Goal: Task Accomplishment & Management: Manage account settings

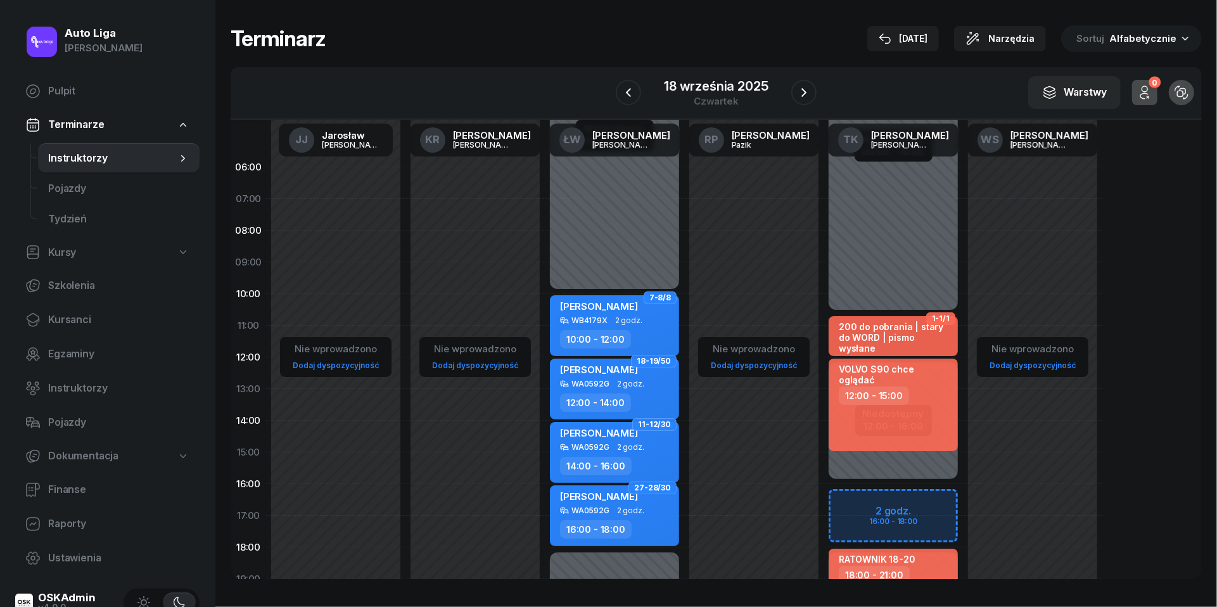
scroll to position [128, 0]
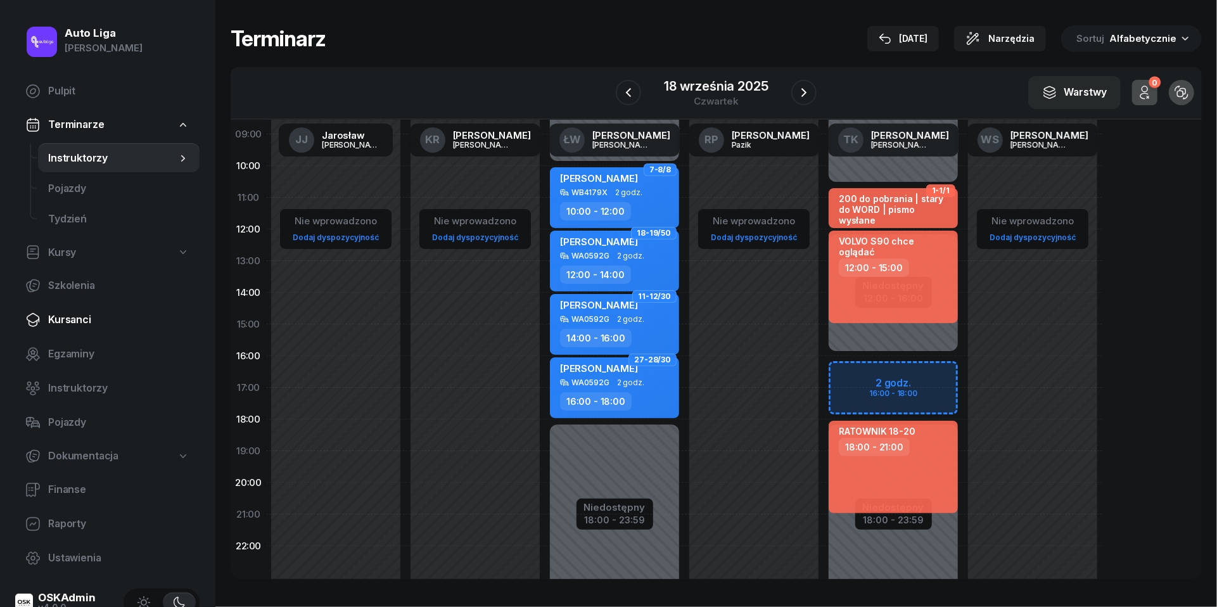
click at [73, 329] on link "Kursanci" at bounding box center [107, 320] width 184 height 30
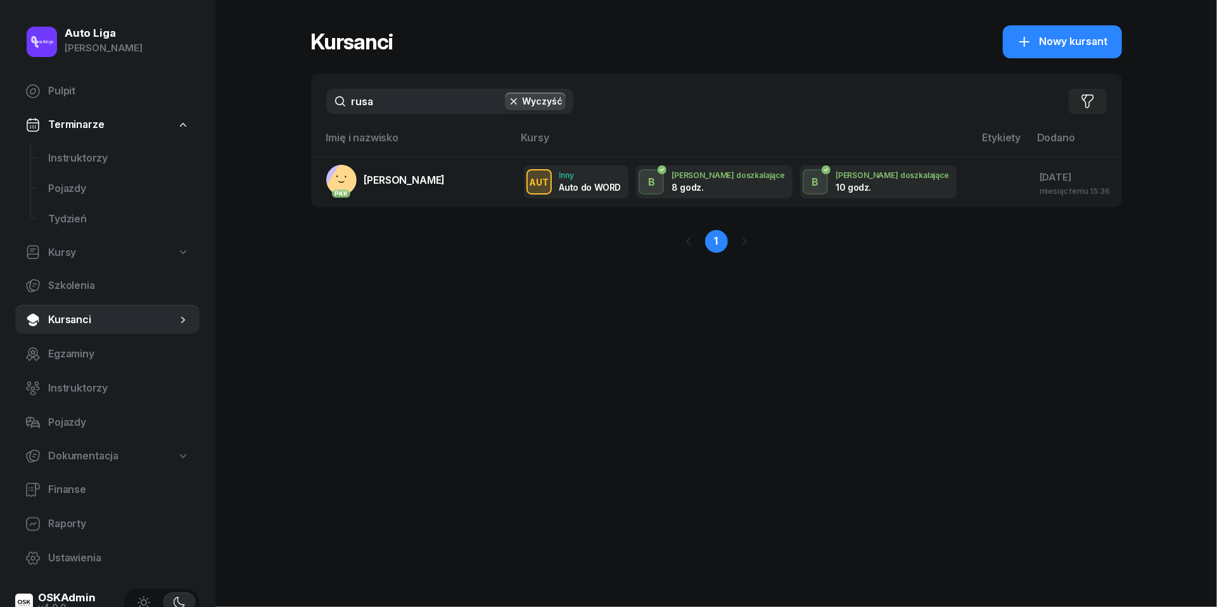
click at [428, 105] on input "rusa" at bounding box center [449, 101] width 247 height 25
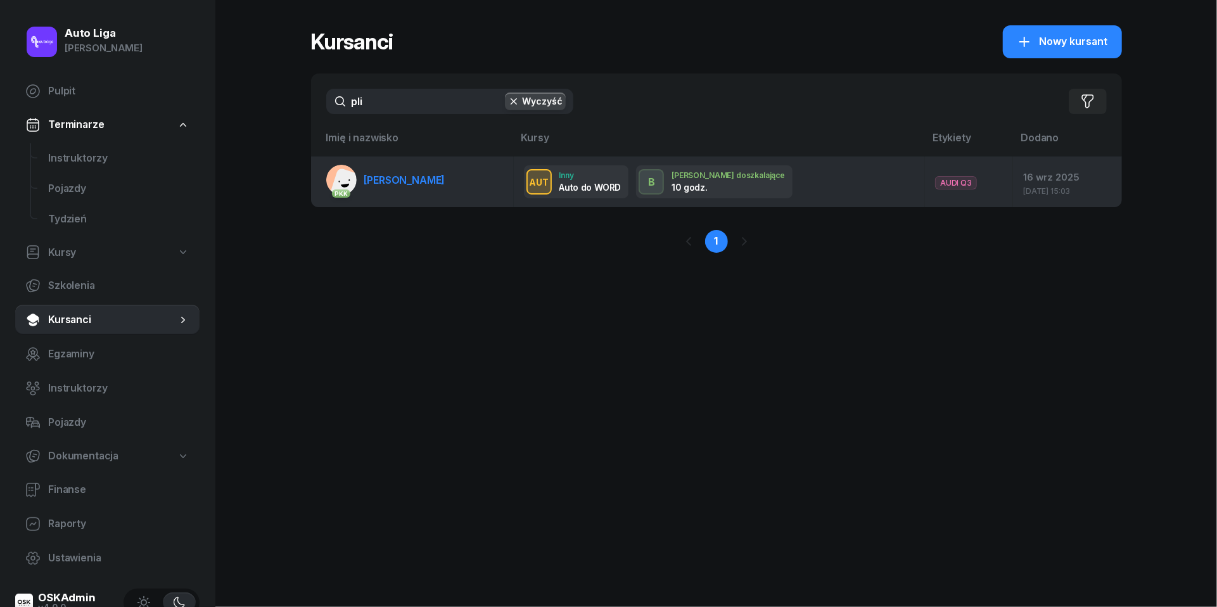
type input "pli"
click at [409, 186] on link "PKK [PERSON_NAME]" at bounding box center [385, 180] width 119 height 30
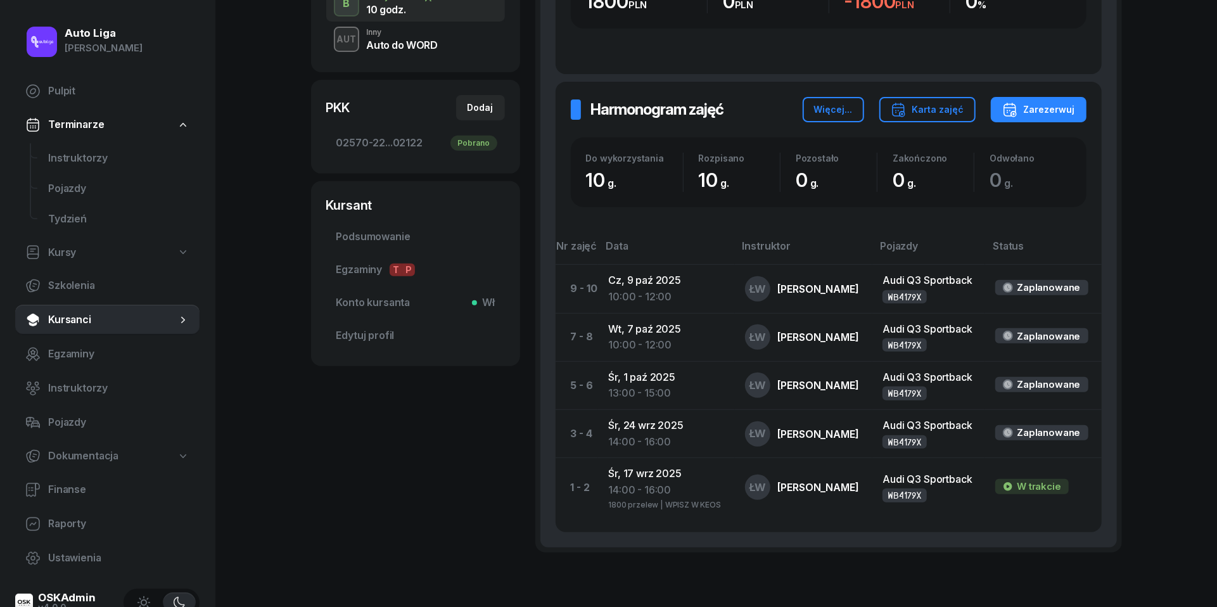
scroll to position [355, 0]
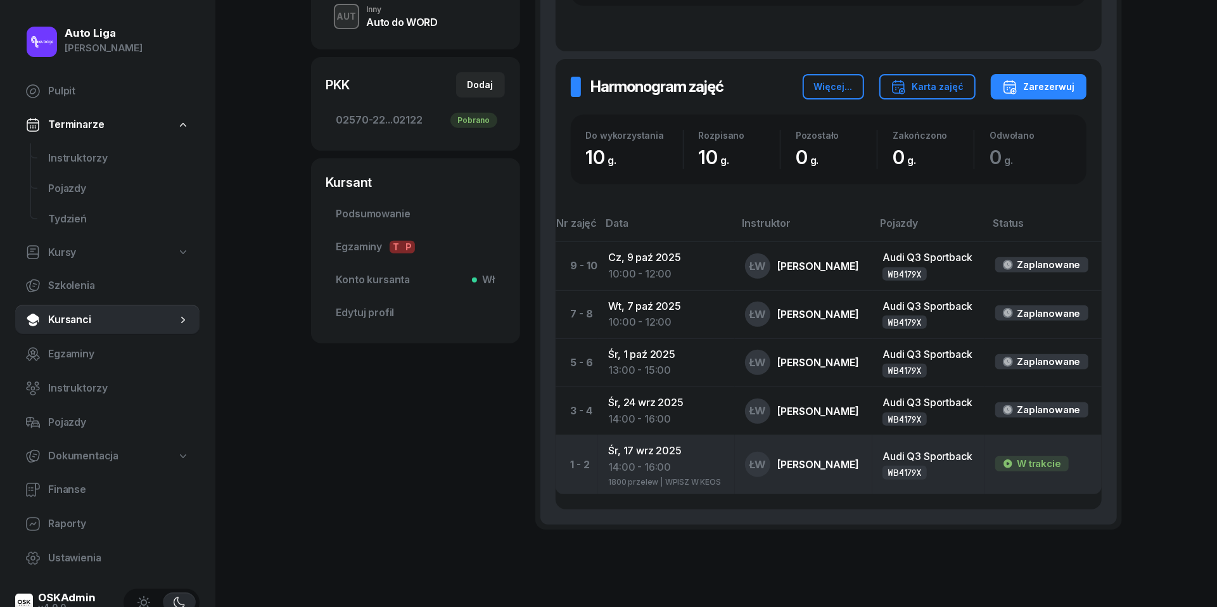
click at [660, 462] on div "14:00 - 16:00" at bounding box center [666, 467] width 116 height 16
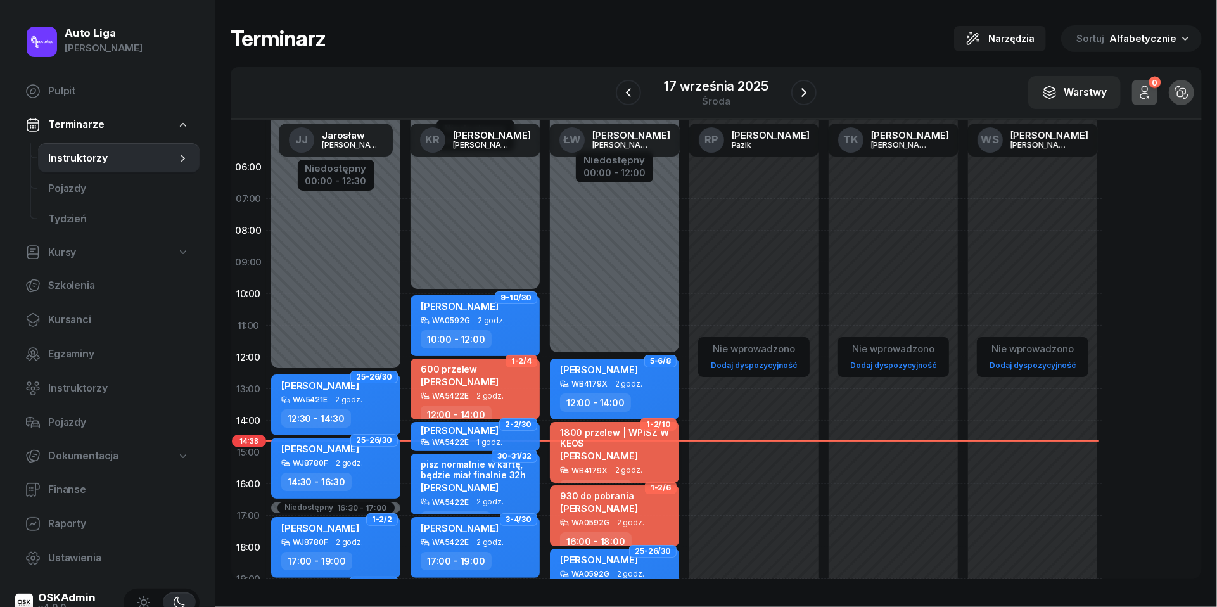
click at [641, 454] on div "[PERSON_NAME]" at bounding box center [616, 455] width 112 height 11
select select "14"
select select "16"
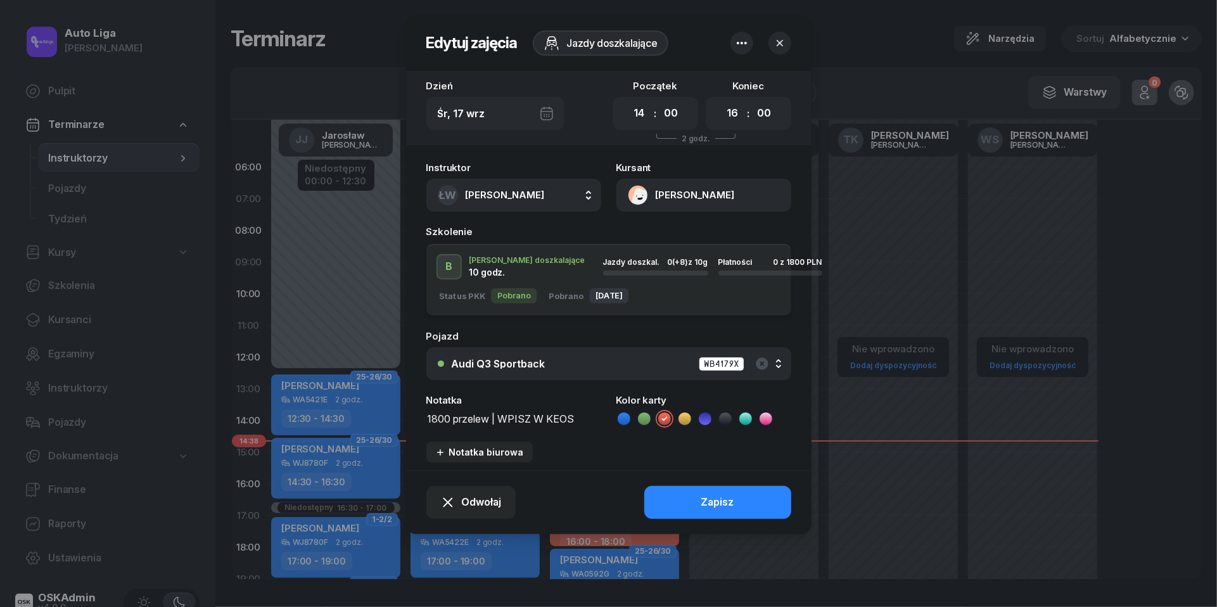
drag, startPoint x: 577, startPoint y: 416, endPoint x: 499, endPoint y: 418, distance: 77.3
click at [499, 418] on textarea "1800 przelew | WPISZ W KEOS" at bounding box center [513, 418] width 175 height 16
type textarea "1800 przelew"
click at [710, 490] on button "Zapisz" at bounding box center [717, 502] width 147 height 33
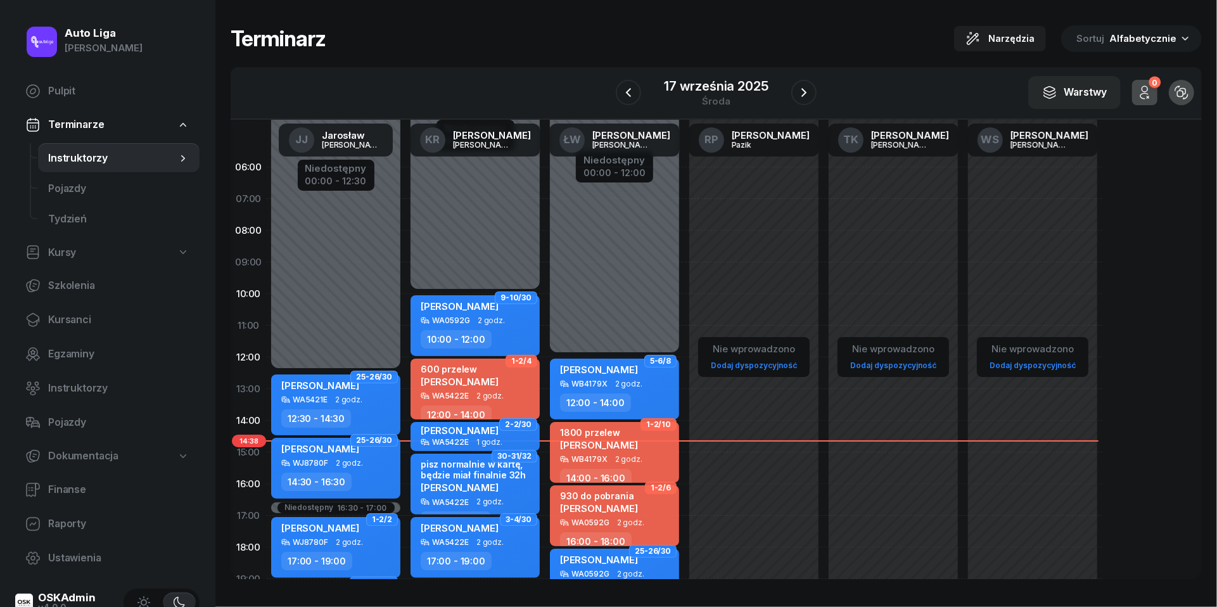
click at [702, 73] on div "W Wybierz [PERSON_NAME] KR [PERSON_NAME] ŁW [PERSON_NAME] RP [PERSON_NAME] TK […" at bounding box center [716, 93] width 971 height 53
click at [702, 102] on div "środa" at bounding box center [716, 101] width 104 height 10
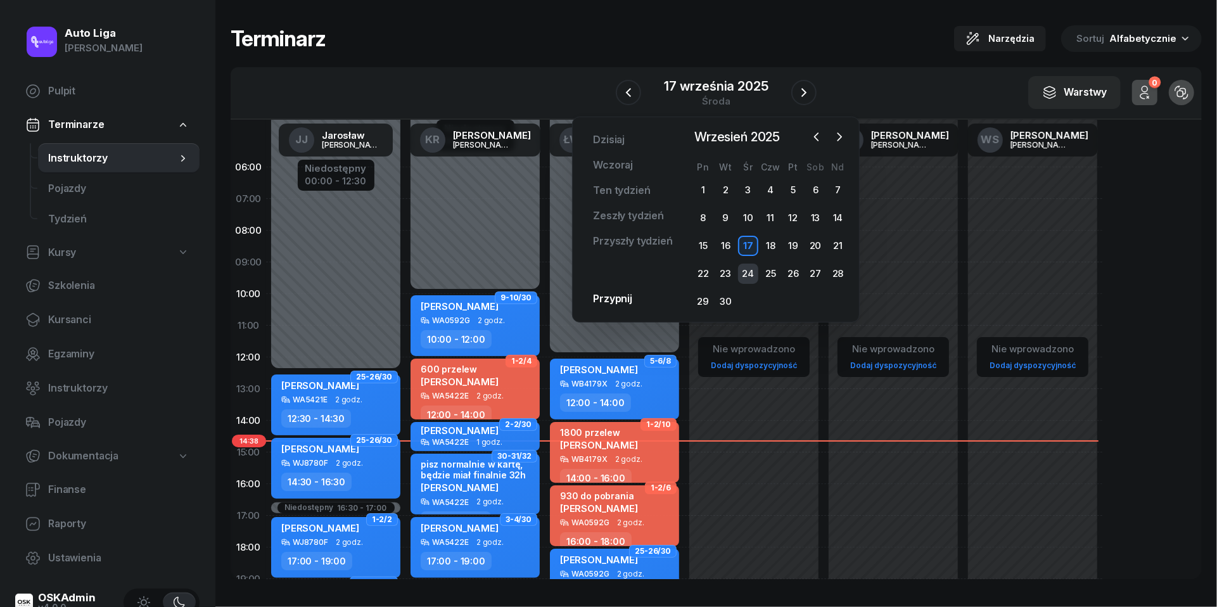
click at [746, 267] on div "24" at bounding box center [748, 274] width 20 height 20
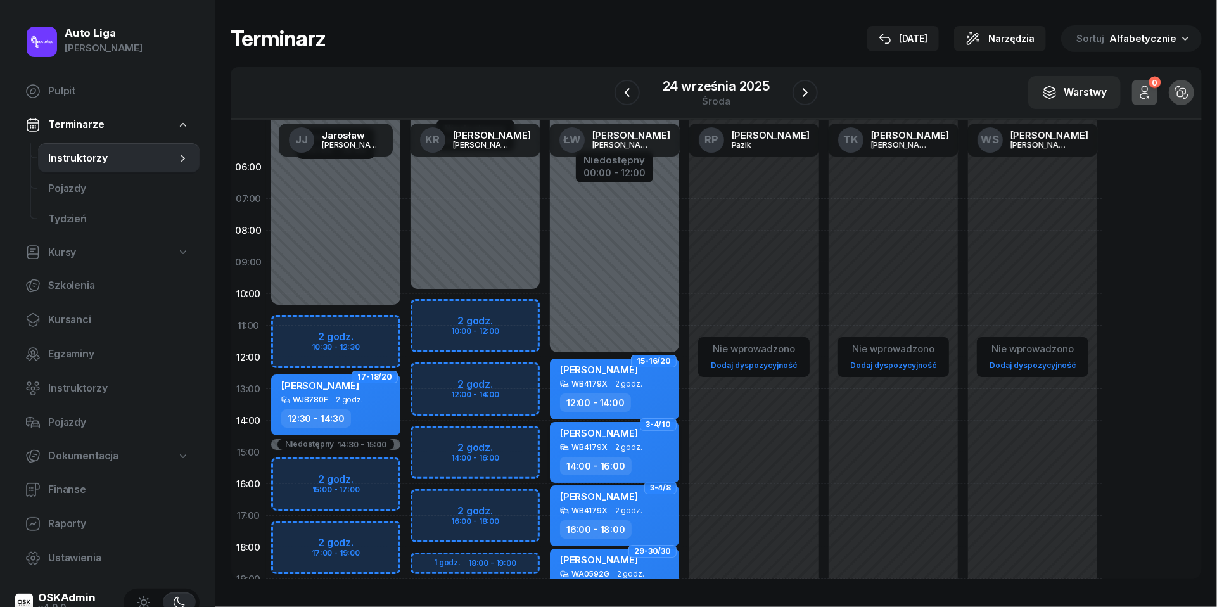
click at [632, 447] on span "2 godz." at bounding box center [628, 447] width 27 height 9
select select "14"
select select "16"
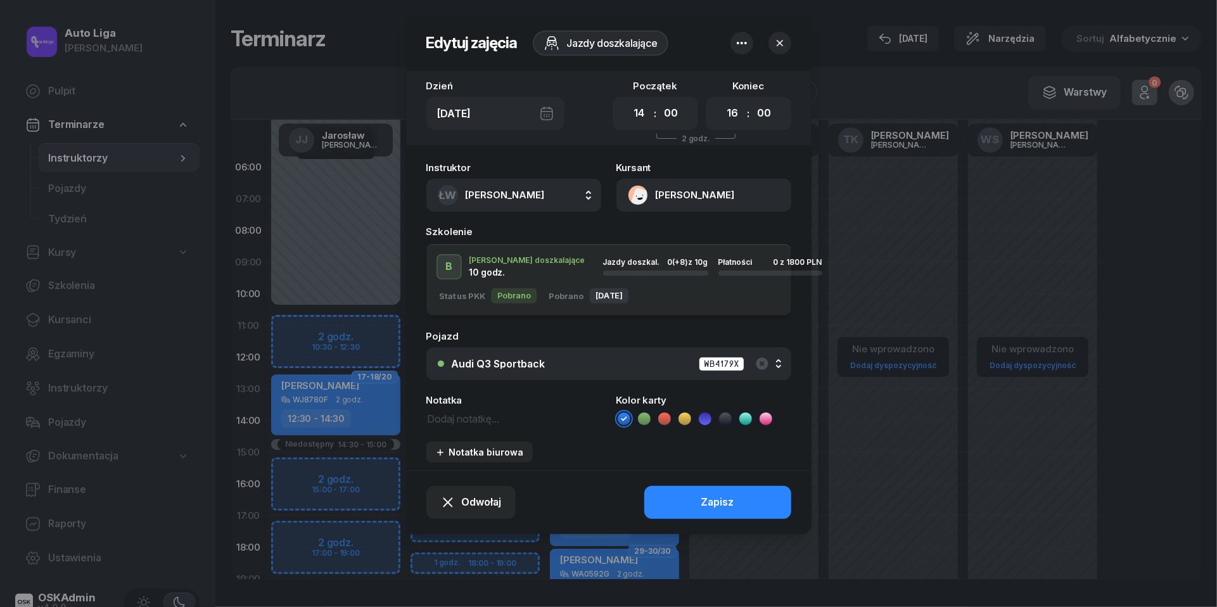
click at [475, 416] on textarea at bounding box center [513, 418] width 175 height 16
paste textarea "WPISZ W KEOS"
type textarea "WPISZ W KEOS"
click at [696, 422] on ul at bounding box center [703, 418] width 175 height 15
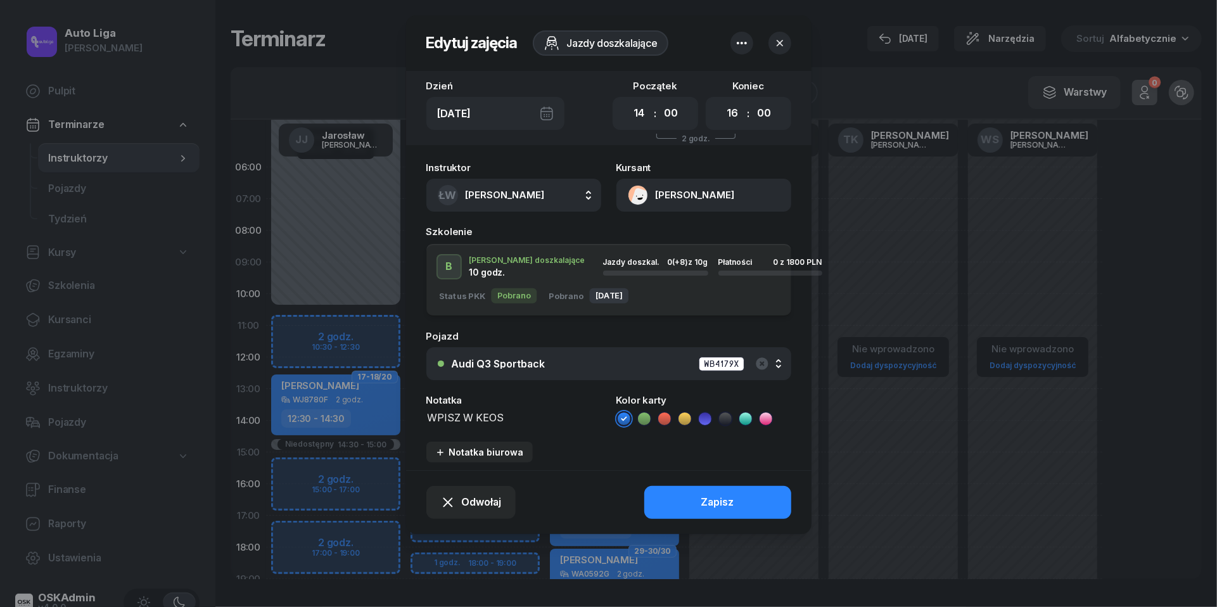
click at [692, 422] on ul at bounding box center [703, 418] width 175 height 15
click at [687, 421] on icon at bounding box center [685, 418] width 13 height 13
click at [697, 505] on button "Zapisz" at bounding box center [717, 502] width 147 height 33
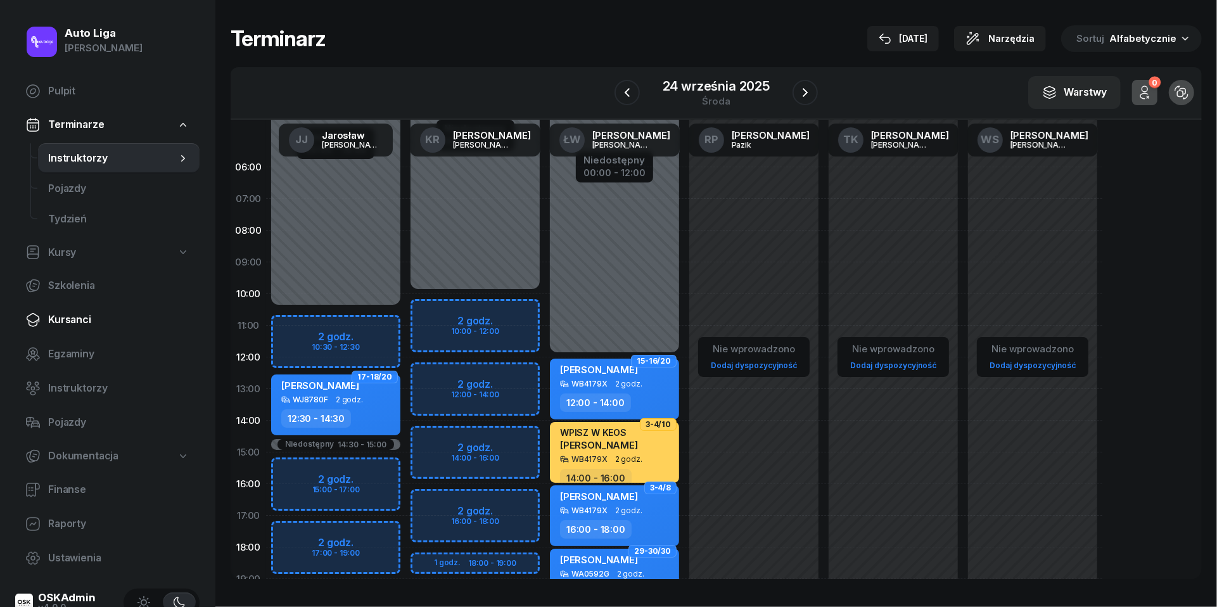
click at [79, 315] on span "Kursanci" at bounding box center [118, 320] width 141 height 16
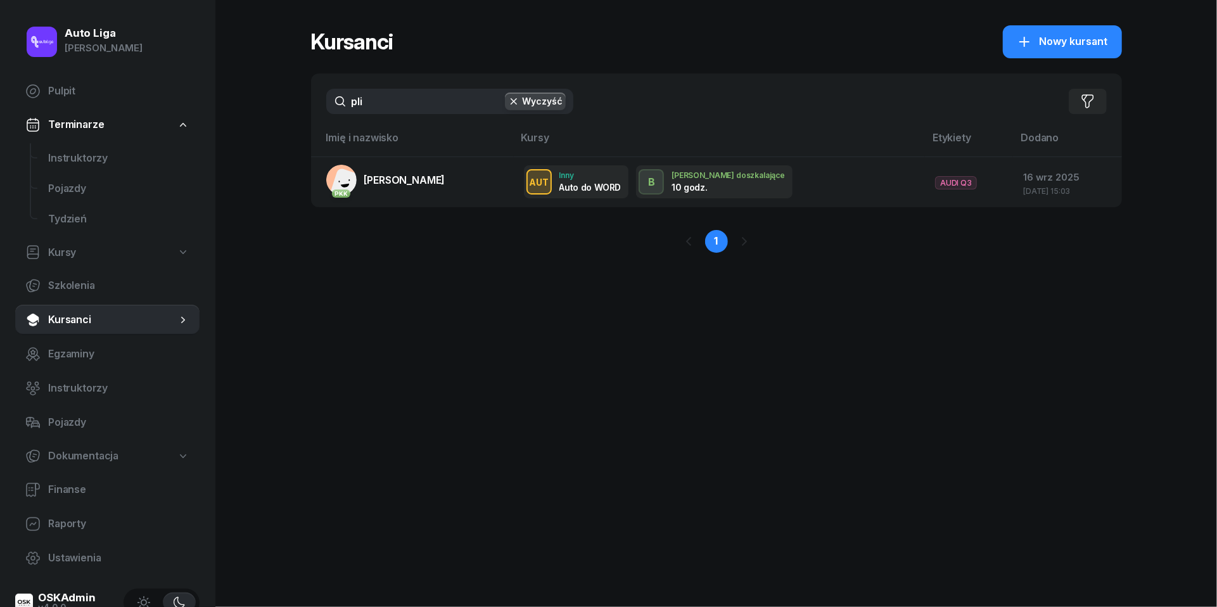
click at [393, 98] on input "pli" at bounding box center [449, 101] width 247 height 25
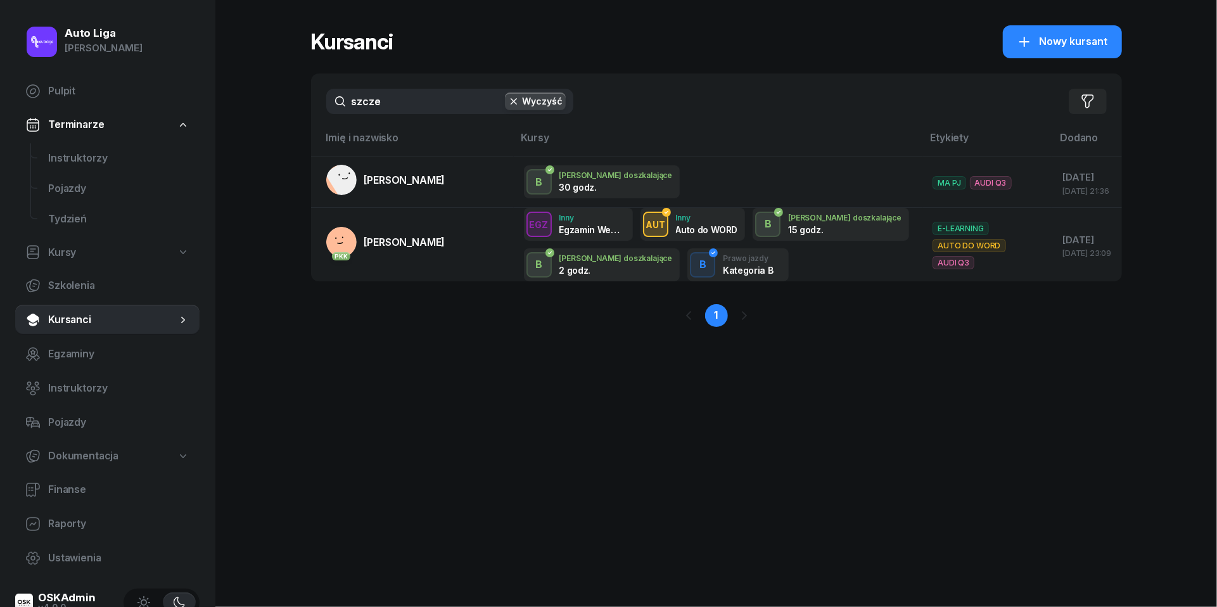
type input "szczerze"
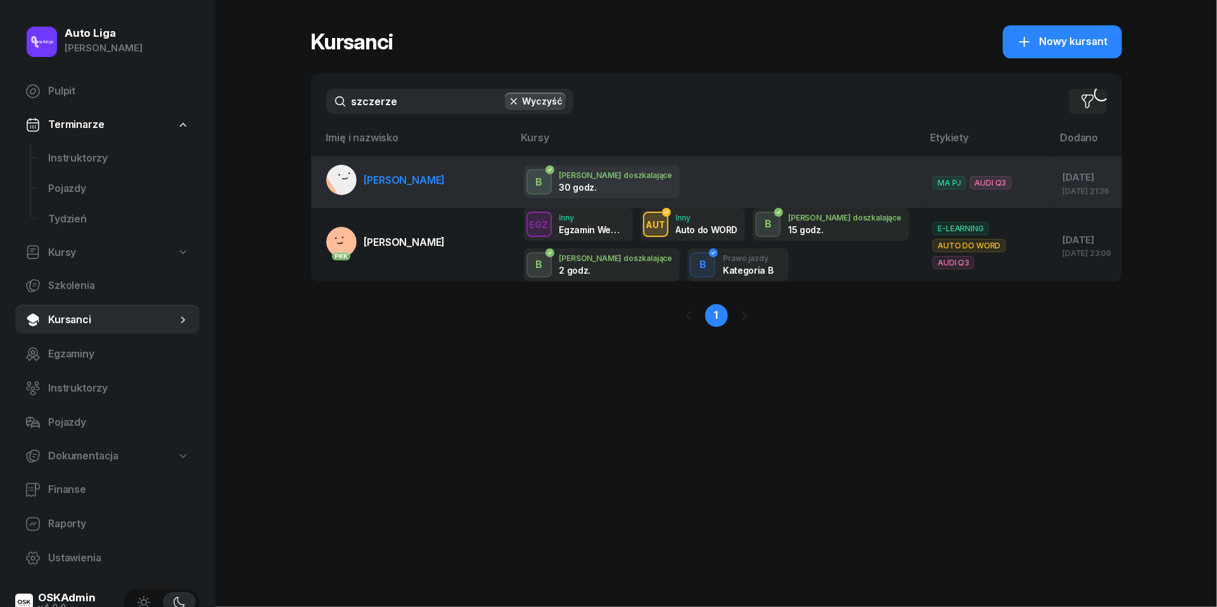
drag, startPoint x: 399, startPoint y: 134, endPoint x: 413, endPoint y: 171, distance: 39.5
click at [413, 171] on link "[PERSON_NAME]" at bounding box center [385, 180] width 119 height 30
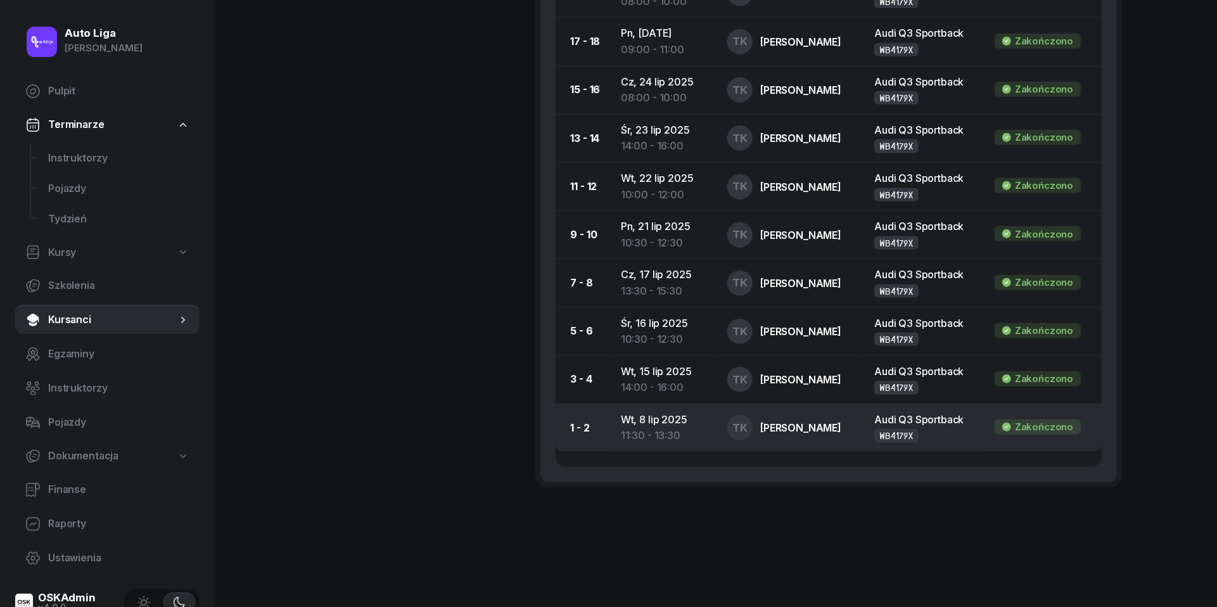
scroll to position [931, 0]
click at [663, 418] on td "[DATE] 11:30 - 13:30" at bounding box center [664, 429] width 106 height 48
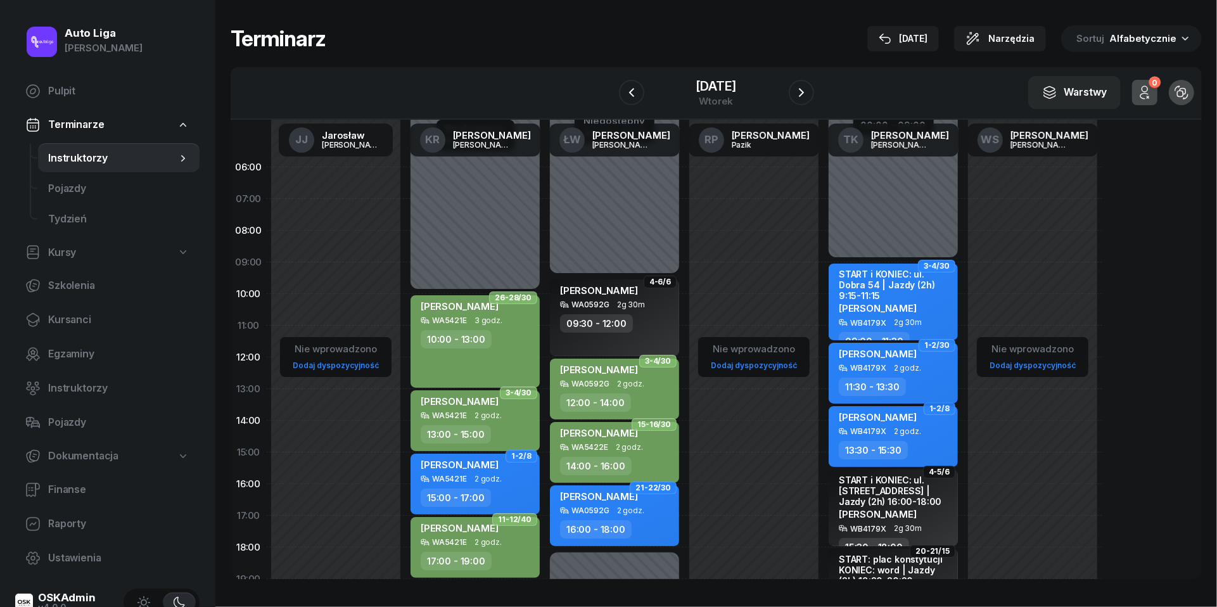
click at [912, 366] on span "2 godz." at bounding box center [907, 368] width 27 height 9
select select "11"
select select "30"
select select "13"
select select "30"
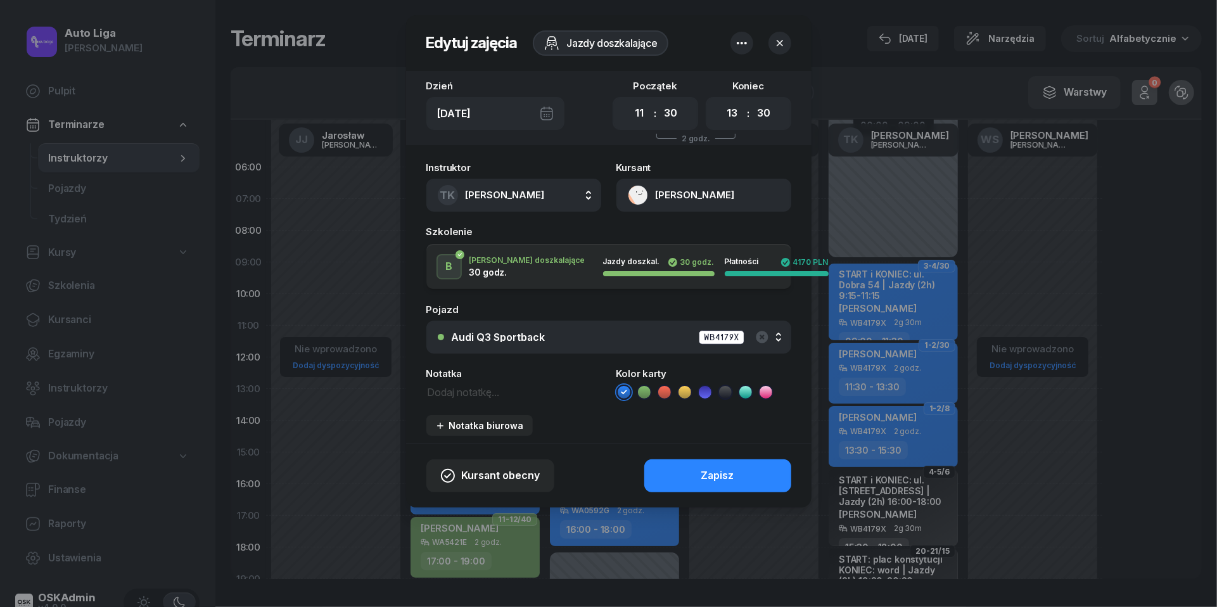
click at [726, 393] on icon at bounding box center [725, 392] width 13 height 13
click at [724, 471] on div "Zapisz" at bounding box center [717, 476] width 33 height 16
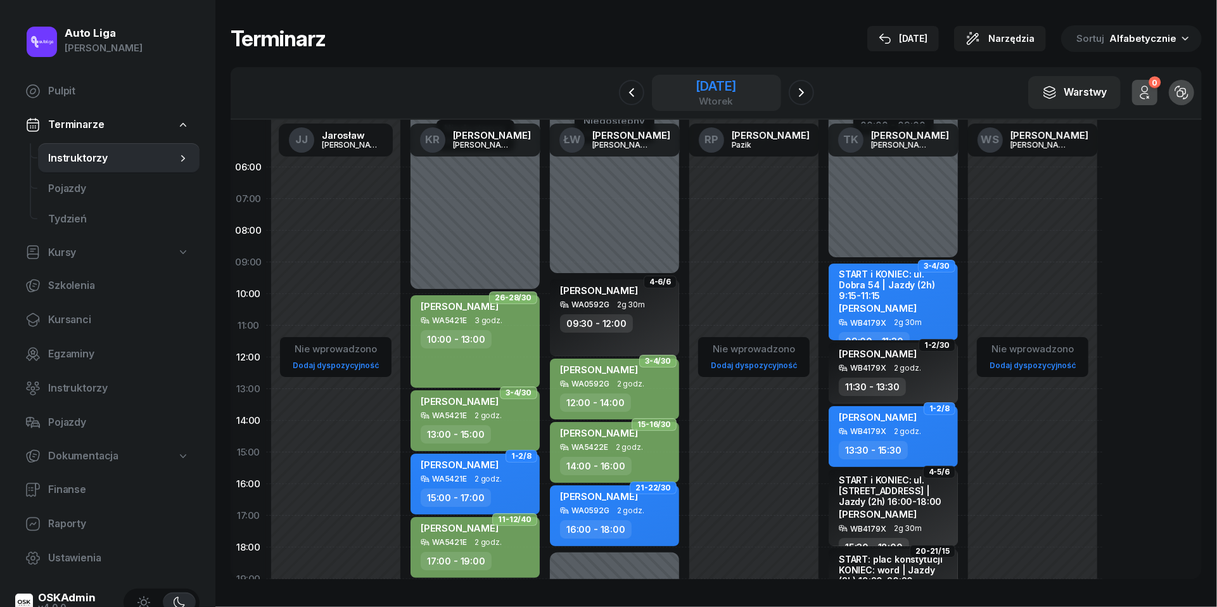
click at [703, 107] on div "[DATE]" at bounding box center [716, 93] width 129 height 36
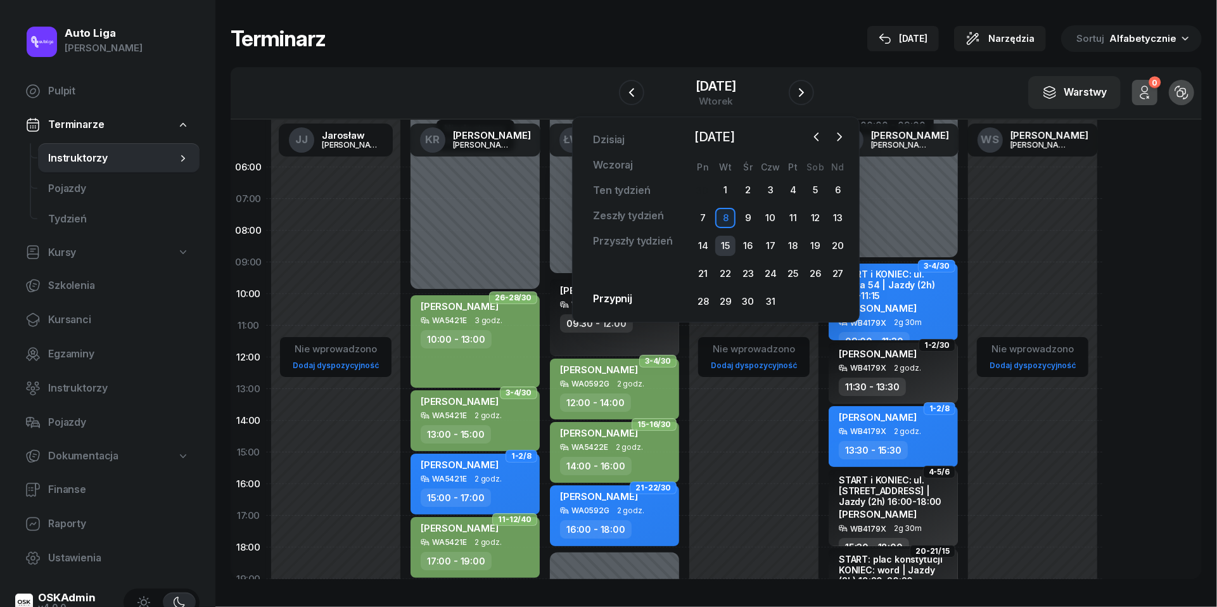
click at [723, 239] on div "15" at bounding box center [725, 246] width 20 height 20
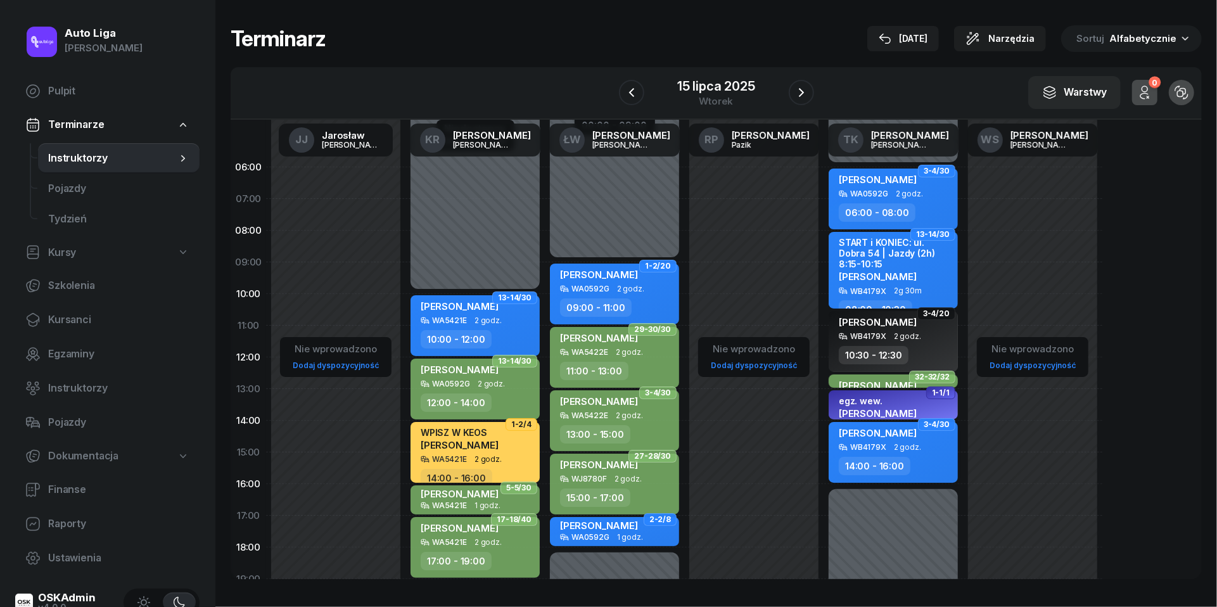
click at [878, 460] on div "14:00 - 16:00" at bounding box center [875, 466] width 72 height 18
select select "14"
select select "16"
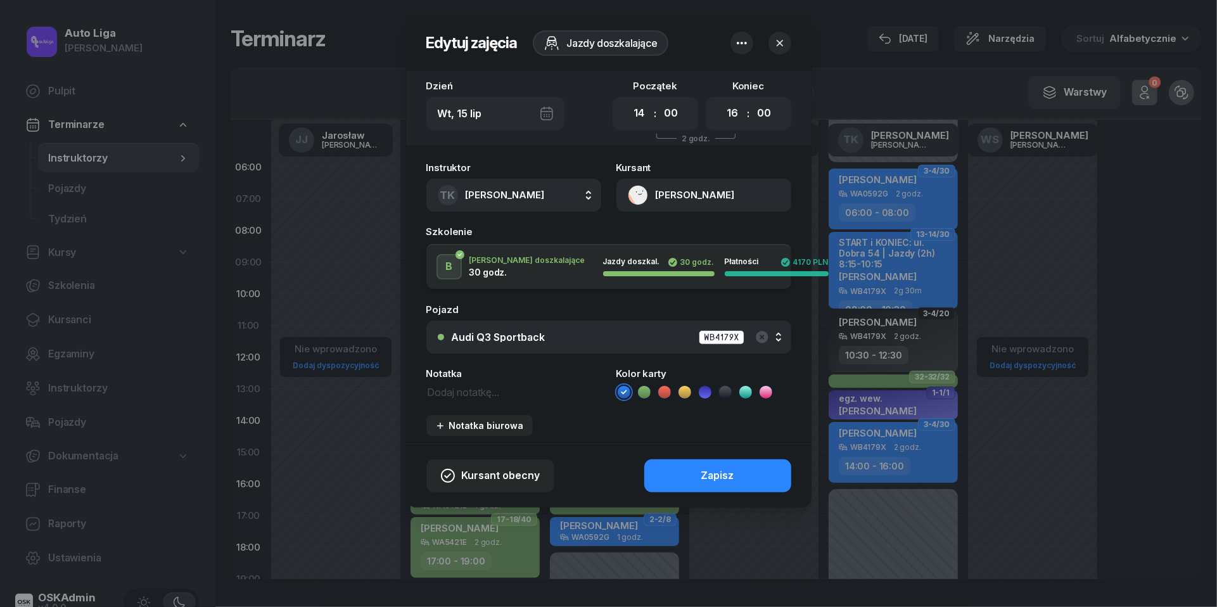
click at [720, 389] on icon at bounding box center [725, 392] width 13 height 13
click at [730, 476] on div "Zapisz" at bounding box center [717, 476] width 33 height 16
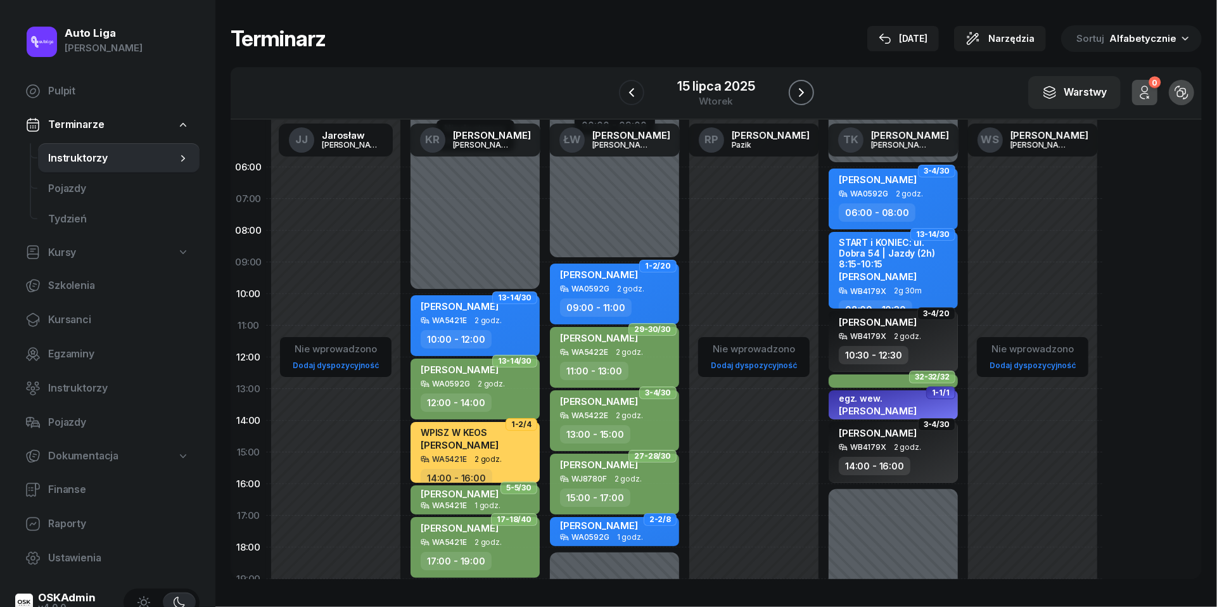
click at [800, 85] on icon "button" at bounding box center [801, 92] width 15 height 15
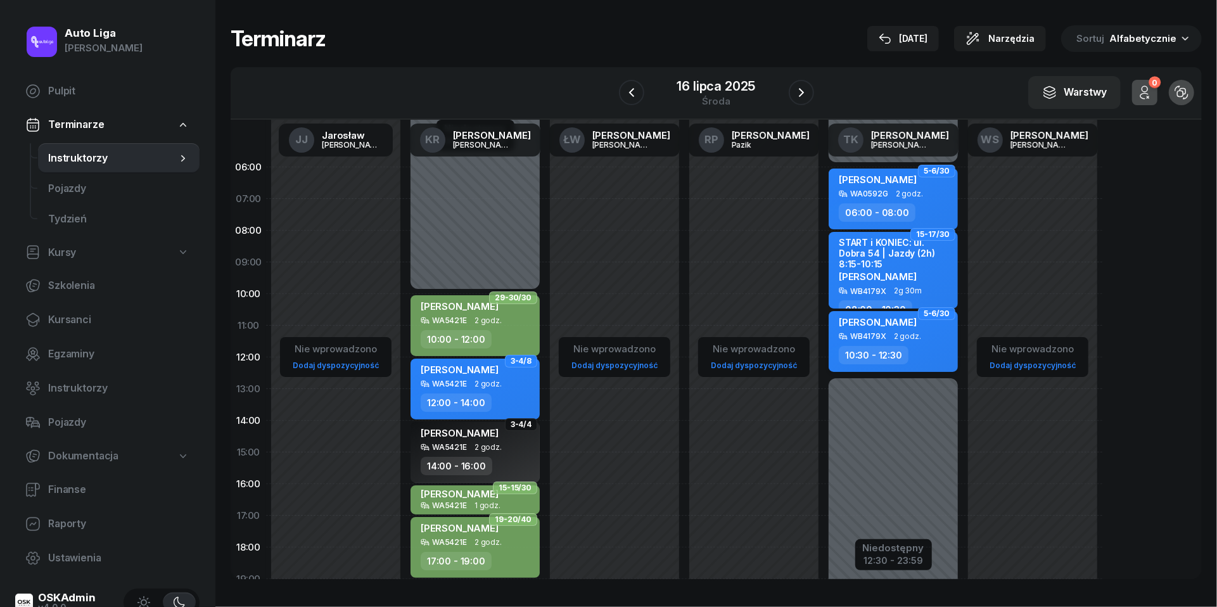
click at [901, 346] on div "10:30 - 12:30" at bounding box center [874, 355] width 70 height 18
select select "10"
select select "30"
select select "12"
select select "30"
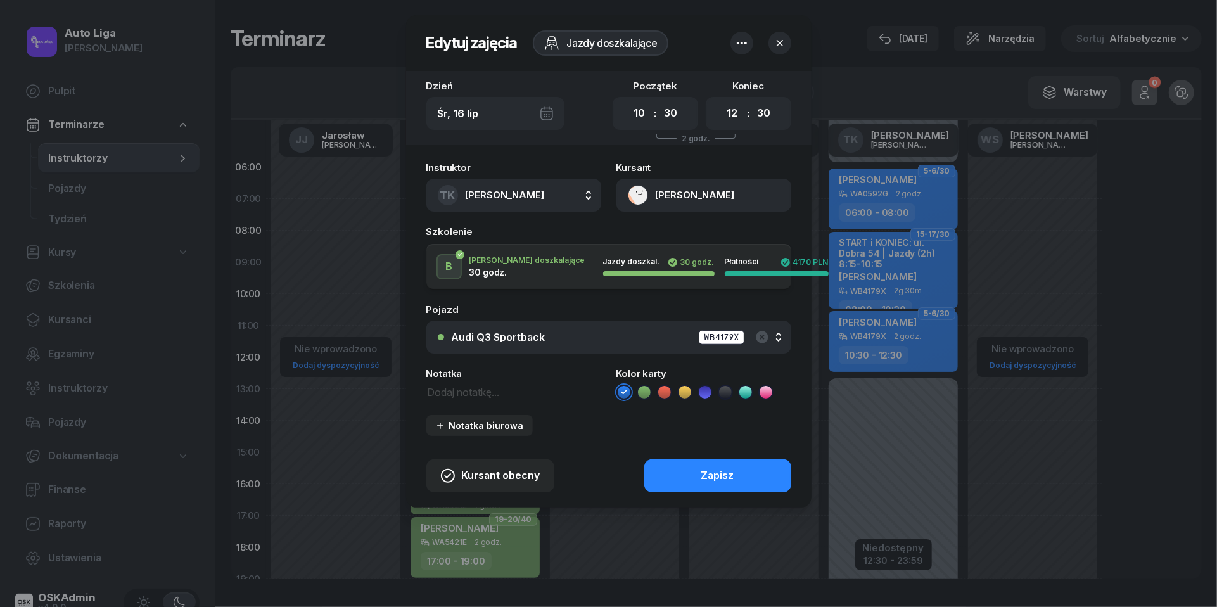
click at [722, 391] on icon at bounding box center [725, 392] width 13 height 13
click at [724, 464] on button "Zapisz" at bounding box center [717, 475] width 147 height 33
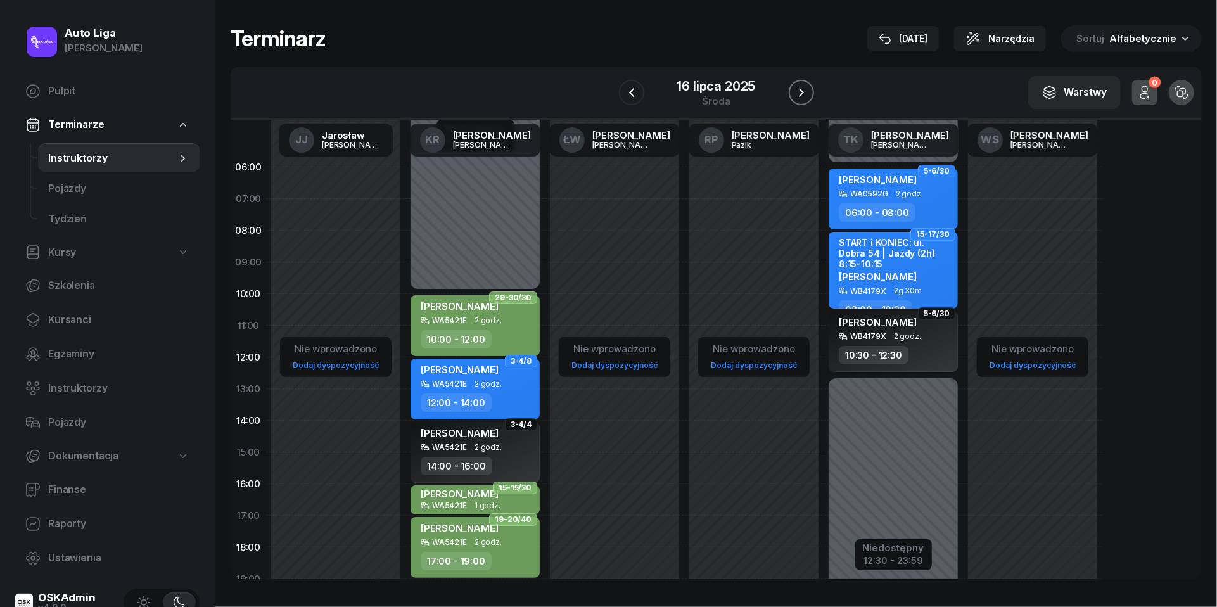
click at [802, 92] on icon "button" at bounding box center [801, 92] width 5 height 9
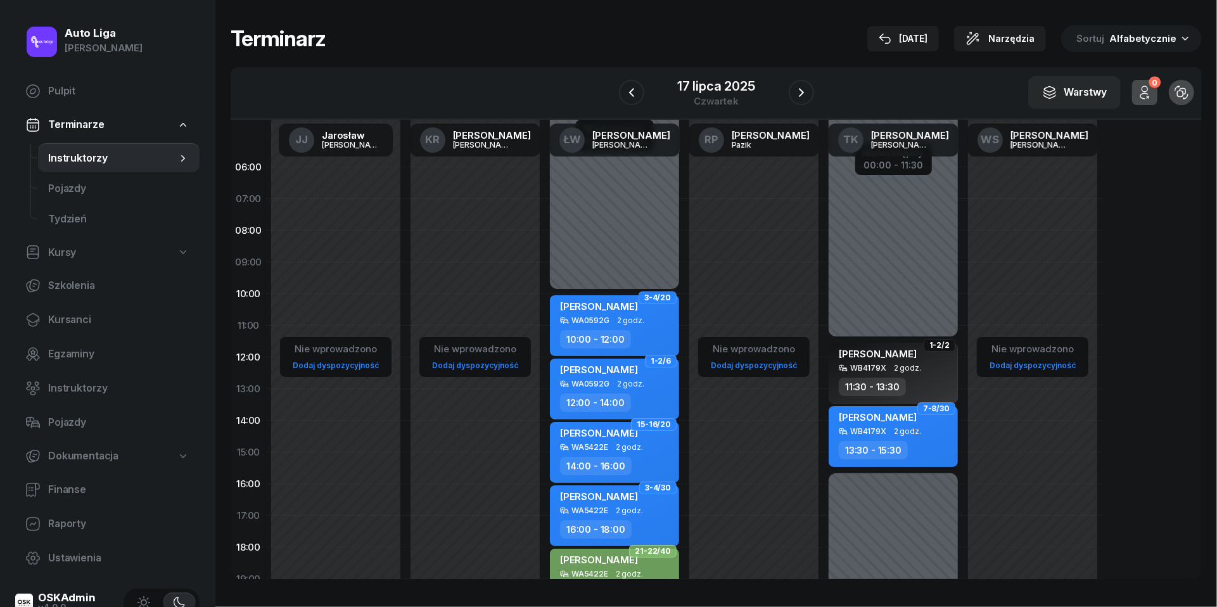
click at [890, 442] on div "13:30 - 15:30" at bounding box center [873, 450] width 69 height 18
select select "13"
select select "30"
select select "15"
select select "30"
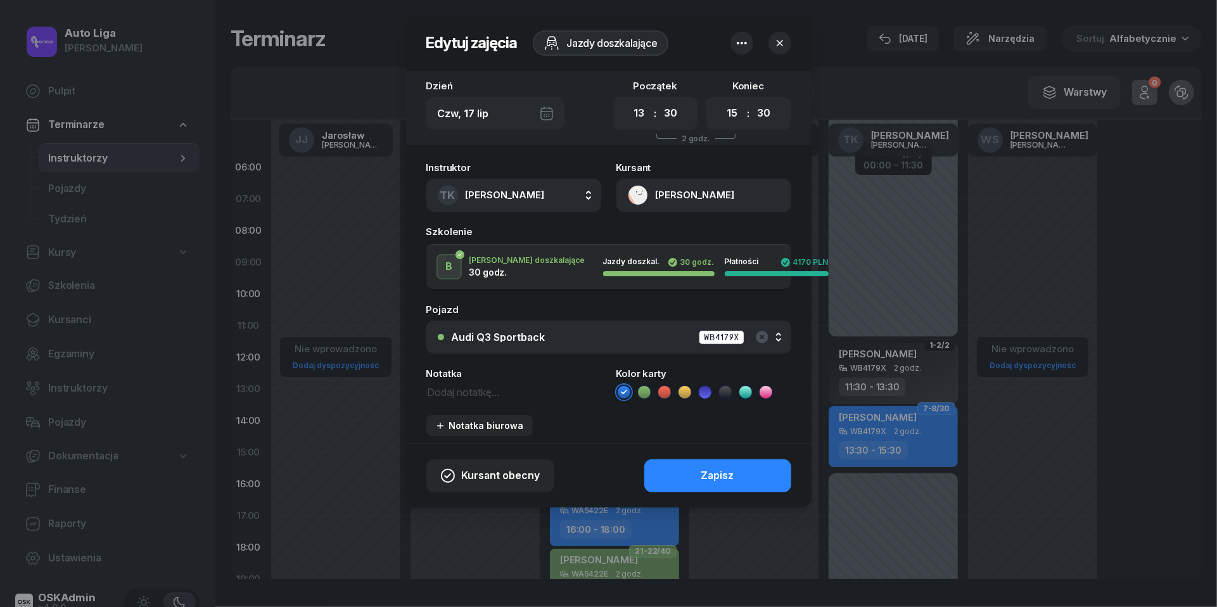
click at [729, 392] on icon at bounding box center [725, 392] width 13 height 13
click at [716, 473] on div "Zapisz" at bounding box center [717, 476] width 33 height 16
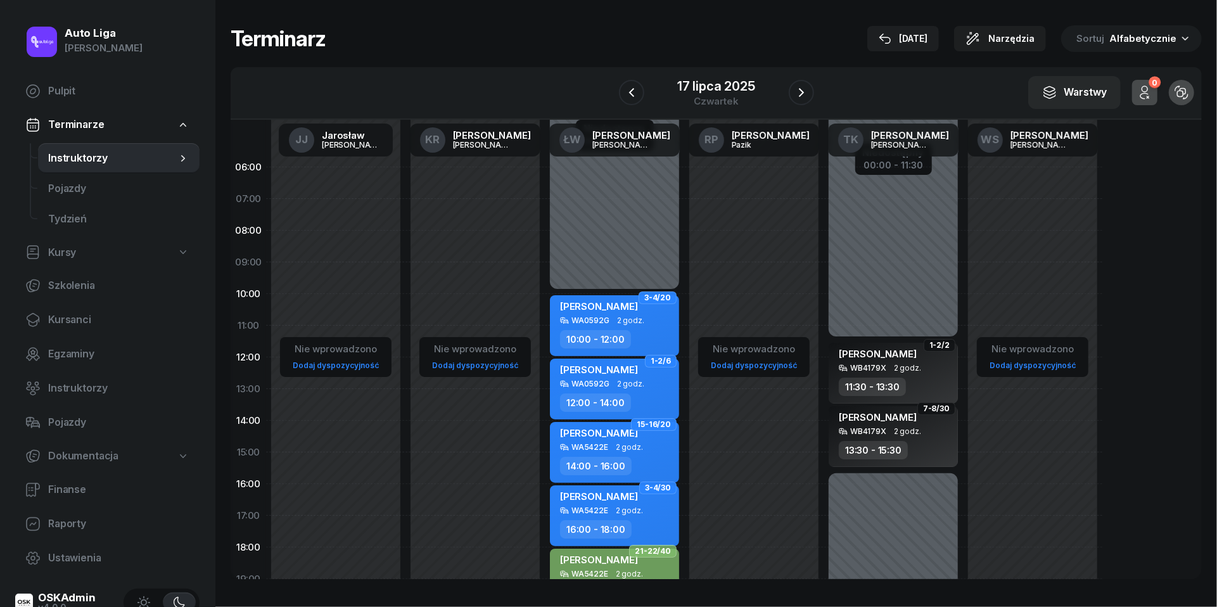
click at [813, 84] on div at bounding box center [801, 92] width 25 height 25
click at [801, 92] on icon "button" at bounding box center [801, 92] width 15 height 15
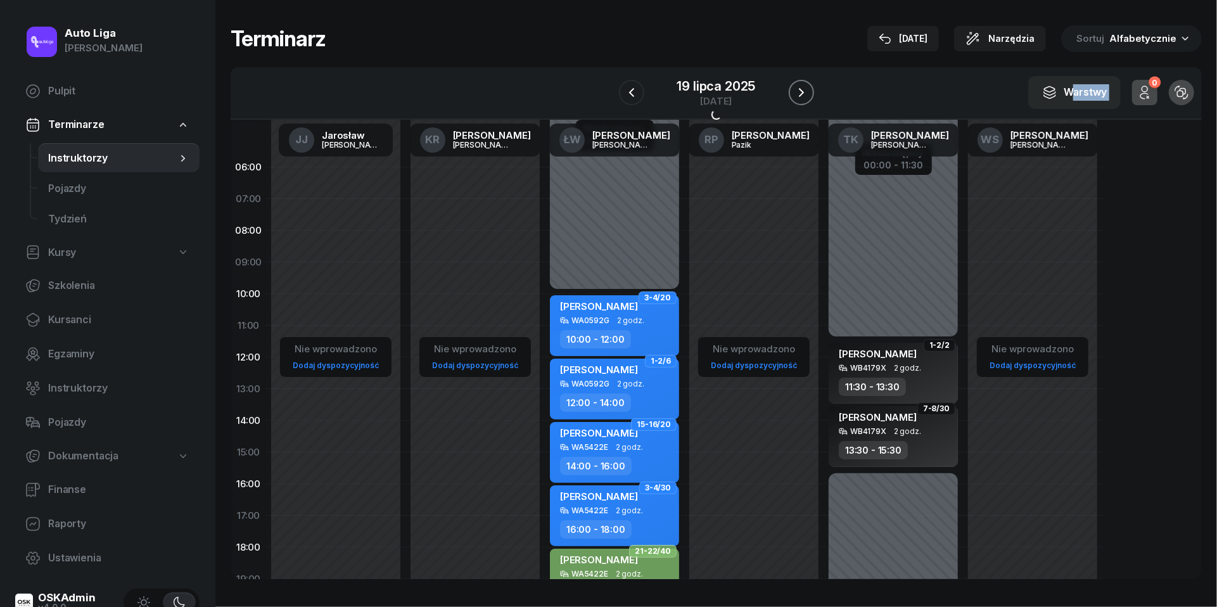
click at [801, 92] on icon "button" at bounding box center [801, 92] width 15 height 15
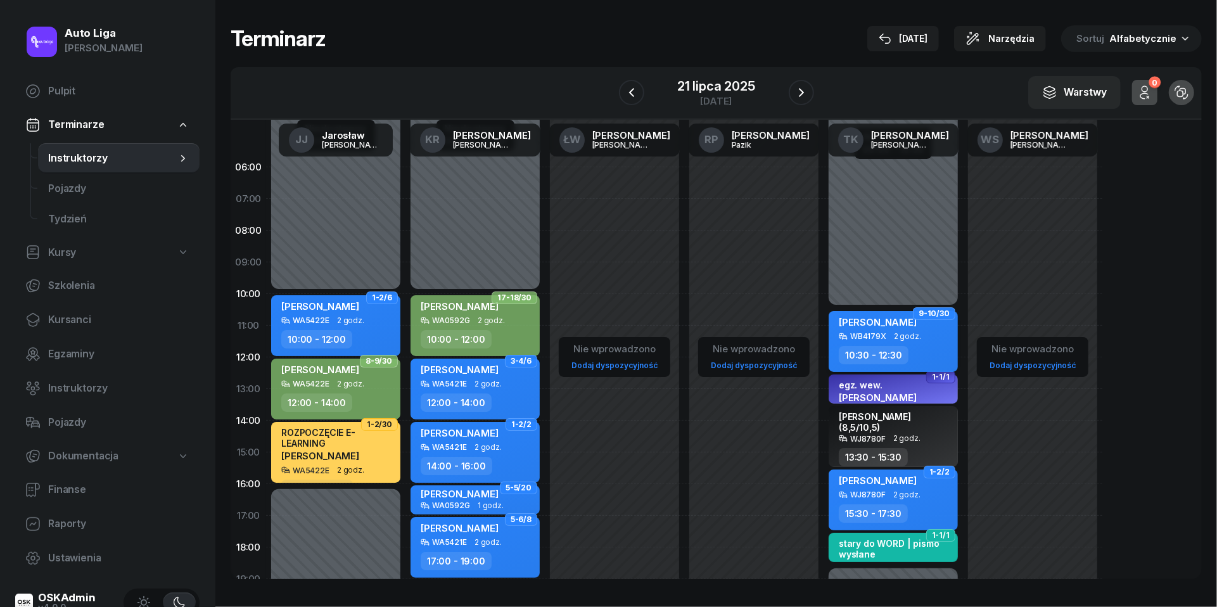
click at [917, 330] on div "[PERSON_NAME]" at bounding box center [878, 324] width 78 height 16
select select "10"
select select "30"
select select "12"
select select "30"
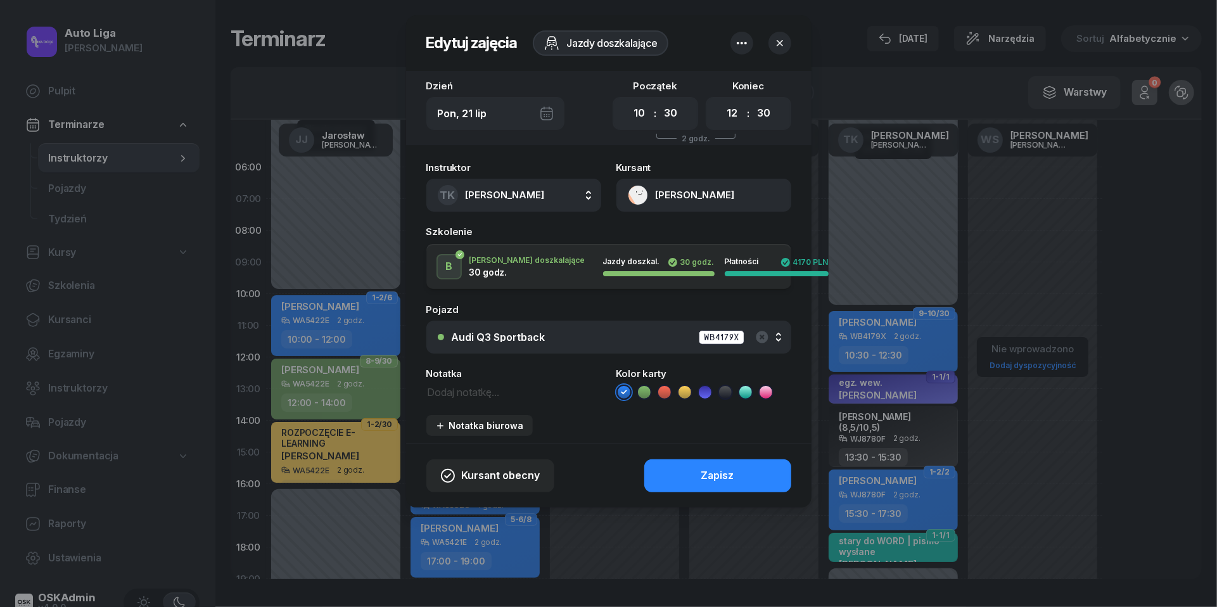
click at [722, 393] on icon at bounding box center [725, 392] width 13 height 13
click at [721, 475] on div "Zapisz" at bounding box center [717, 476] width 33 height 16
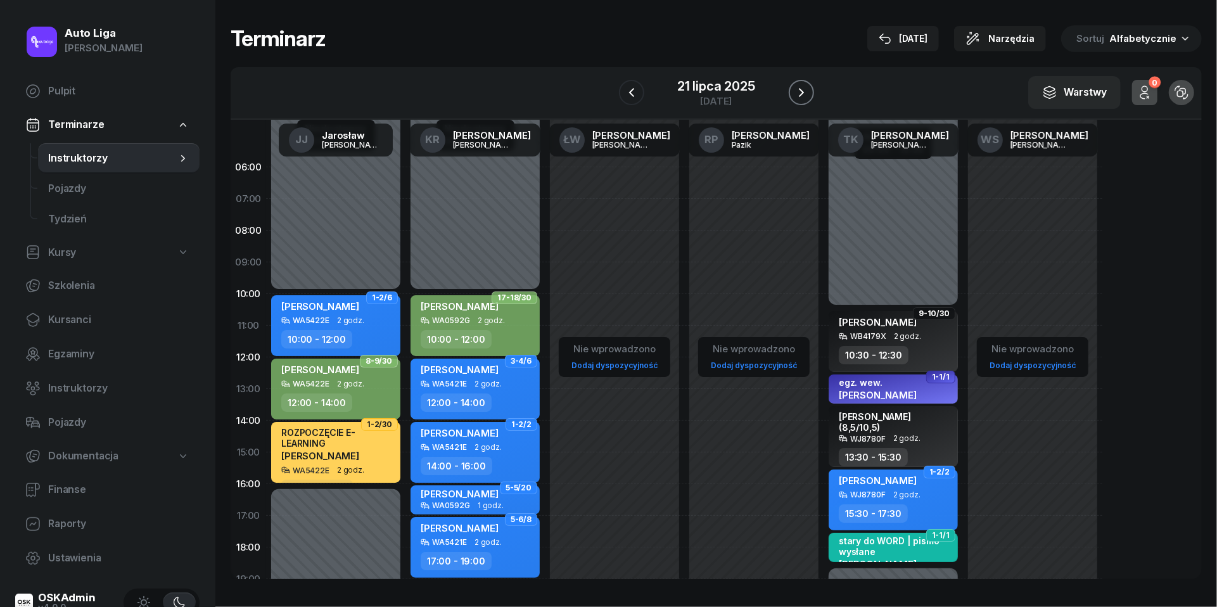
click at [803, 89] on icon "button" at bounding box center [801, 92] width 15 height 15
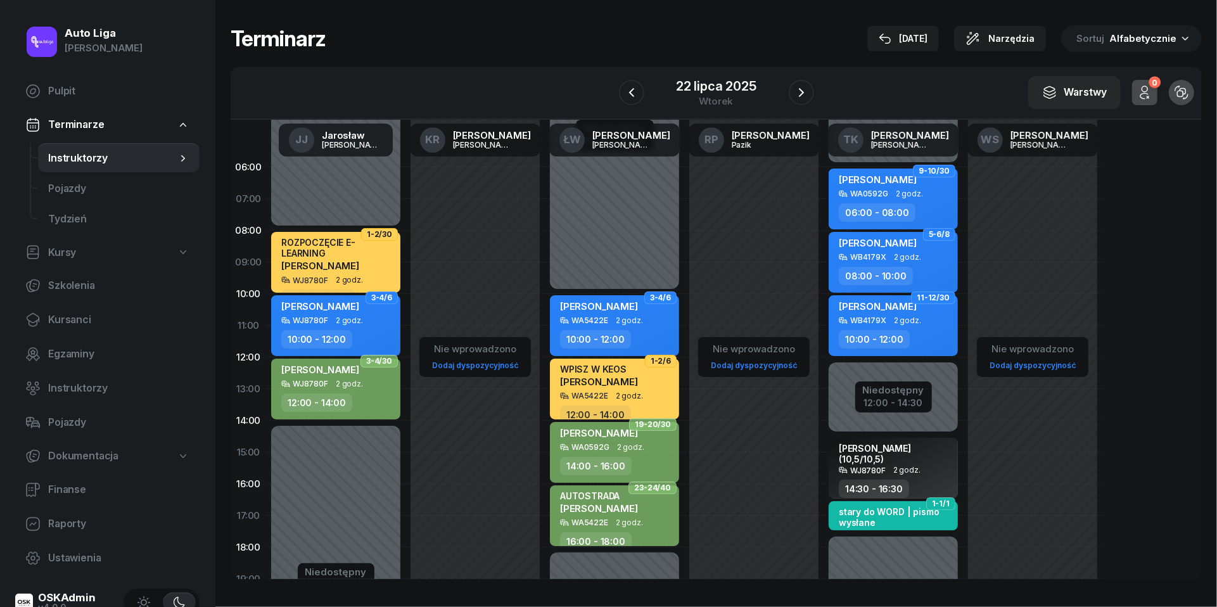
click at [884, 312] on div "[PERSON_NAME]" at bounding box center [878, 308] width 78 height 16
select select "10"
select select "12"
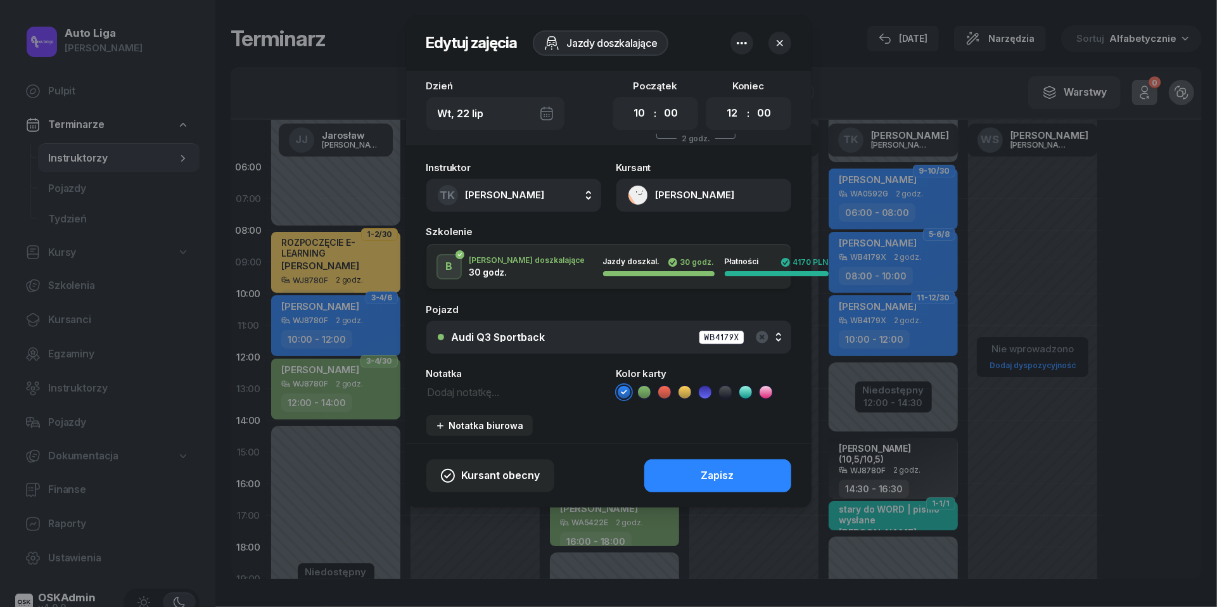
click at [725, 392] on icon at bounding box center [725, 392] width 6 height 4
click at [725, 480] on div "Zapisz" at bounding box center [717, 476] width 33 height 16
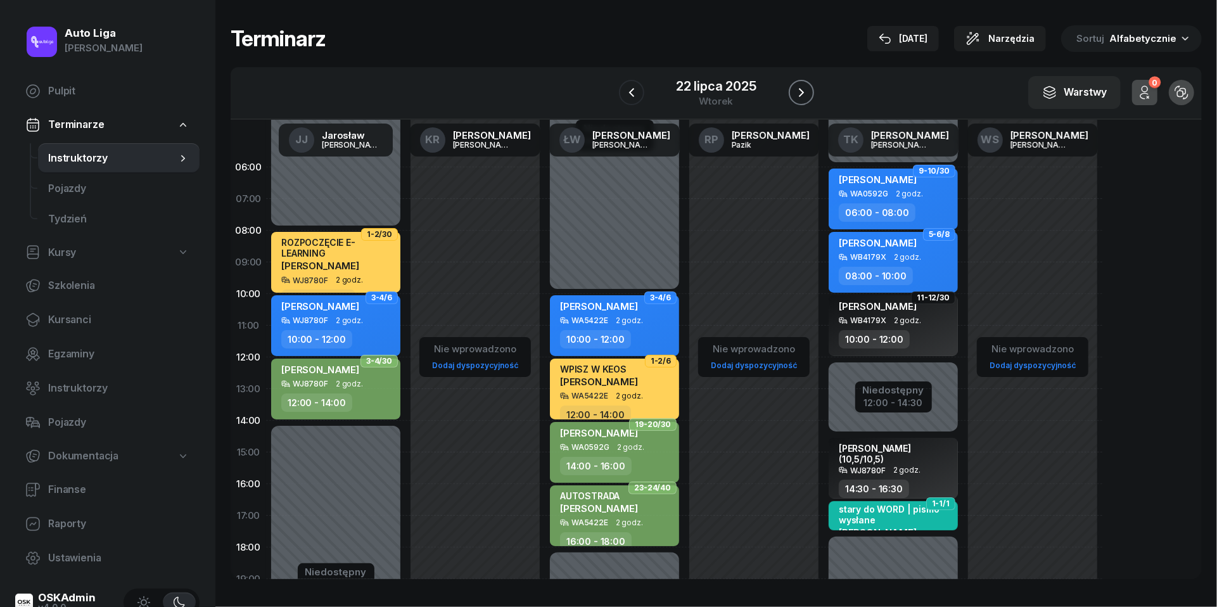
click at [800, 89] on icon "button" at bounding box center [801, 92] width 5 height 9
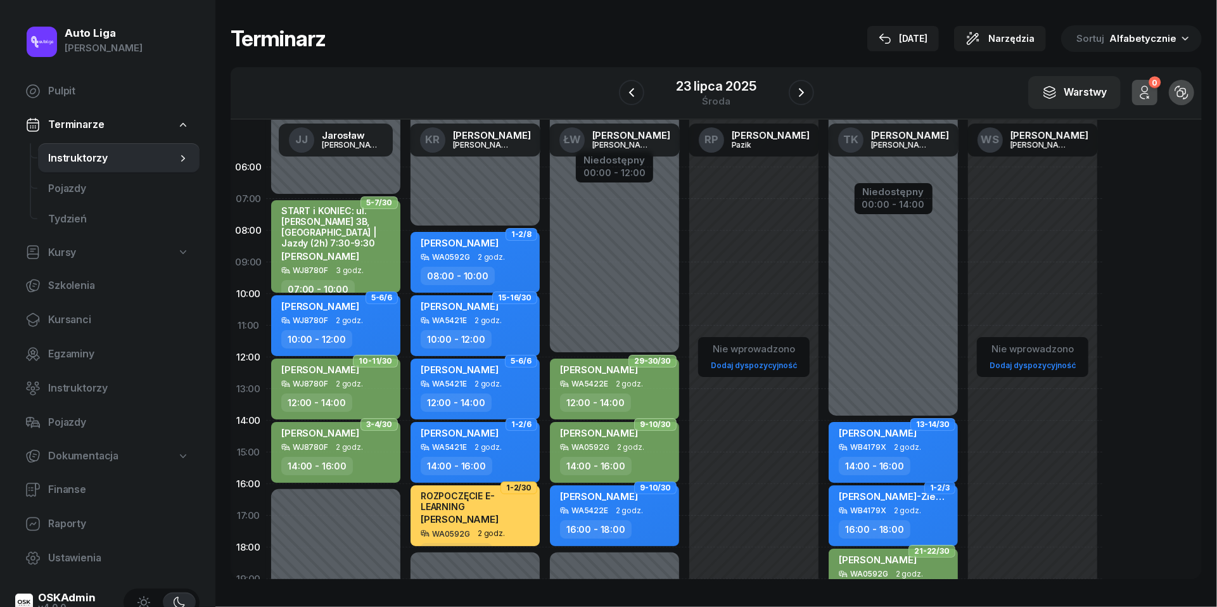
click at [928, 443] on div "WB4179X 2 godz." at bounding box center [895, 447] width 112 height 9
select select "14"
select select "16"
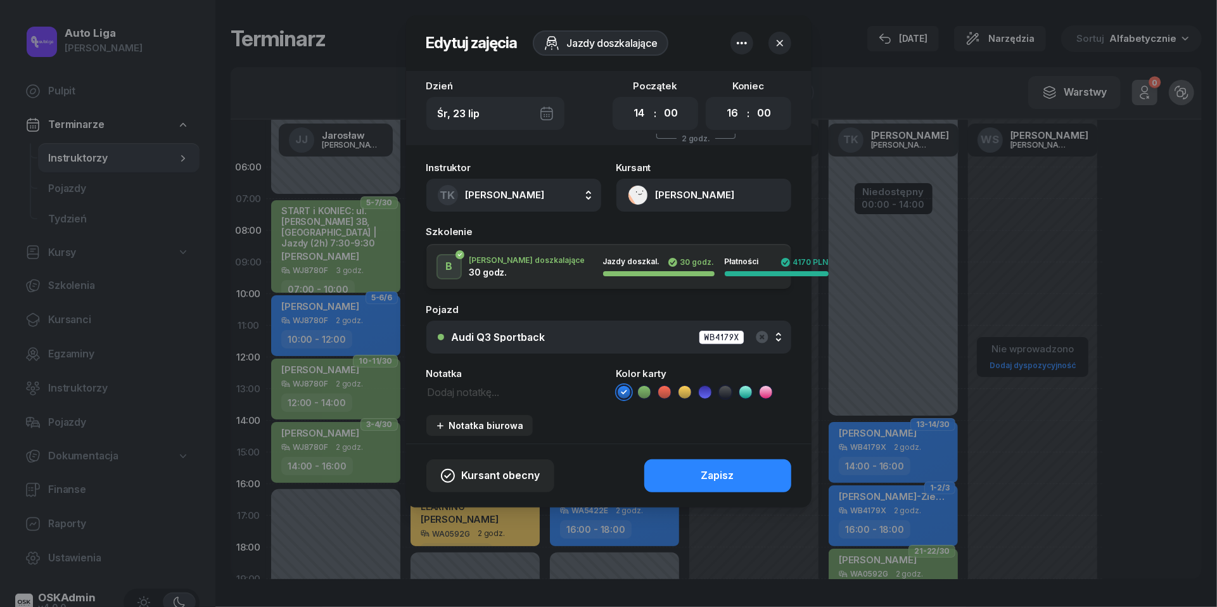
click at [720, 386] on icon at bounding box center [725, 392] width 13 height 13
click at [720, 473] on div "Zapisz" at bounding box center [717, 476] width 33 height 16
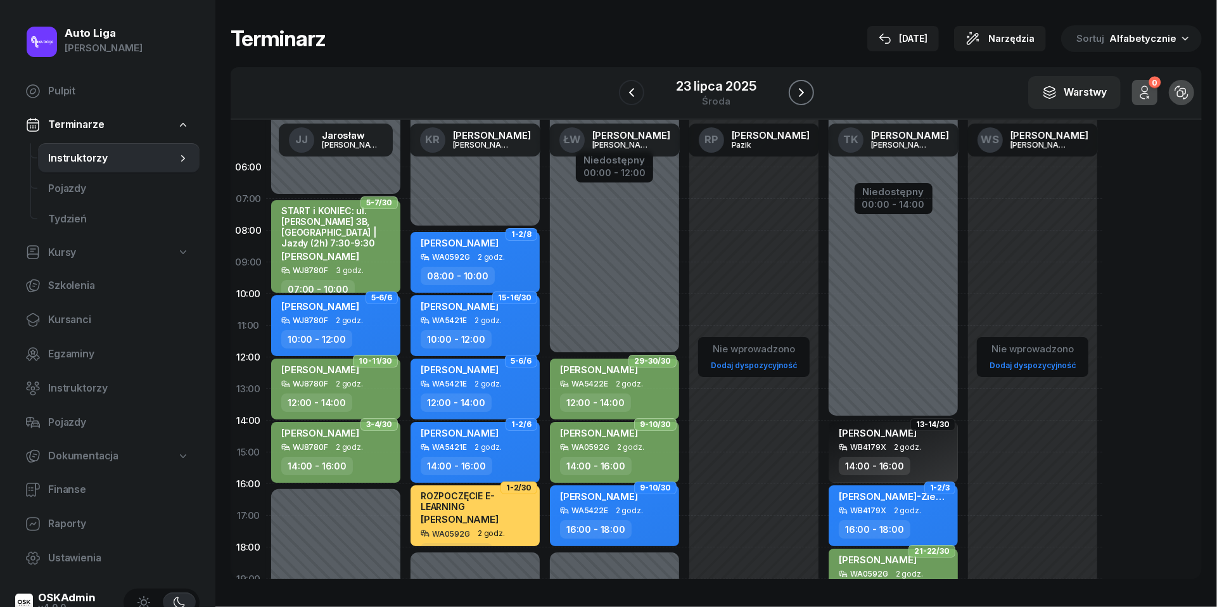
click at [801, 94] on icon "button" at bounding box center [801, 92] width 15 height 15
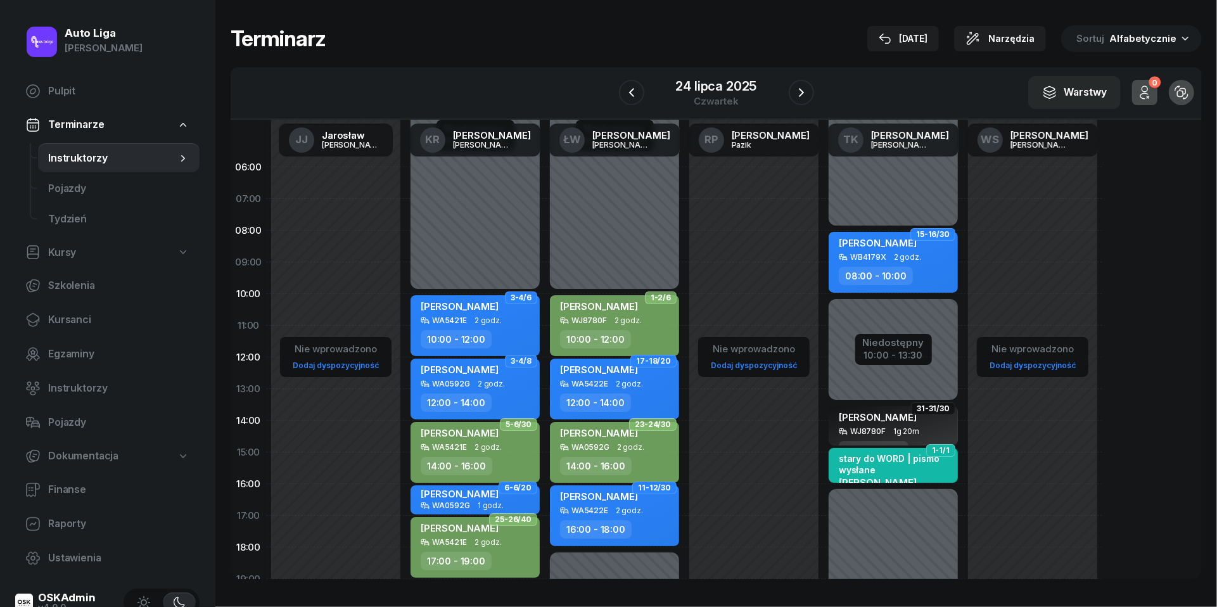
click at [897, 251] on div "[PERSON_NAME]" at bounding box center [878, 245] width 78 height 16
select select "08"
select select "10"
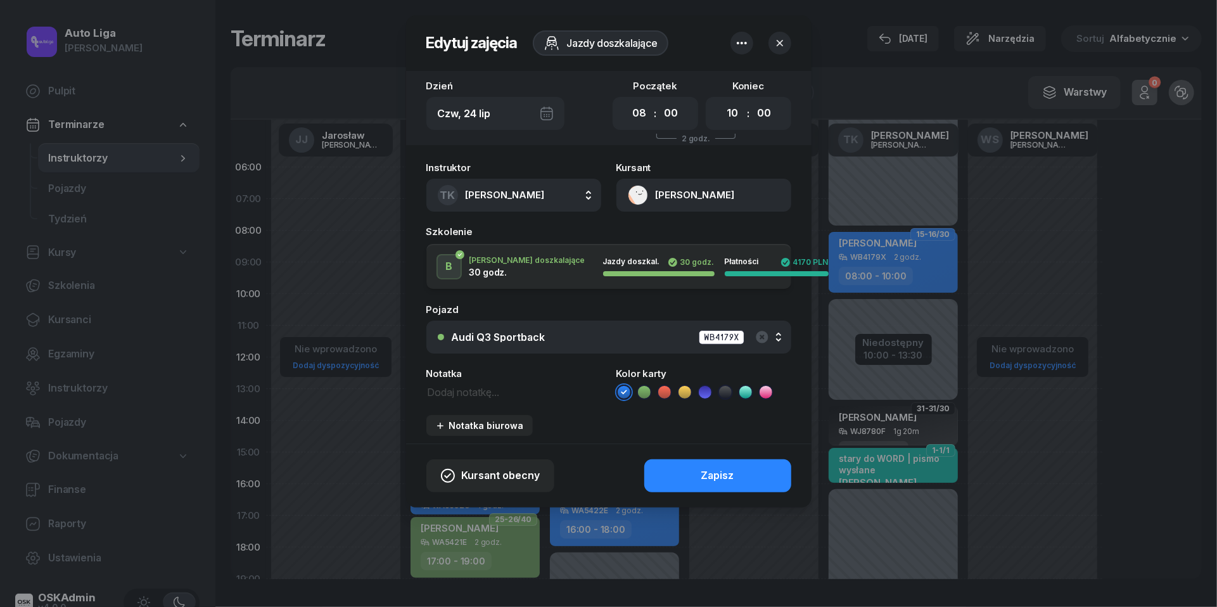
click at [733, 390] on ul at bounding box center [703, 392] width 175 height 15
click at [730, 390] on icon at bounding box center [725, 392] width 13 height 13
click at [730, 469] on div "Zapisz" at bounding box center [717, 476] width 33 height 16
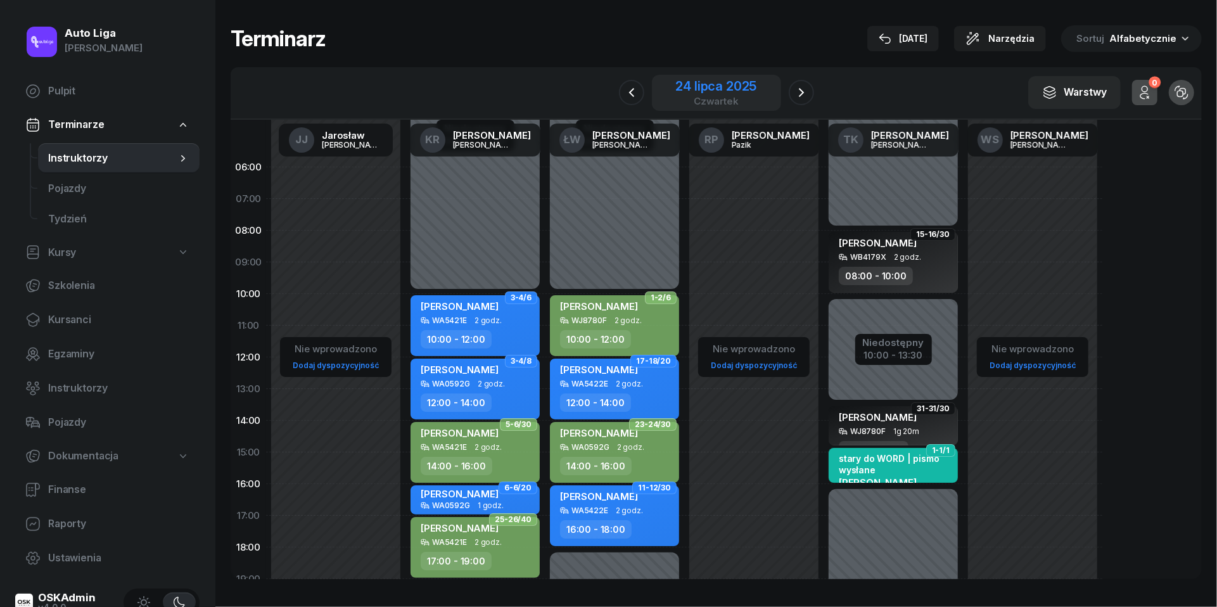
click at [710, 96] on div "czwartek" at bounding box center [716, 101] width 81 height 10
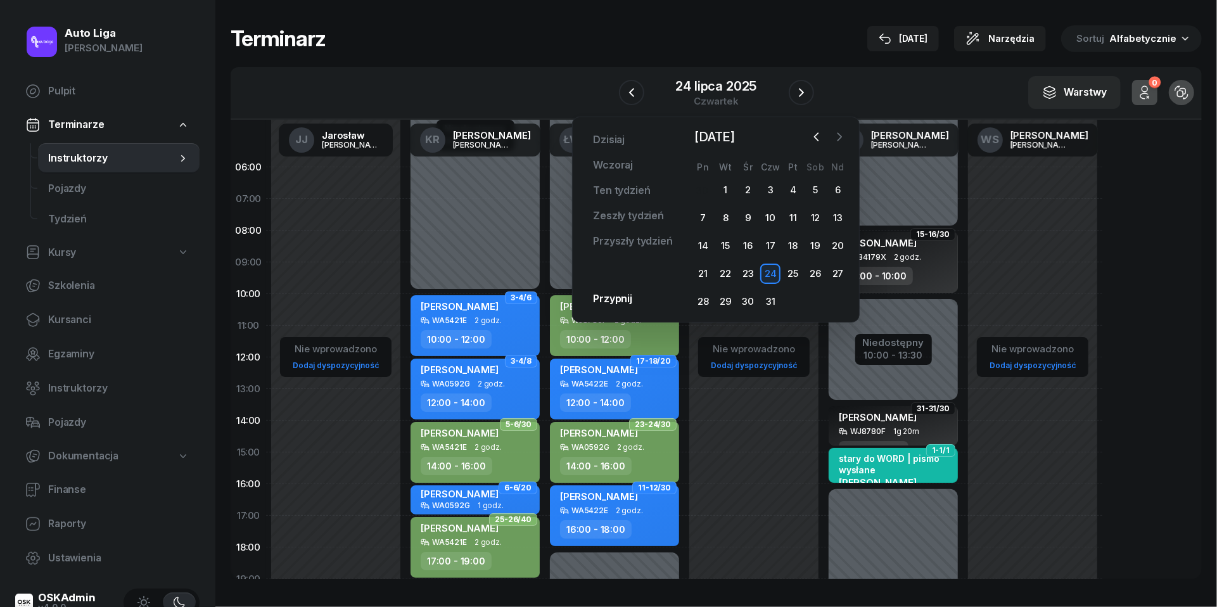
click at [838, 137] on icon "button" at bounding box center [839, 137] width 13 height 13
click at [708, 219] on div "4" at bounding box center [703, 218] width 20 height 20
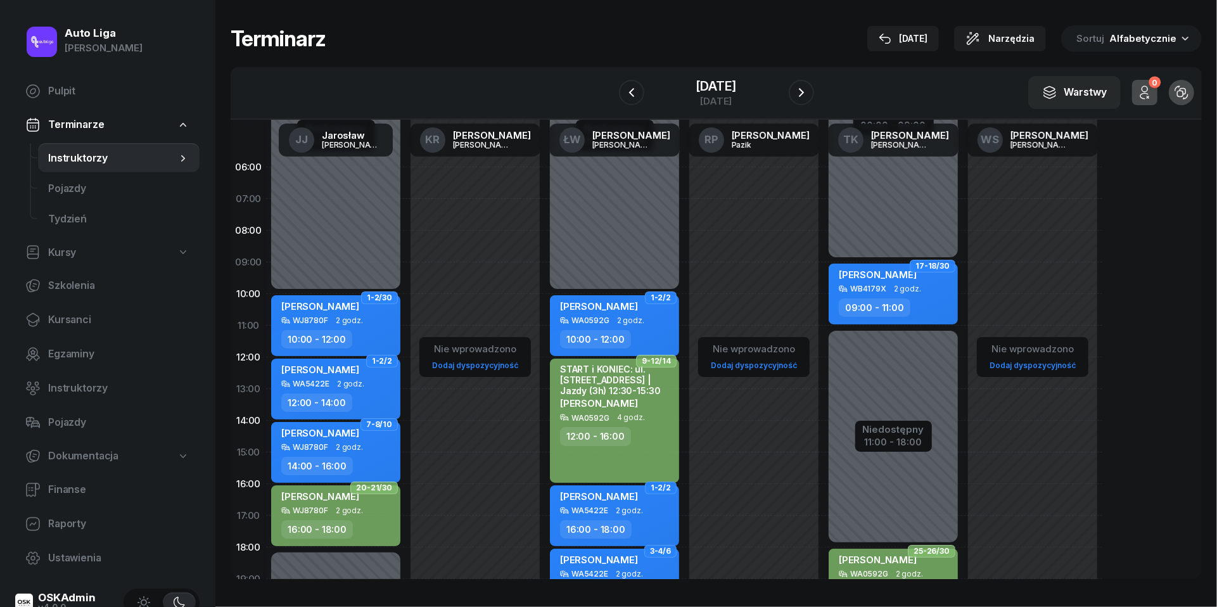
click at [893, 279] on div "[PERSON_NAME]" at bounding box center [878, 277] width 78 height 16
select select "09"
select select "11"
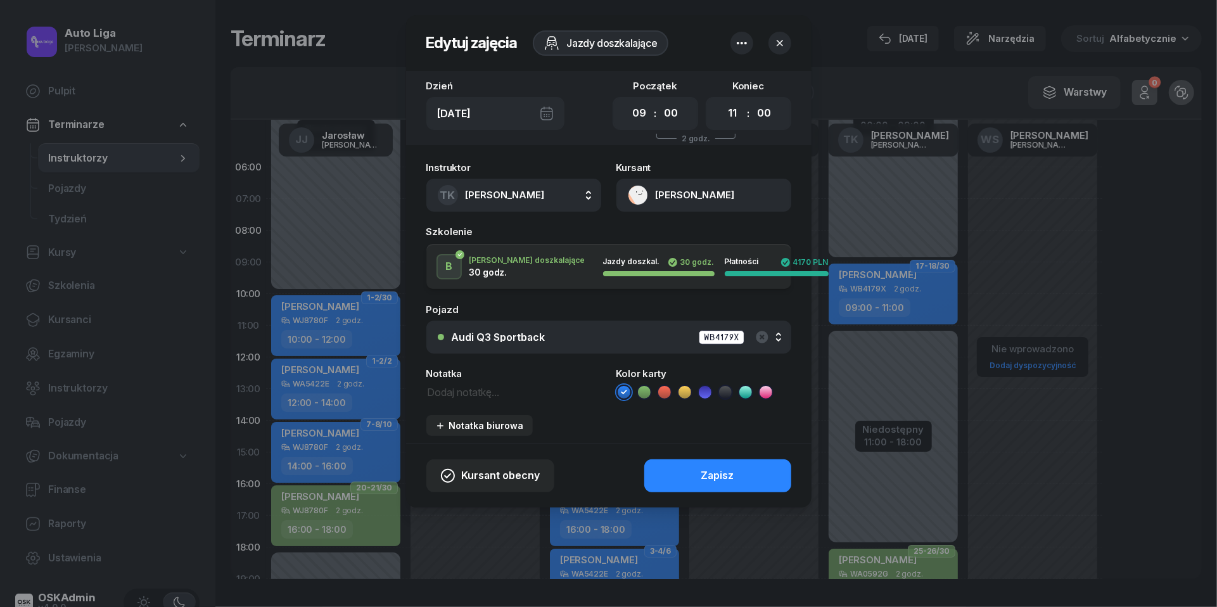
click at [725, 394] on icon at bounding box center [725, 392] width 13 height 13
click at [725, 476] on div "Zapisz" at bounding box center [717, 476] width 33 height 16
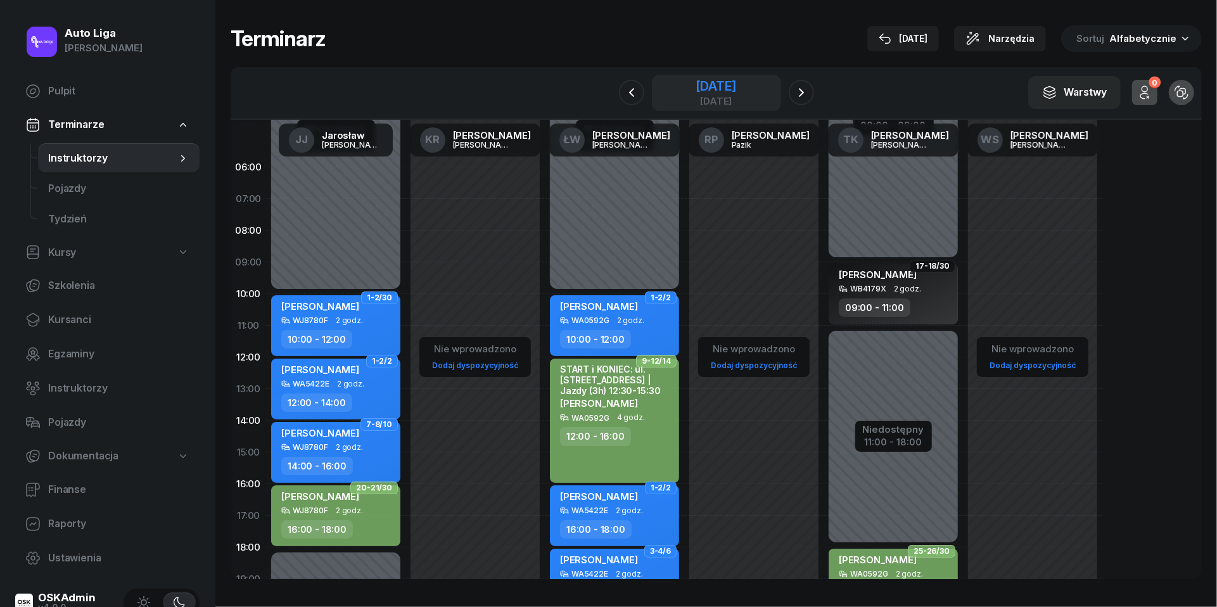
click at [715, 96] on div "[DATE]" at bounding box center [716, 101] width 41 height 10
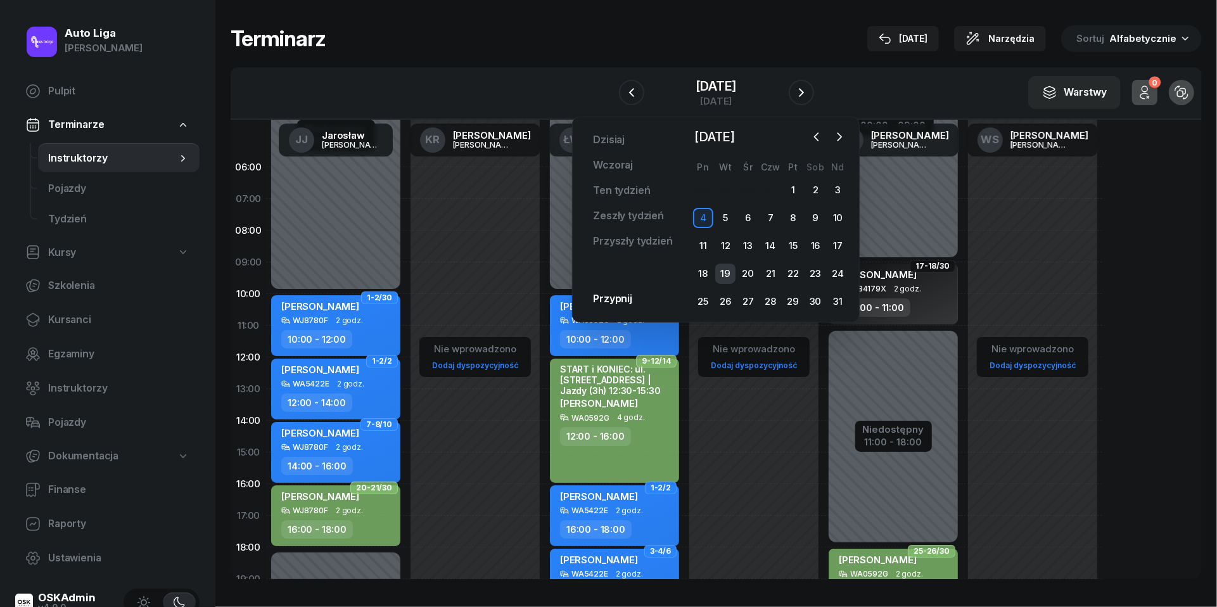
click at [730, 272] on div "19" at bounding box center [725, 274] width 20 height 20
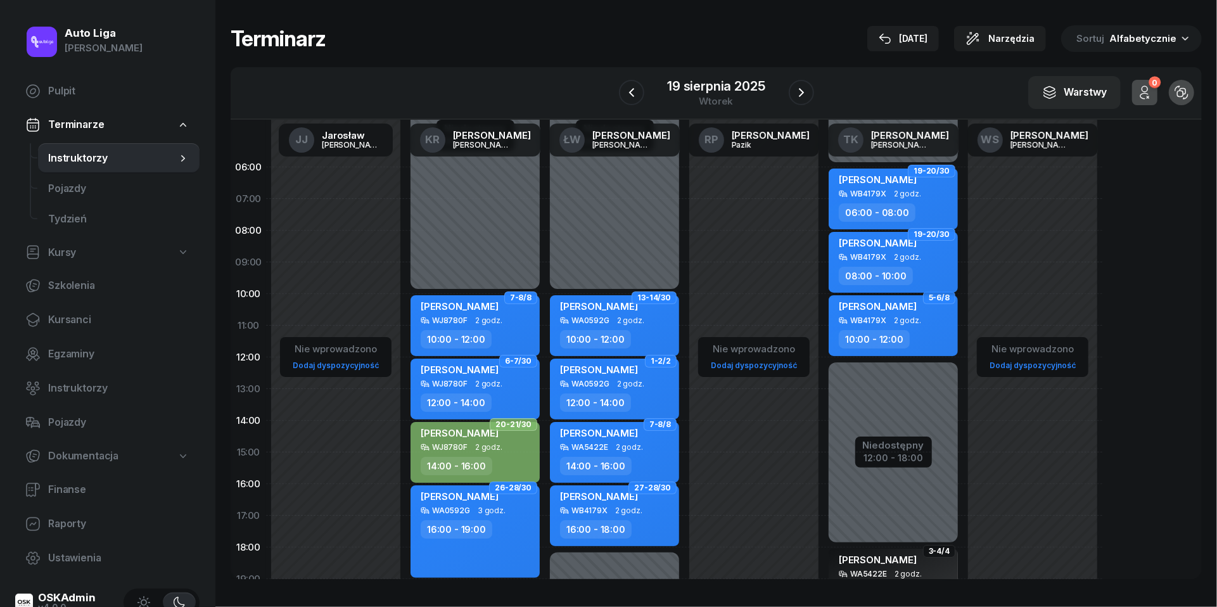
click at [877, 255] on div "WB4179X" at bounding box center [868, 257] width 36 height 8
select select "08"
select select "10"
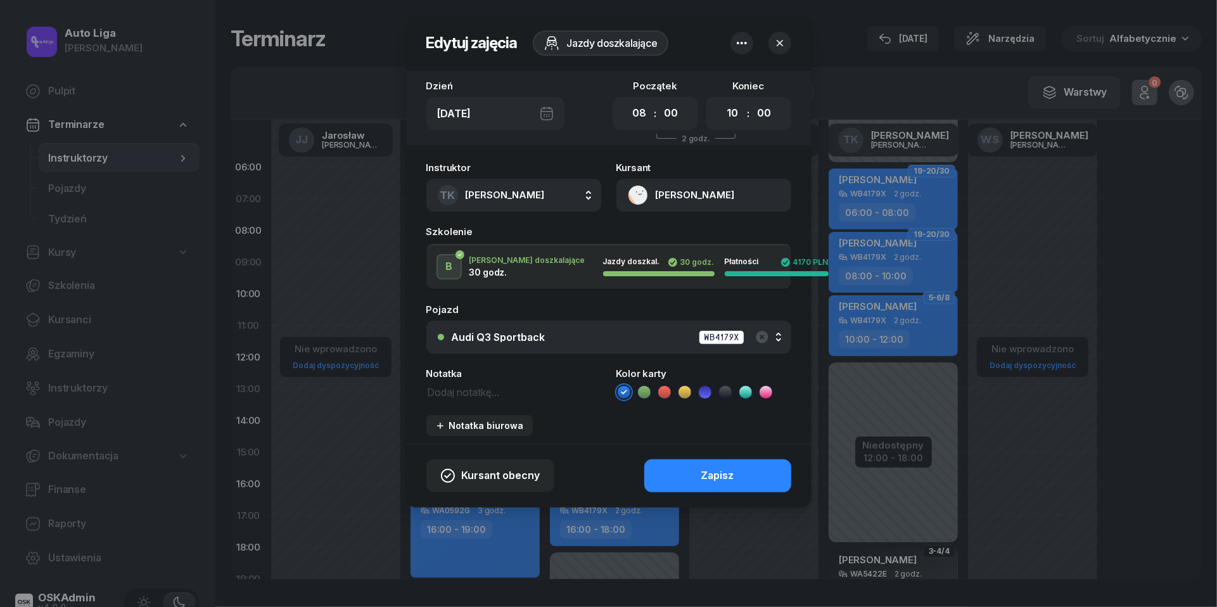
click at [729, 392] on icon at bounding box center [725, 392] width 13 height 13
click at [729, 479] on div "Zapisz" at bounding box center [717, 476] width 33 height 16
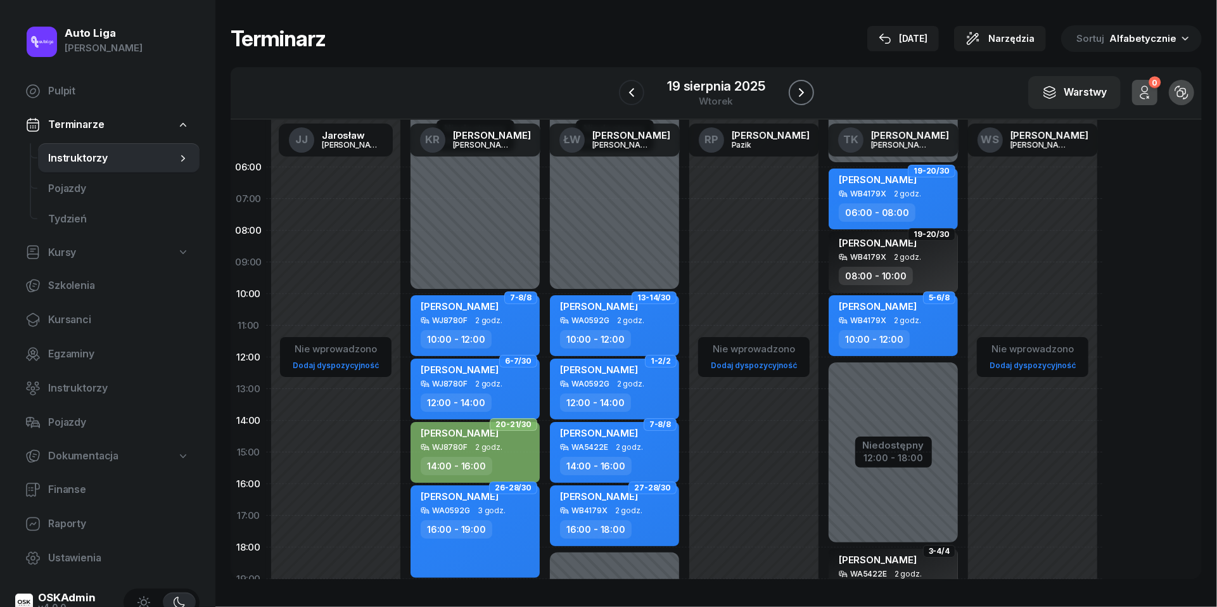
click at [801, 92] on icon "button" at bounding box center [801, 92] width 15 height 15
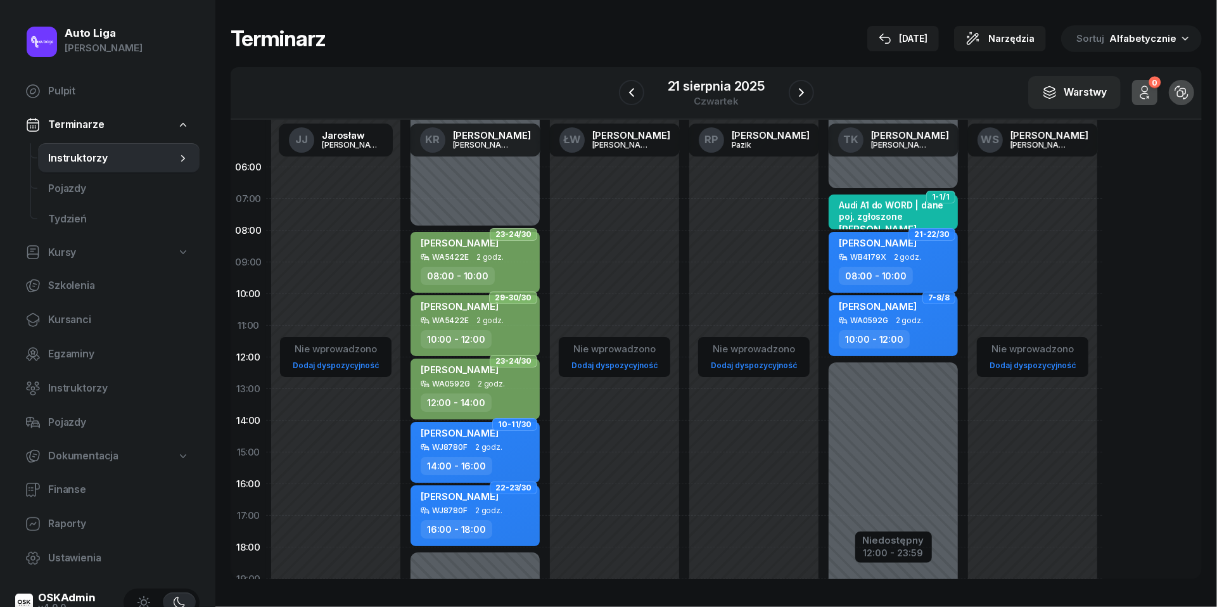
click at [880, 250] on div "[PERSON_NAME]" at bounding box center [878, 245] width 78 height 16
select select "08"
select select "10"
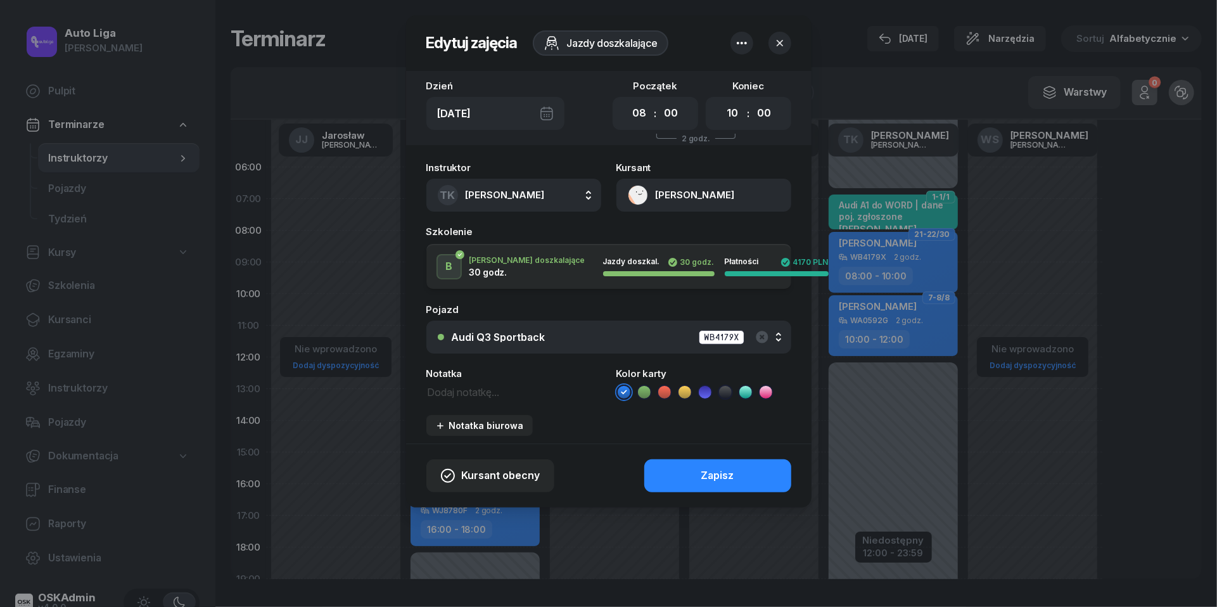
click at [726, 393] on icon at bounding box center [725, 392] width 13 height 13
click at [717, 480] on div "Zapisz" at bounding box center [717, 476] width 33 height 16
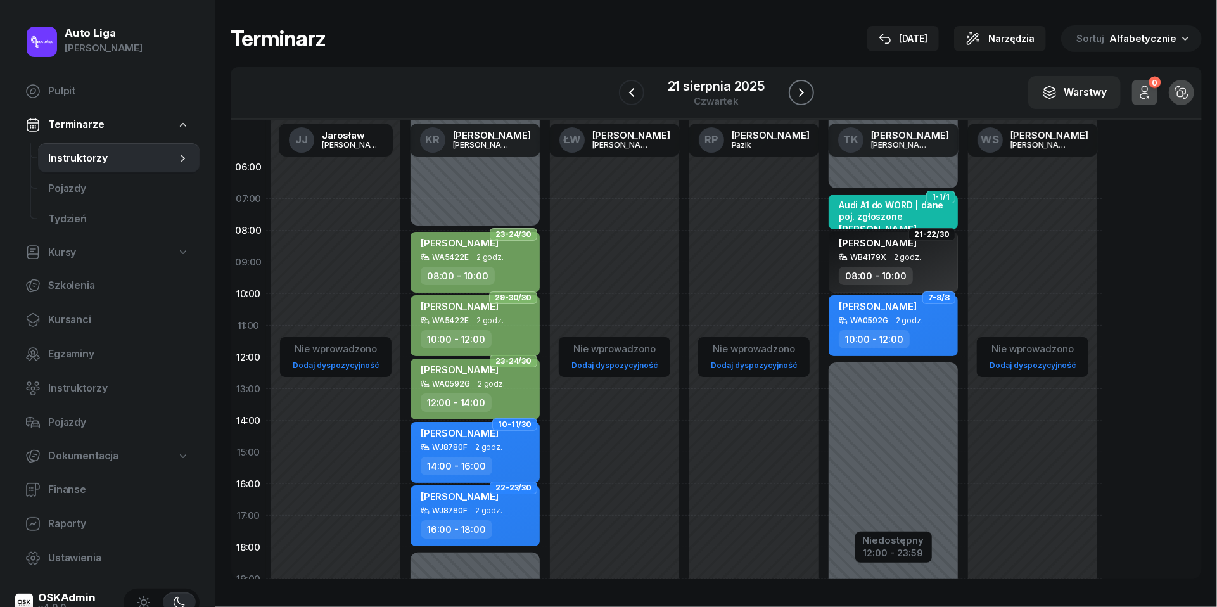
click at [802, 95] on icon "button" at bounding box center [801, 92] width 15 height 15
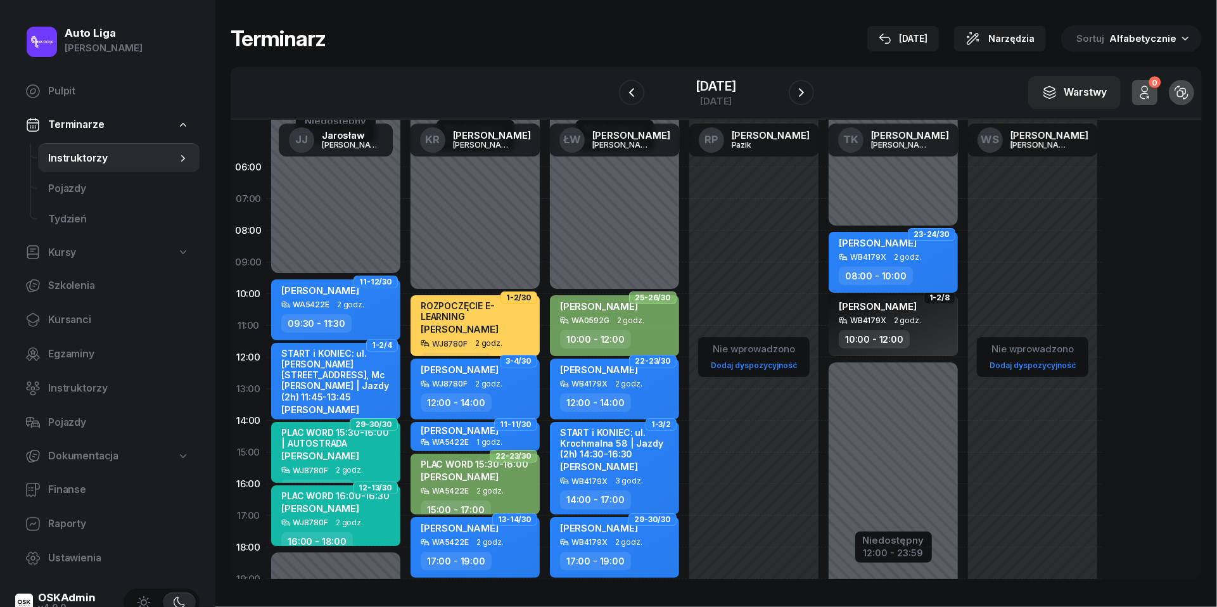
click at [907, 253] on span "2 godz." at bounding box center [907, 257] width 27 height 9
select select "08"
select select "10"
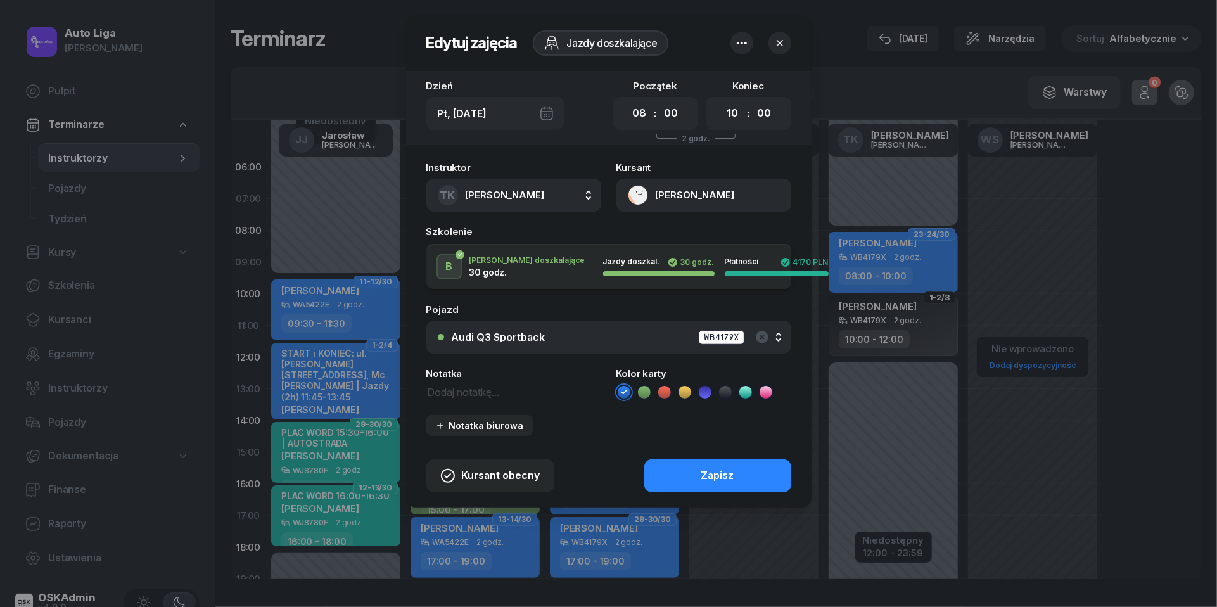
click at [726, 391] on icon at bounding box center [725, 392] width 6 height 4
click at [726, 472] on div "Zapisz" at bounding box center [717, 476] width 33 height 16
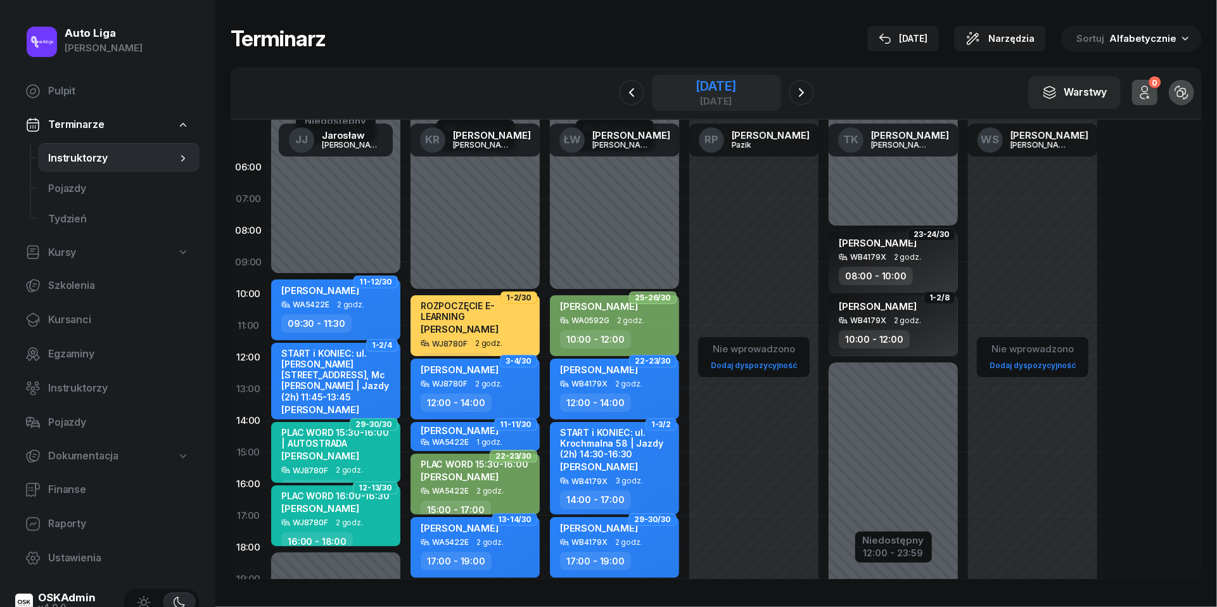
click at [705, 89] on div "[DATE]" at bounding box center [716, 86] width 41 height 13
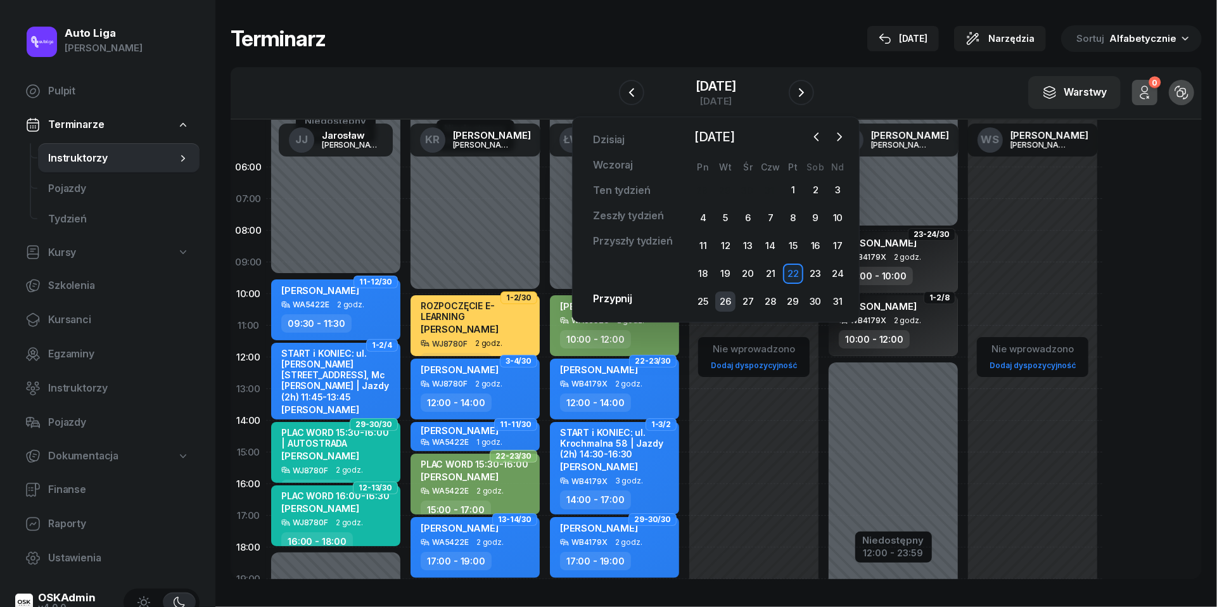
click at [732, 300] on div "26" at bounding box center [725, 301] width 20 height 20
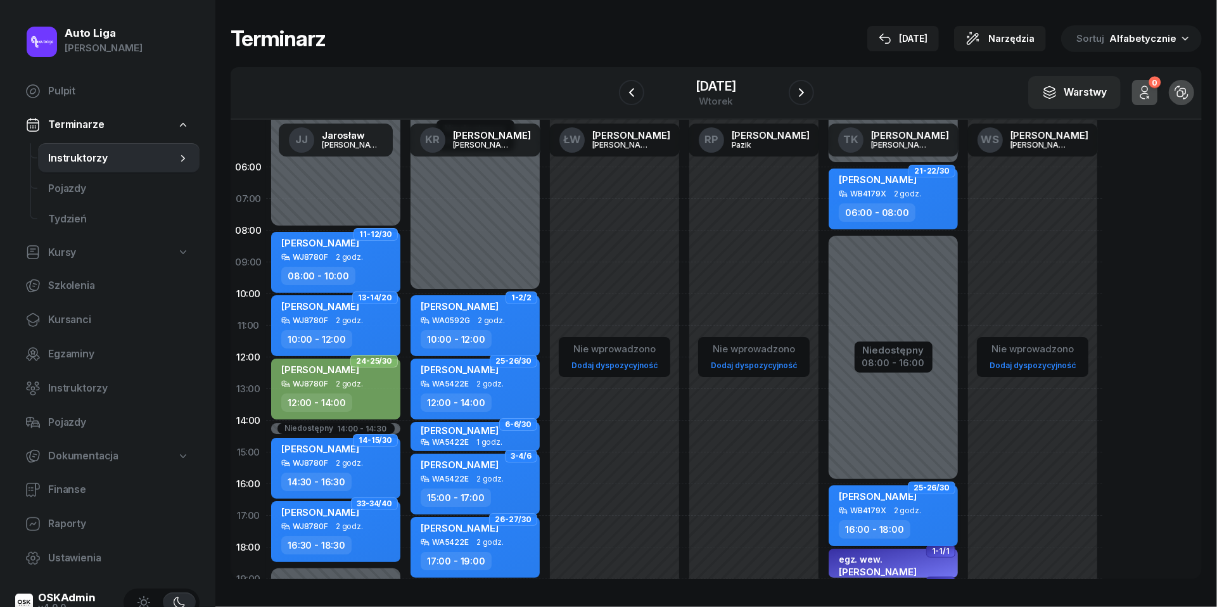
click at [877, 512] on div "WB4179X" at bounding box center [868, 510] width 36 height 8
select select "16"
select select "18"
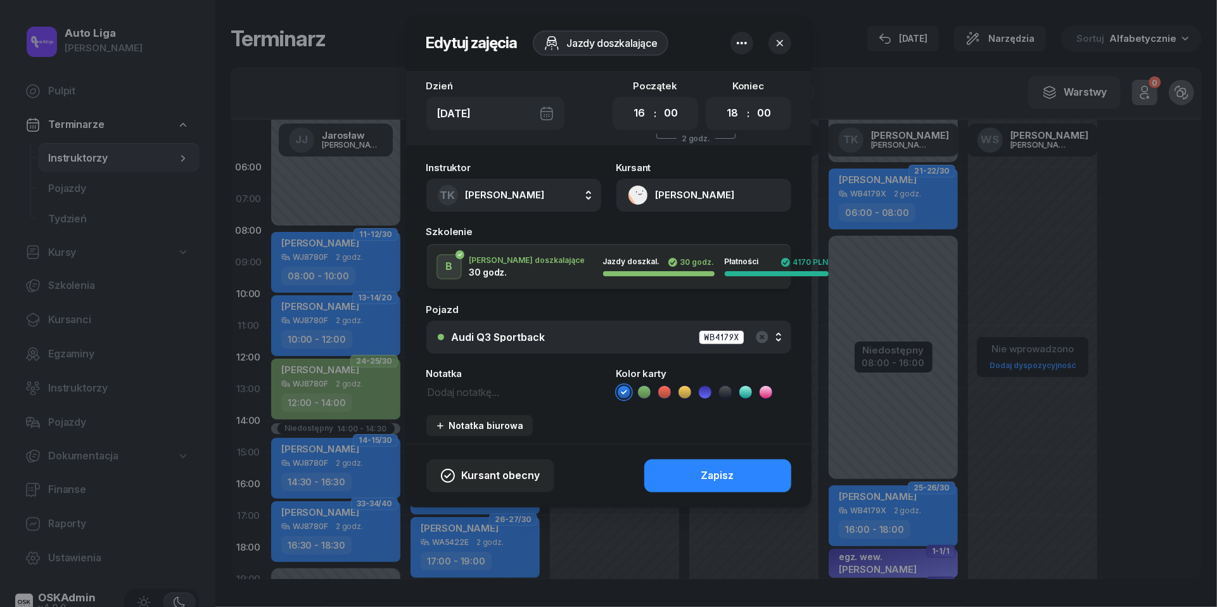
click at [725, 391] on icon at bounding box center [725, 392] width 13 height 13
click at [725, 473] on div "Zapisz" at bounding box center [717, 476] width 33 height 16
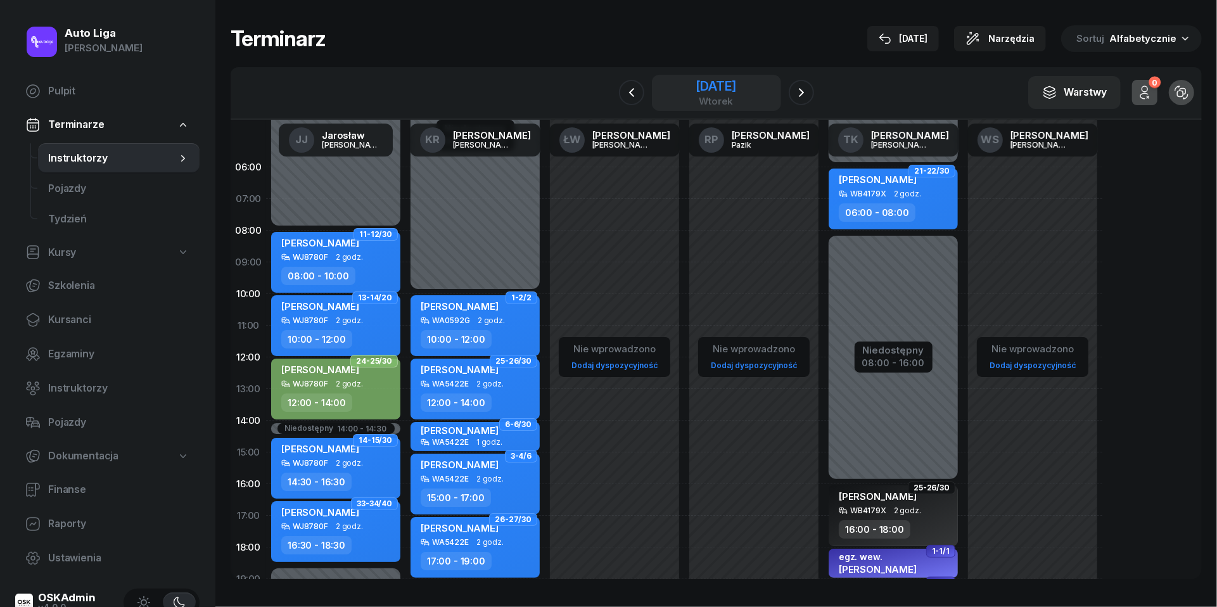
click at [725, 98] on div "wtorek" at bounding box center [716, 101] width 41 height 10
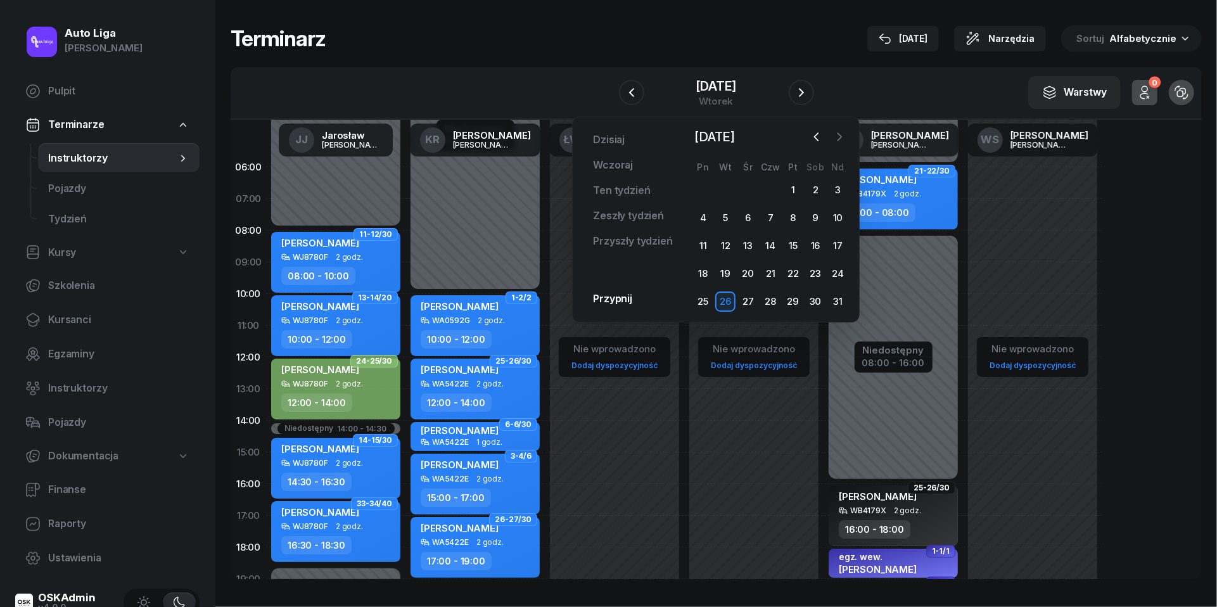
click at [840, 137] on icon "button" at bounding box center [839, 137] width 13 height 13
click at [728, 190] on div "2" at bounding box center [725, 190] width 20 height 20
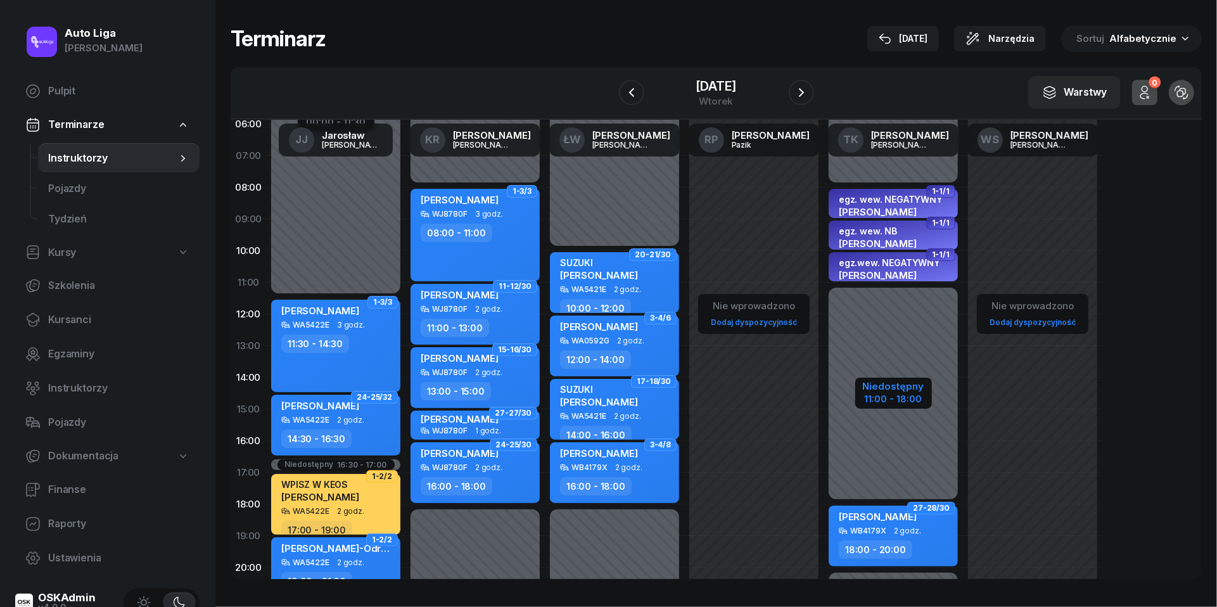
scroll to position [82, 0]
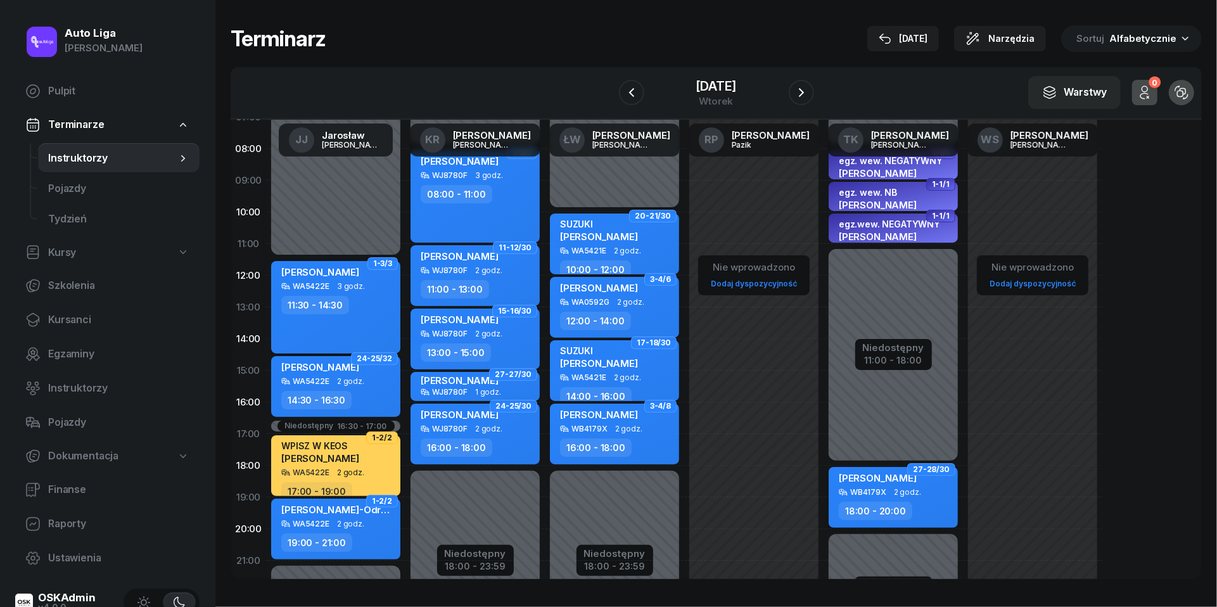
click at [885, 498] on div "[PERSON_NAME] WB4179X 2 godz. 18:00 - 20:00" at bounding box center [893, 497] width 129 height 61
select select "18"
select select "20"
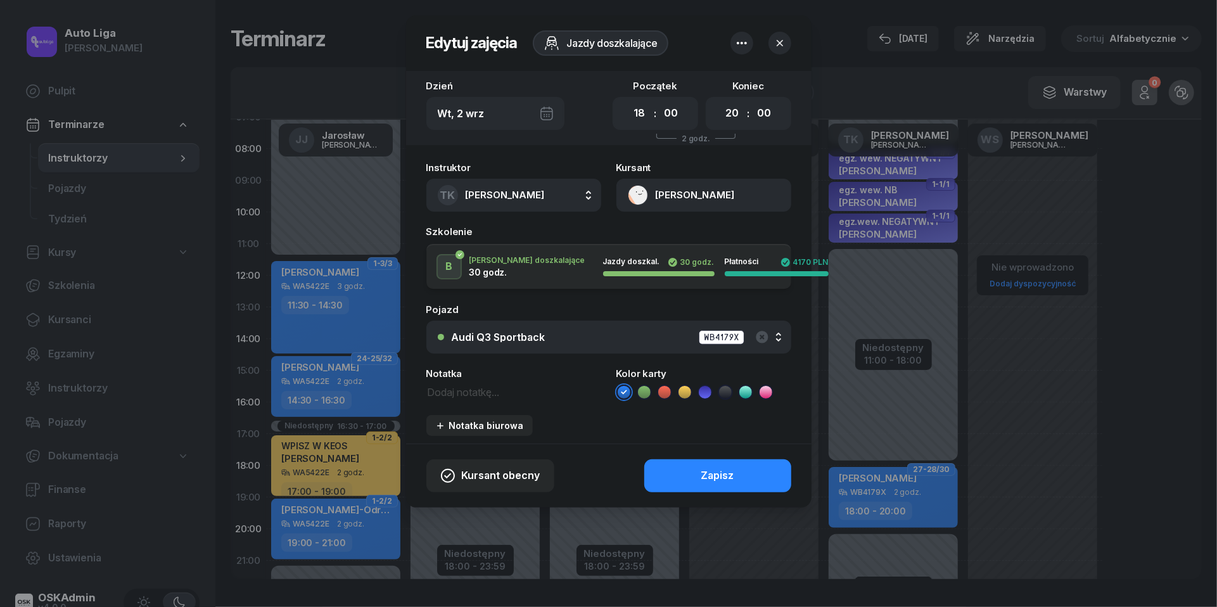
click at [727, 393] on icon at bounding box center [725, 392] width 13 height 13
click at [726, 468] on div "Zapisz" at bounding box center [717, 476] width 33 height 16
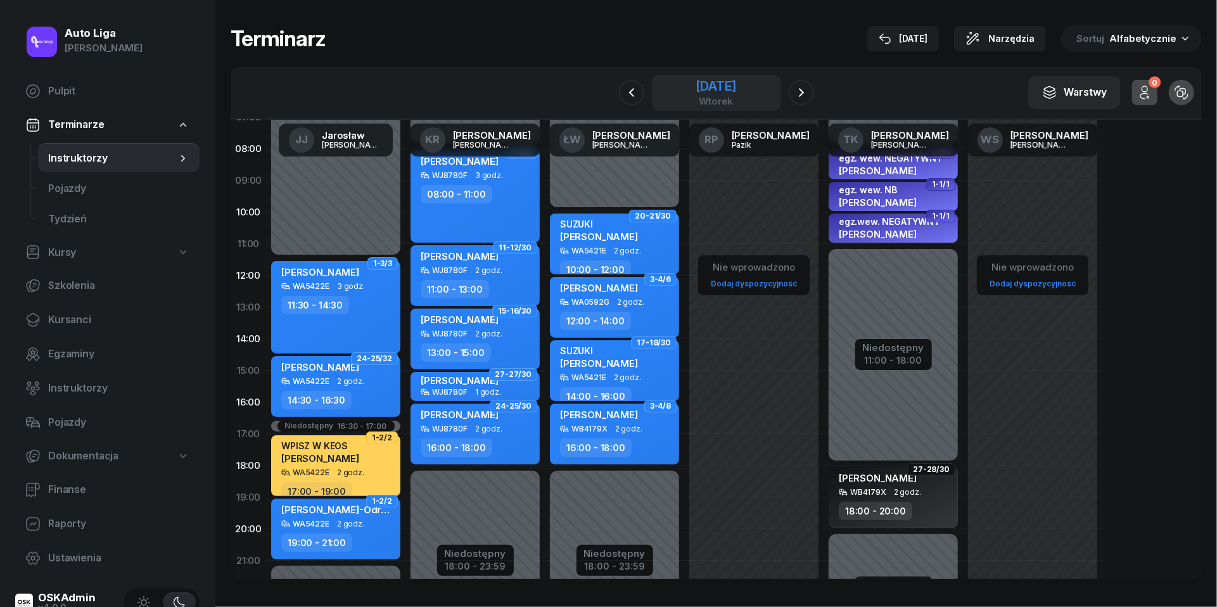
click at [728, 92] on div "[DATE]" at bounding box center [716, 86] width 41 height 13
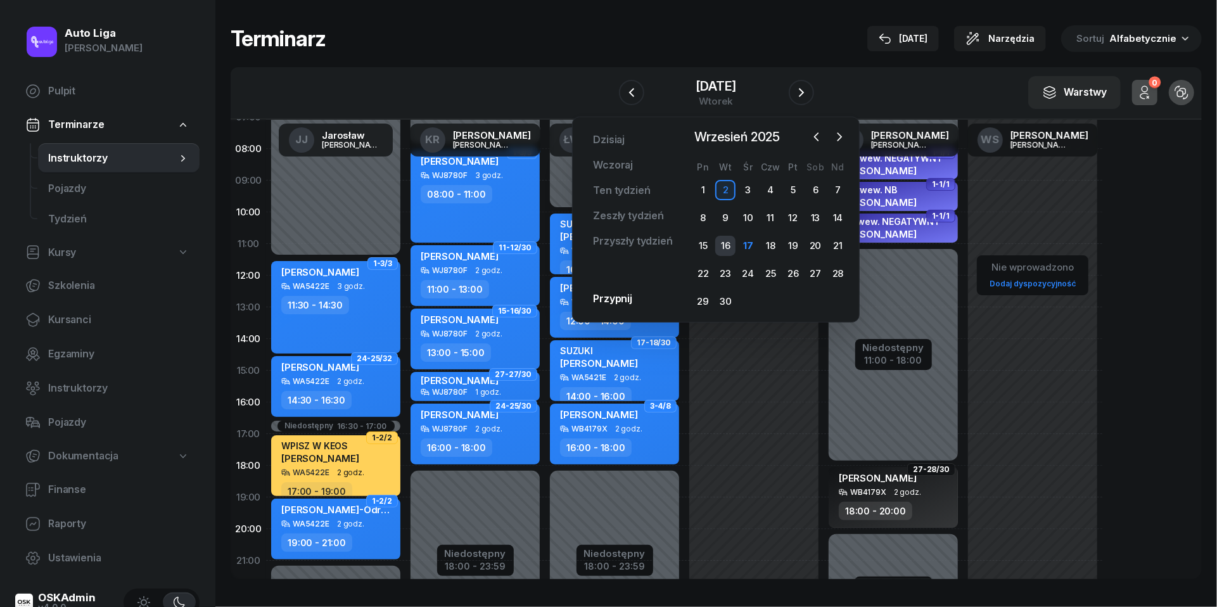
click at [724, 243] on div "16" at bounding box center [725, 246] width 20 height 20
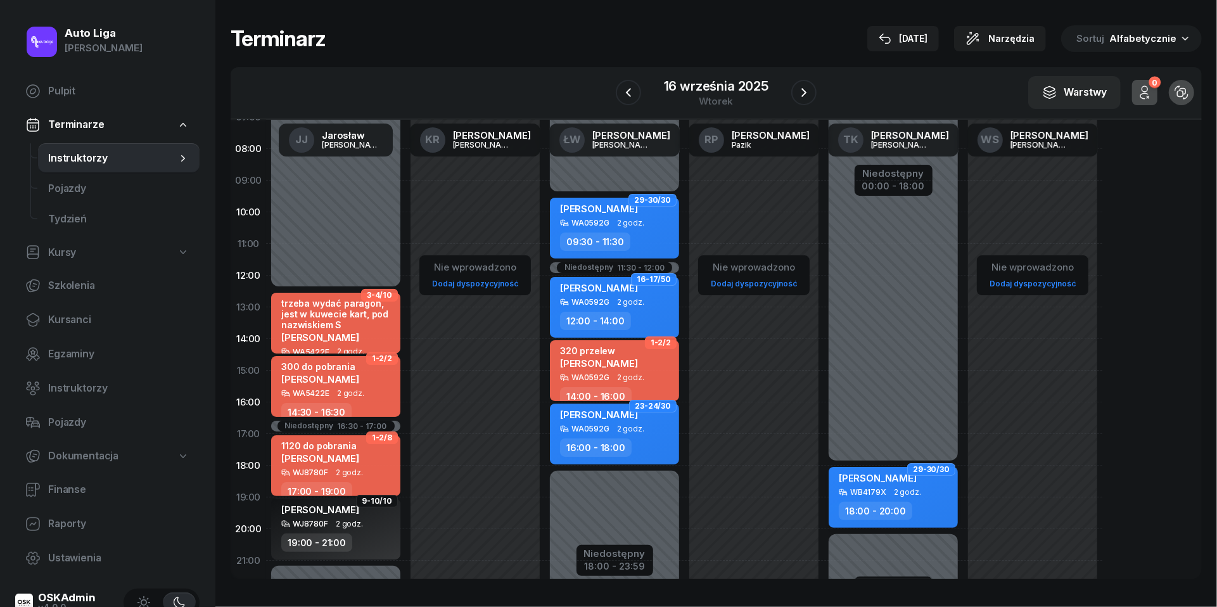
click at [893, 485] on div "[PERSON_NAME]" at bounding box center [878, 480] width 78 height 16
select select "18"
select select "20"
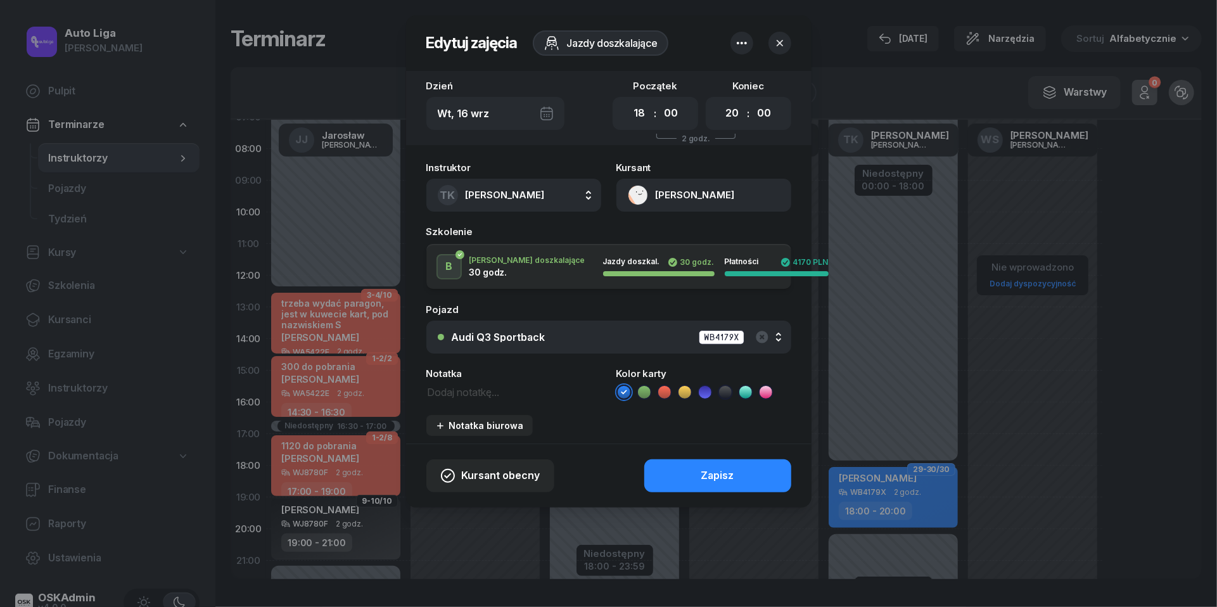
click at [727, 392] on icon at bounding box center [725, 392] width 13 height 13
click at [727, 472] on div "Zapisz" at bounding box center [717, 476] width 33 height 16
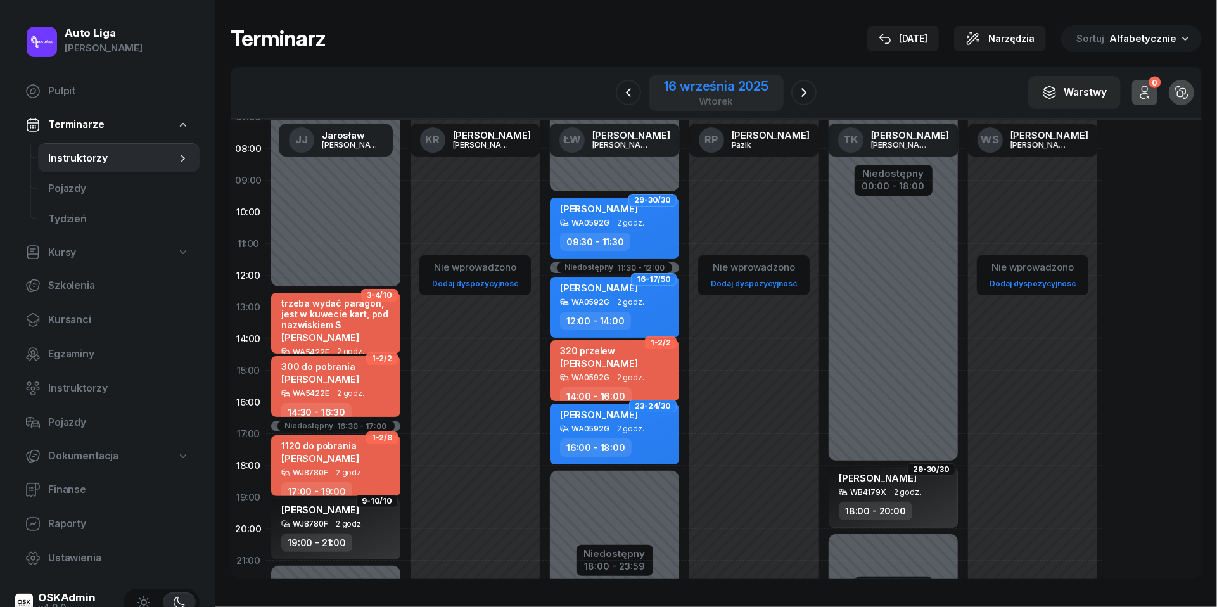
click at [712, 91] on div "16 września 2025" at bounding box center [716, 86] width 105 height 13
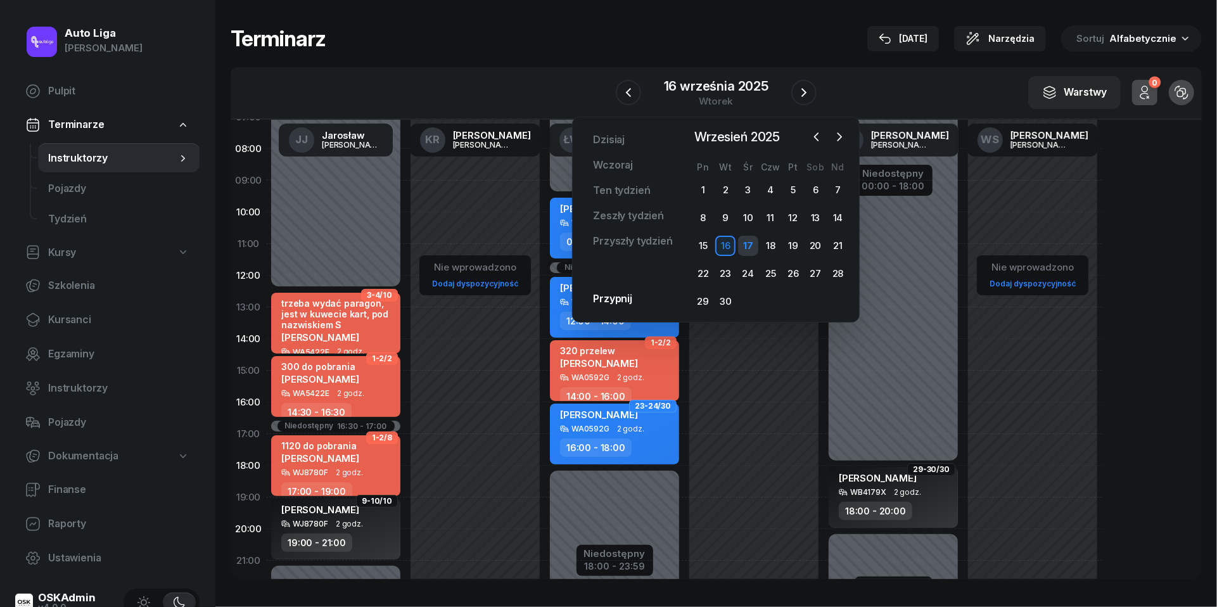
click at [749, 242] on div "17" at bounding box center [748, 246] width 20 height 20
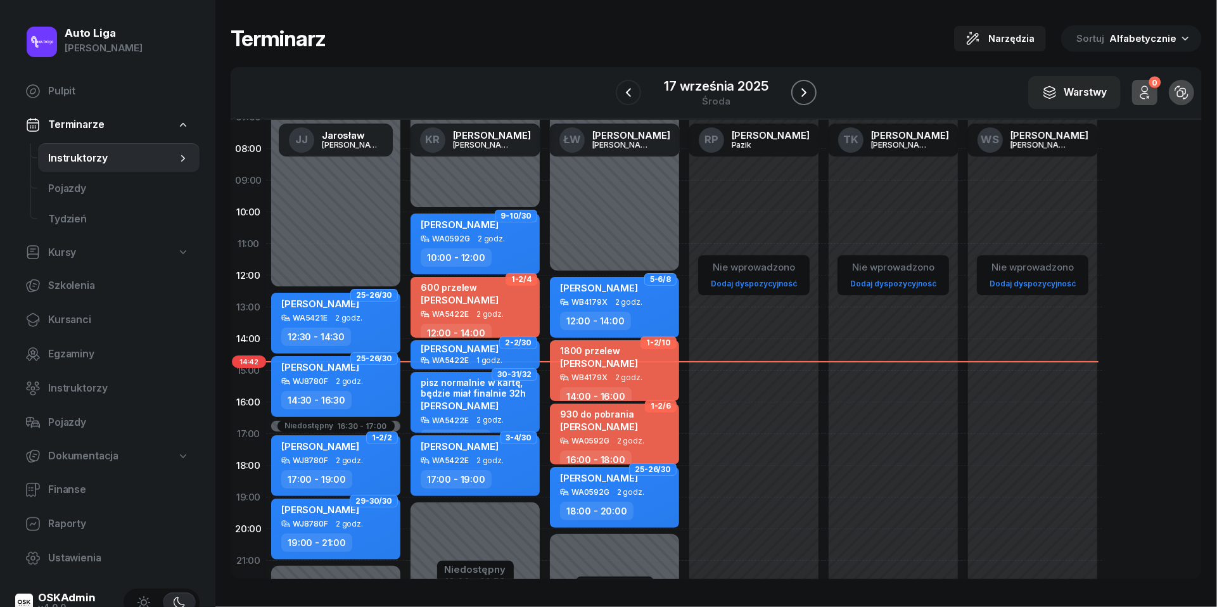
click at [801, 89] on icon "button" at bounding box center [803, 92] width 15 height 15
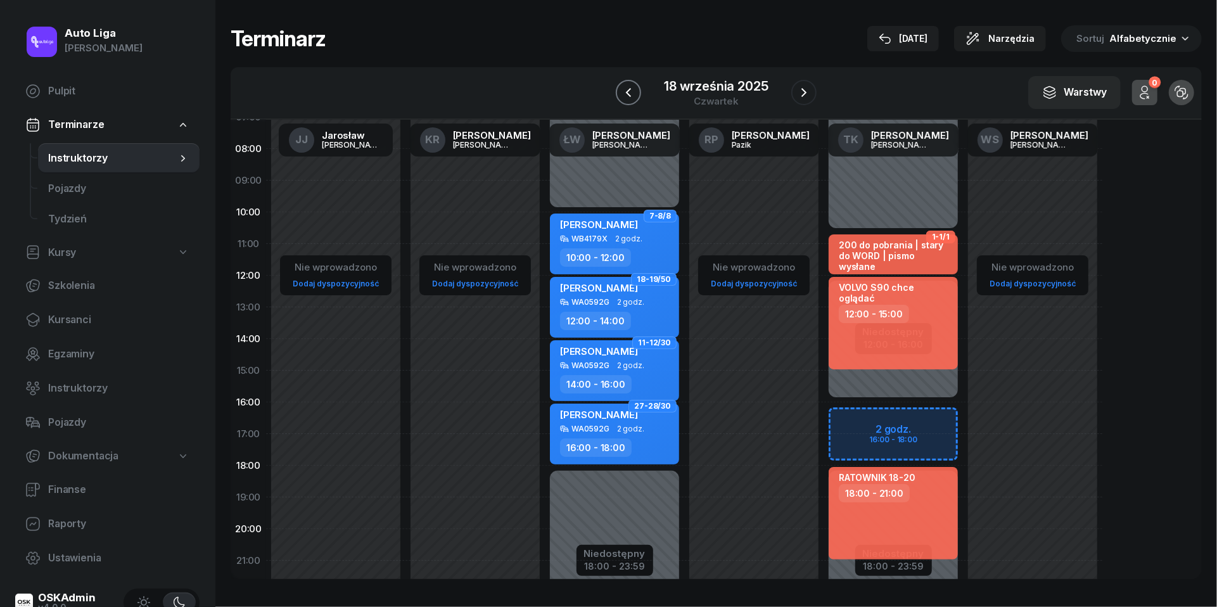
click at [622, 87] on icon "button" at bounding box center [628, 92] width 15 height 15
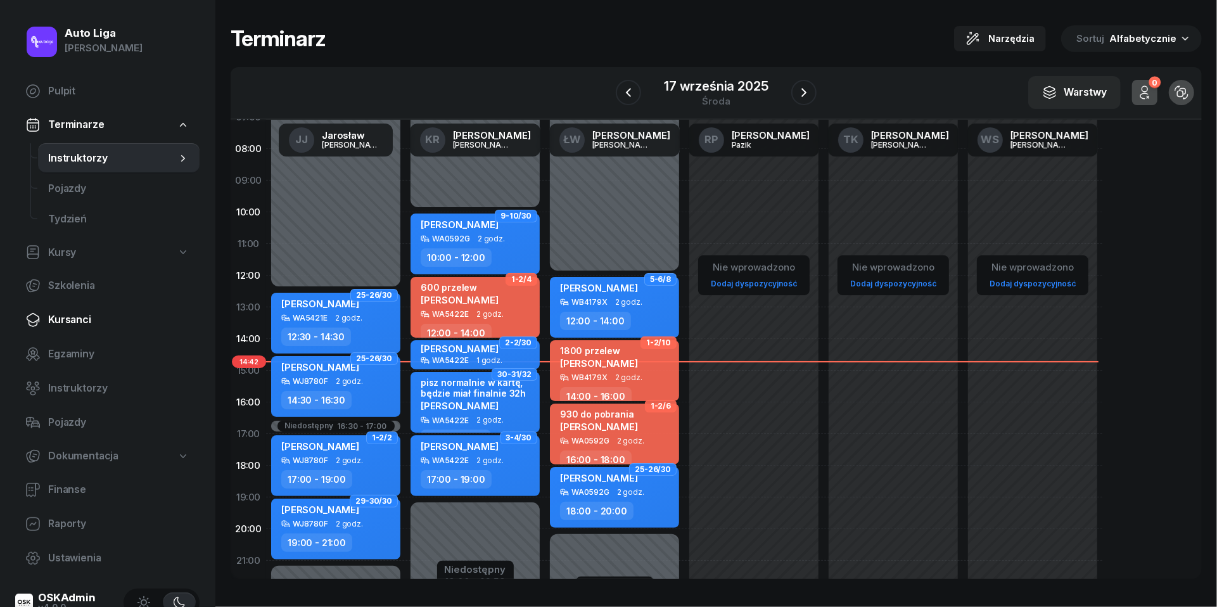
click at [61, 305] on link "Kursanci" at bounding box center [107, 320] width 184 height 30
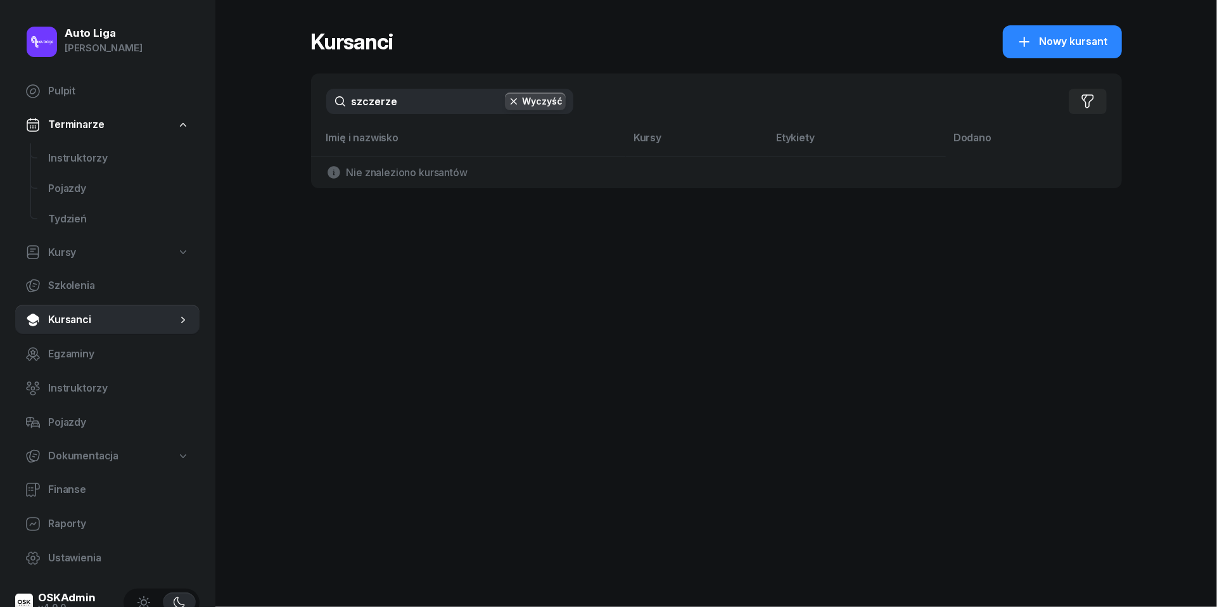
click at [423, 113] on input "szczerze" at bounding box center [449, 101] width 247 height 25
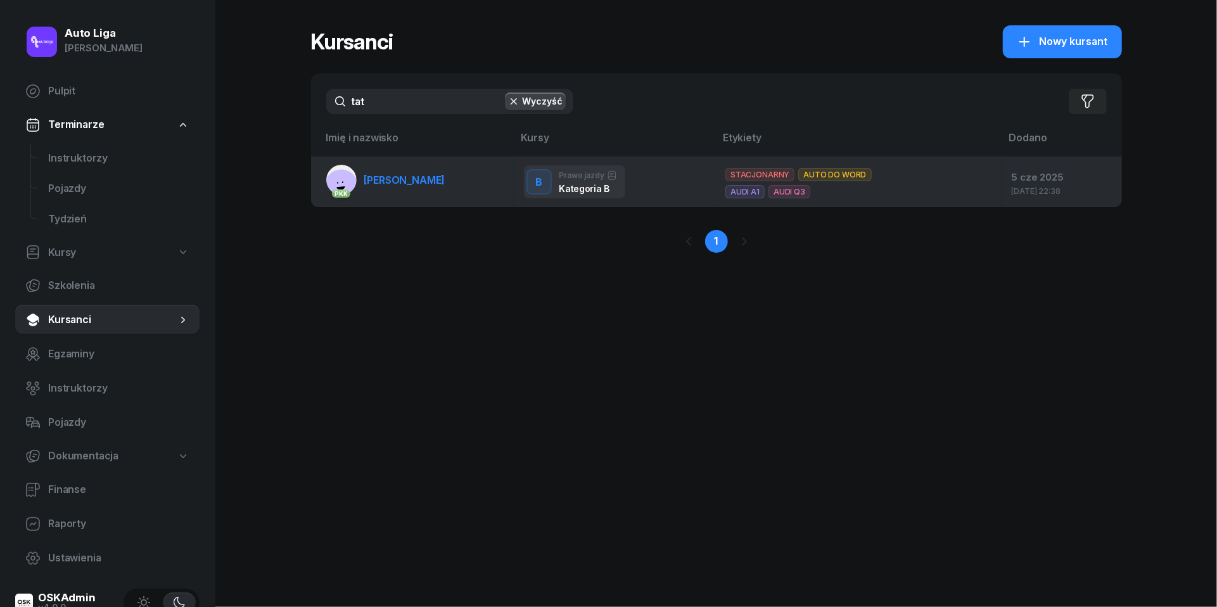
type input "tat"
click at [418, 181] on span "[PERSON_NAME]" at bounding box center [404, 180] width 81 height 13
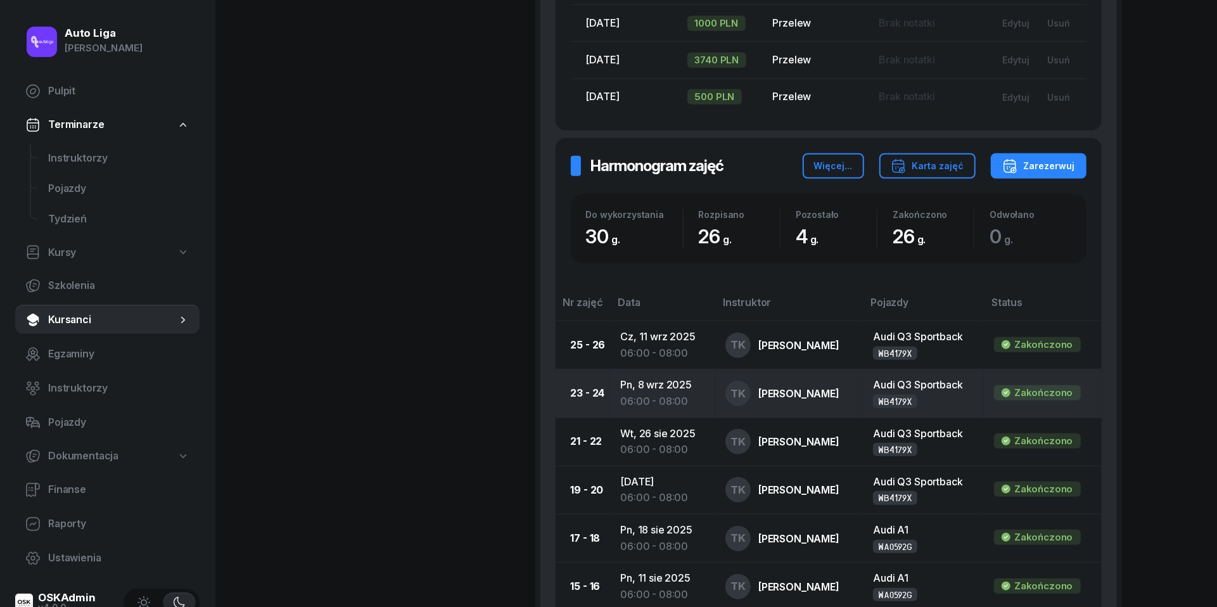
scroll to position [739, 0]
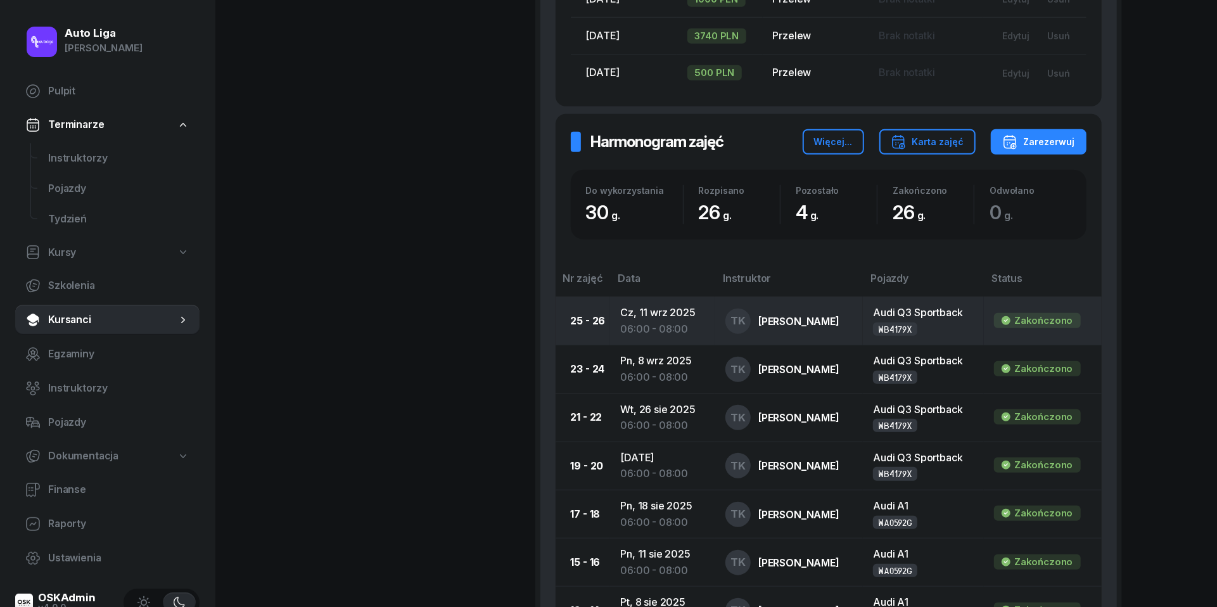
click at [632, 321] on div "06:00 - 08:00" at bounding box center [662, 329] width 85 height 16
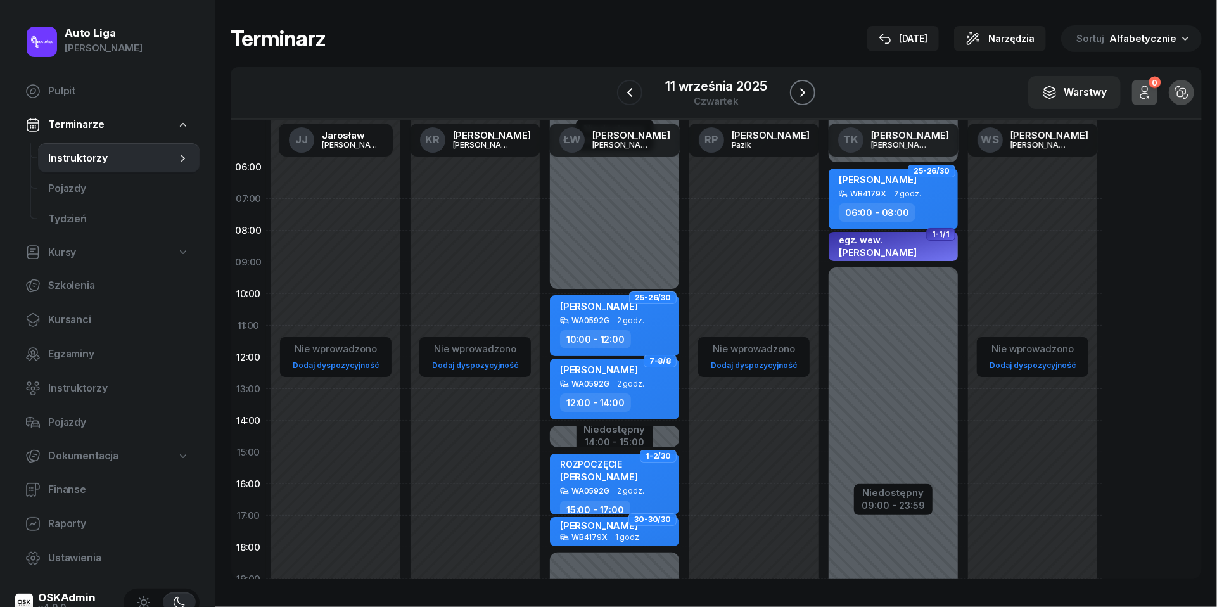
click at [807, 92] on icon "button" at bounding box center [802, 92] width 15 height 15
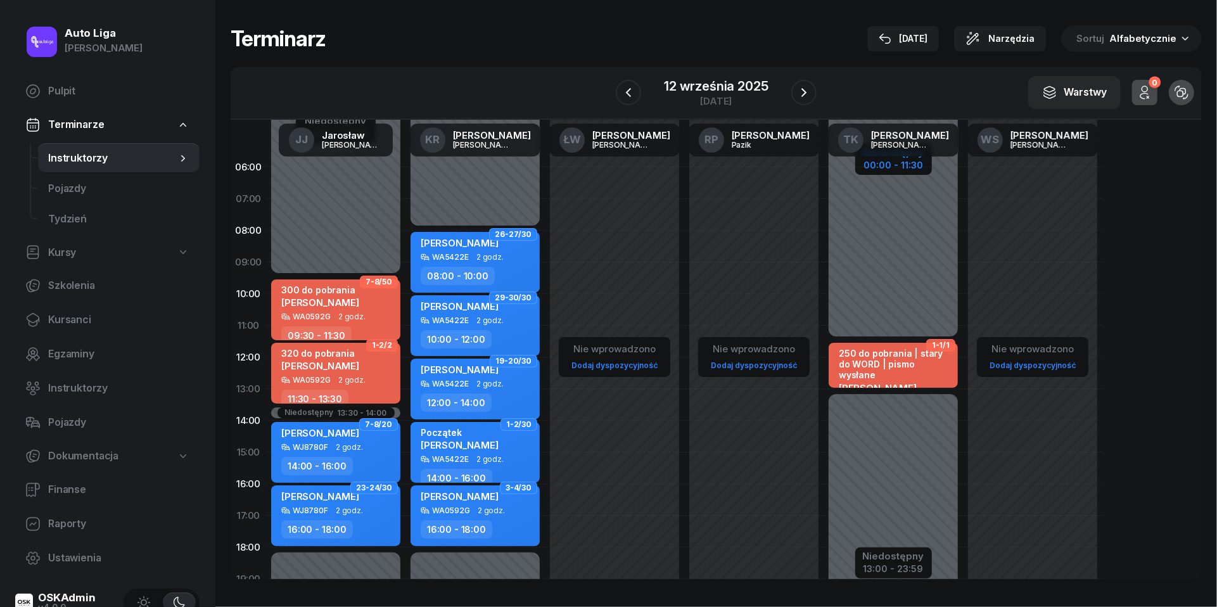
click at [876, 168] on div "00:00 - 11:30" at bounding box center [893, 163] width 61 height 13
select select "11"
select select "30"
select select "13"
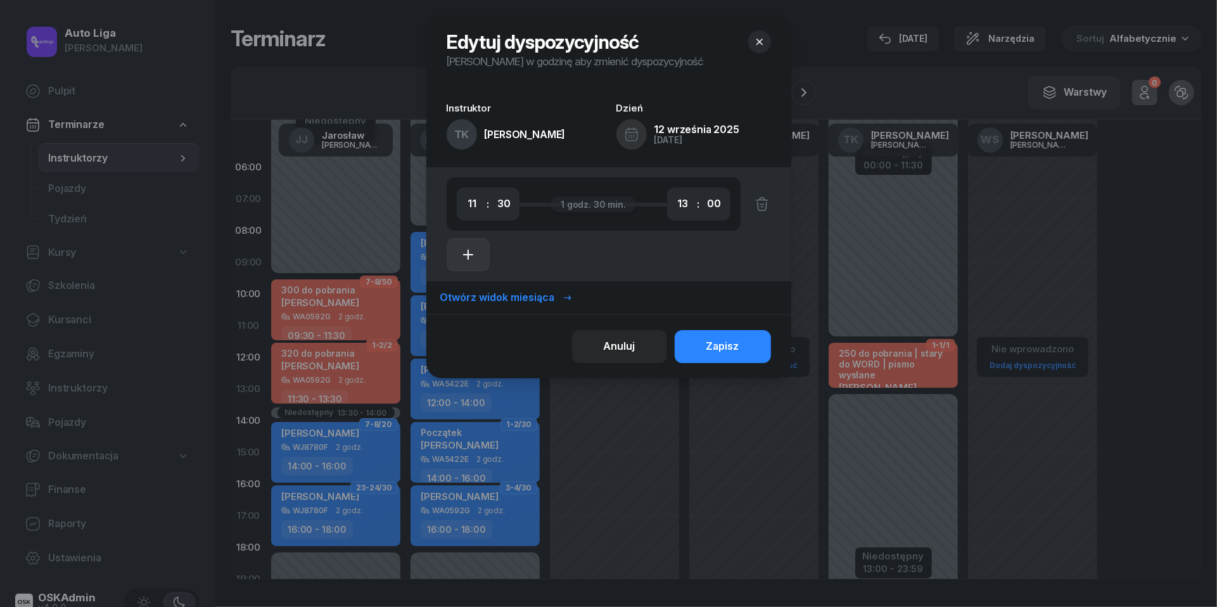
click at [466, 253] on icon "button" at bounding box center [468, 254] width 15 height 15
select select "13"
select select "15"
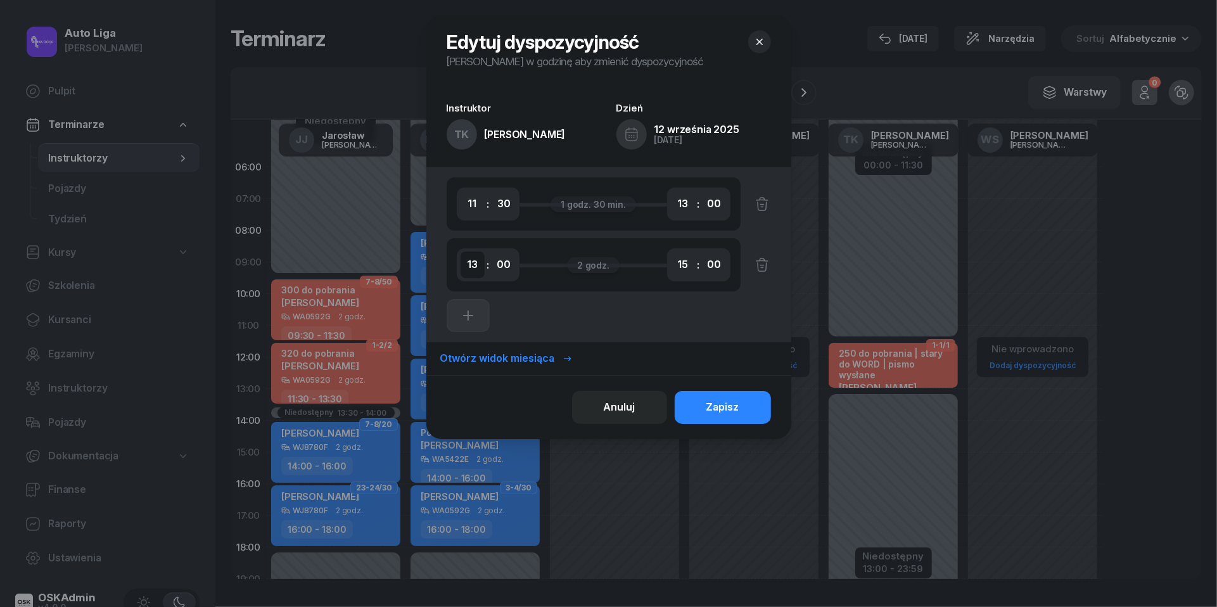
select select "06"
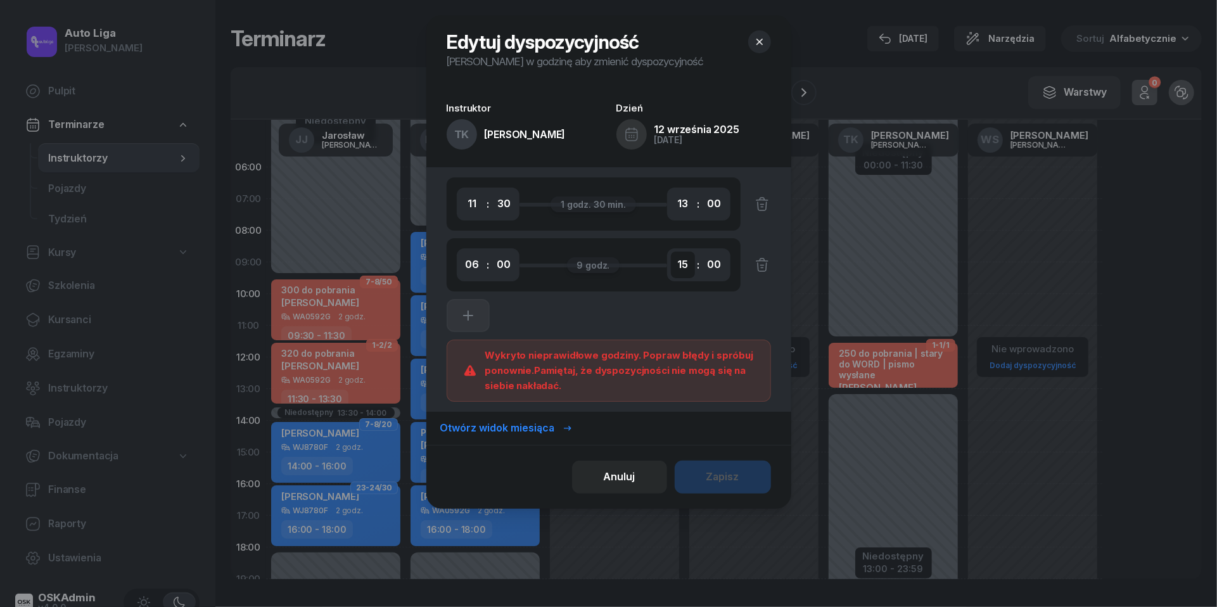
select select "08"
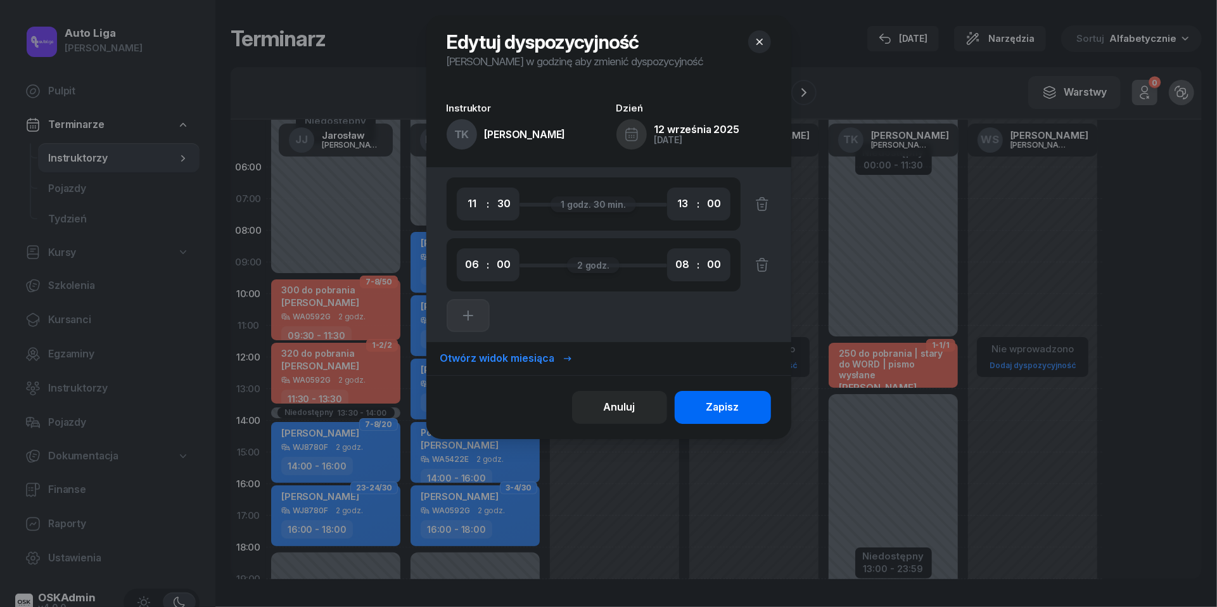
click at [738, 409] on div "Zapisz" at bounding box center [722, 407] width 33 height 16
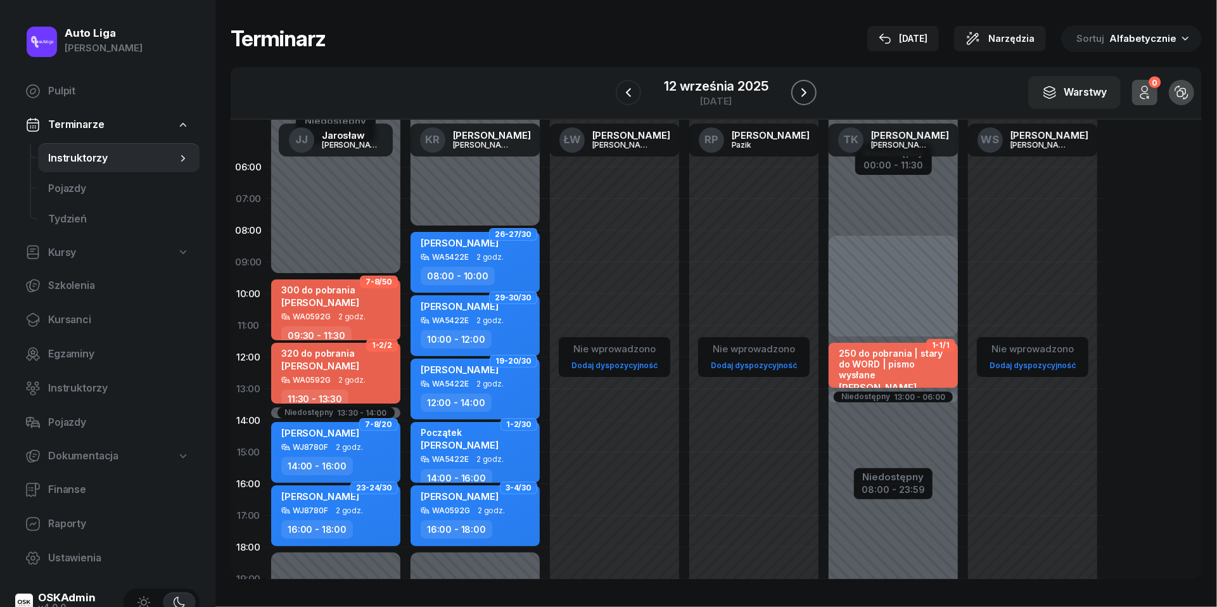
click at [808, 92] on icon "button" at bounding box center [803, 92] width 15 height 15
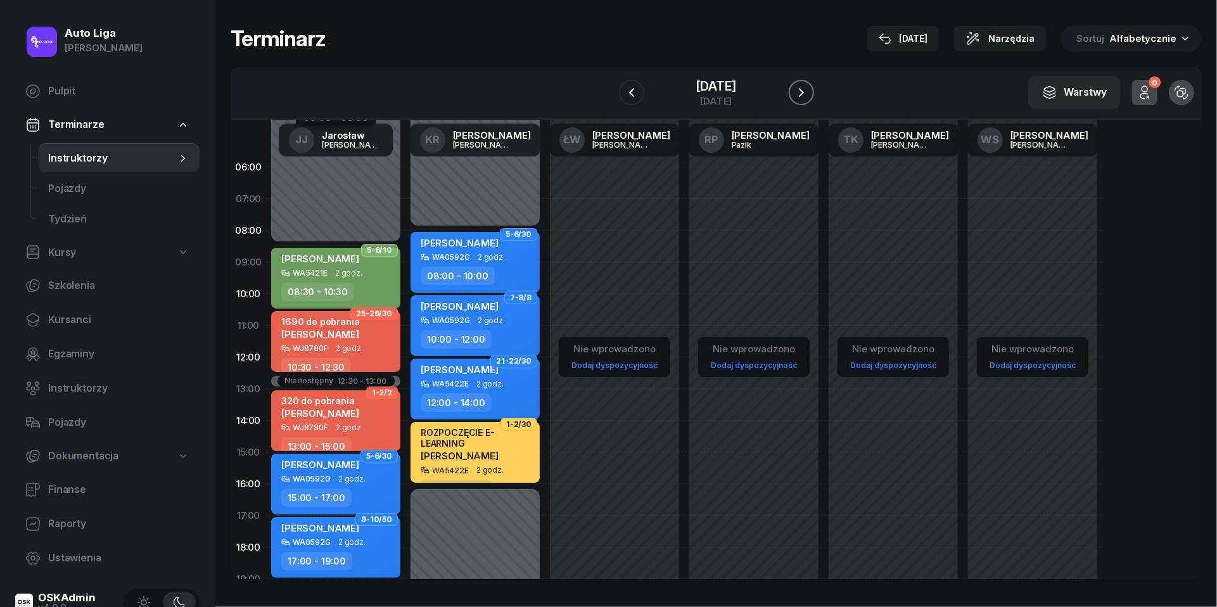
click at [808, 92] on icon "button" at bounding box center [801, 92] width 15 height 15
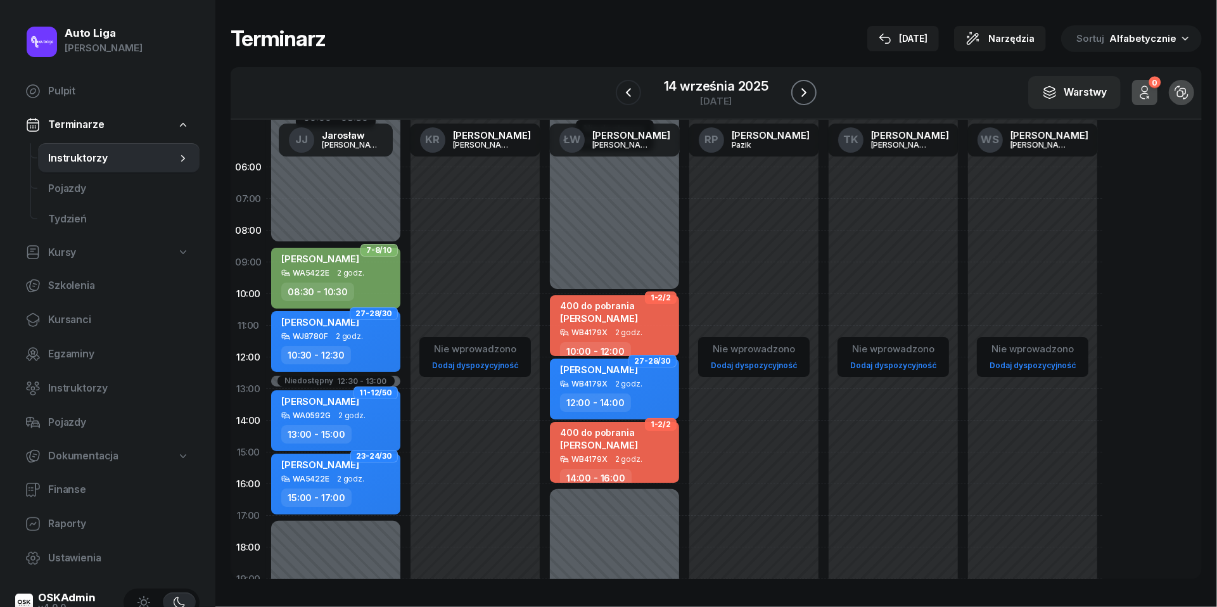
click at [808, 92] on icon "button" at bounding box center [803, 92] width 15 height 15
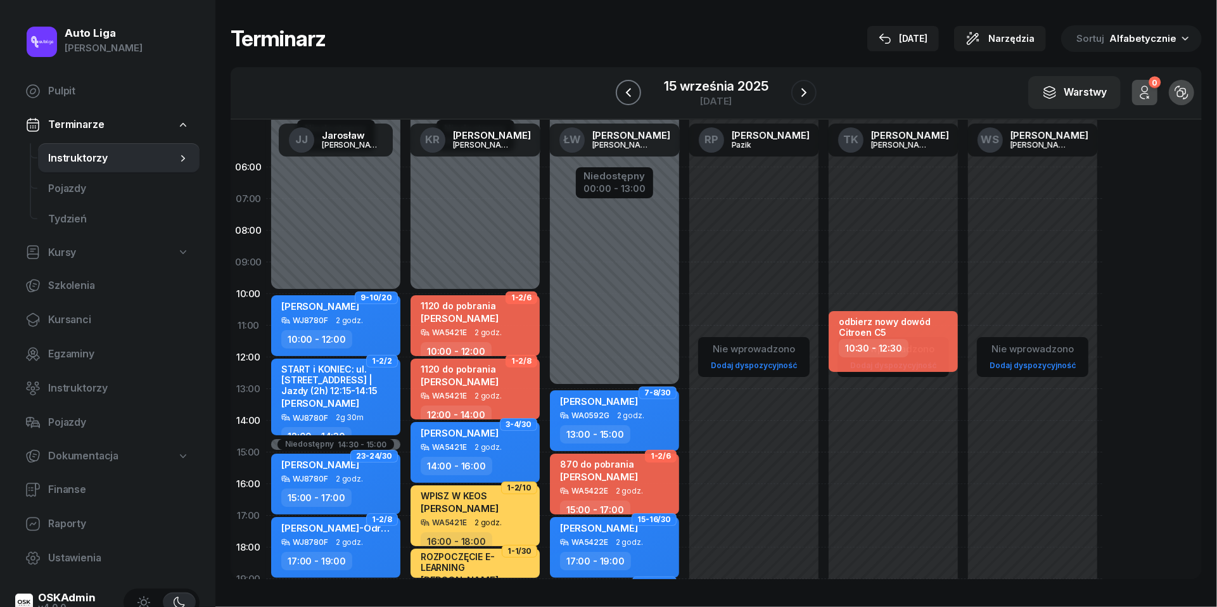
click at [632, 92] on icon "button" at bounding box center [628, 92] width 15 height 15
click at [632, 92] on icon "button" at bounding box center [631, 92] width 15 height 15
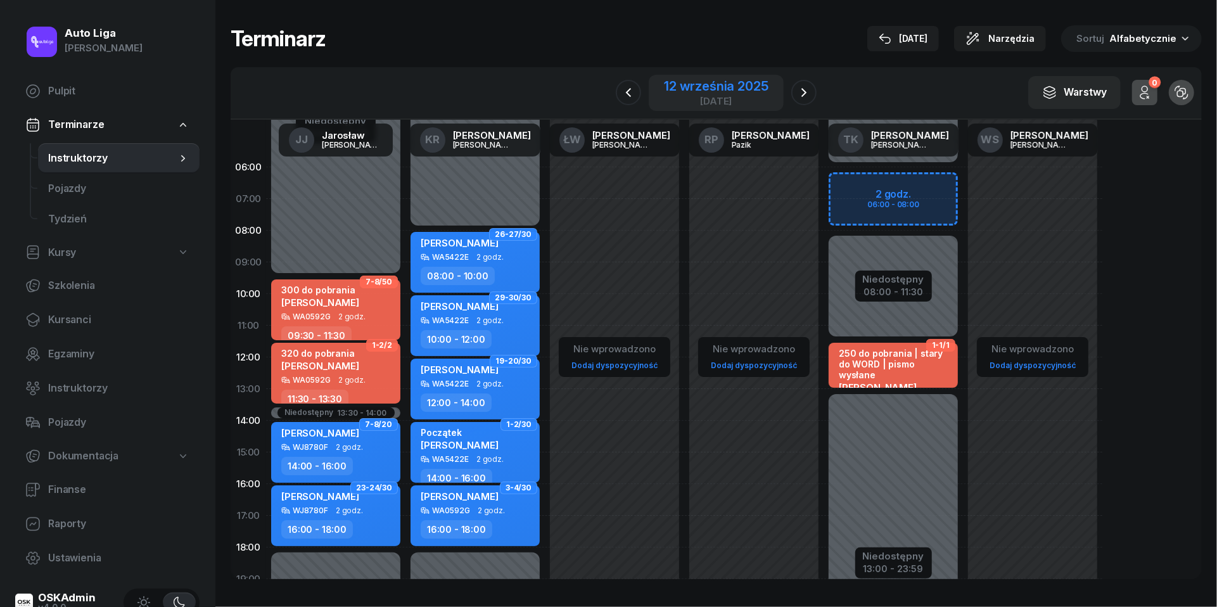
click at [720, 89] on div "12 września 2025" at bounding box center [716, 86] width 104 height 13
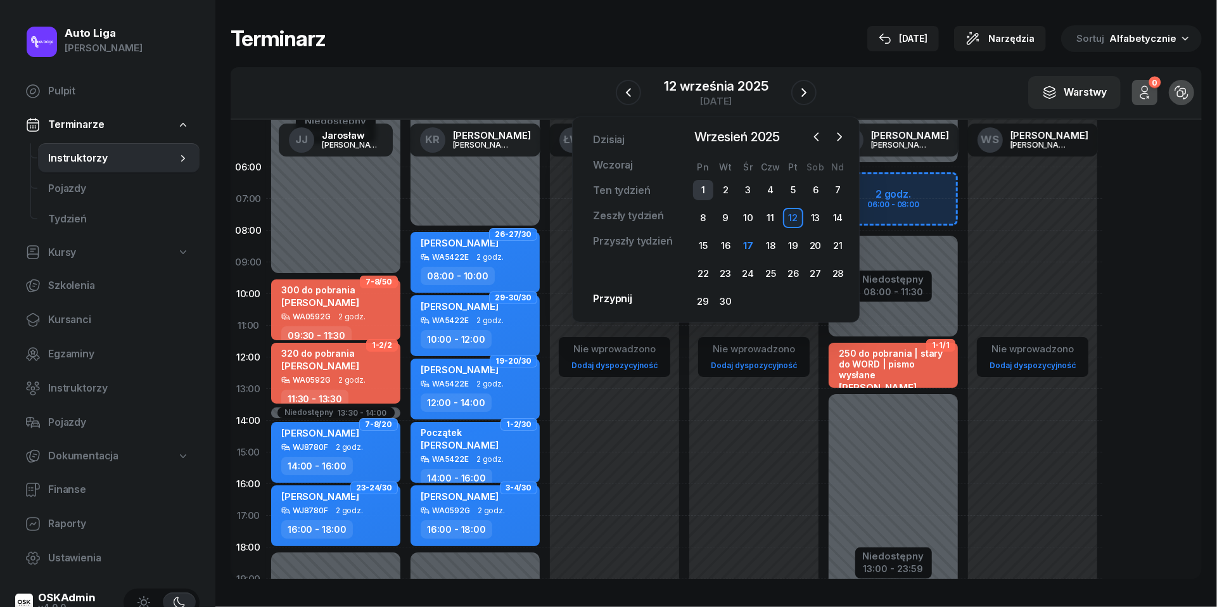
click at [698, 189] on div "1" at bounding box center [703, 190] width 20 height 20
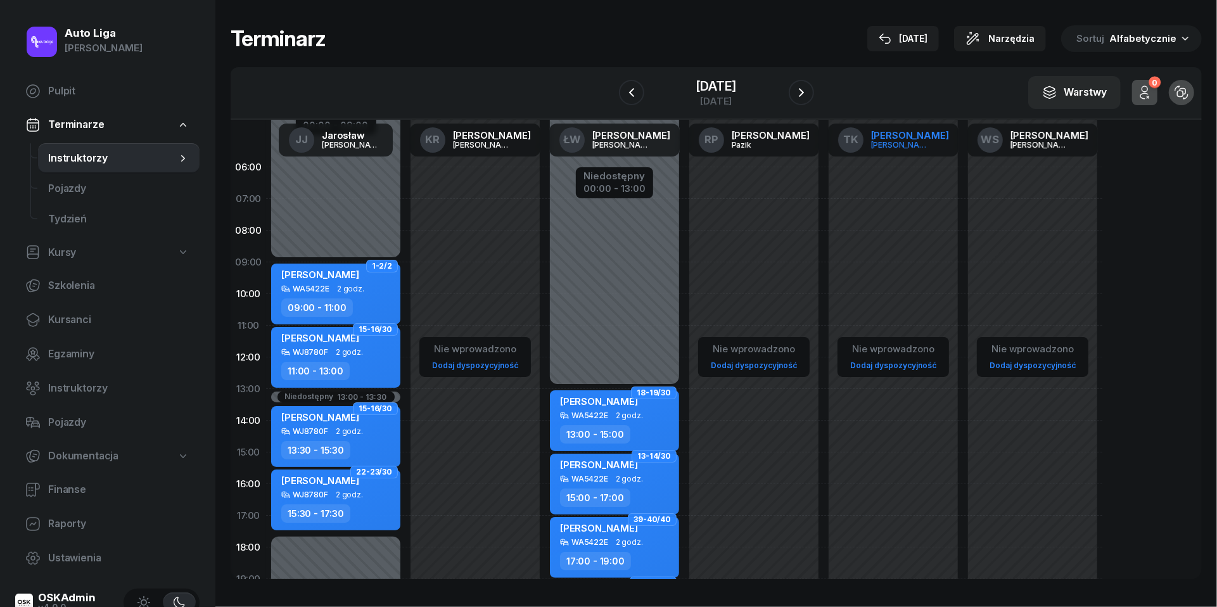
click at [919, 142] on div "[PERSON_NAME]" at bounding box center [901, 145] width 61 height 8
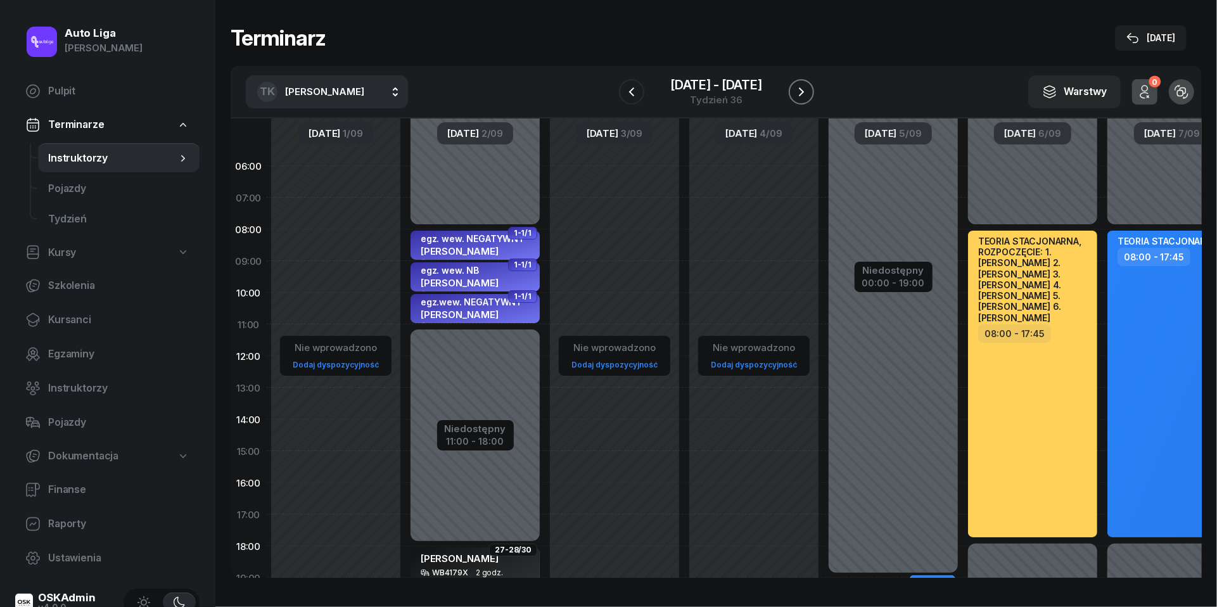
click at [803, 91] on icon "button" at bounding box center [801, 91] width 5 height 9
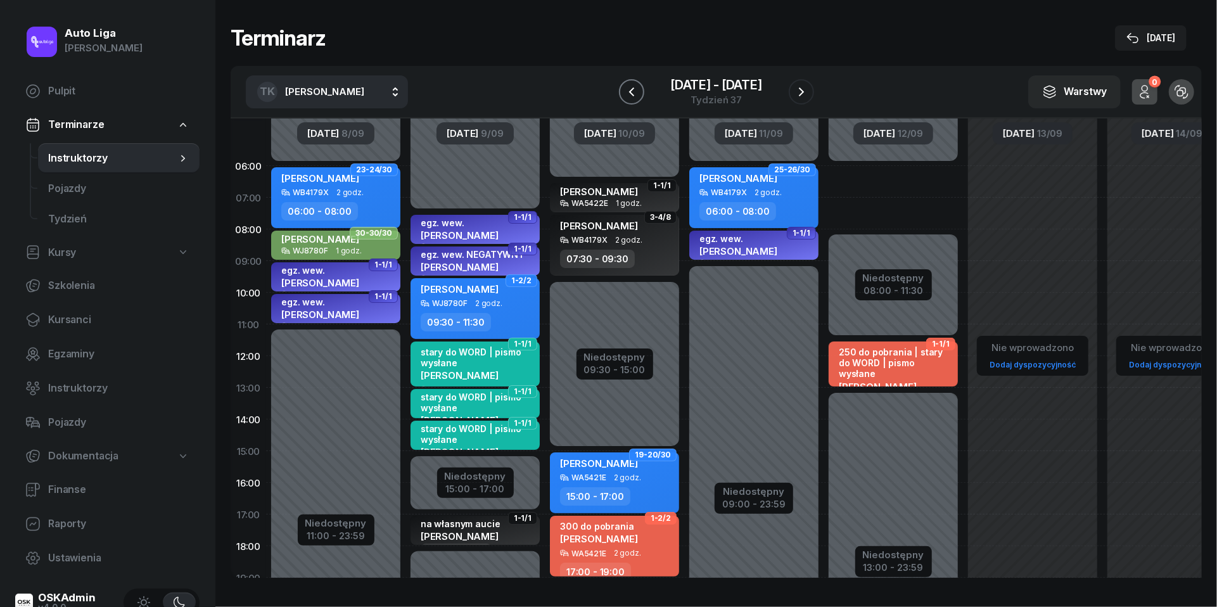
click at [637, 84] on icon "button" at bounding box center [631, 91] width 15 height 15
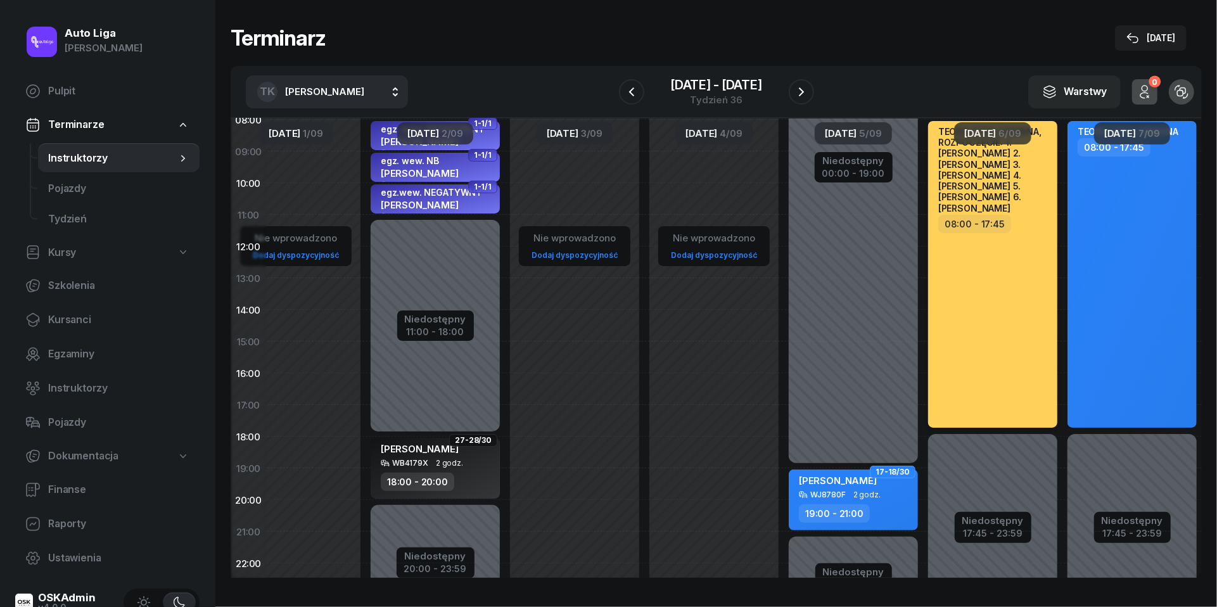
scroll to position [118, 46]
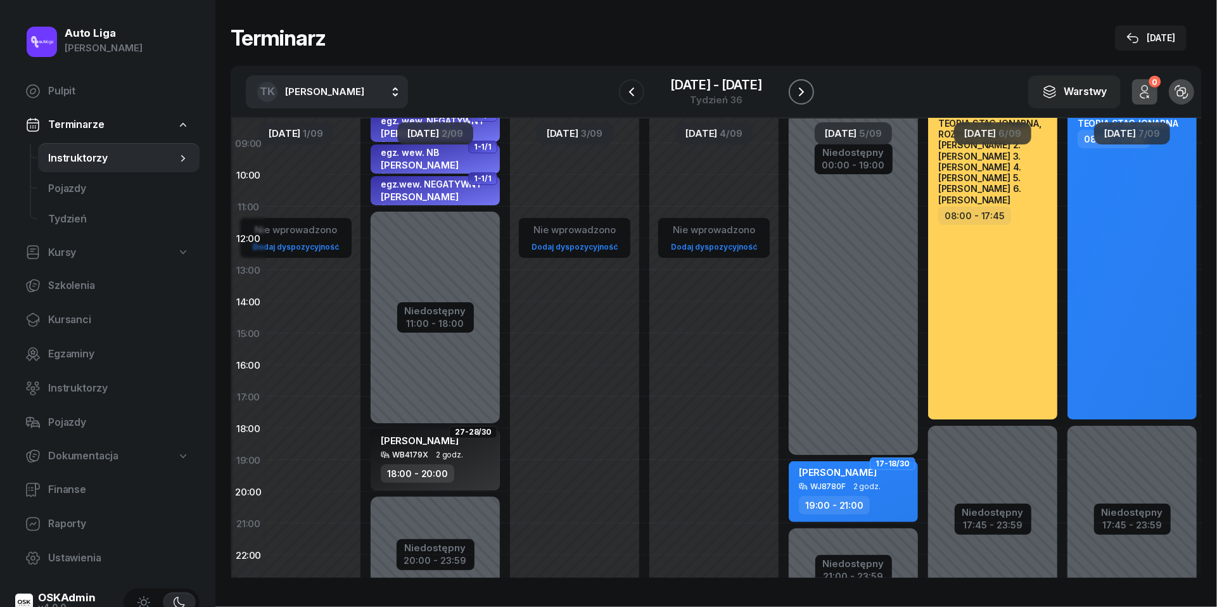
click at [798, 95] on icon "button" at bounding box center [801, 91] width 15 height 15
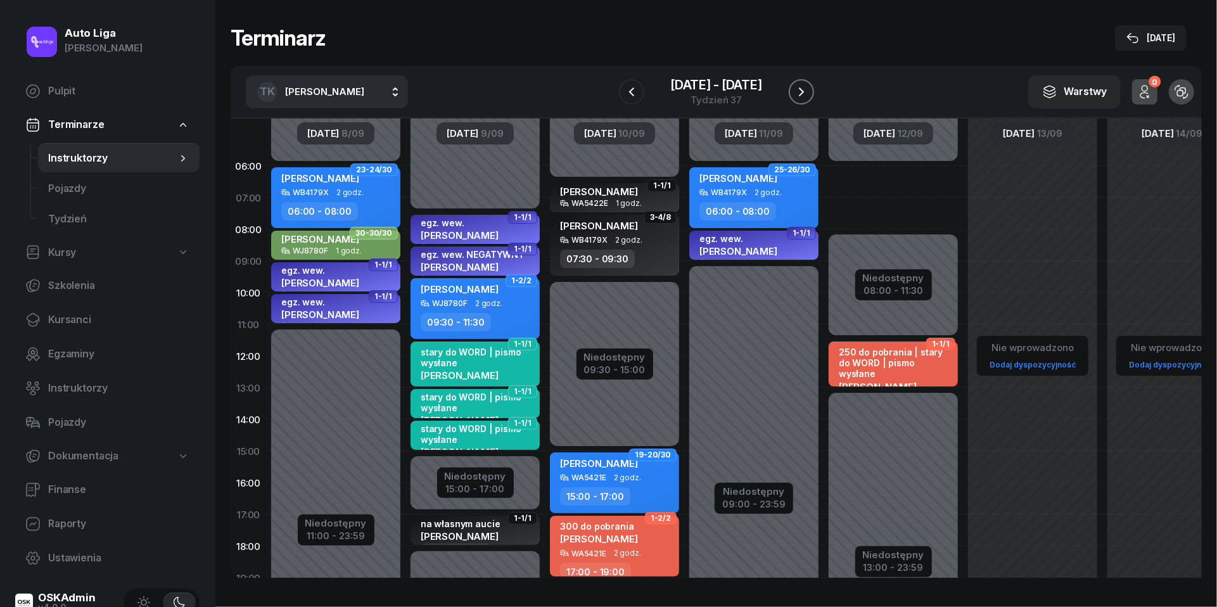
click at [801, 89] on icon "button" at bounding box center [801, 91] width 5 height 9
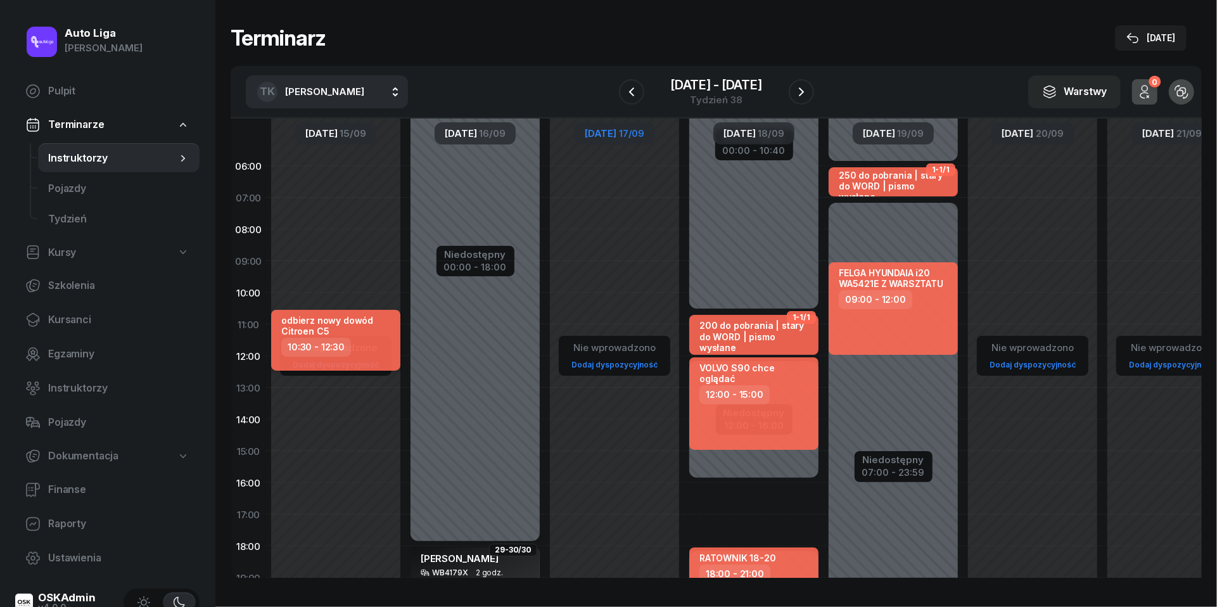
click at [359, 336] on div "odbierz nowy dowód Citroen C5" at bounding box center [337, 326] width 112 height 23
select select "10"
select select "30"
select select "12"
select select "30"
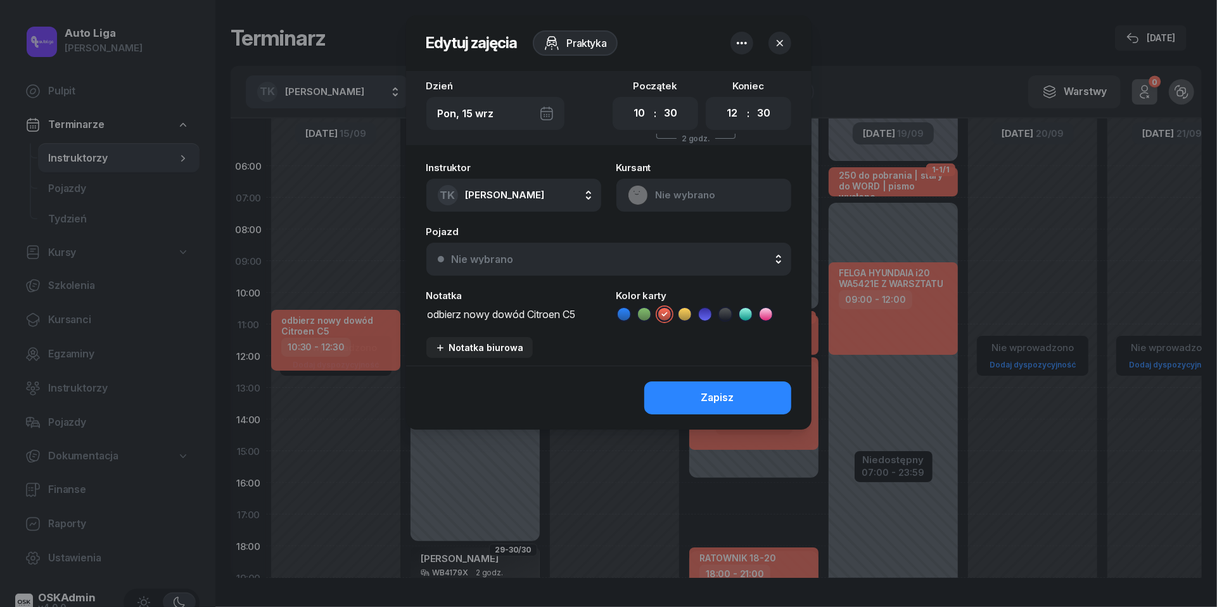
click at [542, 115] on div "Pon, 15 wrz" at bounding box center [495, 113] width 138 height 33
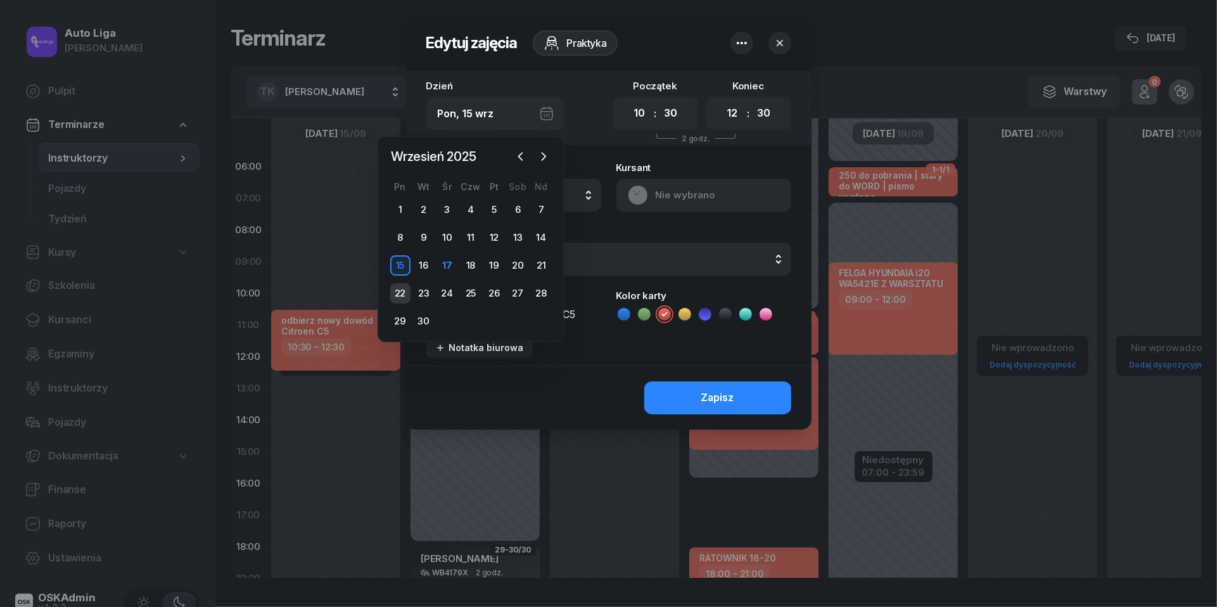
click at [404, 290] on div "22" at bounding box center [400, 293] width 20 height 20
type input "[DATE]"
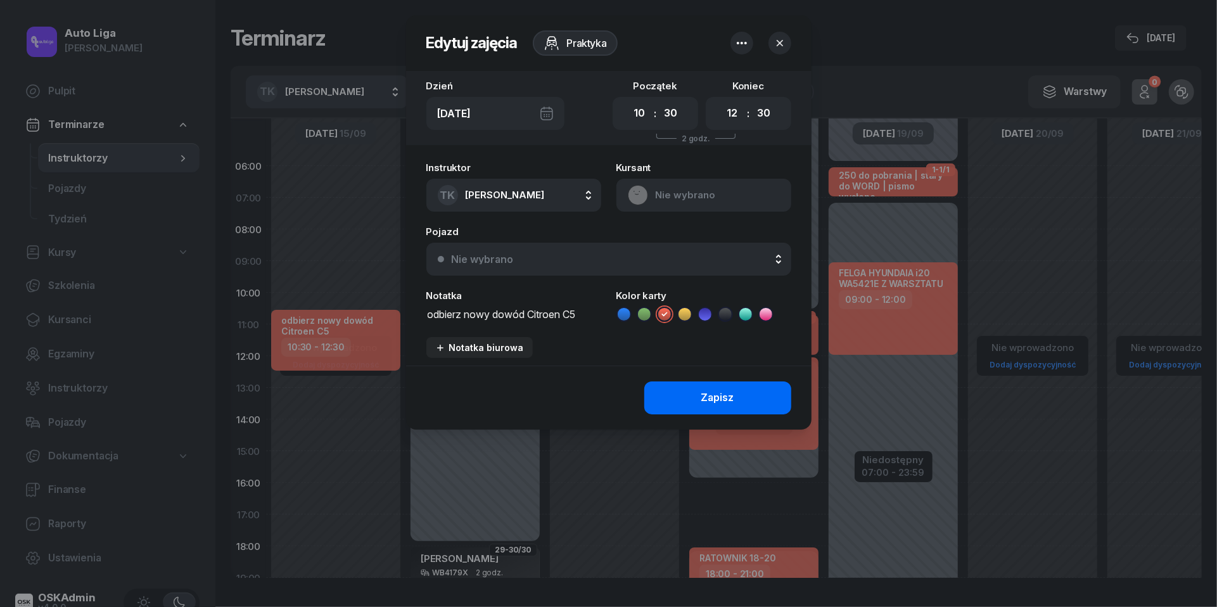
click at [715, 394] on div "Zapisz" at bounding box center [717, 398] width 33 height 16
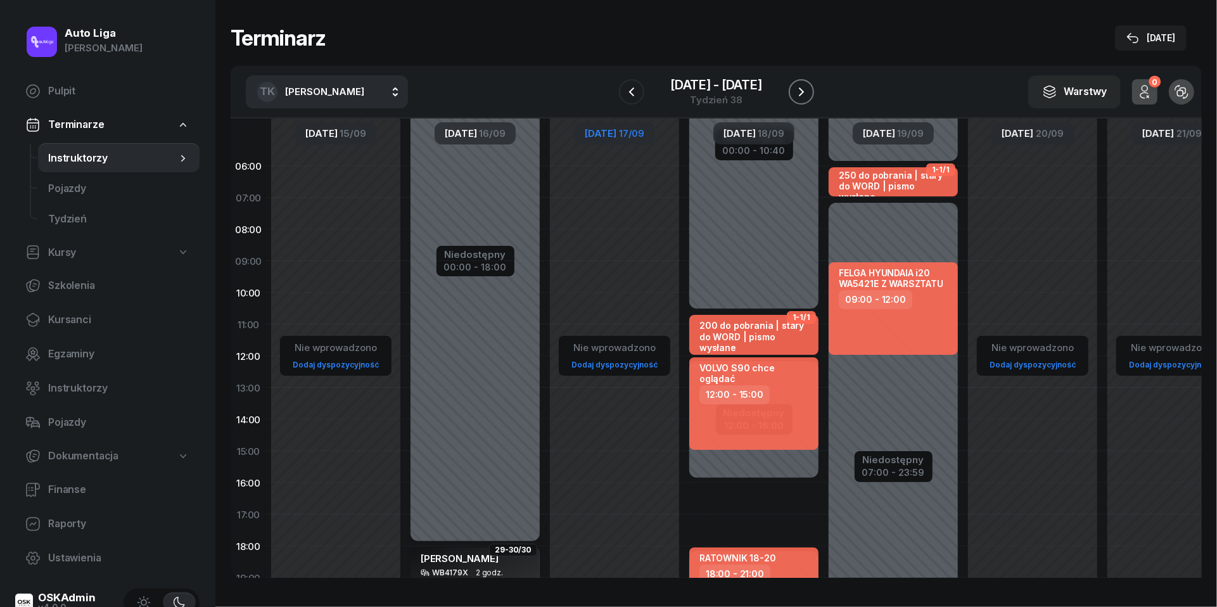
click at [801, 87] on icon "button" at bounding box center [801, 91] width 15 height 15
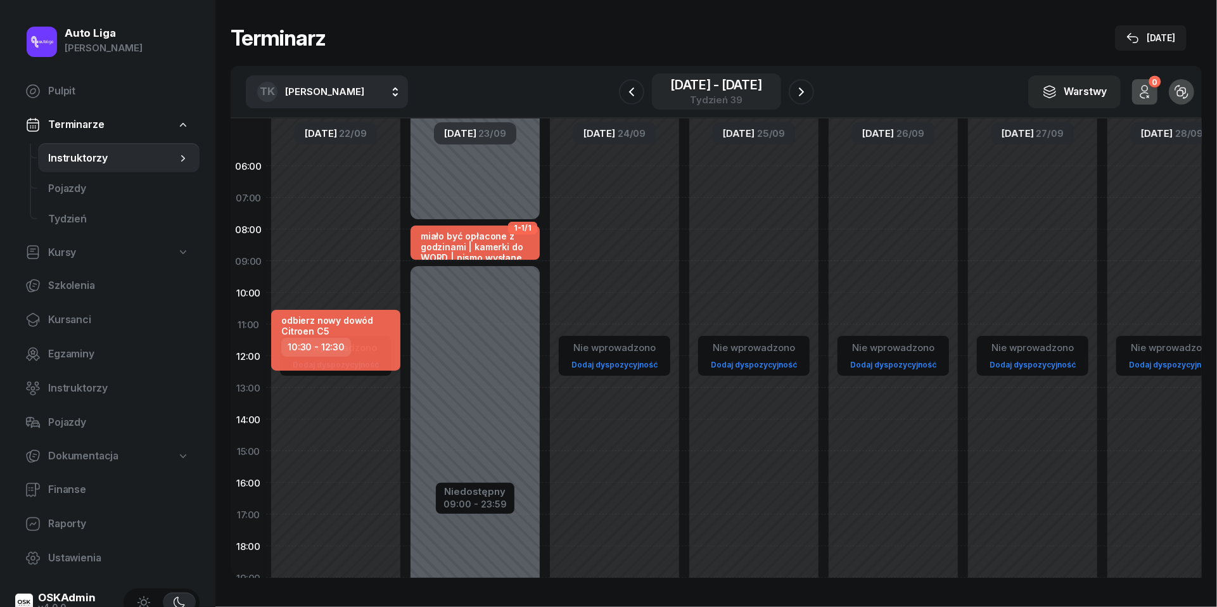
click at [711, 90] on div "[DATE] - [DATE]" at bounding box center [716, 85] width 92 height 13
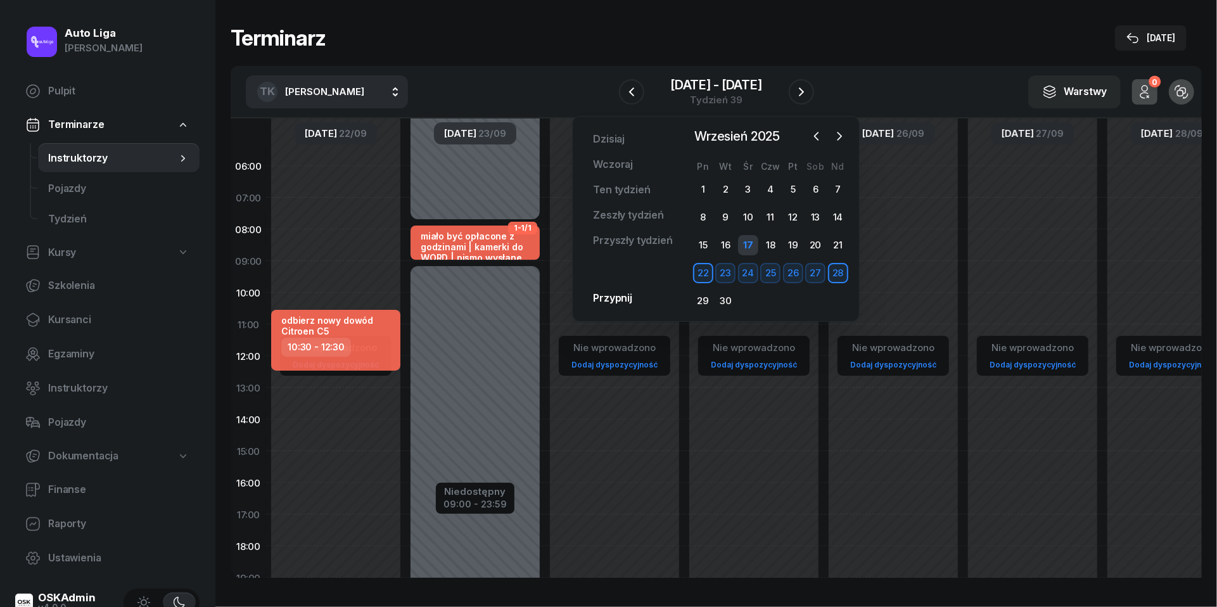
click at [746, 246] on div "17" at bounding box center [748, 245] width 20 height 20
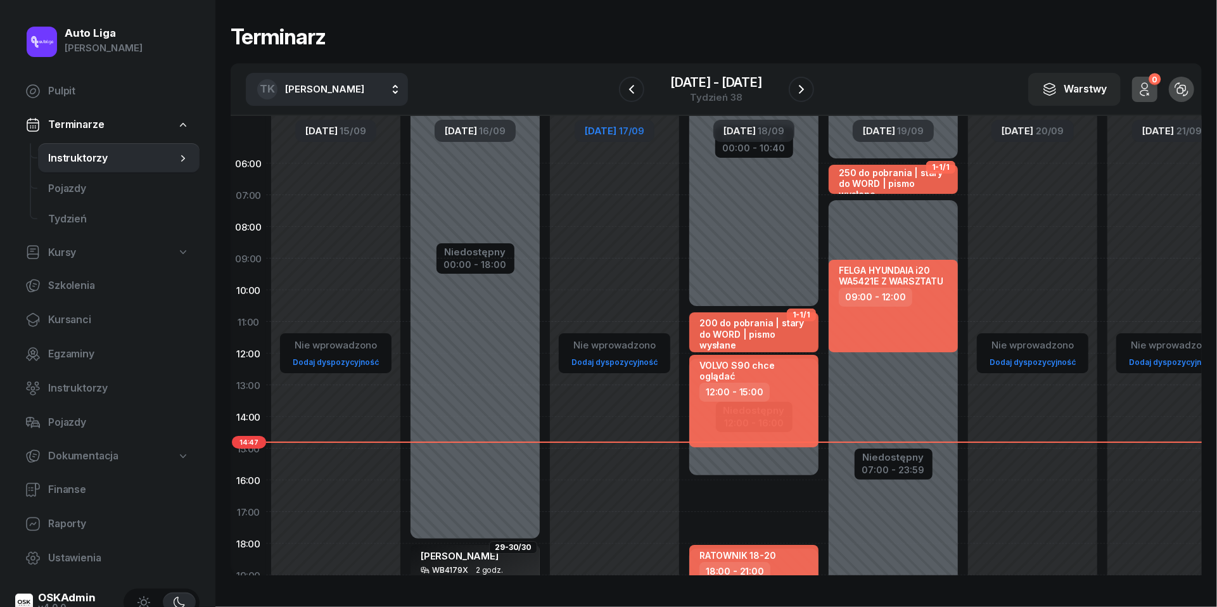
click at [596, 129] on span "[DATE]" at bounding box center [601, 131] width 32 height 10
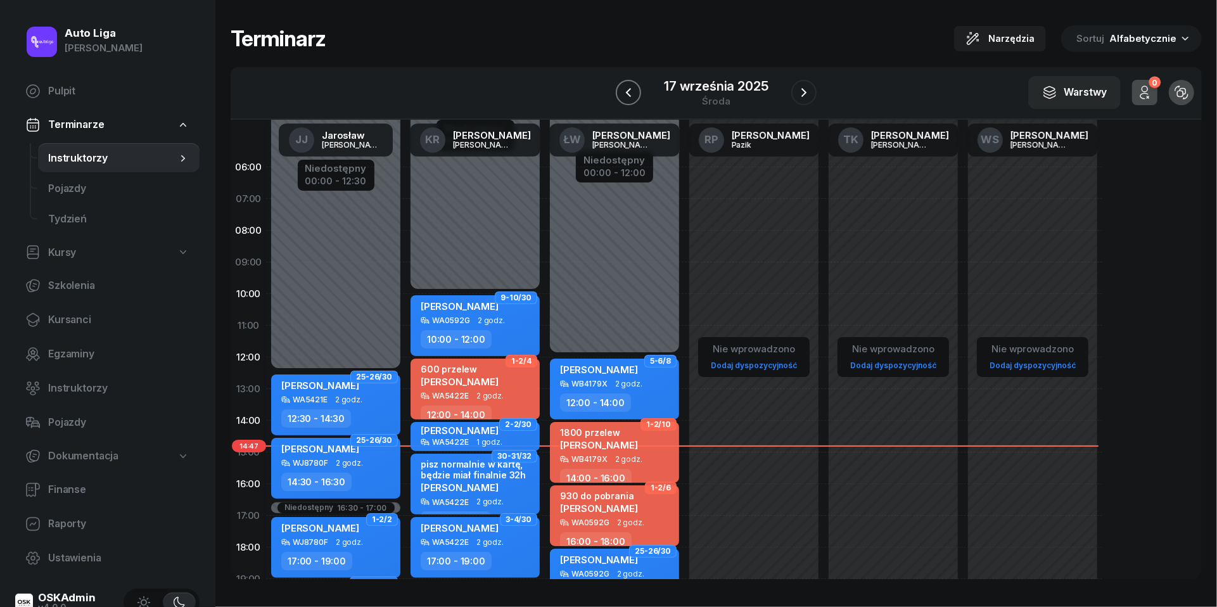
click at [634, 89] on icon "button" at bounding box center [628, 92] width 15 height 15
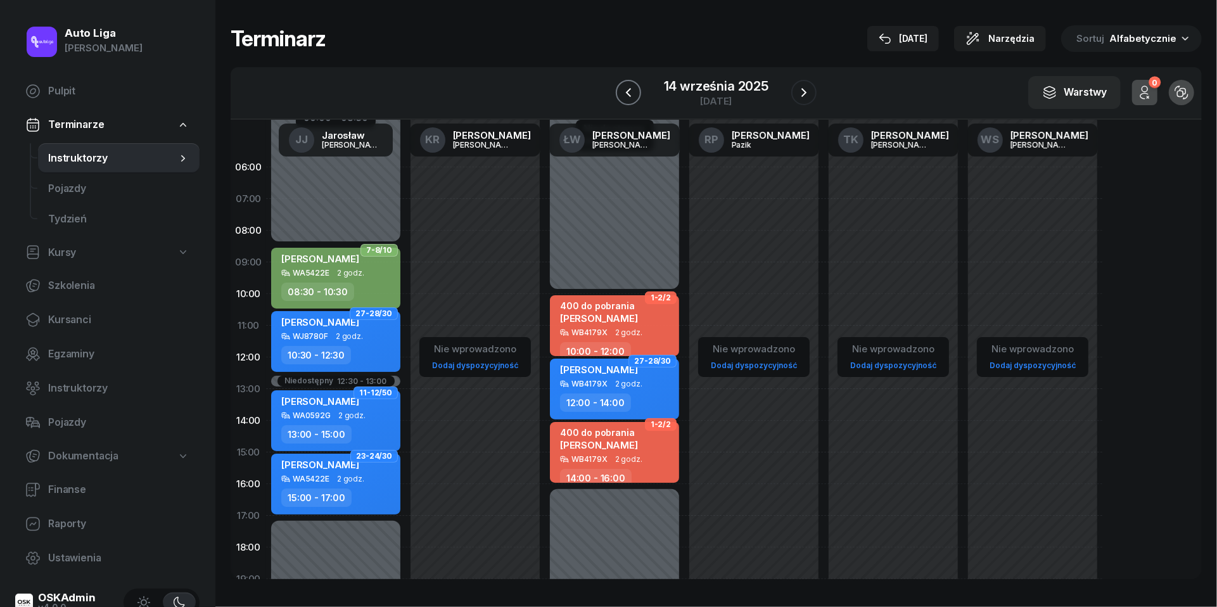
click at [634, 89] on icon "button" at bounding box center [628, 92] width 15 height 15
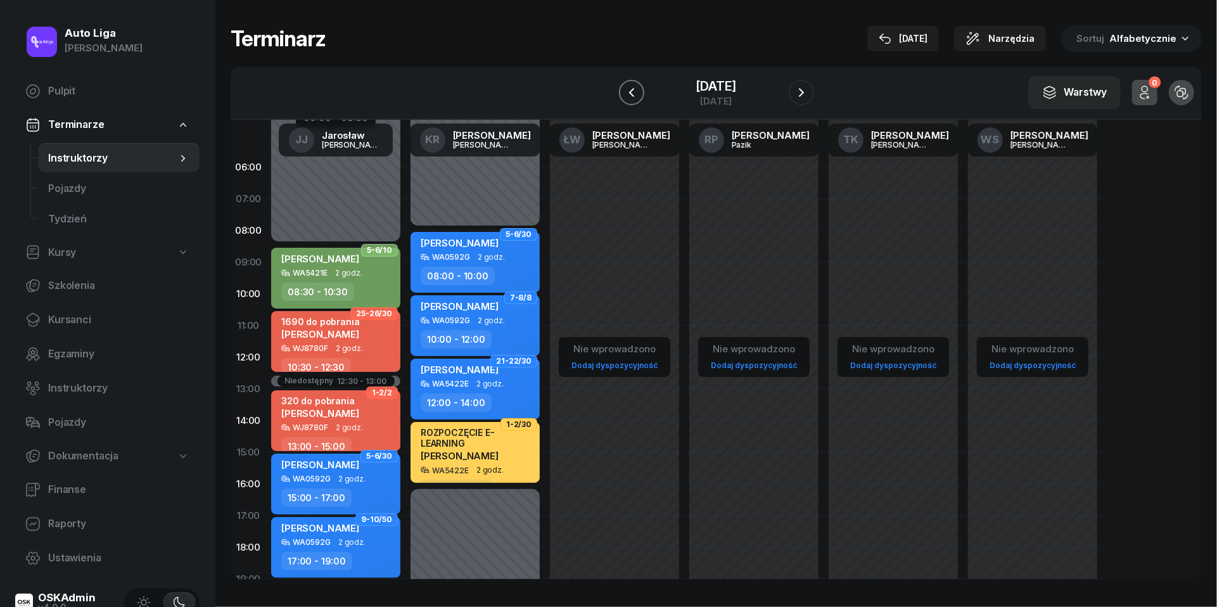
click at [634, 89] on icon "button" at bounding box center [631, 92] width 15 height 15
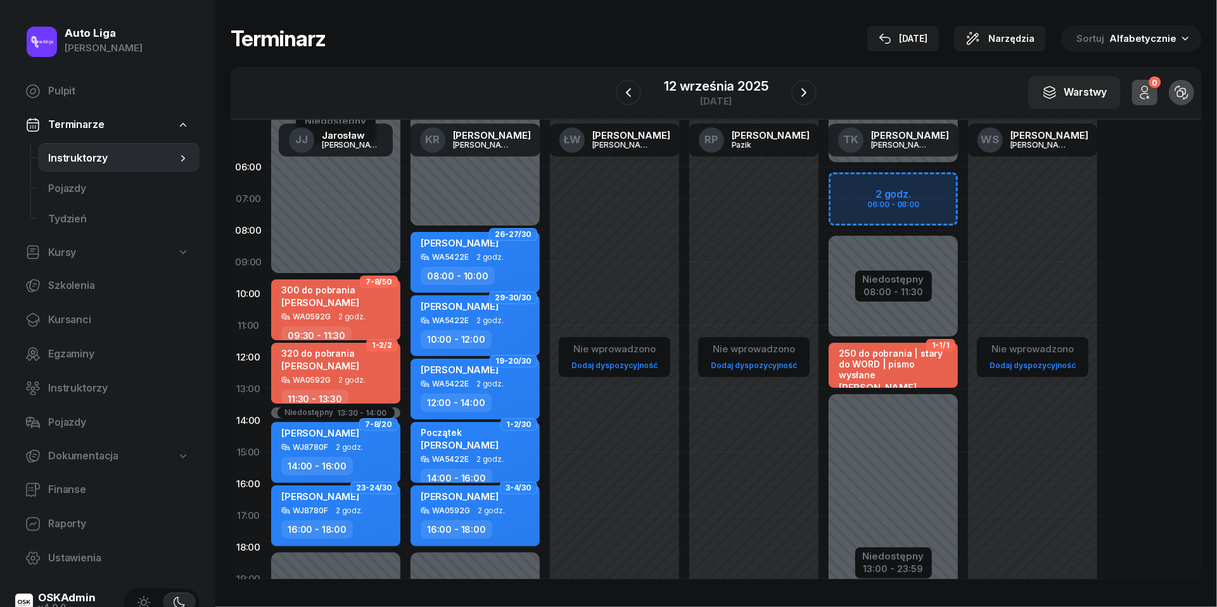
click at [862, 188] on div "Niedostępny 00:00 - 06:00 Niedostępny 13:00 - 23:59 Niedostępny 08:00 - 11:30 2…" at bounding box center [893, 452] width 139 height 602
select select "06"
select select "08"
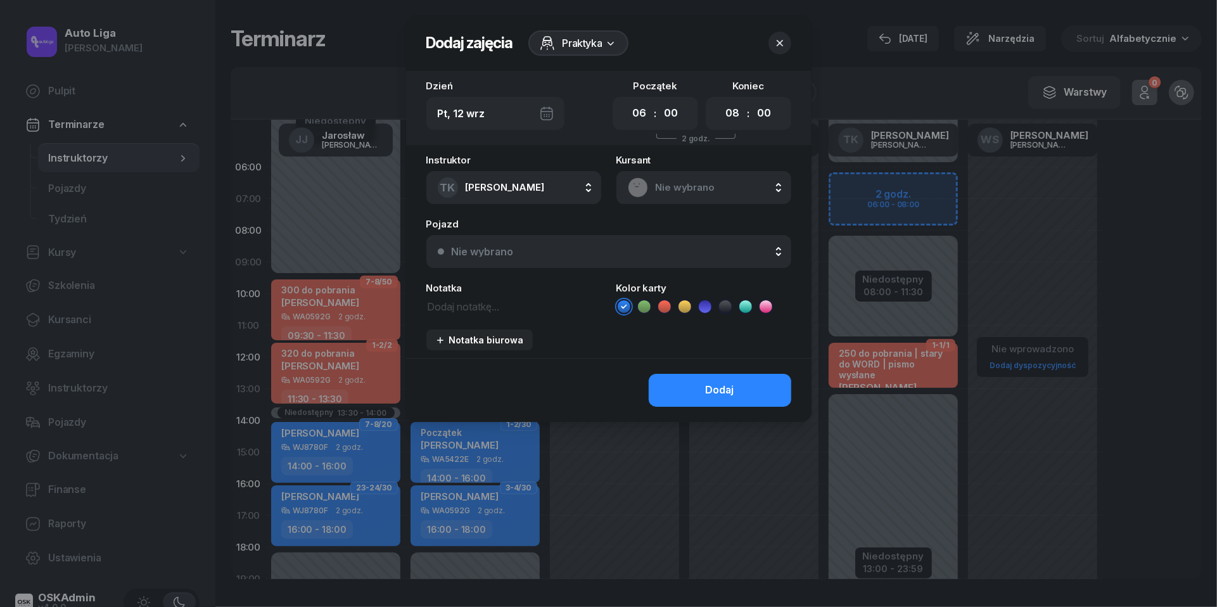
click at [678, 182] on span "Nie wybrano" at bounding box center [718, 187] width 124 height 16
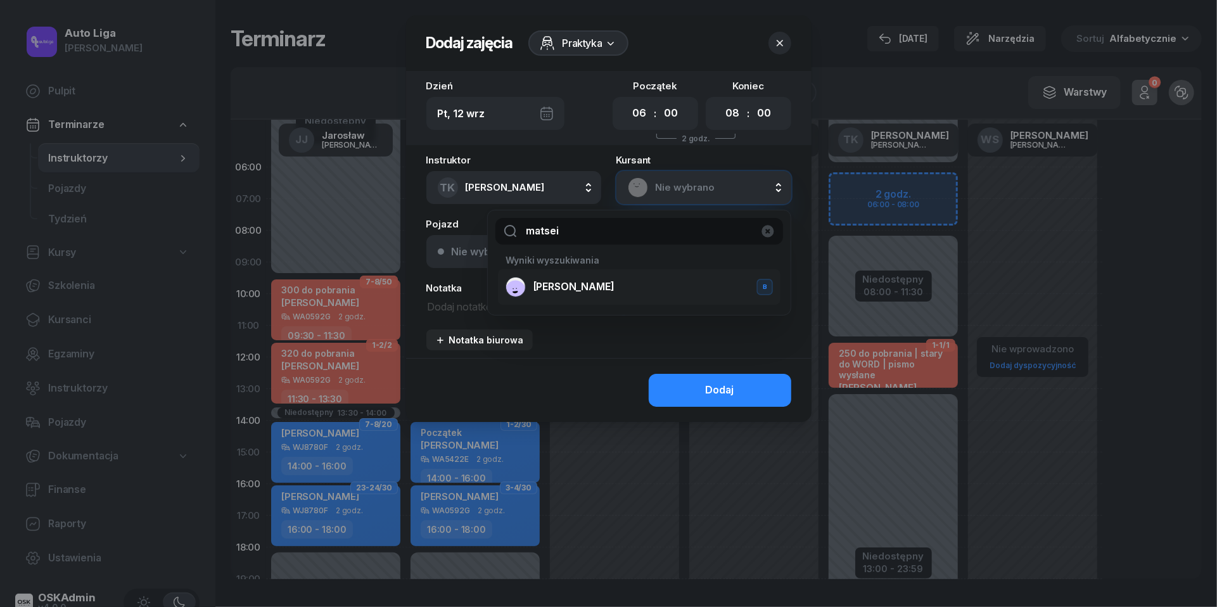
type input "matsei"
click at [603, 290] on span "[PERSON_NAME]" at bounding box center [573, 287] width 81 height 16
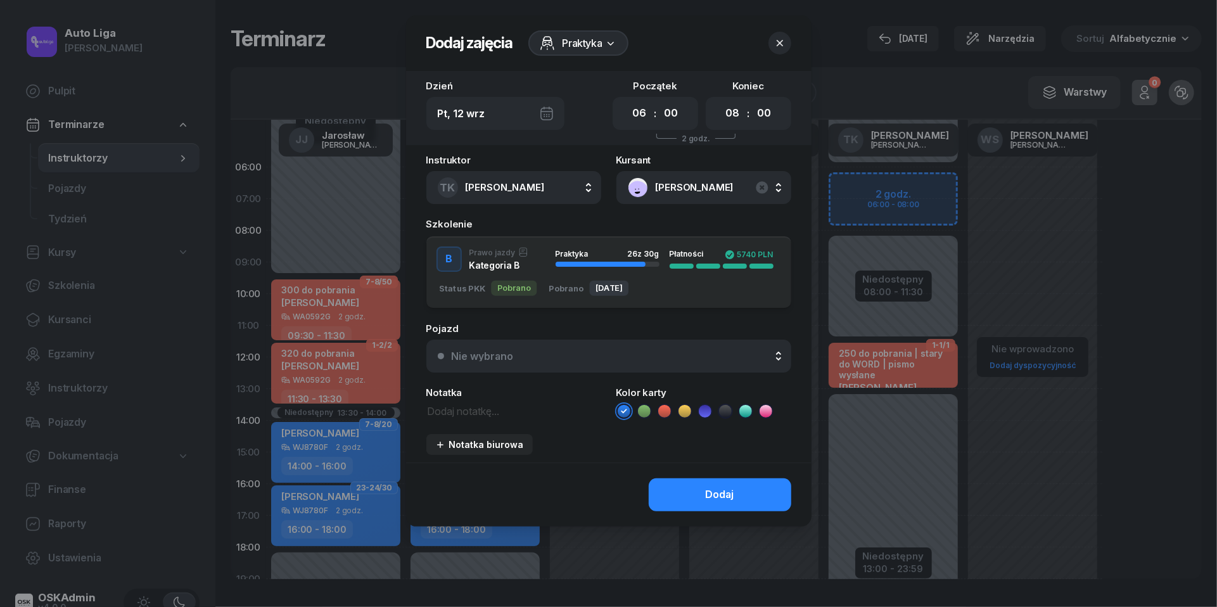
click at [656, 337] on div "Pojazd Nie wybrano Nie wybrano Hyundai i20 STARY WJ8780F Hyundai i20 KAMERKI WA…" at bounding box center [608, 348] width 365 height 49
click at [656, 351] on div "Nie wybrano" at bounding box center [616, 356] width 328 height 10
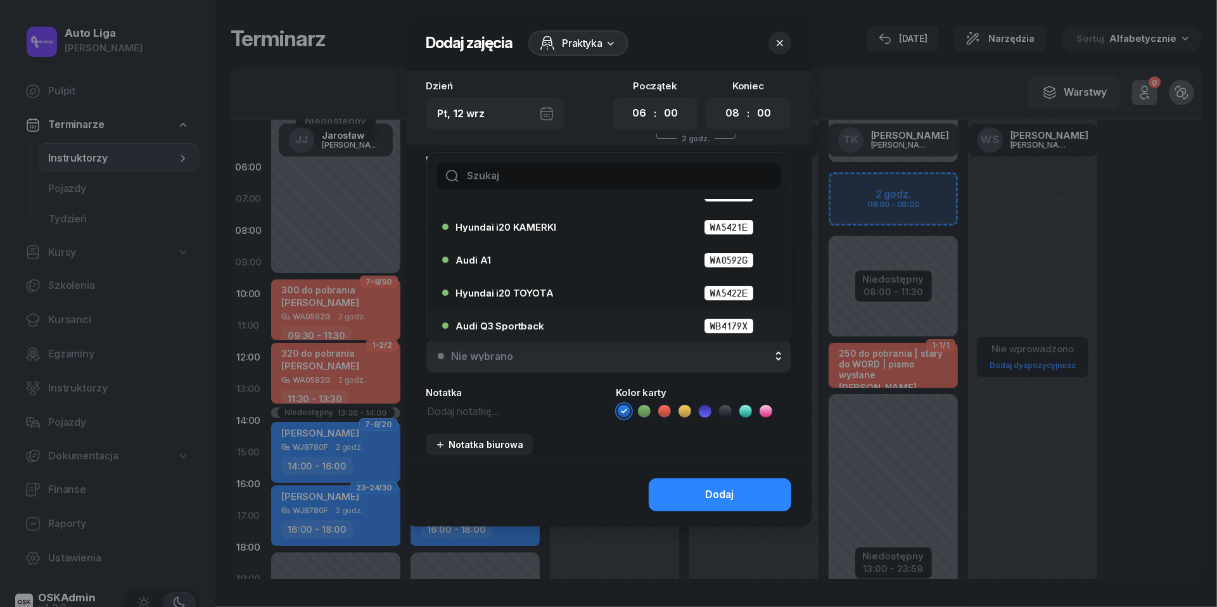
scroll to position [56, 0]
click at [580, 320] on div "Audi Q3 Sportback WB4179X" at bounding box center [612, 327] width 312 height 16
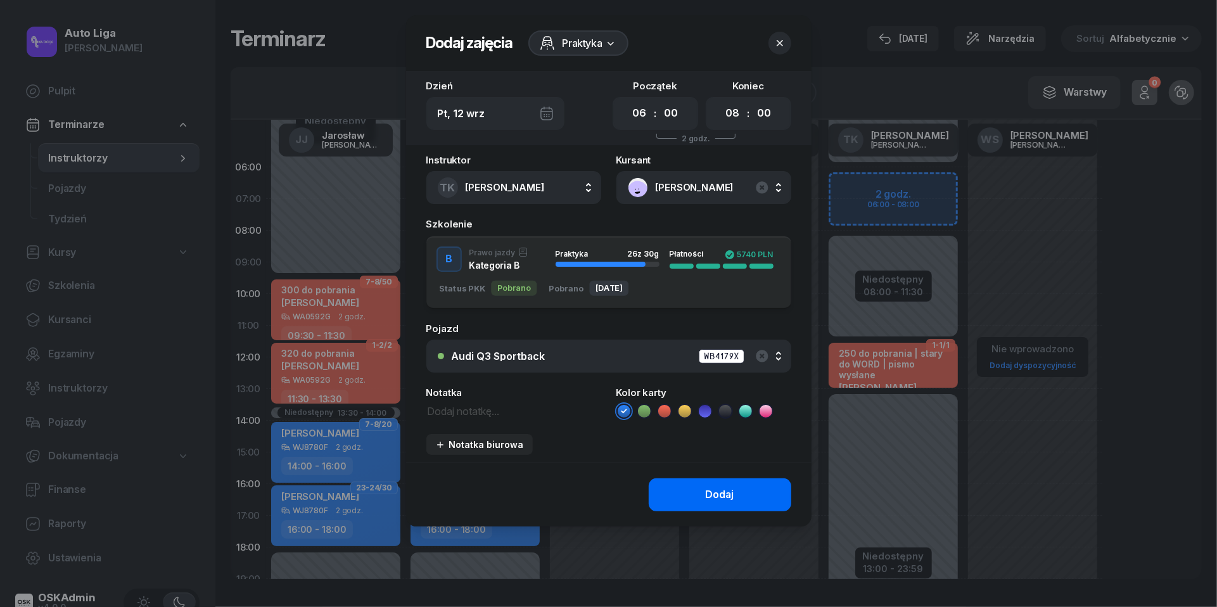
click at [710, 502] on button "Dodaj" at bounding box center [720, 494] width 143 height 33
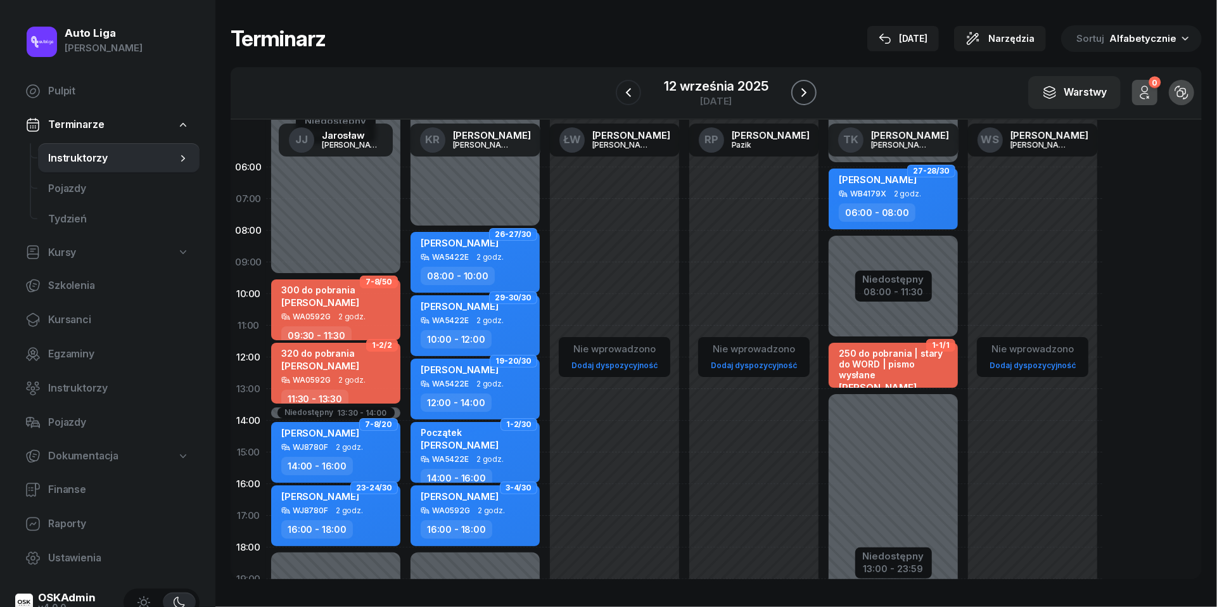
click at [807, 94] on icon "button" at bounding box center [803, 92] width 15 height 15
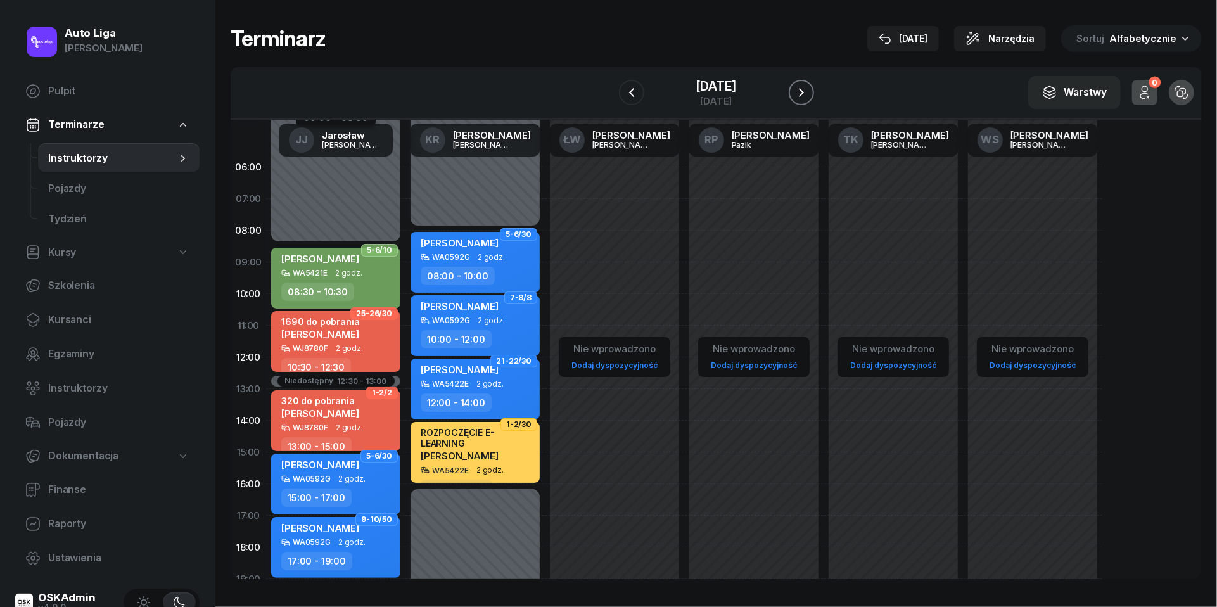
click at [807, 94] on icon "button" at bounding box center [801, 92] width 15 height 15
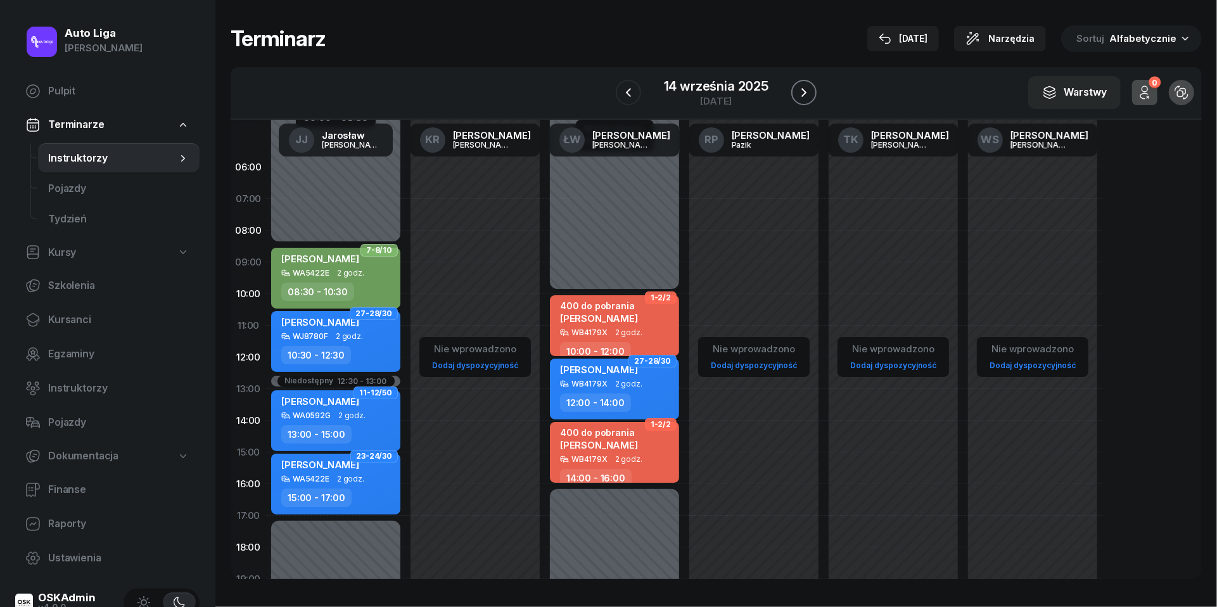
click at [807, 94] on icon "button" at bounding box center [803, 92] width 15 height 15
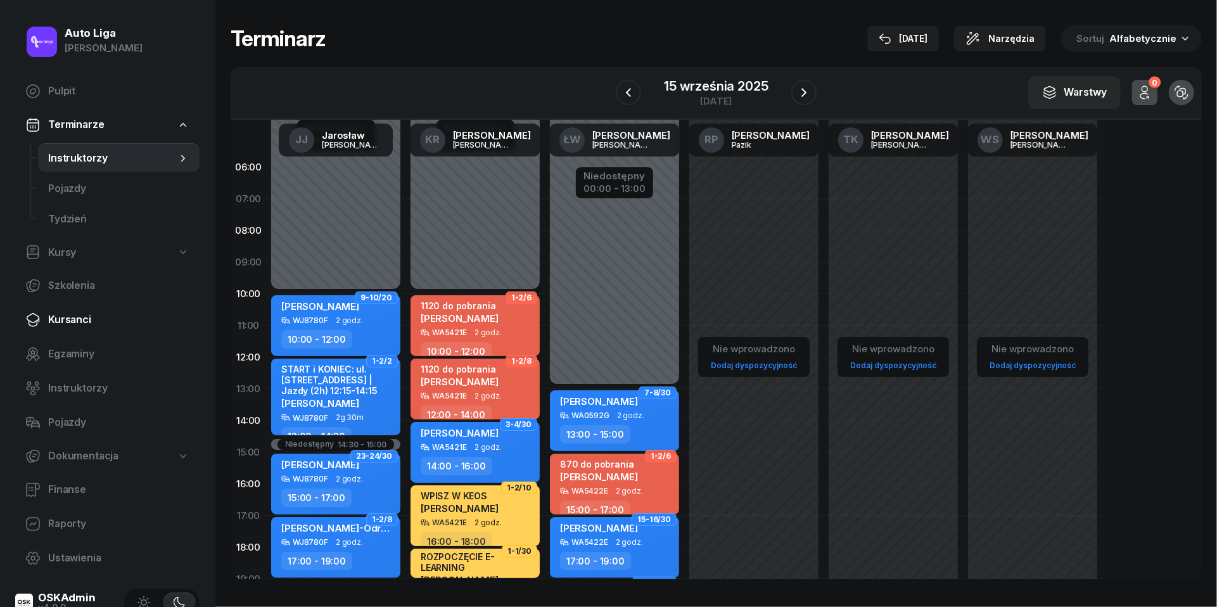
click at [69, 323] on span "Kursanci" at bounding box center [118, 320] width 141 height 16
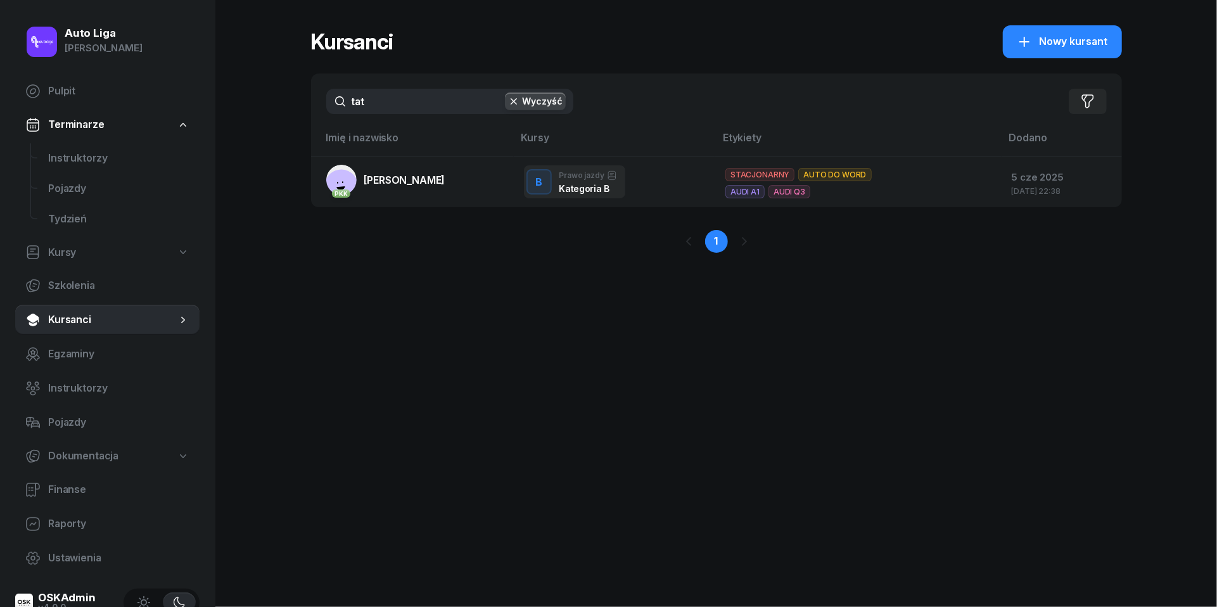
click at [513, 100] on icon "button" at bounding box center [513, 101] width 13 height 13
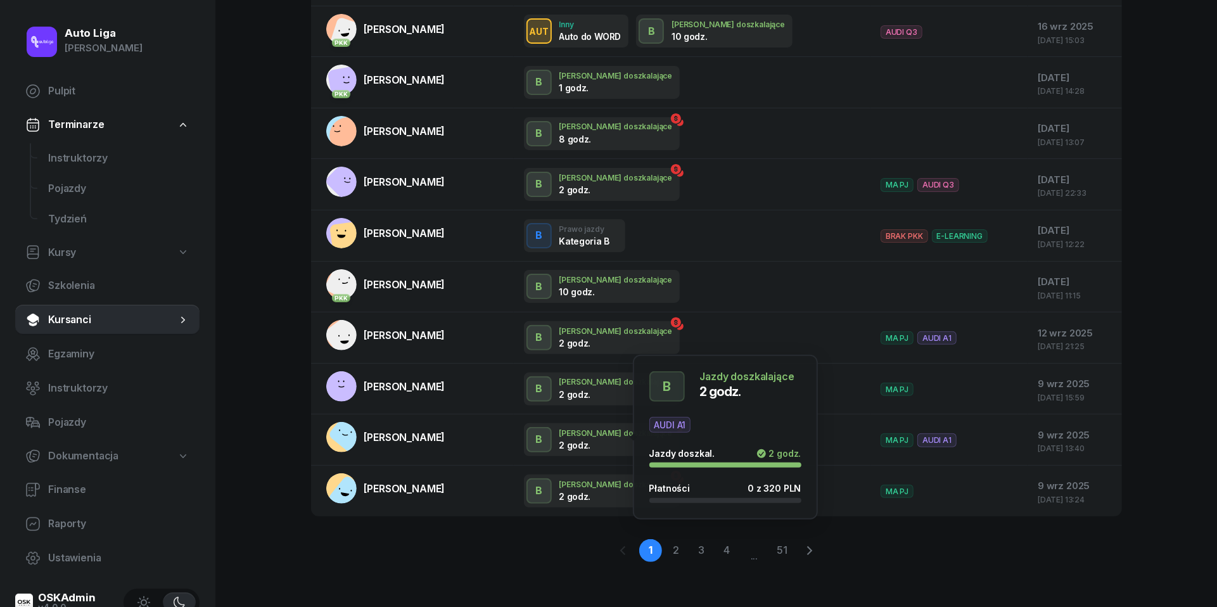
scroll to position [150, 0]
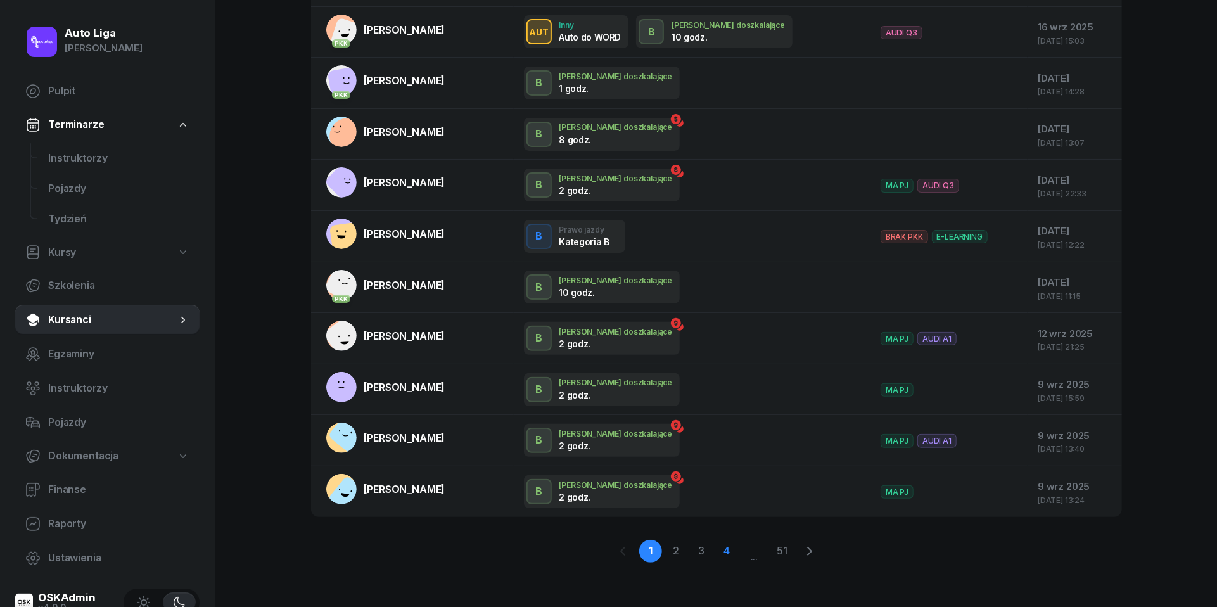
click at [725, 547] on link "4" at bounding box center [726, 551] width 23 height 23
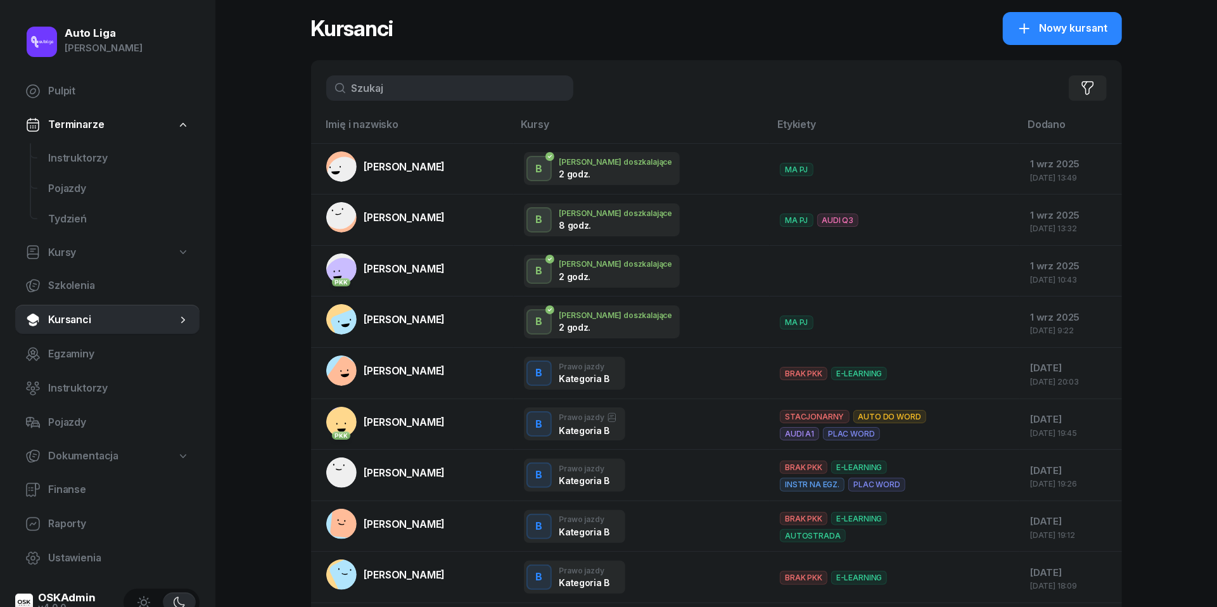
scroll to position [0, 0]
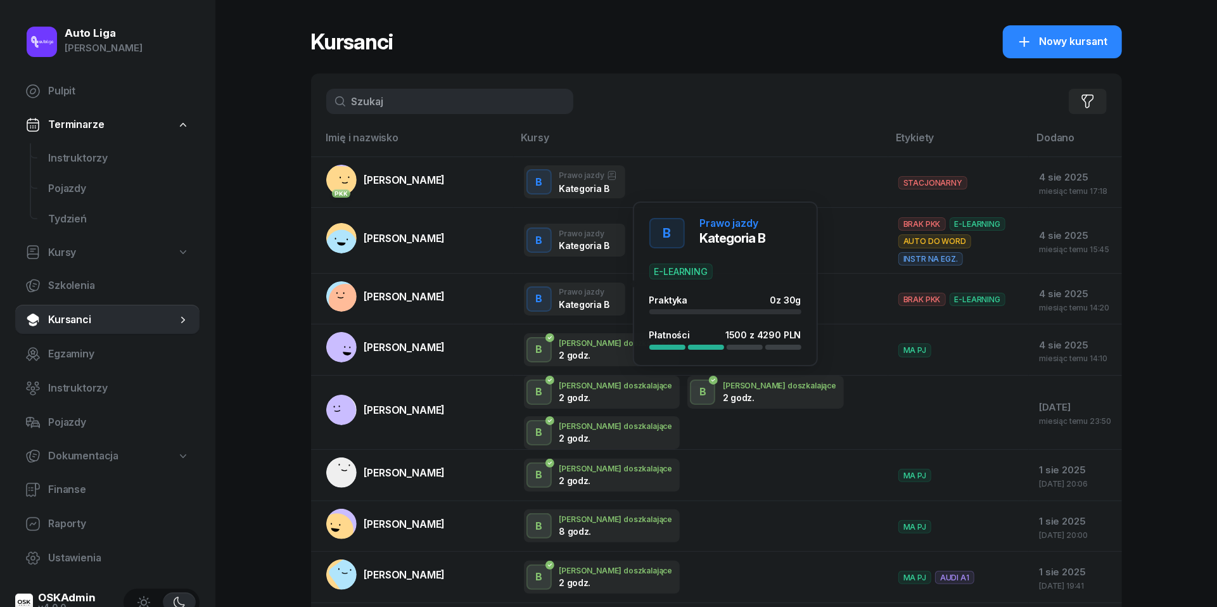
scroll to position [174, 0]
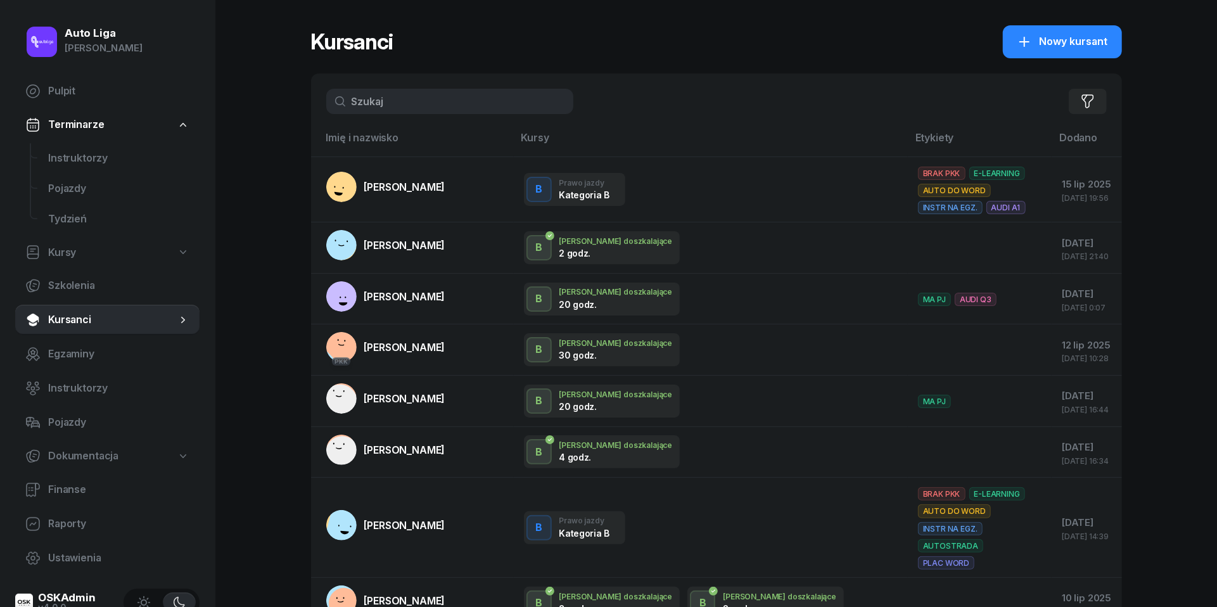
scroll to position [247, 0]
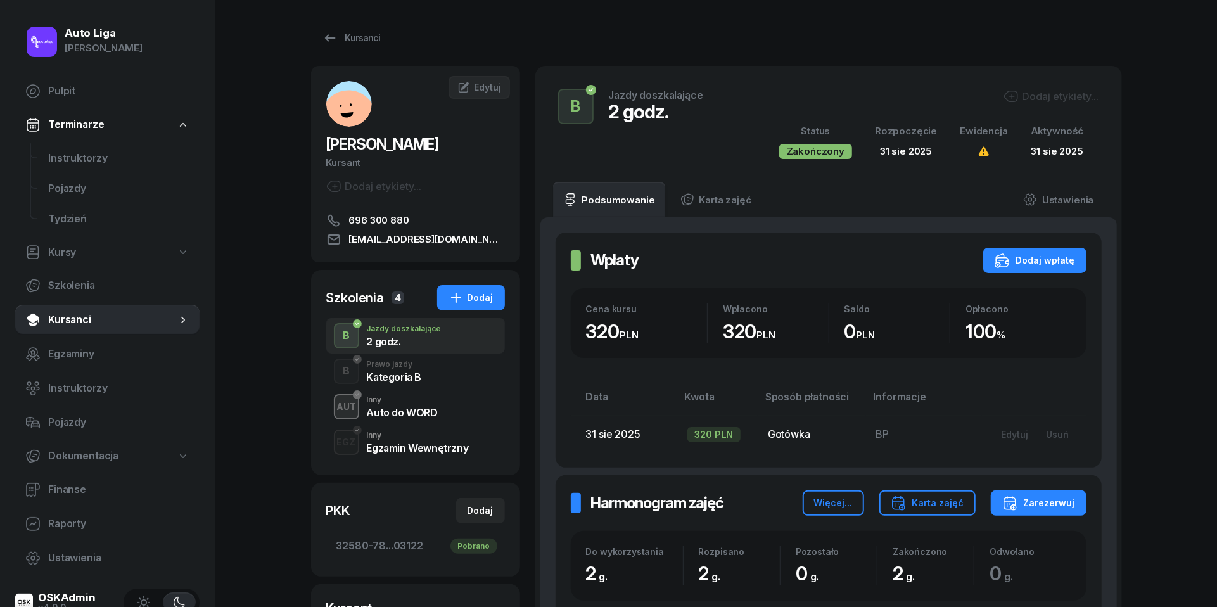
scroll to position [256, 0]
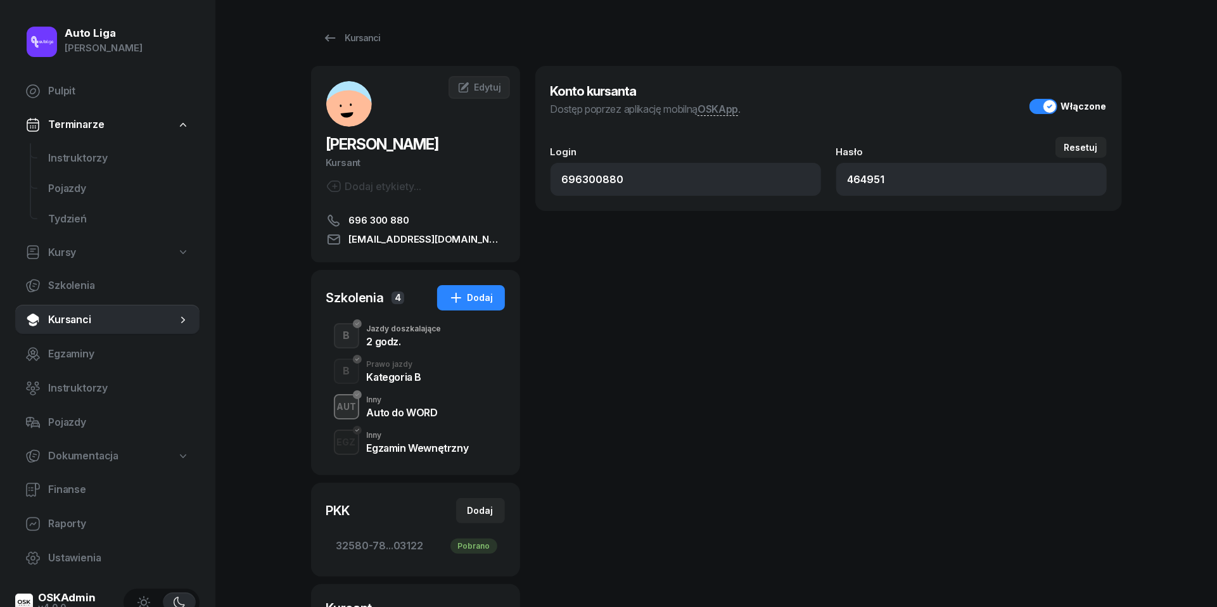
click at [386, 333] on div "2 godz." at bounding box center [404, 340] width 75 height 14
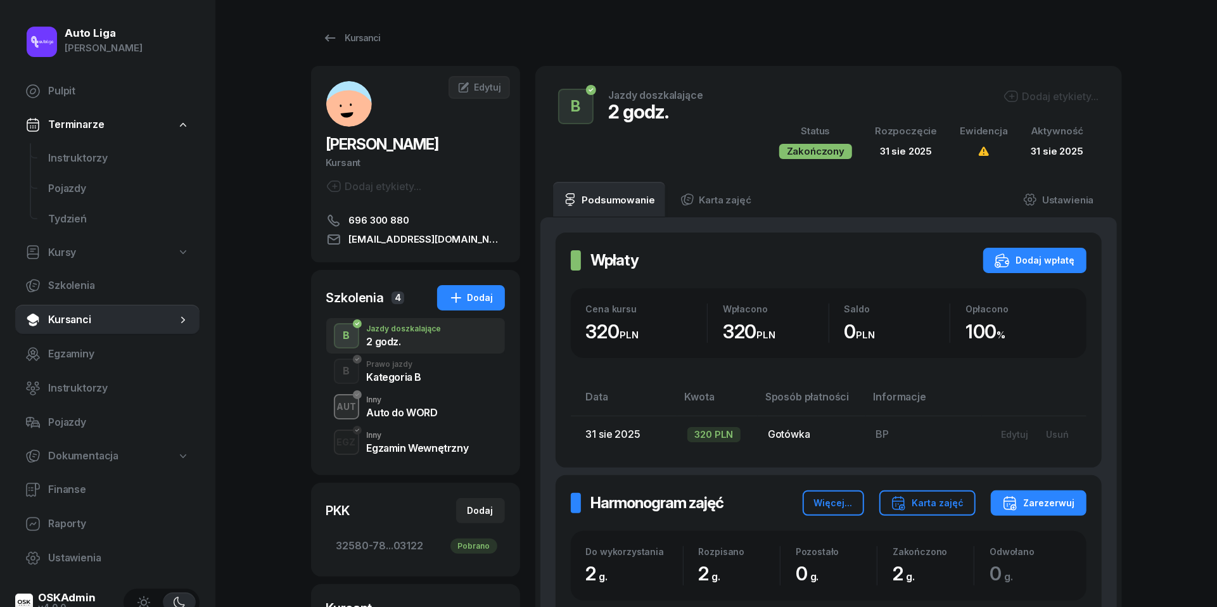
click at [390, 404] on div "Auto do WORD" at bounding box center [402, 411] width 71 height 14
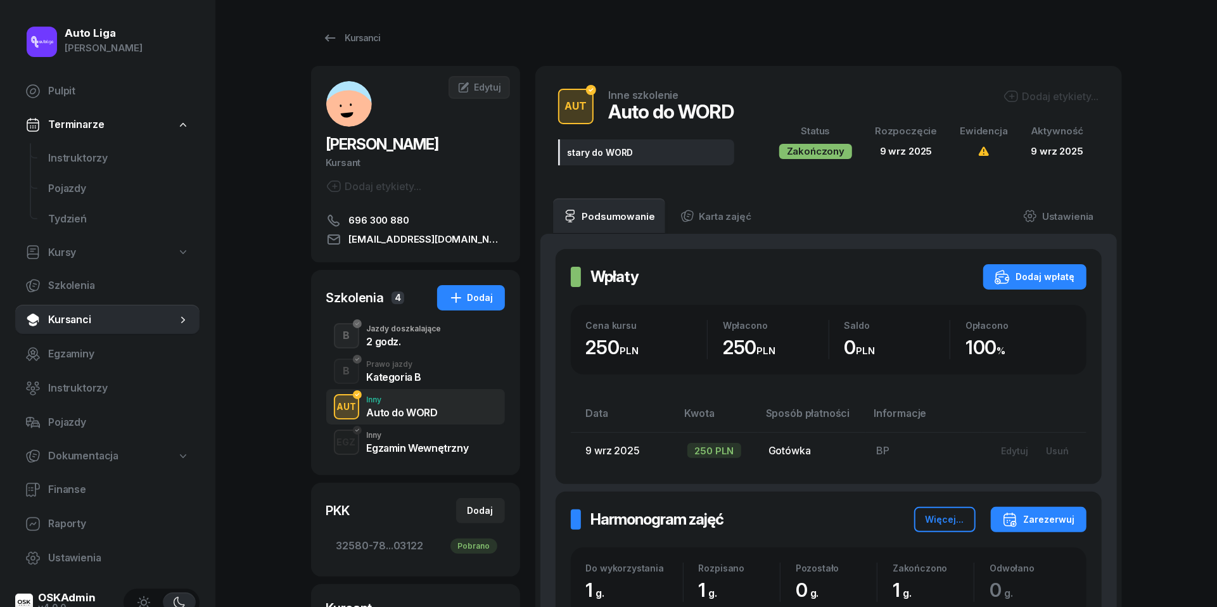
click at [376, 343] on div "2 godz." at bounding box center [404, 341] width 75 height 10
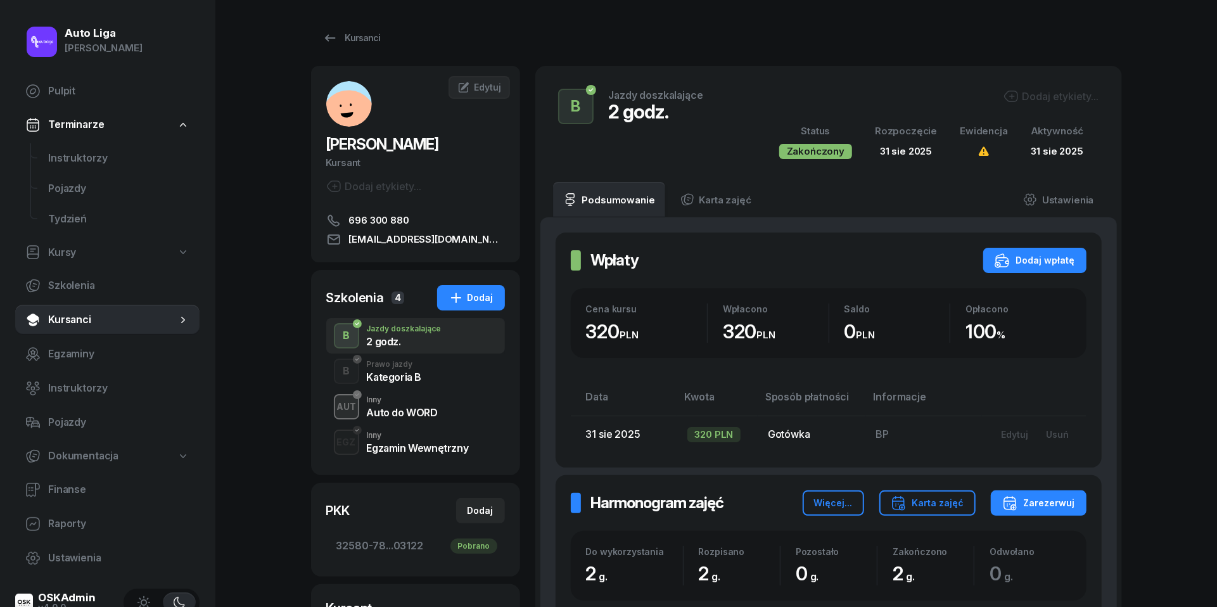
click at [413, 375] on div "Kategoria B" at bounding box center [394, 377] width 55 height 10
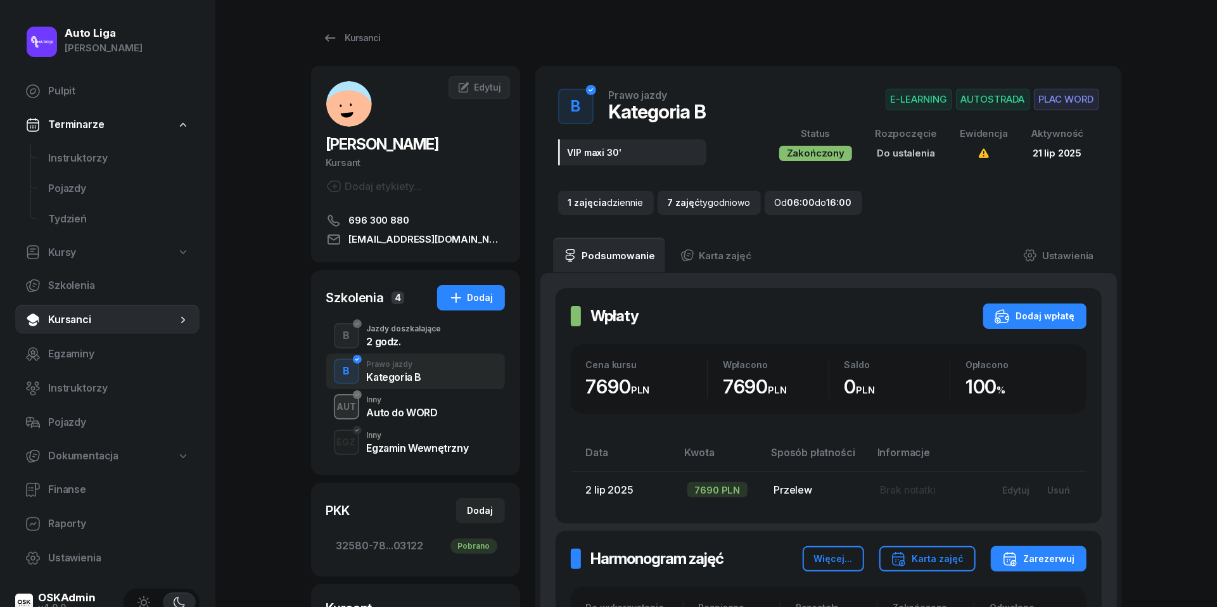
click at [414, 396] on div "Inny" at bounding box center [402, 400] width 71 height 8
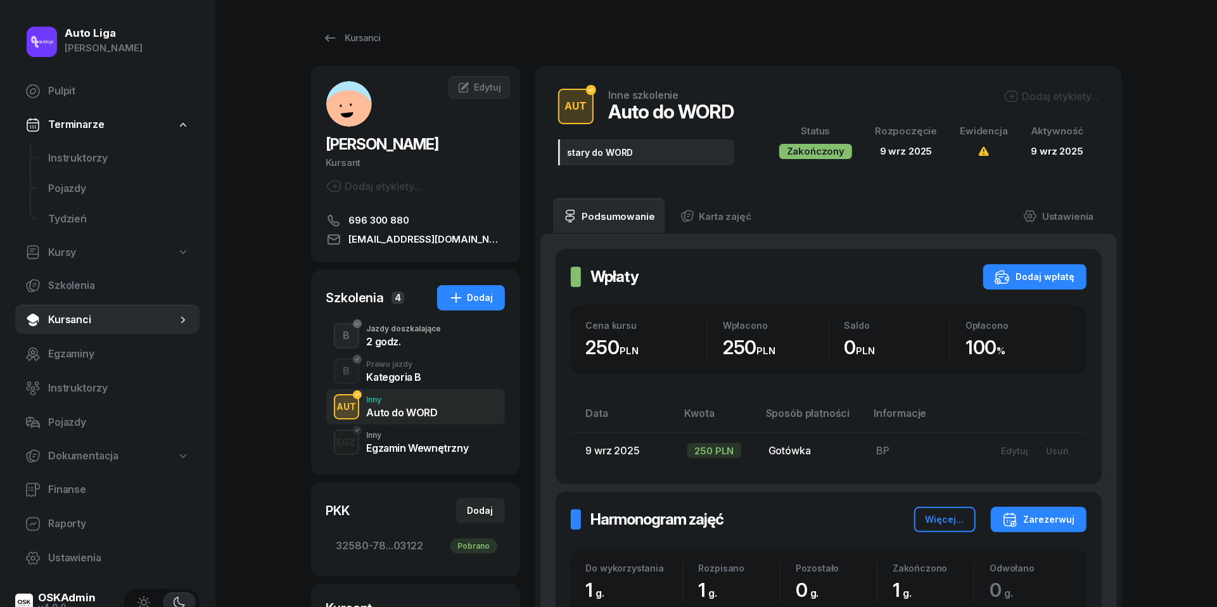
click at [400, 443] on div "Egzamin Wewnętrzny" at bounding box center [418, 448] width 102 height 10
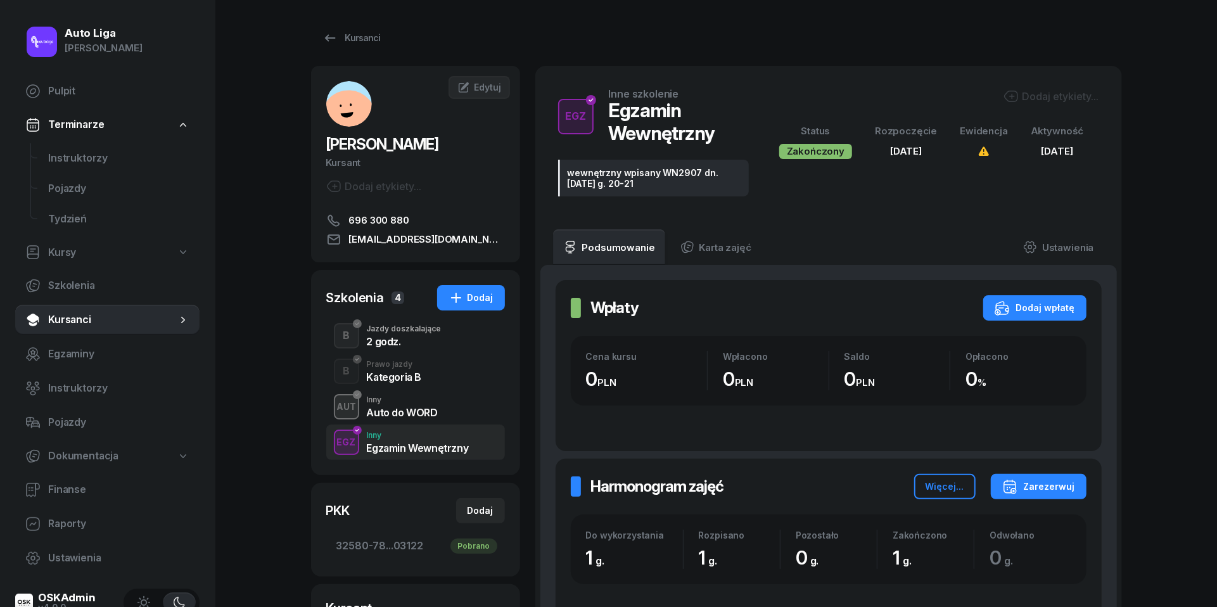
click at [84, 320] on span "Kursanci" at bounding box center [112, 320] width 129 height 16
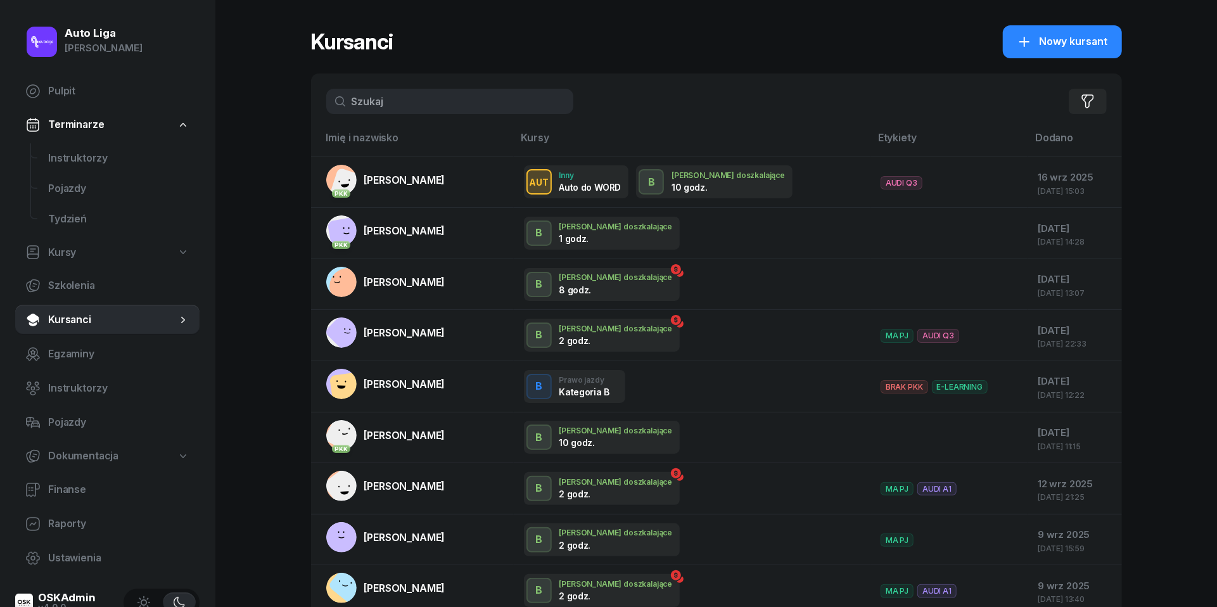
click at [457, 97] on input "text" at bounding box center [449, 101] width 247 height 25
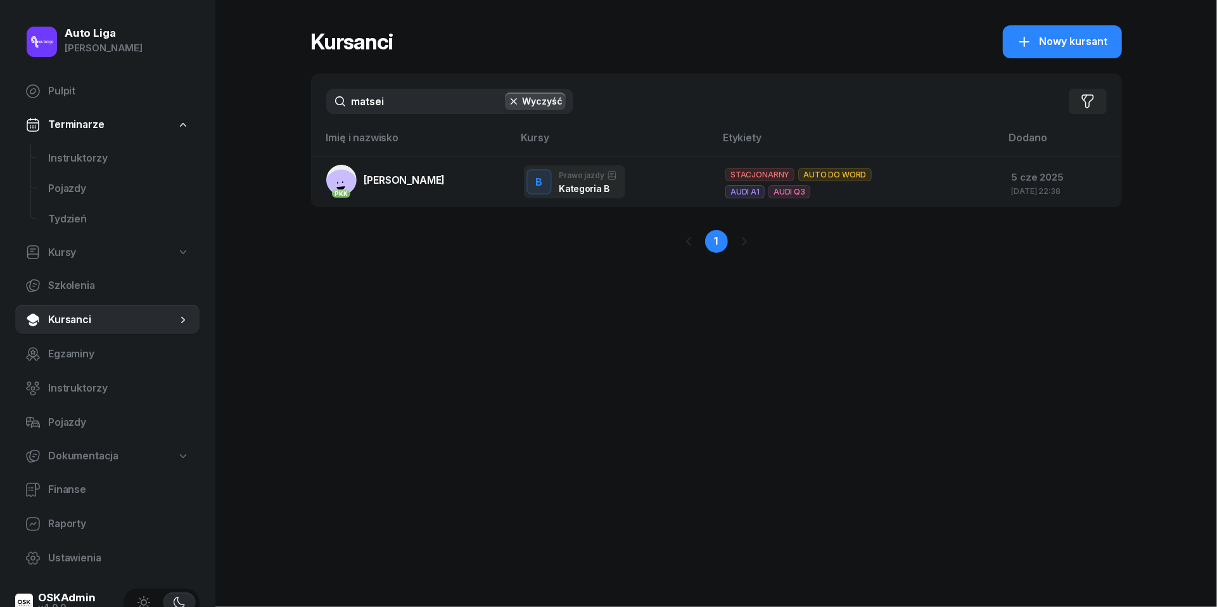
type input "uatsei"
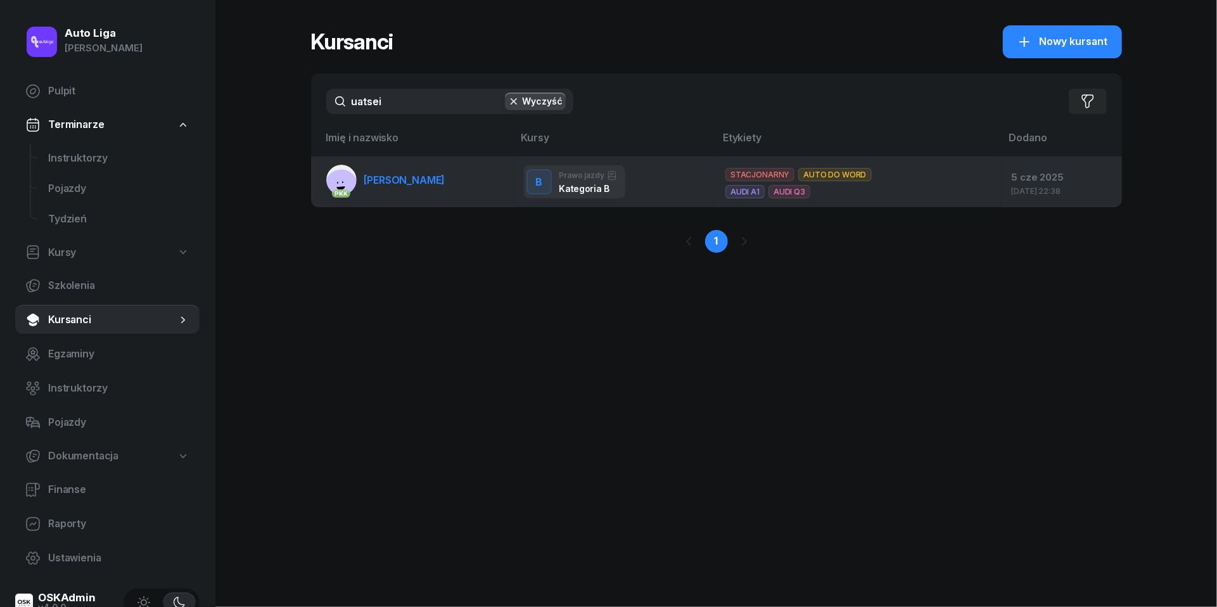
drag, startPoint x: 457, startPoint y: 97, endPoint x: 432, endPoint y: 185, distance: 91.6
click at [432, 185] on span "[PERSON_NAME]" at bounding box center [404, 180] width 81 height 13
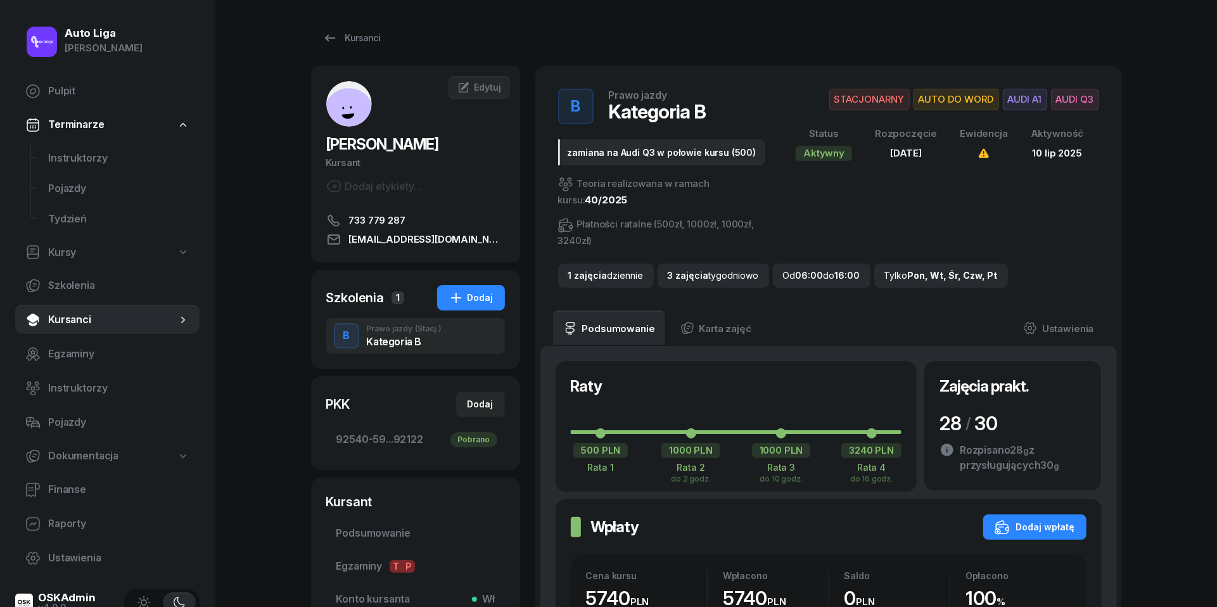
scroll to position [767, 0]
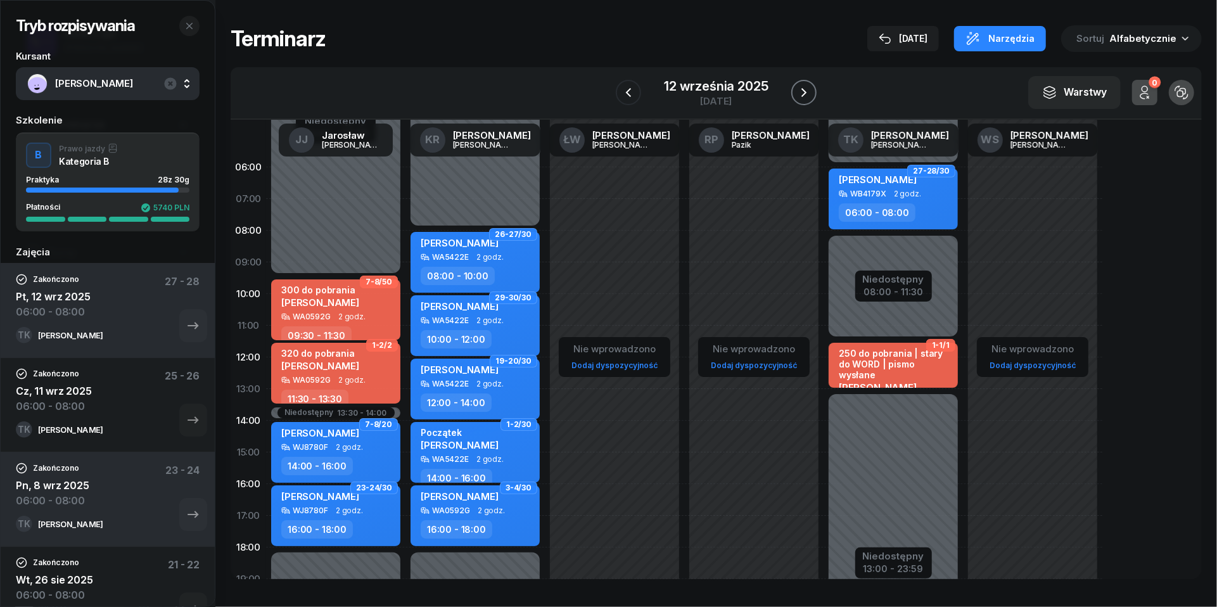
click at [810, 98] on icon "button" at bounding box center [803, 92] width 15 height 15
click at [809, 98] on icon "button" at bounding box center [801, 92] width 15 height 15
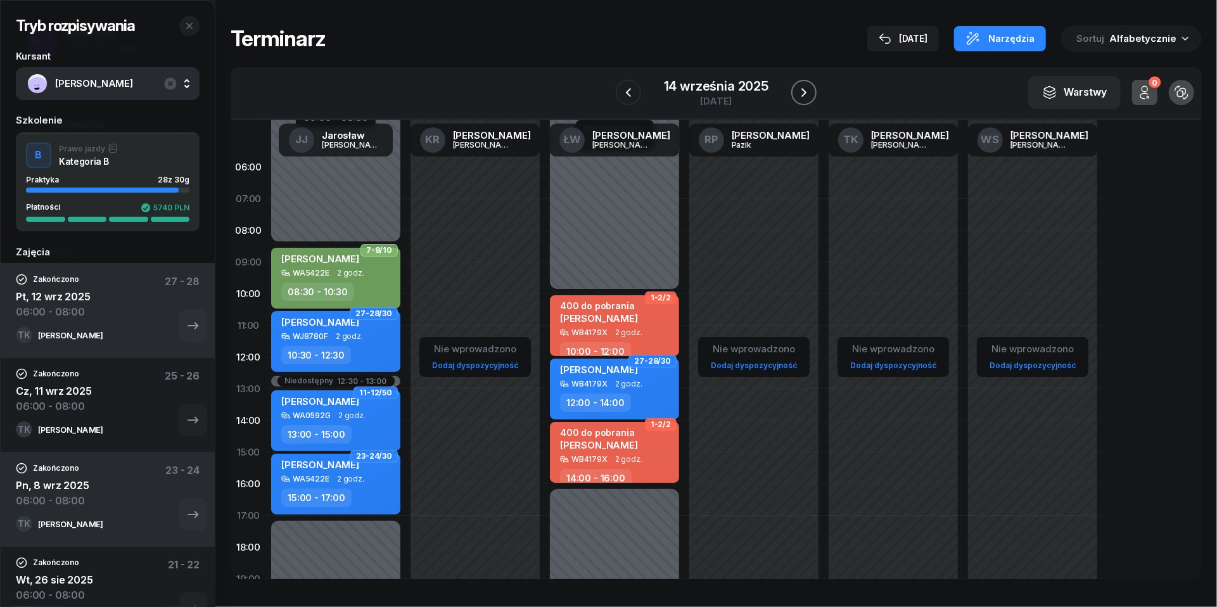
click at [810, 98] on icon "button" at bounding box center [803, 92] width 15 height 15
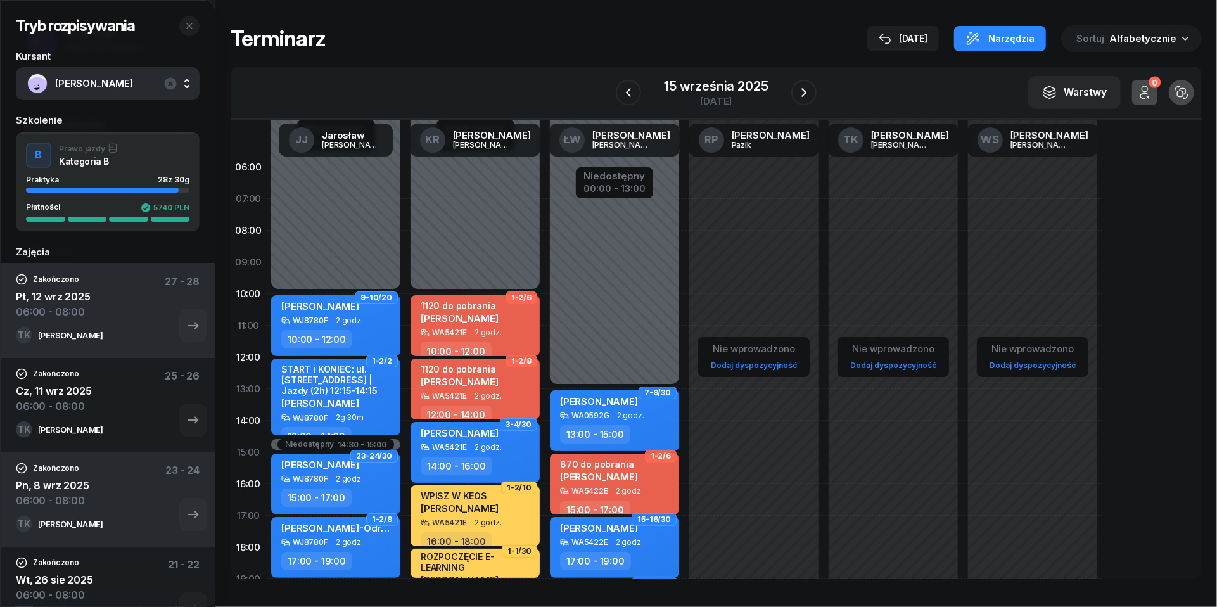
click at [903, 364] on link "Dodaj dyspozycyjność" at bounding box center [893, 365] width 96 height 15
select select "08"
select select "16"
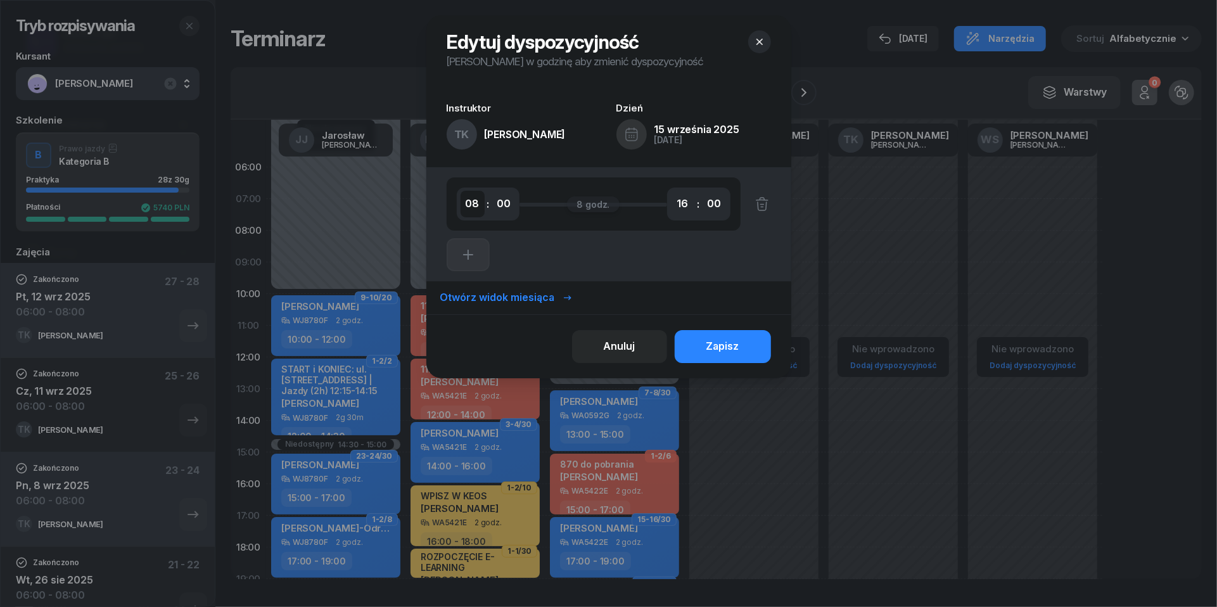
select select "06"
select select "08"
click at [740, 348] on button "Zapisz" at bounding box center [723, 346] width 96 height 33
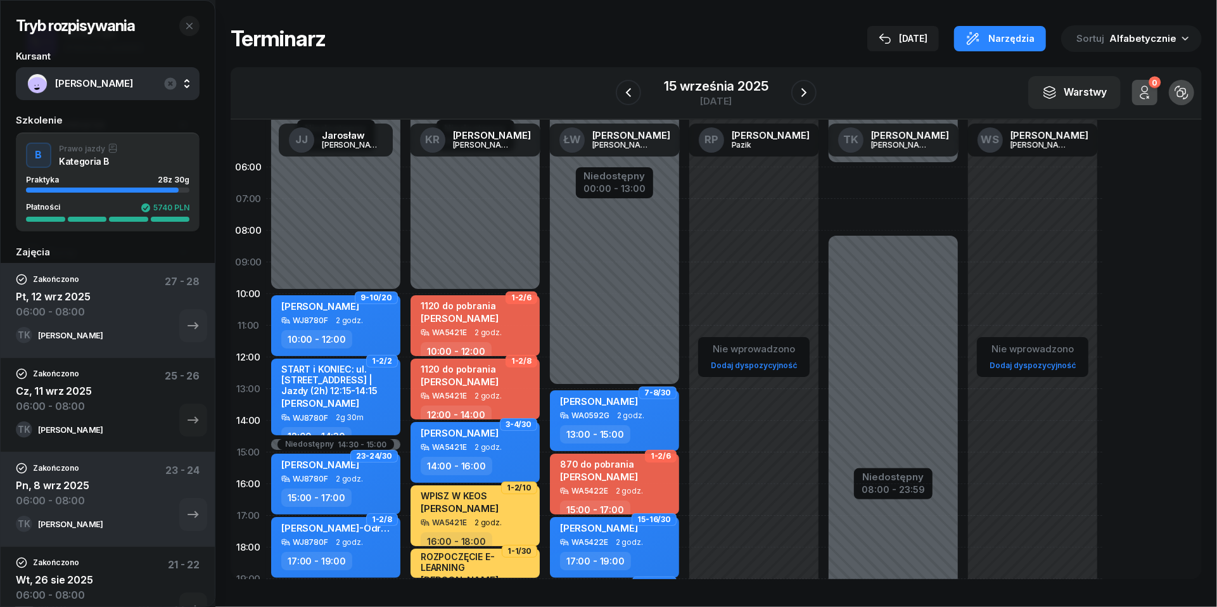
click at [862, 177] on div "Niedostępny 00:00 - 06:00 Niedostępny 08:00 - 23:59" at bounding box center [893, 452] width 139 height 602
select select "06"
select select "08"
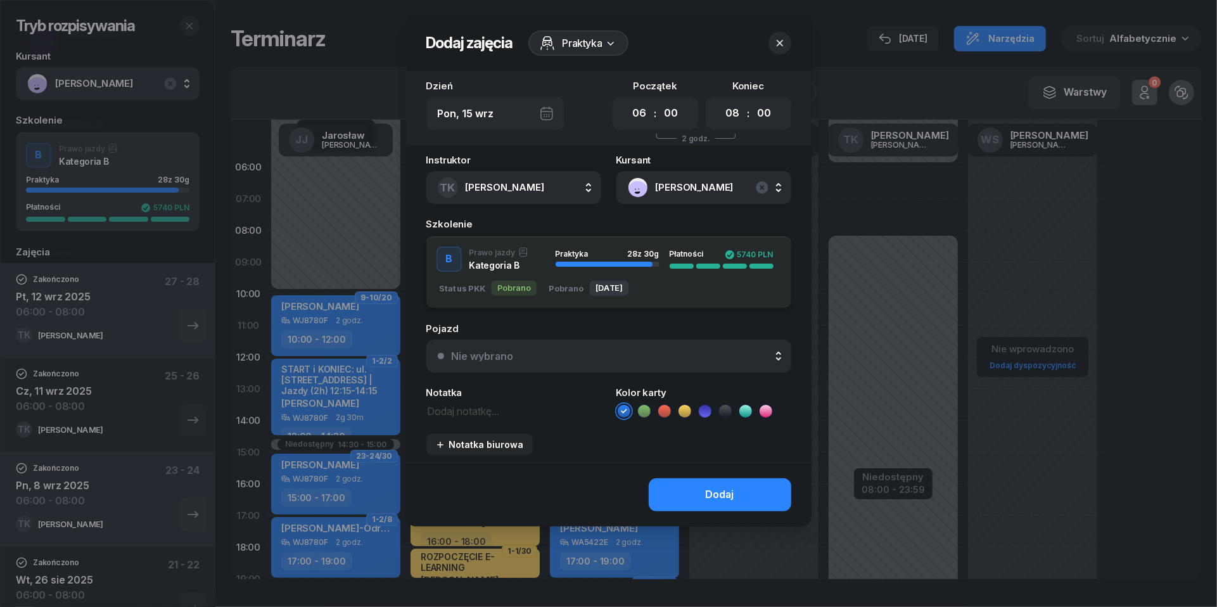
click at [552, 360] on button "Nie wybrano" at bounding box center [608, 356] width 365 height 33
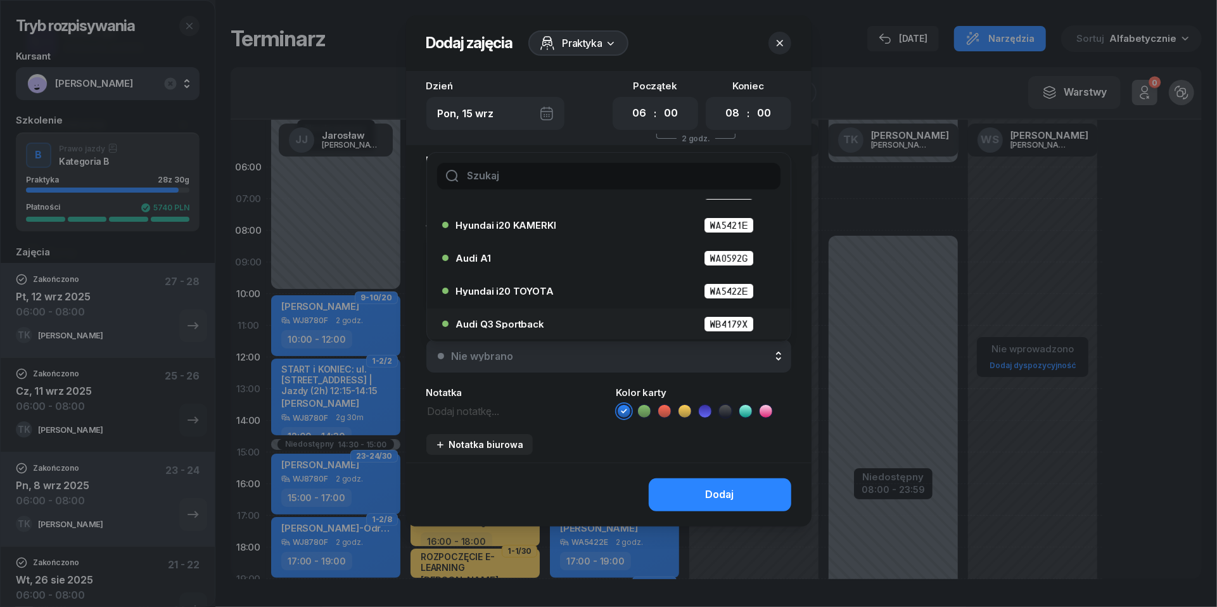
scroll to position [58, 0]
click at [530, 317] on div "Audi Q3 Sportback WB4179X" at bounding box center [612, 324] width 312 height 16
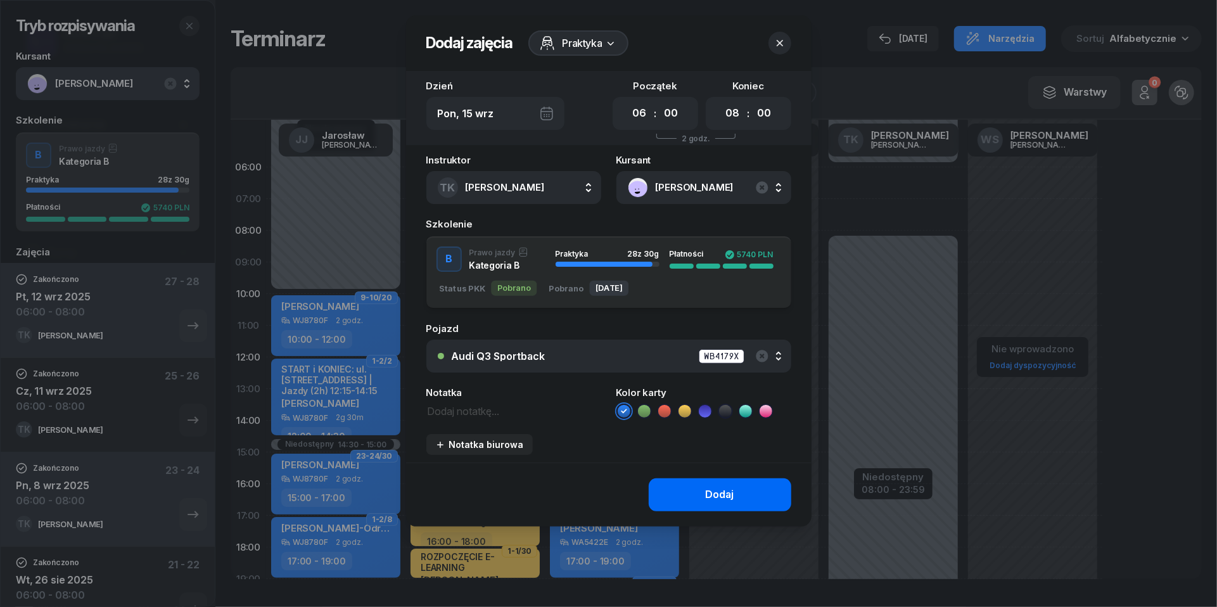
click at [702, 492] on button "Dodaj" at bounding box center [720, 494] width 143 height 33
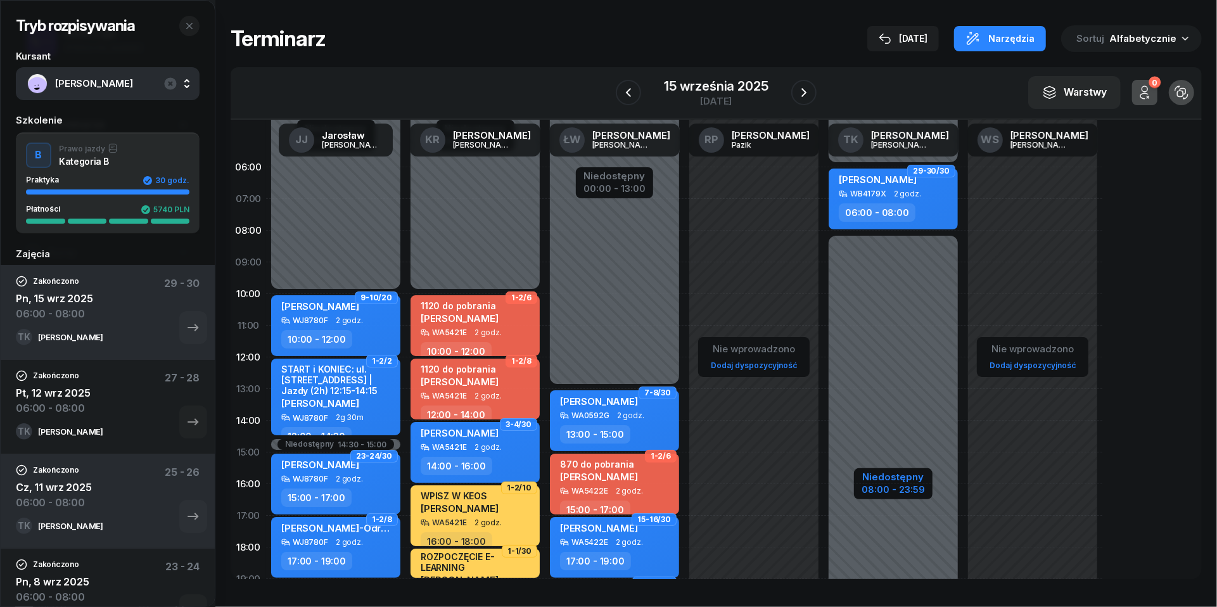
click at [896, 482] on div "Niedostępny" at bounding box center [893, 477] width 63 height 10
select select "06"
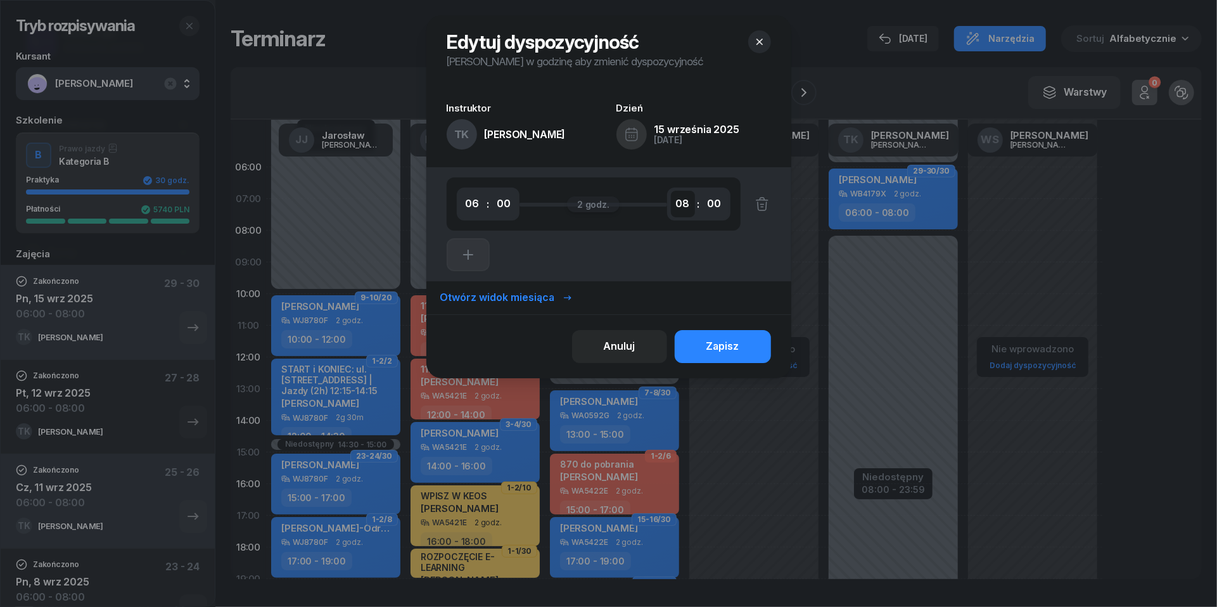
select select "09"
click at [723, 343] on div "Zapisz" at bounding box center [722, 346] width 33 height 16
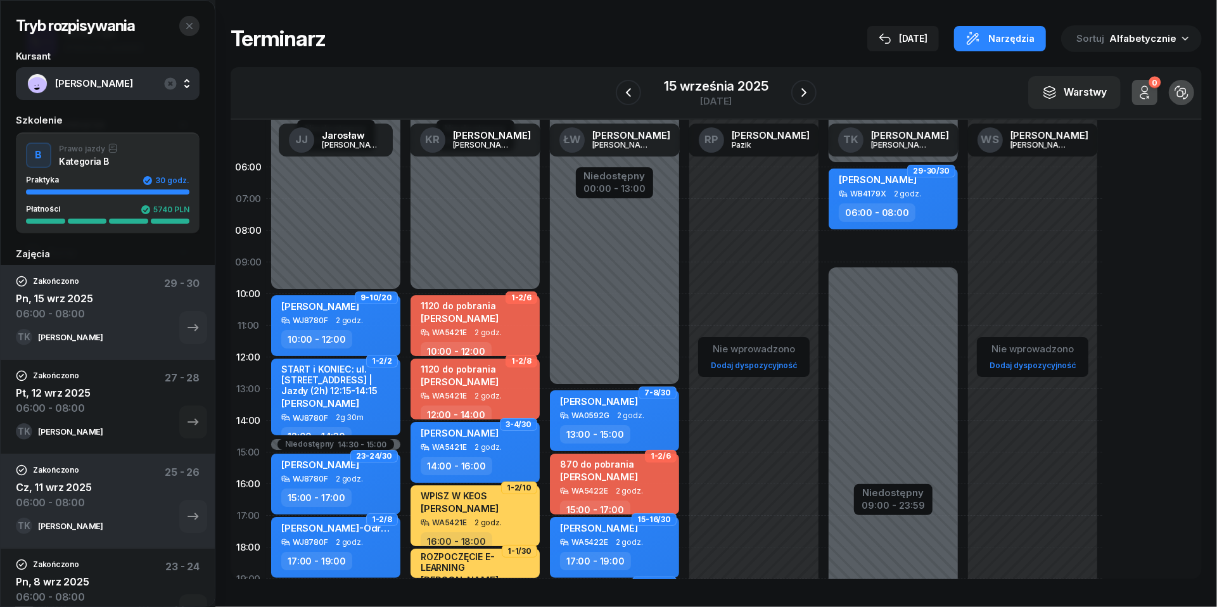
click at [189, 27] on icon "button" at bounding box center [189, 26] width 10 height 10
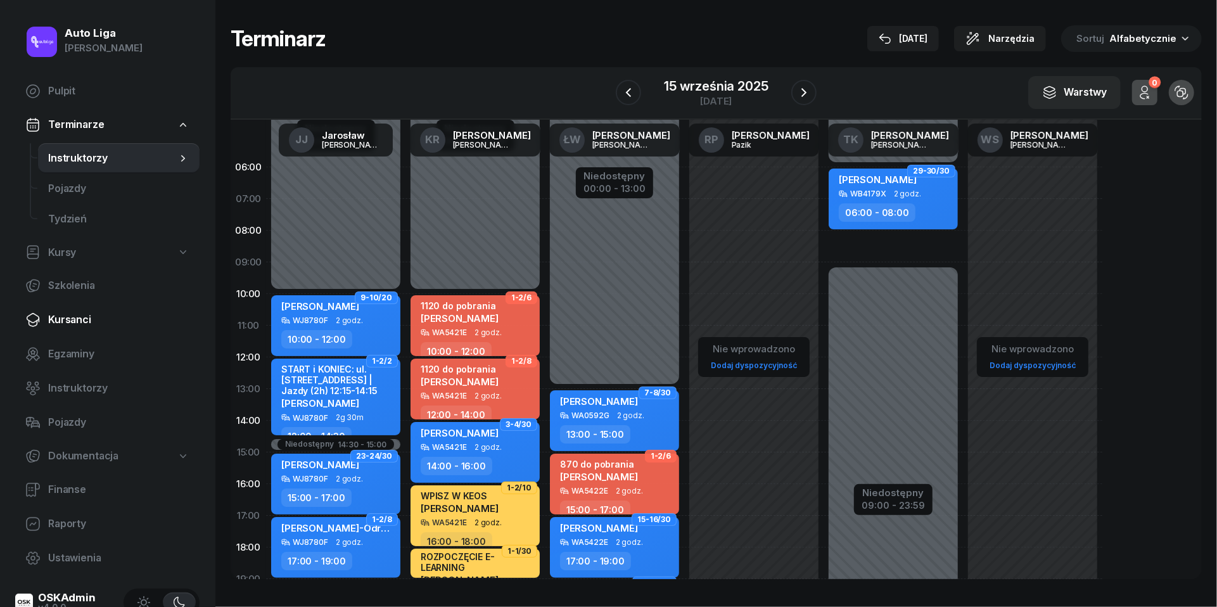
click at [72, 322] on span "Kursanci" at bounding box center [118, 320] width 141 height 16
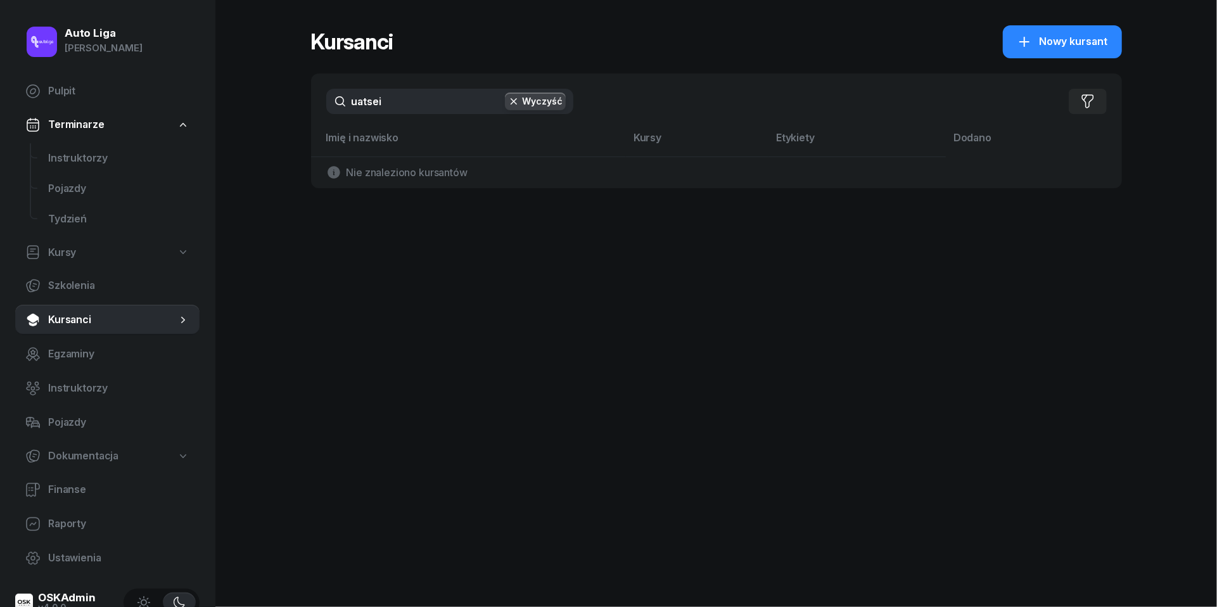
click at [426, 101] on input "uatsei" at bounding box center [449, 101] width 247 height 25
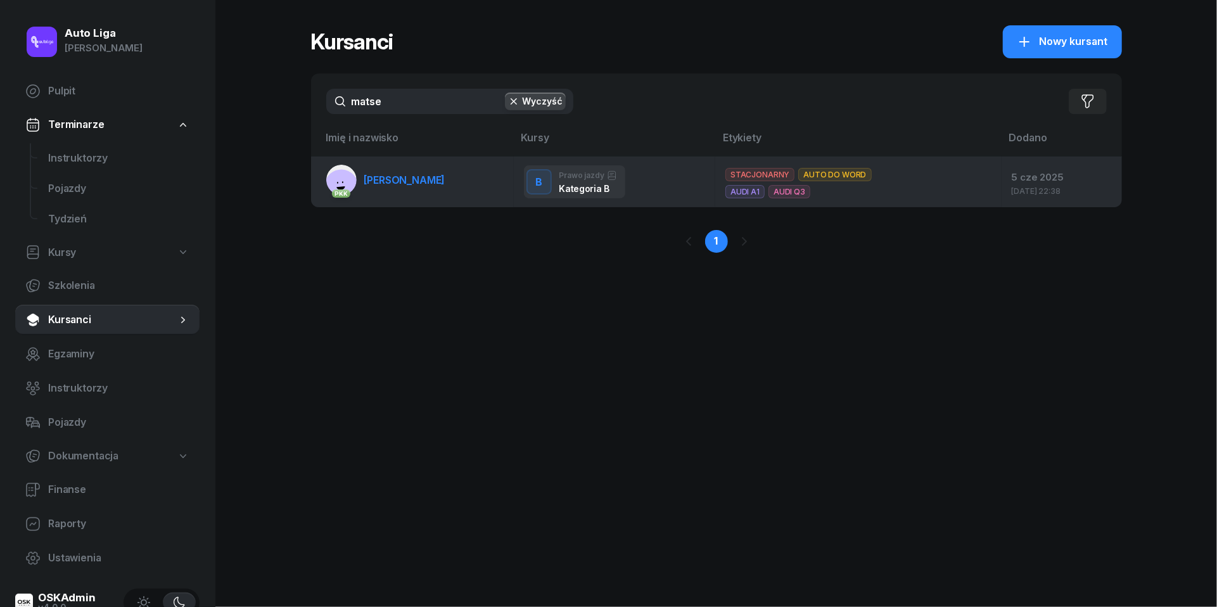
type input "matse"
click at [402, 178] on span "[PERSON_NAME]" at bounding box center [404, 180] width 81 height 13
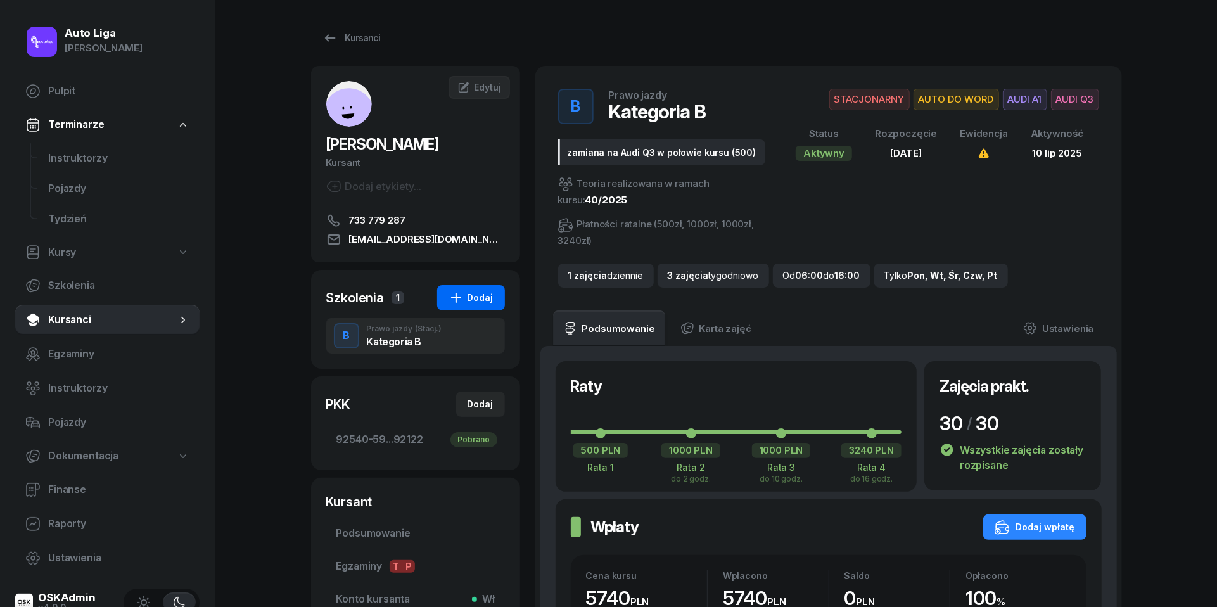
click at [487, 297] on div "Dodaj" at bounding box center [471, 297] width 45 height 15
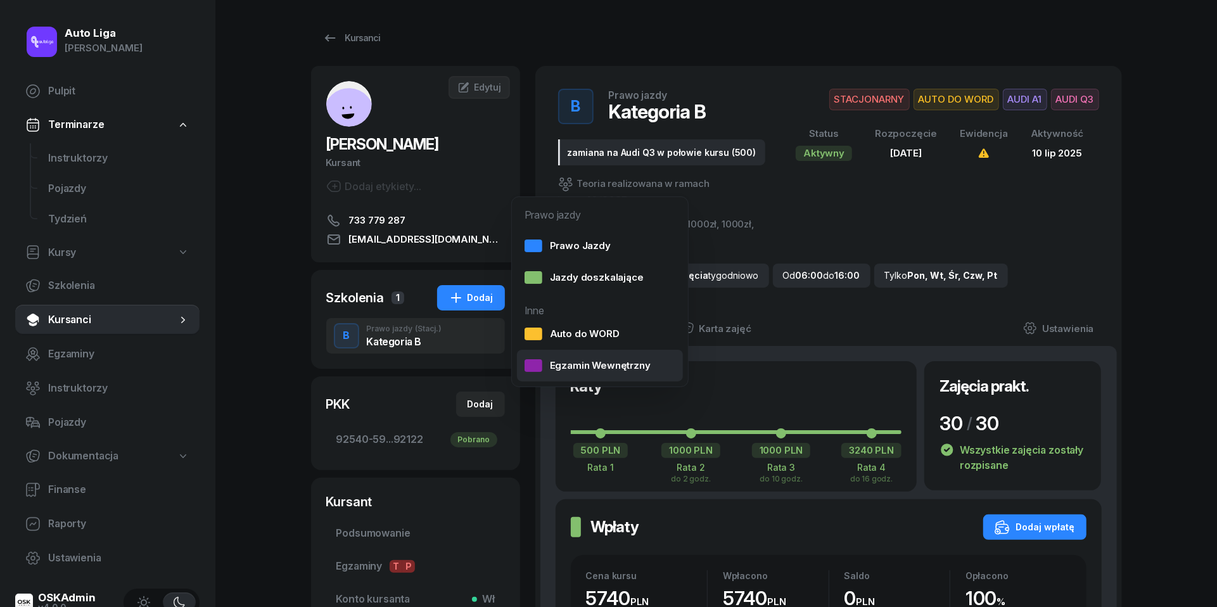
click at [571, 366] on div "Egzamin Wewnętrzny" at bounding box center [588, 365] width 126 height 16
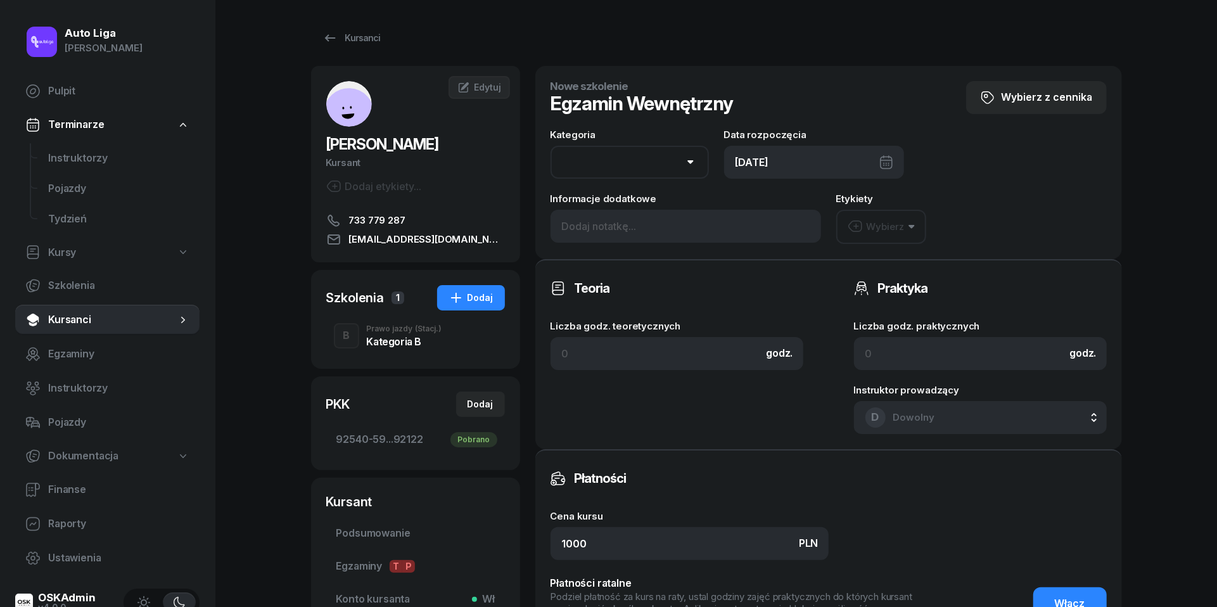
select select "B"
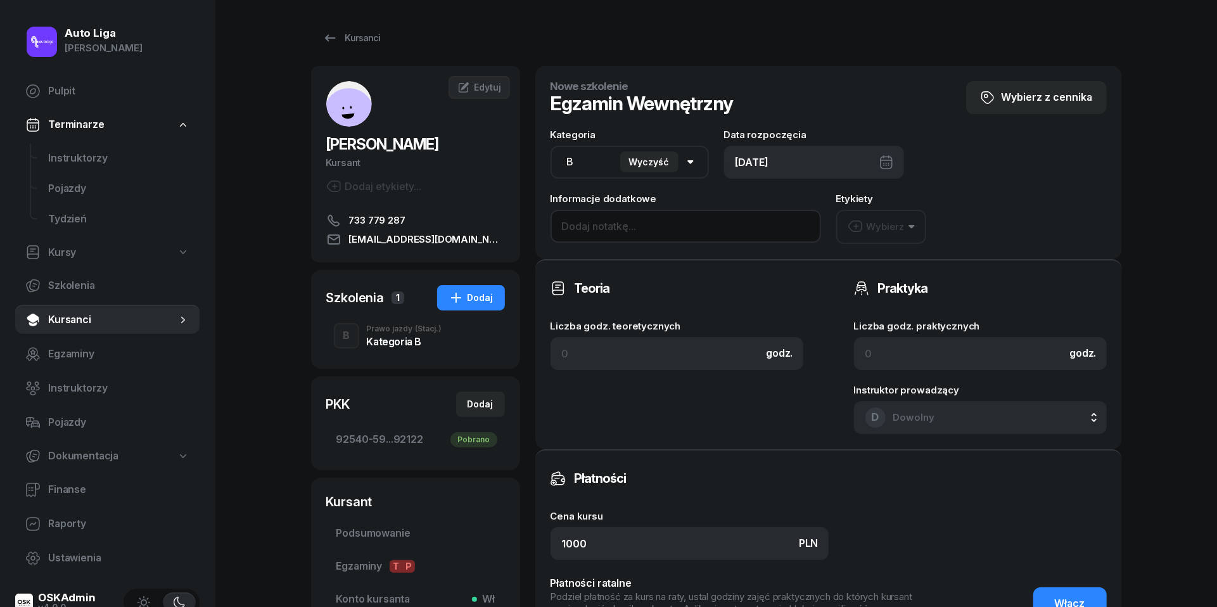
click at [652, 228] on input at bounding box center [686, 226] width 271 height 33
type input "BEZ"
click at [892, 158] on div "[DATE]" at bounding box center [814, 162] width 180 height 33
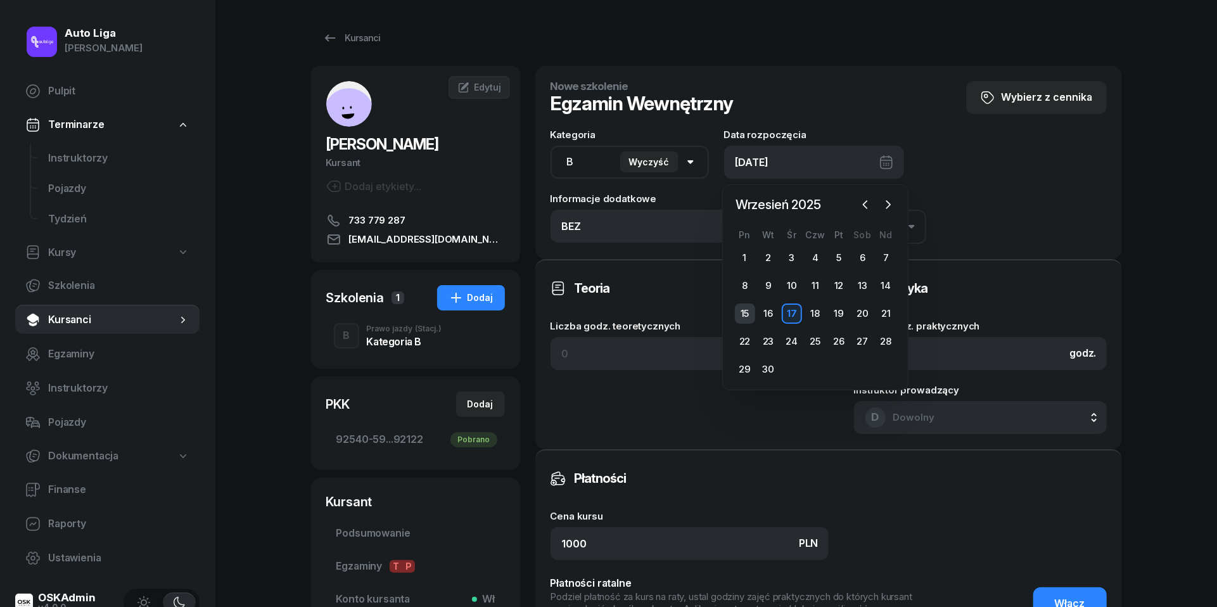
click at [744, 314] on div "15" at bounding box center [745, 313] width 20 height 20
type input "[DATE]"
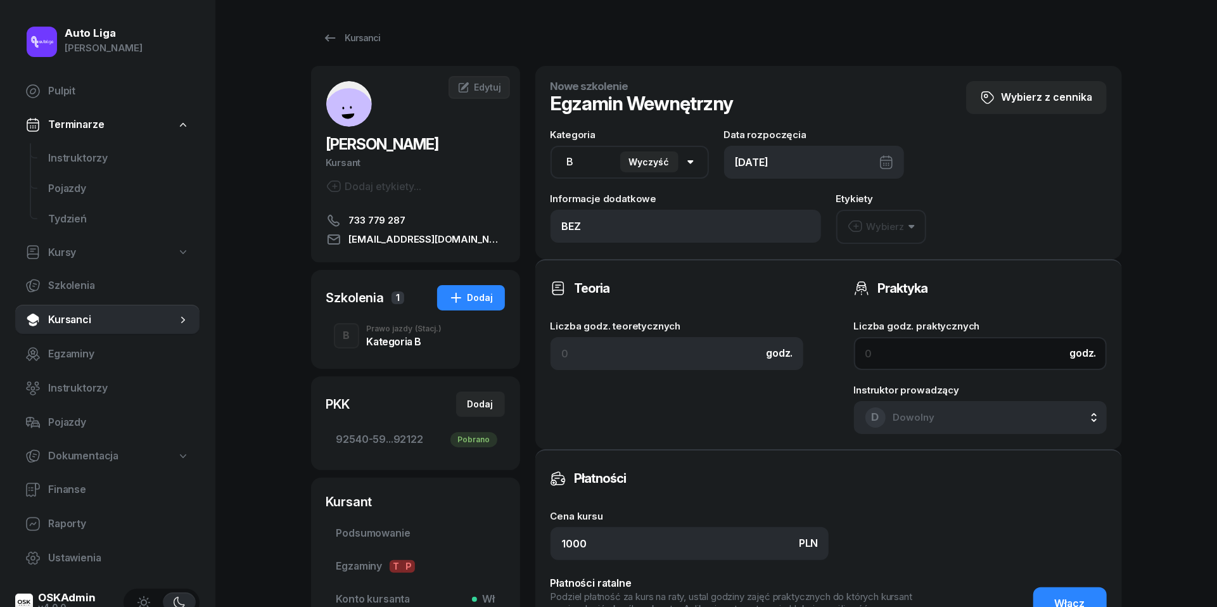
click at [941, 352] on input at bounding box center [980, 353] width 253 height 33
type input "1"
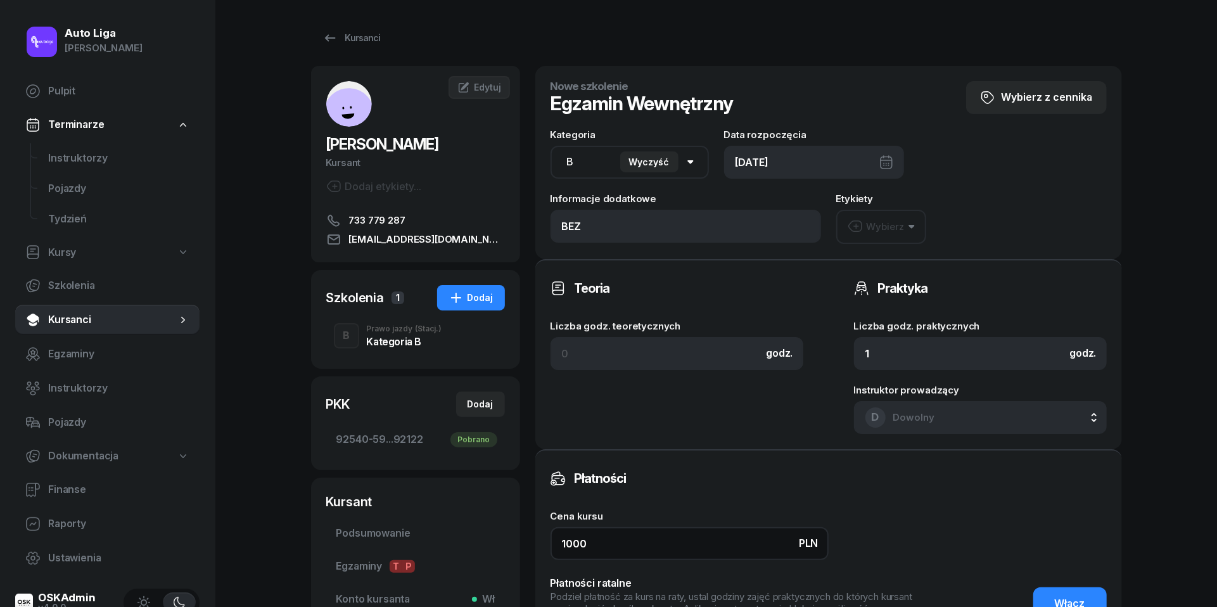
click at [609, 527] on input "1000" at bounding box center [690, 543] width 278 height 33
type input "0"
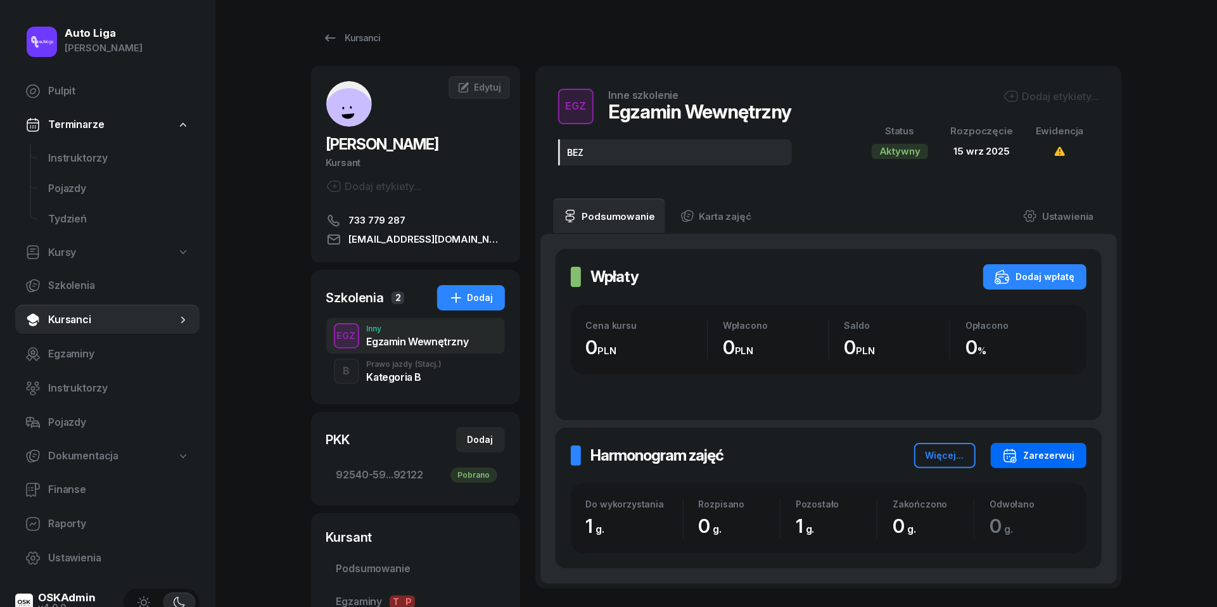
scroll to position [177, 0]
click at [1044, 448] on div "Zarezerwuj" at bounding box center [1038, 455] width 73 height 15
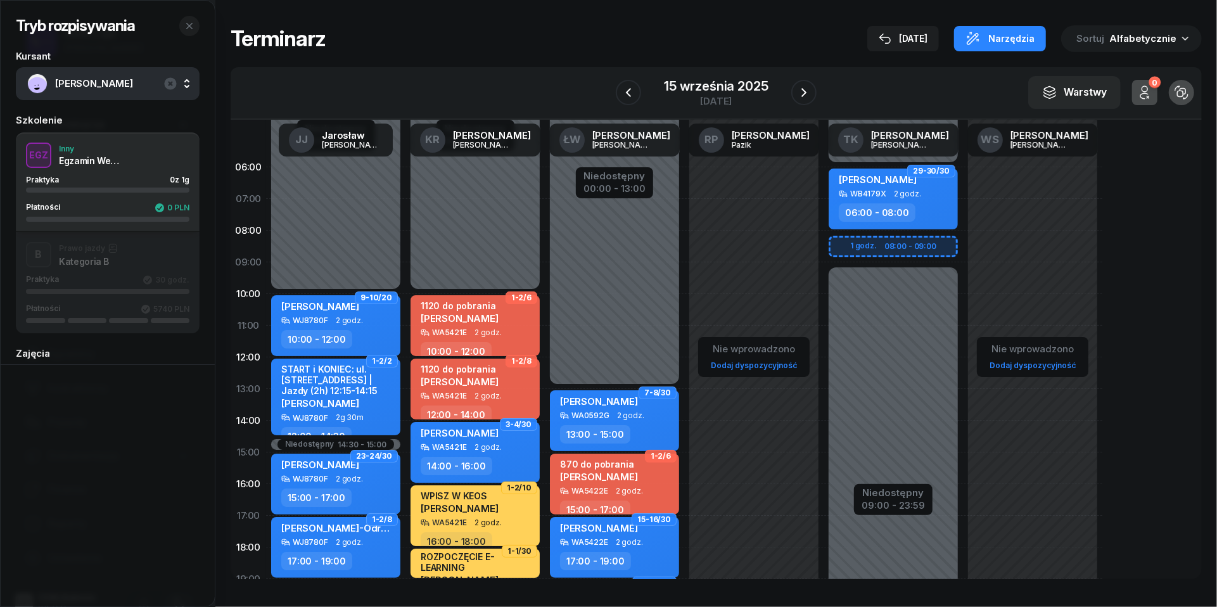
click at [847, 248] on div "Niedostępny 00:00 - 06:00 Niedostępny 09:00 - 23:59 1 godz. 08:00 - 09:00 29-30…" at bounding box center [893, 452] width 139 height 602
select select "08"
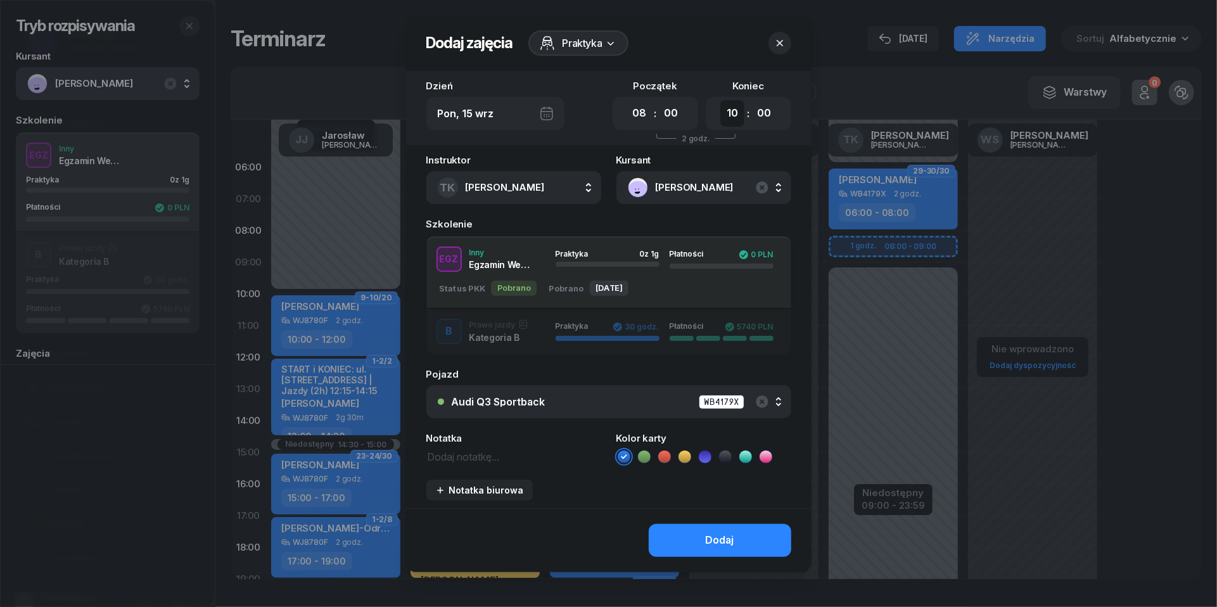
select select "09"
click at [707, 459] on icon at bounding box center [705, 456] width 13 height 13
click at [499, 449] on textarea at bounding box center [513, 456] width 175 height 16
type textarea "egz. wew."
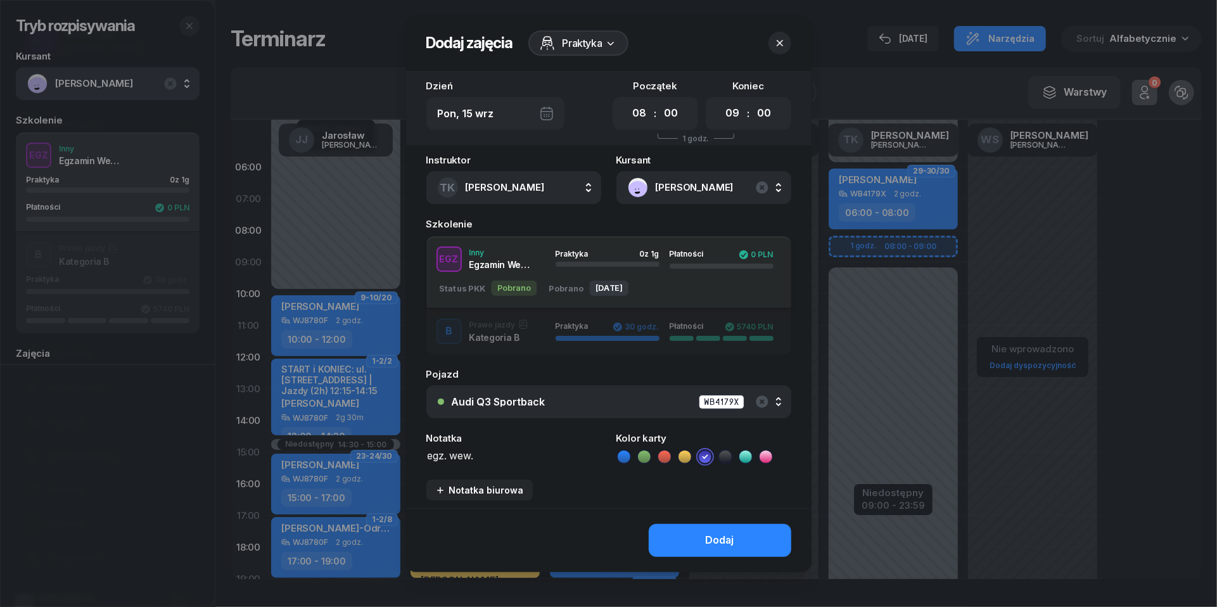
click at [736, 556] on div "Dodaj" at bounding box center [608, 540] width 405 height 64
click at [730, 539] on div "Dodaj" at bounding box center [720, 540] width 29 height 16
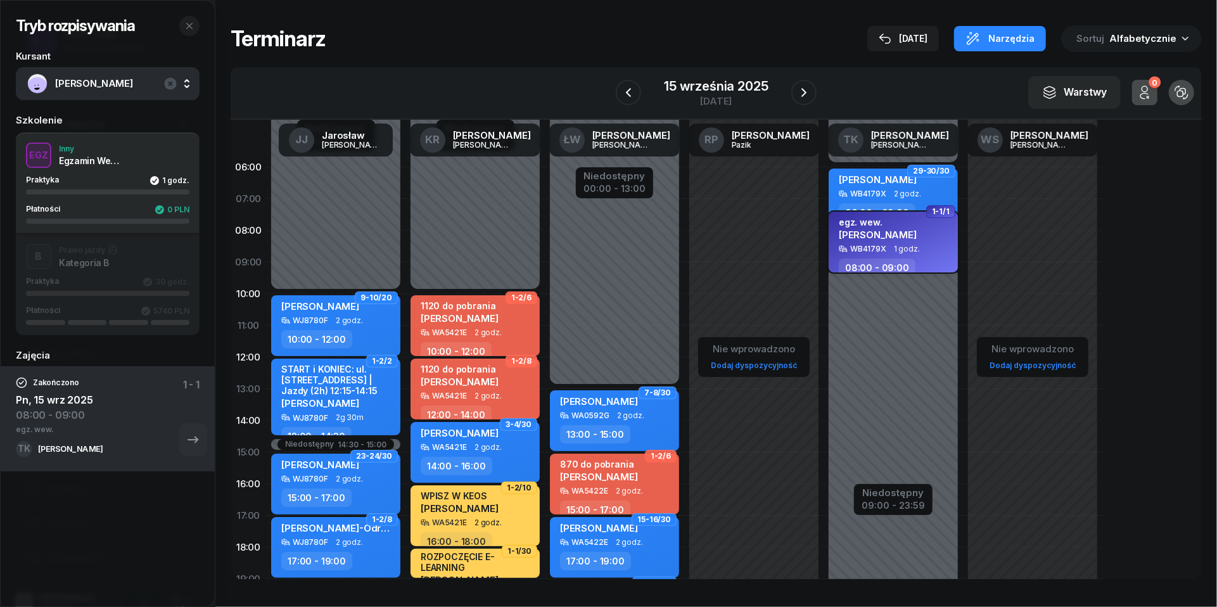
click at [902, 234] on span "[PERSON_NAME]" at bounding box center [878, 235] width 78 height 12
select select "08"
select select "09"
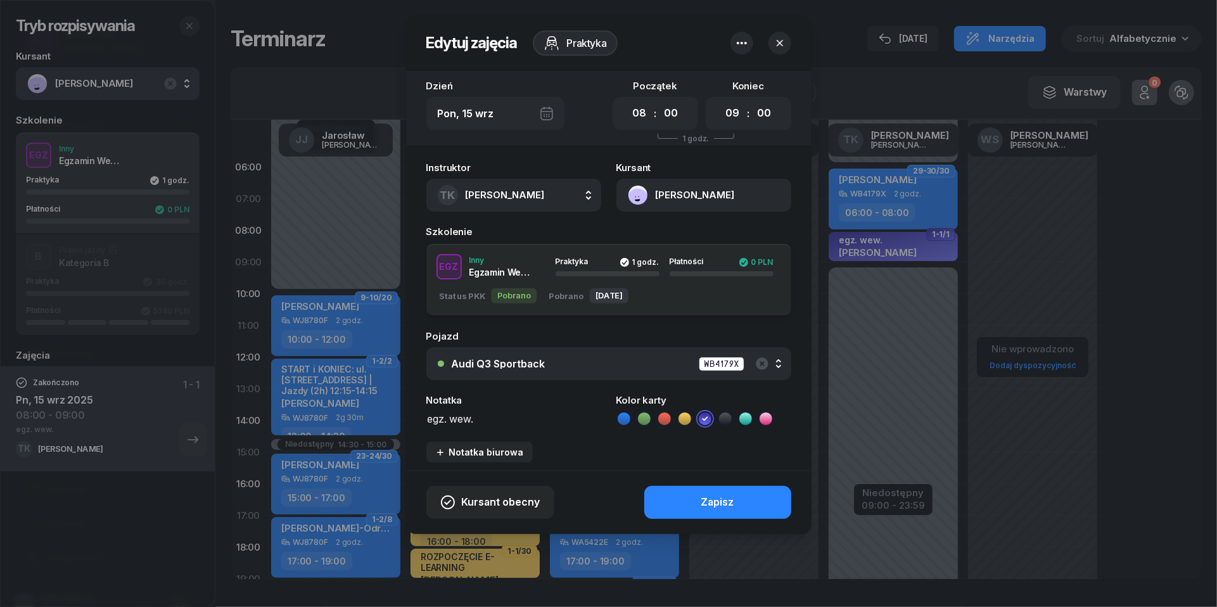
click at [786, 41] on icon "button" at bounding box center [780, 43] width 13 height 13
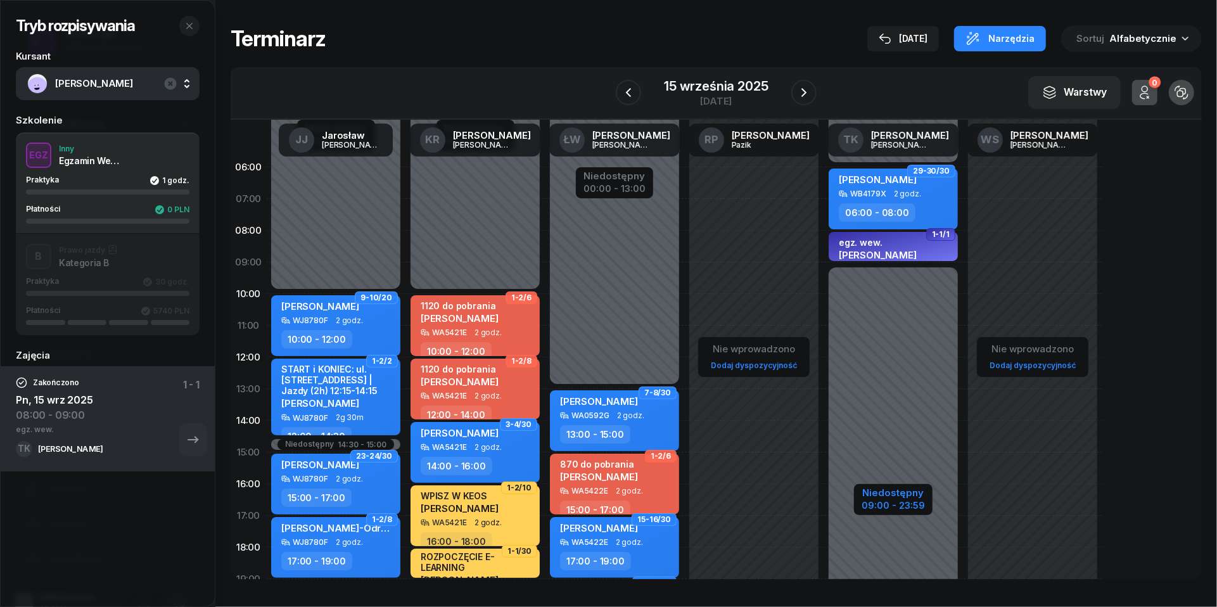
click at [905, 507] on div "09:00 - 23:59" at bounding box center [893, 503] width 63 height 13
select select "06"
select select "09"
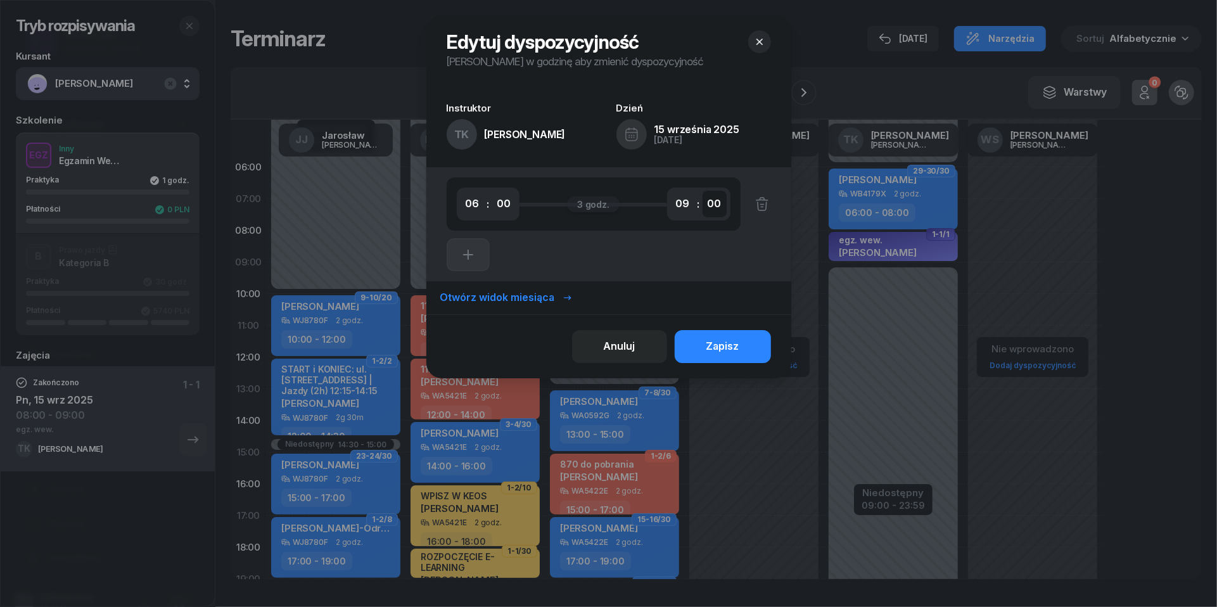
select select "30"
click at [736, 352] on div "Zapisz" at bounding box center [722, 346] width 33 height 16
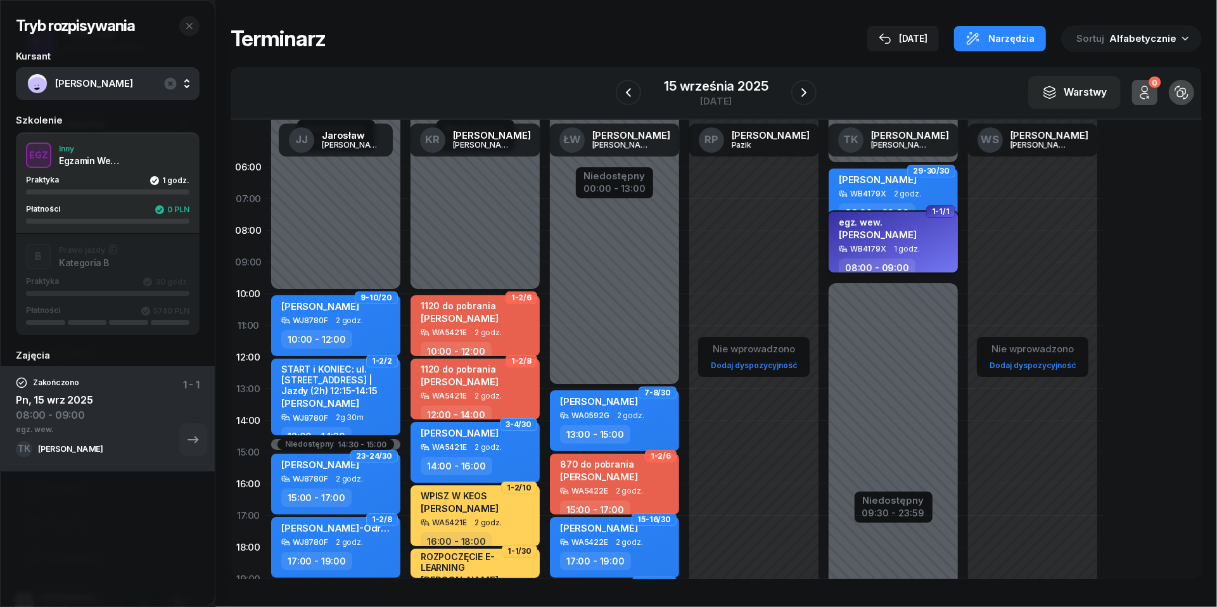
click at [886, 234] on span "[PERSON_NAME]" at bounding box center [878, 235] width 78 height 12
select select "08"
select select "09"
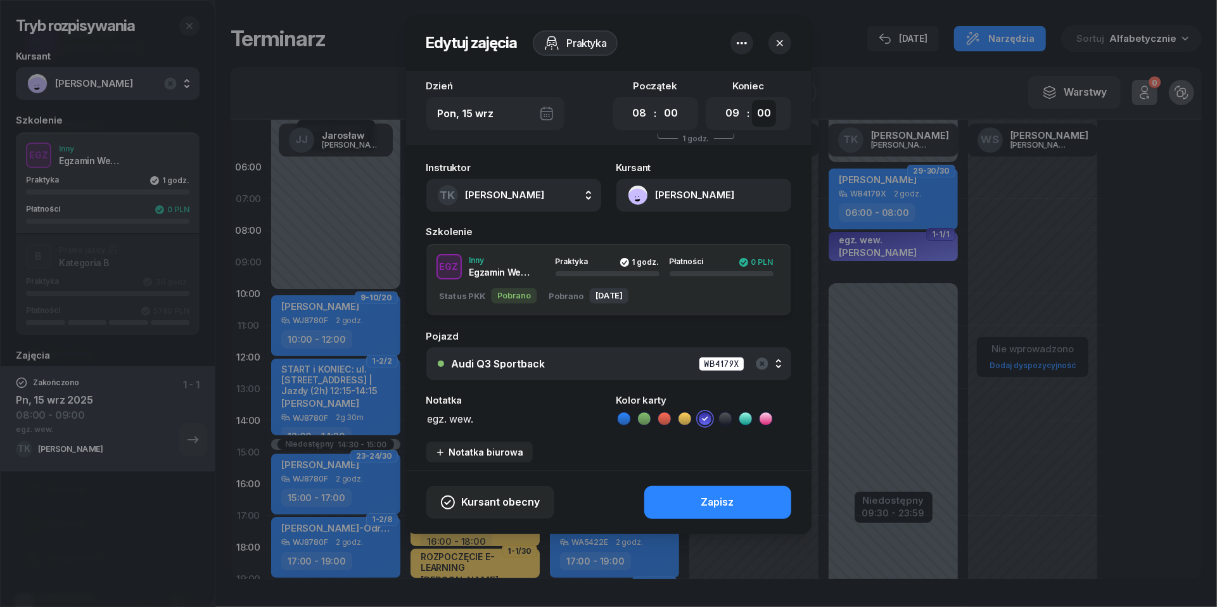
select select "30"
click at [745, 502] on button "Zapisz" at bounding box center [717, 502] width 147 height 33
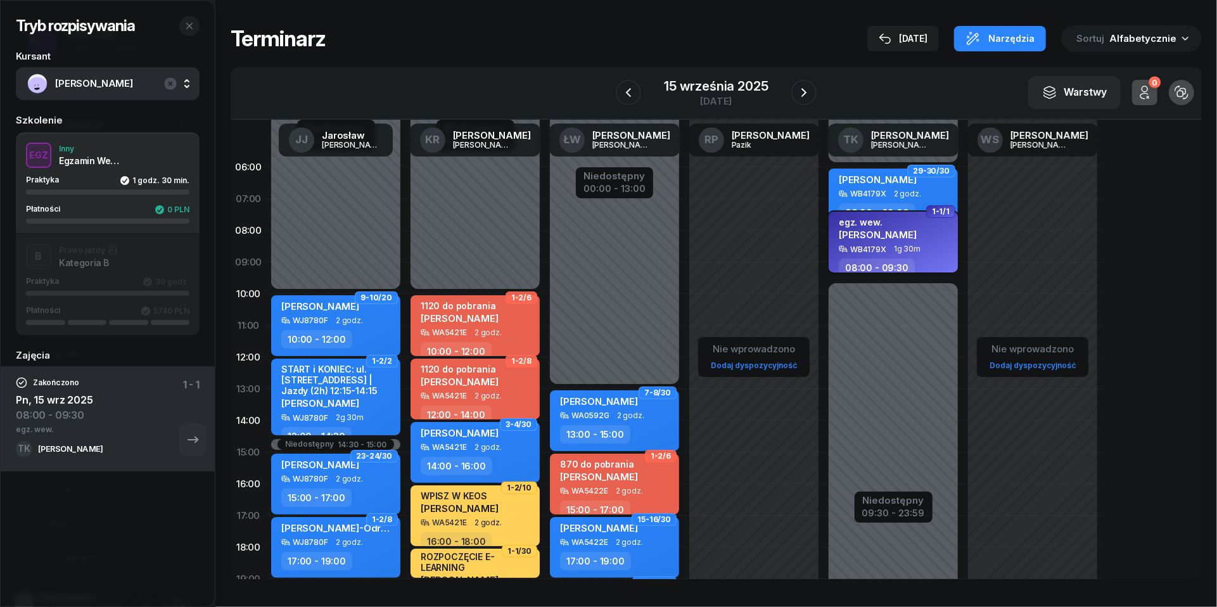
click at [921, 252] on div "egz. wew. [PERSON_NAME] WB4179X 1g 30m 08:00 - 09:30" at bounding box center [893, 242] width 129 height 61
select select "08"
select select "09"
select select "30"
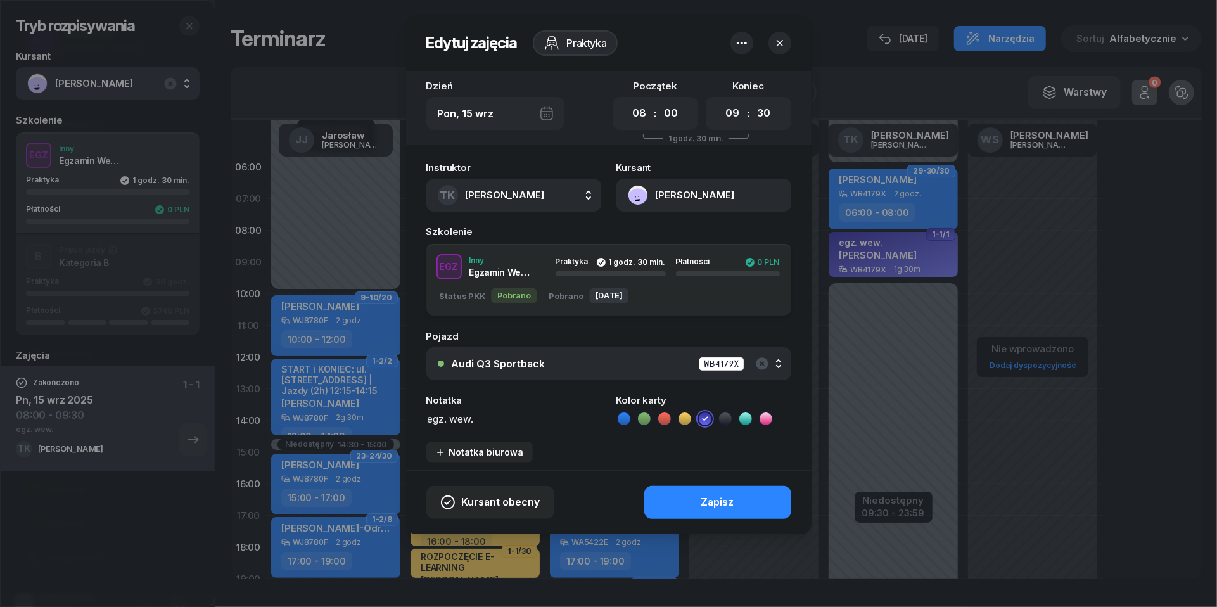
click at [743, 46] on icon "button" at bounding box center [741, 42] width 15 height 15
click at [743, 44] on icon "button" at bounding box center [741, 42] width 15 height 15
click at [634, 191] on button "[PERSON_NAME]" at bounding box center [703, 195] width 175 height 33
click at [644, 234] on div "Otwórz profil" at bounding box center [657, 239] width 61 height 16
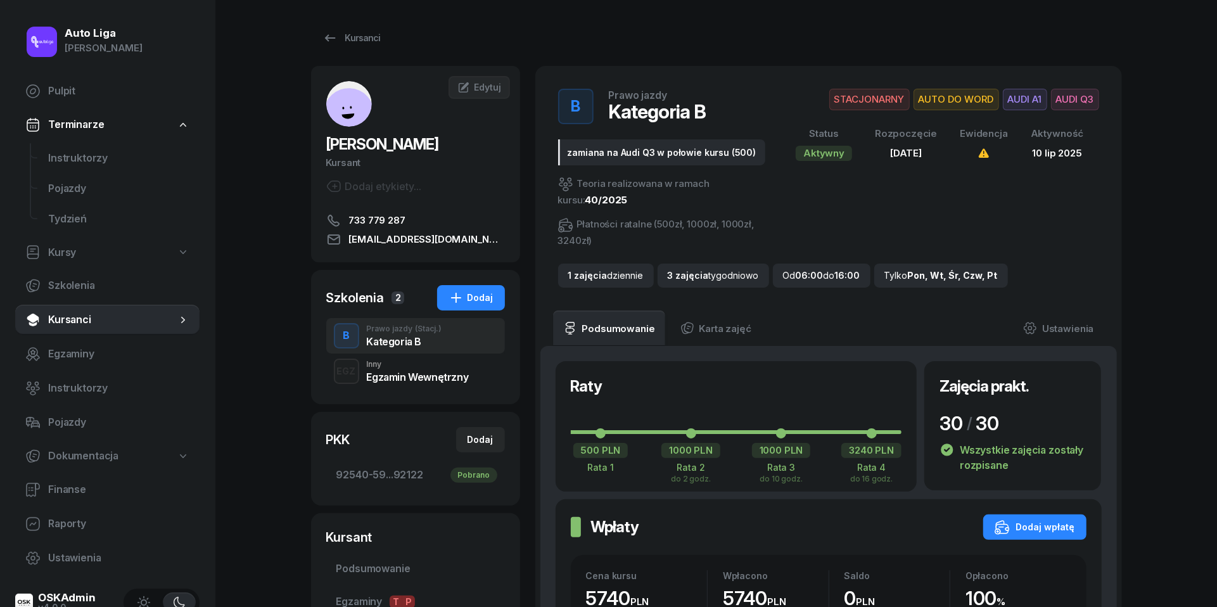
click at [406, 378] on div "Egzamin Wewnętrzny" at bounding box center [418, 377] width 102 height 10
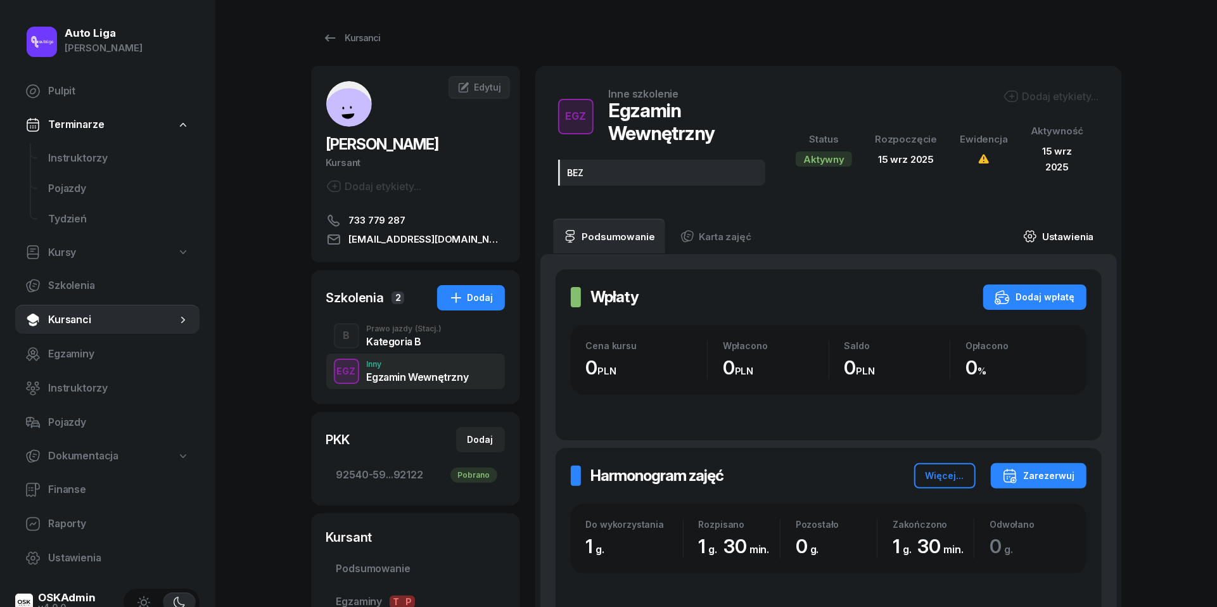
click at [1068, 231] on link "Ustawienia" at bounding box center [1058, 236] width 91 height 35
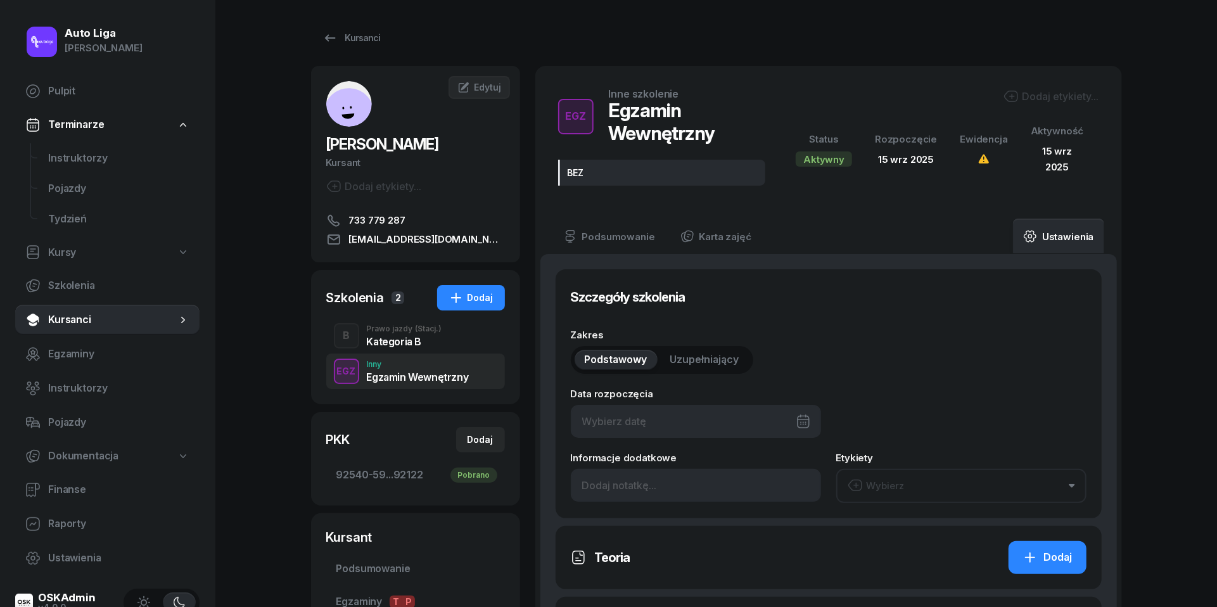
type input "[DATE]"
type input "BEZ"
type input "1"
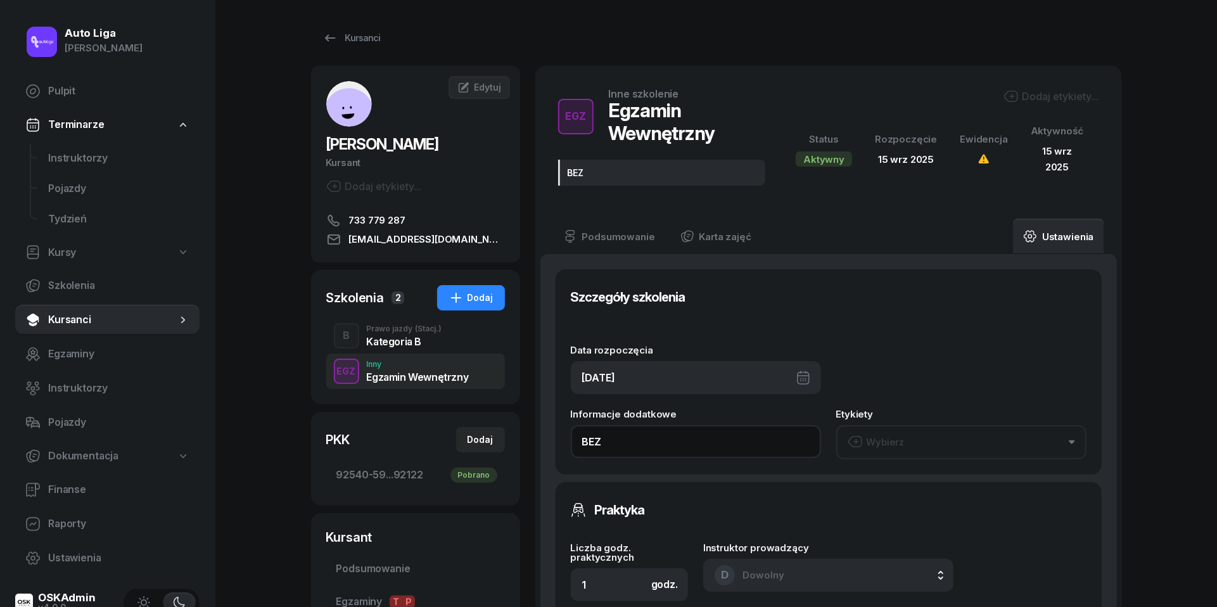
click at [628, 434] on input "BEZ" at bounding box center [696, 441] width 250 height 33
type input "BEZ | 8:30-9:30 w dn. [DATE]"
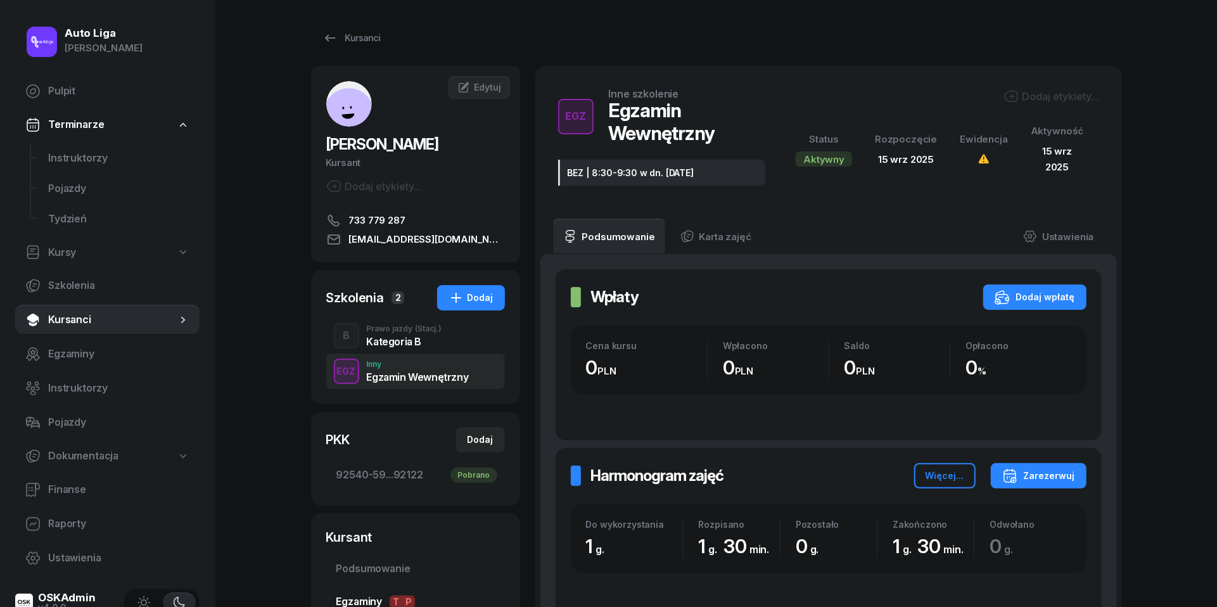
scroll to position [239, 0]
click at [369, 594] on span "Egzaminy T P" at bounding box center [415, 602] width 158 height 16
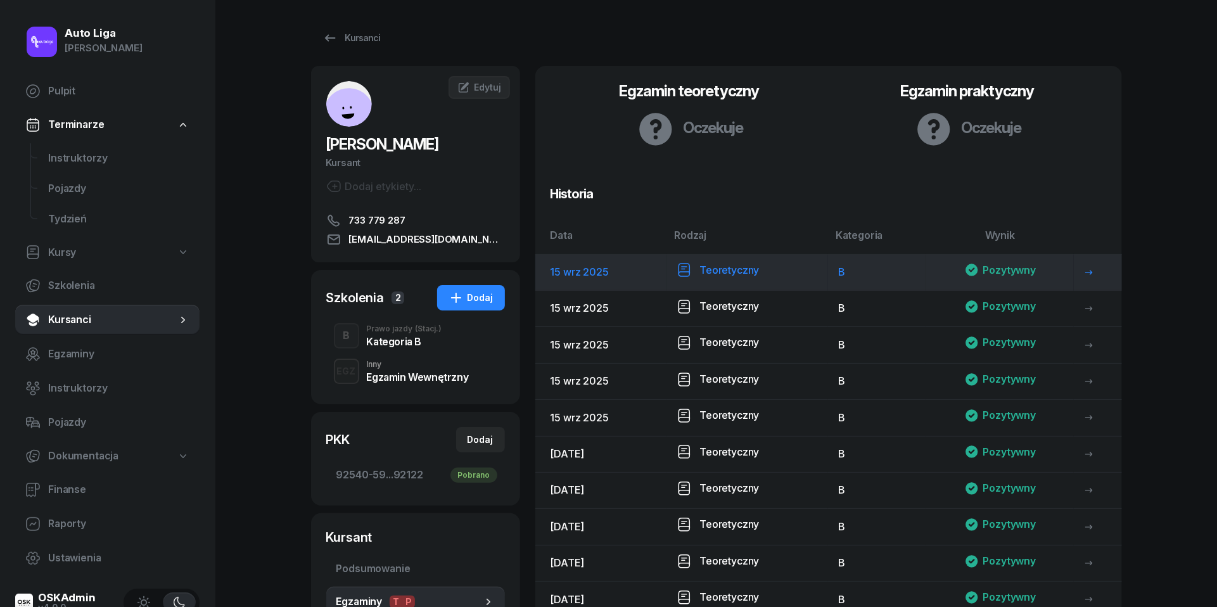
click at [686, 269] on icon at bounding box center [684, 269] width 15 height 15
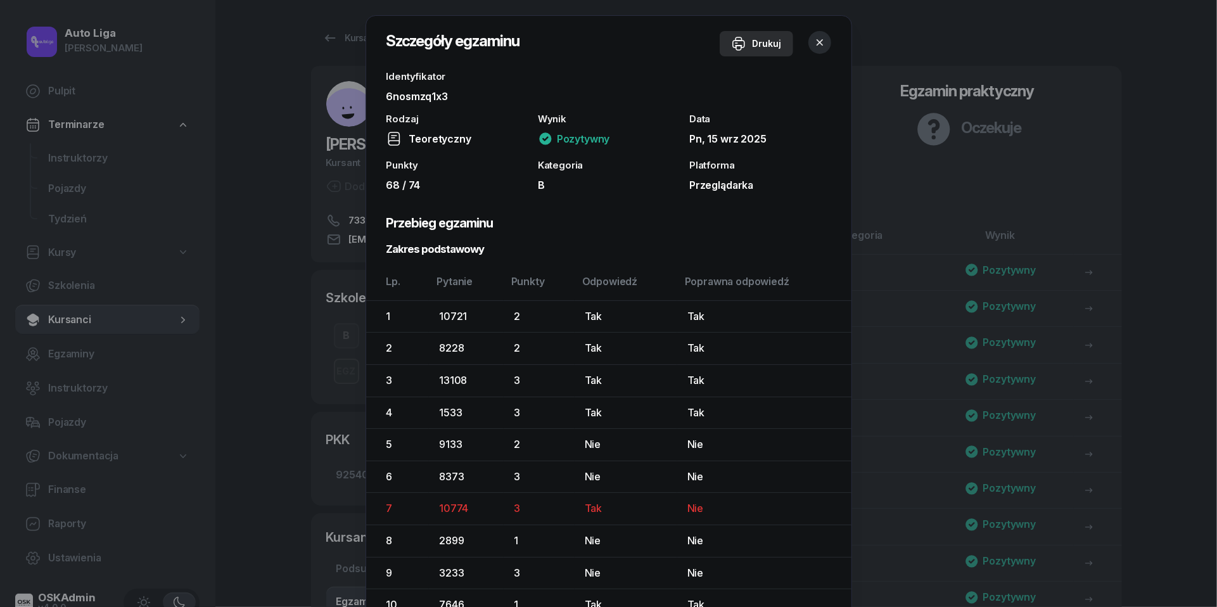
click at [758, 44] on div "Drukuj" at bounding box center [756, 43] width 51 height 15
click at [956, 246] on div at bounding box center [608, 303] width 1217 height 607
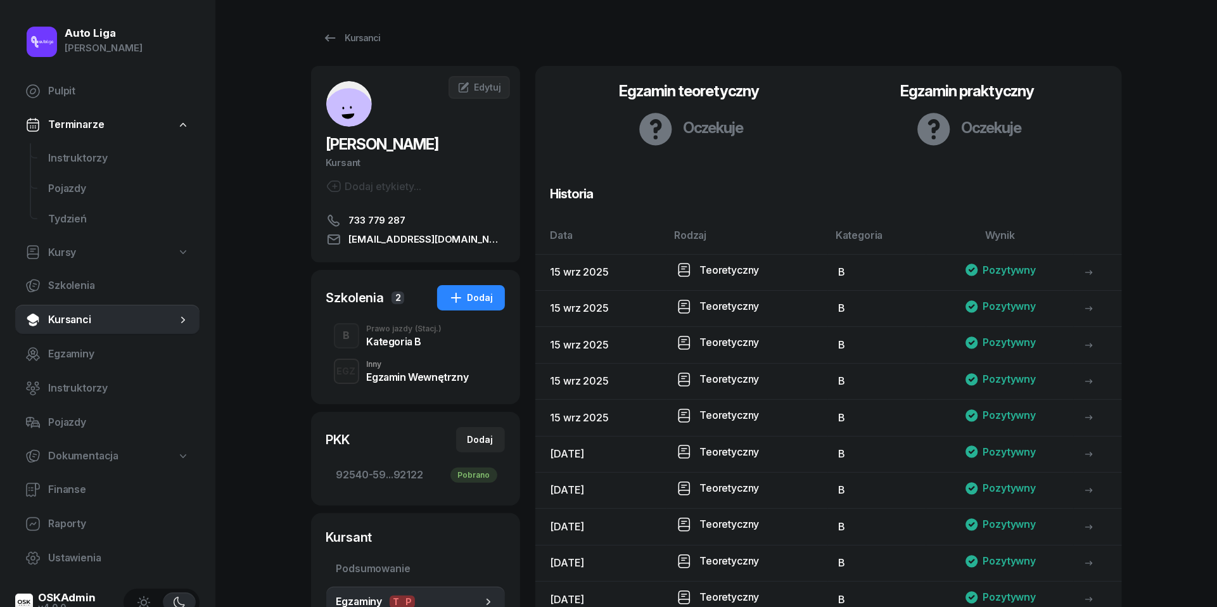
click at [433, 327] on span "(Stacj.)" at bounding box center [429, 329] width 27 height 8
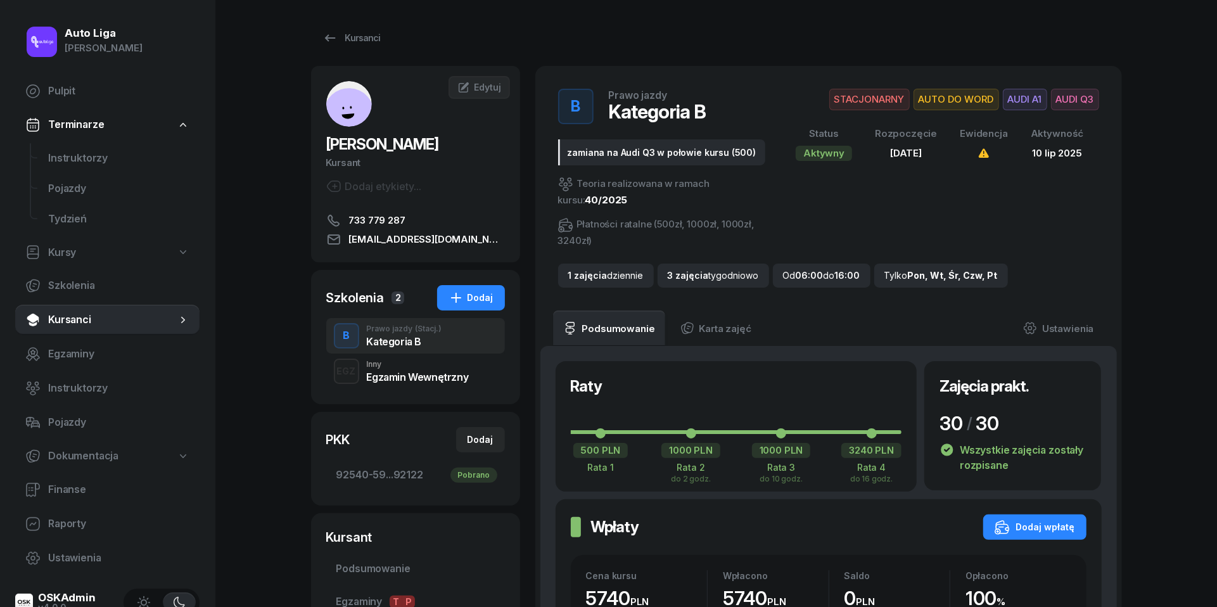
click at [431, 359] on div "EGZ Inny Egzamin Wewnętrzny" at bounding box center [415, 371] width 179 height 35
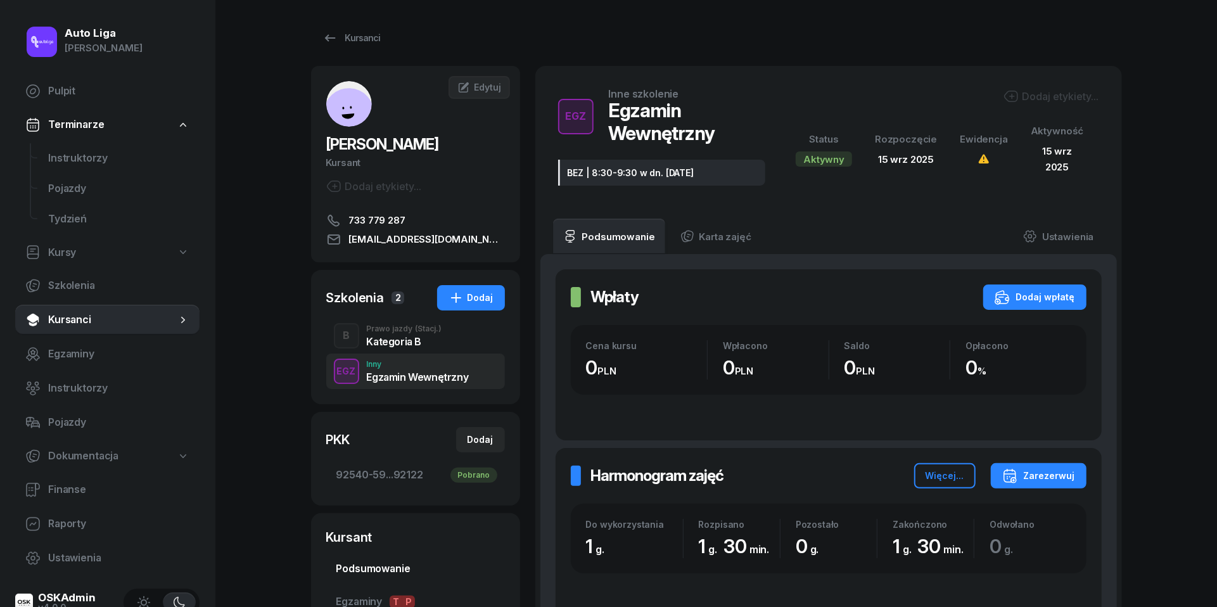
scroll to position [239, 0]
click at [388, 325] on div "Prawo jazdy (Stacj.)" at bounding box center [404, 329] width 75 height 8
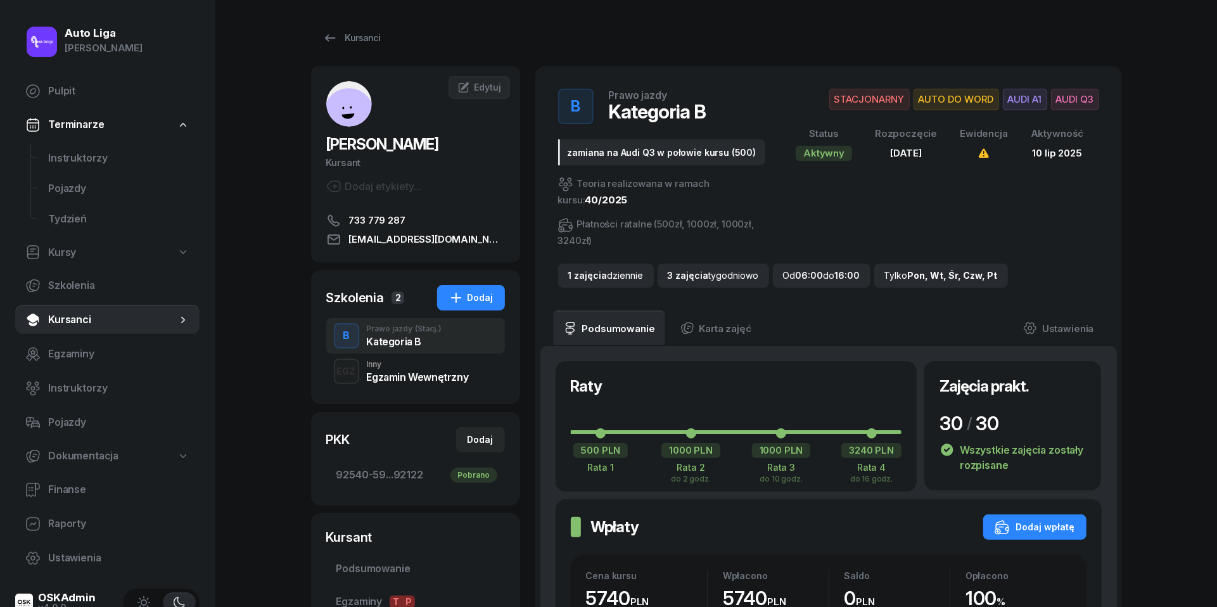
scroll to position [1232, 0]
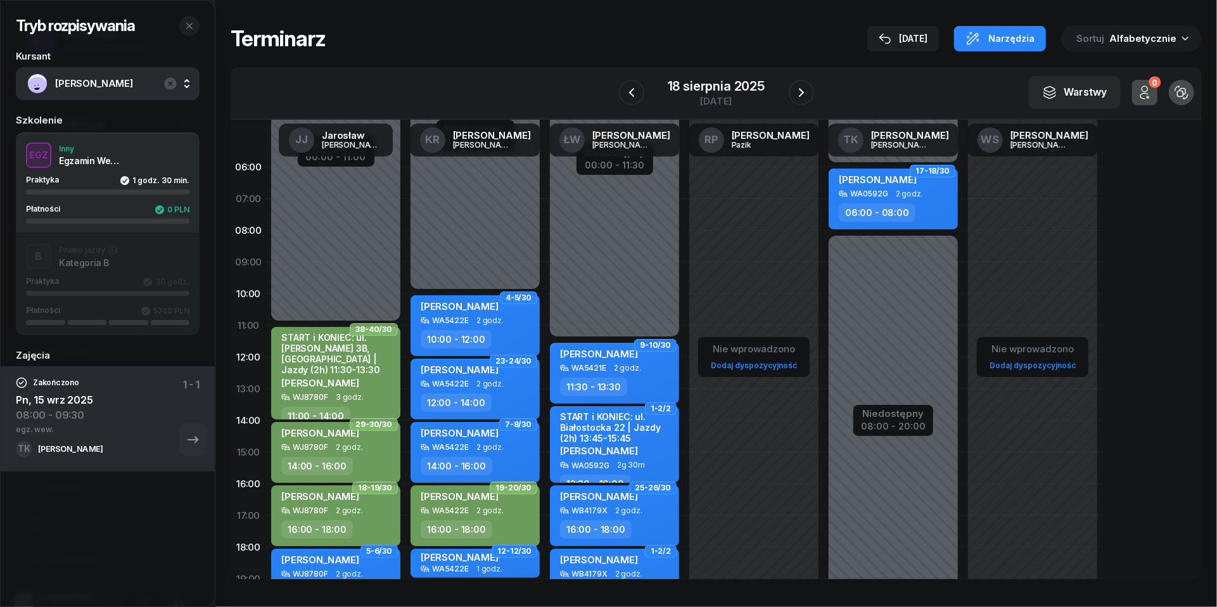
click at [921, 195] on div "WA0592G 2 godz." at bounding box center [895, 193] width 112 height 9
select select "06"
select select "08"
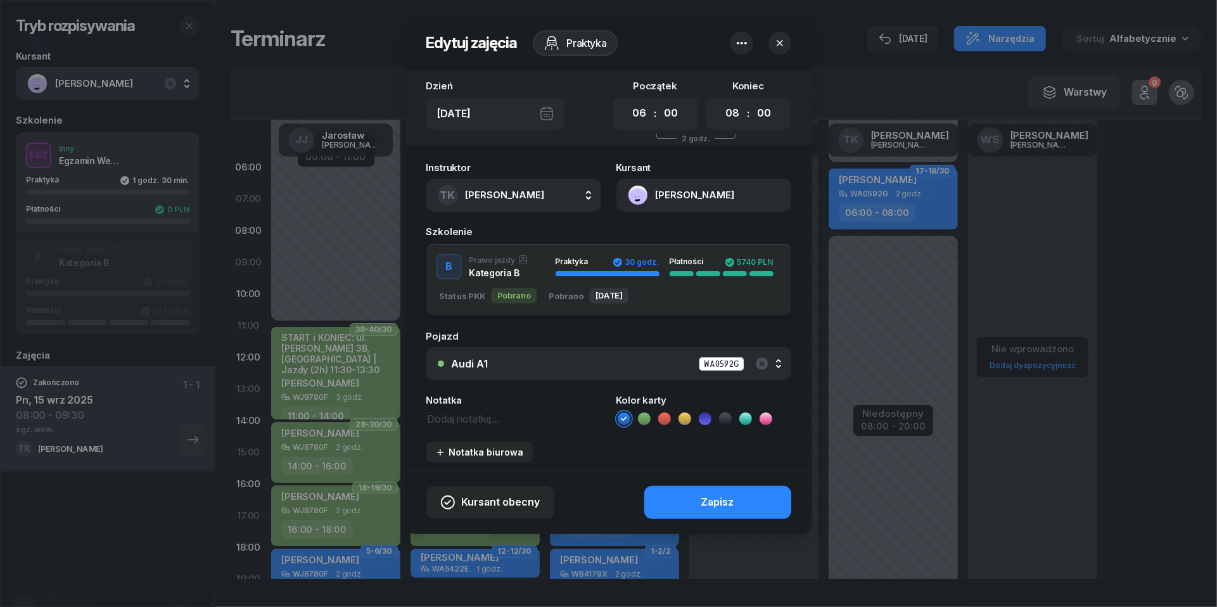
click at [680, 363] on div "Audi A1 WA0592G" at bounding box center [616, 364] width 328 height 16
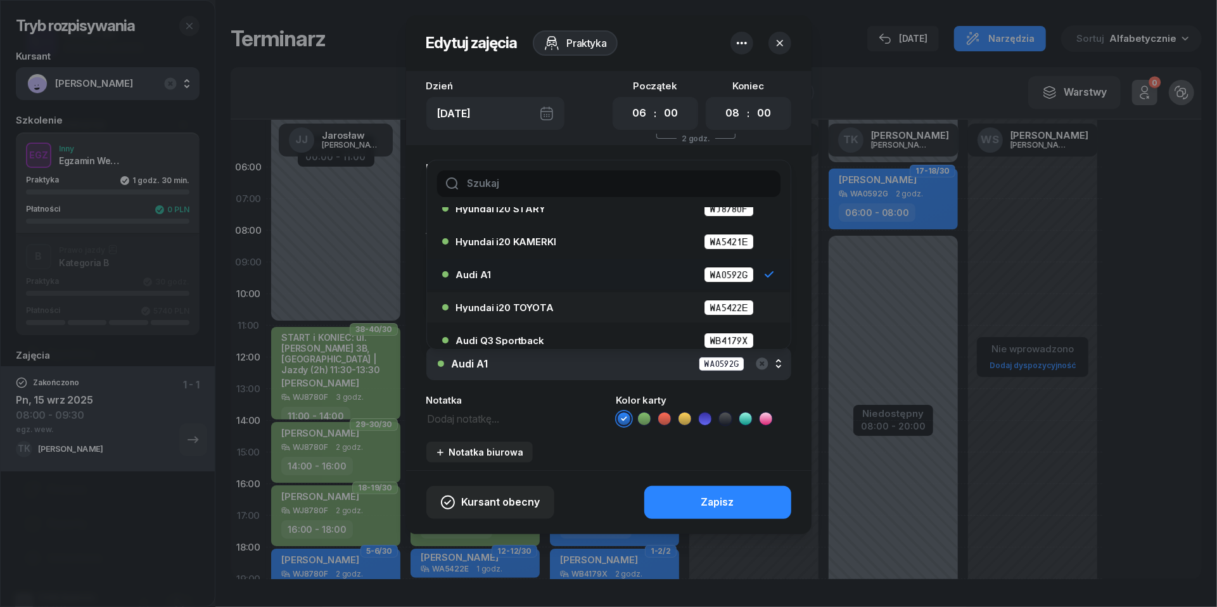
scroll to position [58, 0]
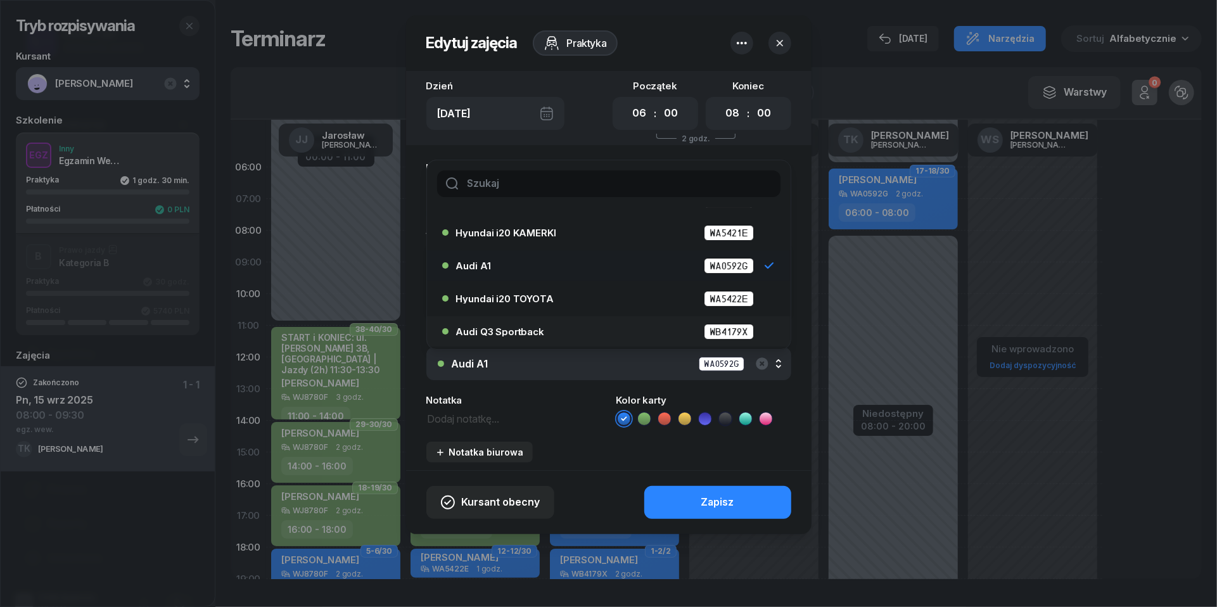
click at [549, 330] on div "Audi Q3 Sportback WB4179X" at bounding box center [612, 332] width 312 height 16
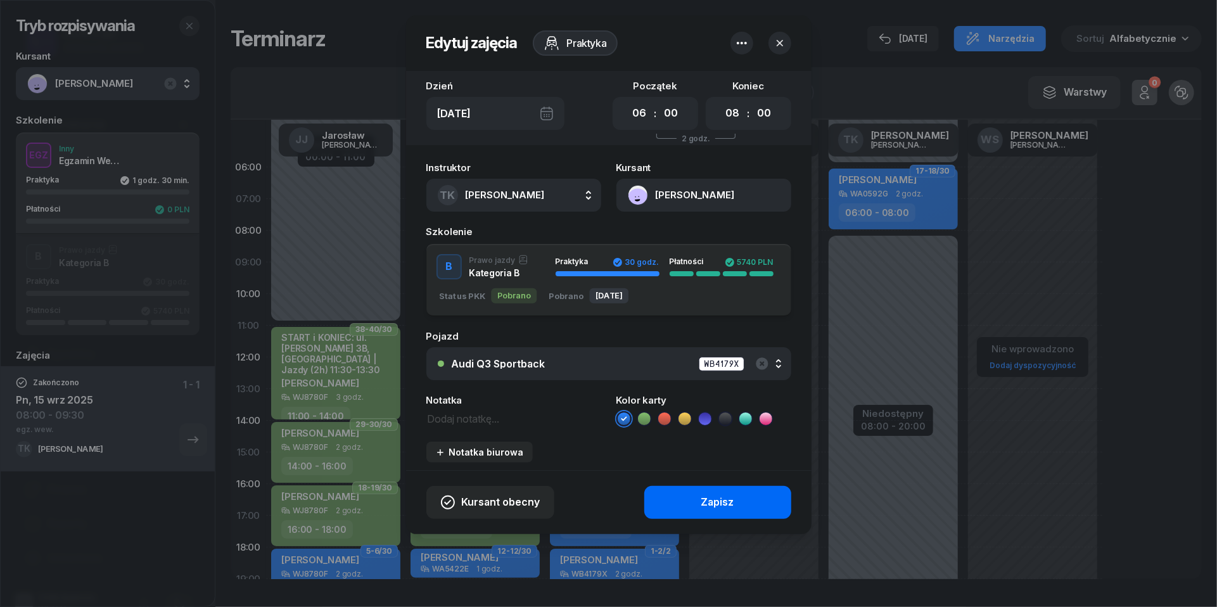
click at [736, 494] on button "Zapisz" at bounding box center [717, 502] width 147 height 33
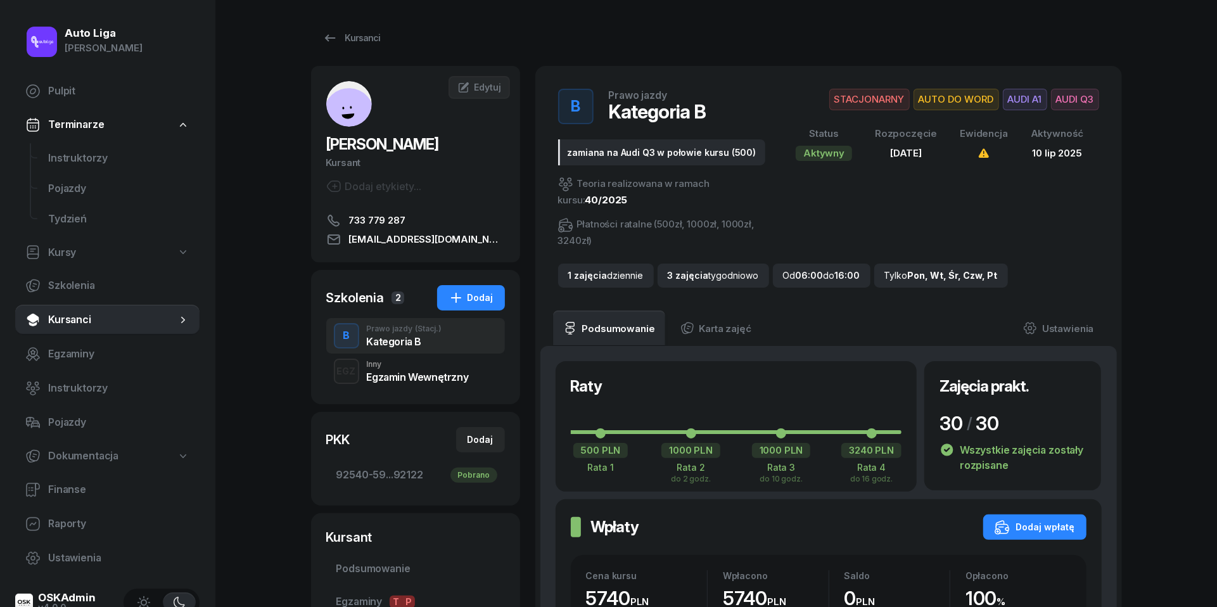
scroll to position [1313, 0]
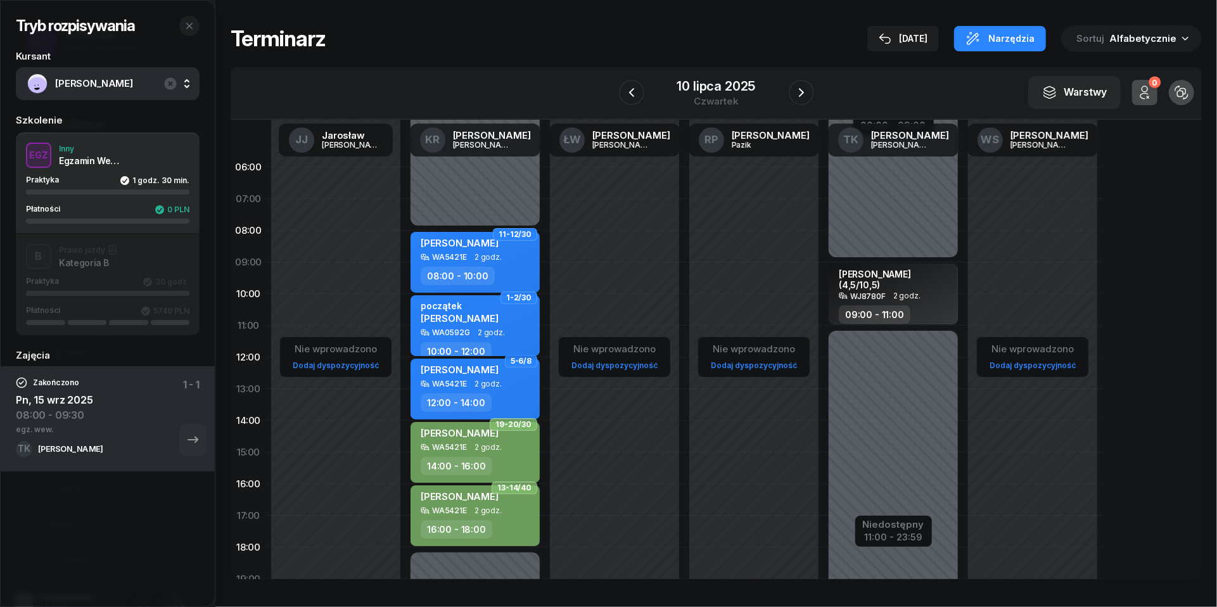
click at [451, 315] on span "[PERSON_NAME]" at bounding box center [460, 318] width 78 height 12
select select "10"
select select "12"
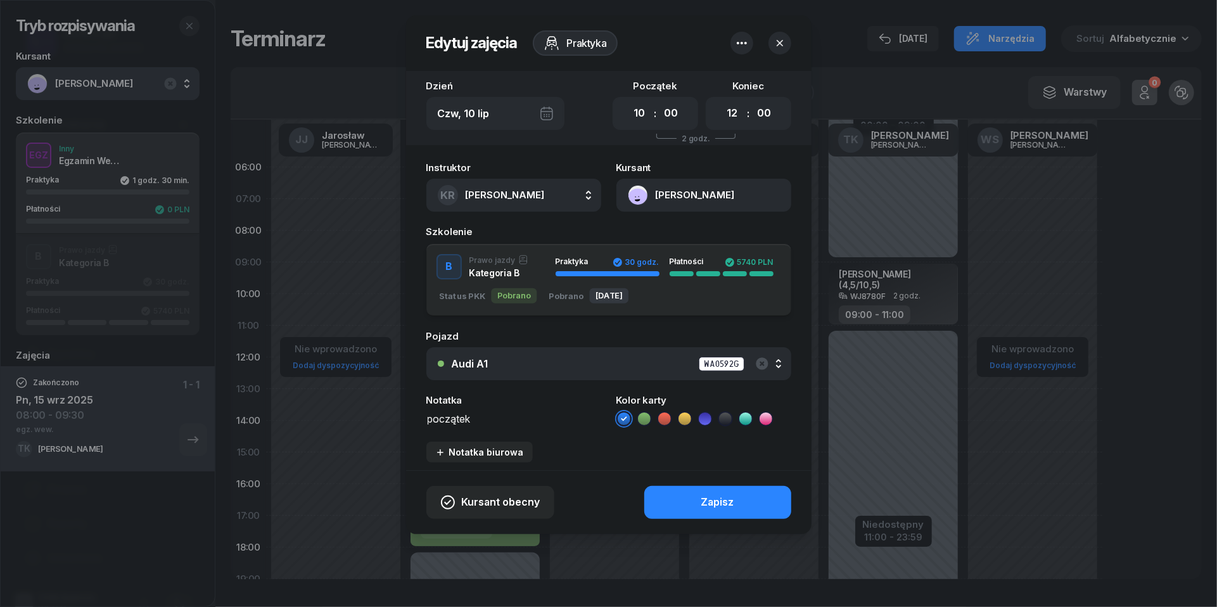
click at [457, 423] on textarea "początek" at bounding box center [513, 418] width 175 height 16
click at [647, 413] on icon at bounding box center [644, 418] width 13 height 13
click at [682, 500] on button "Zapisz" at bounding box center [717, 502] width 147 height 33
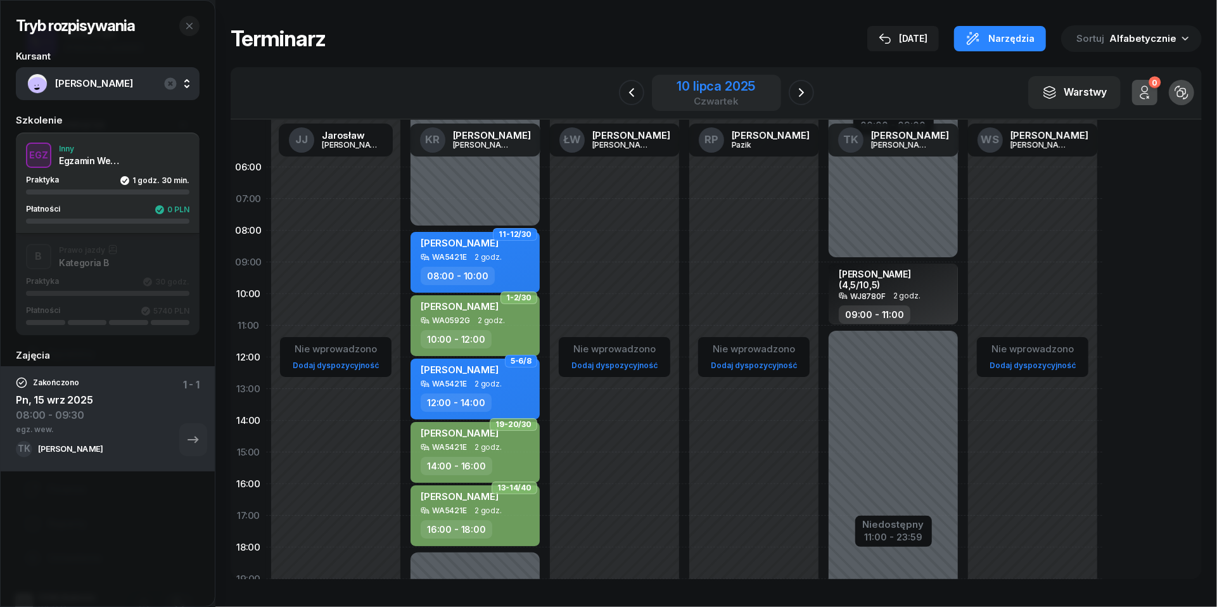
click at [705, 98] on div "czwartek" at bounding box center [716, 101] width 79 height 10
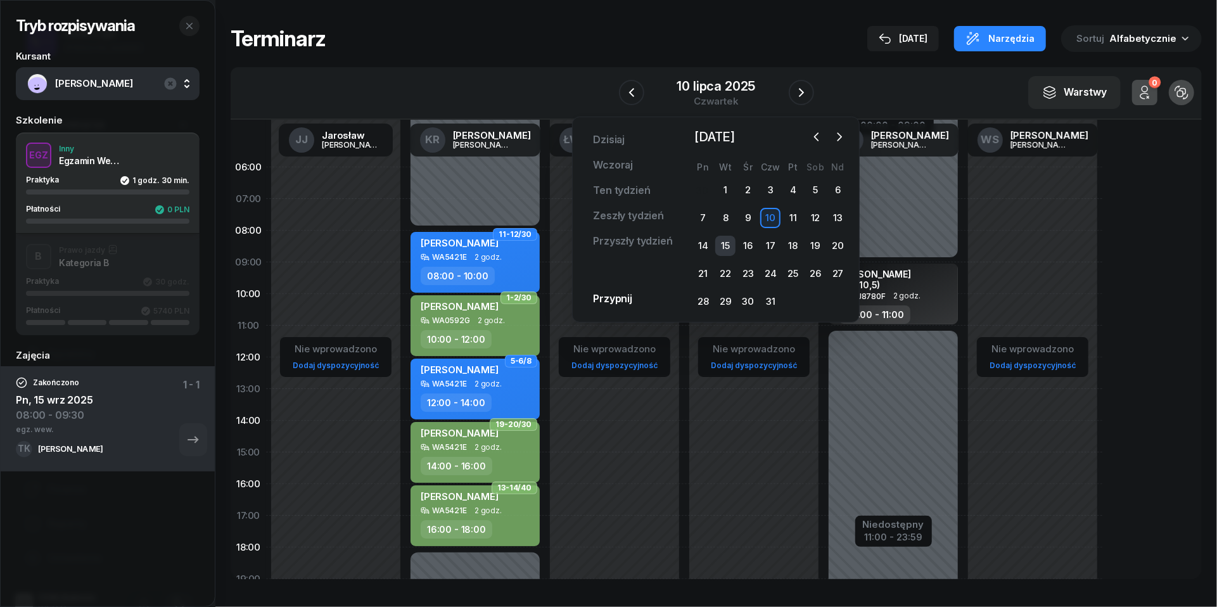
click at [730, 245] on div "15" at bounding box center [725, 246] width 20 height 20
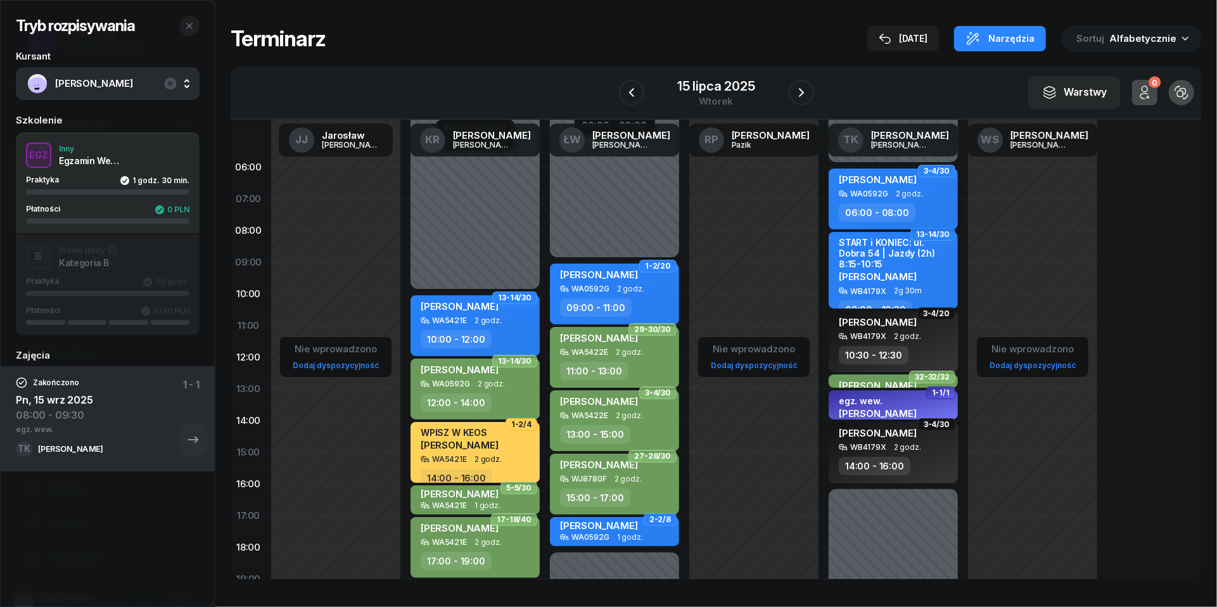
click at [915, 186] on div "[PERSON_NAME]" at bounding box center [878, 182] width 78 height 16
select select "06"
select select "08"
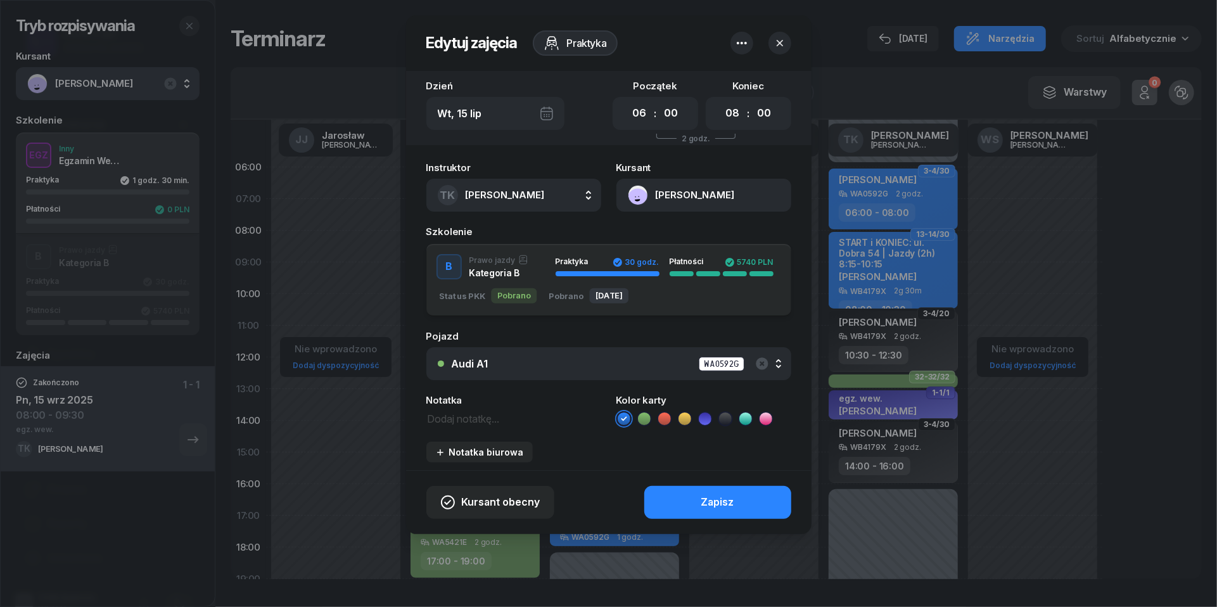
click at [640, 419] on icon at bounding box center [644, 418] width 13 height 13
click at [705, 489] on button "Zapisz" at bounding box center [717, 502] width 147 height 33
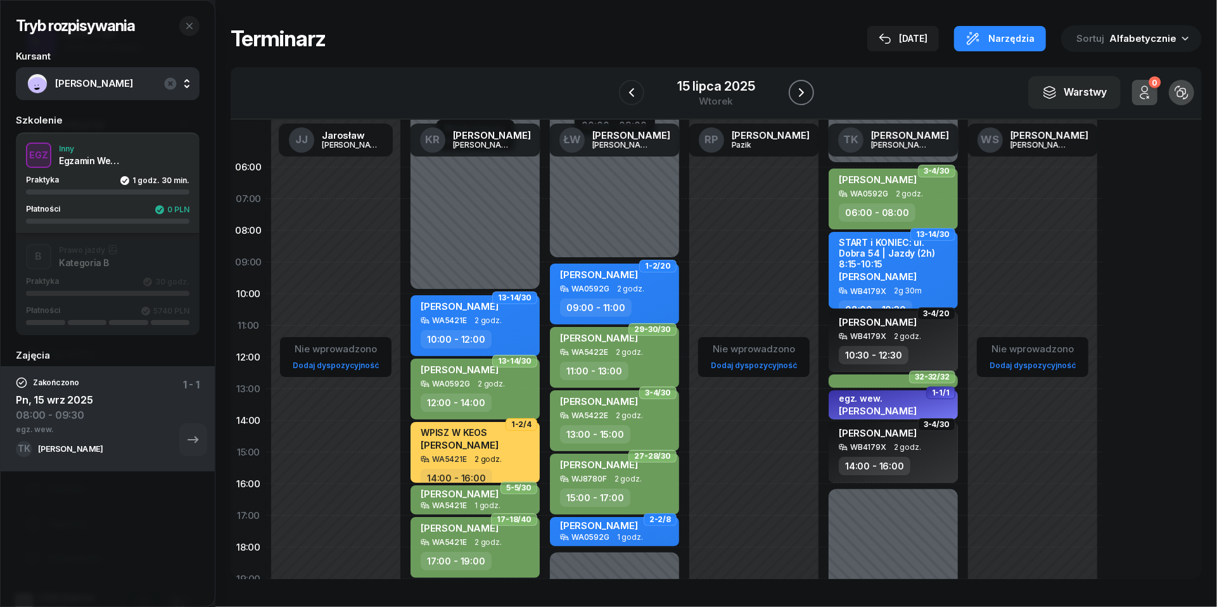
click at [798, 92] on icon "button" at bounding box center [801, 92] width 15 height 15
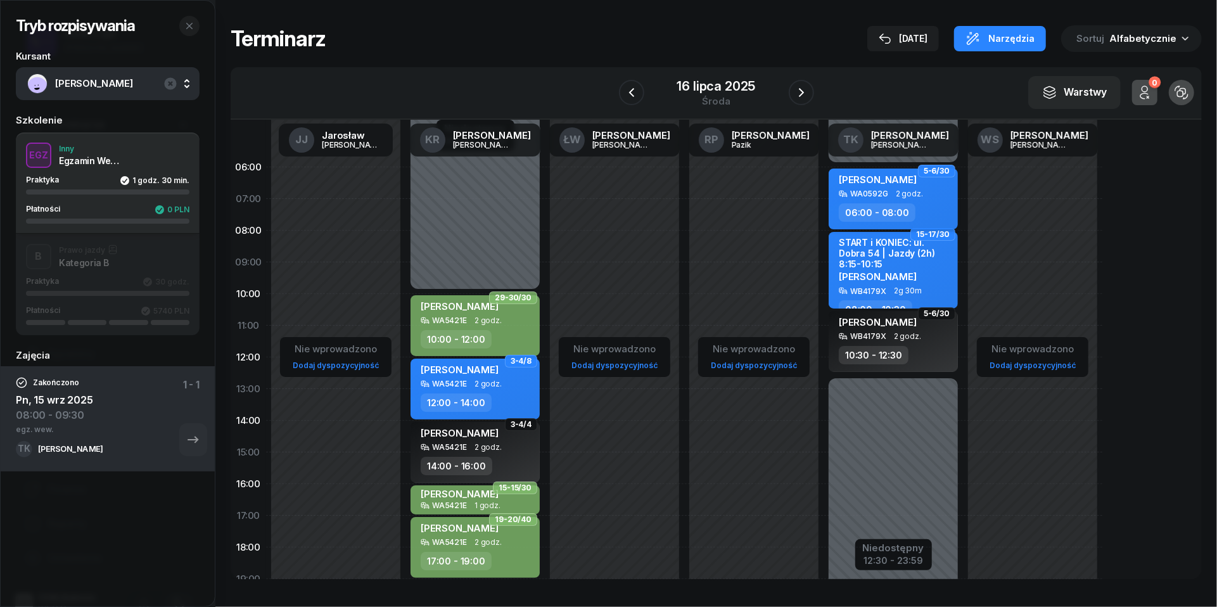
click at [849, 189] on div "WA0592G" at bounding box center [863, 193] width 49 height 9
select select "06"
select select "08"
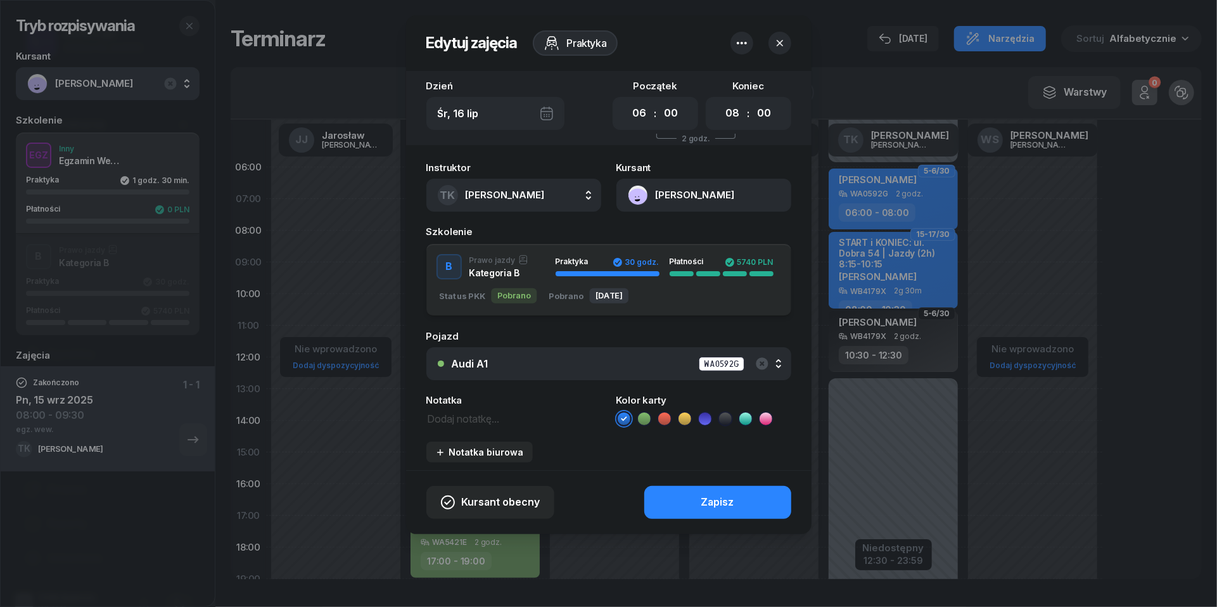
click at [647, 418] on icon at bounding box center [644, 418] width 13 height 13
click at [678, 490] on button "Zapisz" at bounding box center [717, 502] width 147 height 33
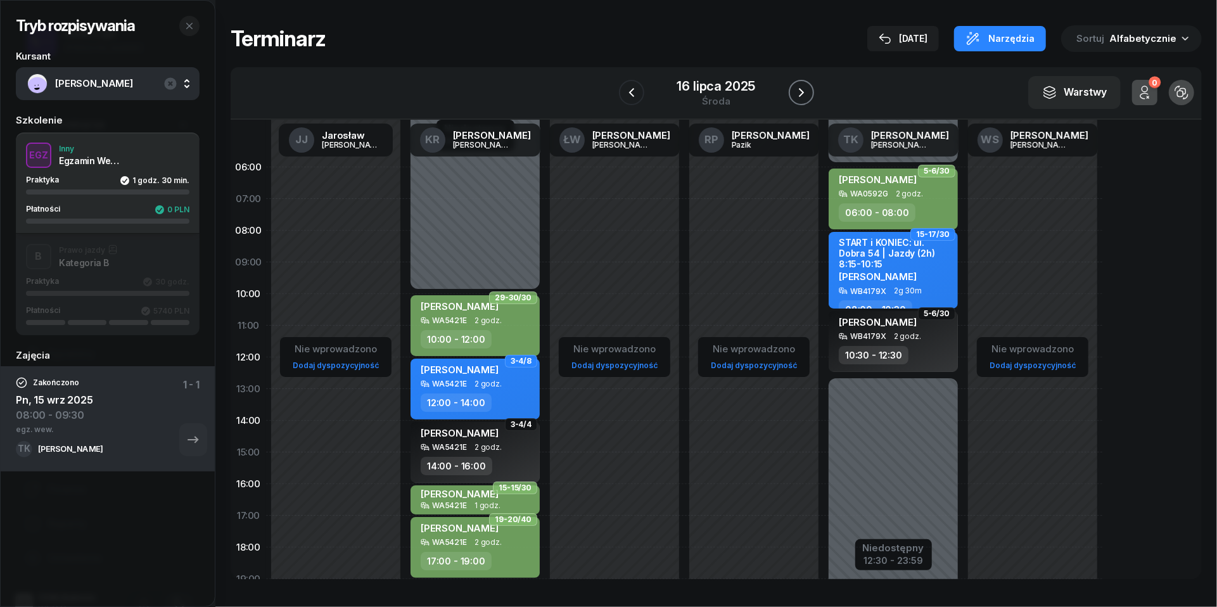
click at [799, 94] on icon "button" at bounding box center [801, 92] width 15 height 15
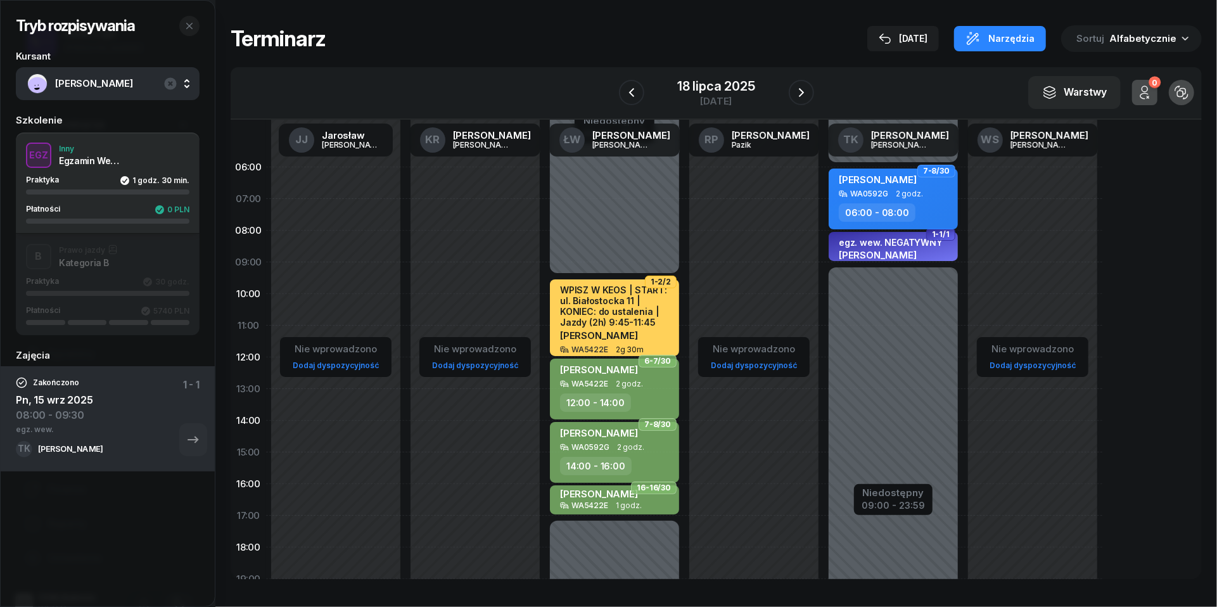
click at [863, 190] on div "WA0592G" at bounding box center [869, 193] width 38 height 8
select select "06"
select select "08"
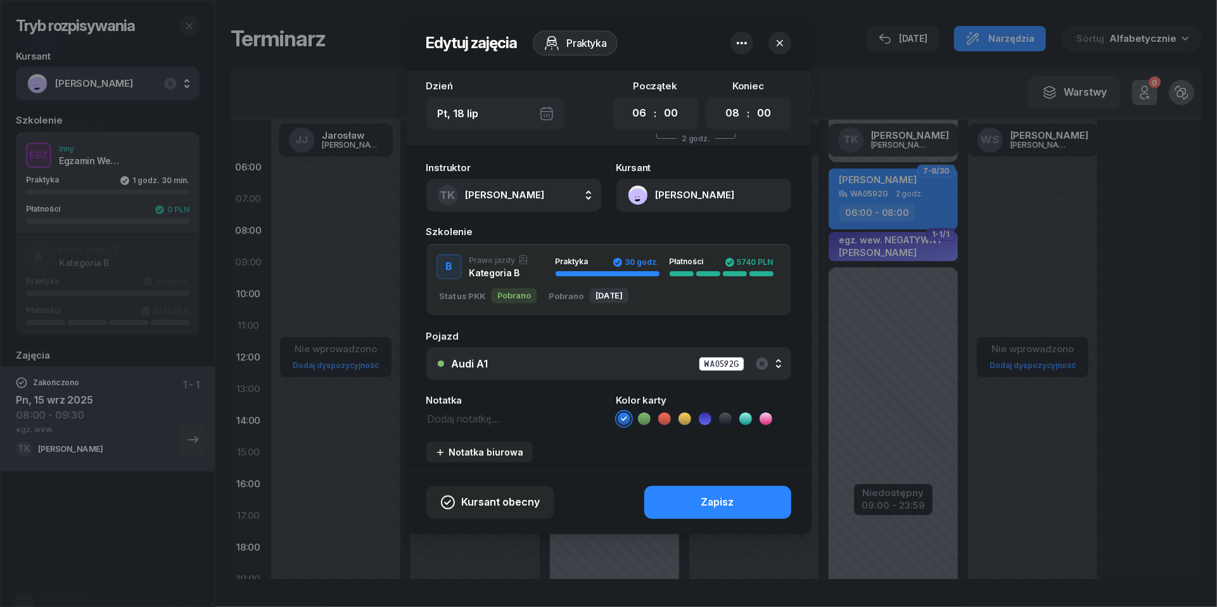
click at [640, 416] on icon at bounding box center [644, 418] width 13 height 13
click at [689, 506] on button "Zapisz" at bounding box center [717, 502] width 147 height 33
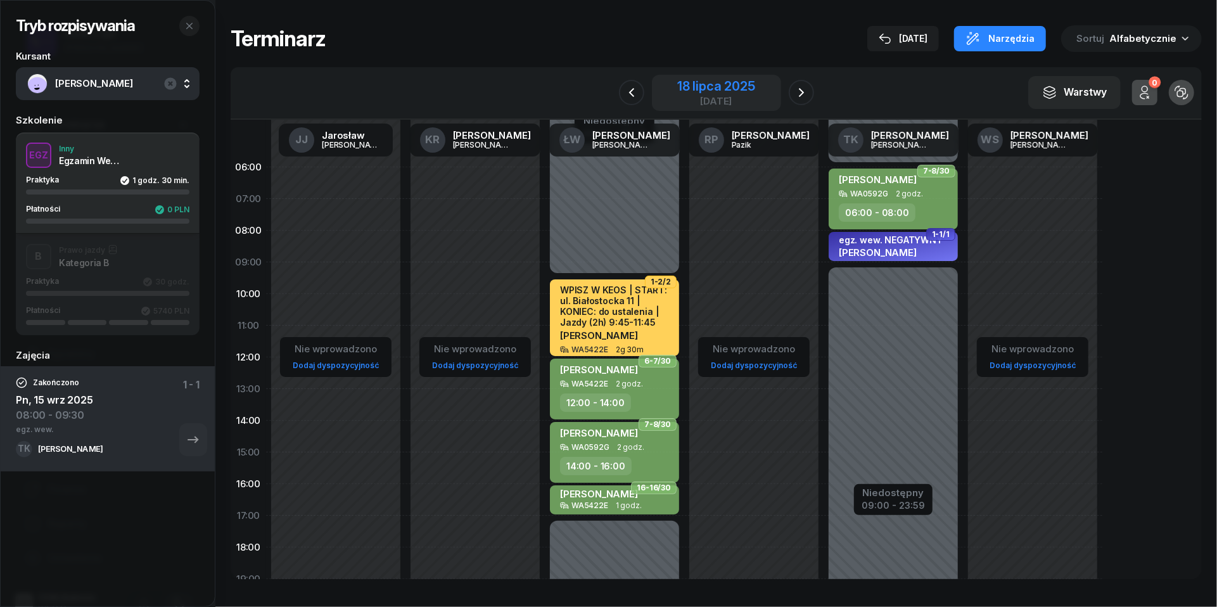
click at [685, 106] on div "[DATE]" at bounding box center [716, 93] width 129 height 36
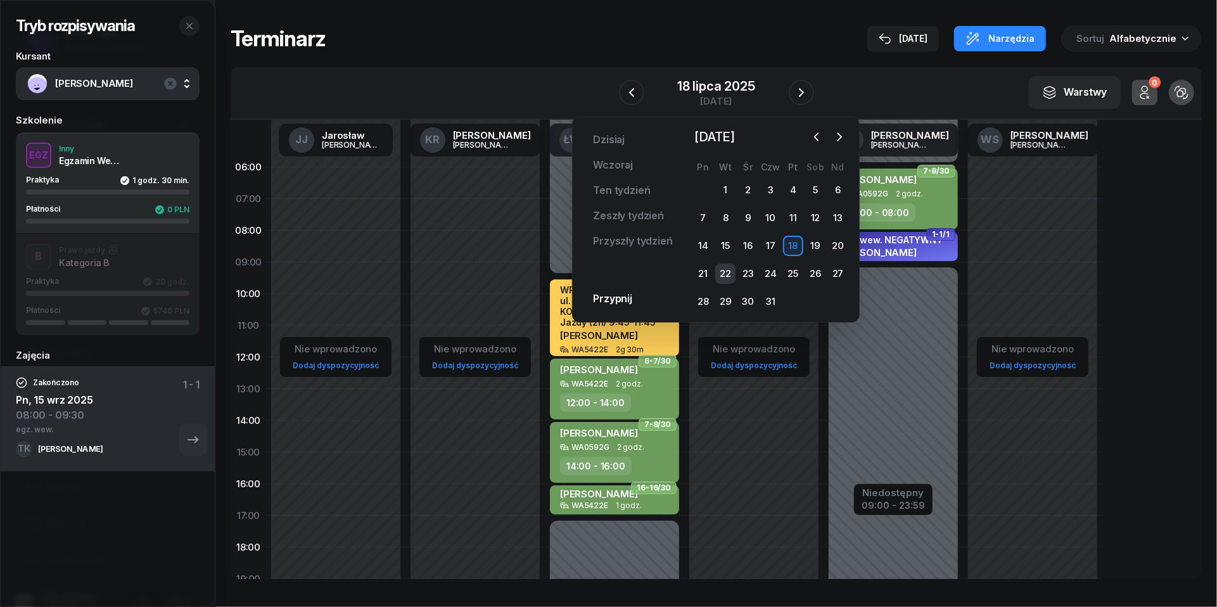
click at [722, 274] on div "22" at bounding box center [725, 274] width 20 height 20
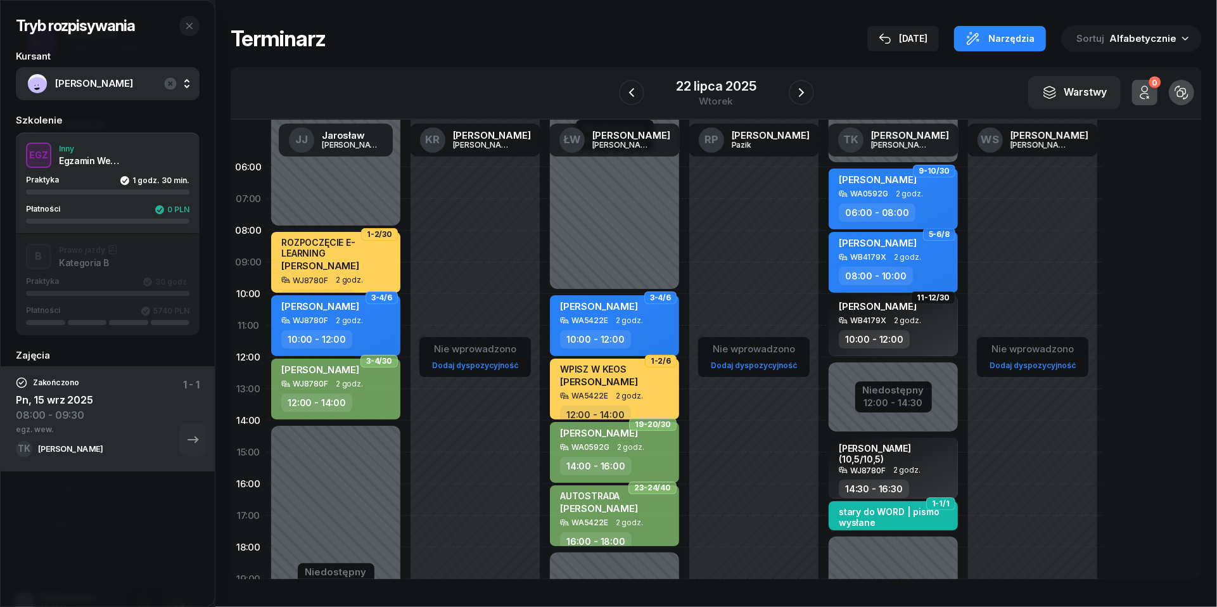
click at [926, 180] on div "[PERSON_NAME]" at bounding box center [895, 182] width 112 height 16
select select "06"
select select "08"
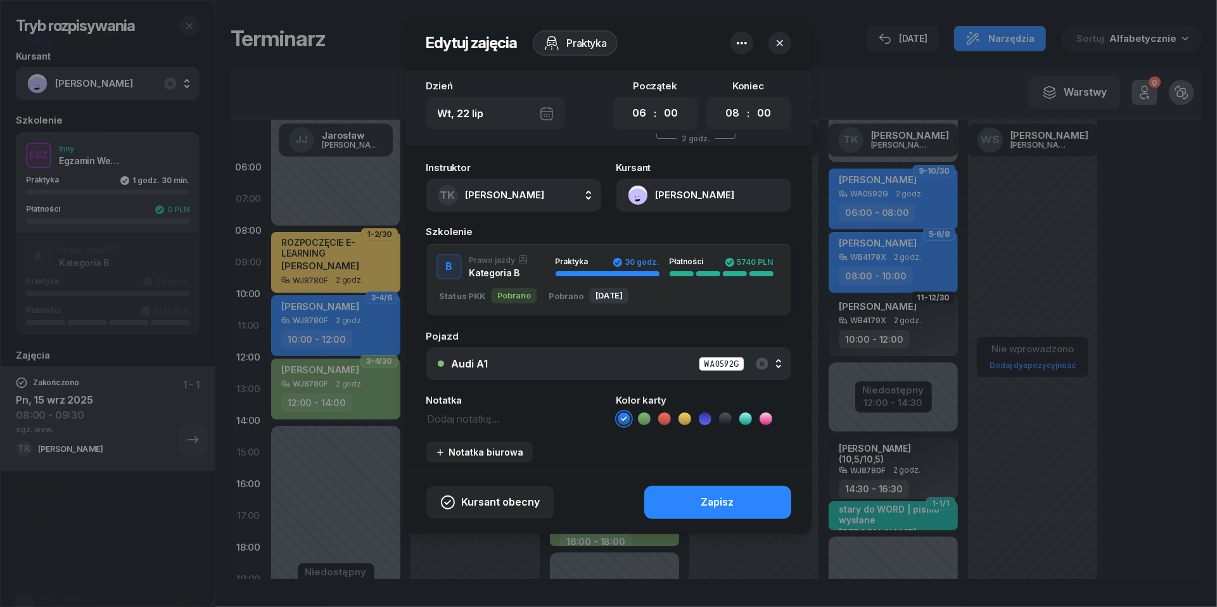
click at [645, 417] on icon at bounding box center [644, 418] width 13 height 13
click at [698, 490] on button "Zapisz" at bounding box center [717, 502] width 147 height 33
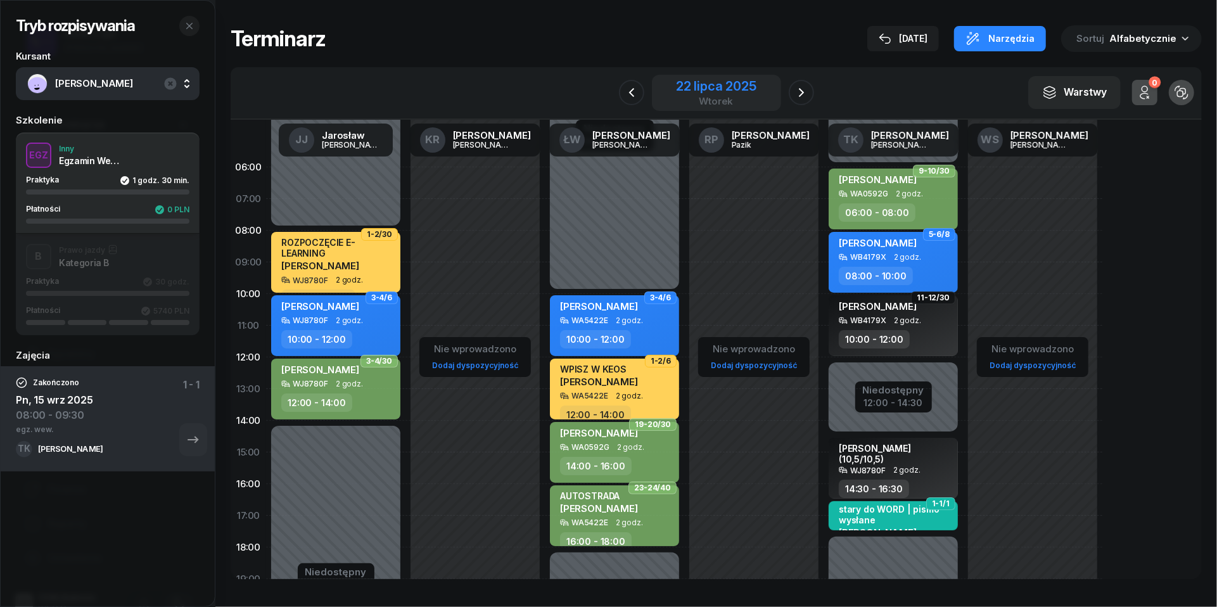
click at [708, 87] on div "22 lipca 2025" at bounding box center [716, 86] width 80 height 13
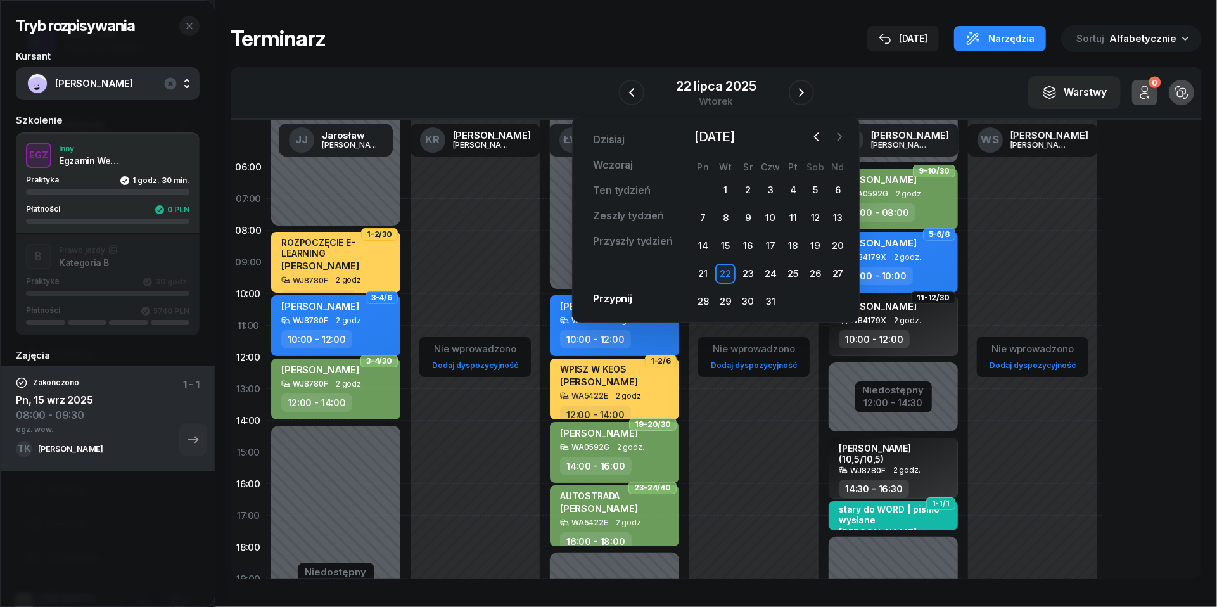
click at [841, 137] on icon "button" at bounding box center [840, 137] width 4 height 8
click at [775, 214] on div "7" at bounding box center [770, 218] width 20 height 20
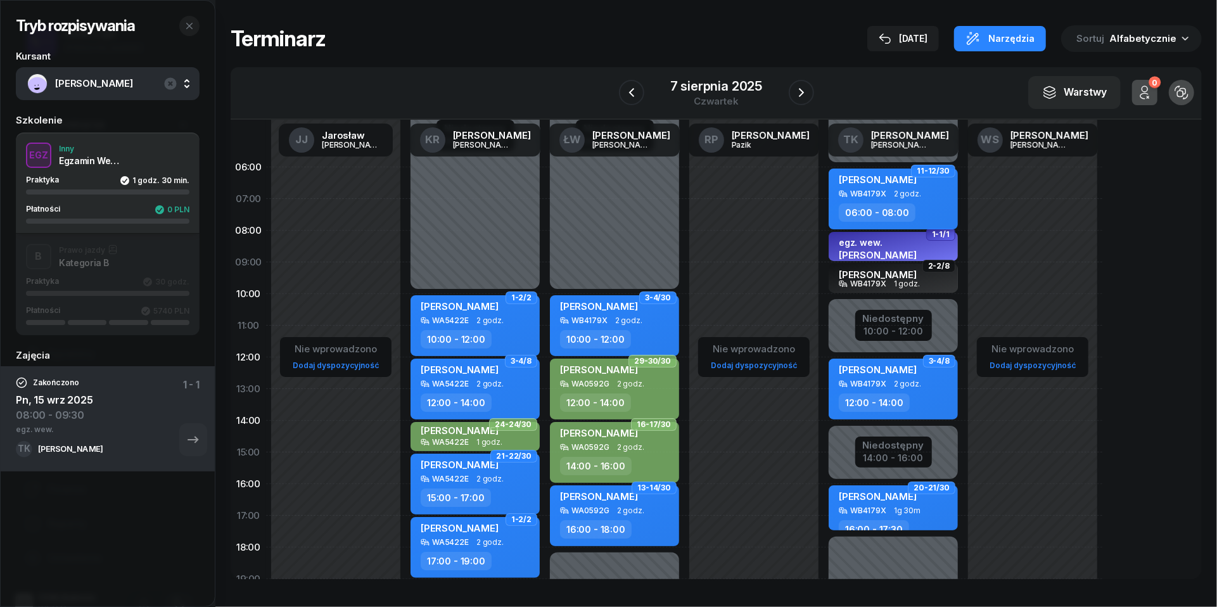
click at [862, 189] on div "WB4179X" at bounding box center [868, 193] width 36 height 8
select select "06"
select select "08"
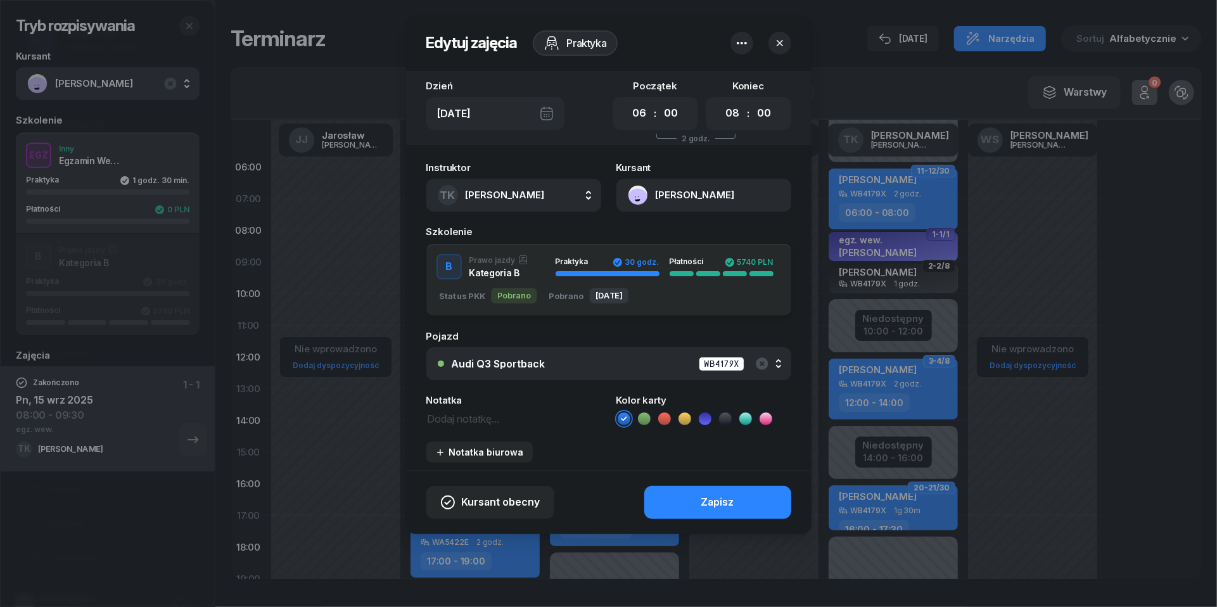
click at [638, 414] on icon at bounding box center [644, 418] width 13 height 13
click at [695, 494] on button "Zapisz" at bounding box center [717, 502] width 147 height 33
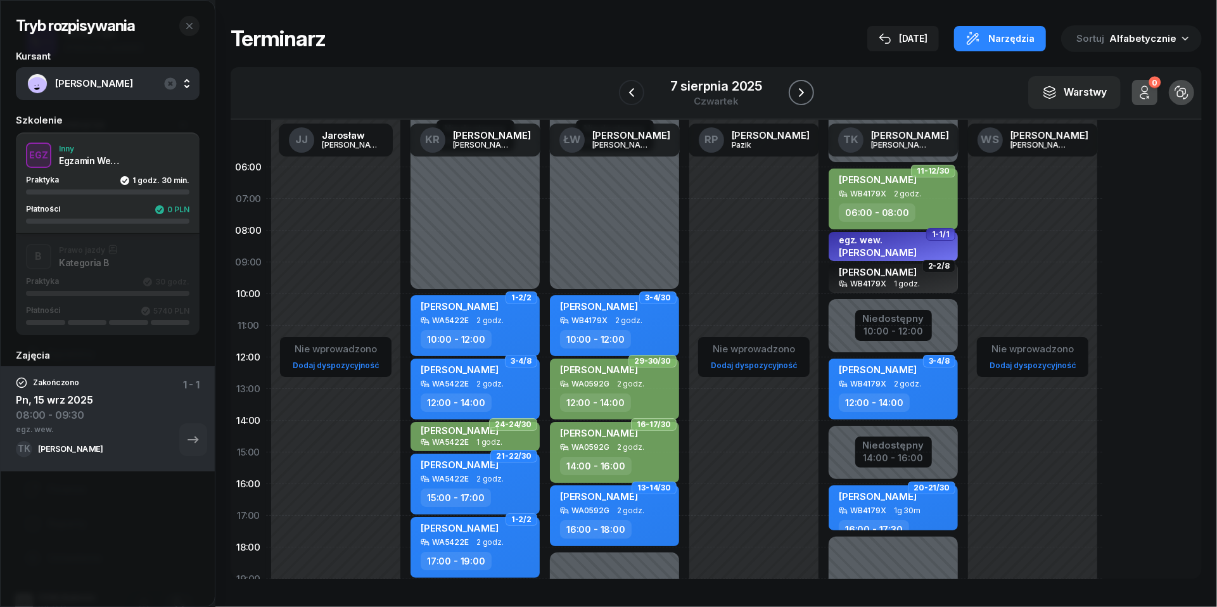
click at [801, 94] on icon "button" at bounding box center [801, 92] width 15 height 15
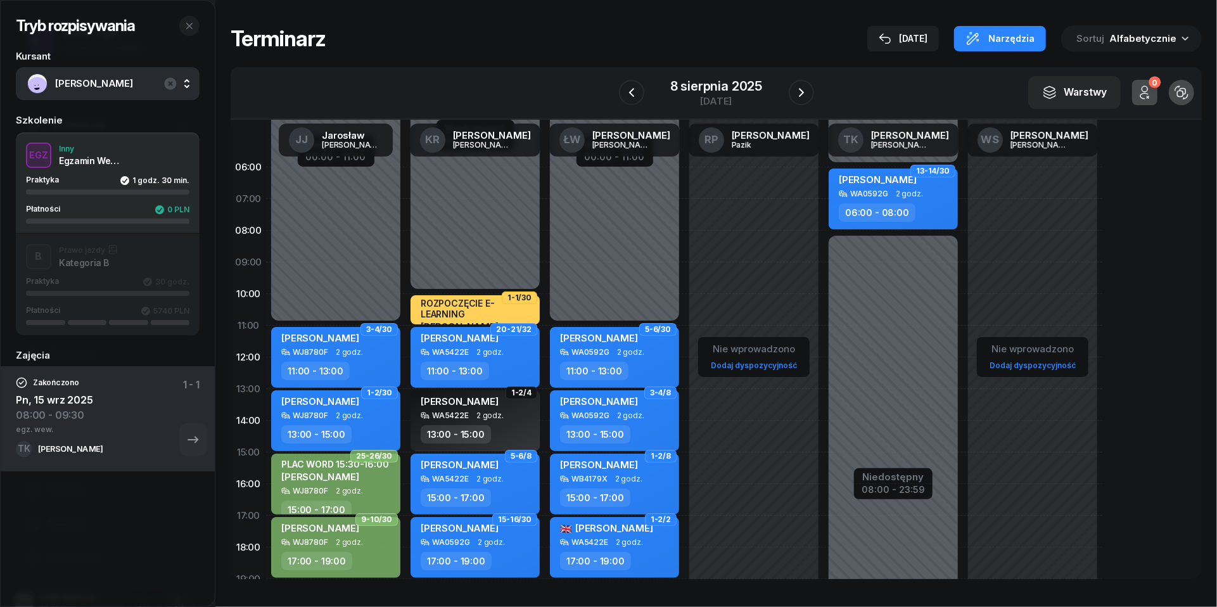
click at [907, 203] on div "06:00 - 08:00" at bounding box center [877, 212] width 77 height 18
select select "06"
select select "08"
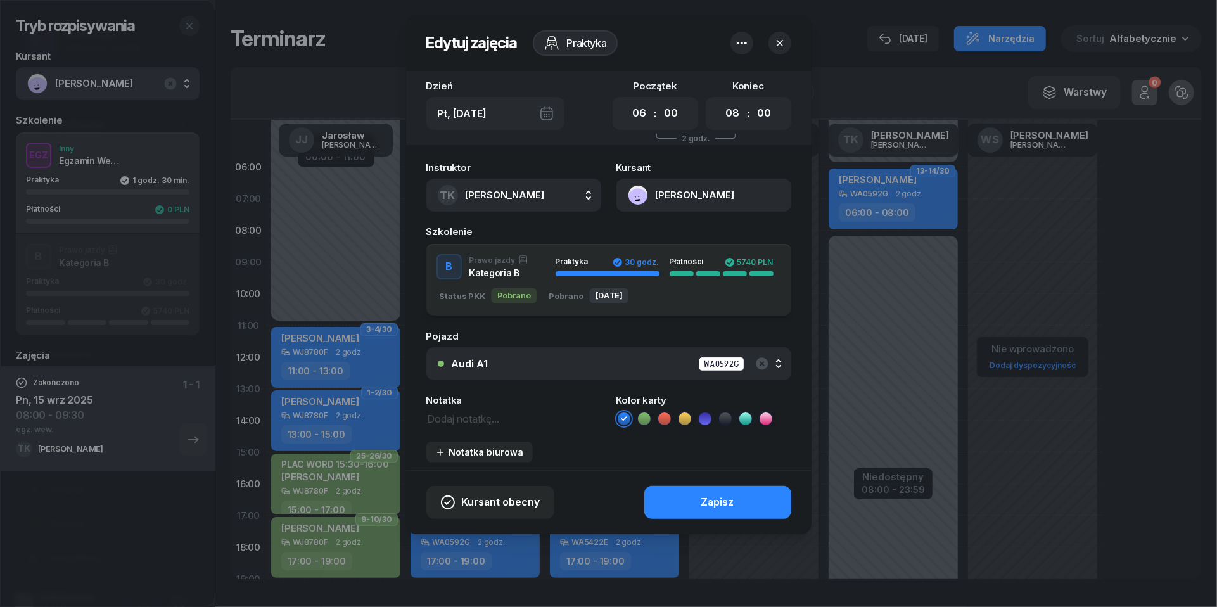
click at [642, 419] on icon at bounding box center [644, 418] width 13 height 13
click at [701, 494] on div "Zapisz" at bounding box center [717, 502] width 33 height 16
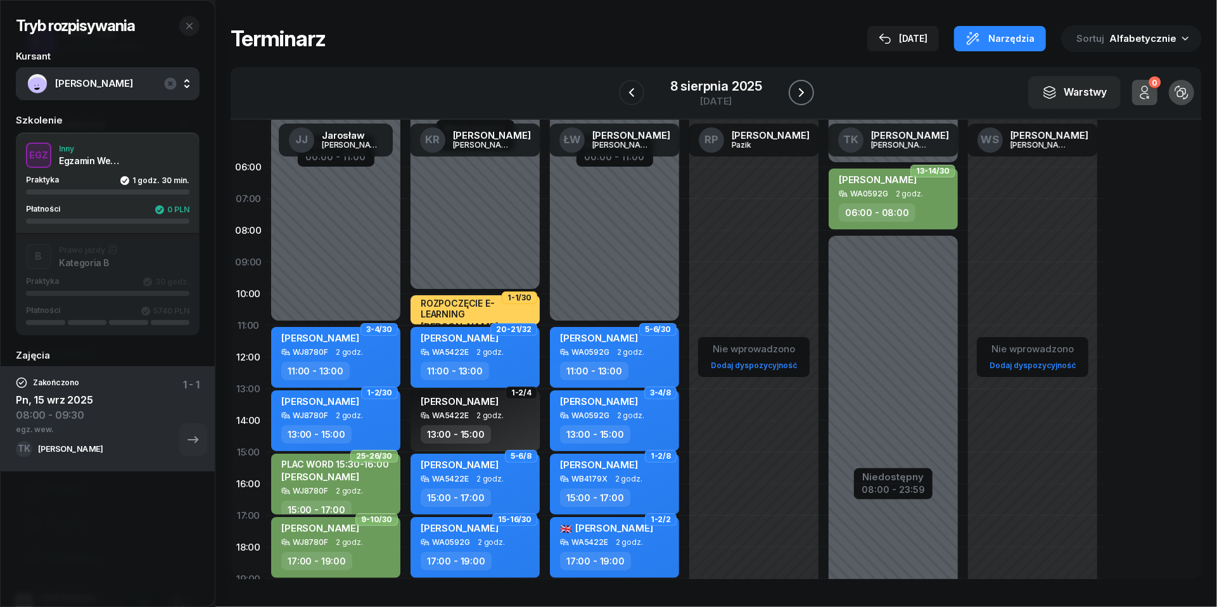
click at [805, 86] on icon "button" at bounding box center [801, 92] width 15 height 15
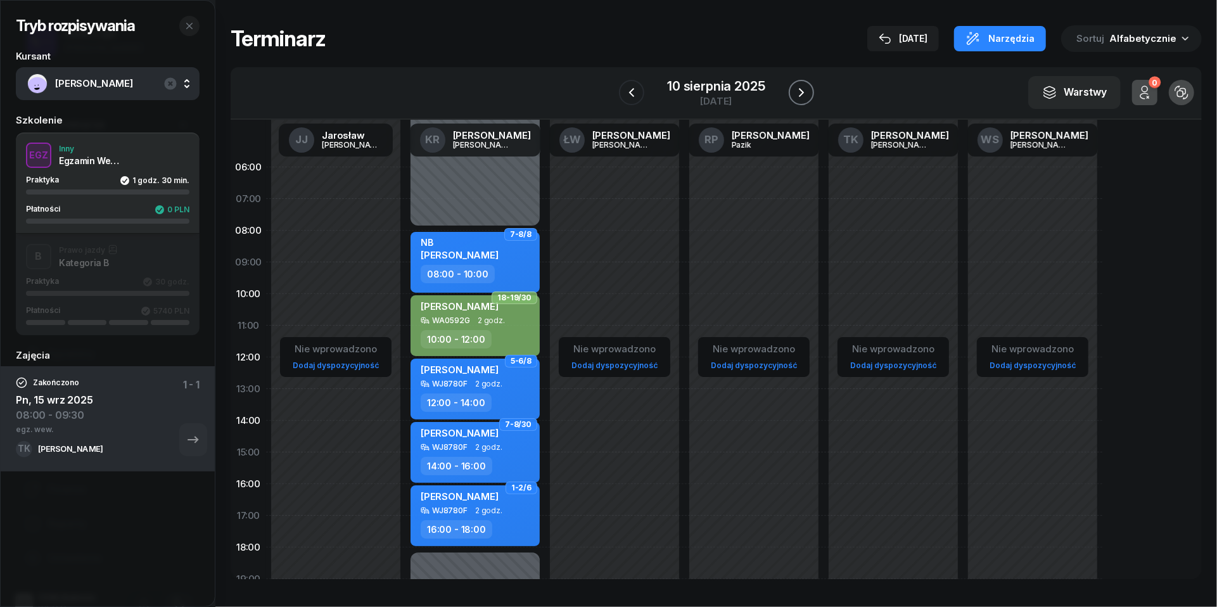
click at [805, 86] on icon "button" at bounding box center [801, 92] width 15 height 15
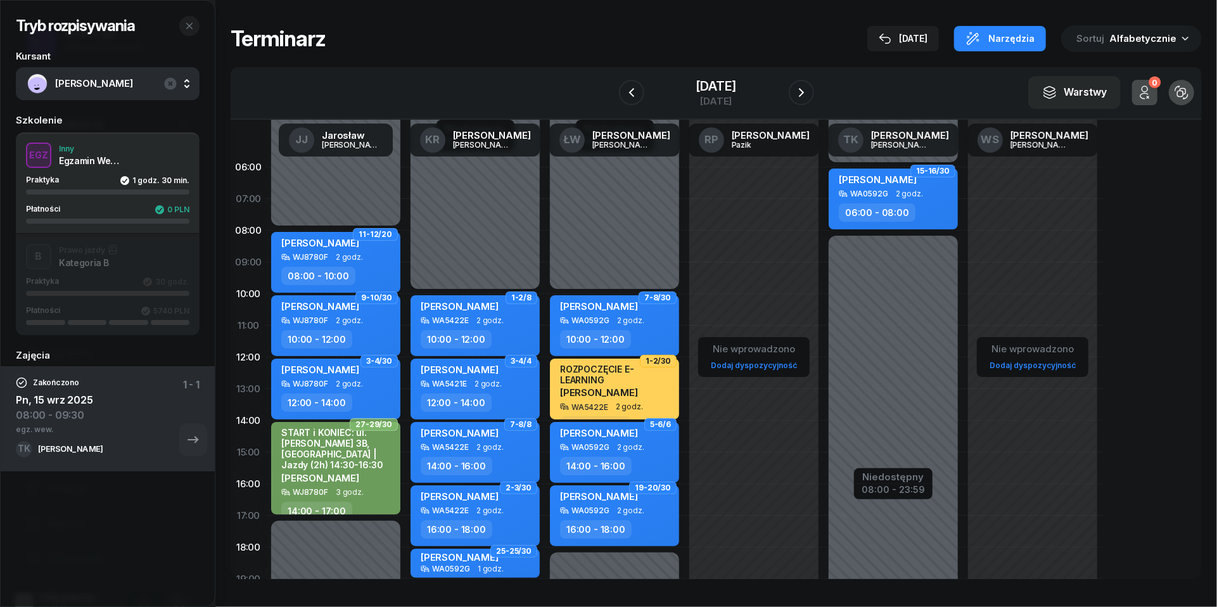
click at [867, 183] on span "[PERSON_NAME]" at bounding box center [878, 180] width 78 height 12
select select "06"
select select "08"
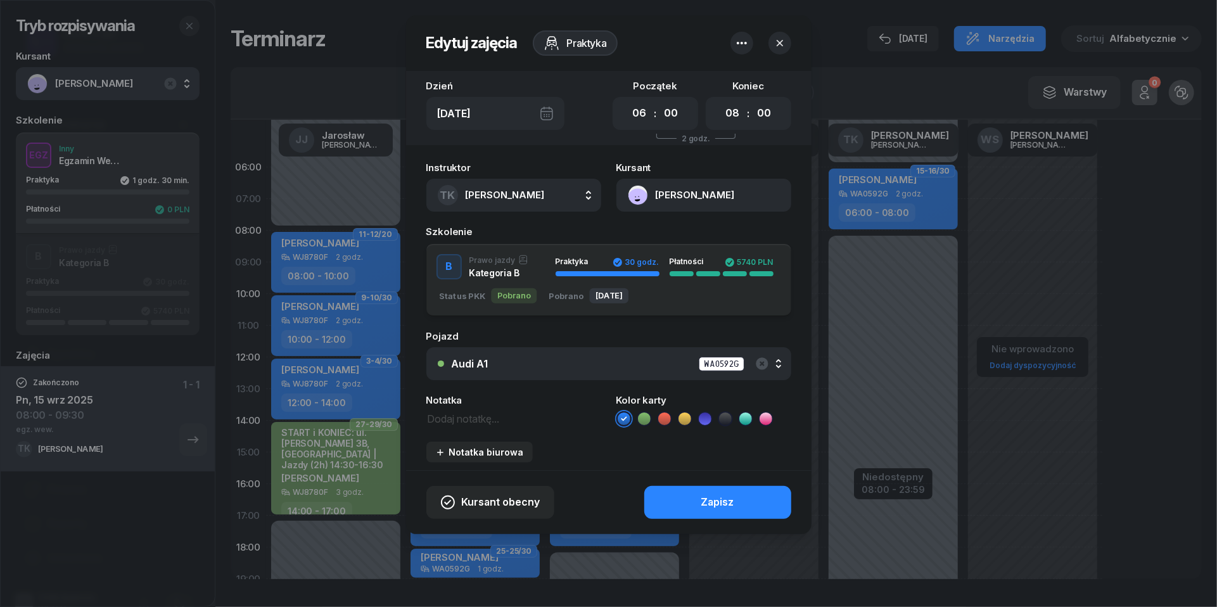
click at [645, 417] on icon at bounding box center [644, 418] width 13 height 13
click at [682, 486] on button "Zapisz" at bounding box center [717, 502] width 147 height 33
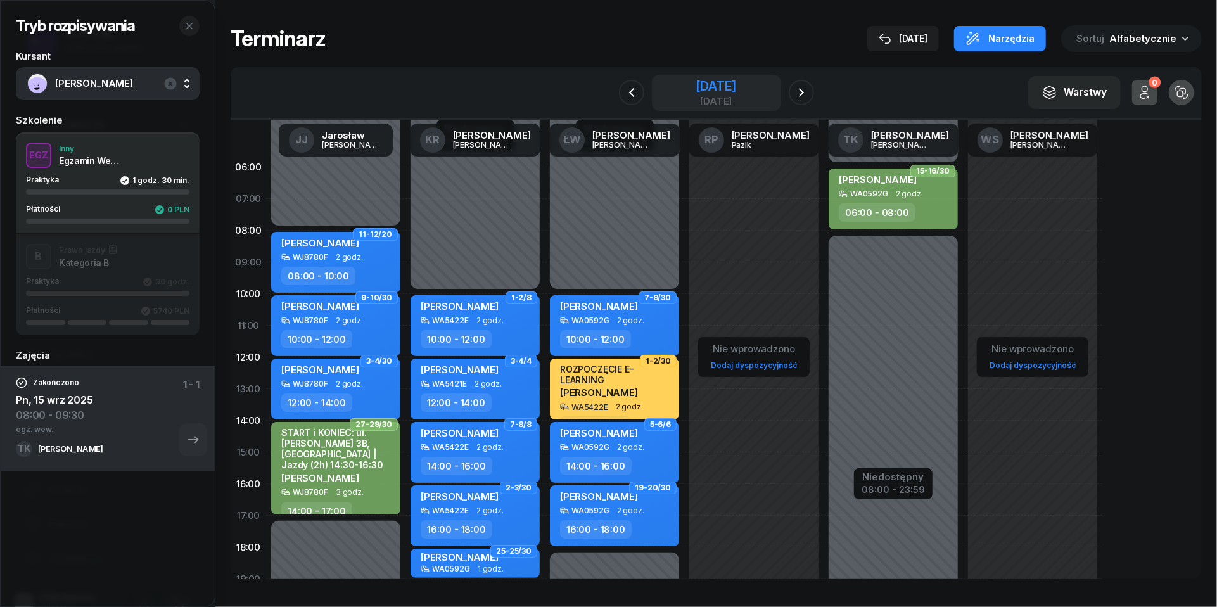
click at [724, 96] on div "[DATE]" at bounding box center [716, 101] width 41 height 10
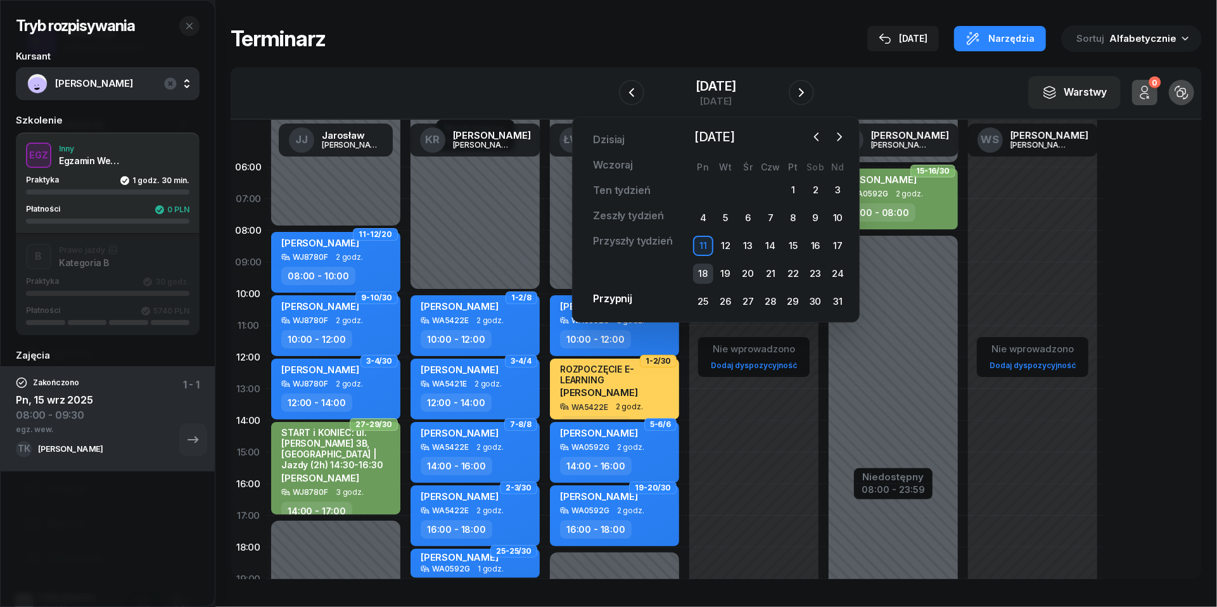
click at [703, 270] on div "18" at bounding box center [703, 274] width 20 height 20
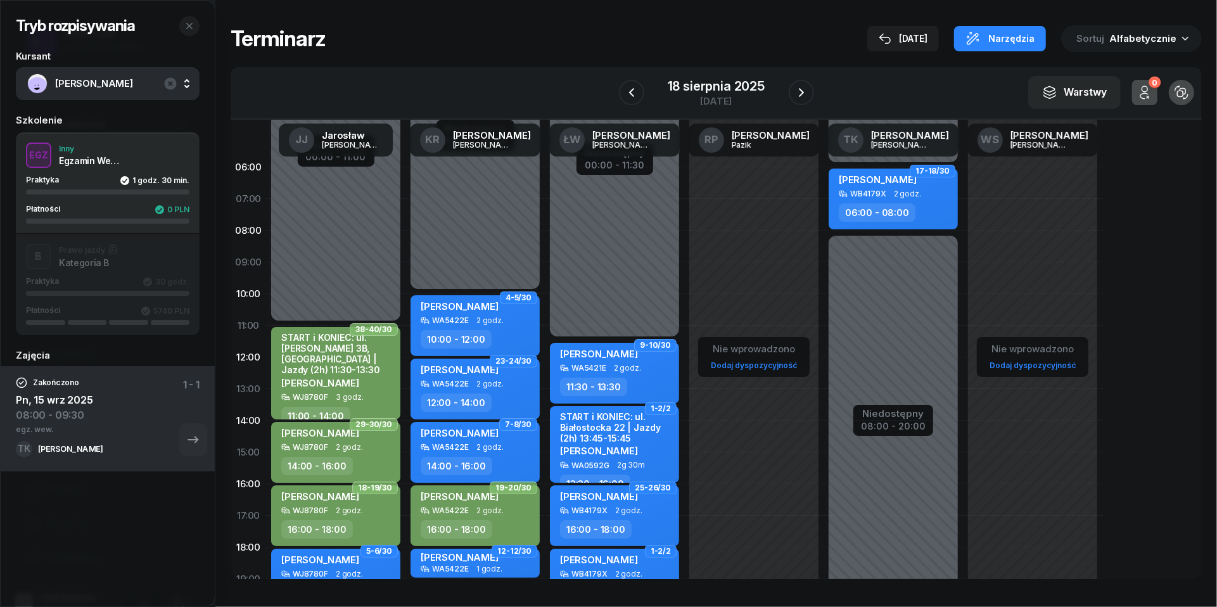
click at [895, 180] on span "[PERSON_NAME]" at bounding box center [878, 180] width 78 height 12
select select "06"
select select "08"
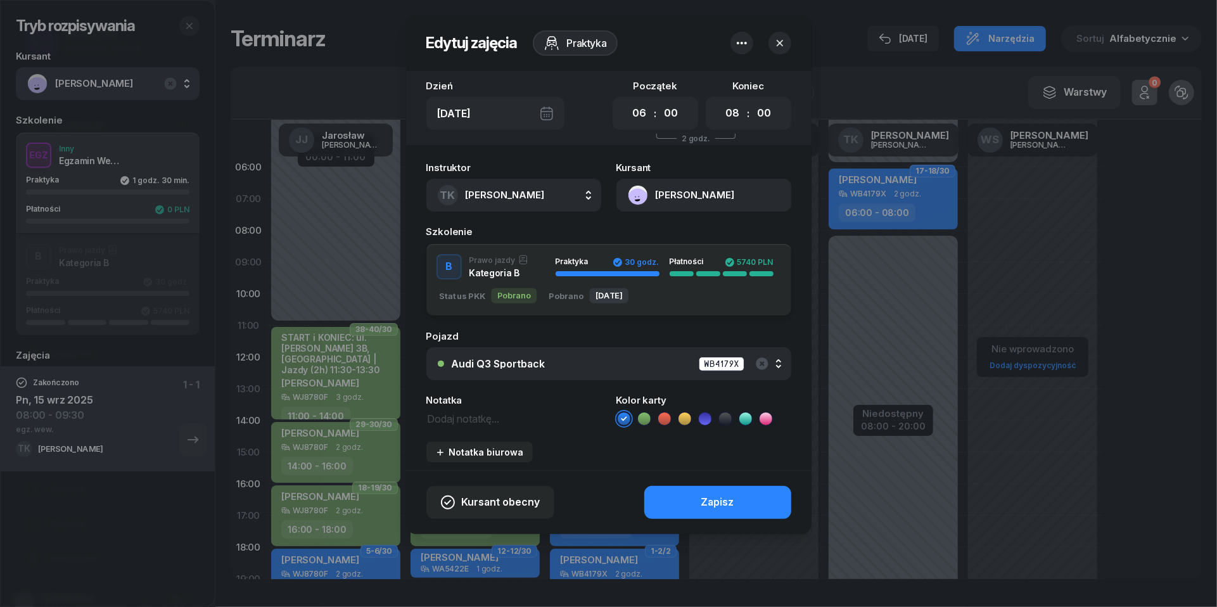
click at [644, 414] on icon at bounding box center [644, 418] width 13 height 13
click at [705, 495] on div "Zapisz" at bounding box center [717, 502] width 33 height 16
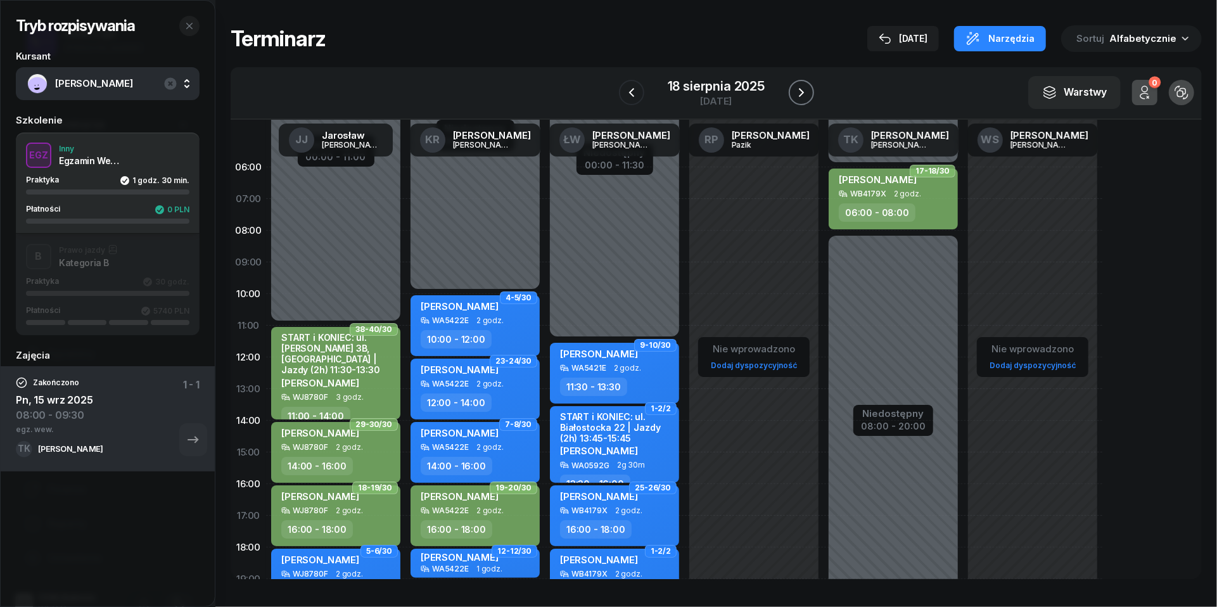
click at [810, 91] on button "button" at bounding box center [801, 92] width 25 height 25
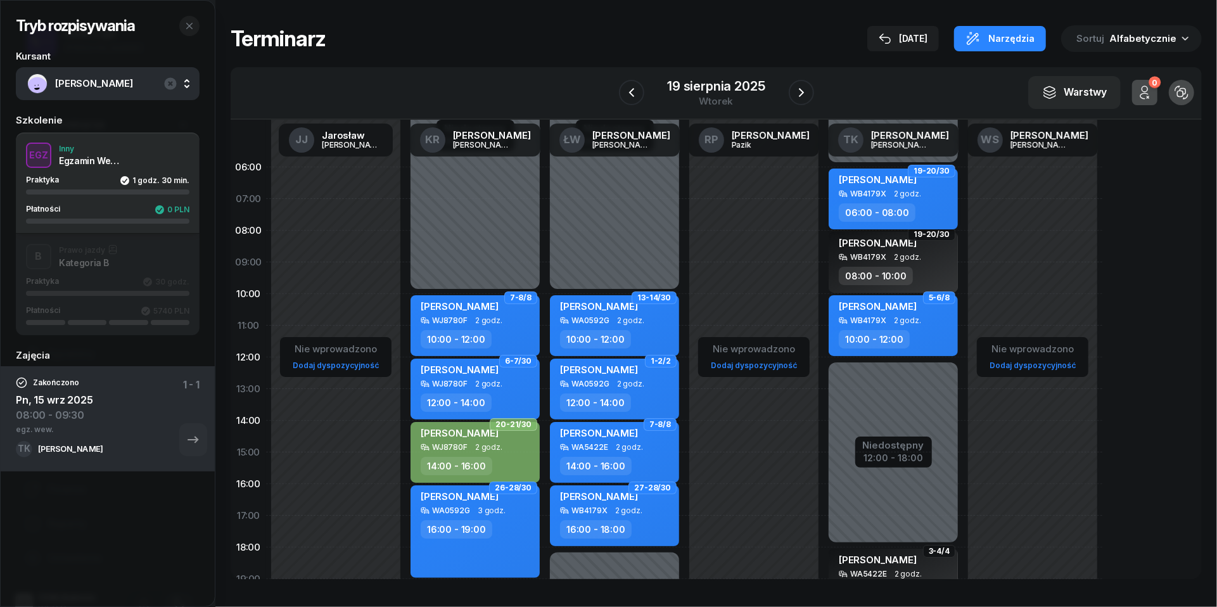
click at [881, 193] on div "WB4179X" at bounding box center [868, 193] width 36 height 8
select select "06"
select select "08"
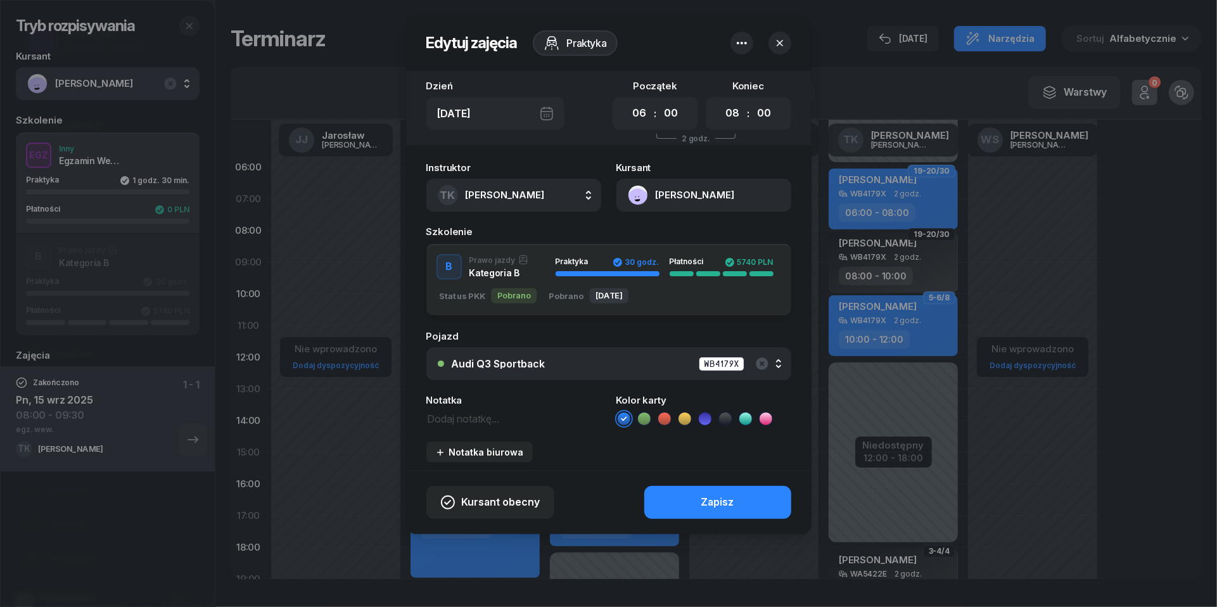
click at [645, 418] on icon at bounding box center [644, 418] width 6 height 4
click at [696, 501] on button "Zapisz" at bounding box center [717, 502] width 147 height 33
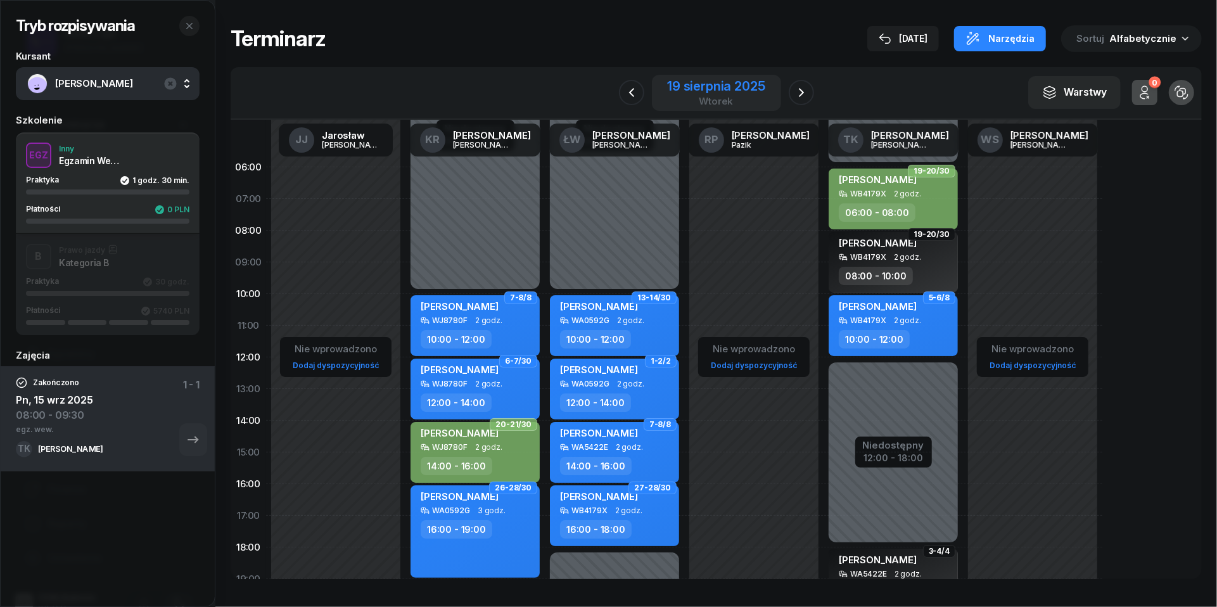
click at [707, 82] on div "19 sierpnia 2025" at bounding box center [716, 86] width 98 height 13
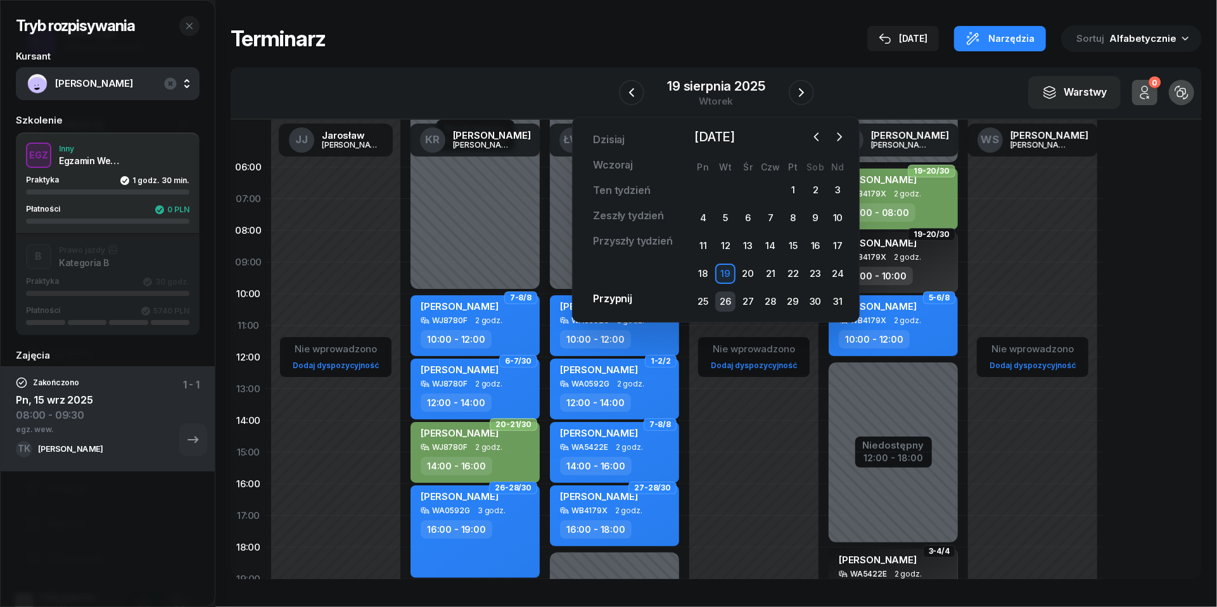
click at [726, 302] on div "26" at bounding box center [725, 301] width 20 height 20
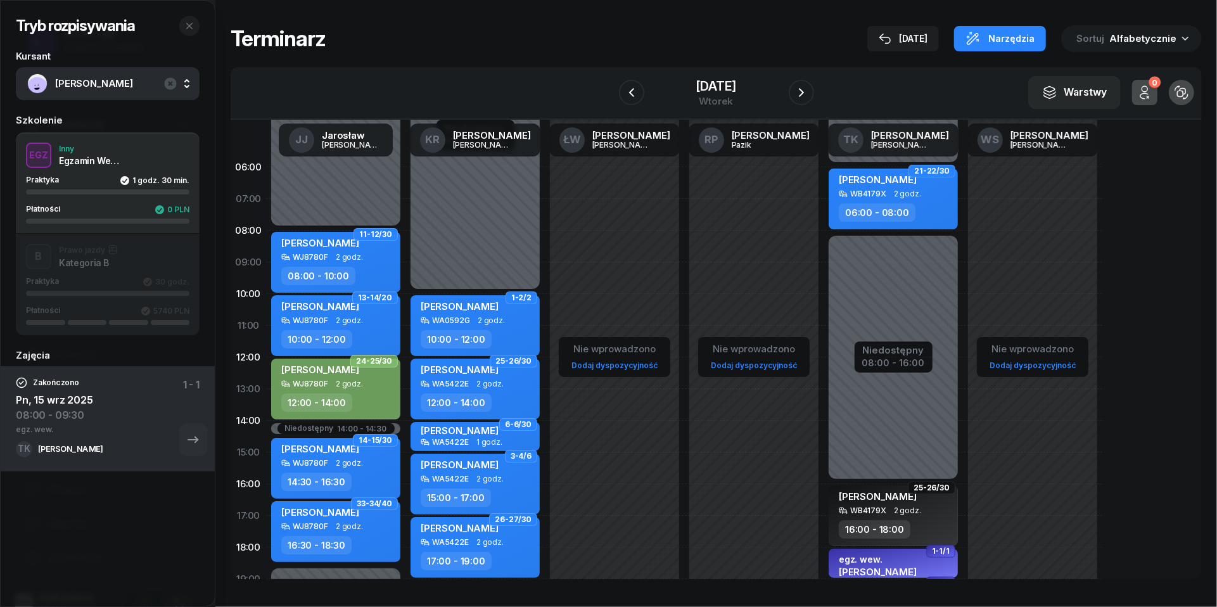
click at [886, 191] on div "WB4179X 2 godz." at bounding box center [895, 193] width 112 height 9
select select "06"
select select "08"
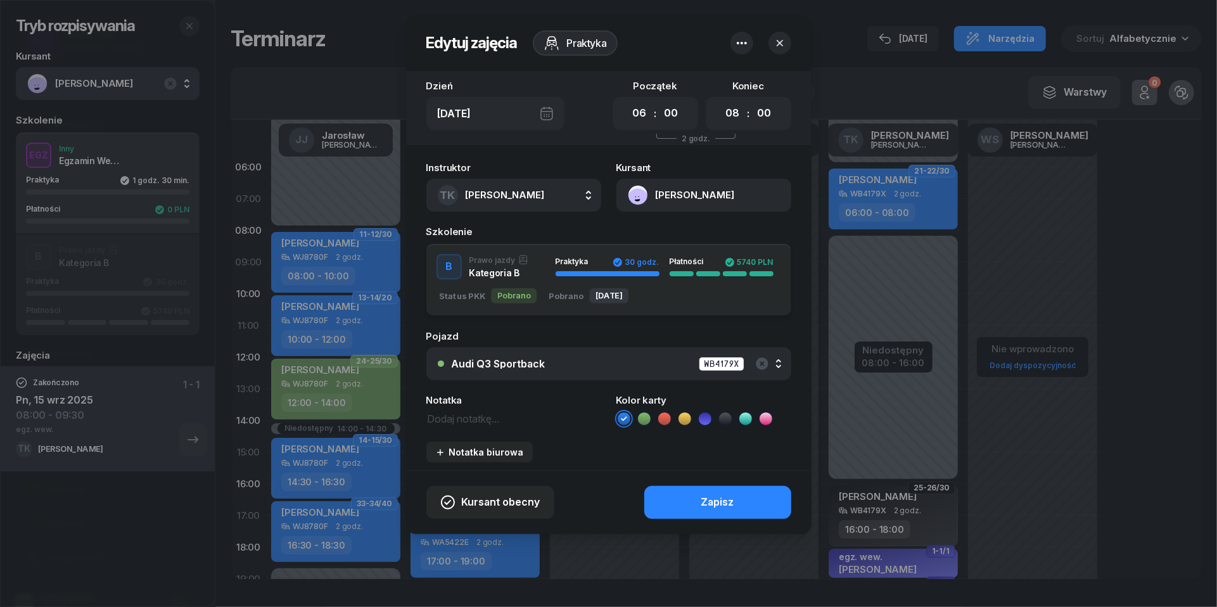
click at [645, 413] on icon at bounding box center [644, 418] width 13 height 13
click at [670, 497] on button "Zapisz" at bounding box center [717, 502] width 147 height 33
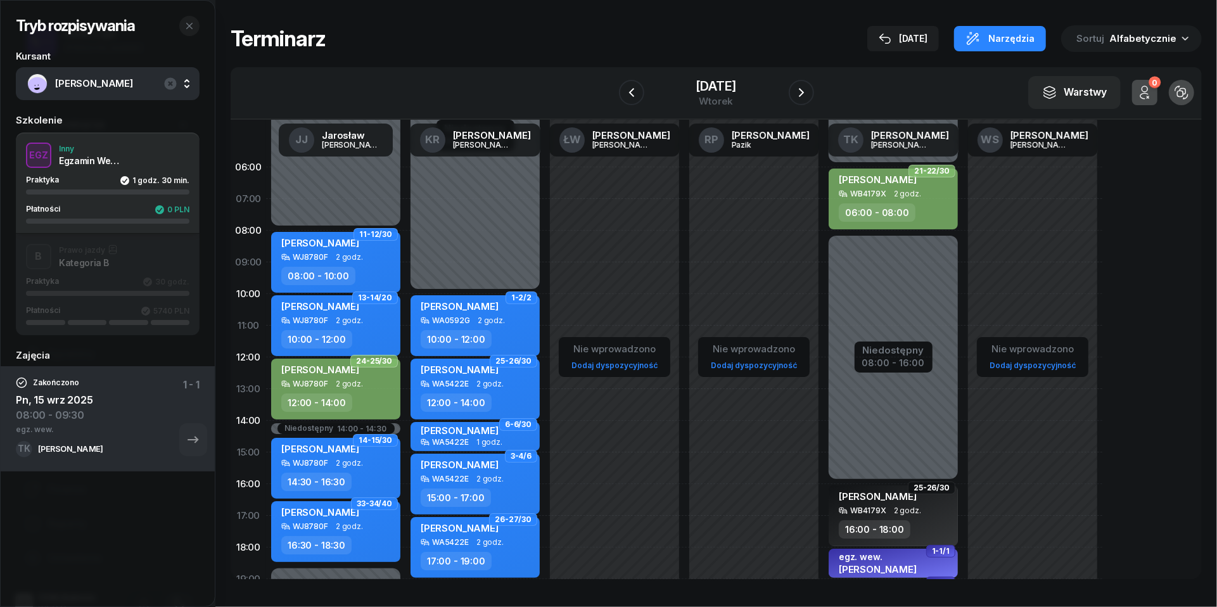
click at [730, 113] on div "W Wybierz [PERSON_NAME] KR [PERSON_NAME] ŁW [PERSON_NAME] RP [PERSON_NAME] TK […" at bounding box center [716, 93] width 971 height 53
click at [720, 101] on div "wtorek" at bounding box center [716, 101] width 41 height 10
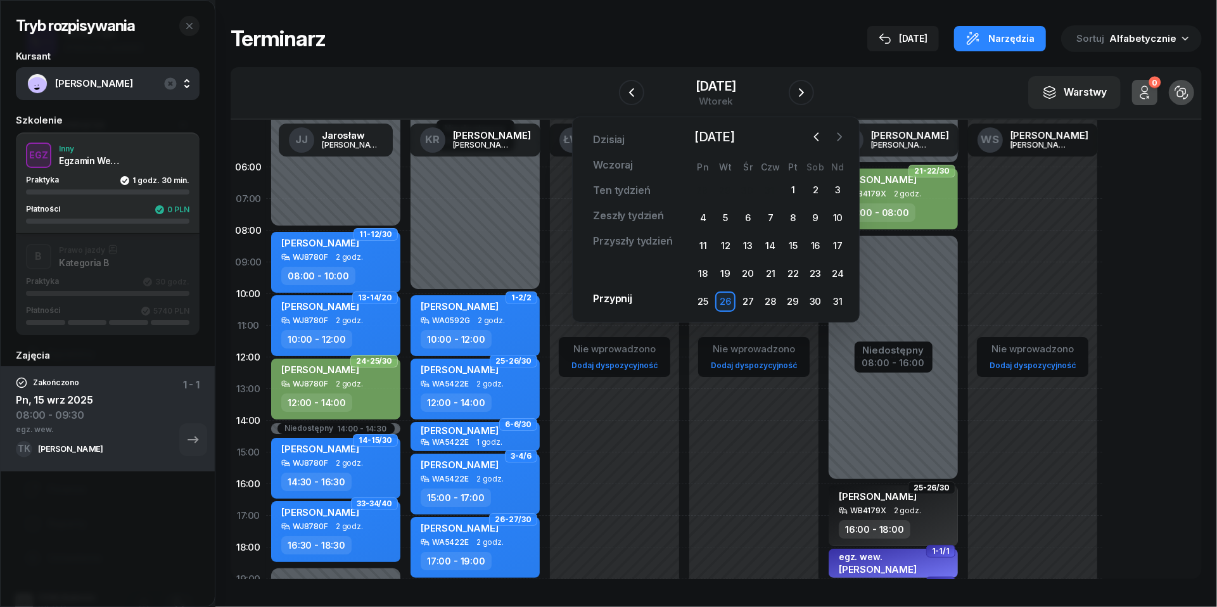
click at [839, 133] on icon "button" at bounding box center [840, 137] width 4 height 8
click at [705, 215] on div "8" at bounding box center [703, 218] width 20 height 20
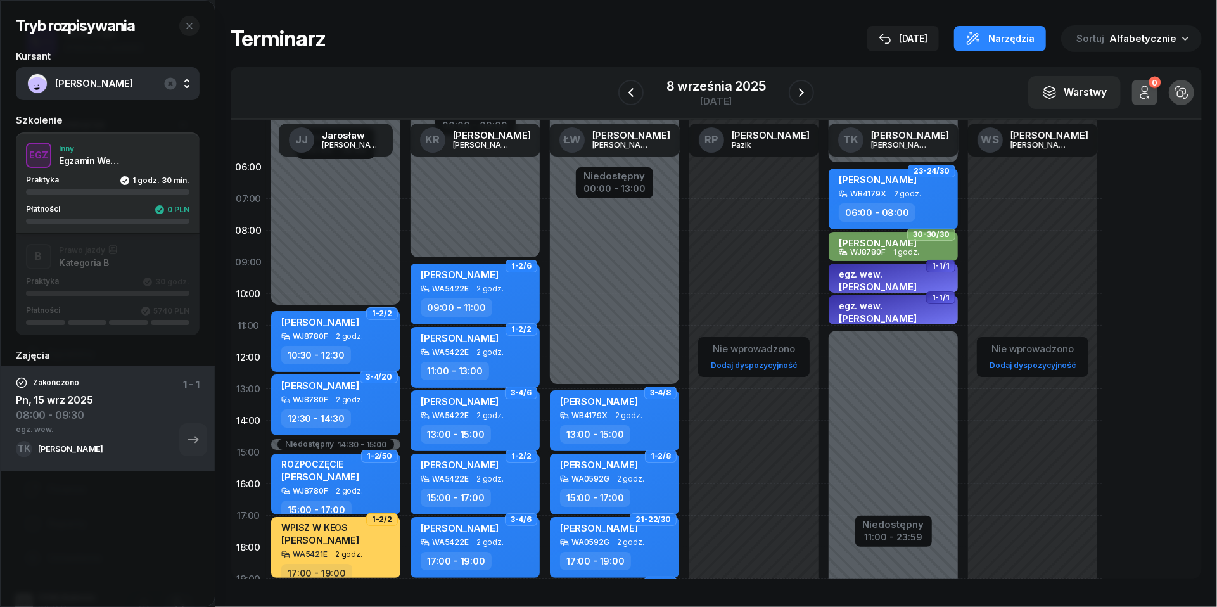
click at [888, 188] on div "[PERSON_NAME]" at bounding box center [878, 182] width 78 height 16
select select "06"
select select "08"
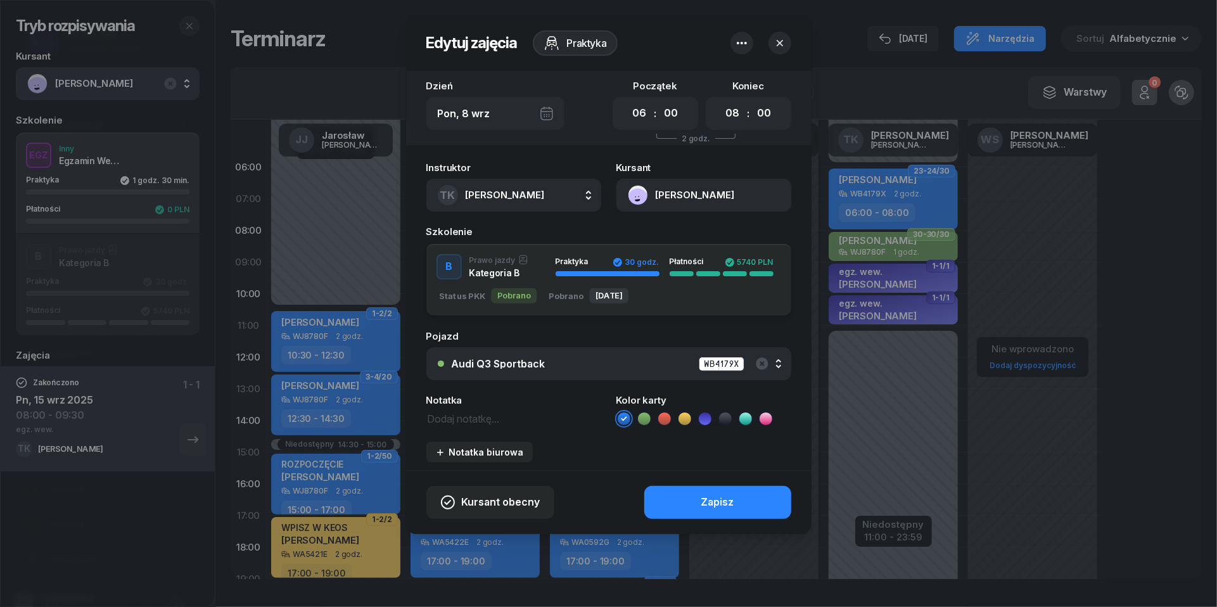
click at [642, 414] on icon at bounding box center [644, 418] width 13 height 13
click at [679, 492] on button "Zapisz" at bounding box center [717, 502] width 147 height 33
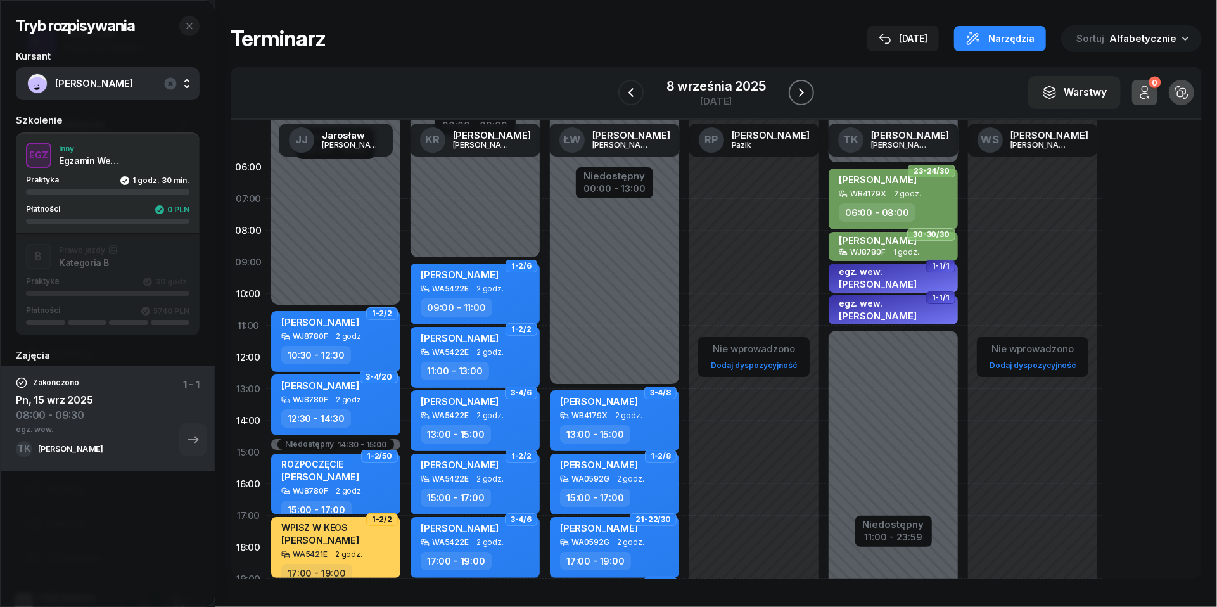
click at [805, 91] on icon "button" at bounding box center [801, 92] width 15 height 15
click at [805, 91] on icon "button" at bounding box center [803, 92] width 5 height 9
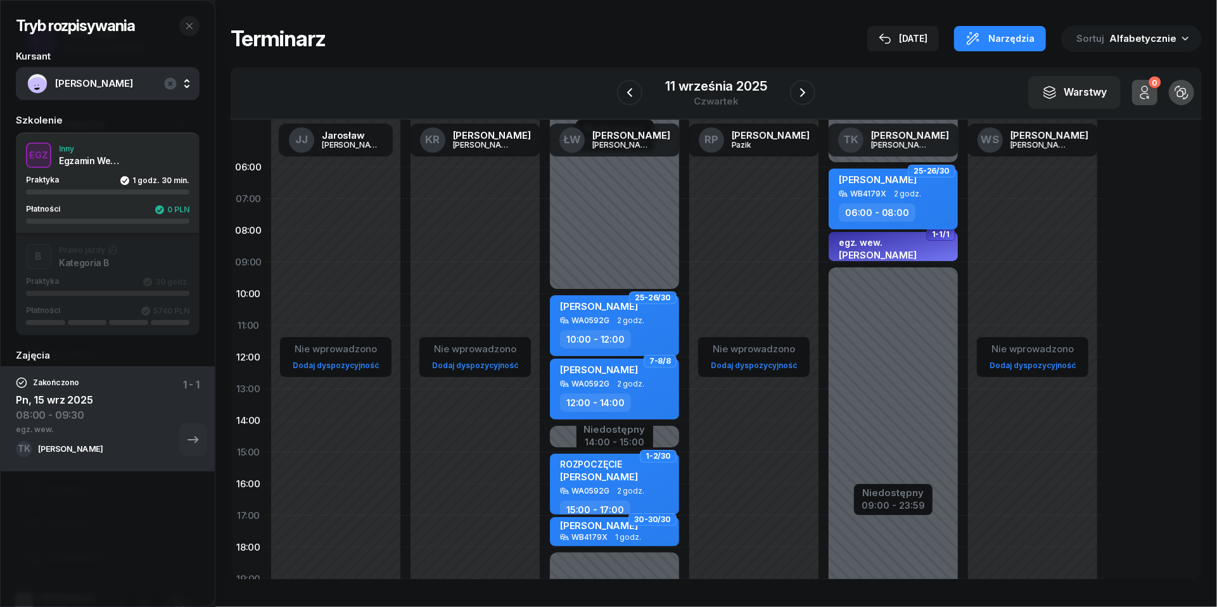
click at [864, 186] on div "[PERSON_NAME]" at bounding box center [878, 182] width 78 height 16
select select "06"
select select "08"
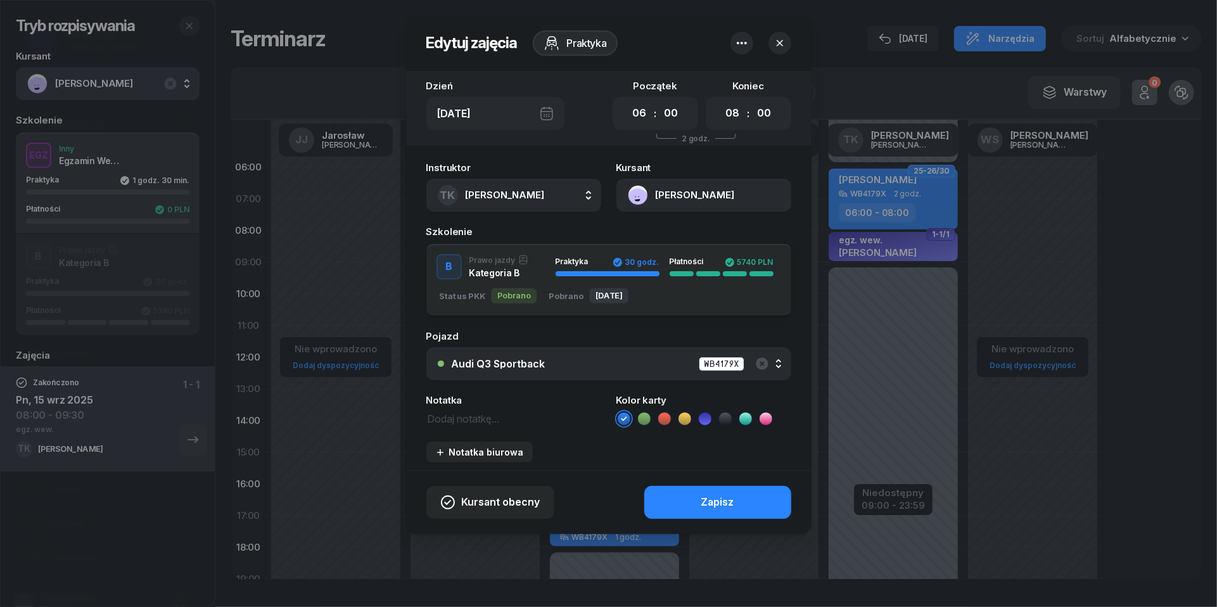
click at [644, 418] on icon at bounding box center [644, 418] width 13 height 13
click at [693, 495] on button "Zapisz" at bounding box center [717, 502] width 147 height 33
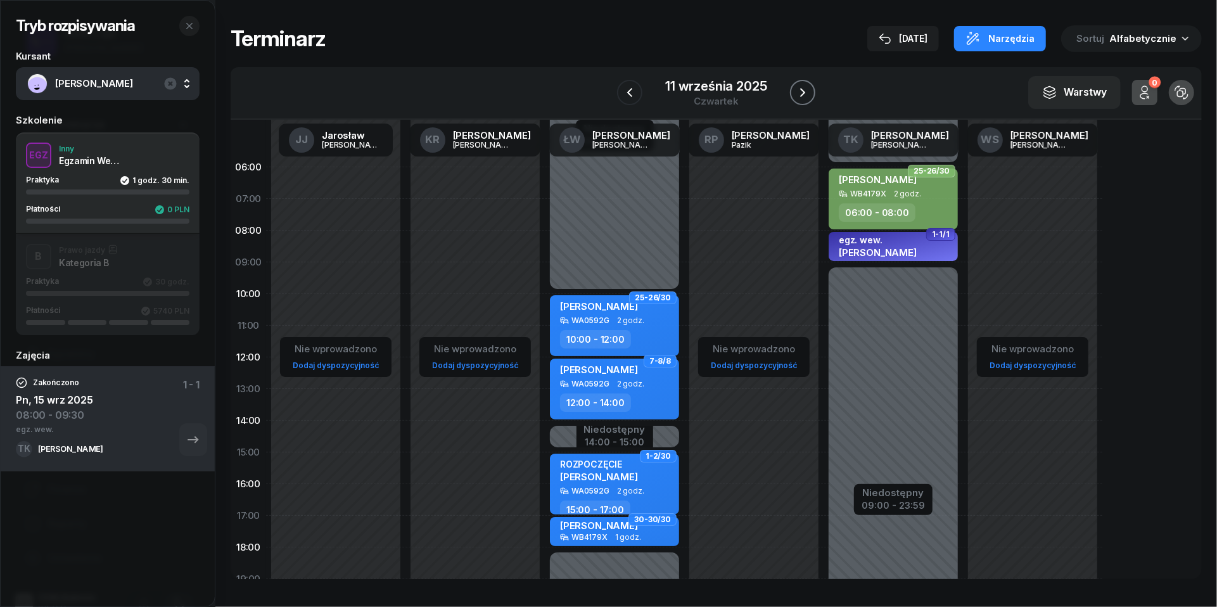
click at [804, 90] on icon "button" at bounding box center [802, 92] width 15 height 15
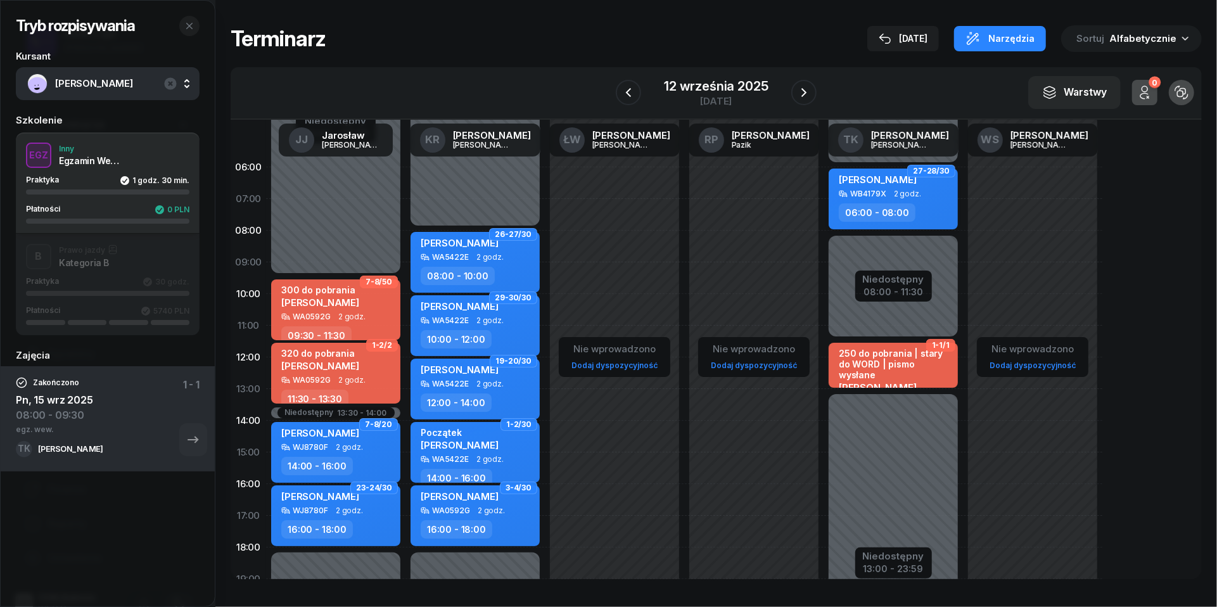
click at [865, 183] on span "[PERSON_NAME]" at bounding box center [878, 180] width 78 height 12
select select "06"
select select "08"
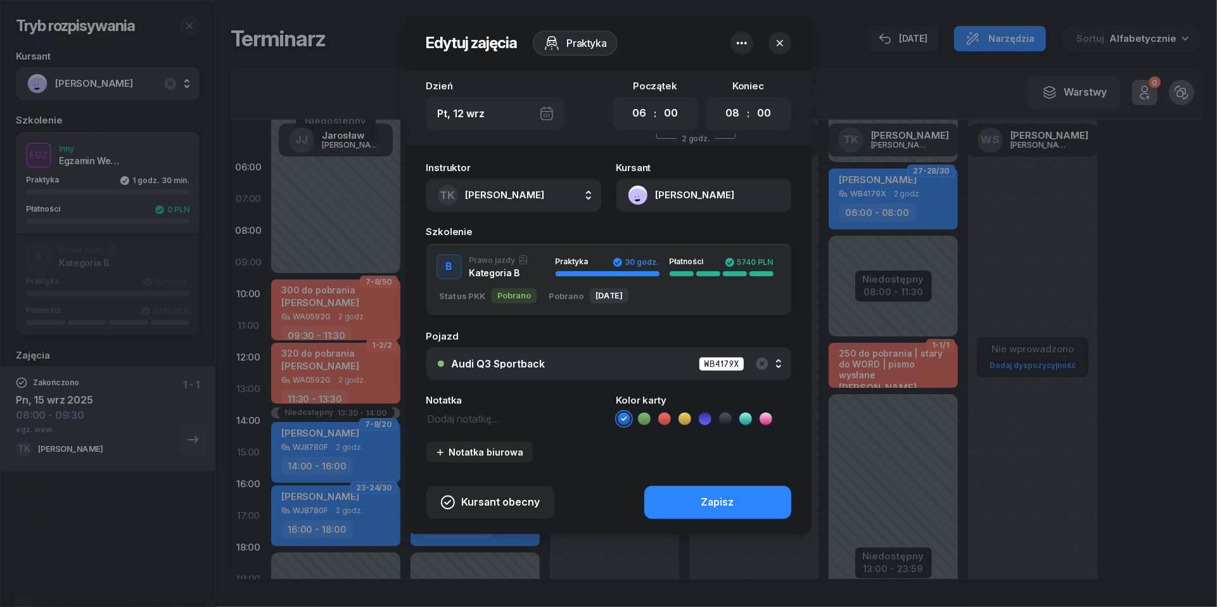
click at [646, 412] on icon at bounding box center [644, 418] width 13 height 13
click at [685, 501] on button "Zapisz" at bounding box center [717, 502] width 147 height 33
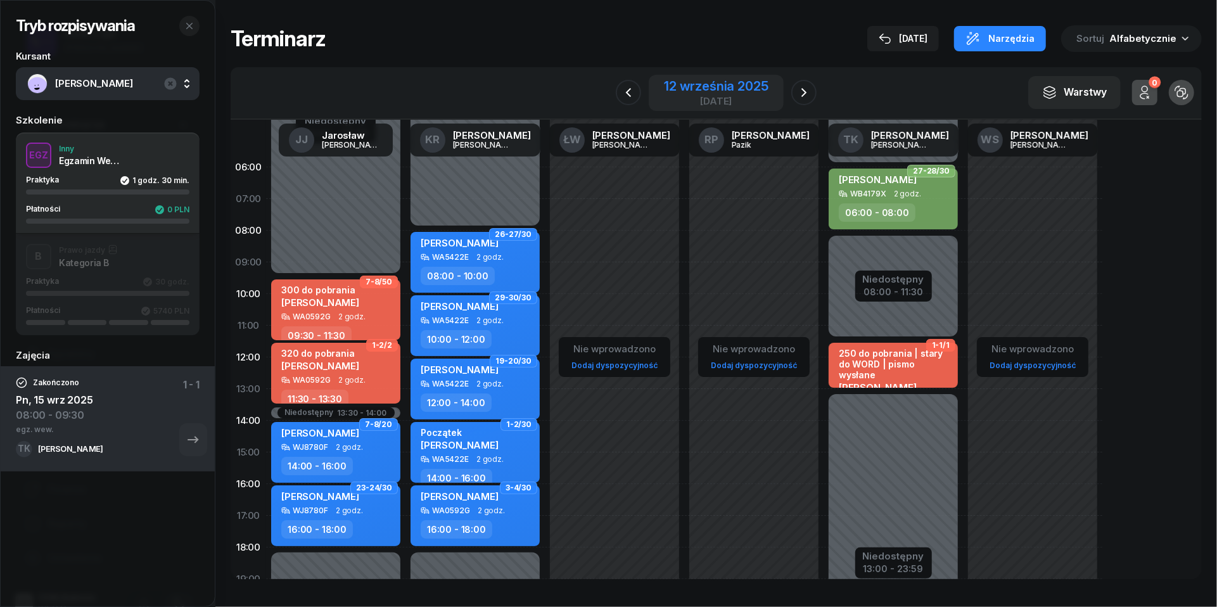
click at [738, 89] on div "12 września 2025" at bounding box center [716, 86] width 104 height 13
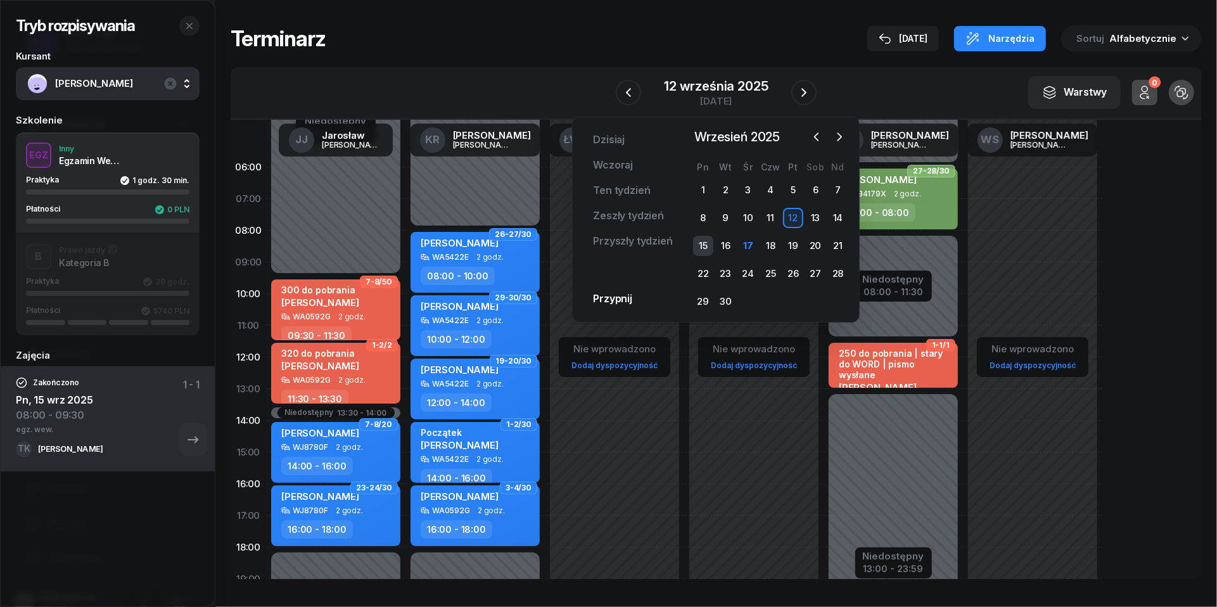
click at [708, 247] on div "15" at bounding box center [703, 246] width 20 height 20
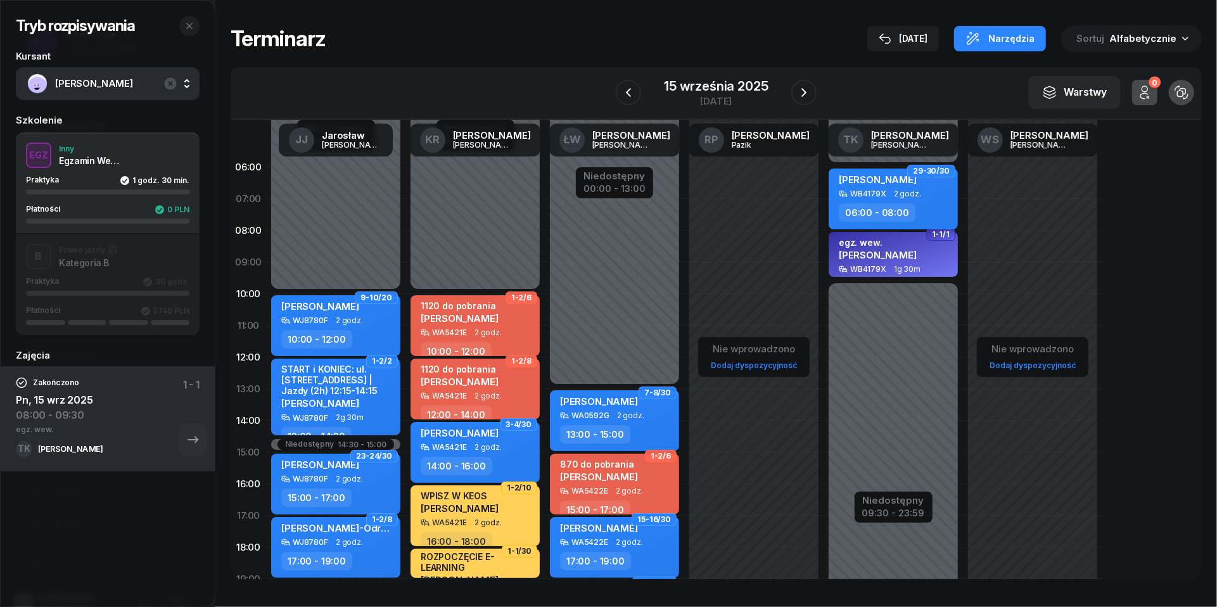
click at [895, 180] on span "[PERSON_NAME]" at bounding box center [878, 180] width 78 height 12
select select "06"
select select "08"
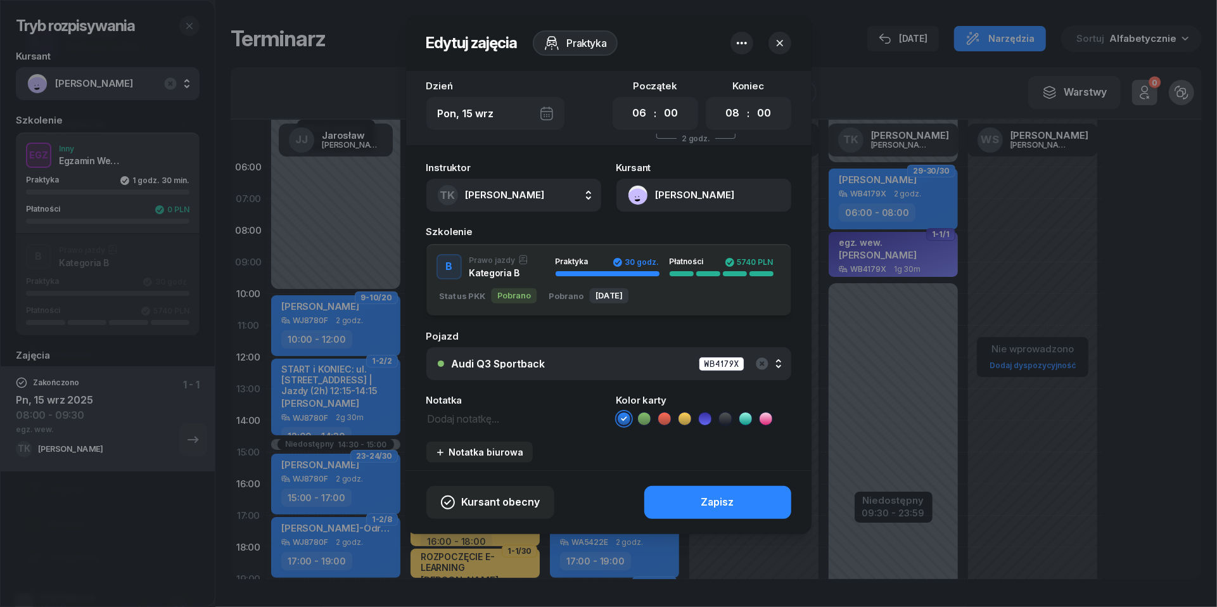
click at [649, 418] on icon at bounding box center [644, 418] width 13 height 13
click at [696, 500] on button "Zapisz" at bounding box center [717, 502] width 147 height 33
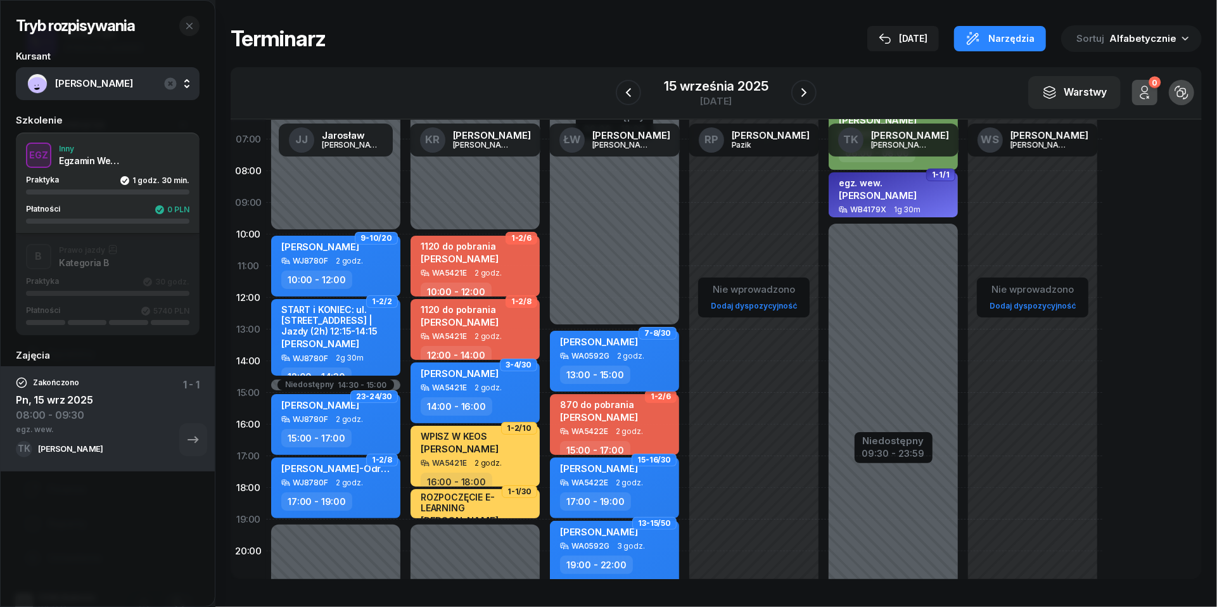
scroll to position [61, 0]
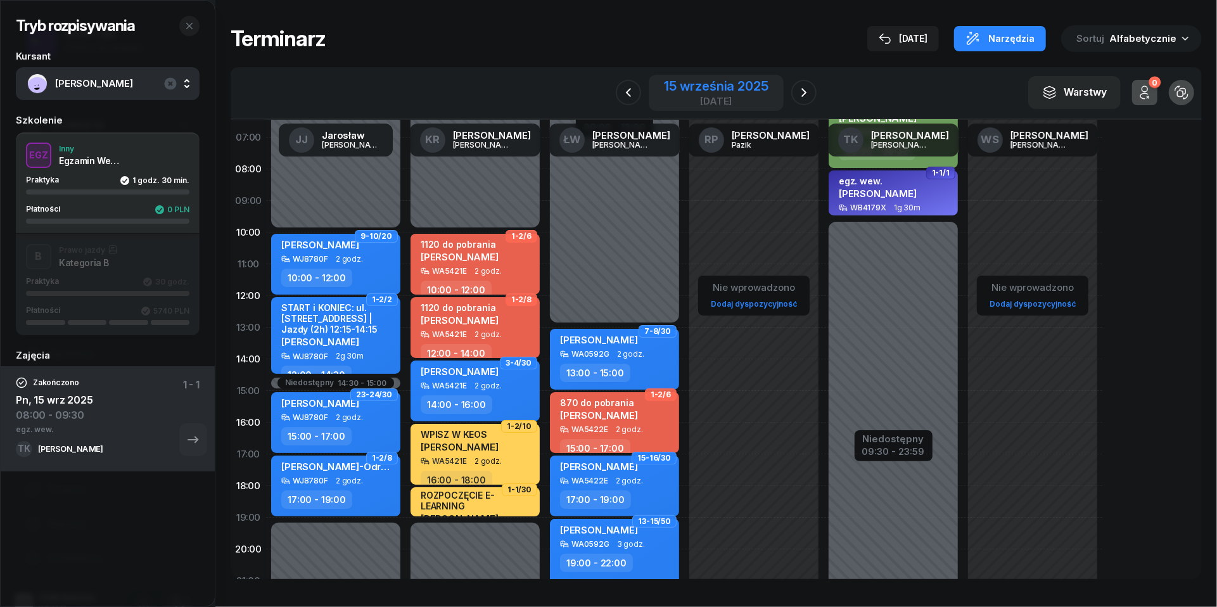
click at [737, 92] on div "15 września 2025" at bounding box center [716, 86] width 104 height 13
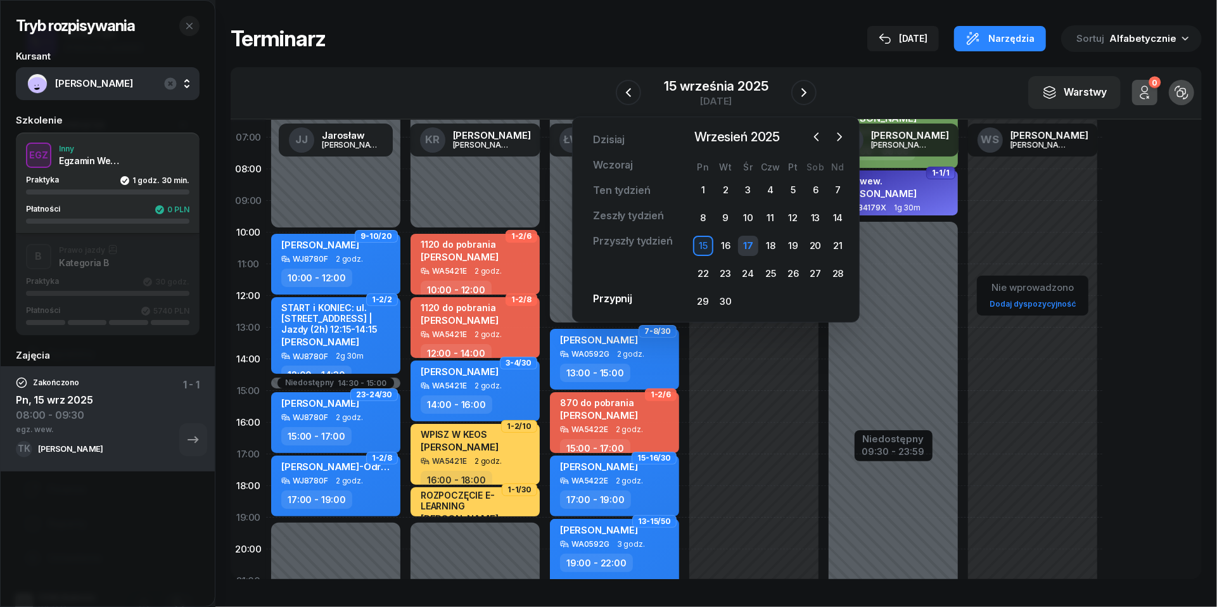
click at [748, 245] on div "17" at bounding box center [748, 246] width 20 height 20
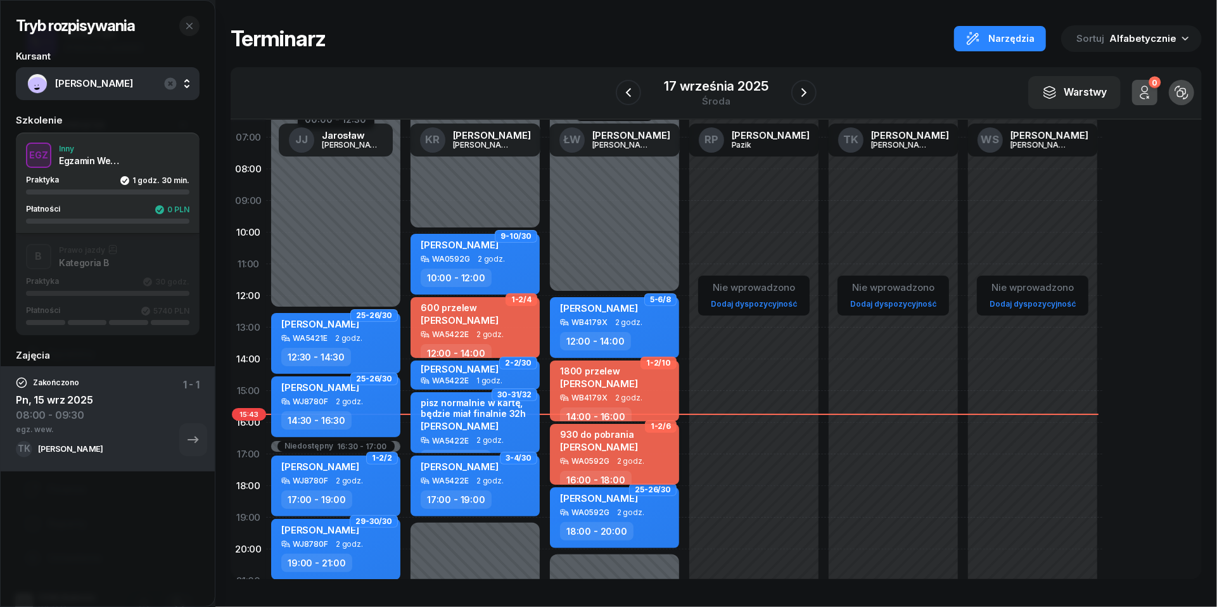
click at [623, 443] on span "[PERSON_NAME]" at bounding box center [599, 447] width 78 height 12
select select "16"
select select "18"
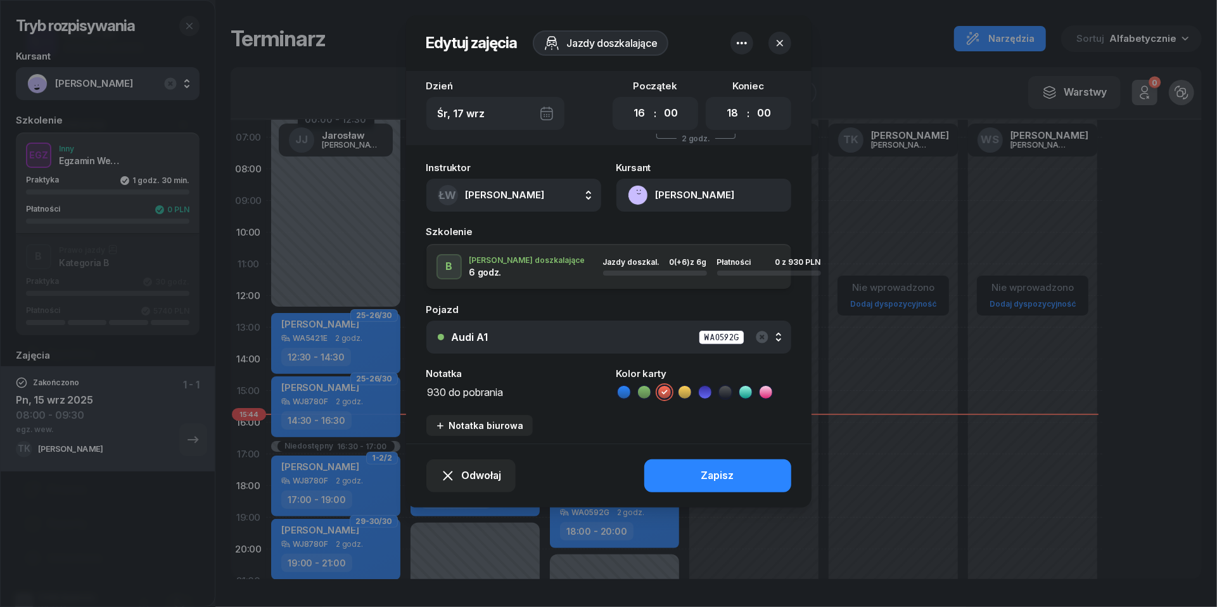
drag, startPoint x: 517, startPoint y: 386, endPoint x: 465, endPoint y: 388, distance: 52.0
click at [465, 388] on textarea "930 do pobrania" at bounding box center [513, 391] width 175 height 16
type textarea "930 przelew"
click at [698, 475] on button "Zapisz" at bounding box center [717, 475] width 147 height 33
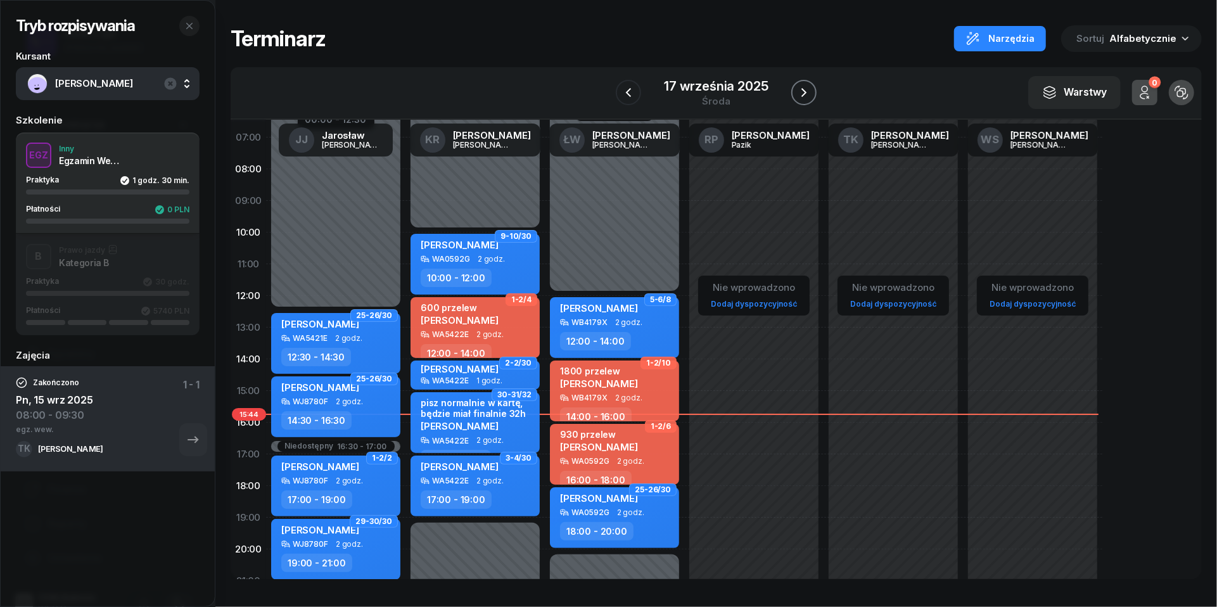
click at [801, 92] on icon "button" at bounding box center [803, 92] width 15 height 15
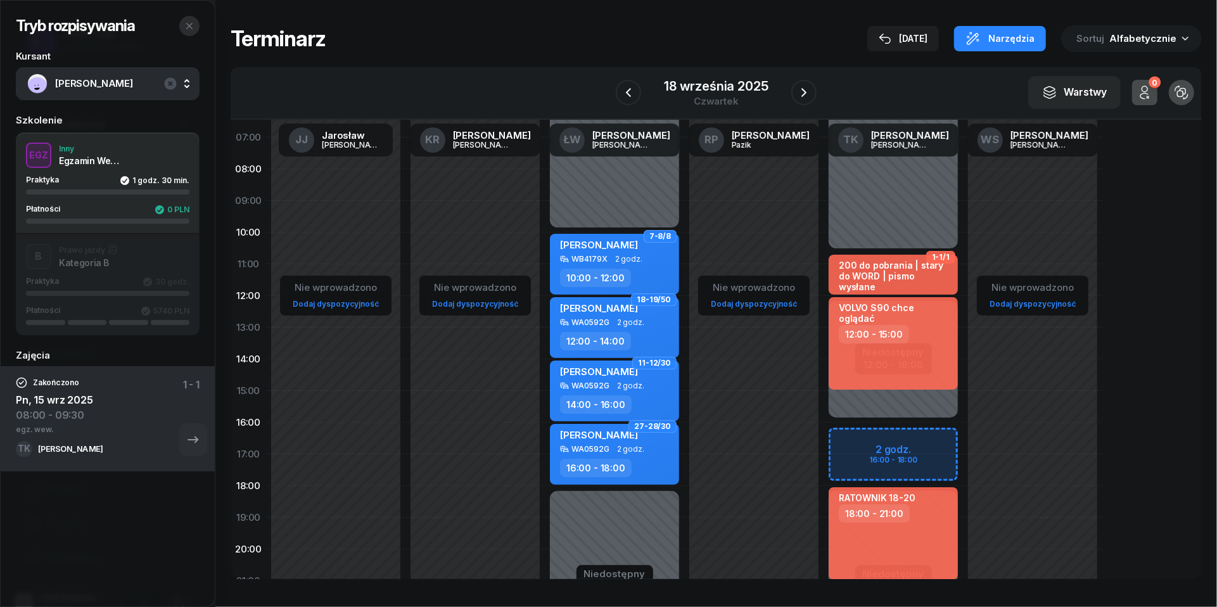
click at [193, 26] on icon "button" at bounding box center [189, 26] width 10 height 10
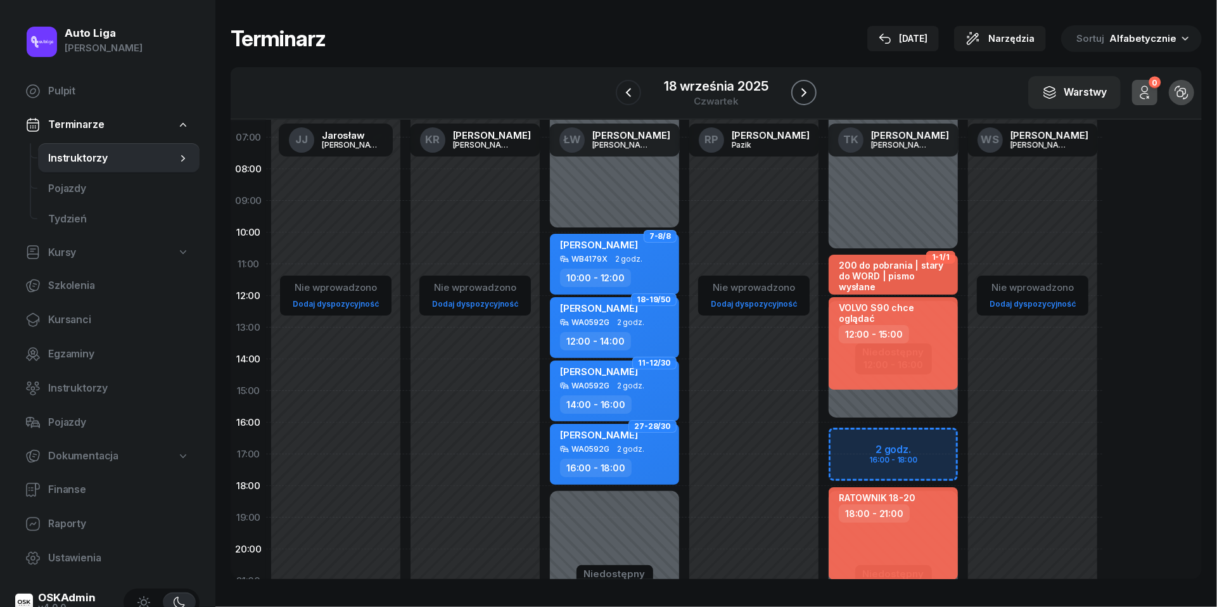
click at [812, 92] on icon "button" at bounding box center [803, 92] width 15 height 15
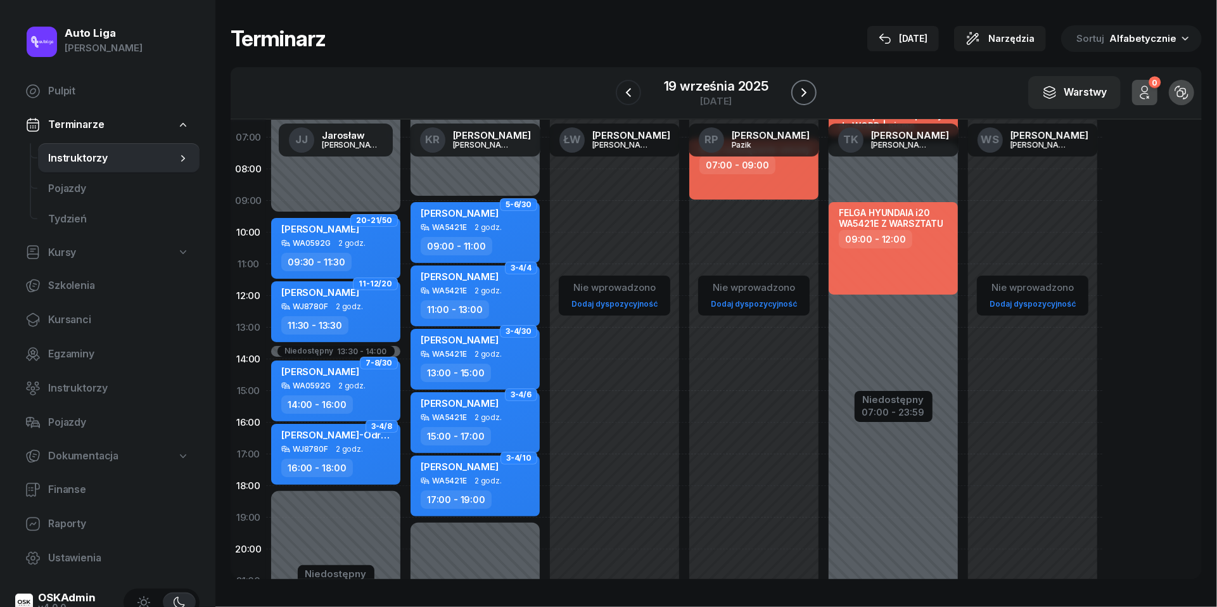
click at [812, 92] on icon "button" at bounding box center [803, 92] width 15 height 15
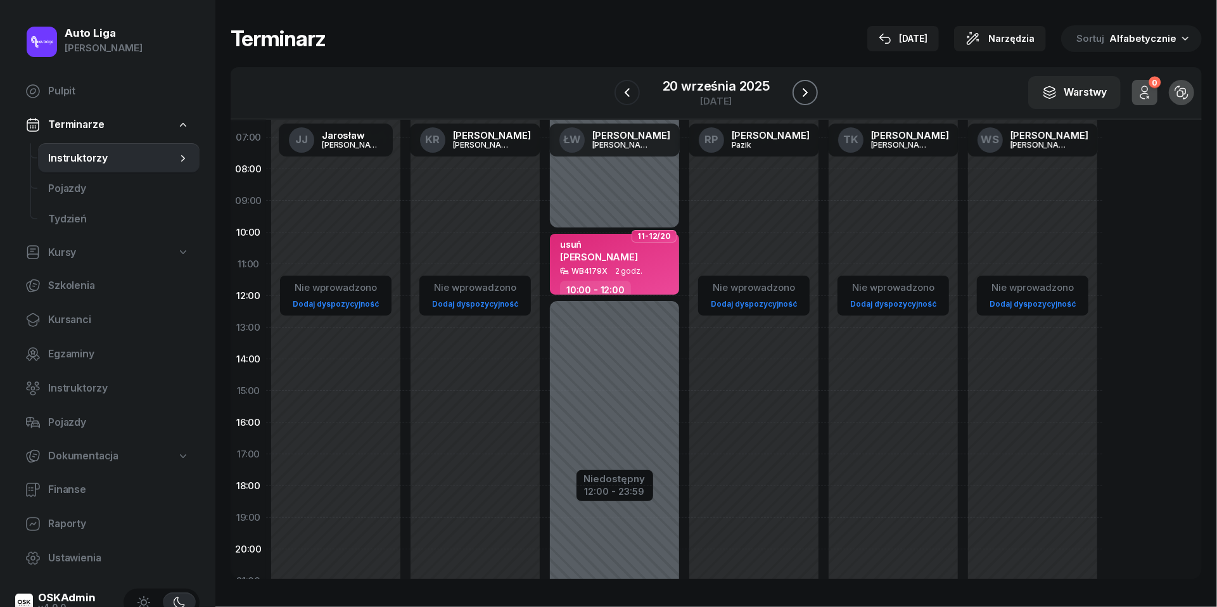
click at [812, 92] on icon "button" at bounding box center [805, 92] width 15 height 15
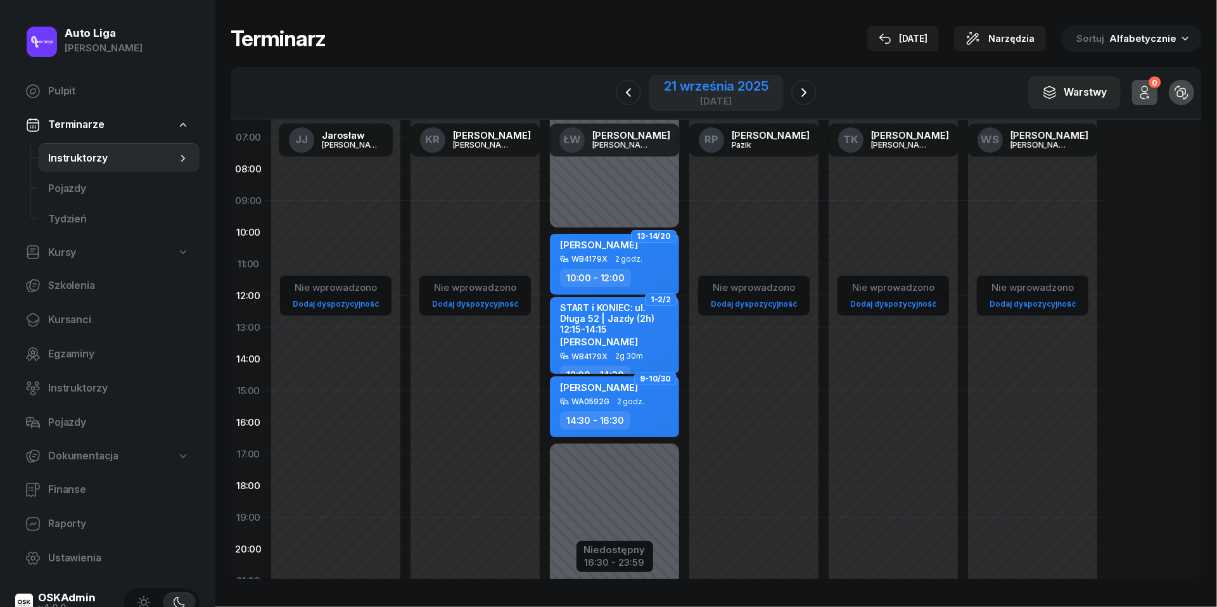
click at [721, 89] on div "21 września 2025" at bounding box center [716, 86] width 104 height 13
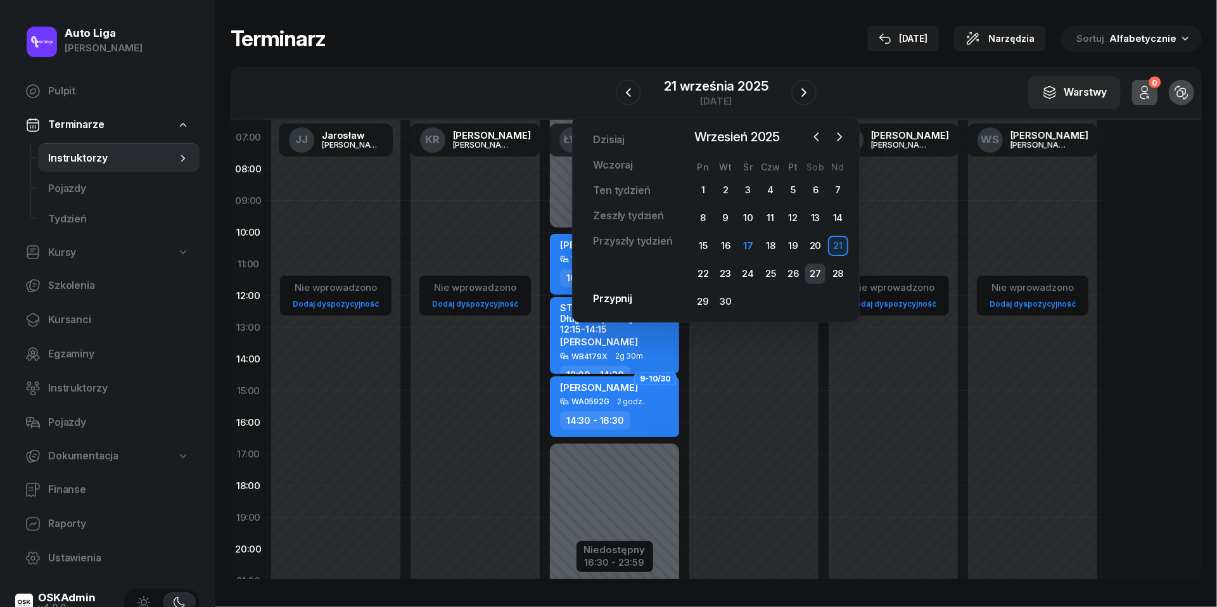
click at [822, 271] on div "27" at bounding box center [815, 274] width 20 height 20
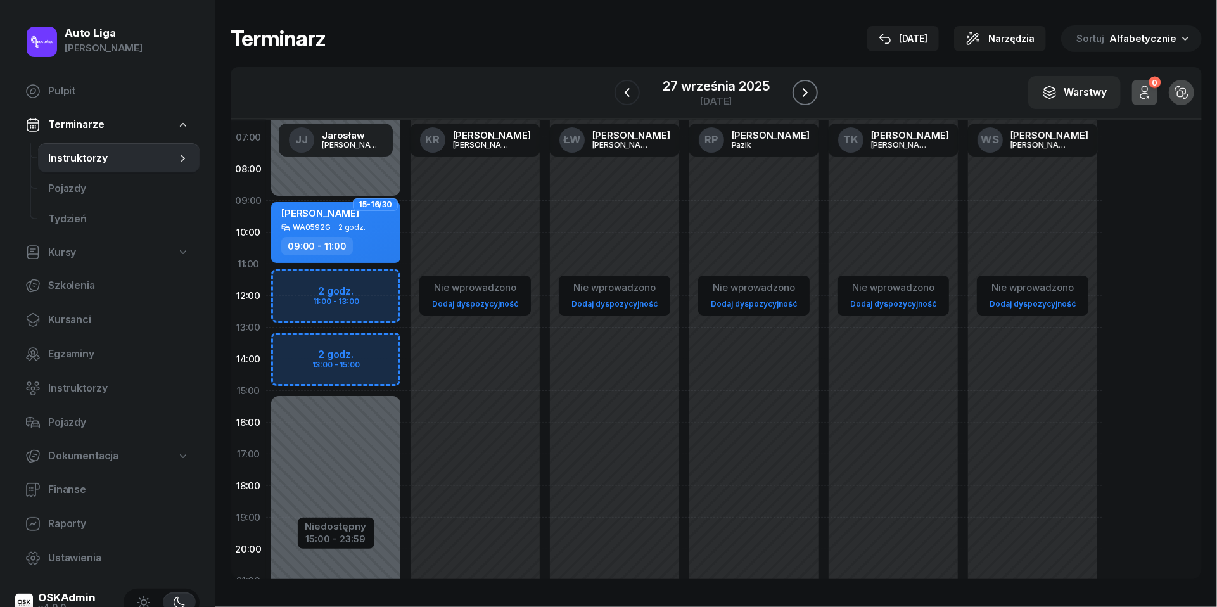
click at [806, 92] on icon "button" at bounding box center [805, 92] width 15 height 15
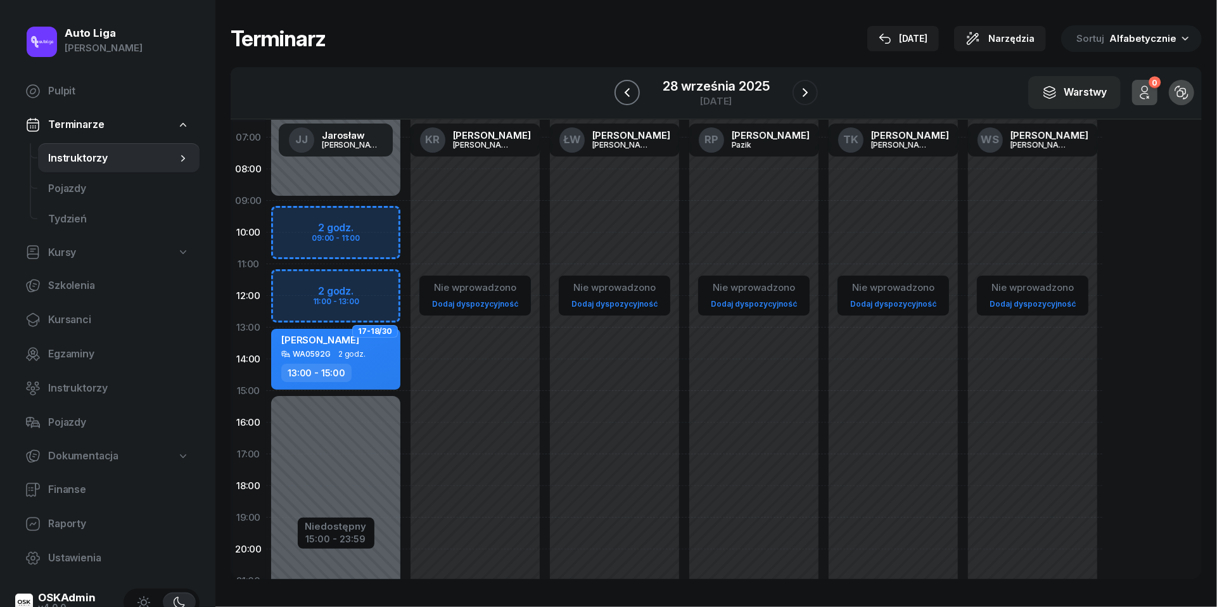
click at [630, 94] on icon "button" at bounding box center [627, 92] width 15 height 15
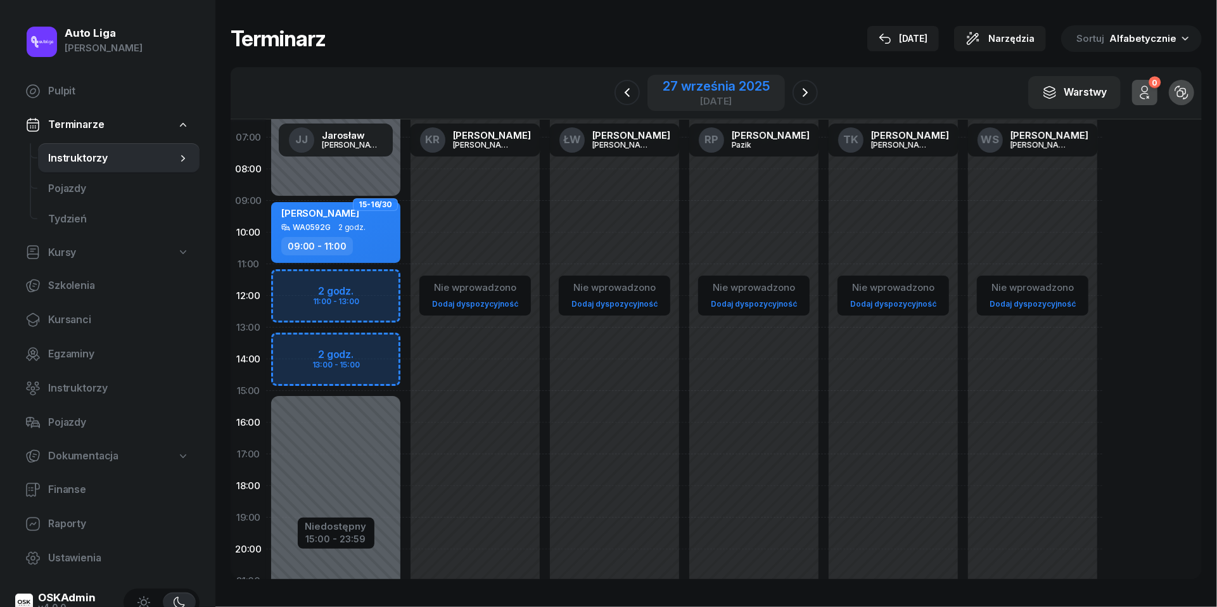
click at [689, 94] on div "[DATE]" at bounding box center [716, 93] width 106 height 26
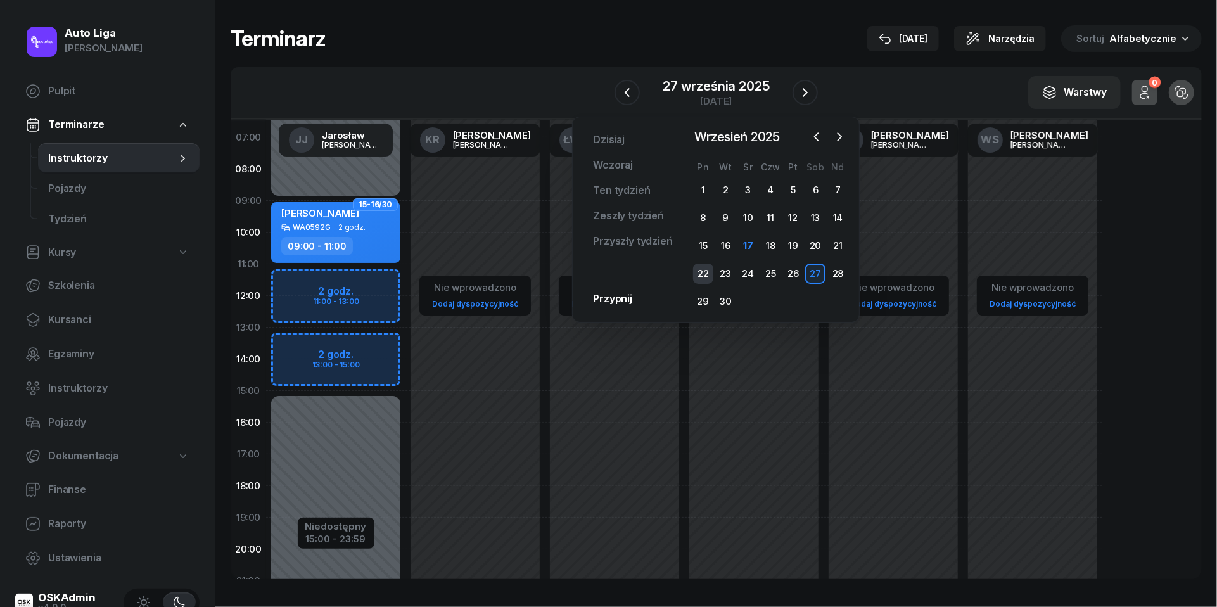
click at [701, 269] on div "22" at bounding box center [703, 274] width 20 height 20
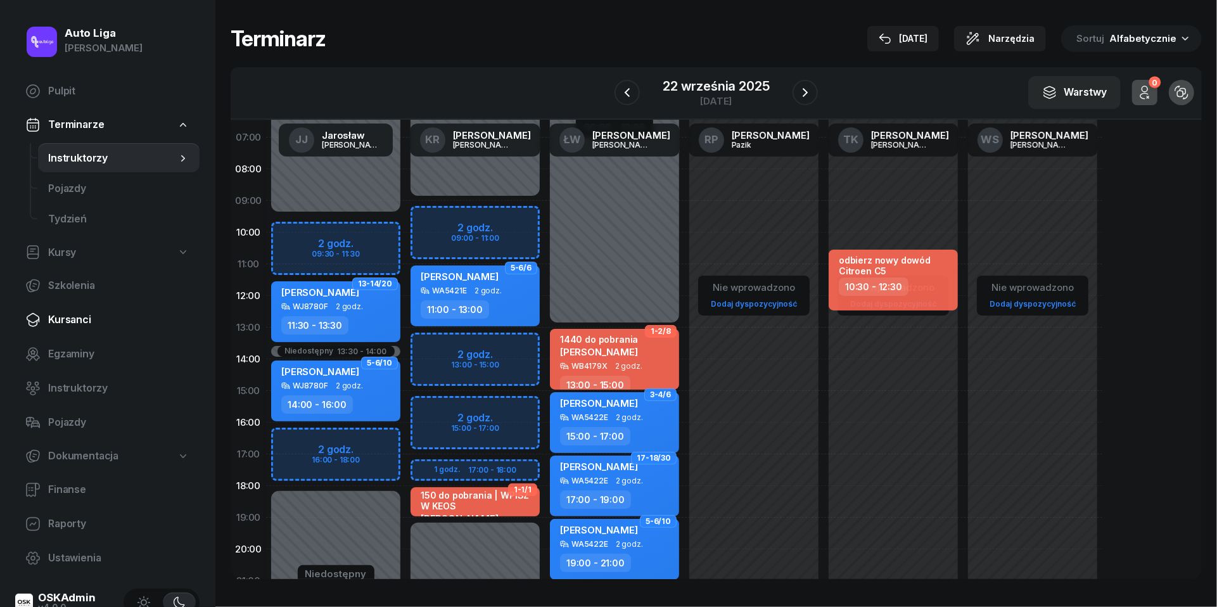
click at [80, 319] on span "Kursanci" at bounding box center [118, 320] width 141 height 16
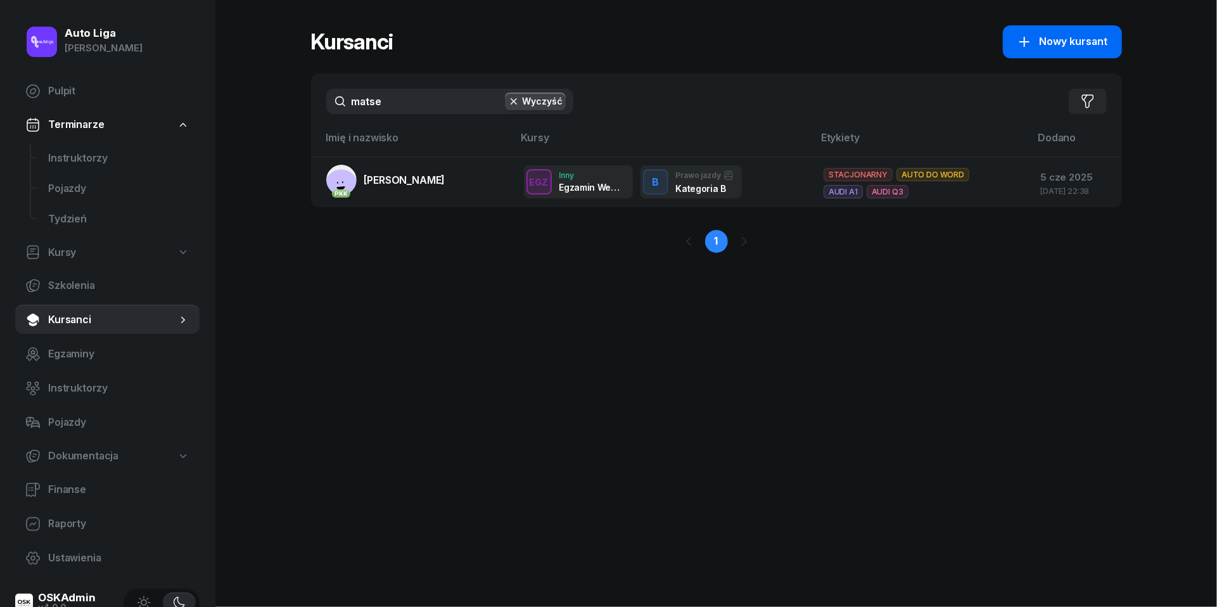
click at [1053, 46] on span "Nowy kursant" at bounding box center [1074, 42] width 68 height 16
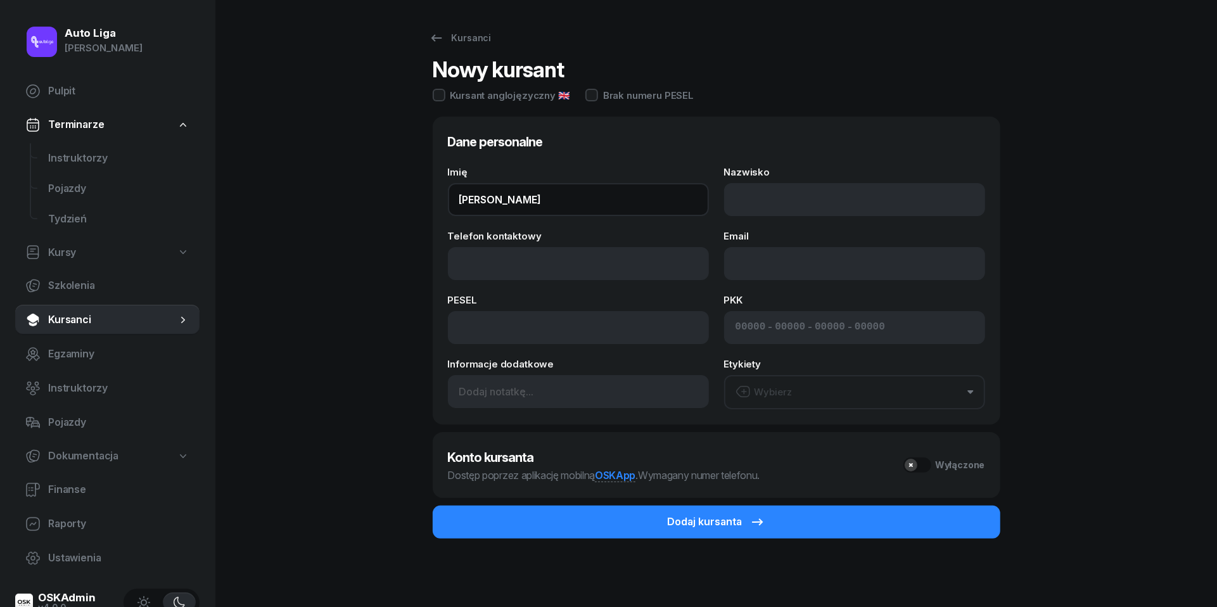
type input "[PERSON_NAME]"
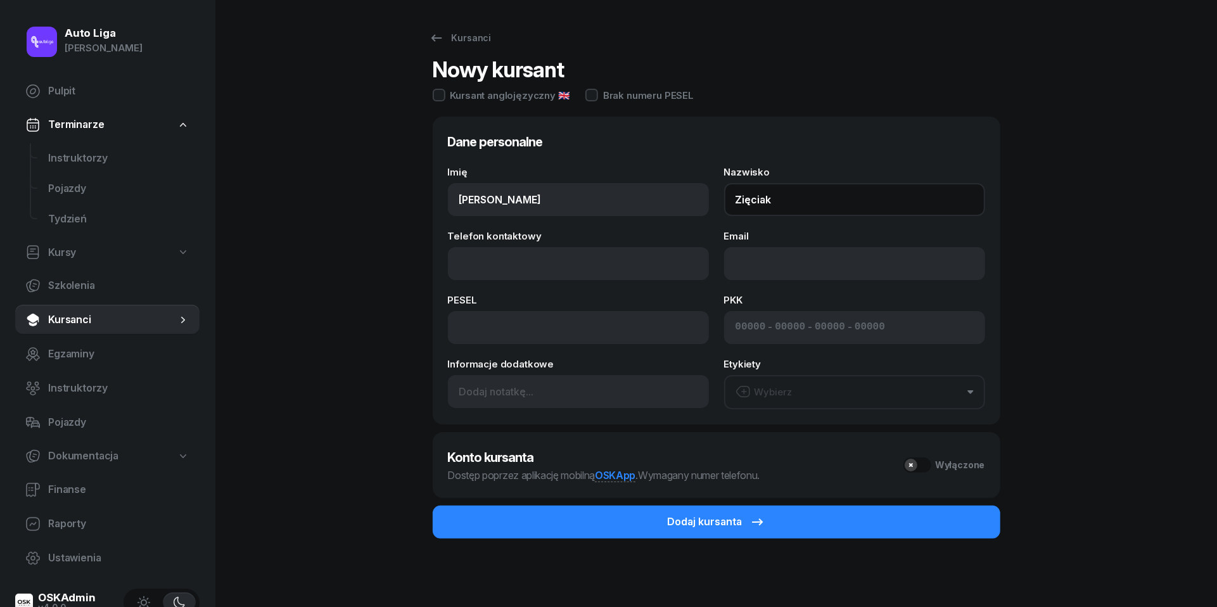
type input "Zięciak"
click at [359, 321] on div "Kursanci Nowy kursant Kursant anglojęzyczny 🇬🇧 Brak numeru PESEL Dane personaln…" at bounding box center [716, 304] width 811 height 609
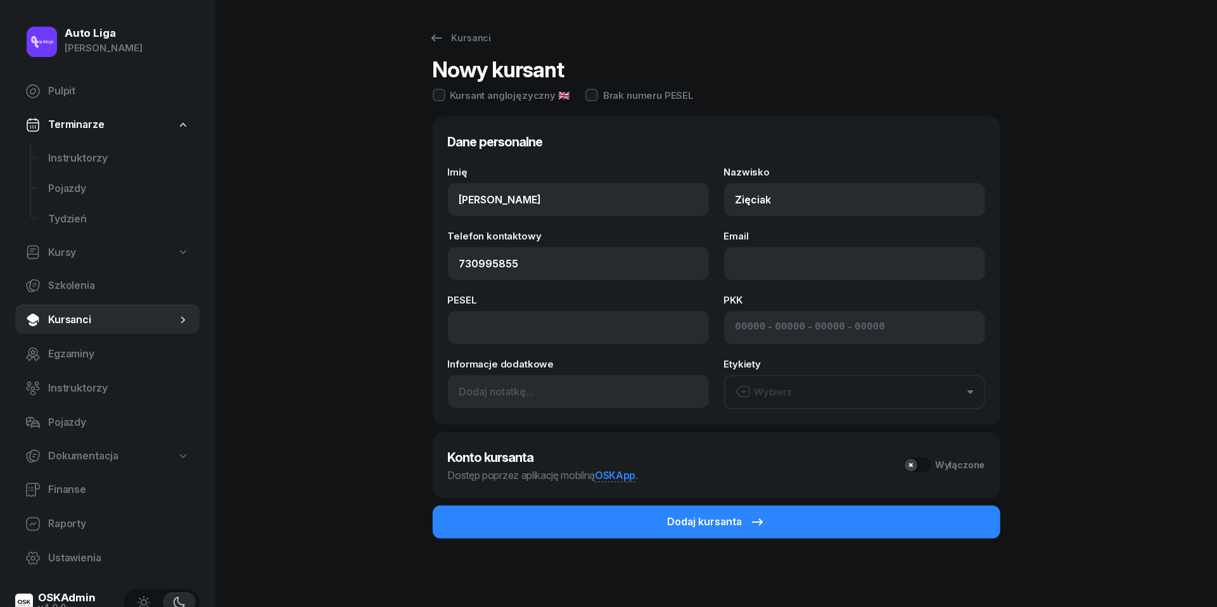
type input "730 995 855"
click at [802, 388] on button "Wybierz" at bounding box center [854, 392] width 261 height 34
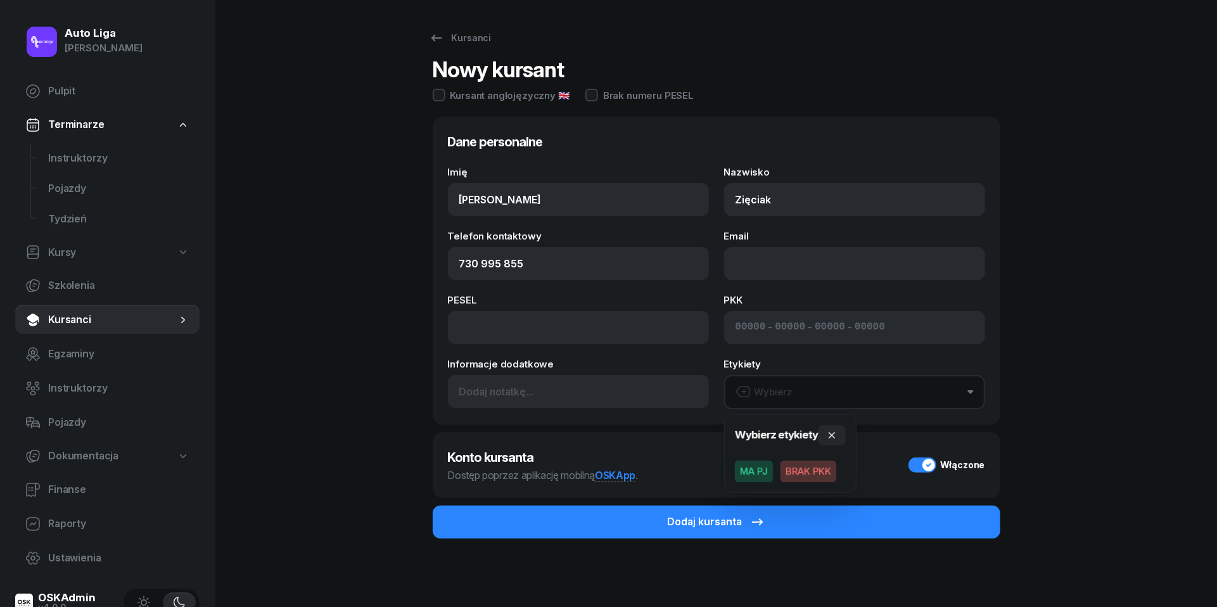
click at [759, 469] on span "MA PJ" at bounding box center [754, 472] width 38 height 22
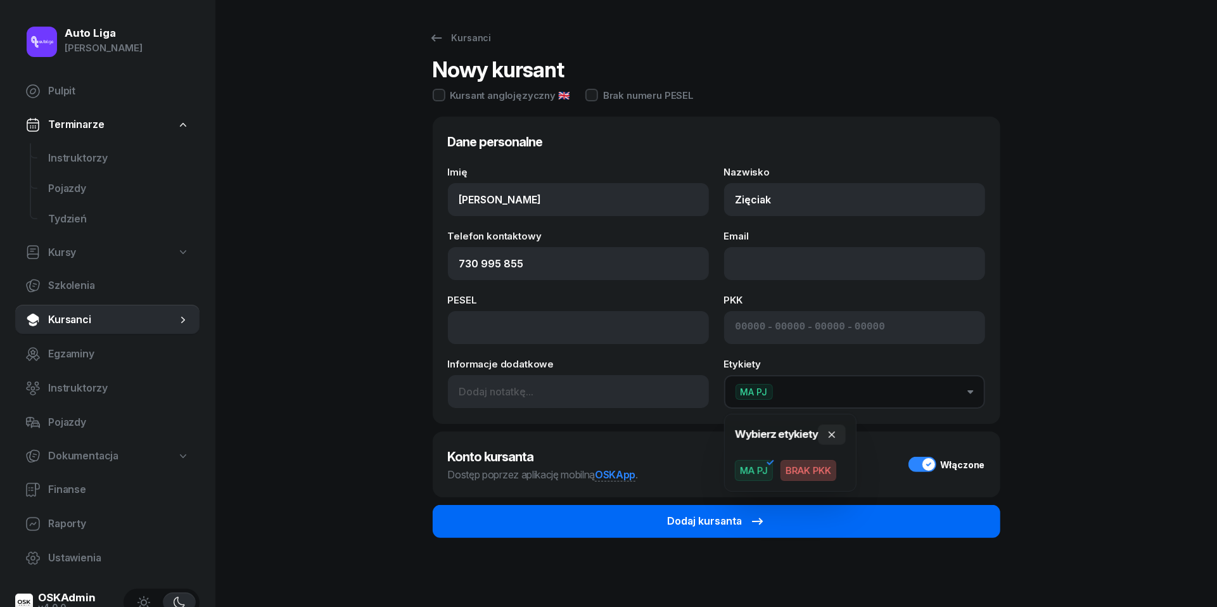
click at [700, 520] on div "Dodaj kursanta" at bounding box center [717, 521] width 98 height 16
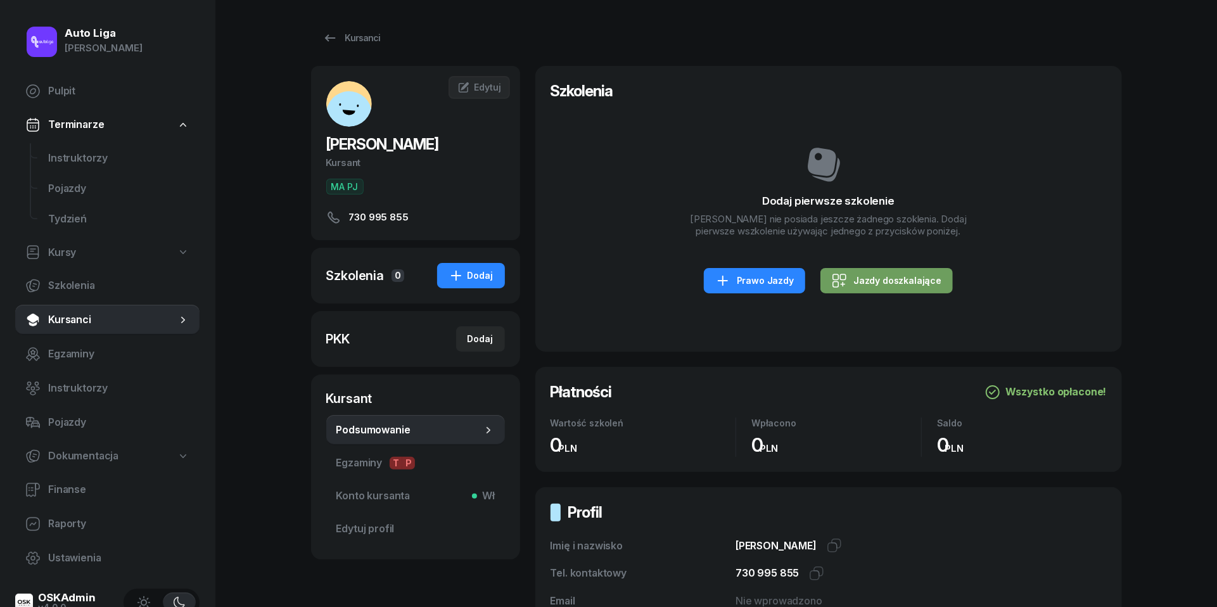
click at [921, 281] on div "Jazdy doszkalające" at bounding box center [887, 280] width 110 height 15
select select "B"
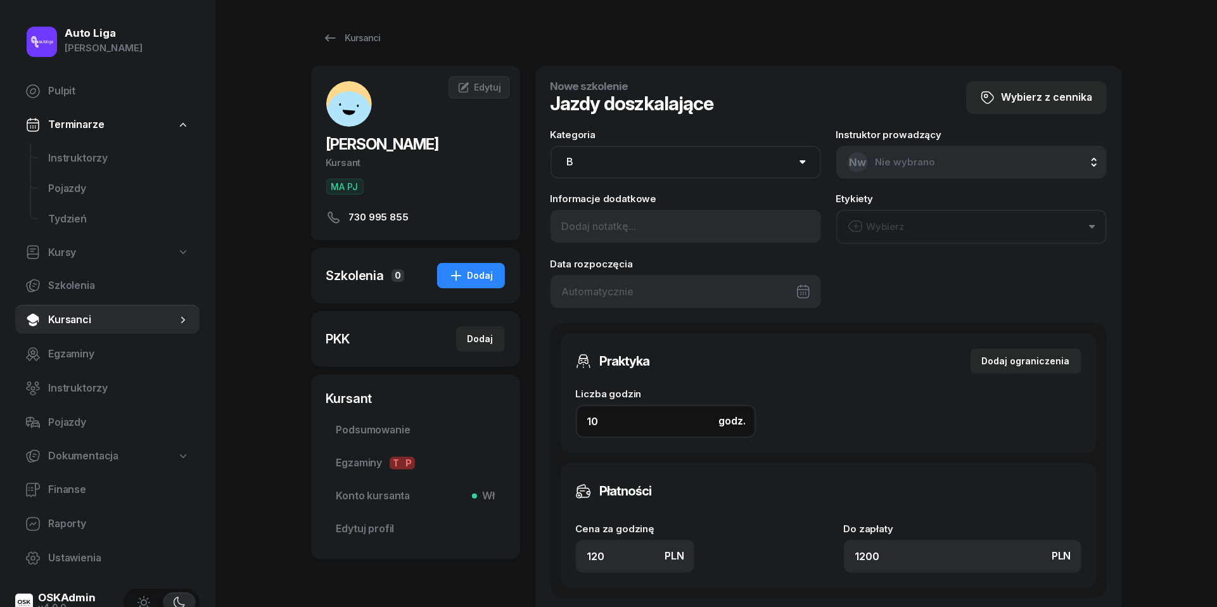
click at [627, 418] on input "10" at bounding box center [666, 421] width 180 height 33
type input "2"
type input "240"
type input "2"
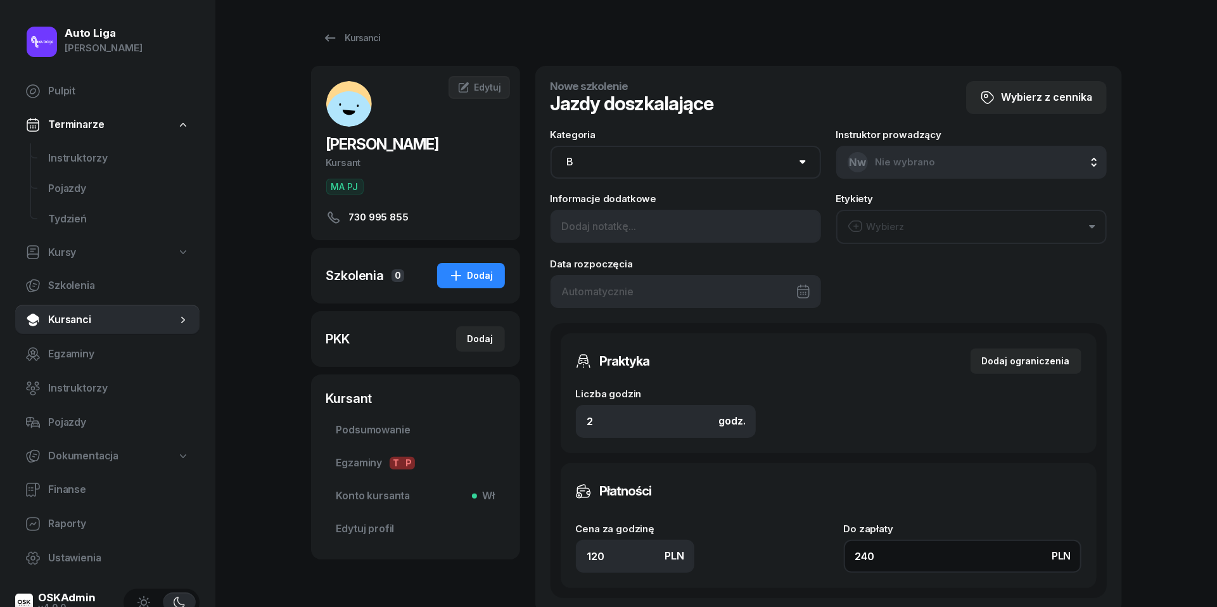
click at [905, 555] on input "240" at bounding box center [963, 556] width 238 height 33
type input "1.50"
type input "3"
type input "15"
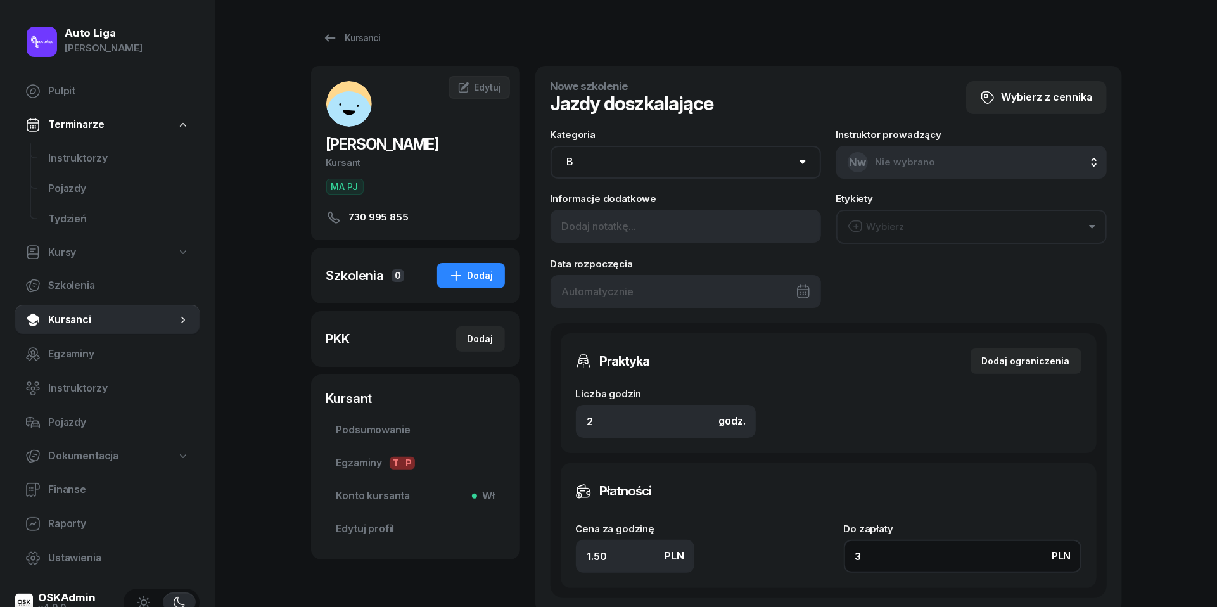
type input "30"
type input "150"
type input "300"
click at [679, 290] on div at bounding box center [686, 291] width 271 height 33
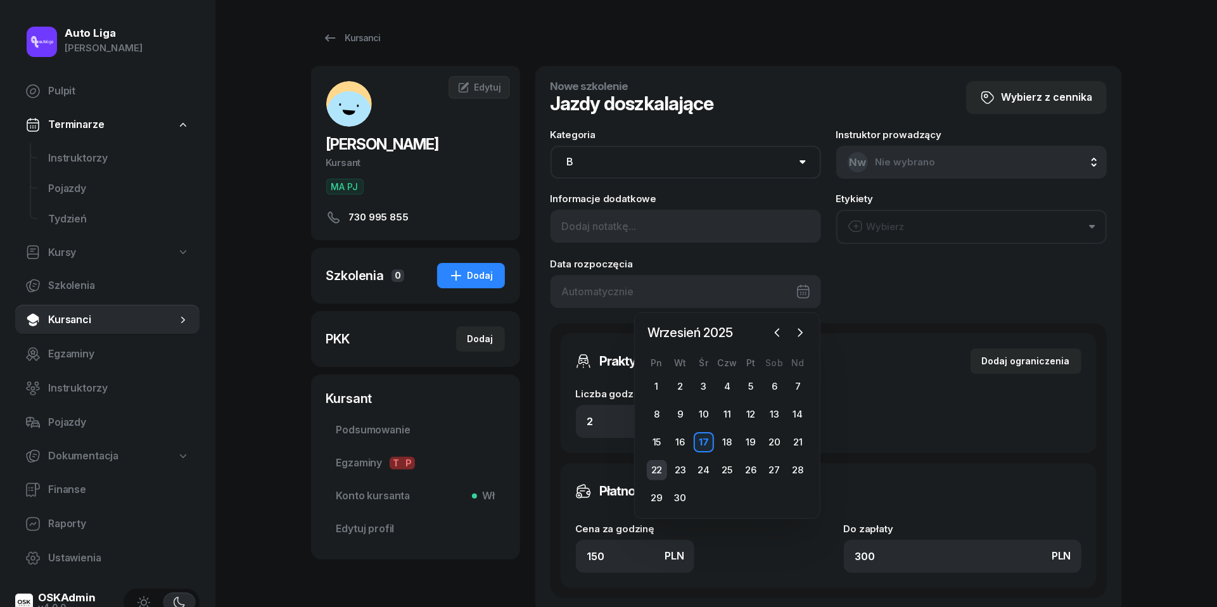
click at [653, 469] on div "22" at bounding box center [657, 470] width 20 height 20
type input "[DATE]"
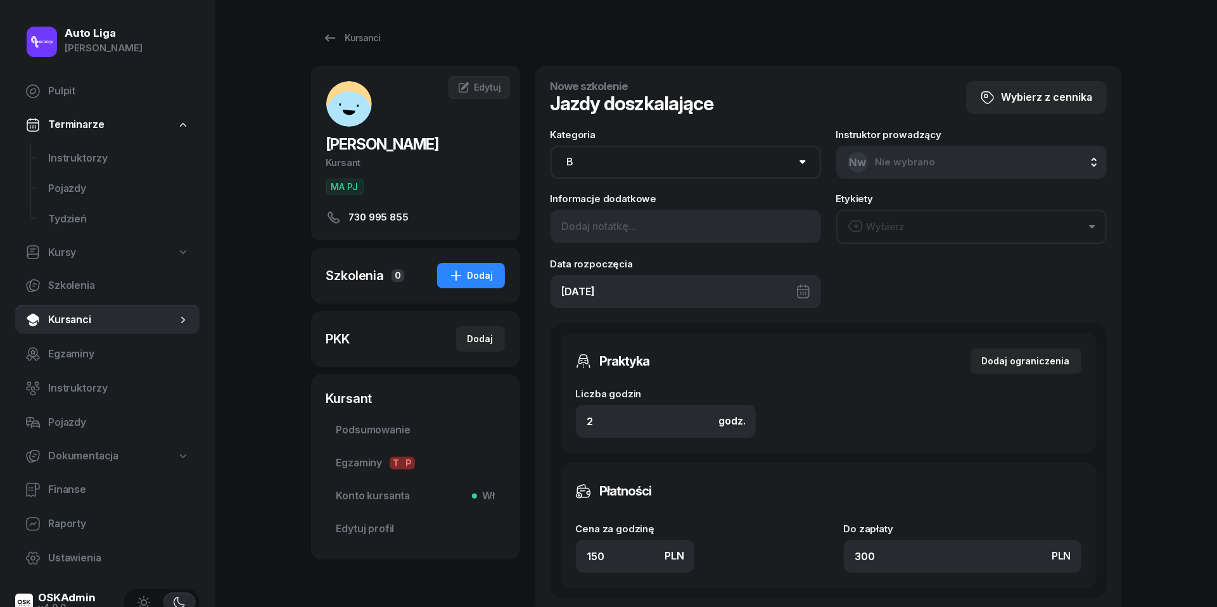
scroll to position [112, 0]
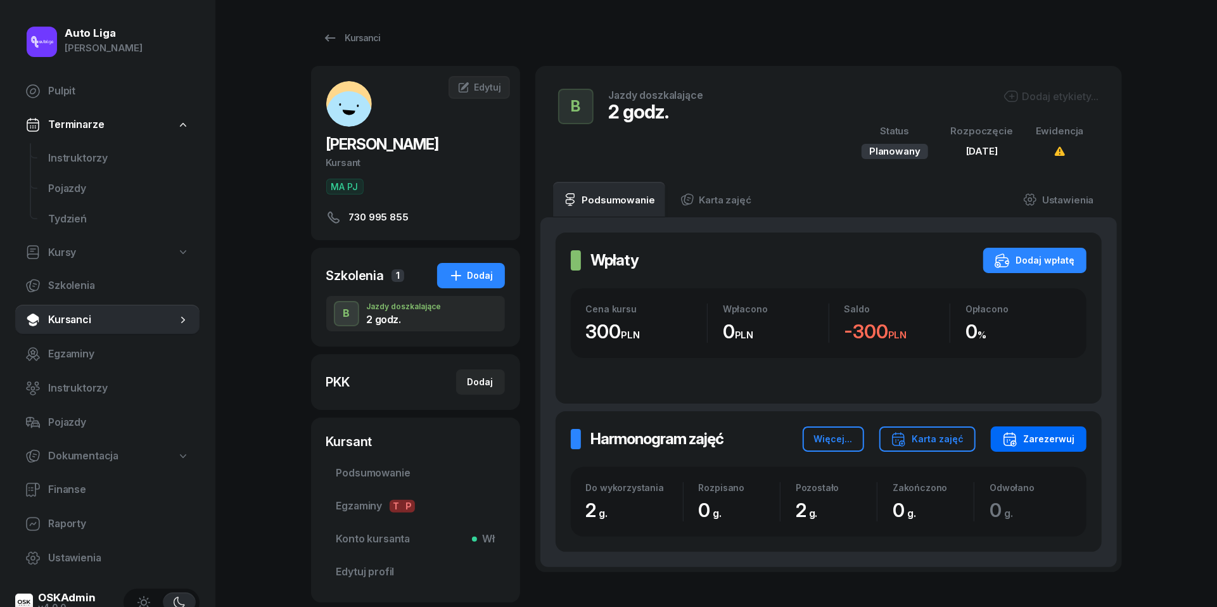
click at [1050, 442] on div "Zarezerwuj" at bounding box center [1038, 438] width 73 height 15
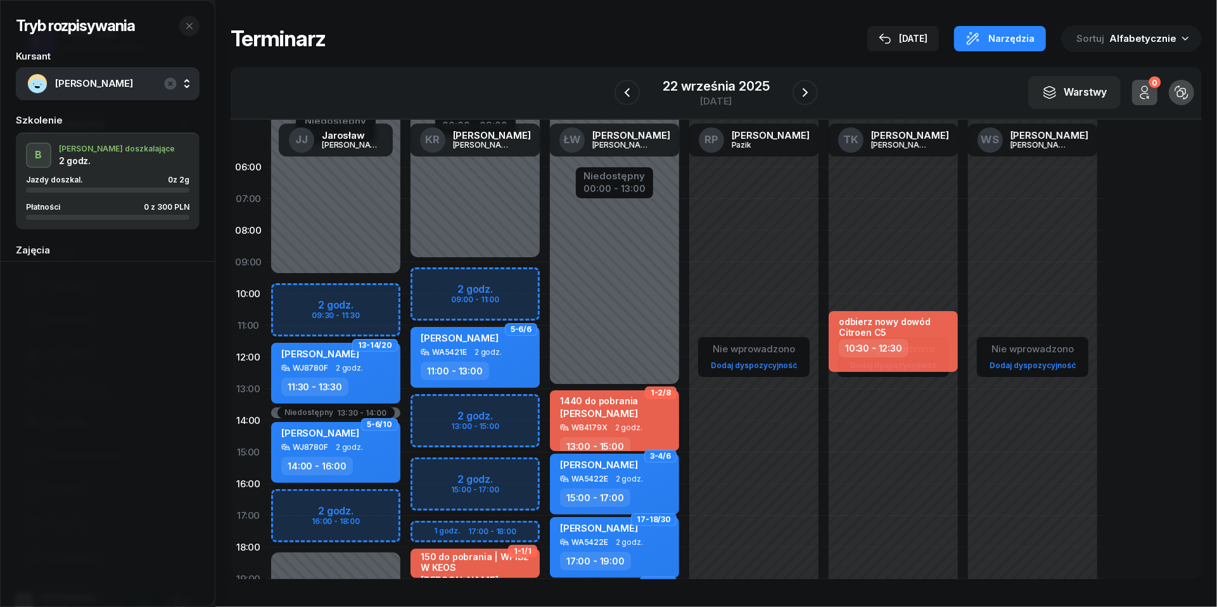
click at [293, 295] on div "Niedostępny 00:00 - 09:30 Niedostępny 18:00 - 23:59 Niedostępny 13:30 - 14:00 2…" at bounding box center [335, 452] width 139 height 602
select select "10"
select select "11"
select select "30"
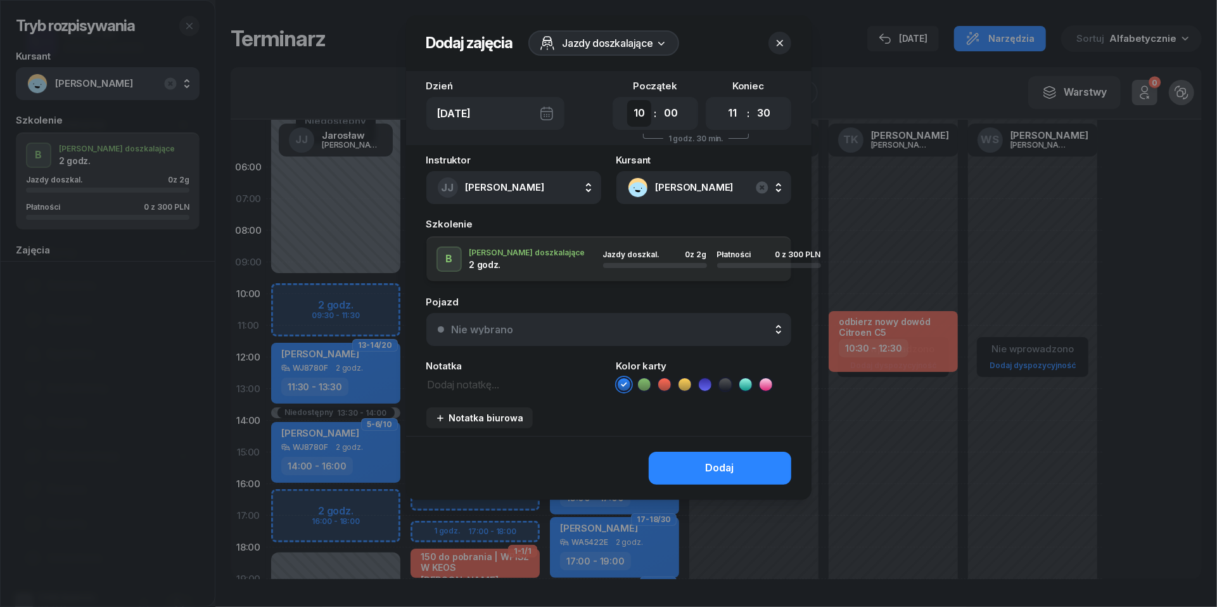
select select "09"
select select "30"
click at [578, 325] on div "Nie wybrano" at bounding box center [616, 329] width 328 height 10
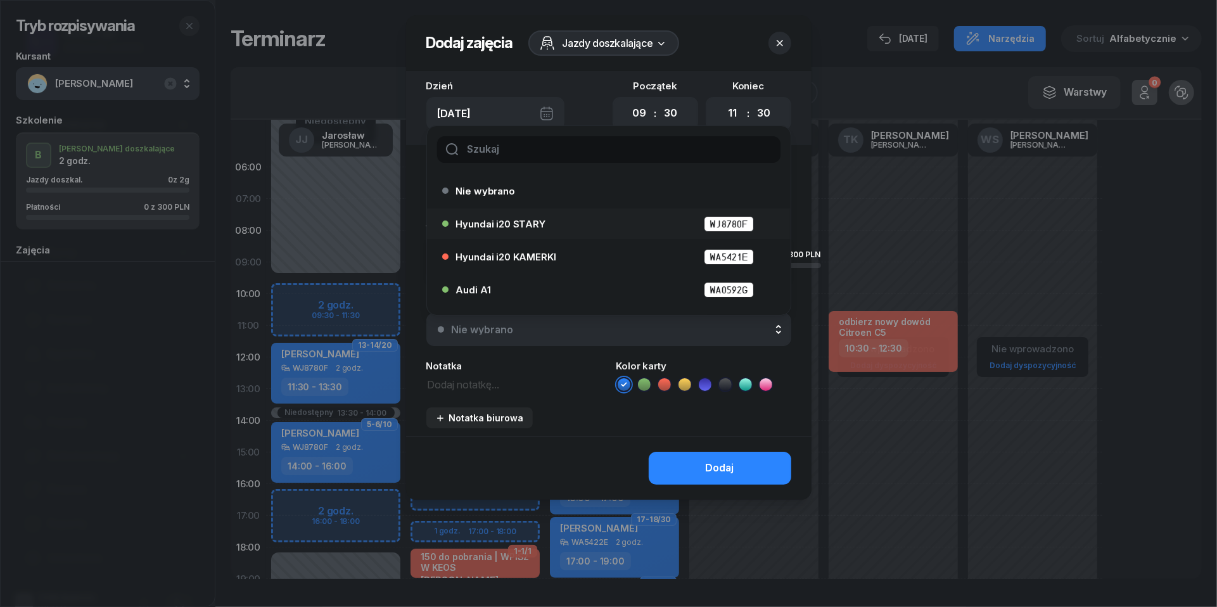
click at [521, 216] on div "Hyundai i20 STARY WJ8780F" at bounding box center [612, 224] width 312 height 16
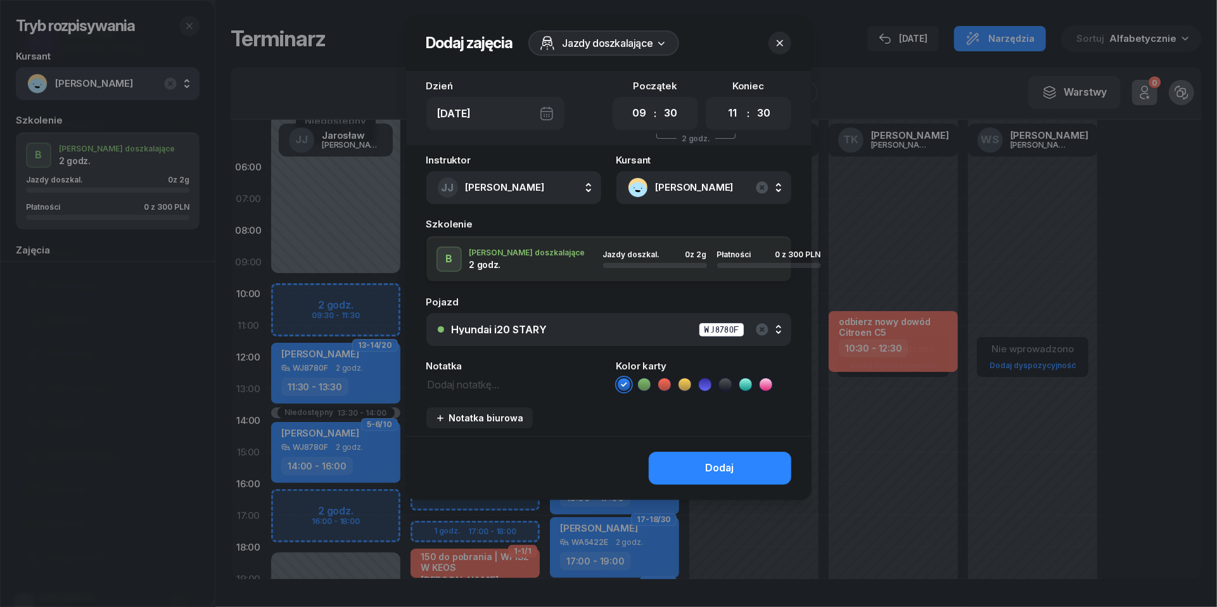
click at [665, 384] on icon at bounding box center [664, 384] width 6 height 4
click at [456, 379] on textarea at bounding box center [513, 384] width 175 height 16
type textarea "300 przelew"
click at [707, 466] on div "Dodaj" at bounding box center [720, 468] width 29 height 16
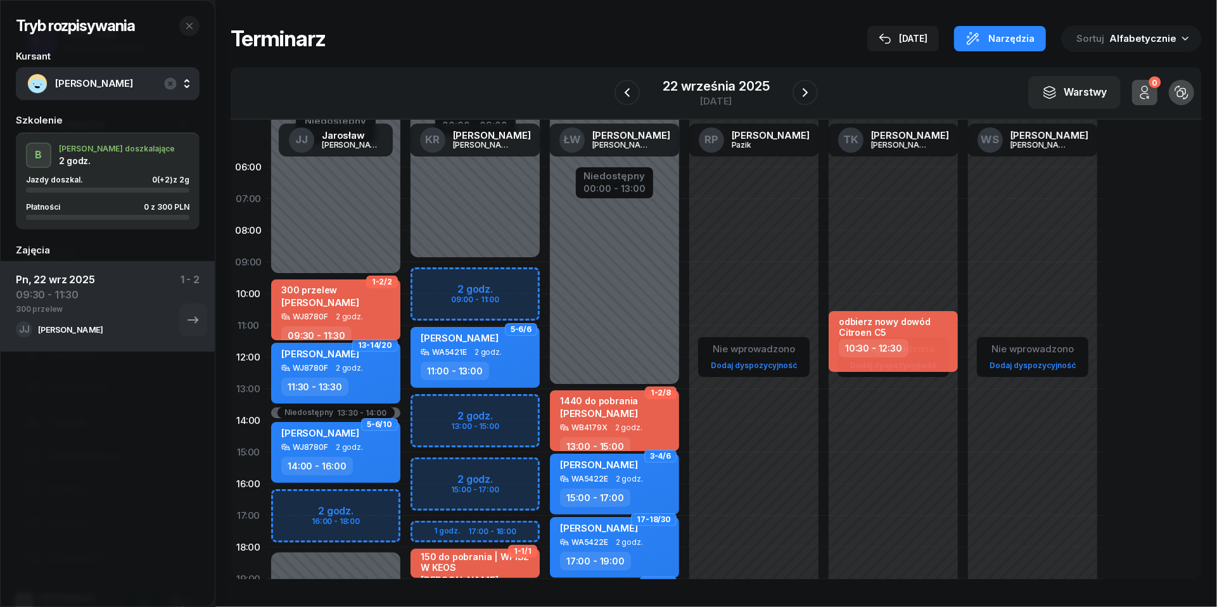
click at [319, 312] on div "WJ8780F" at bounding box center [310, 316] width 35 height 8
select select "09"
select select "30"
select select "11"
select select "30"
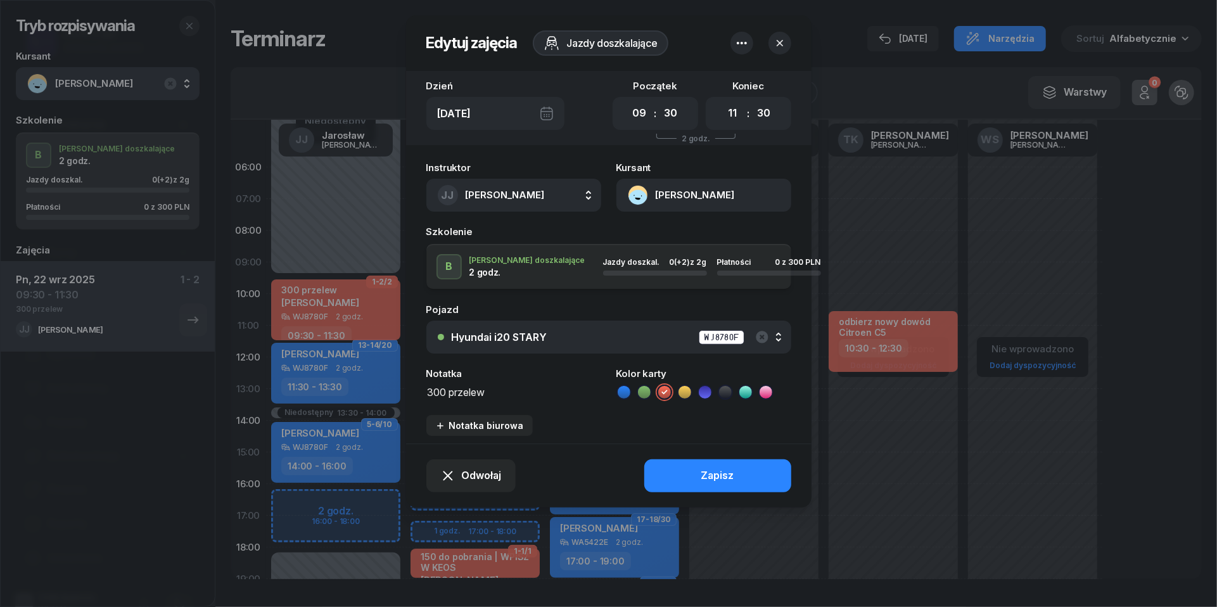
click at [640, 193] on button "[PERSON_NAME]" at bounding box center [703, 195] width 175 height 33
click at [647, 245] on div "Otwórz profil" at bounding box center [657, 239] width 61 height 16
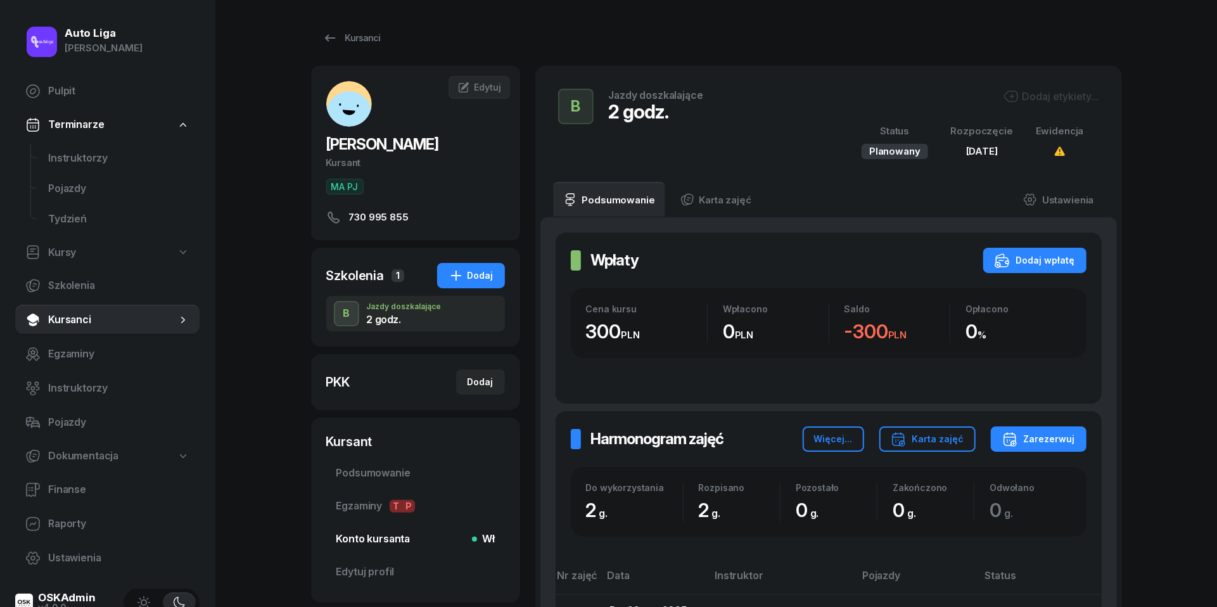
click at [366, 539] on span "Konto kursanta Wł" at bounding box center [415, 539] width 158 height 16
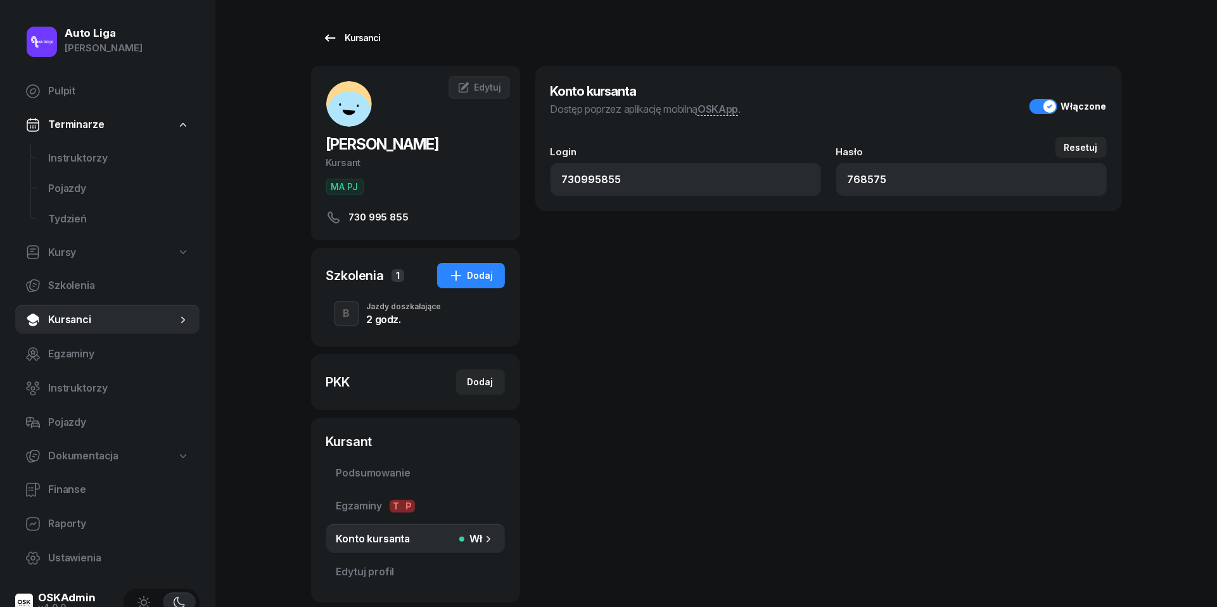
click at [336, 37] on icon at bounding box center [329, 37] width 15 height 15
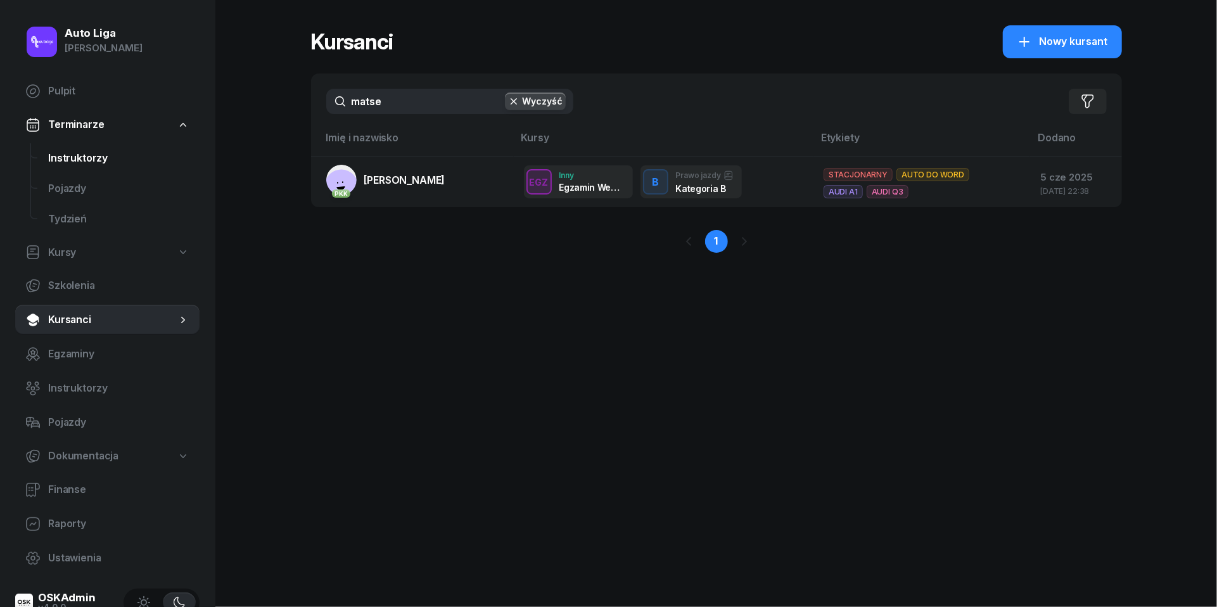
click at [90, 162] on span "Instruktorzy" at bounding box center [118, 158] width 141 height 16
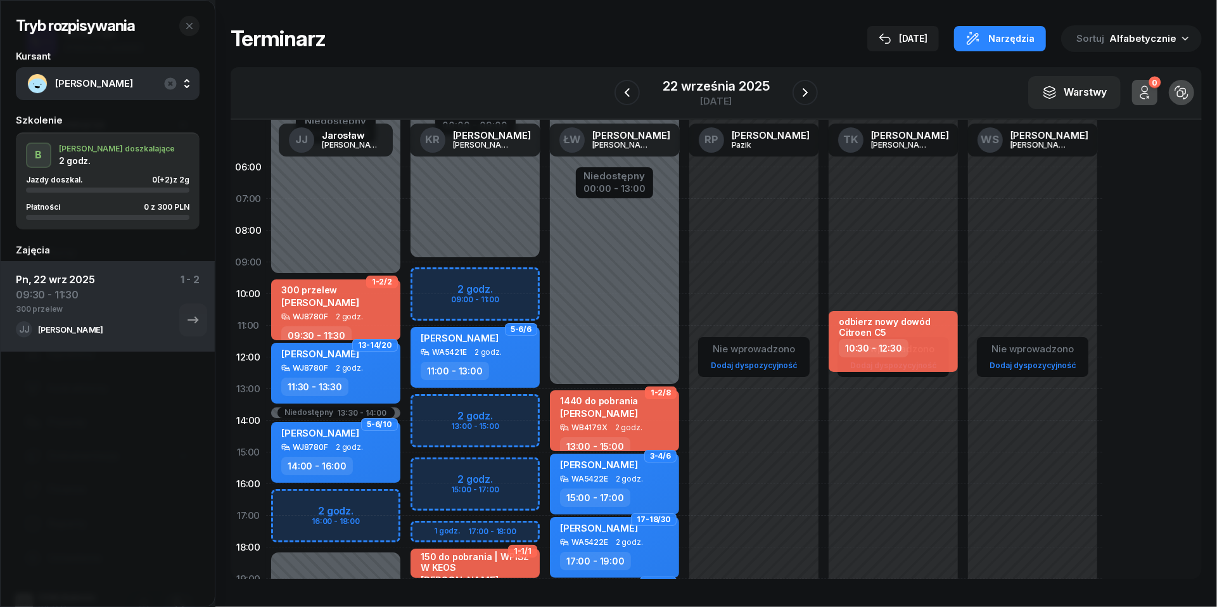
click at [307, 504] on div "Niedostępny 00:00 - 09:30 Niedostępny 18:00 - 23:59 Niedostępny 13:30 - 14:00 2…" at bounding box center [335, 452] width 139 height 602
select select "16"
select select "18"
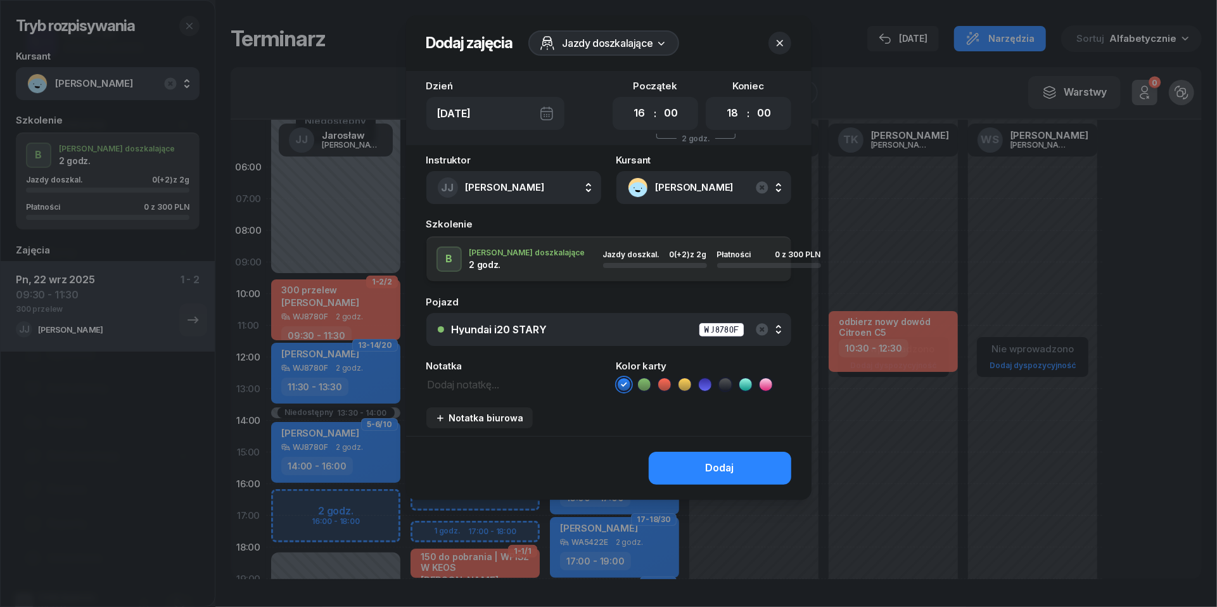
click at [459, 385] on textarea at bounding box center [513, 384] width 175 height 16
type textarea "kończyk"
click at [769, 330] on div "Hyundai i20 STARY WJ8780F" at bounding box center [616, 330] width 328 height 16
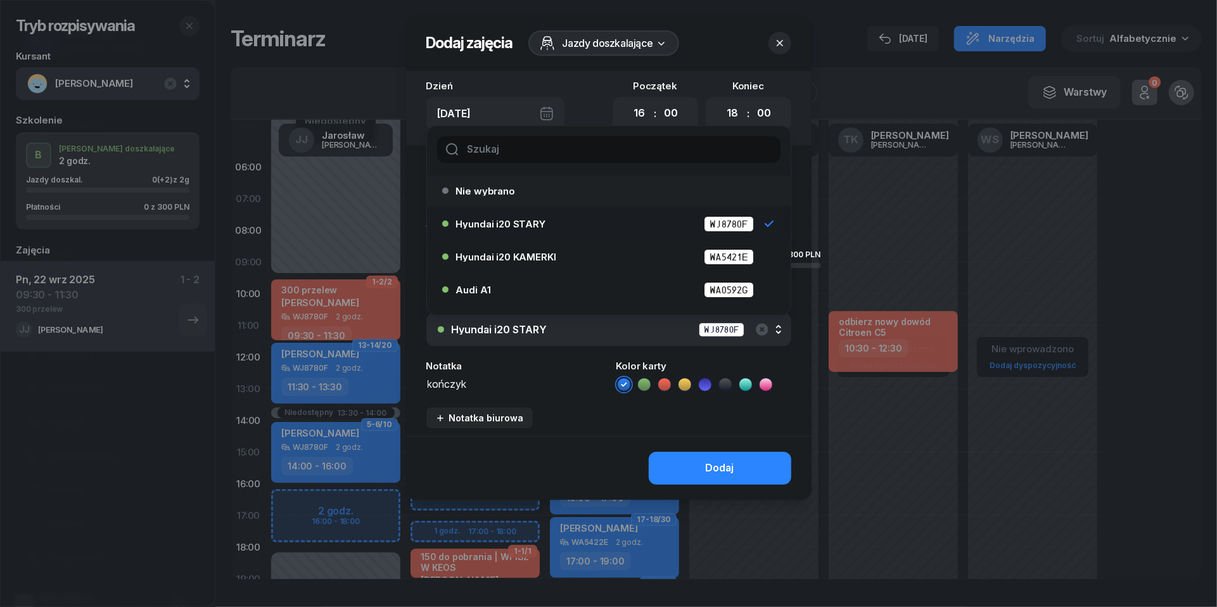
click at [480, 188] on span "Nie wybrano" at bounding box center [485, 191] width 59 height 10
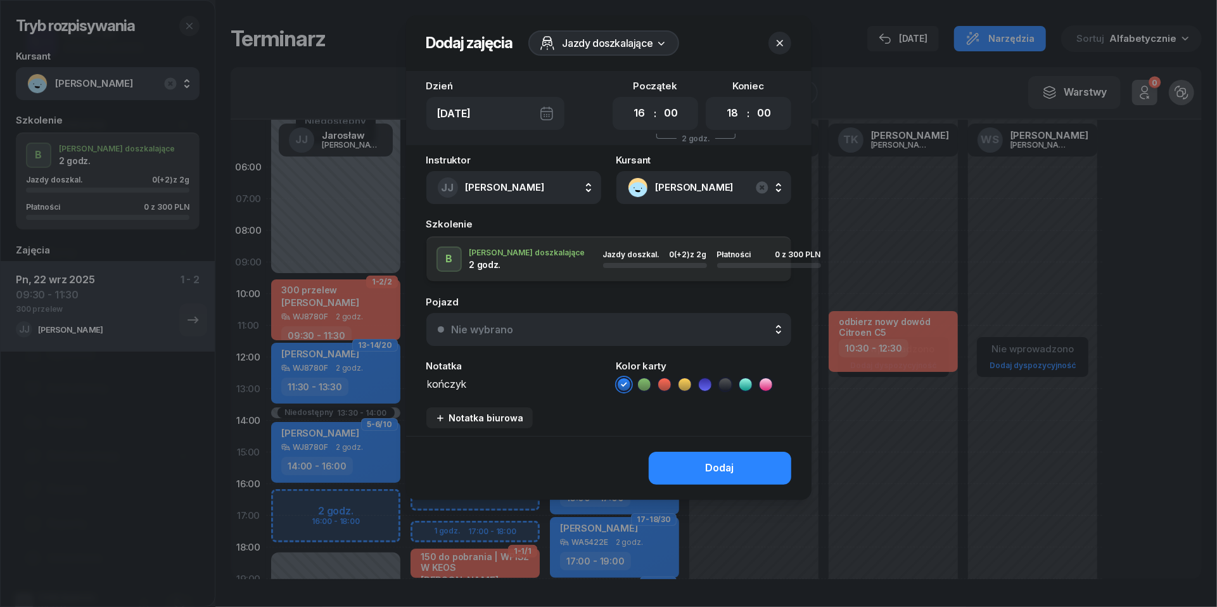
click at [667, 381] on icon at bounding box center [664, 384] width 13 height 13
click at [669, 454] on button "Dodaj" at bounding box center [720, 468] width 143 height 33
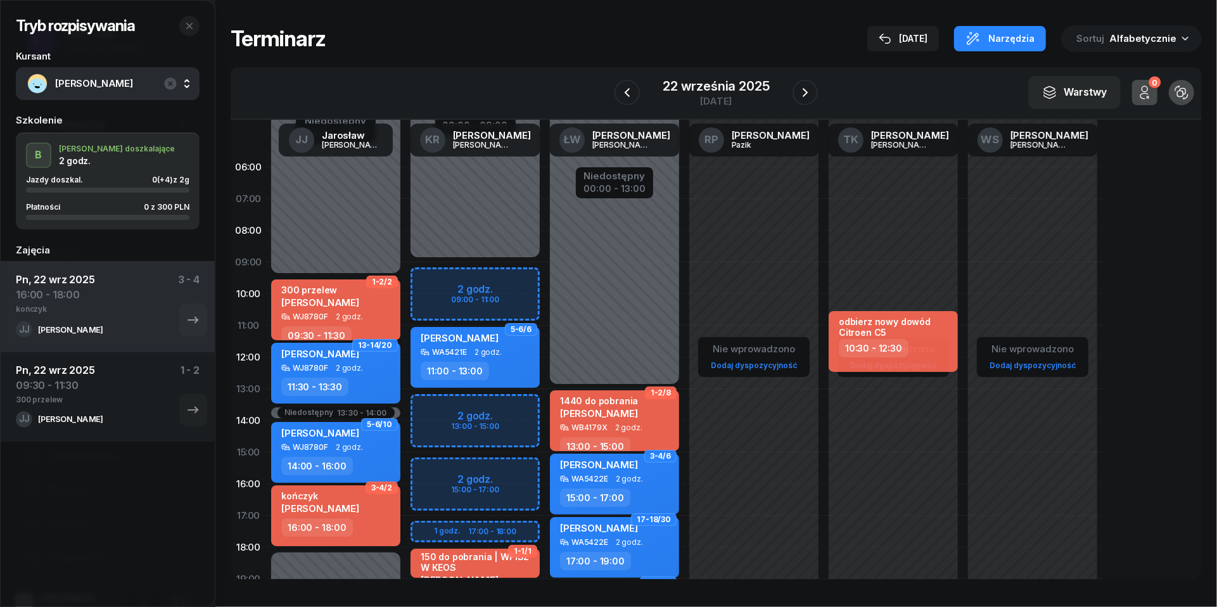
click at [358, 513] on div "[PERSON_NAME]" at bounding box center [337, 504] width 112 height 28
select select "16"
select select "18"
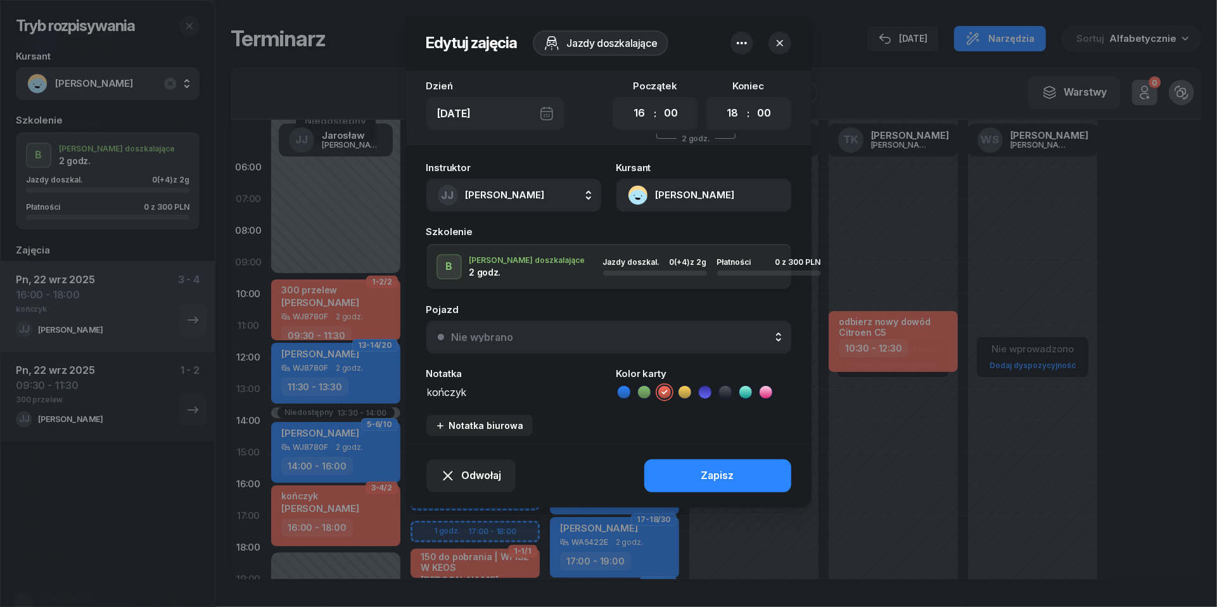
click at [740, 49] on icon "button" at bounding box center [741, 42] width 15 height 15
click at [736, 80] on link "Usuń" at bounding box center [736, 83] width 166 height 32
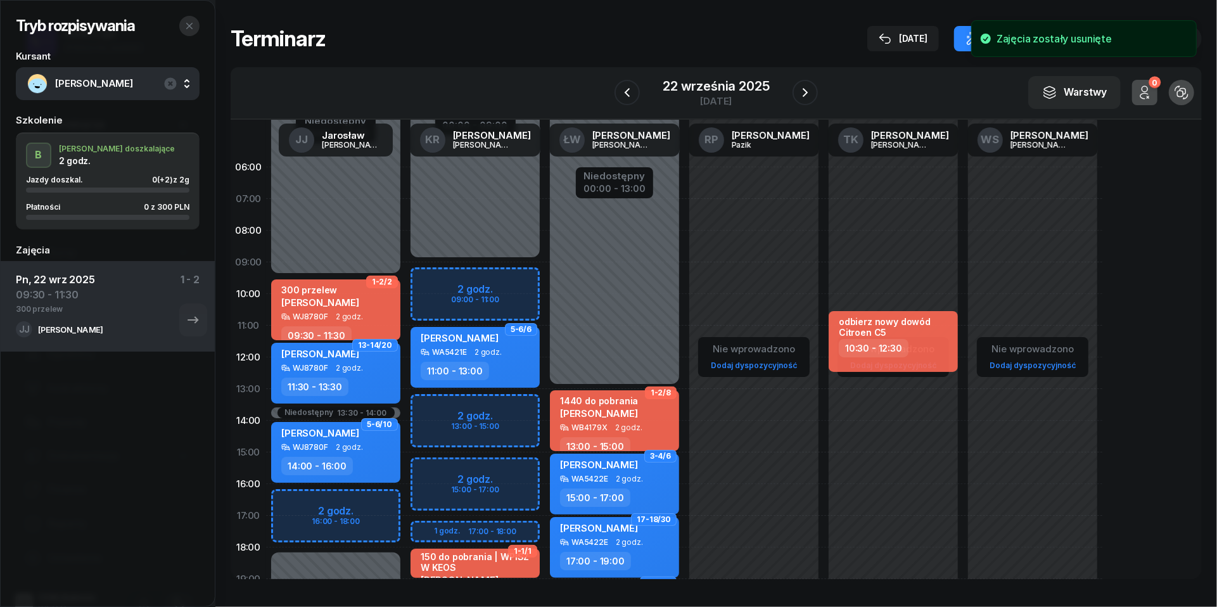
click at [191, 24] on icon "button" at bounding box center [189, 26] width 10 height 10
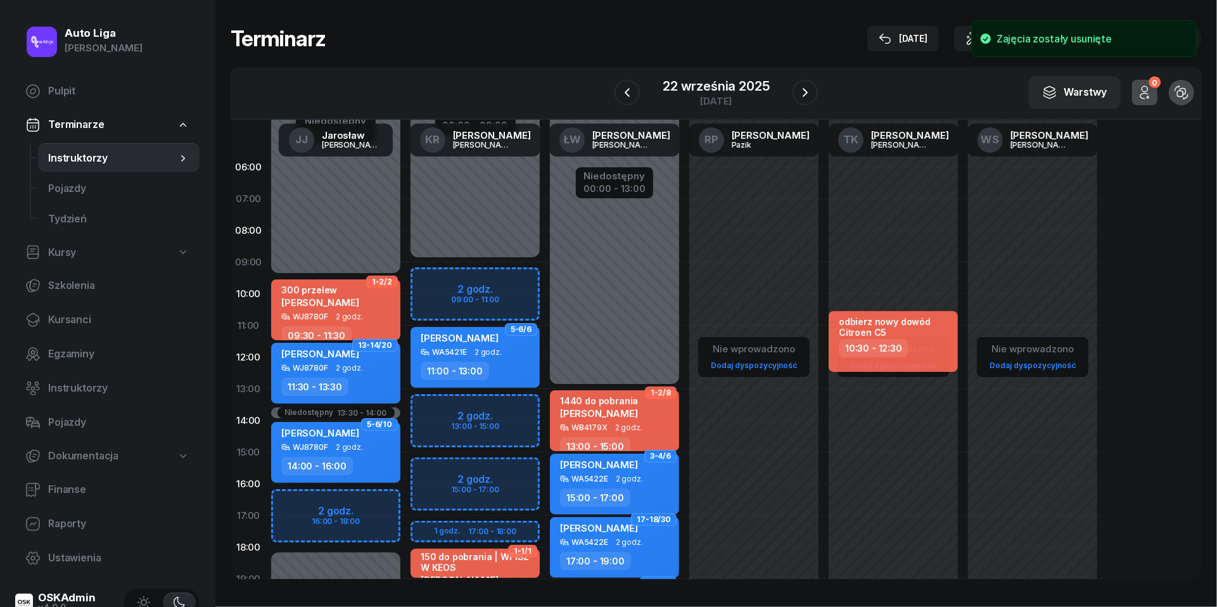
click at [291, 507] on div "Niedostępny 00:00 - 09:30 Niedostępny 18:00 - 23:59 Niedostępny 13:30 - 14:00 1…" at bounding box center [335, 452] width 139 height 602
select select "16"
select select "18"
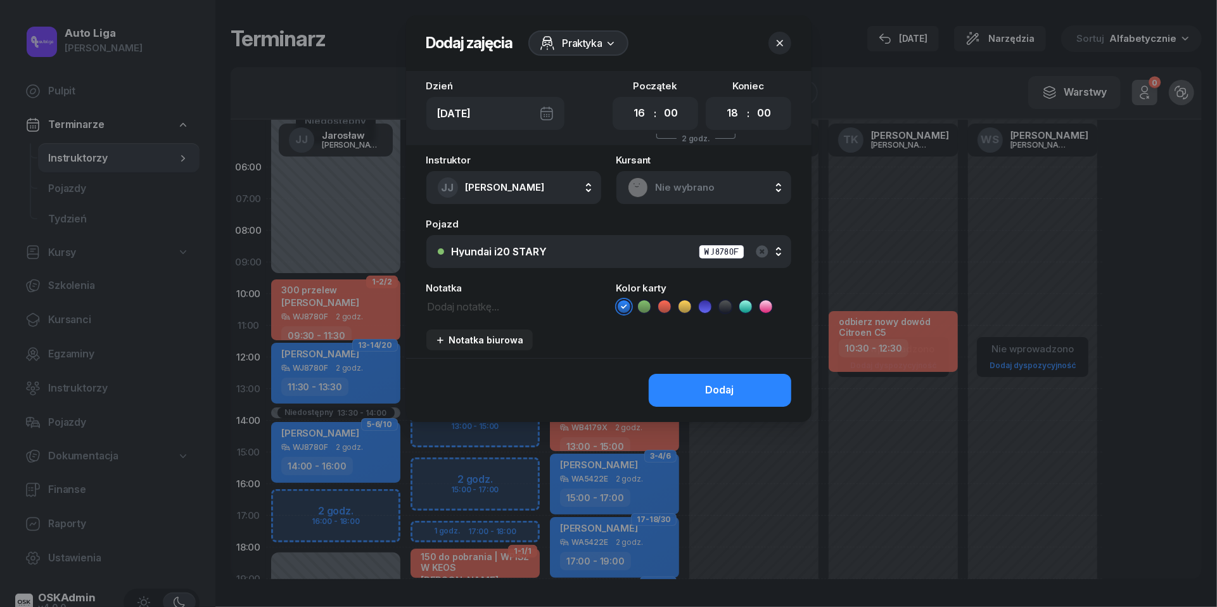
click at [490, 304] on textarea at bounding box center [513, 306] width 175 height 16
type textarea "Kończyk"
click at [765, 252] on icon "button" at bounding box center [762, 251] width 12 height 12
click at [666, 307] on icon at bounding box center [664, 306] width 13 height 13
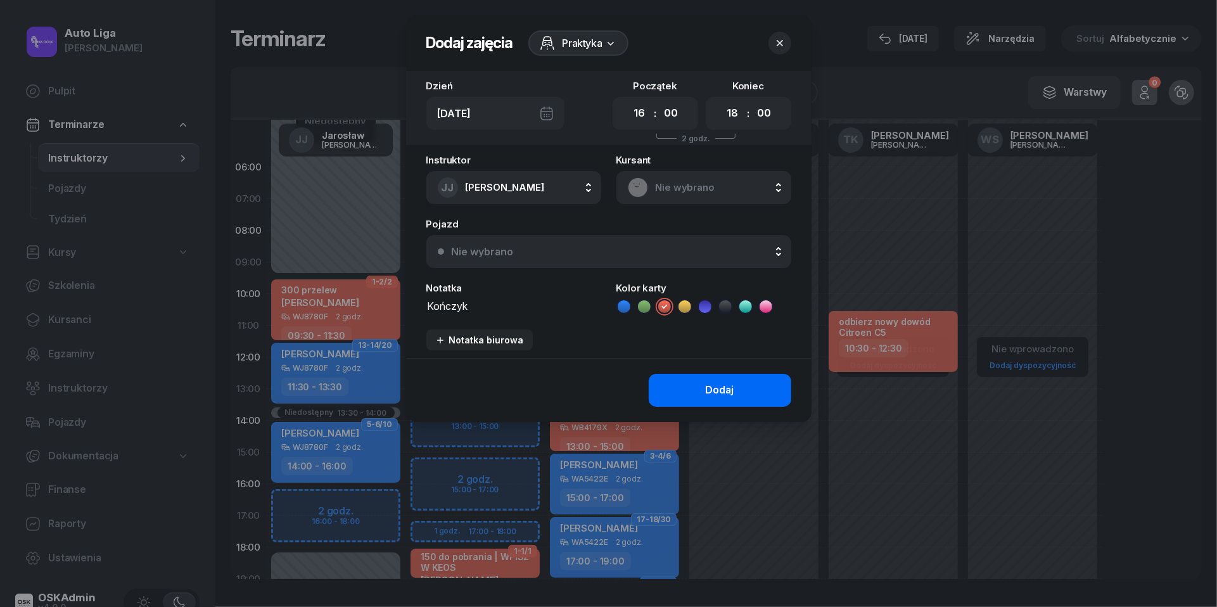
click at [716, 388] on div "Dodaj" at bounding box center [720, 390] width 29 height 16
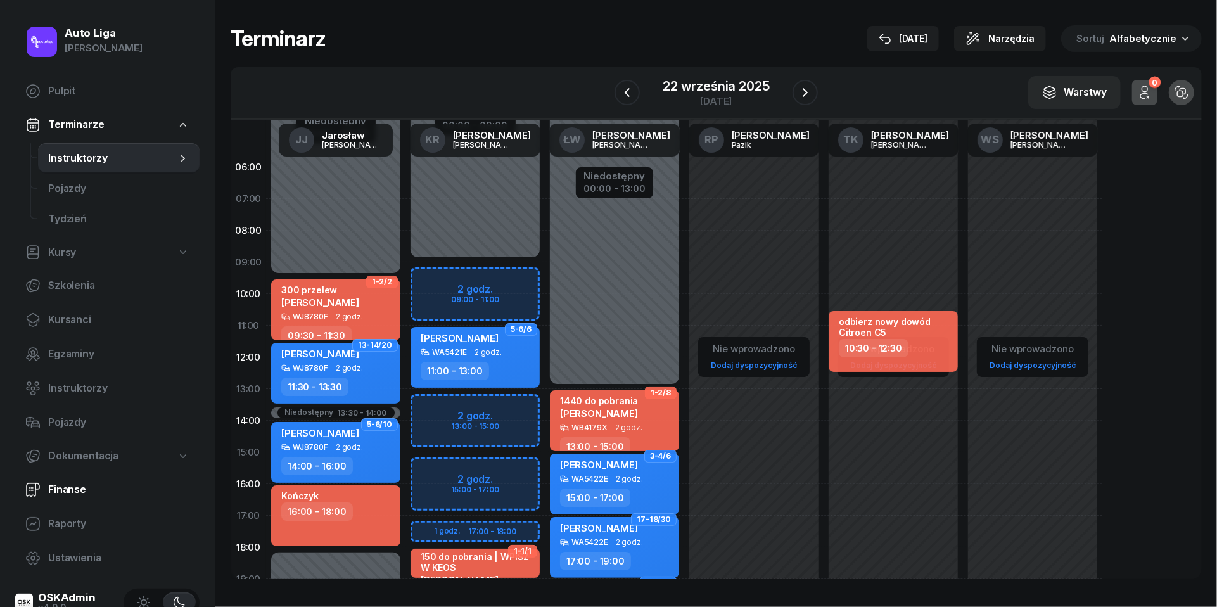
click at [81, 492] on span "Finanse" at bounding box center [118, 490] width 141 height 16
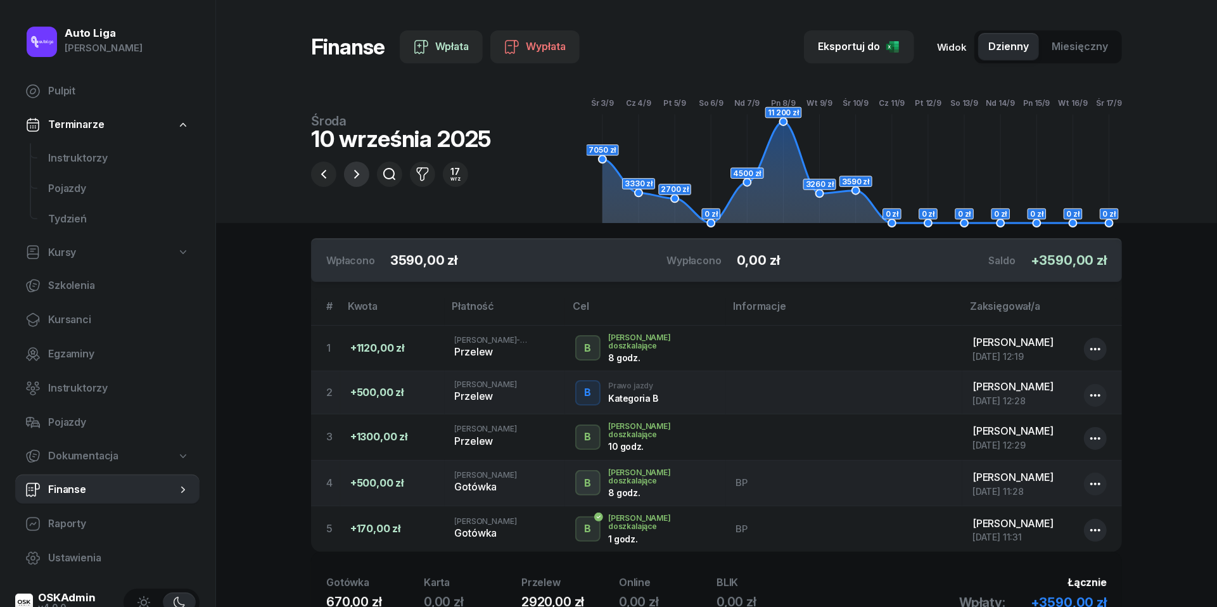
click at [355, 172] on icon "button" at bounding box center [356, 174] width 5 height 9
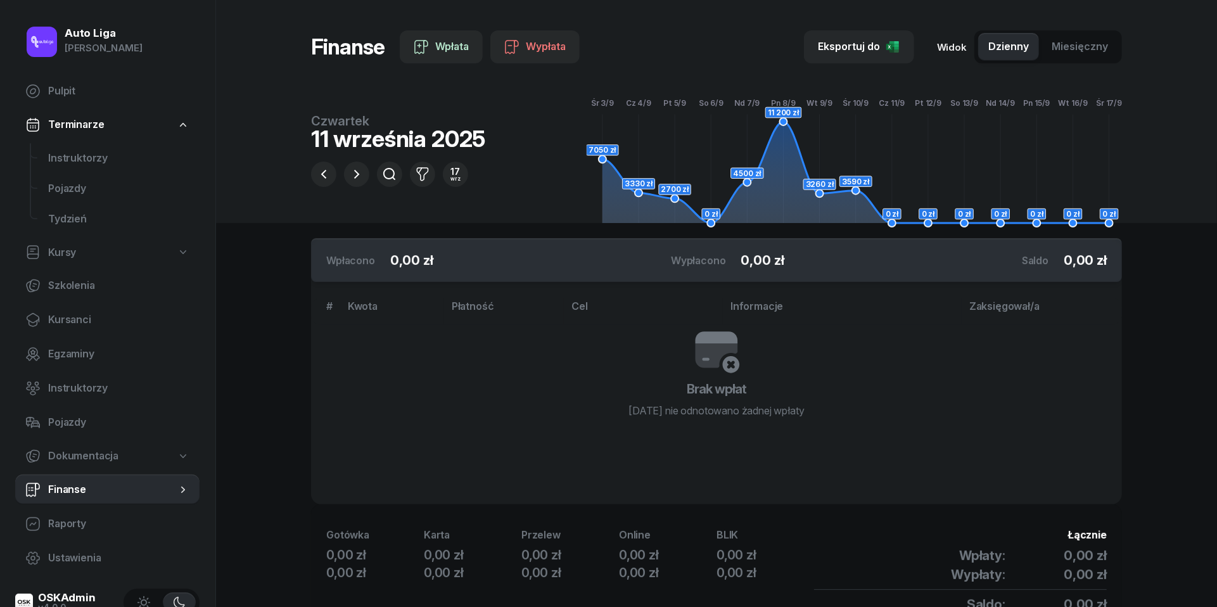
scroll to position [67, 0]
click at [328, 167] on icon "button" at bounding box center [323, 174] width 15 height 15
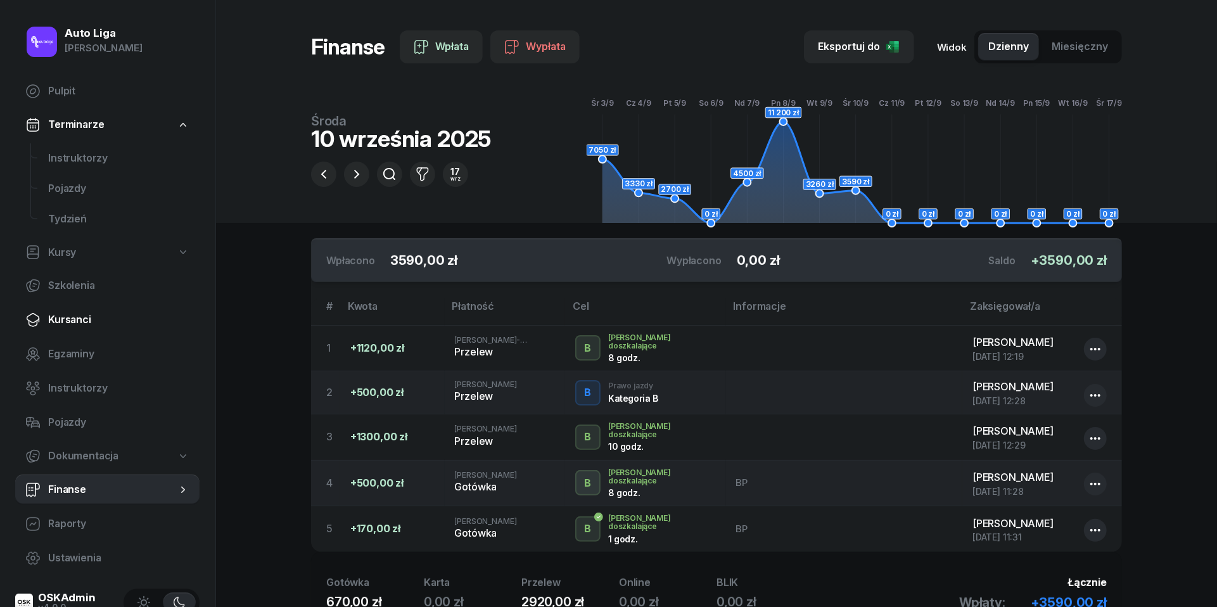
click at [68, 328] on link "Kursanci" at bounding box center [107, 320] width 184 height 30
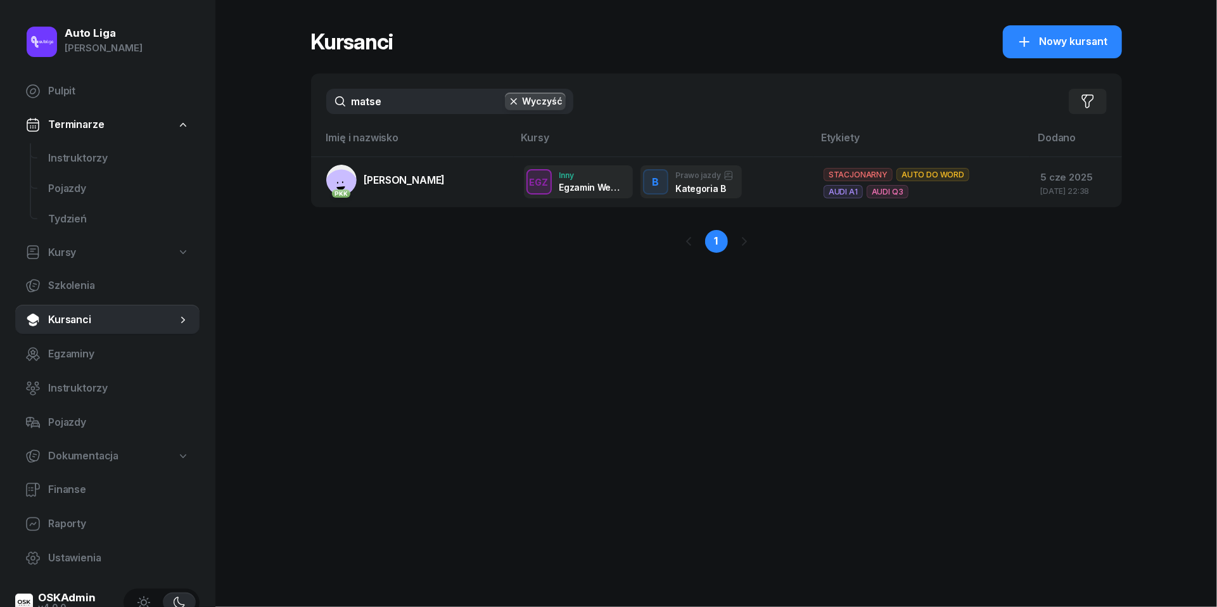
click at [390, 107] on input "matse" at bounding box center [449, 101] width 247 height 25
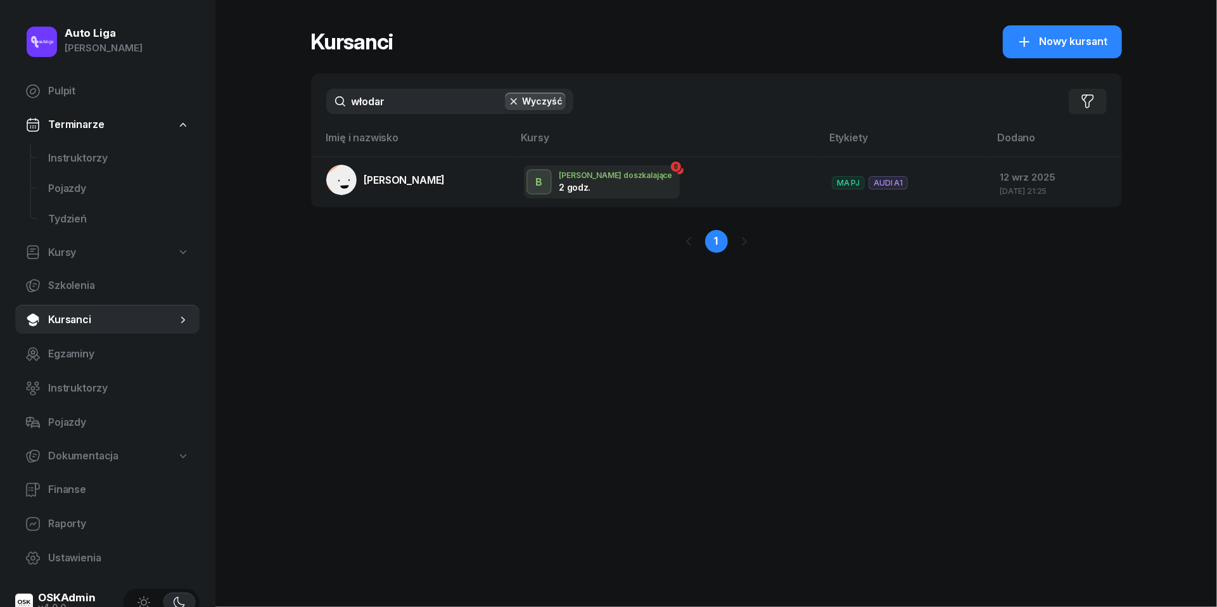
type input "włodarz"
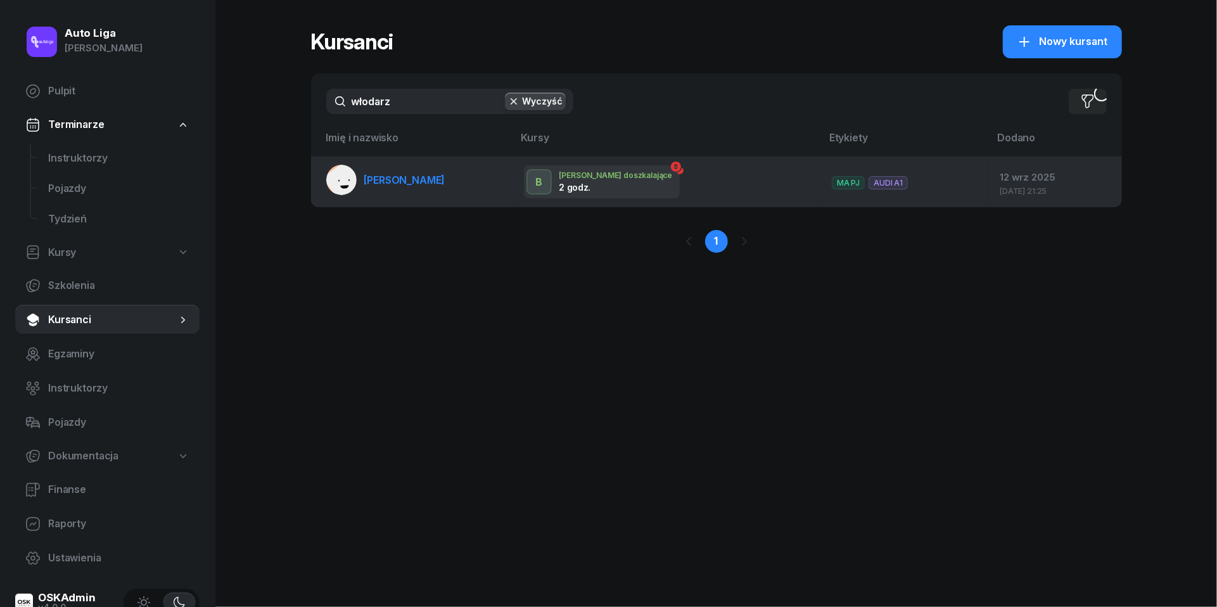
drag, startPoint x: 403, startPoint y: 132, endPoint x: 393, endPoint y: 182, distance: 51.7
click at [393, 182] on span "[PERSON_NAME]" at bounding box center [404, 180] width 81 height 13
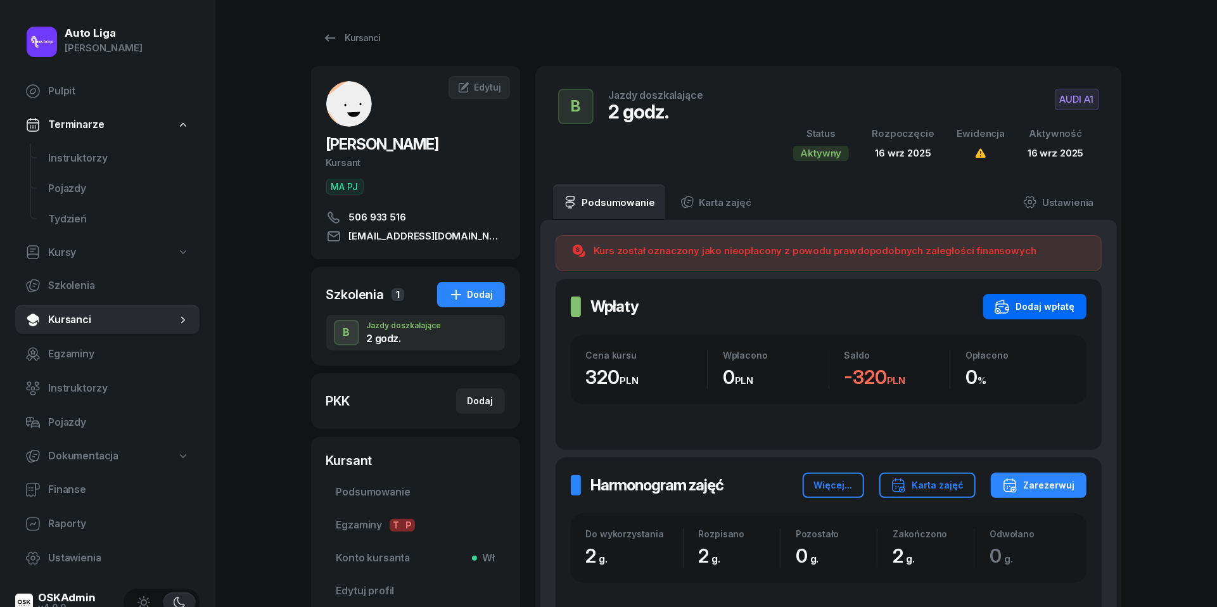
click at [1068, 310] on div "Dodaj wpłatę" at bounding box center [1035, 306] width 80 height 15
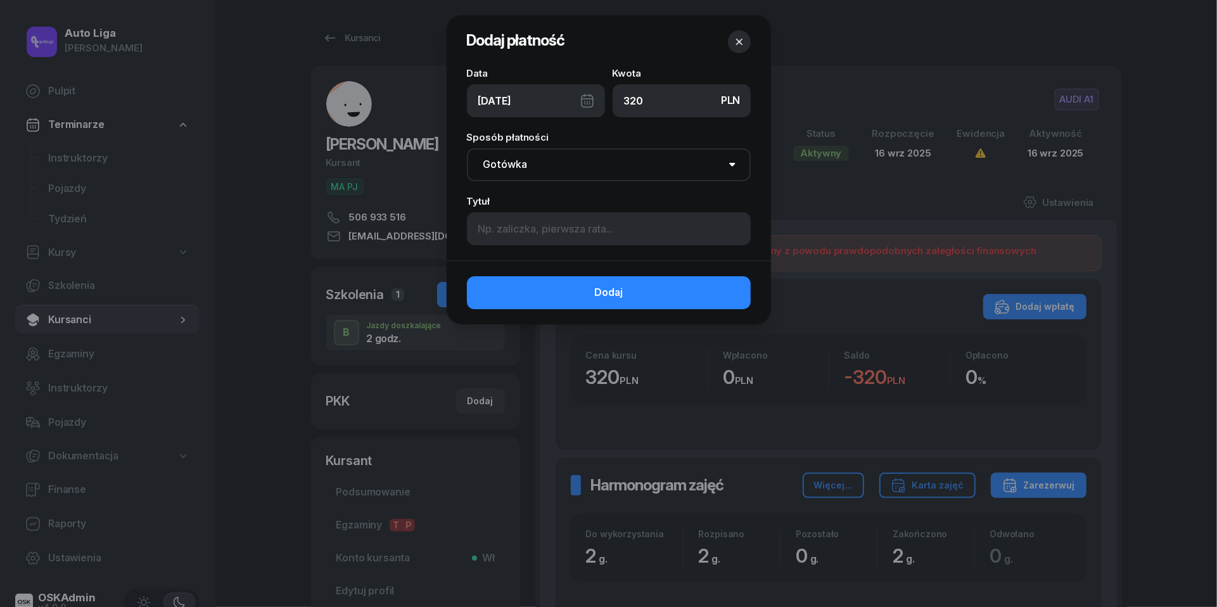
type input "320"
click at [592, 102] on div "[DATE]" at bounding box center [536, 100] width 138 height 33
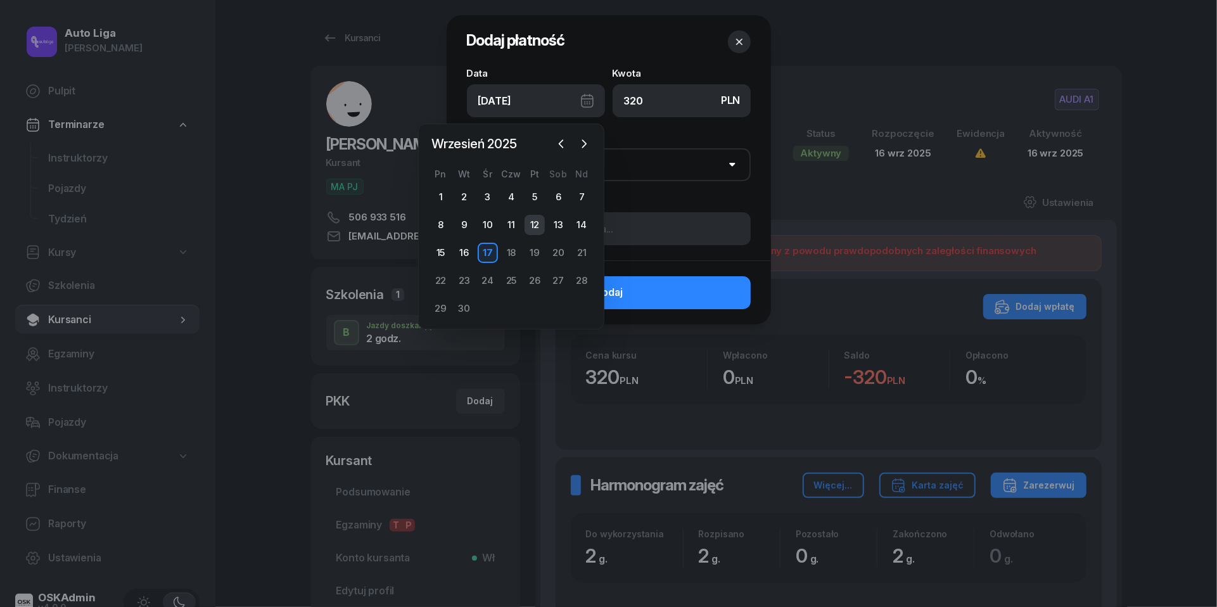
click at [532, 219] on div "12" at bounding box center [535, 225] width 20 height 20
type input "[DATE]"
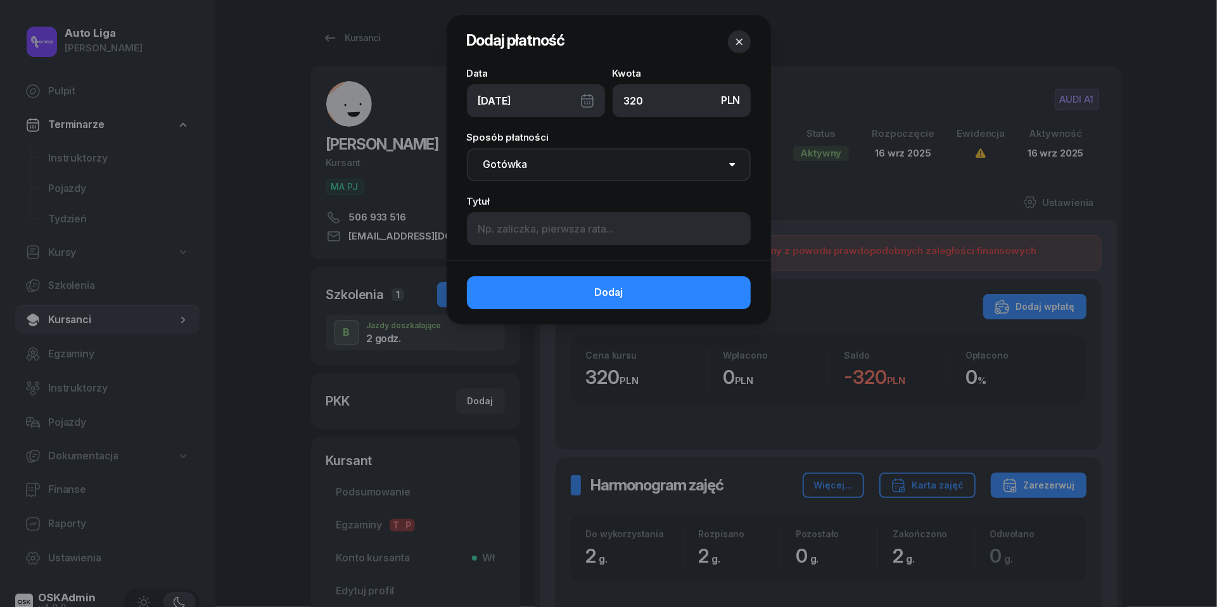
select select "transfer"
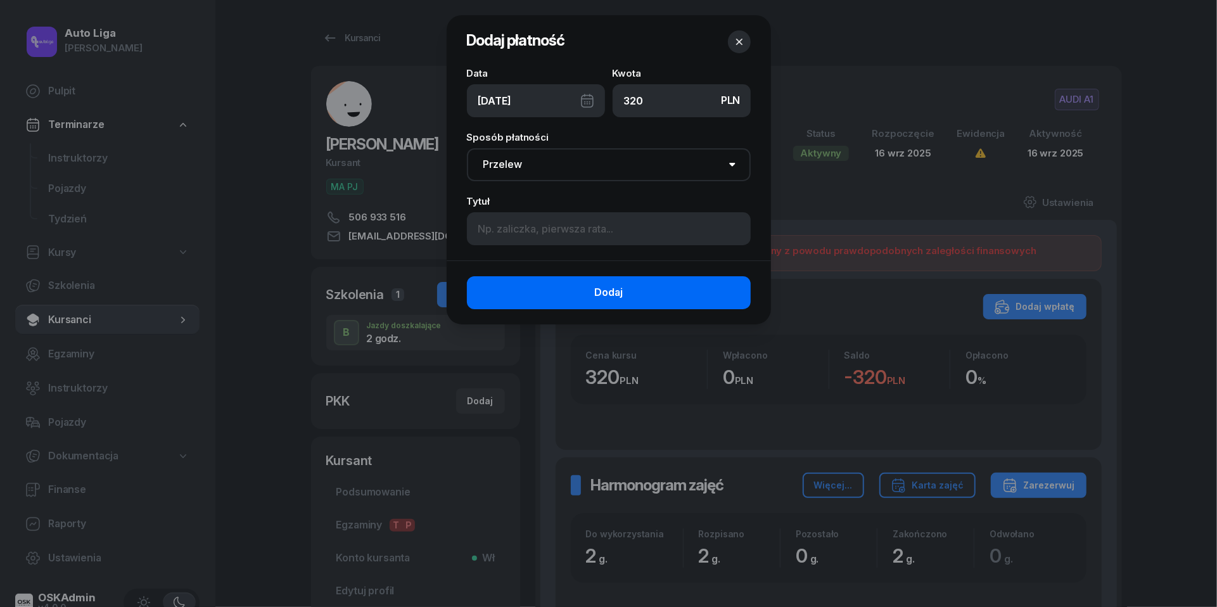
click at [578, 293] on button "Dodaj" at bounding box center [609, 292] width 284 height 33
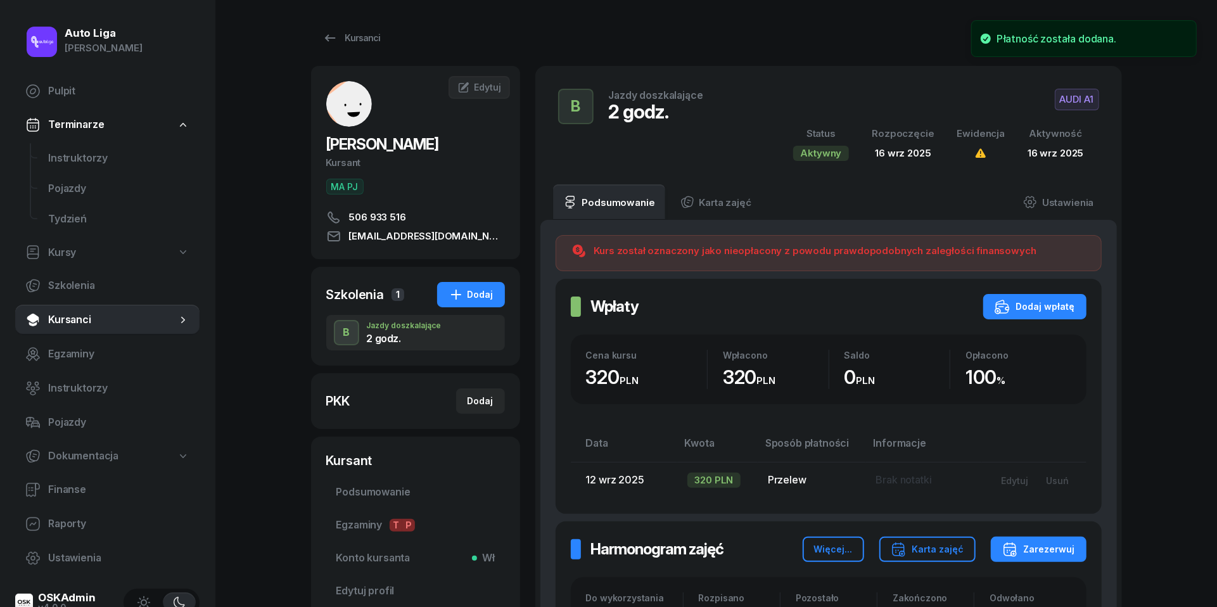
scroll to position [312, 0]
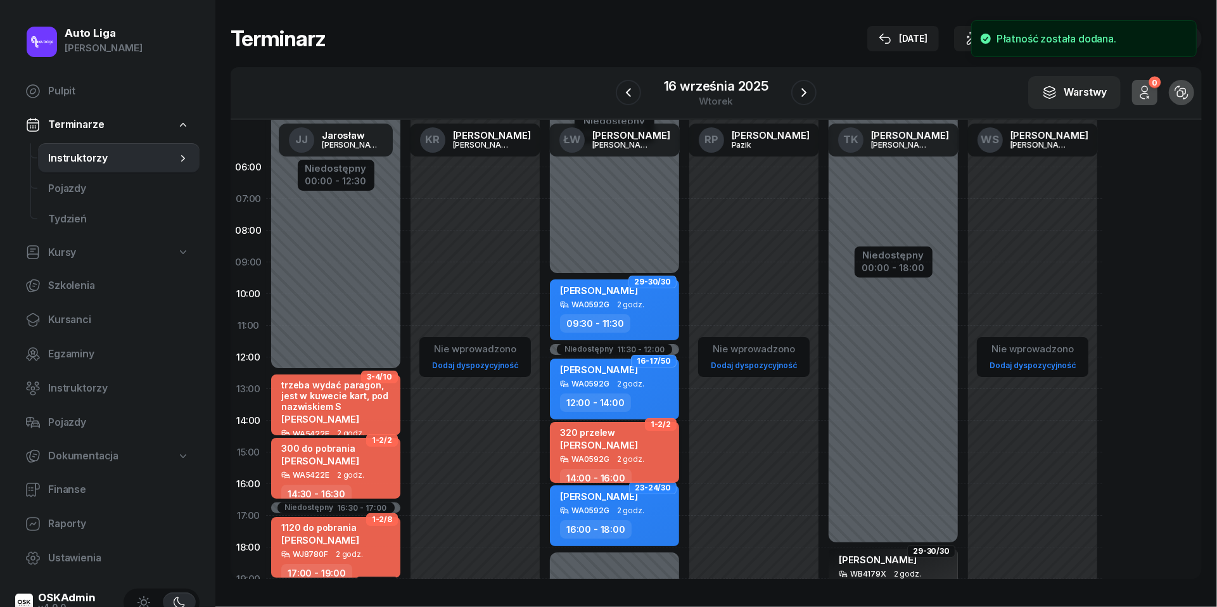
click at [641, 449] on div "320 przelew [PERSON_NAME]" at bounding box center [616, 441] width 112 height 28
select select "14"
select select "16"
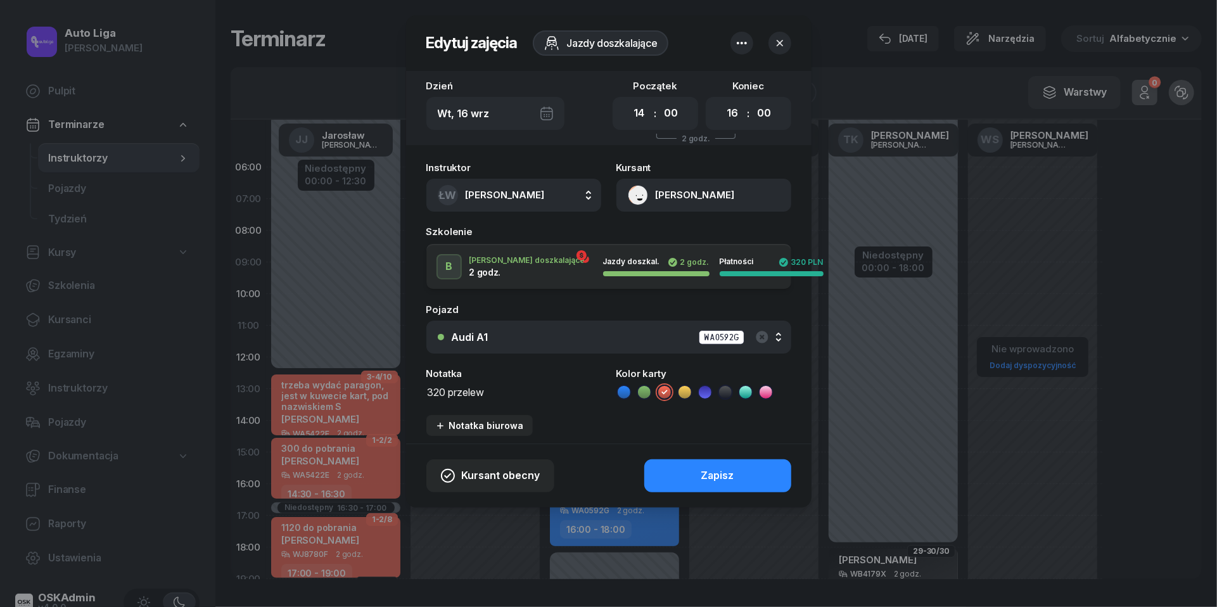
click at [472, 392] on textarea "320 przelew" at bounding box center [513, 391] width 175 height 16
click at [622, 389] on icon at bounding box center [624, 392] width 13 height 13
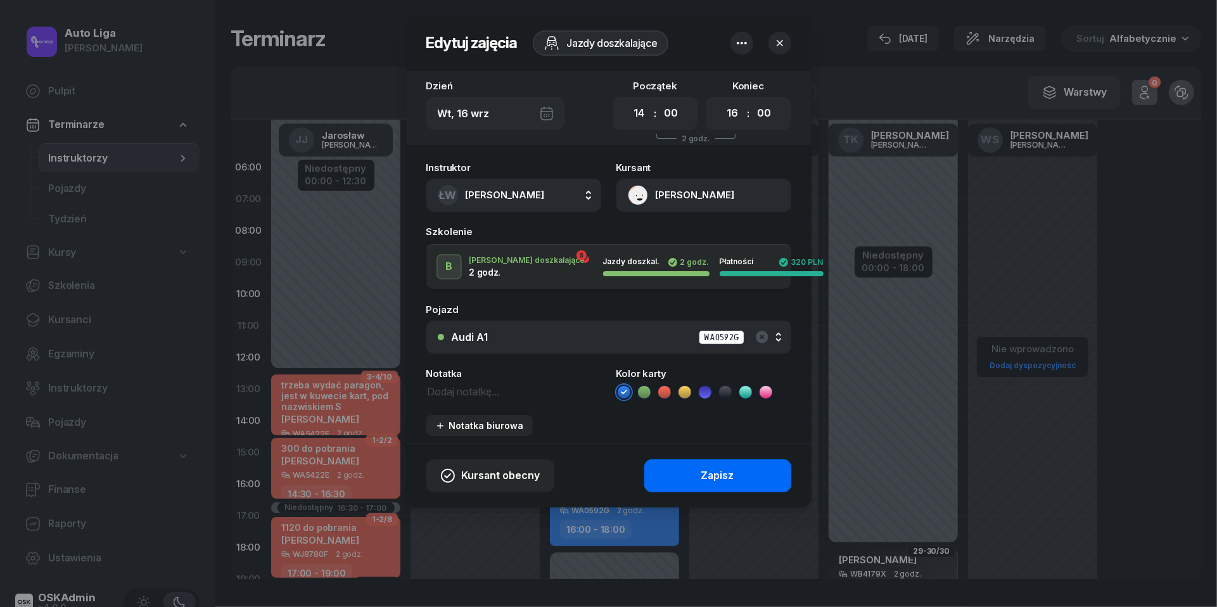
click at [695, 480] on button "Zapisz" at bounding box center [717, 475] width 147 height 33
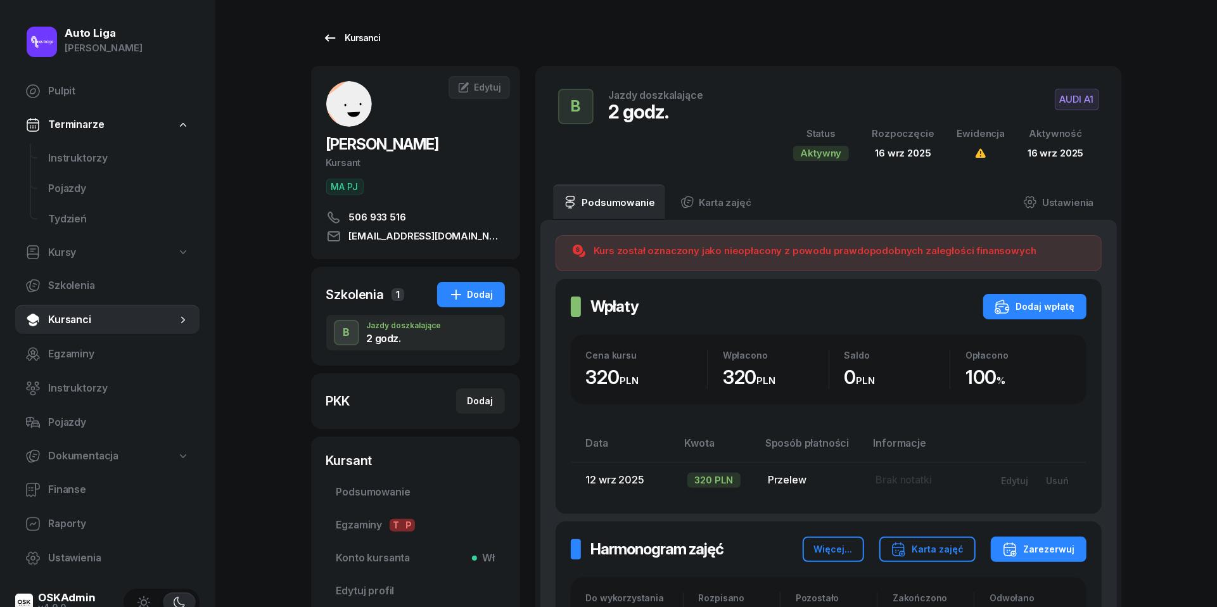
click at [335, 43] on icon at bounding box center [329, 37] width 15 height 15
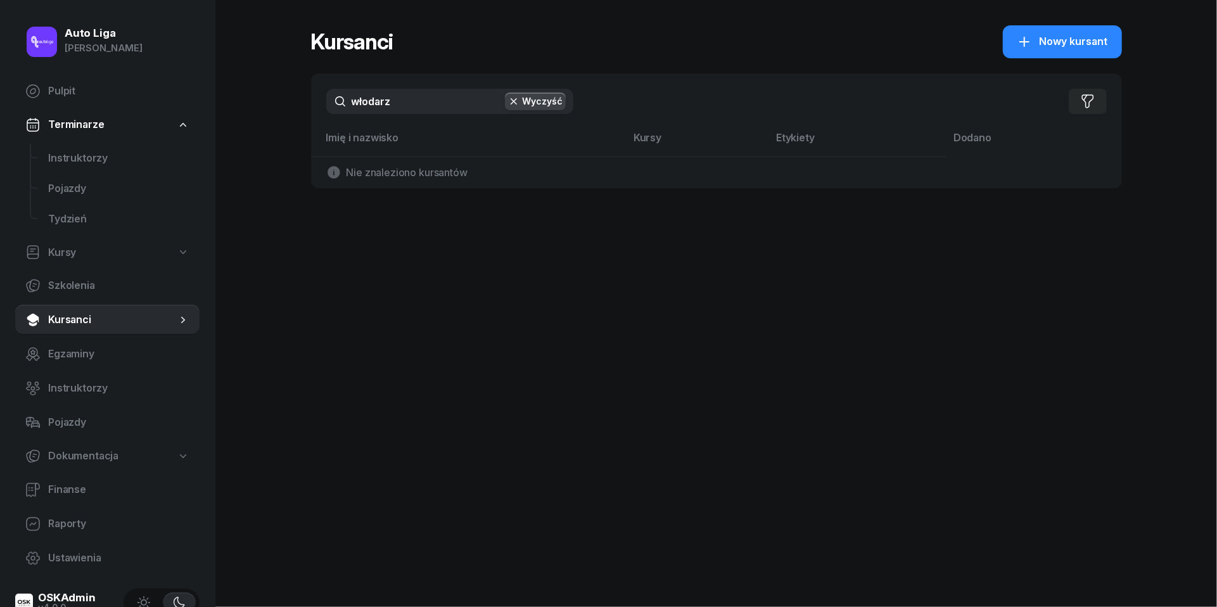
click at [378, 103] on input "włodarz" at bounding box center [449, 101] width 247 height 25
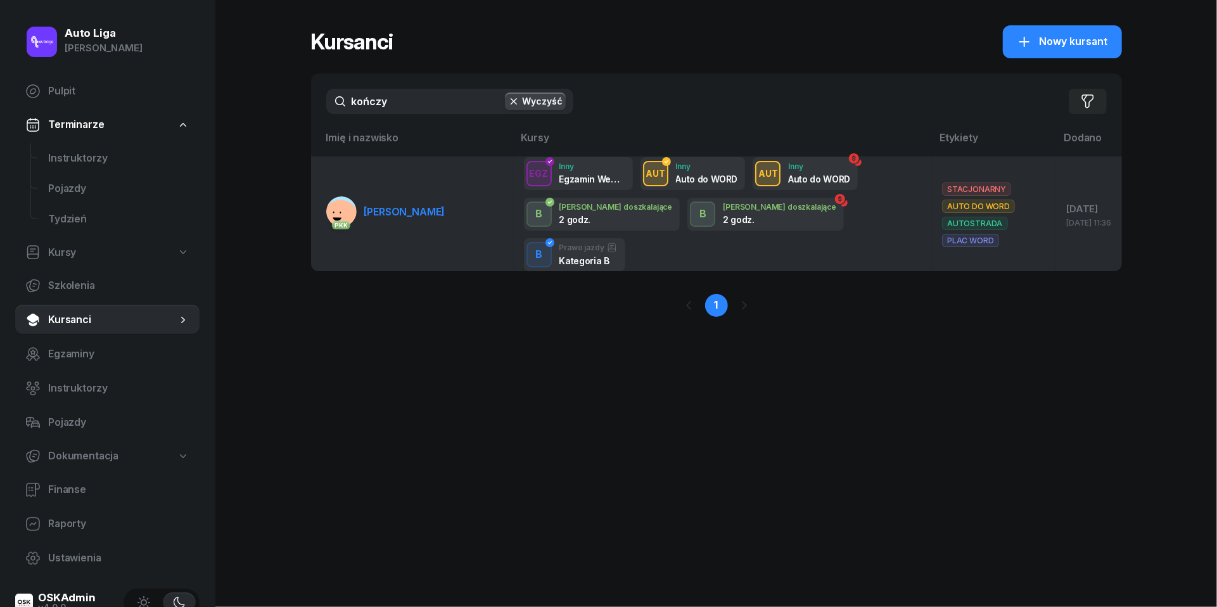
type input "kończy"
click at [389, 196] on link "PKK [PERSON_NAME]" at bounding box center [385, 211] width 119 height 30
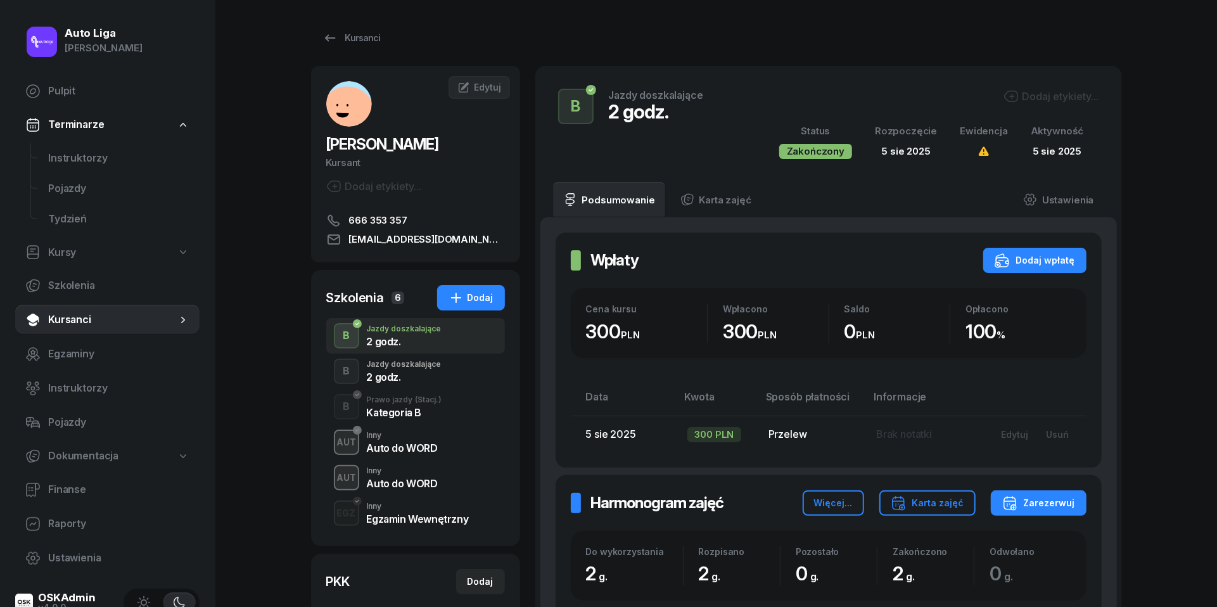
scroll to position [19, 0]
click at [412, 443] on div "Auto do WORD" at bounding box center [402, 448] width 71 height 10
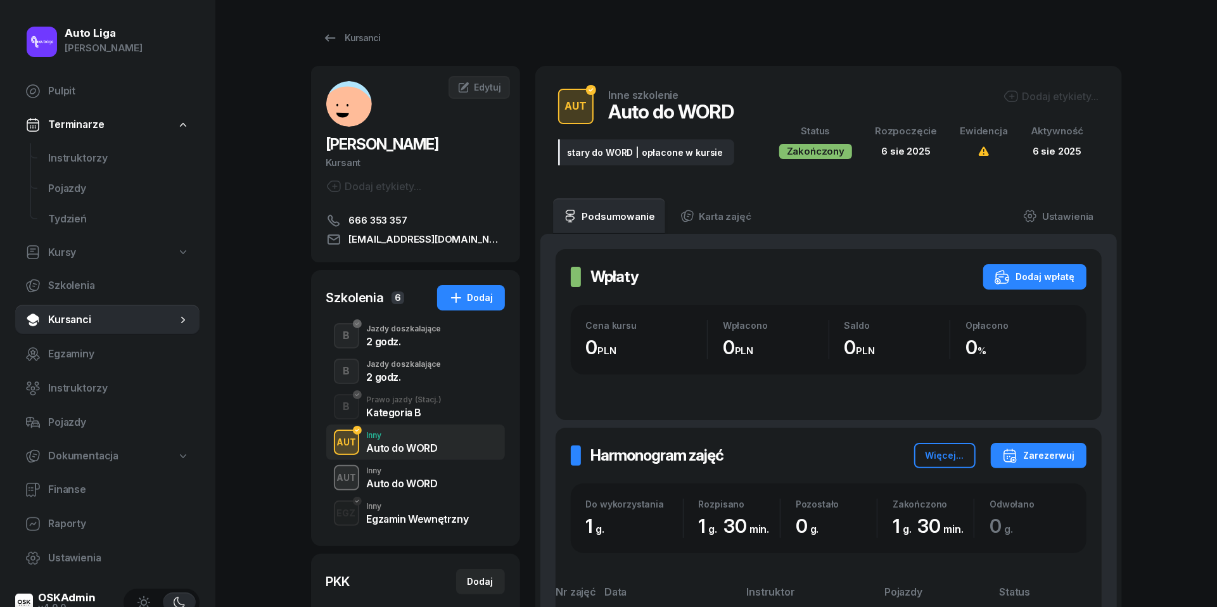
scroll to position [68, 0]
click at [401, 478] on div "Auto do WORD" at bounding box center [402, 483] width 71 height 10
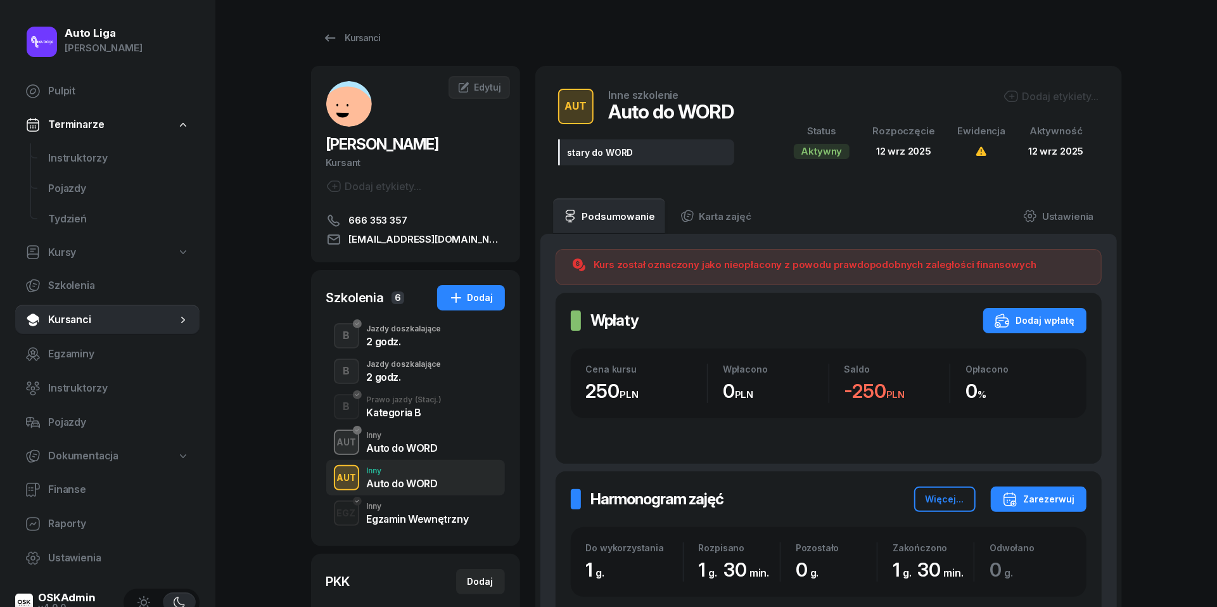
scroll to position [160, 0]
click at [396, 360] on div "Jazdy doszkalające" at bounding box center [404, 364] width 75 height 8
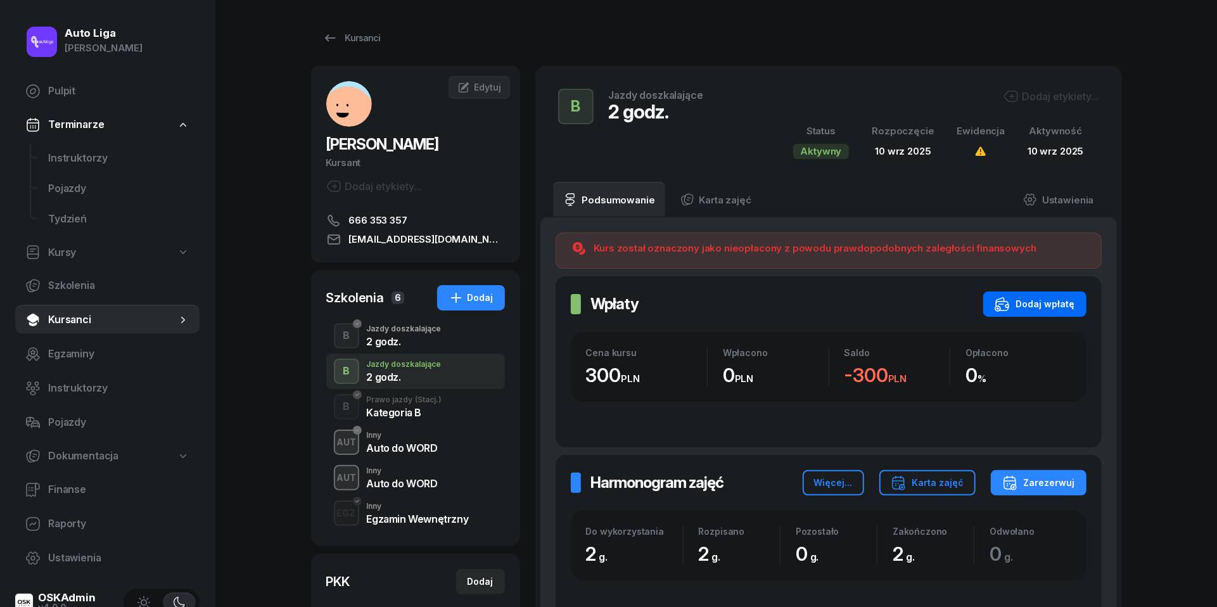
click at [1053, 305] on div "Dodaj wpłatę" at bounding box center [1035, 304] width 80 height 15
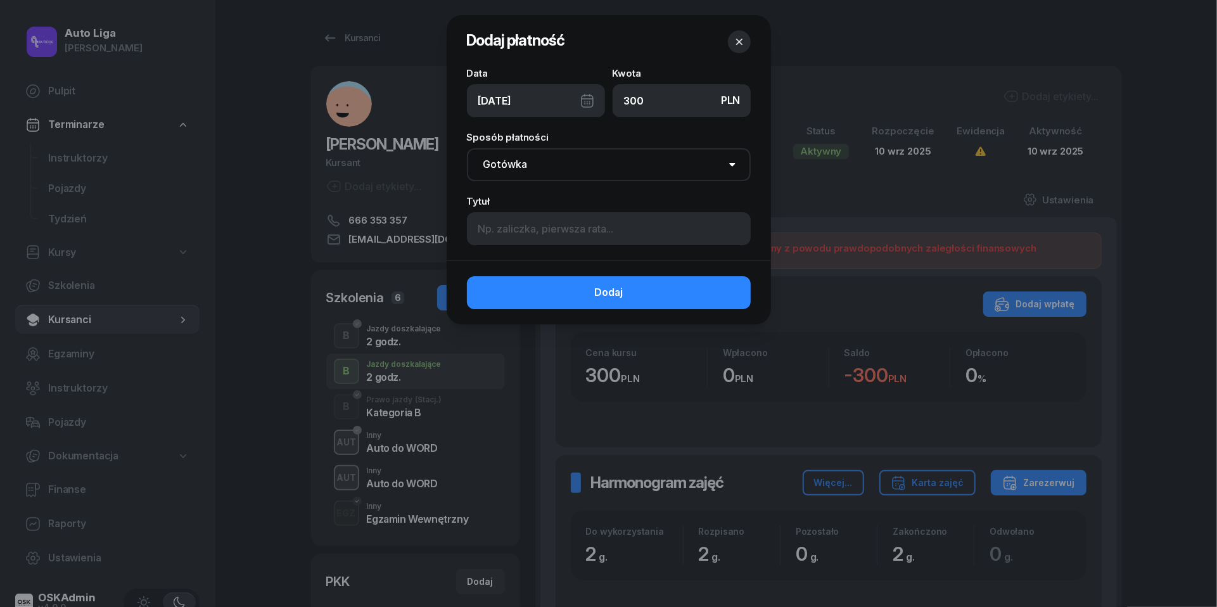
type input "300"
click at [584, 103] on div "[DATE]" at bounding box center [536, 100] width 138 height 33
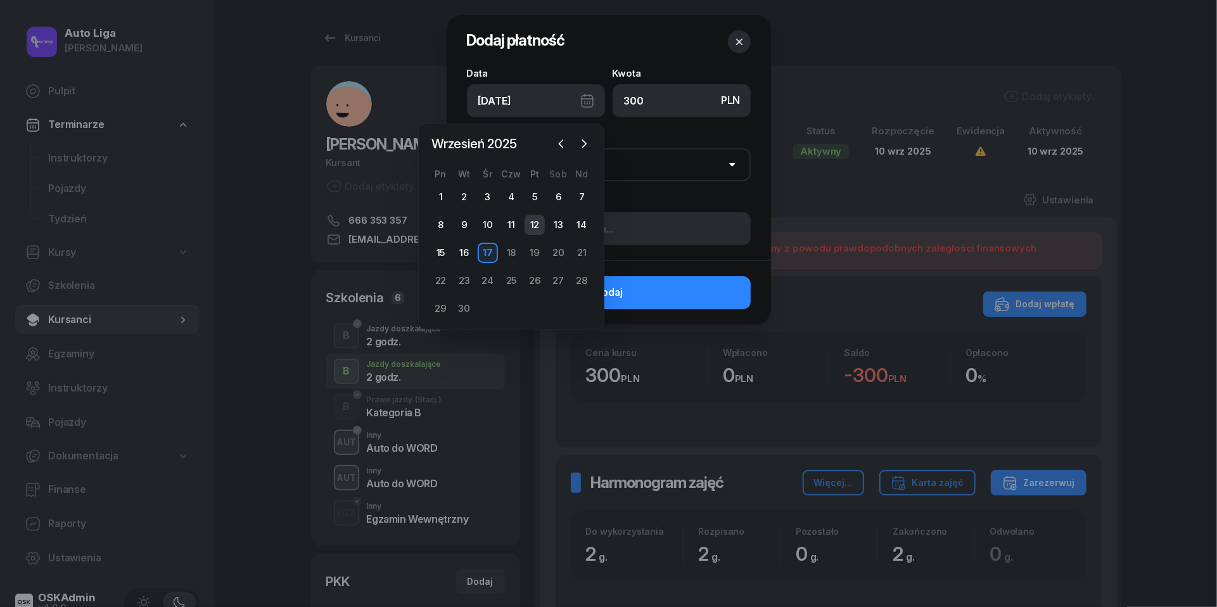
click at [533, 223] on div "12" at bounding box center [535, 225] width 20 height 20
type input "[DATE]"
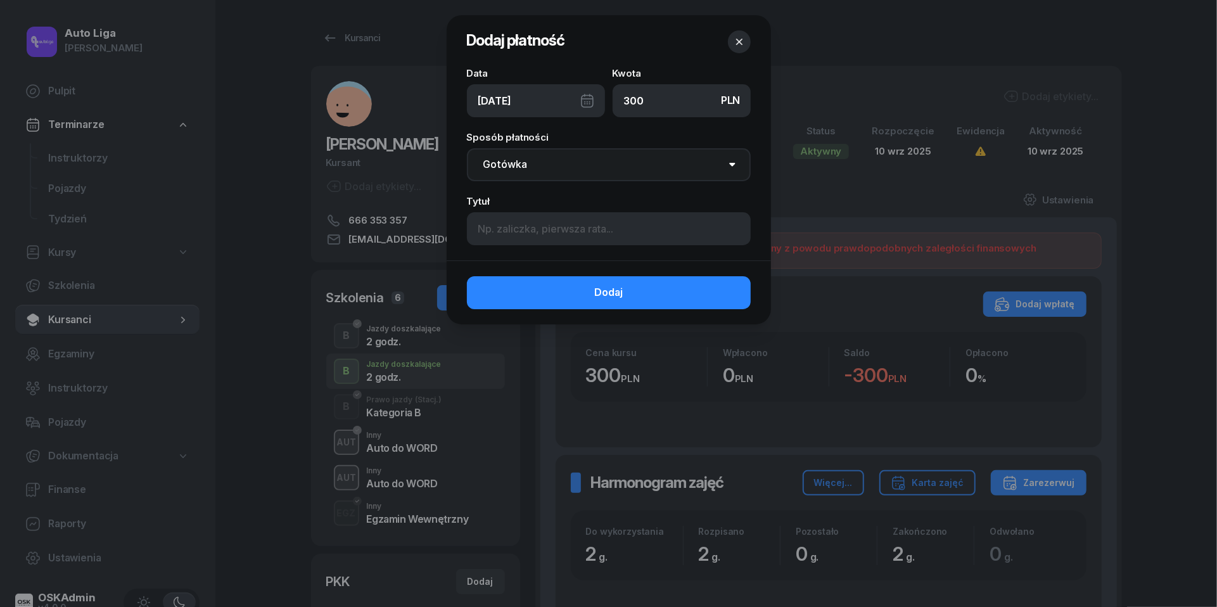
select select "transfer"
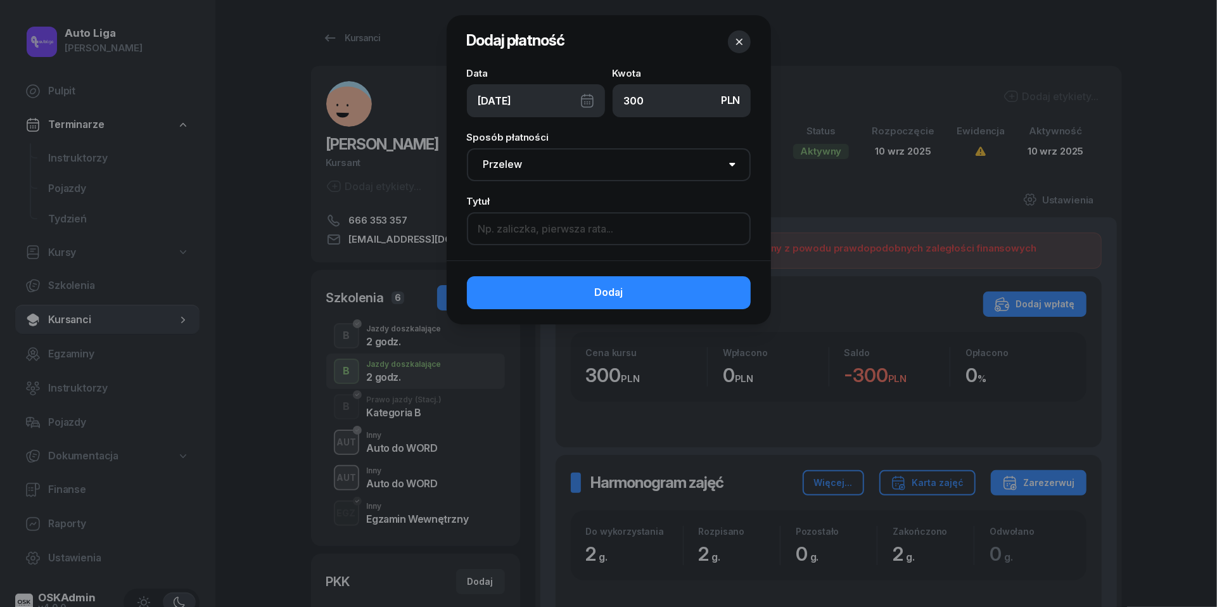
click at [532, 229] on input at bounding box center [609, 228] width 284 height 33
click at [568, 223] on input "w jednym przelewie z autem na egz. (550)" at bounding box center [609, 228] width 284 height 33
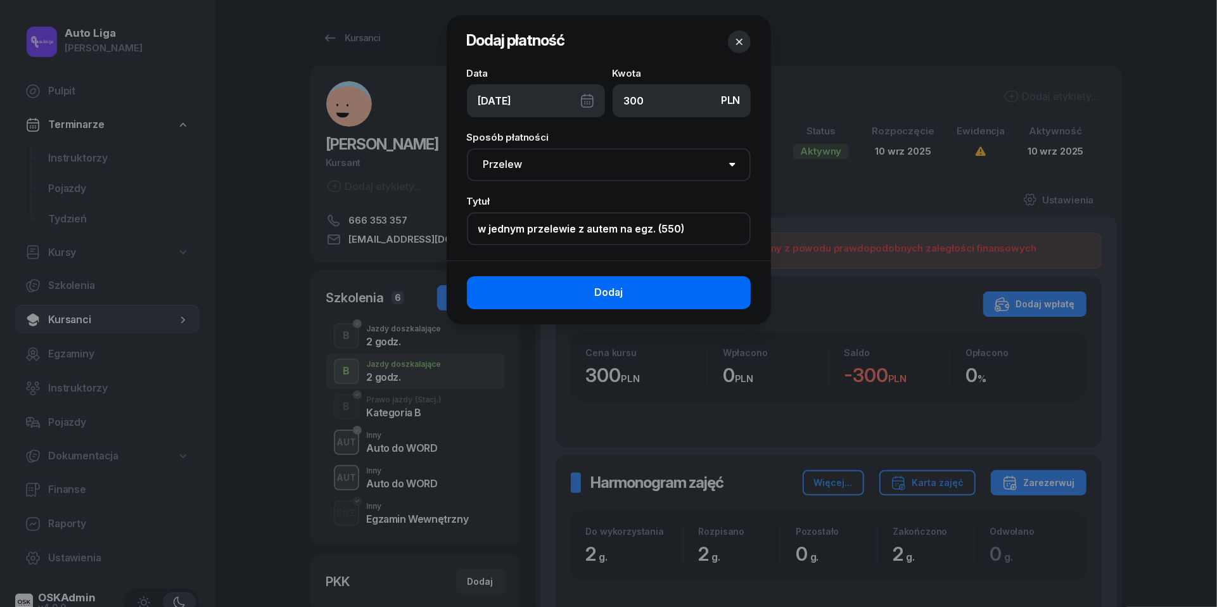
type input "w jednym przelewie z autem na egz. (550)"
click at [577, 299] on button "Dodaj" at bounding box center [609, 292] width 284 height 33
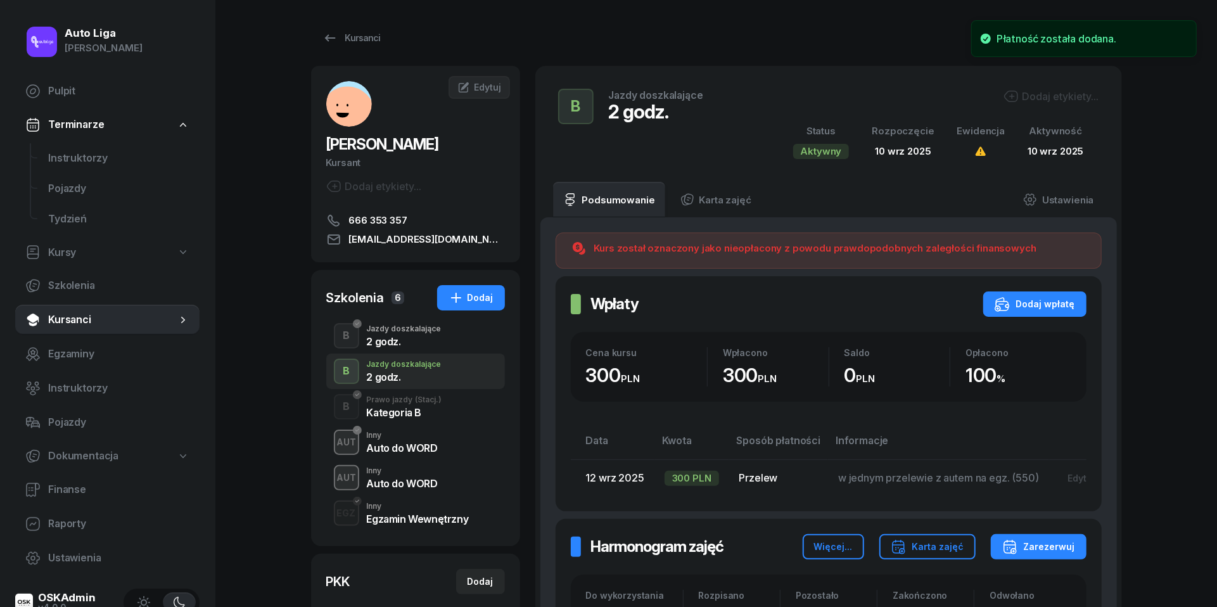
scroll to position [214, 0]
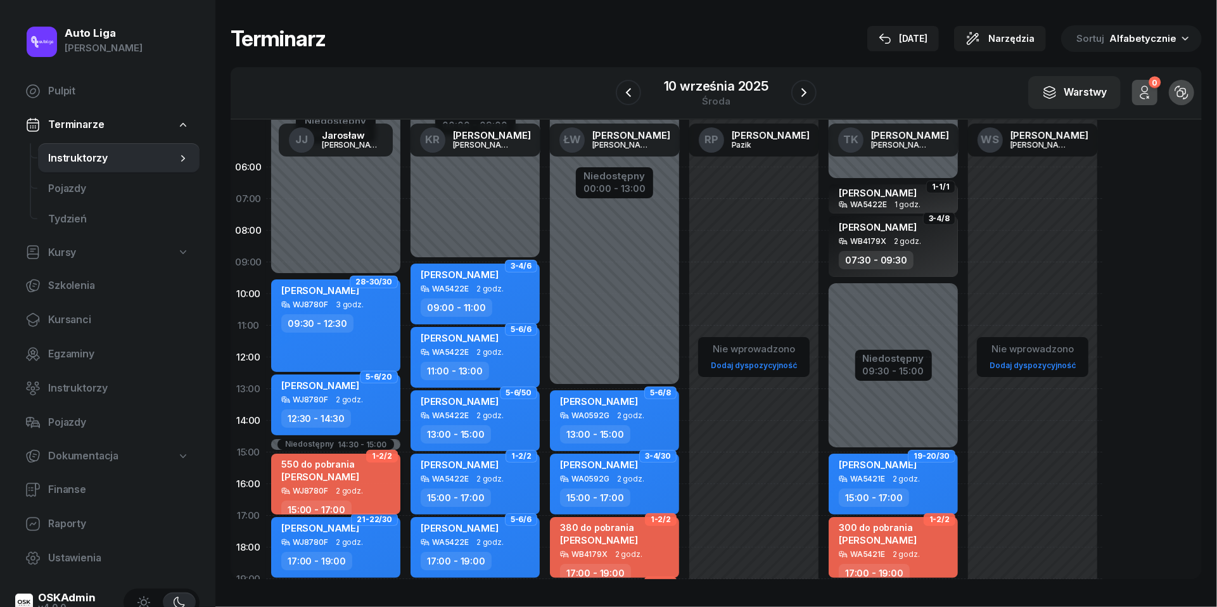
click at [328, 484] on div "550 do pobrania [PERSON_NAME]" at bounding box center [320, 473] width 78 height 28
select select "15"
select select "17"
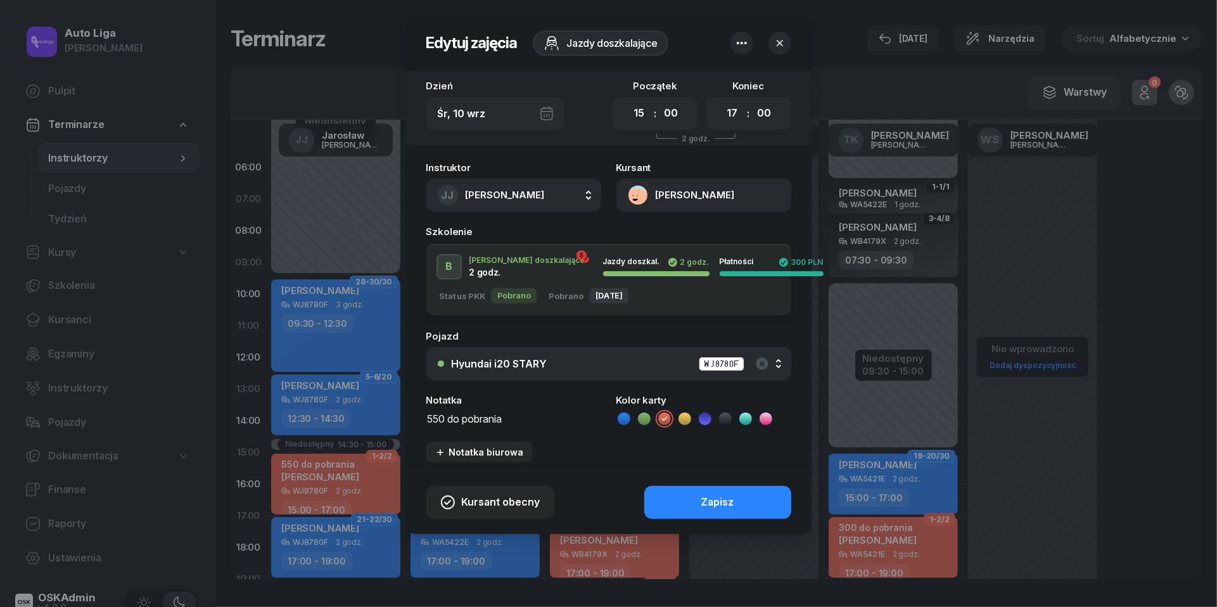
click at [460, 423] on textarea "550 do pobrania" at bounding box center [513, 418] width 175 height 16
click at [625, 419] on icon at bounding box center [624, 418] width 13 height 13
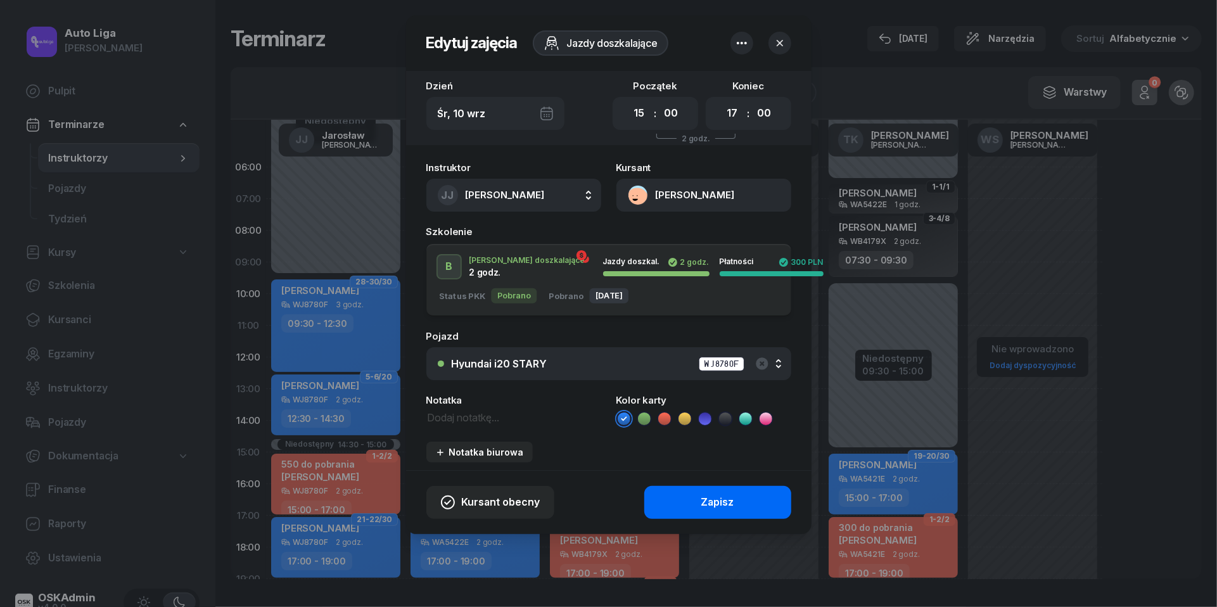
click at [713, 502] on div "Zapisz" at bounding box center [717, 502] width 33 height 16
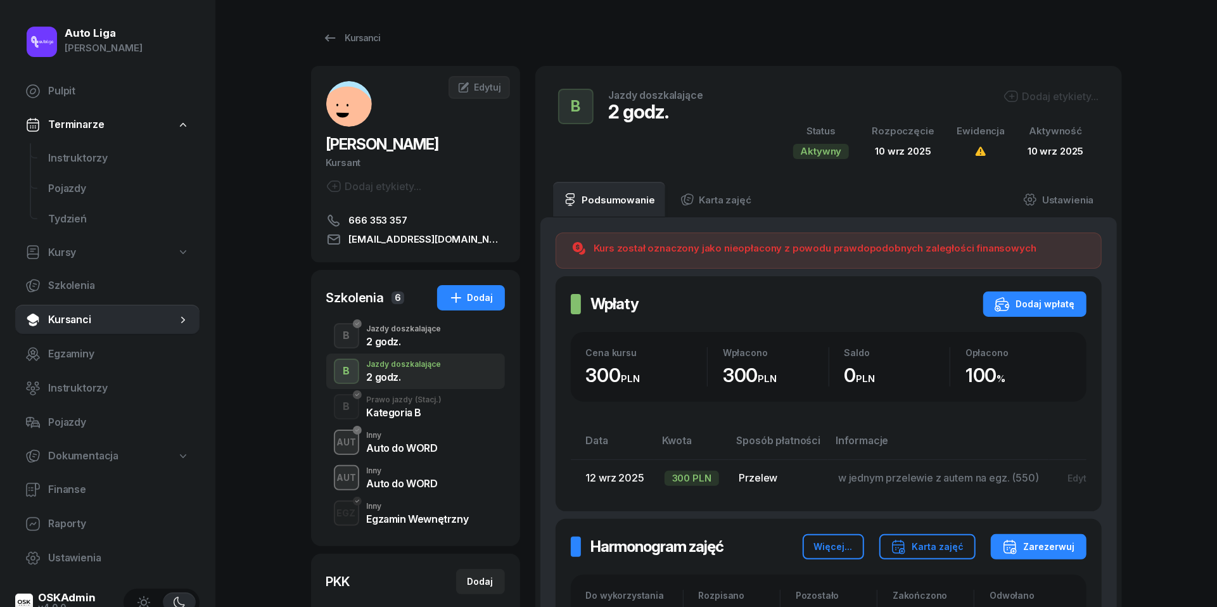
click at [388, 485] on div "Auto do WORD" at bounding box center [402, 483] width 71 height 10
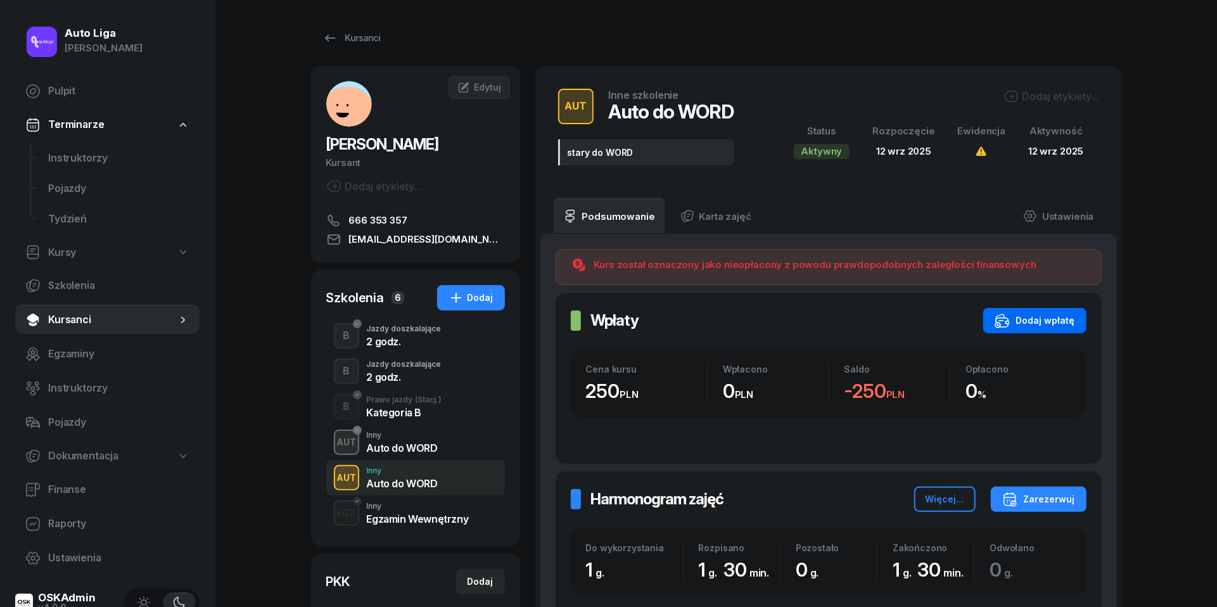
click at [1042, 317] on div "Dodaj wpłatę" at bounding box center [1035, 320] width 80 height 15
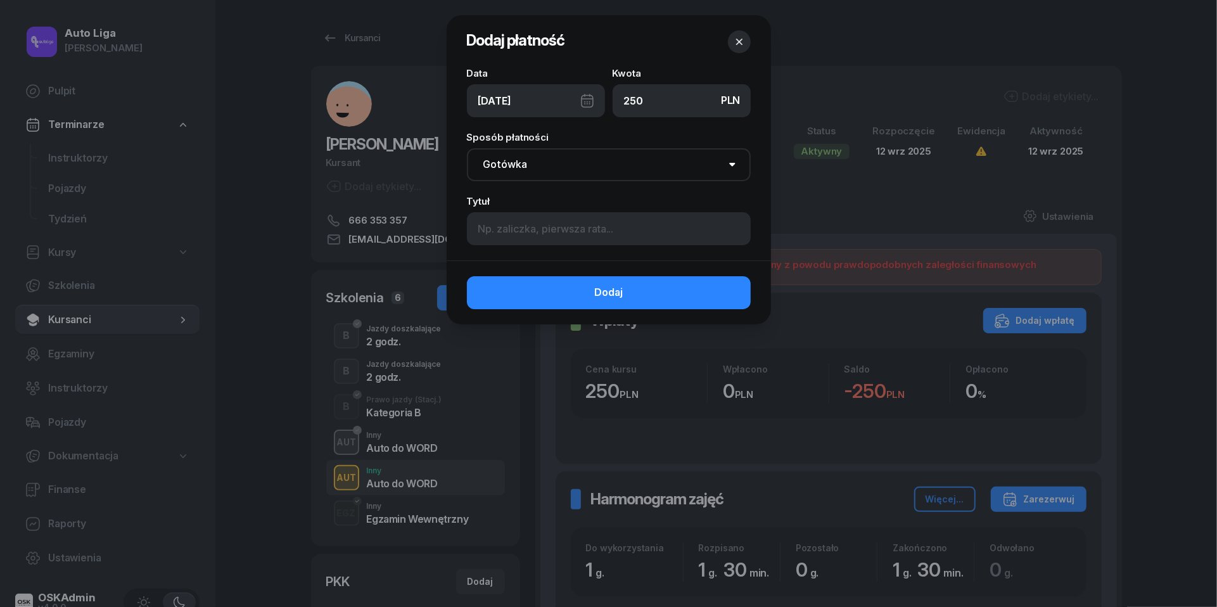
type input "250"
select select "transfer"
click at [589, 102] on div "[DATE]" at bounding box center [536, 100] width 138 height 33
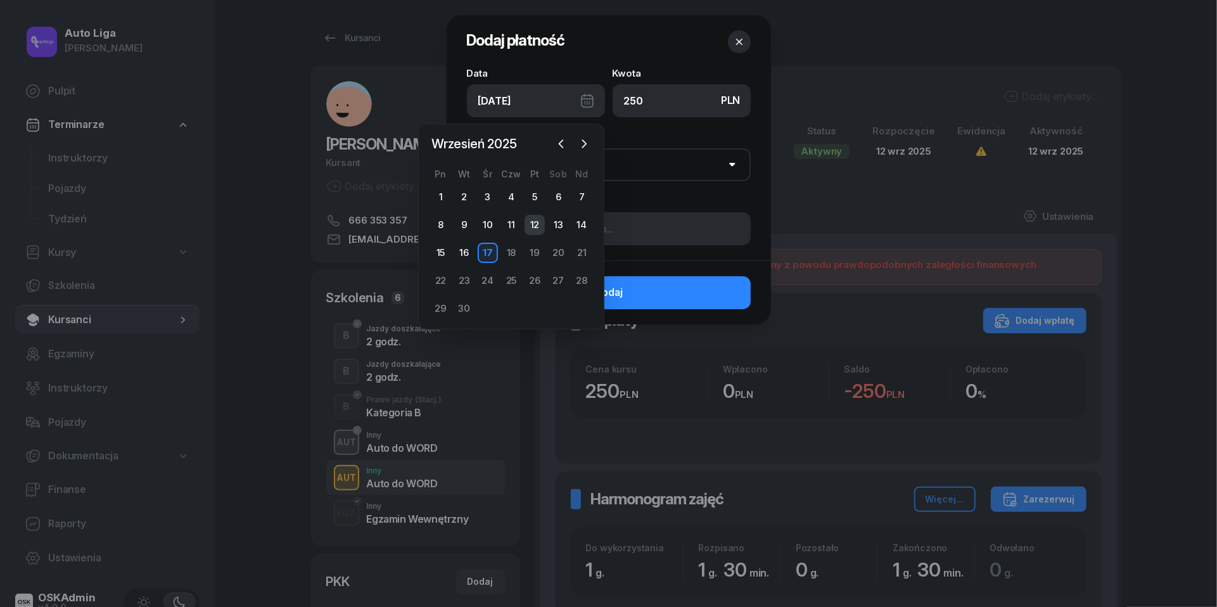
click at [536, 226] on div "12" at bounding box center [535, 225] width 20 height 20
type input "[DATE]"
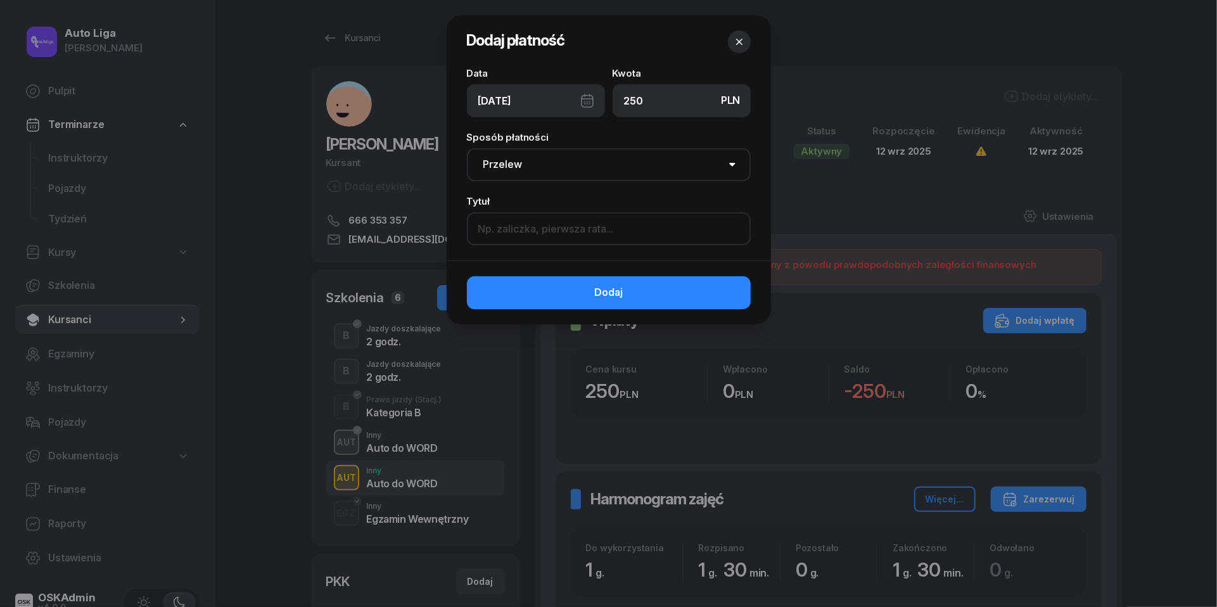
click at [532, 232] on input at bounding box center [609, 228] width 284 height 33
paste input "w jednym przelewie z autem na egz. (550)"
drag, startPoint x: 654, startPoint y: 231, endPoint x: 587, endPoint y: 231, distance: 67.8
click at [587, 231] on input "w jednym przelewie z autem na egz. (550)" at bounding box center [609, 228] width 284 height 33
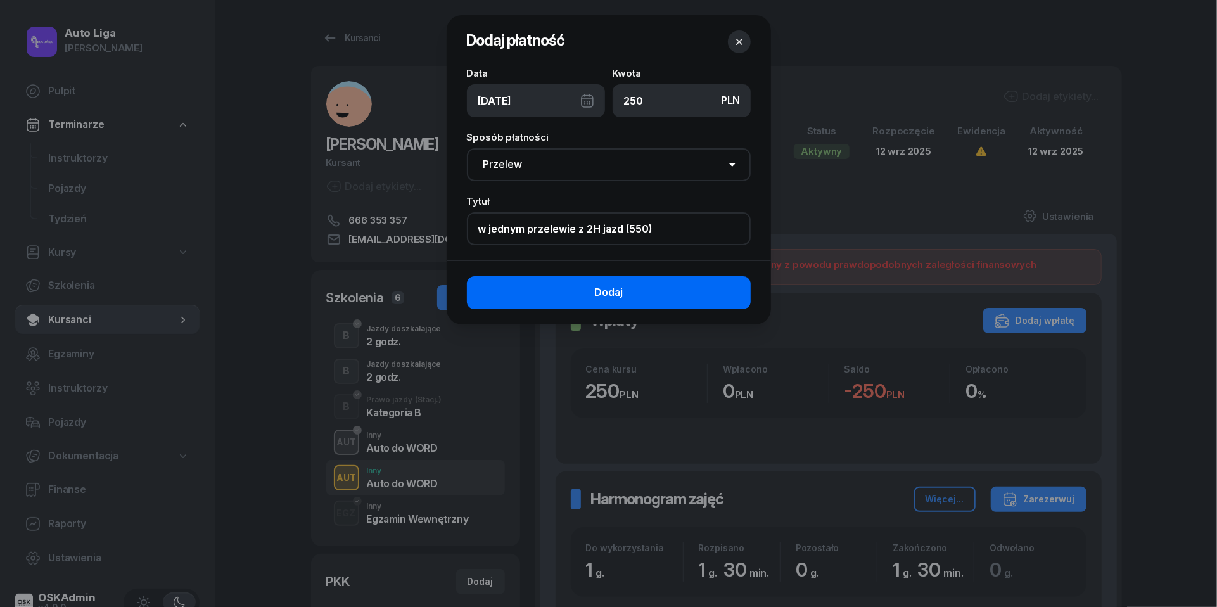
type input "w jednym przelewie z 2H jazd (550)"
click at [626, 299] on button "Dodaj" at bounding box center [609, 292] width 284 height 33
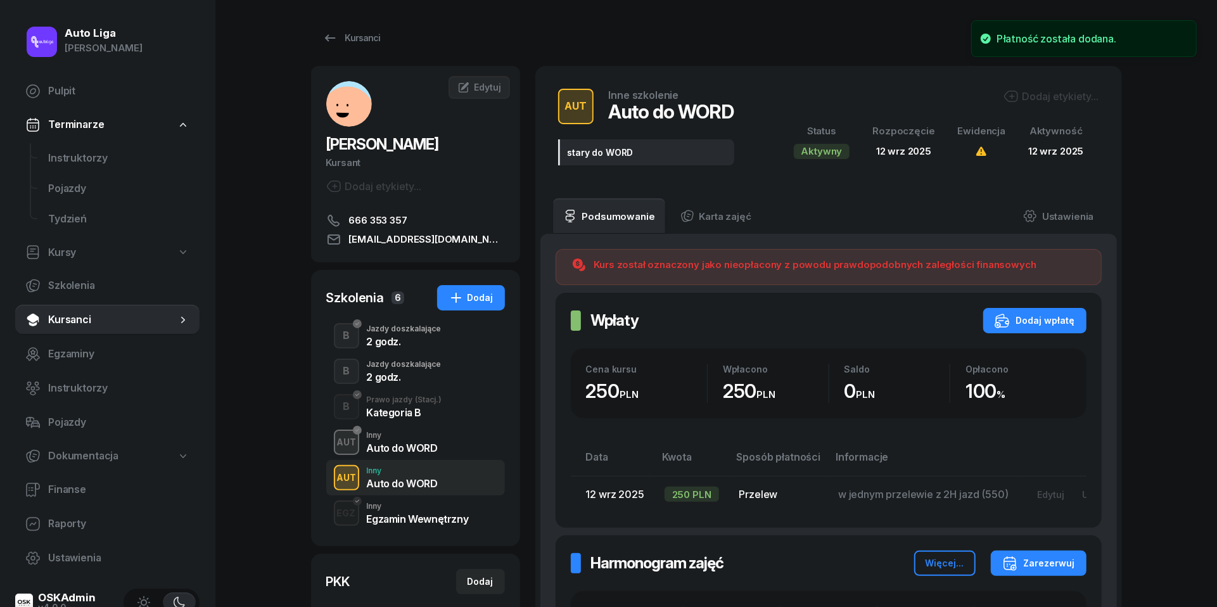
scroll to position [350, 0]
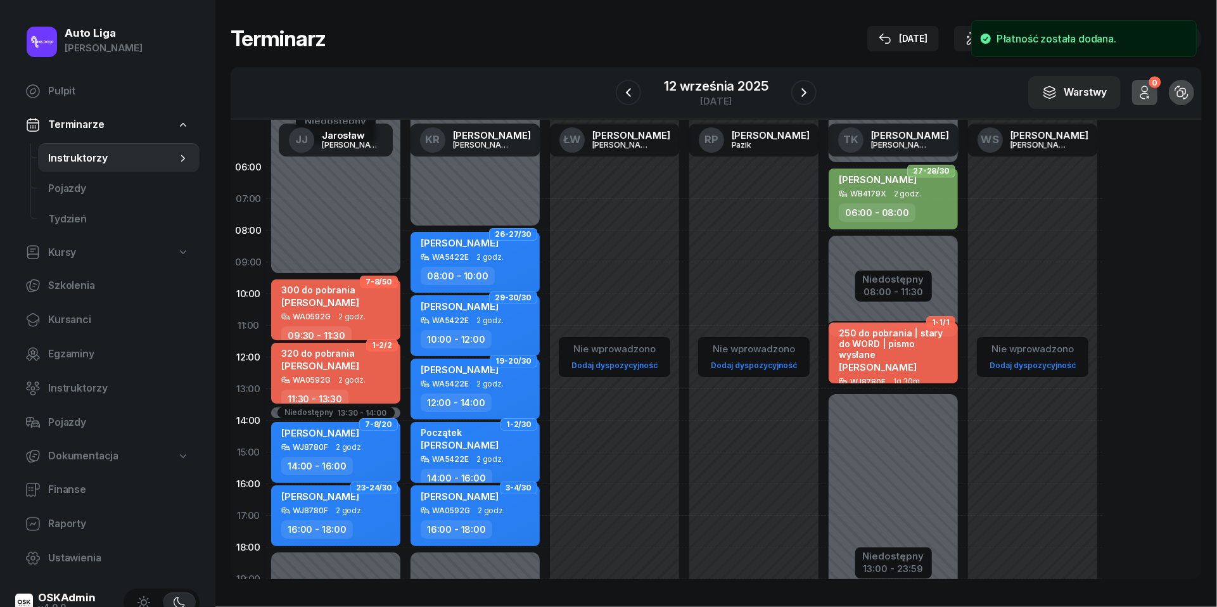
click at [868, 361] on span "[PERSON_NAME]" at bounding box center [878, 367] width 78 height 12
select select "11"
select select "30"
select select "13"
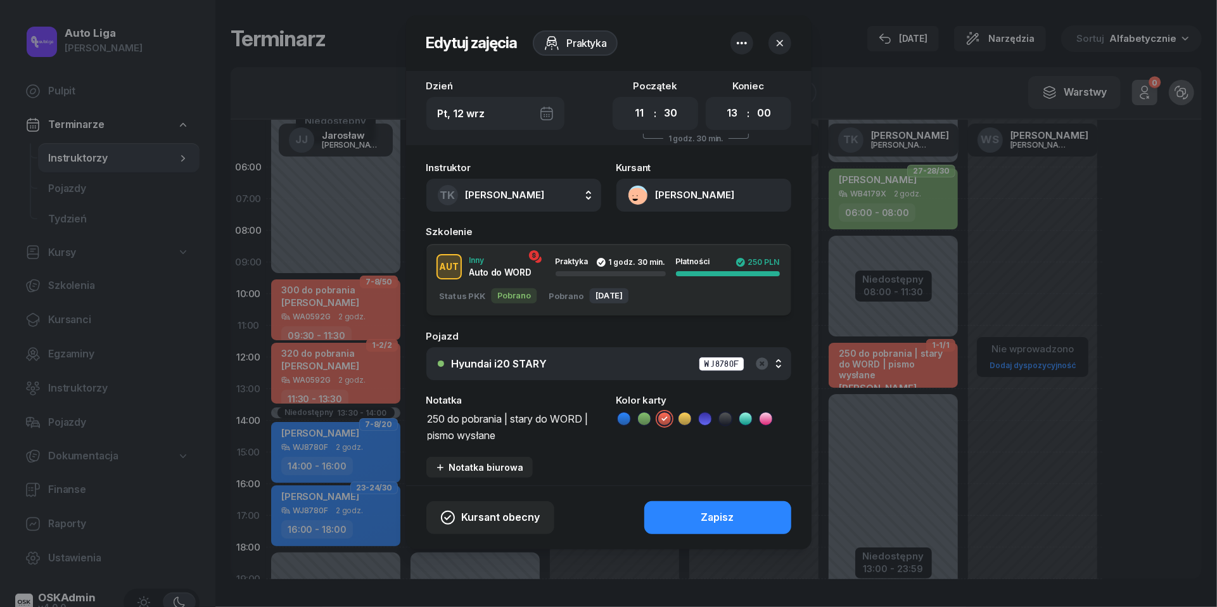
drag, startPoint x: 513, startPoint y: 419, endPoint x: 394, endPoint y: 419, distance: 119.1
click at [413, 419] on div "Instruktor TK [PERSON_NAME] [PERSON_NAME] KR [PERSON_NAME] ŁW [PERSON_NAME] RP …" at bounding box center [608, 320] width 405 height 330
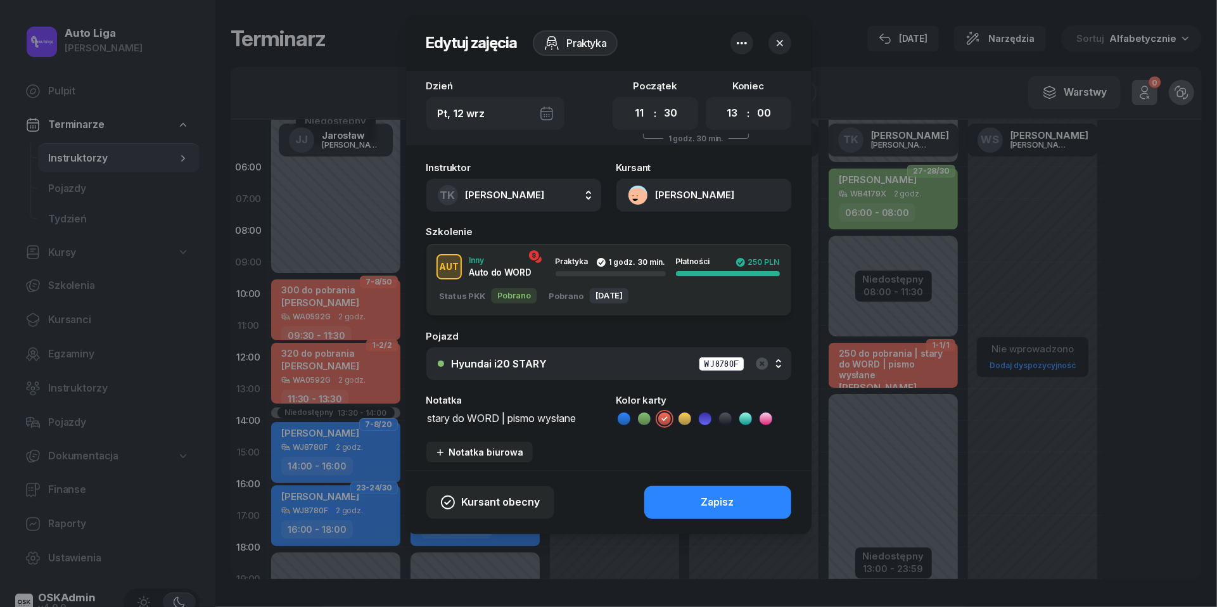
scroll to position [1, 0]
type textarea "stary do WORD | pismo wysłane"
click at [751, 419] on icon at bounding box center [745, 418] width 13 height 13
click at [743, 516] on button "Zapisz" at bounding box center [717, 502] width 147 height 33
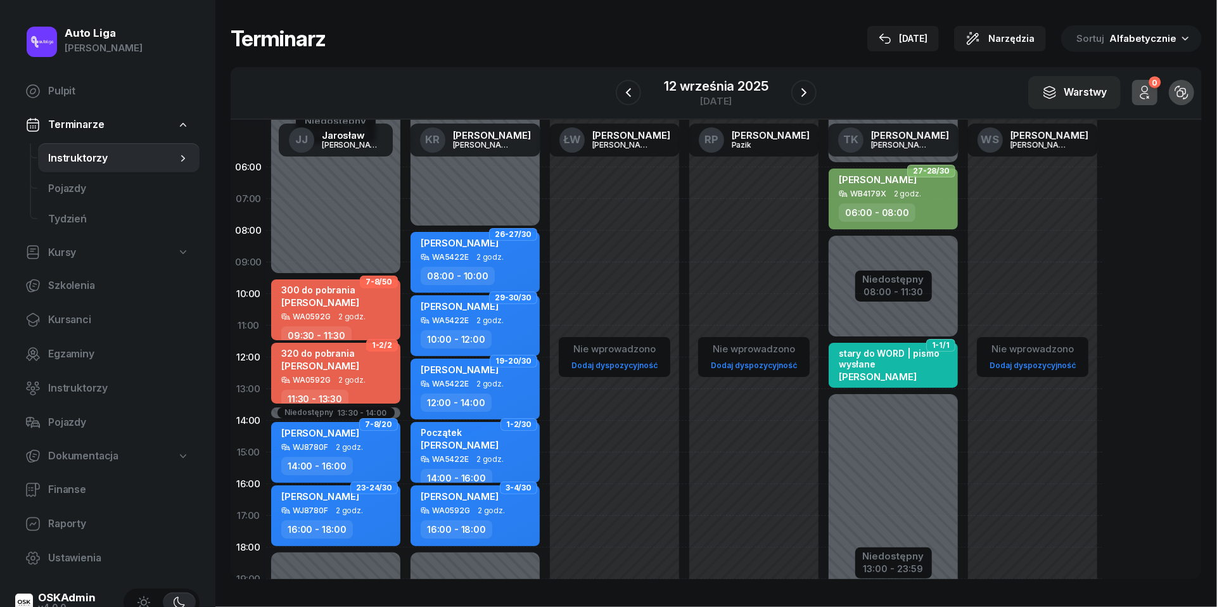
scroll to position [0, 0]
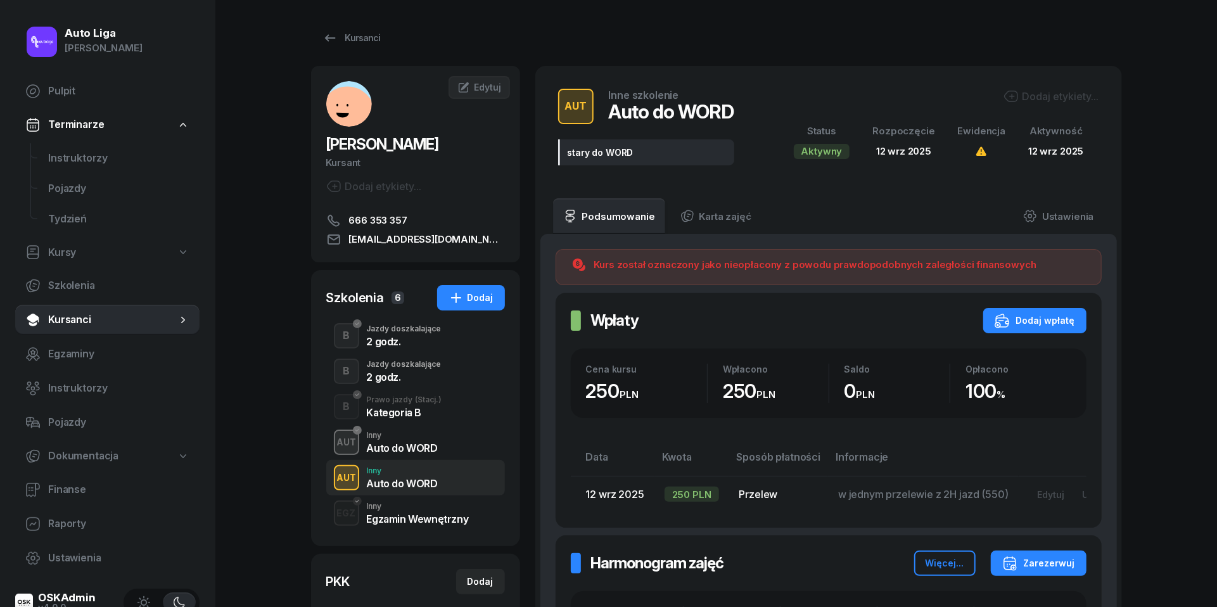
scroll to position [199, 0]
click at [89, 493] on span "Finanse" at bounding box center [118, 490] width 141 height 16
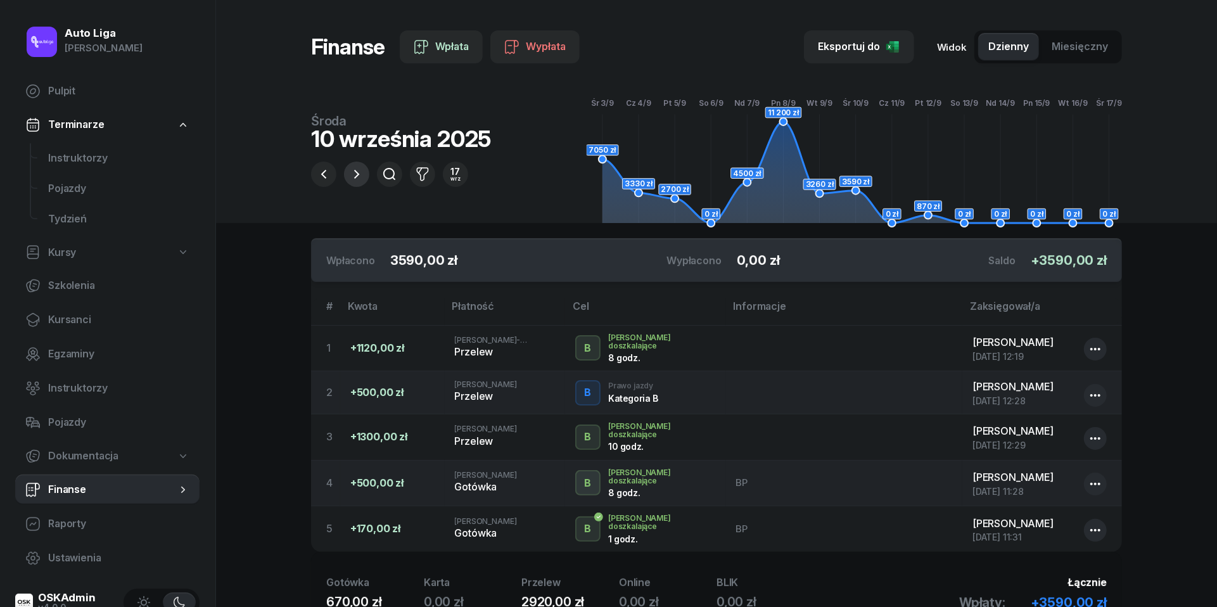
click at [355, 170] on icon "button" at bounding box center [356, 174] width 15 height 15
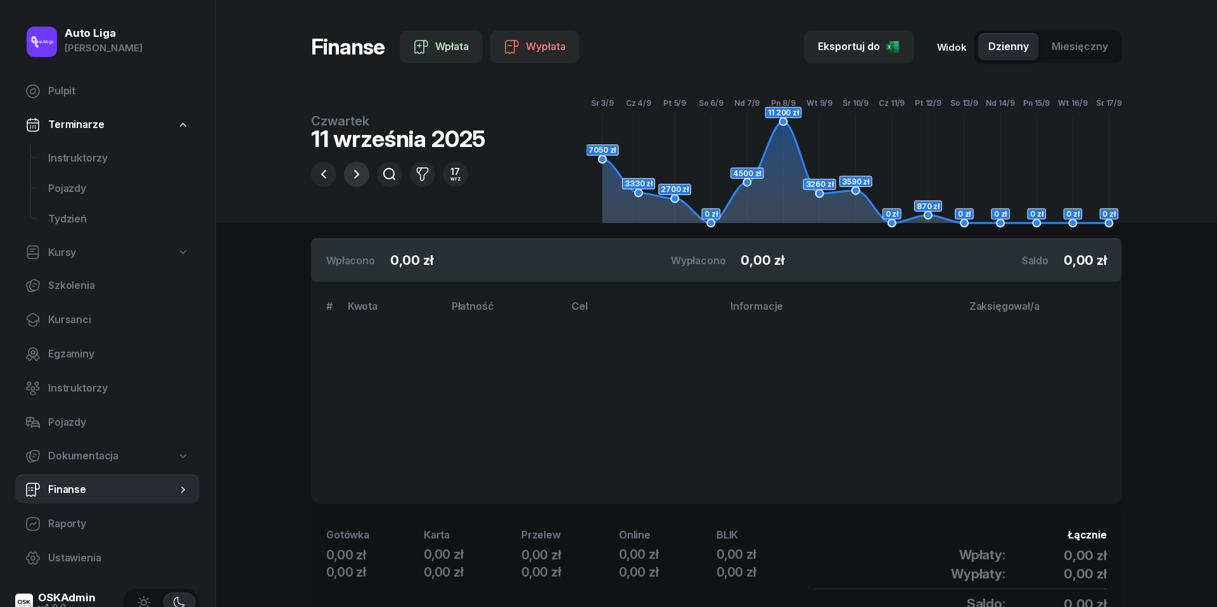
click at [355, 170] on icon "button" at bounding box center [356, 174] width 15 height 15
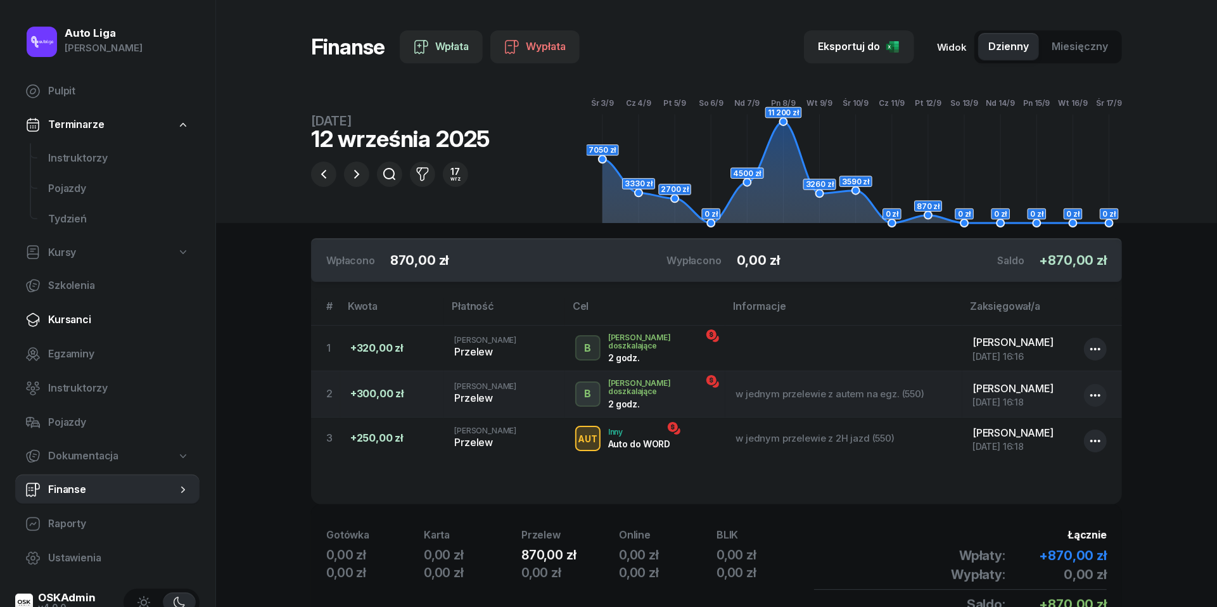
click at [81, 319] on span "Kursanci" at bounding box center [118, 320] width 141 height 16
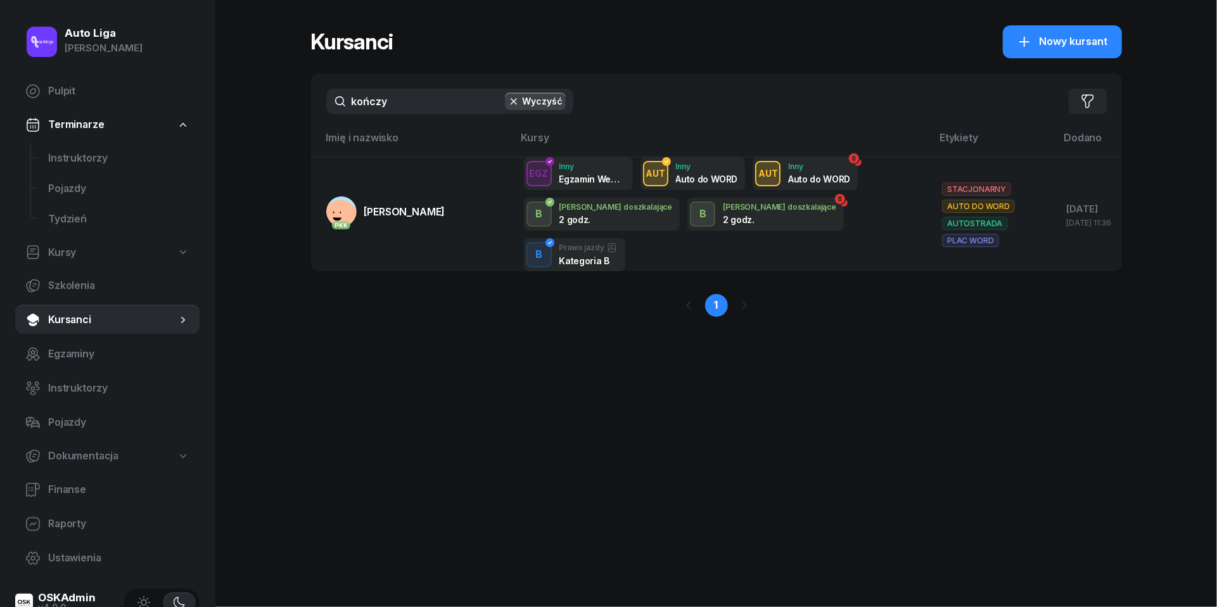
click at [442, 104] on input "kończy" at bounding box center [449, 101] width 247 height 25
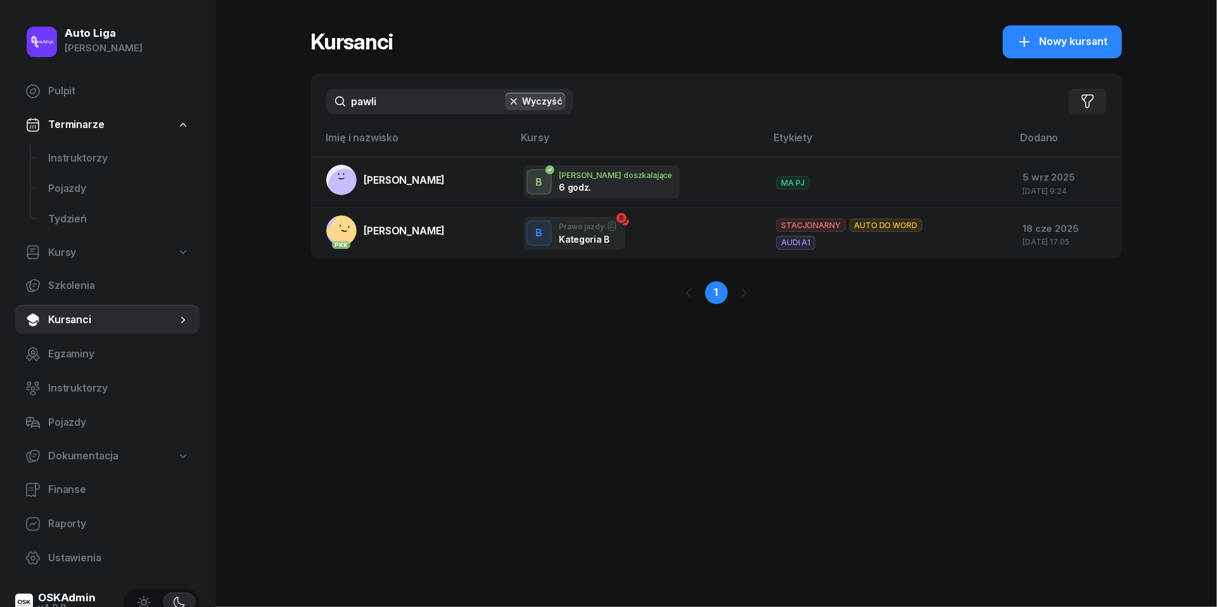
type input "pawle"
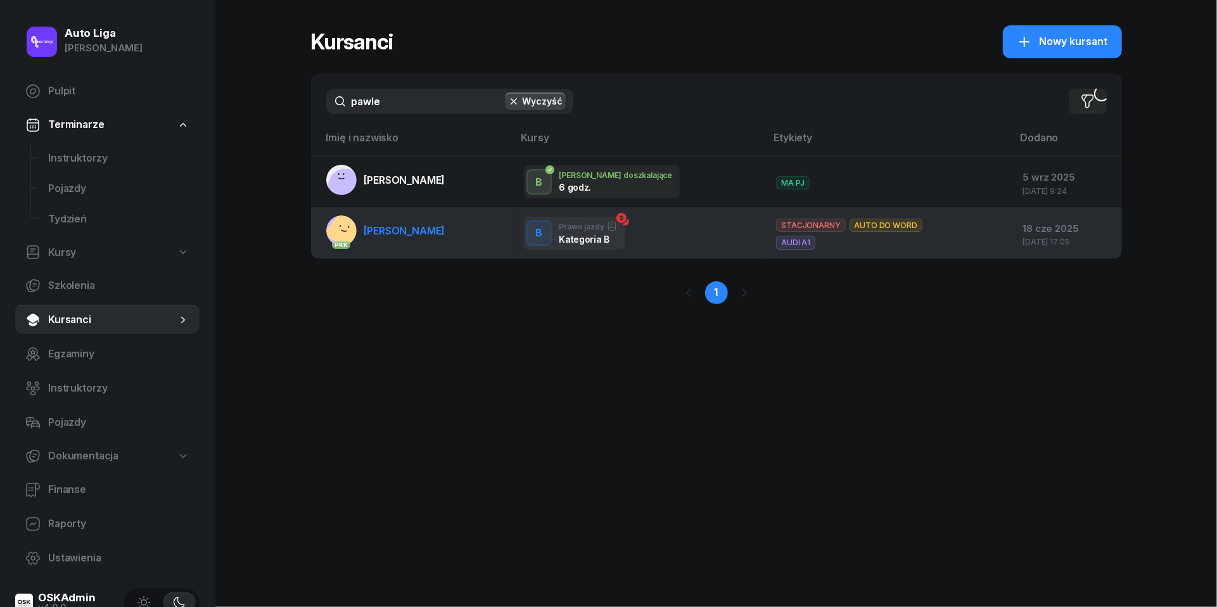
drag, startPoint x: 442, startPoint y: 104, endPoint x: 421, endPoint y: 226, distance: 123.5
click at [421, 226] on span "[PERSON_NAME]" at bounding box center [404, 230] width 81 height 13
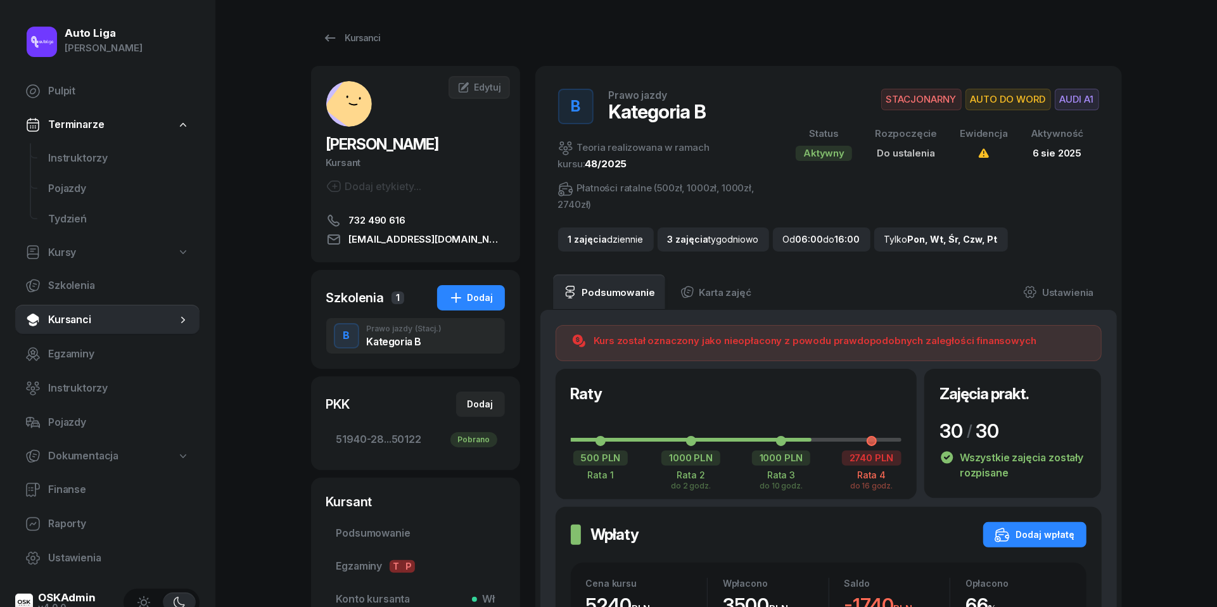
scroll to position [122, 0]
click at [1057, 527] on div "Dodaj wpłatę" at bounding box center [1035, 534] width 80 height 15
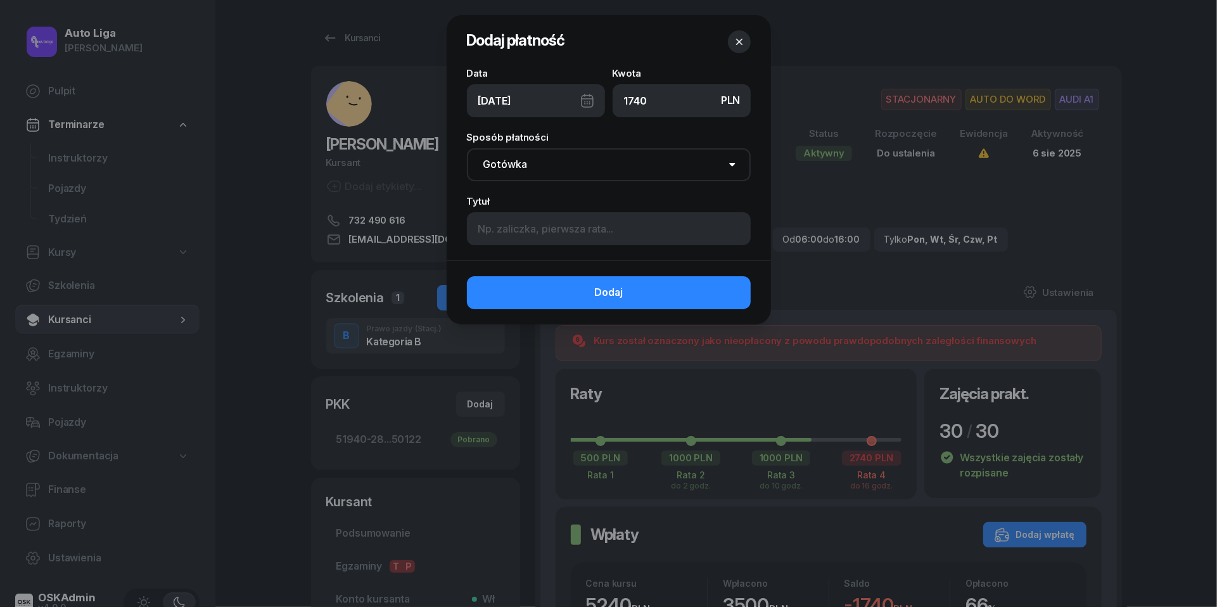
type input "1740"
click at [593, 97] on div "[DATE]" at bounding box center [536, 100] width 138 height 33
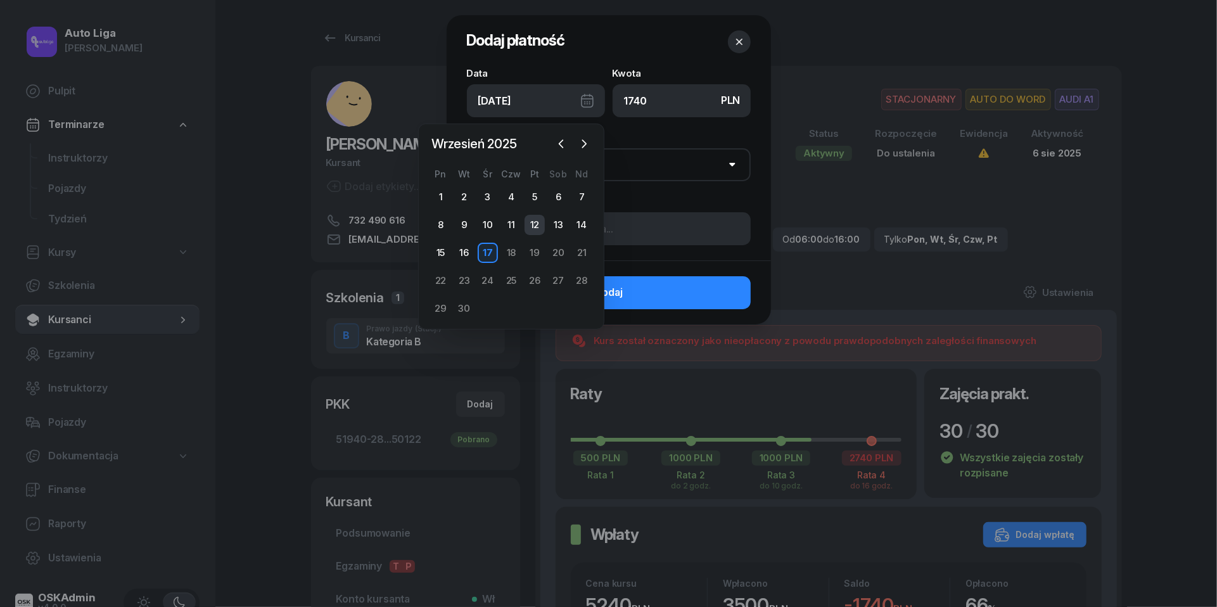
click at [535, 221] on div "12" at bounding box center [535, 225] width 20 height 20
type input "[DATE]"
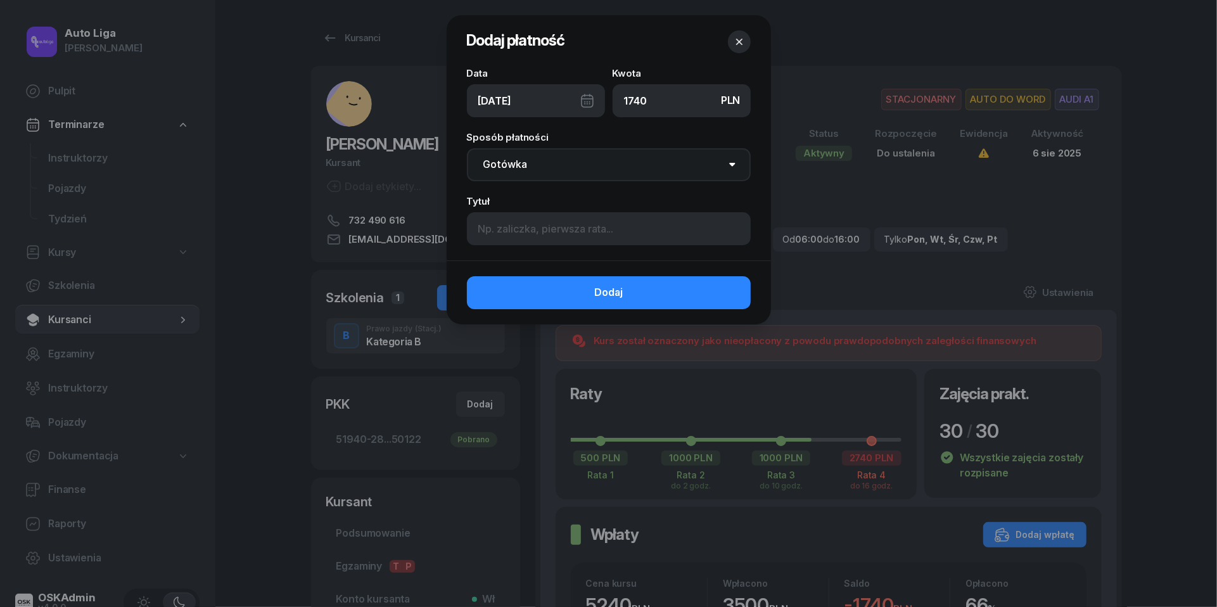
select select "transfer"
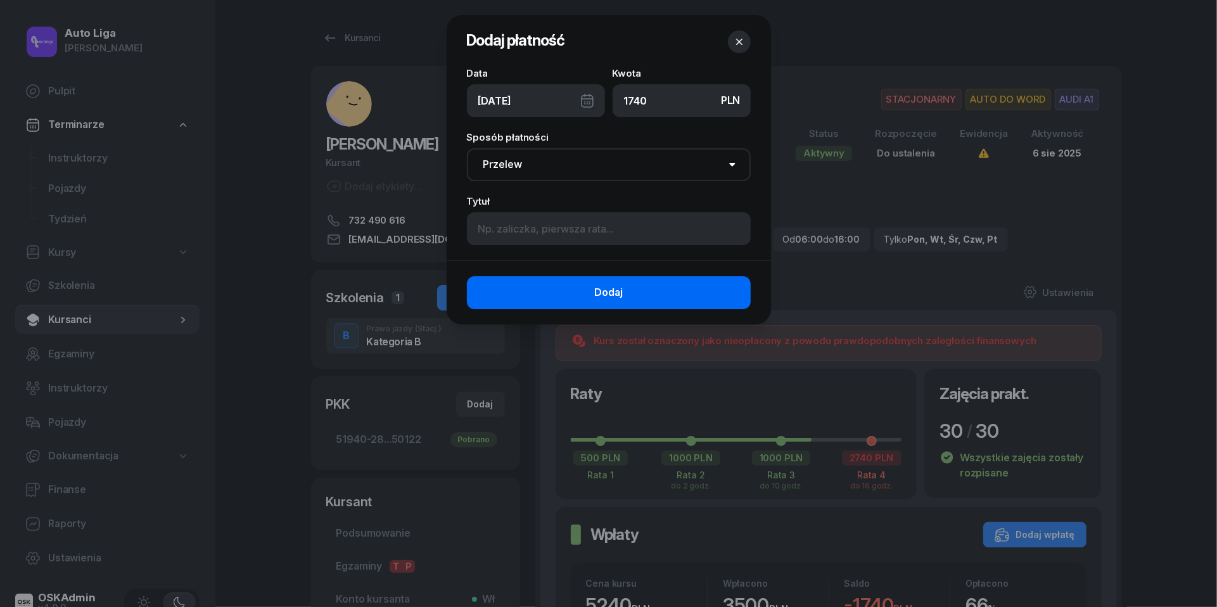
click at [603, 300] on span "Dodaj" at bounding box center [608, 292] width 29 height 16
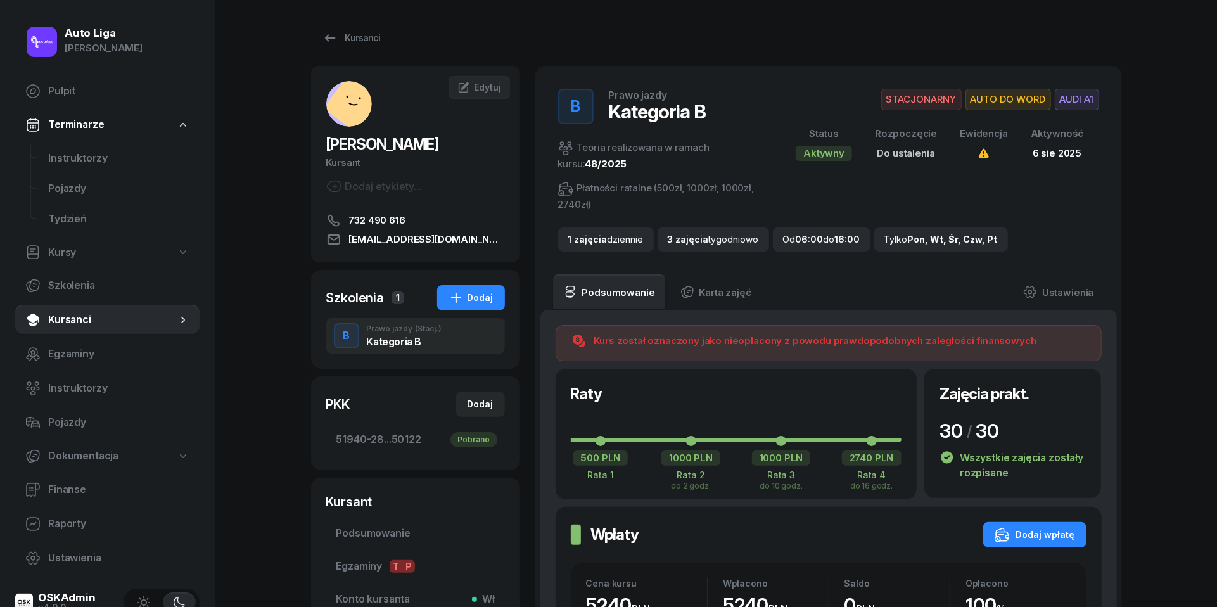
scroll to position [0, 0]
click at [65, 492] on span "Finanse" at bounding box center [118, 490] width 141 height 16
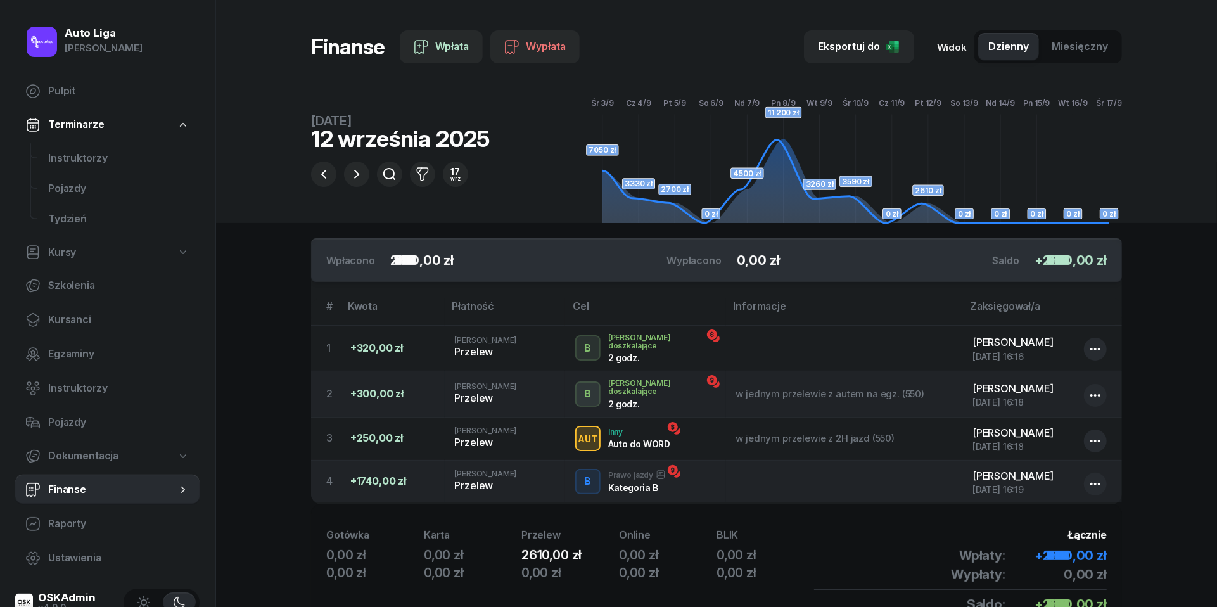
scroll to position [41, 0]
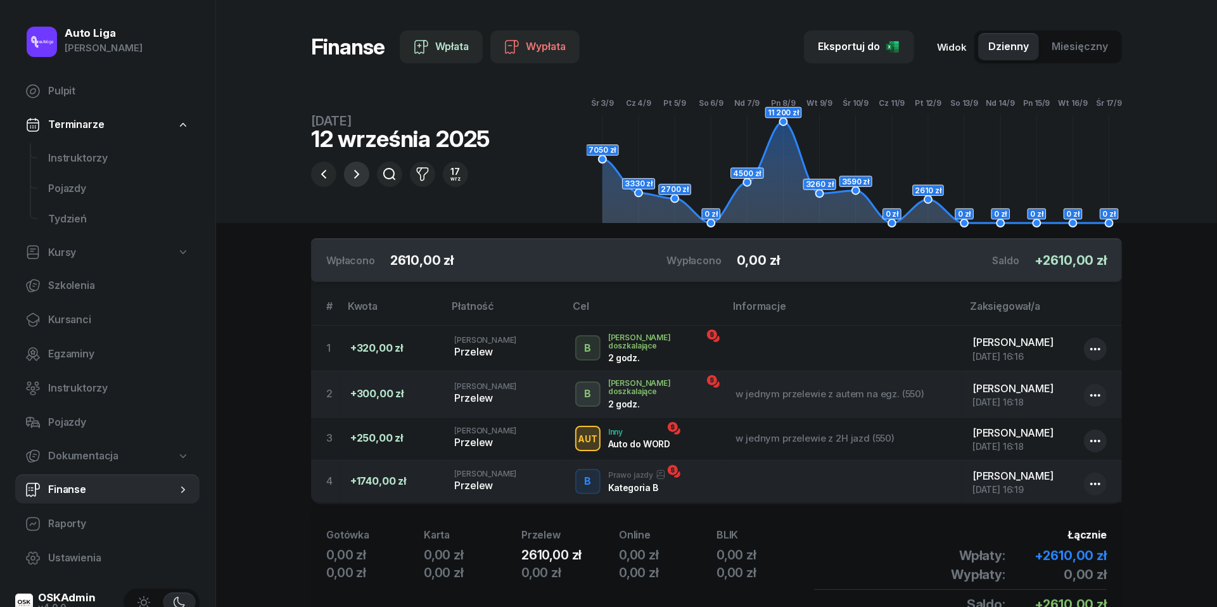
click at [362, 167] on icon "button" at bounding box center [356, 174] width 15 height 15
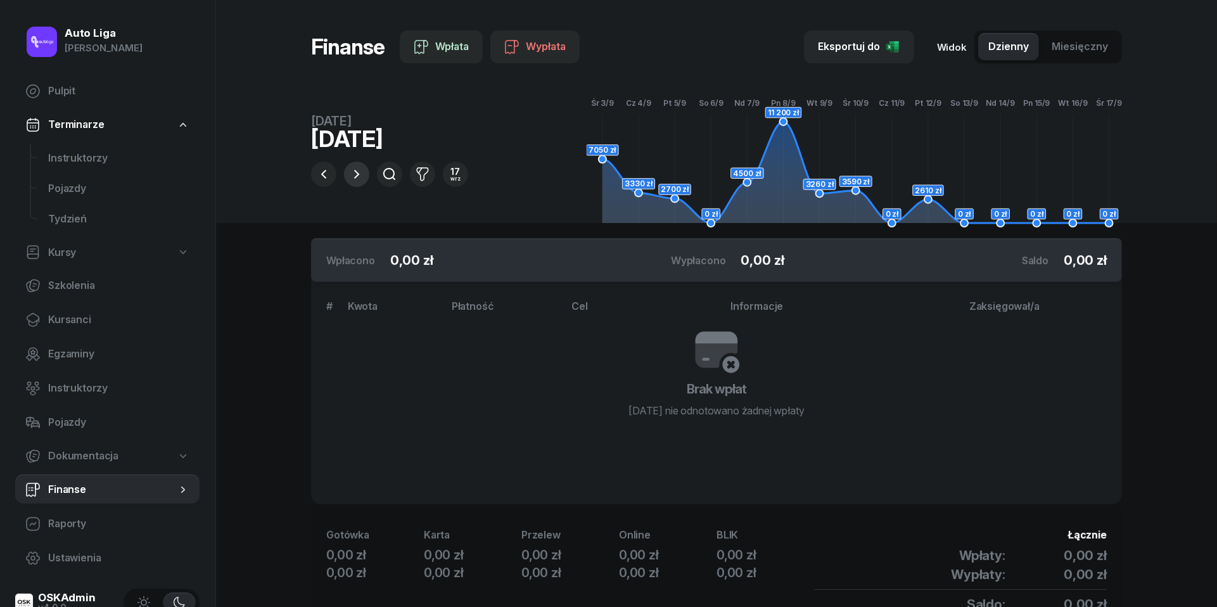
click at [362, 167] on icon "button" at bounding box center [356, 174] width 15 height 15
click at [67, 312] on span "Kursanci" at bounding box center [118, 320] width 141 height 16
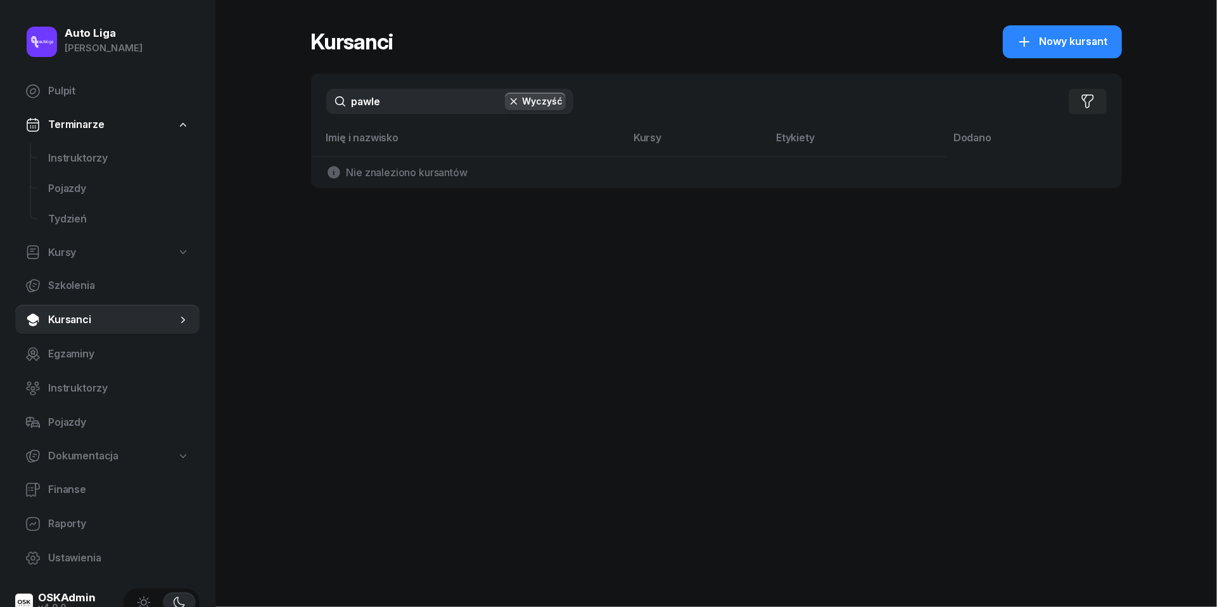
click at [399, 98] on input "pawle" at bounding box center [449, 101] width 247 height 25
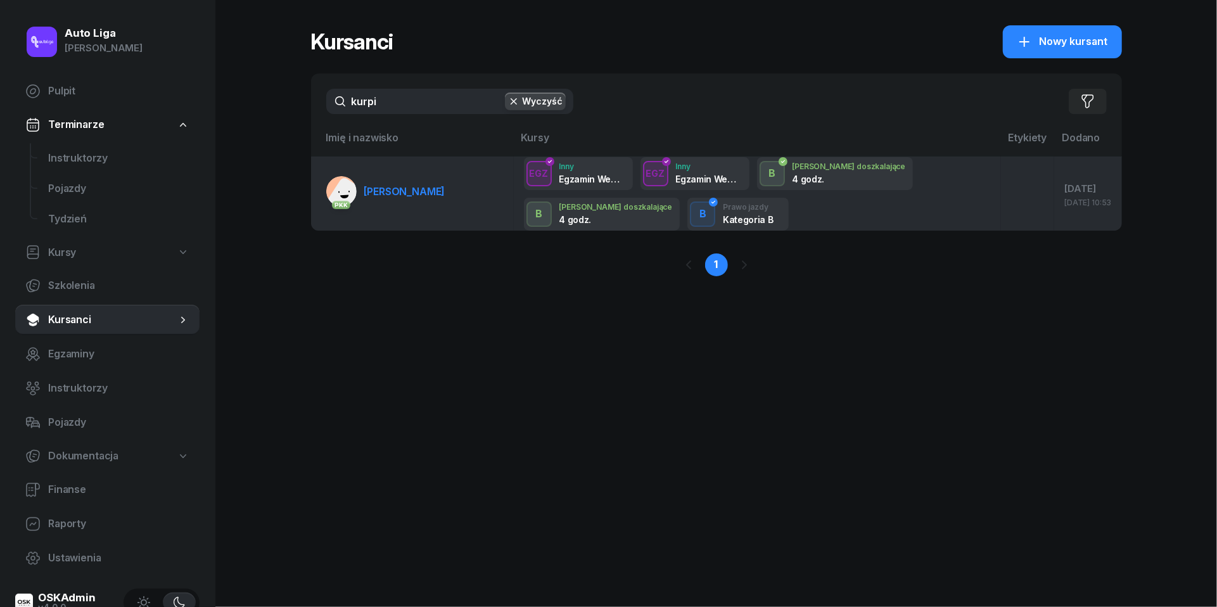
type input "kurpi"
click at [409, 189] on span "[PERSON_NAME]" at bounding box center [404, 191] width 81 height 13
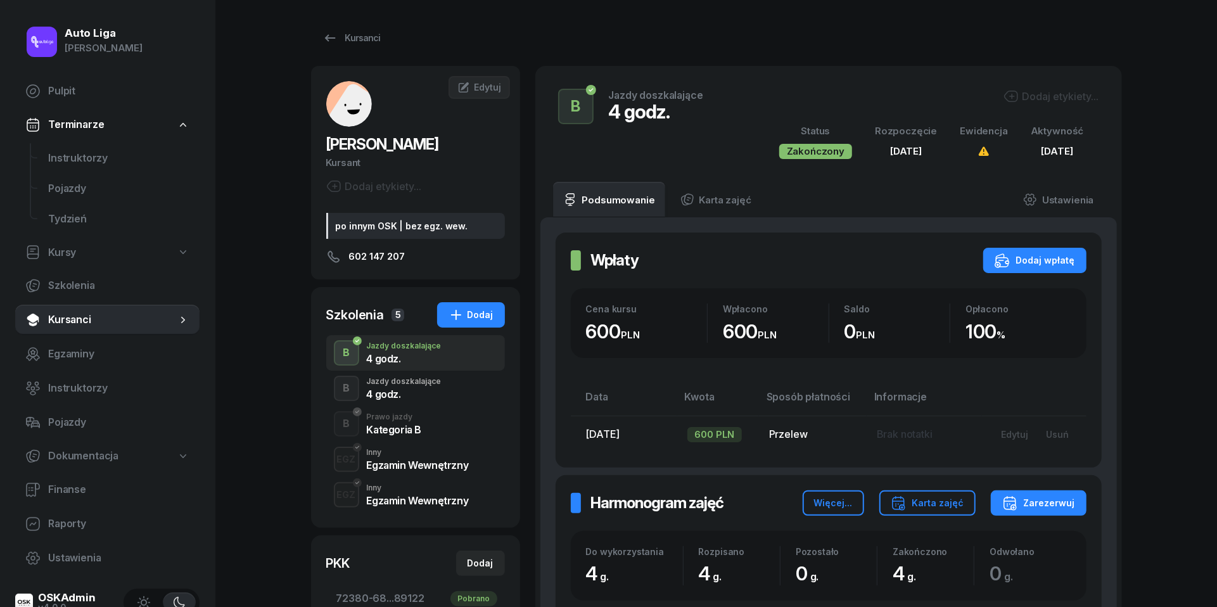
click at [401, 389] on div "4 godz." at bounding box center [404, 394] width 75 height 10
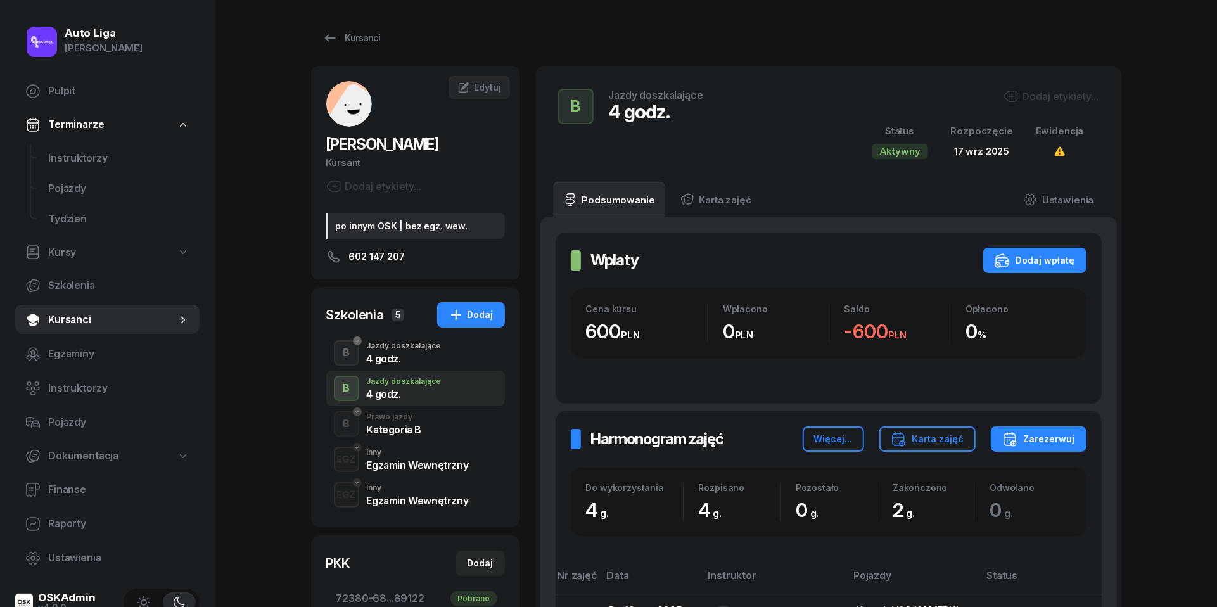
click at [402, 424] on div "Kategoria B" at bounding box center [394, 429] width 55 height 10
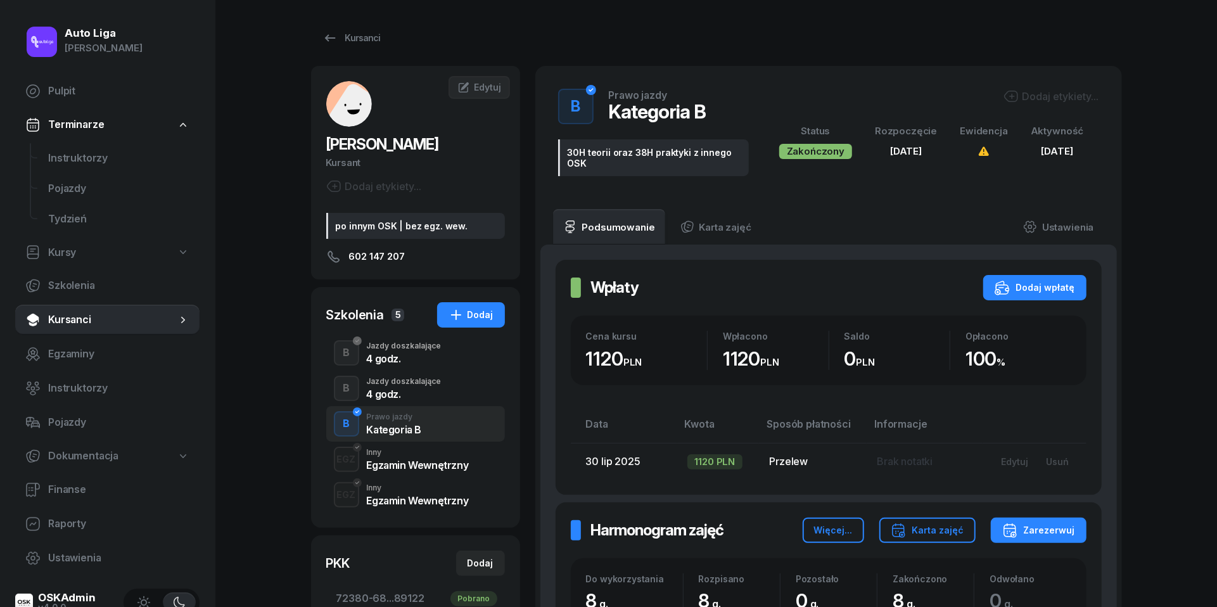
click at [408, 465] on div "Egzamin Wewnętrzny" at bounding box center [418, 465] width 102 height 10
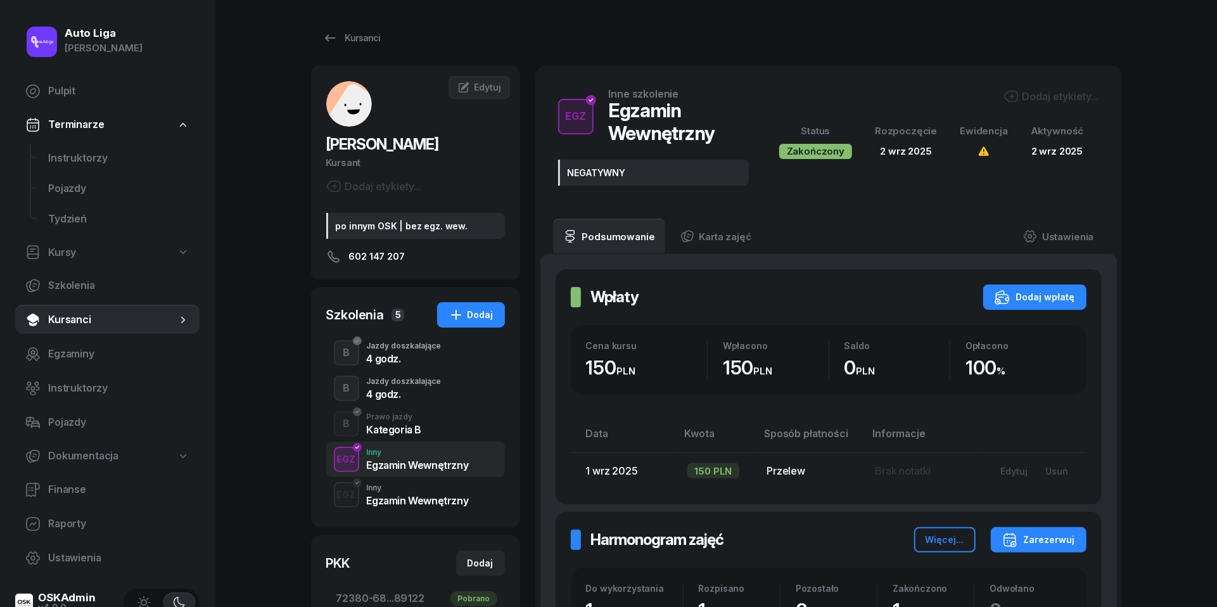
click at [409, 499] on div "Egzamin Wewnętrzny" at bounding box center [418, 500] width 102 height 10
click at [378, 391] on div "4 godz." at bounding box center [404, 394] width 75 height 10
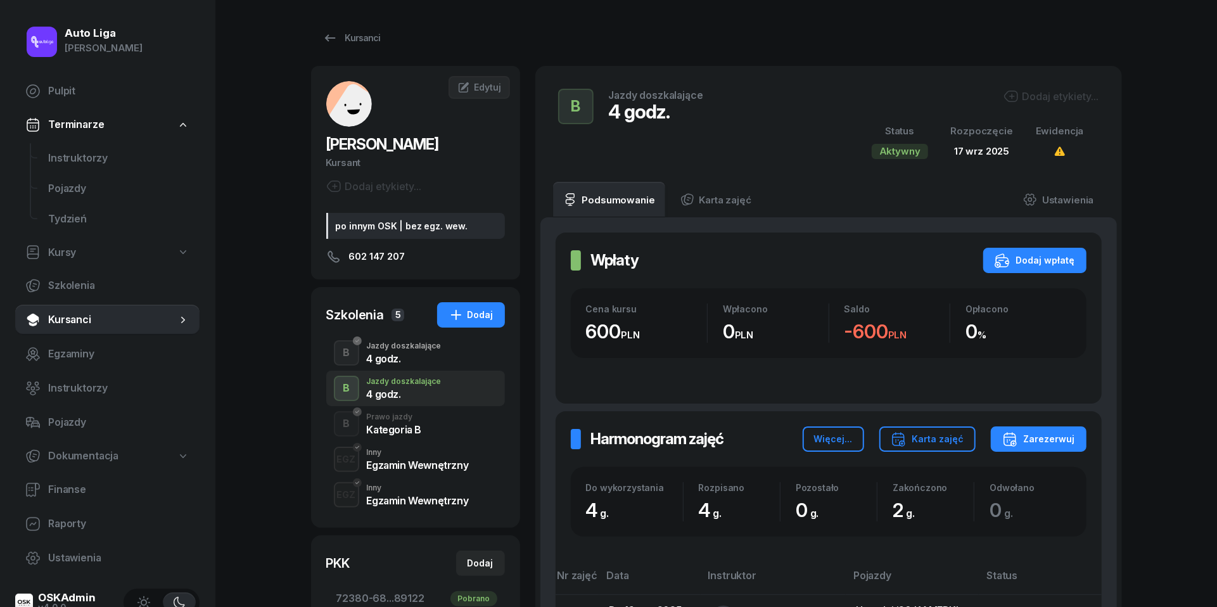
scroll to position [87, 0]
click at [1048, 253] on div "Dodaj wpłatę" at bounding box center [1035, 260] width 80 height 15
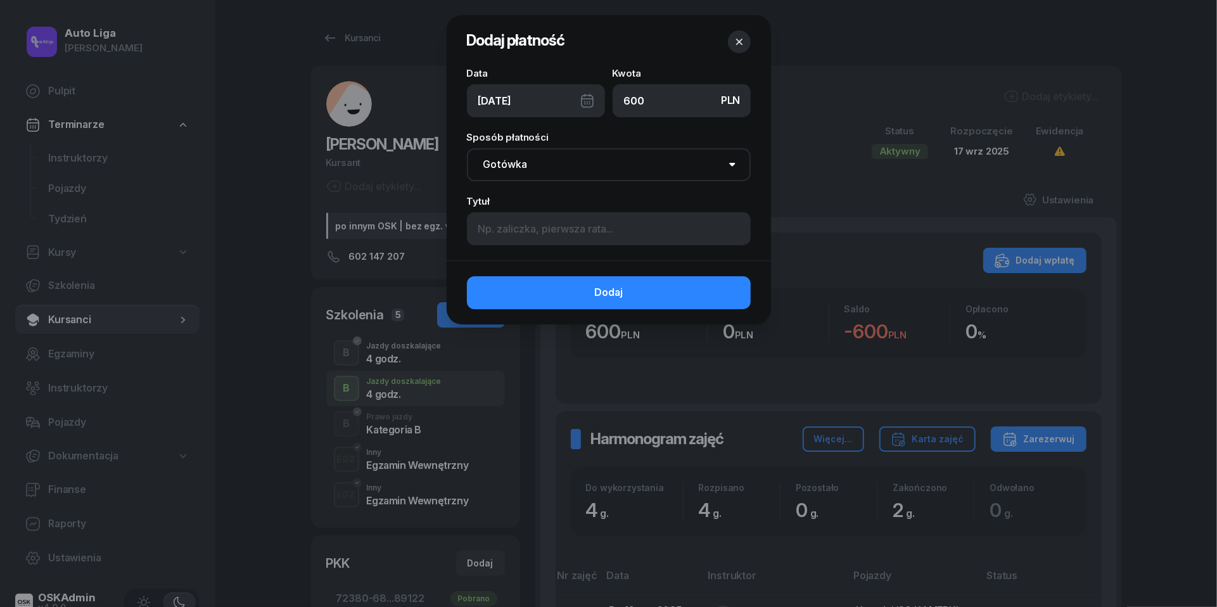
type input "600"
click at [590, 99] on div "[DATE]" at bounding box center [536, 100] width 138 height 33
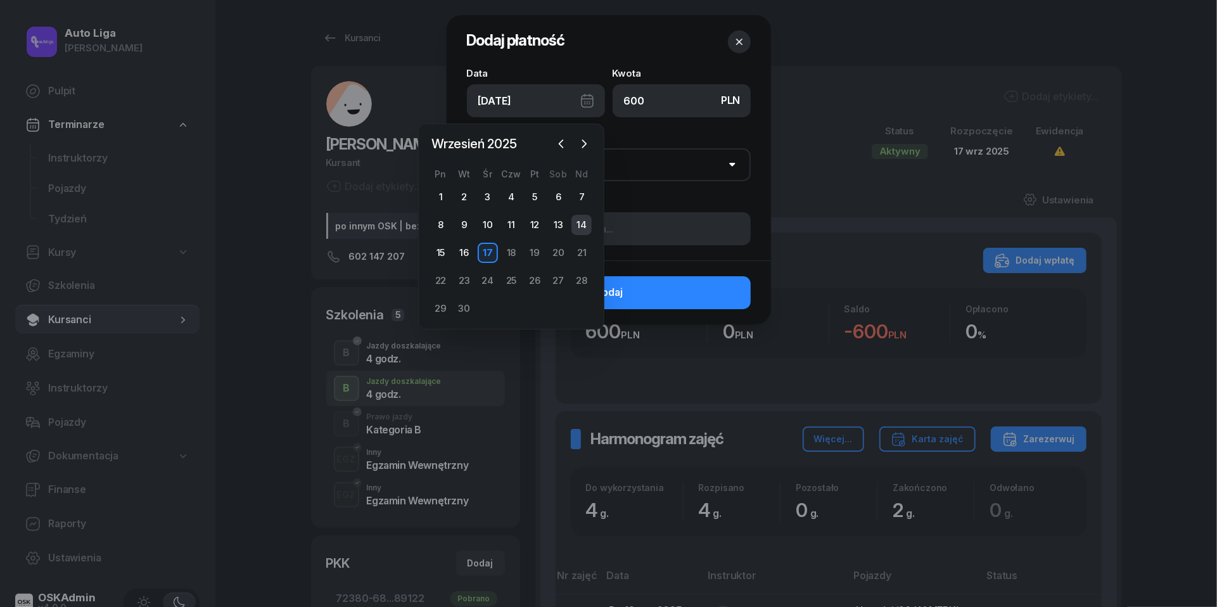
click at [581, 219] on div "14" at bounding box center [581, 225] width 20 height 20
type input "[DATE]"
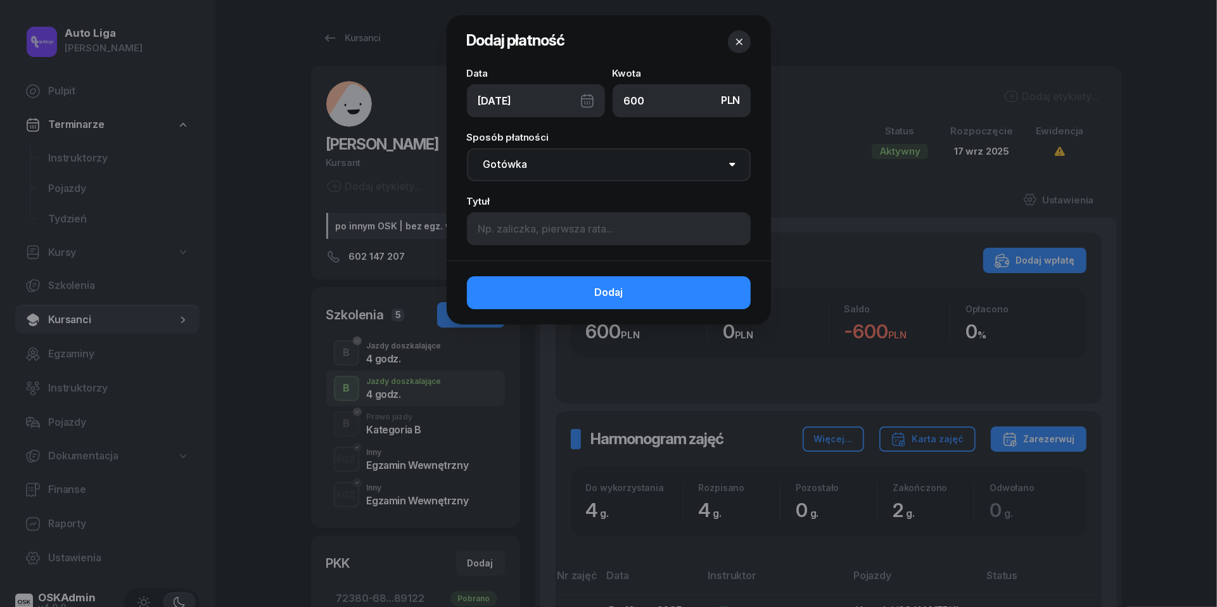
select select "transfer"
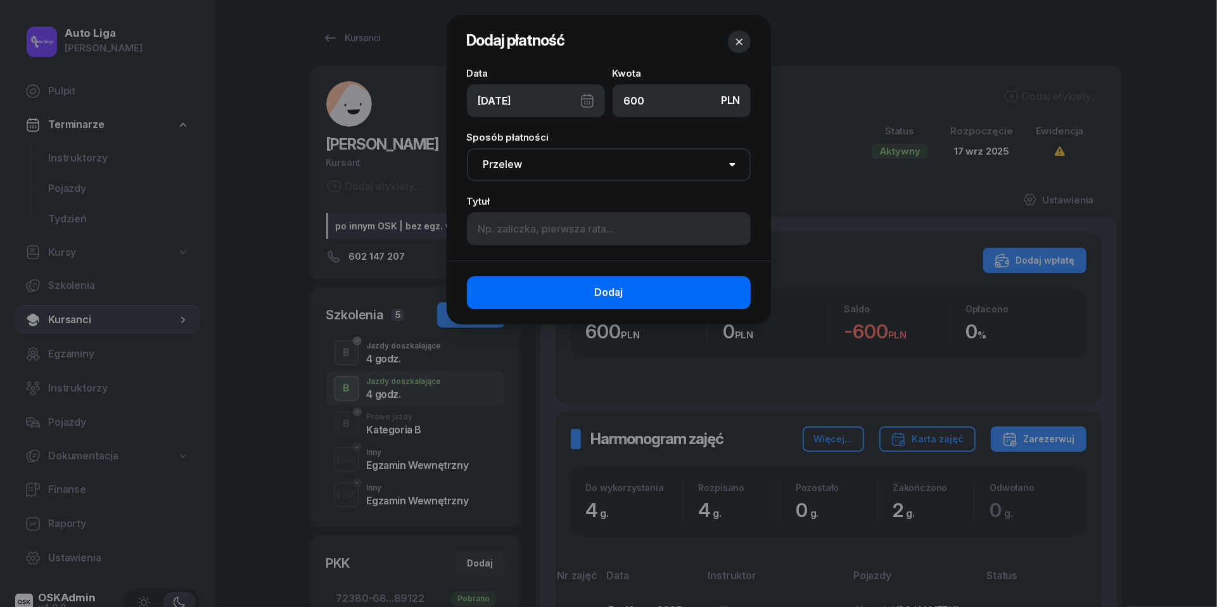
click at [623, 295] on button "Dodaj" at bounding box center [609, 292] width 284 height 33
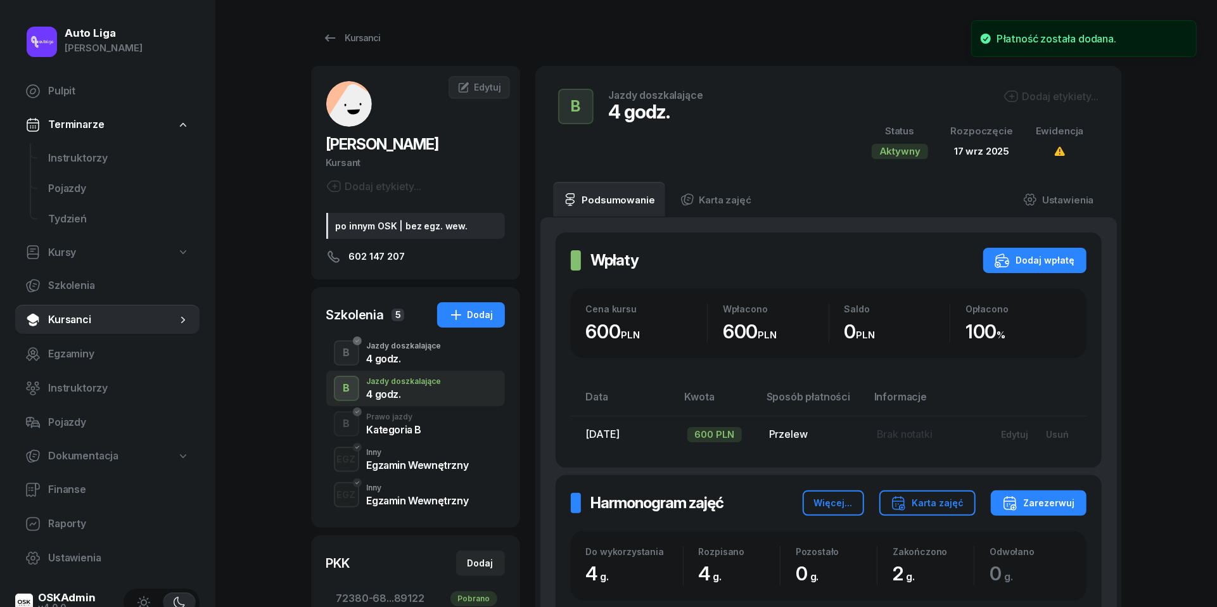
scroll to position [293, 0]
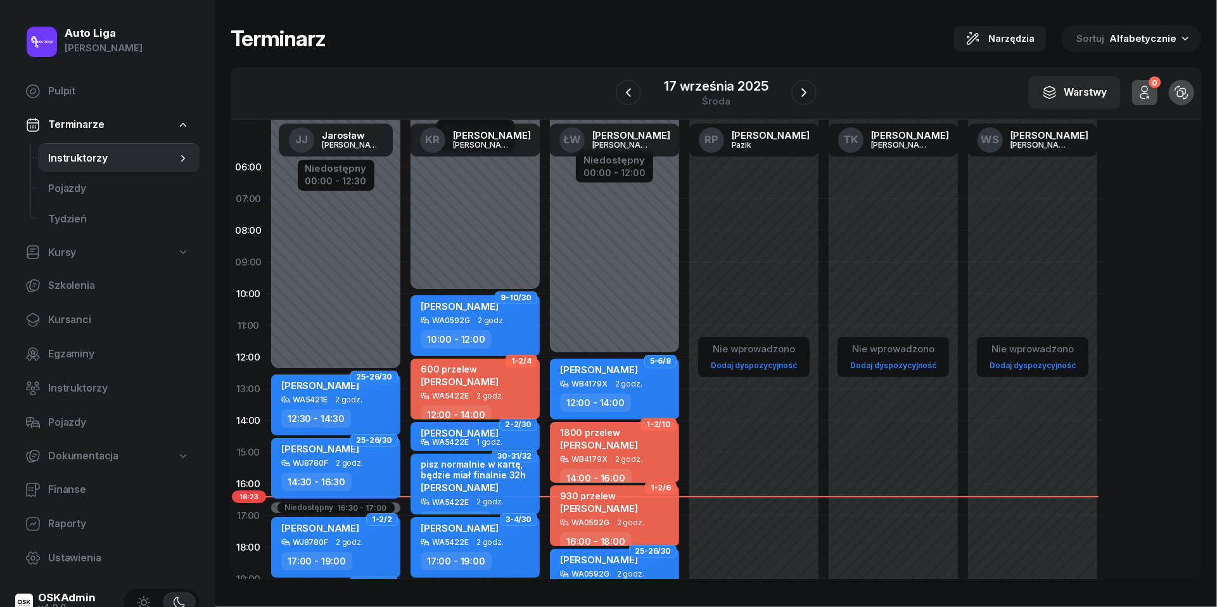
click at [461, 386] on div "600 przelew [PERSON_NAME]" at bounding box center [460, 378] width 78 height 28
select select "12"
select select "14"
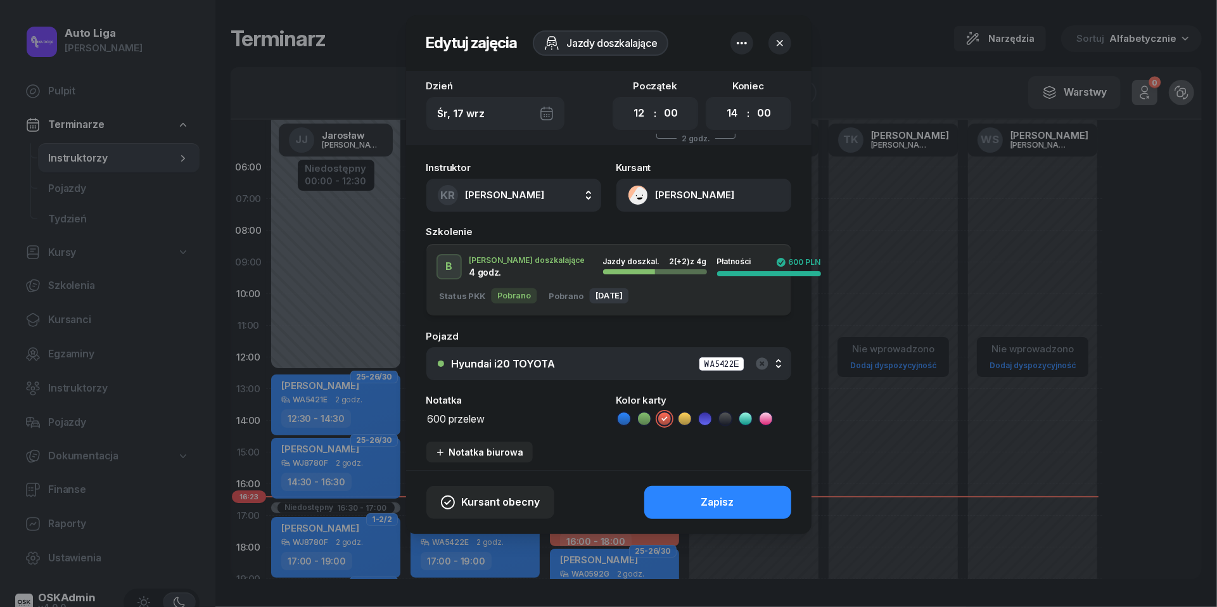
click at [471, 423] on textarea "600 przelew" at bounding box center [513, 418] width 175 height 16
click at [625, 416] on icon at bounding box center [624, 418] width 13 height 13
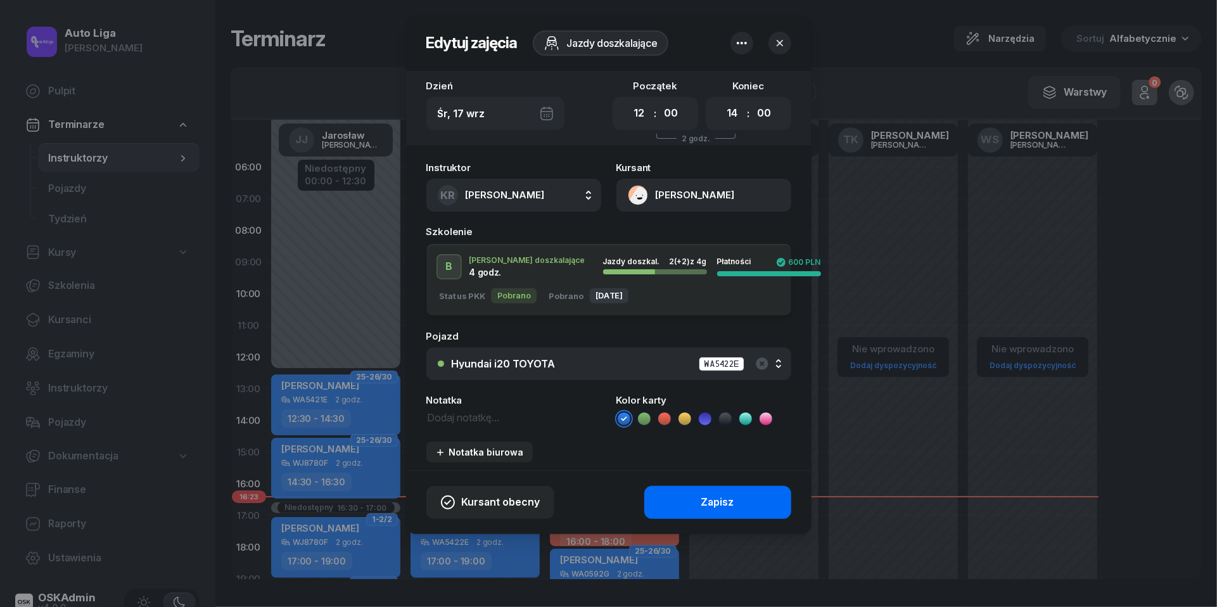
click at [687, 500] on button "Zapisz" at bounding box center [717, 502] width 147 height 33
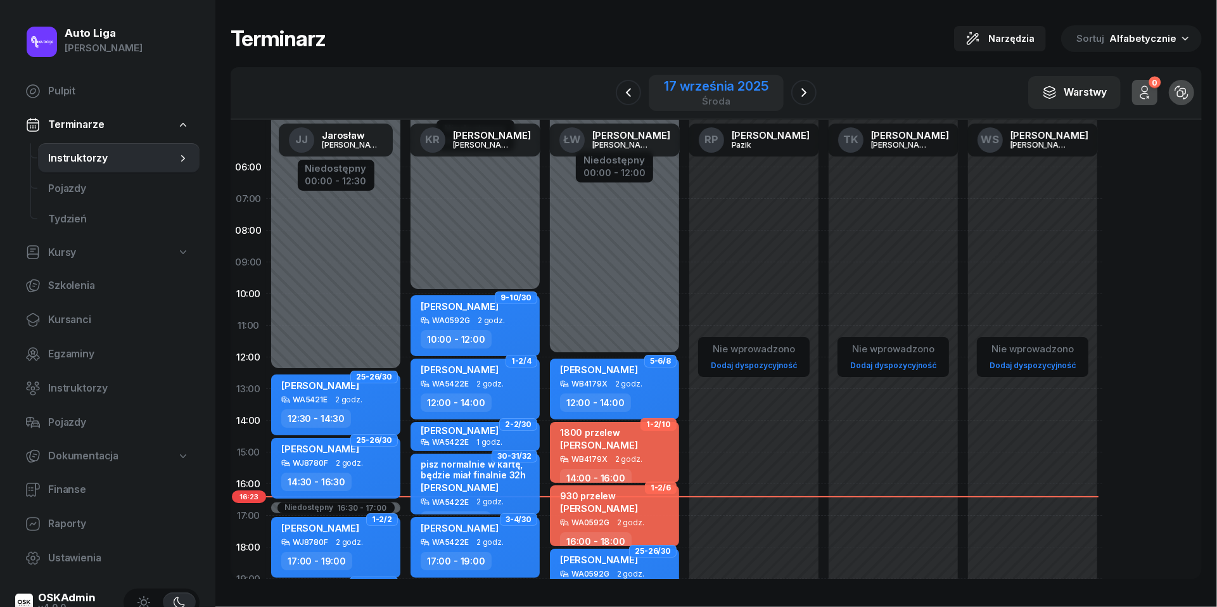
click at [689, 89] on div "17 września 2025" at bounding box center [716, 86] width 104 height 13
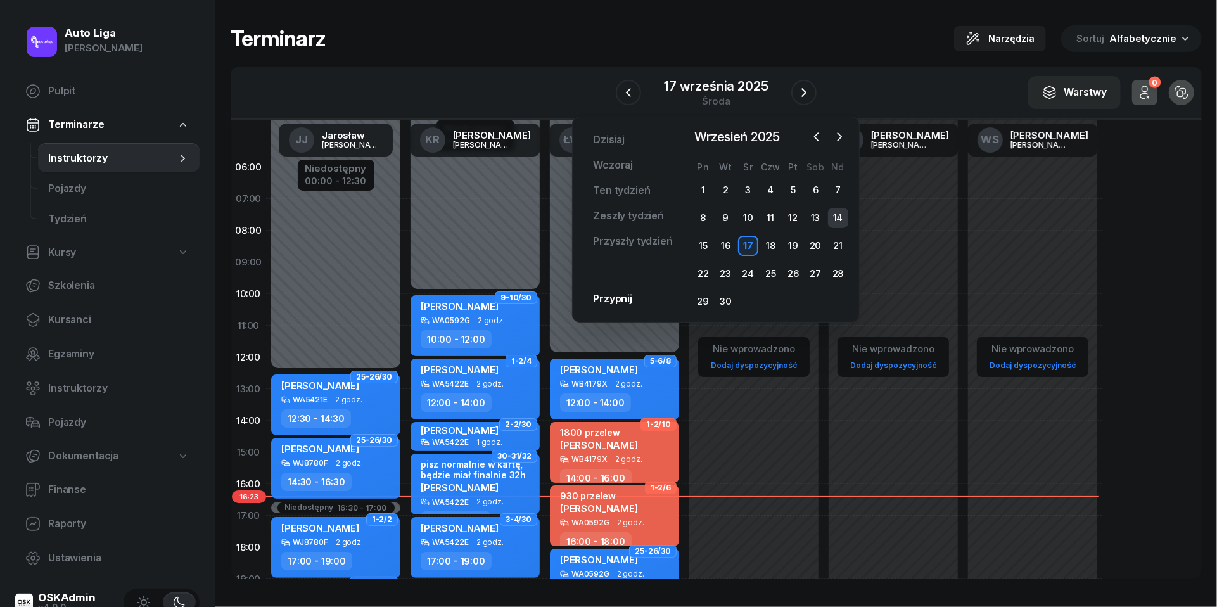
click at [832, 213] on div "14" at bounding box center [838, 218] width 20 height 20
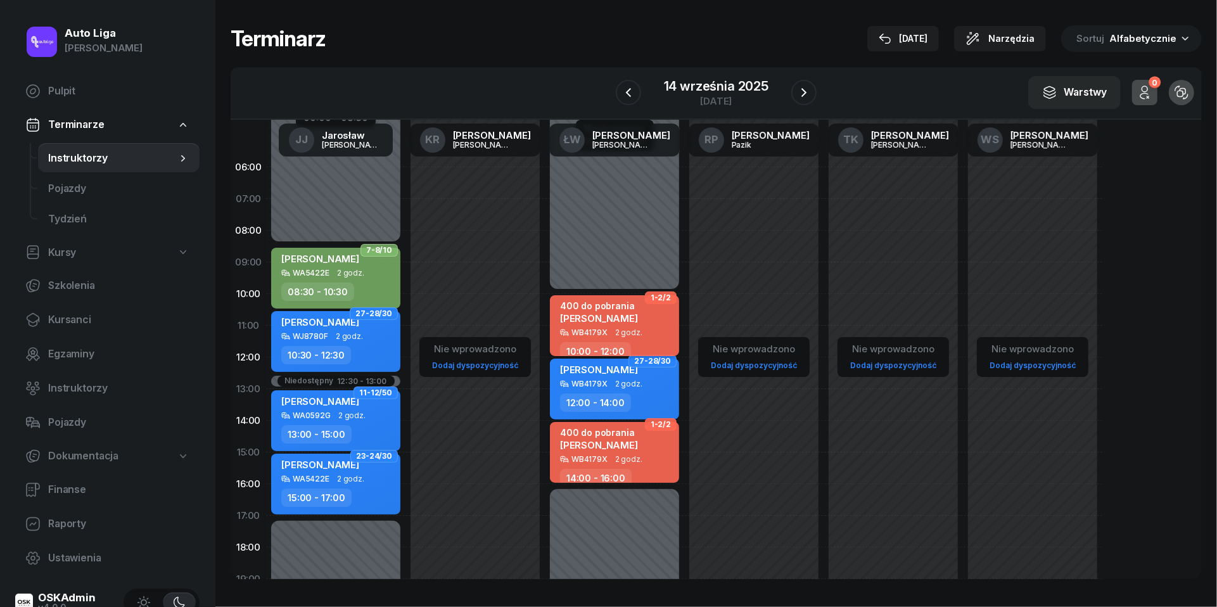
click at [623, 316] on div "[PERSON_NAME]" at bounding box center [599, 317] width 78 height 11
select select "10"
select select "12"
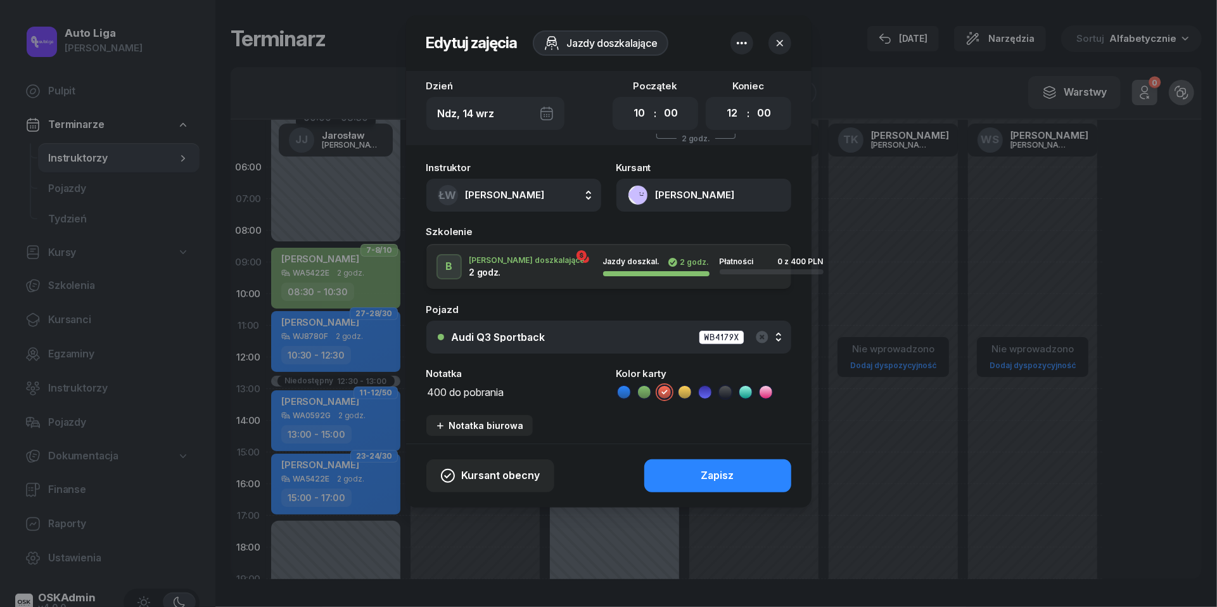
click at [490, 386] on textarea "400 do pobrania" at bounding box center [513, 391] width 175 height 16
click at [724, 391] on icon at bounding box center [725, 392] width 13 height 13
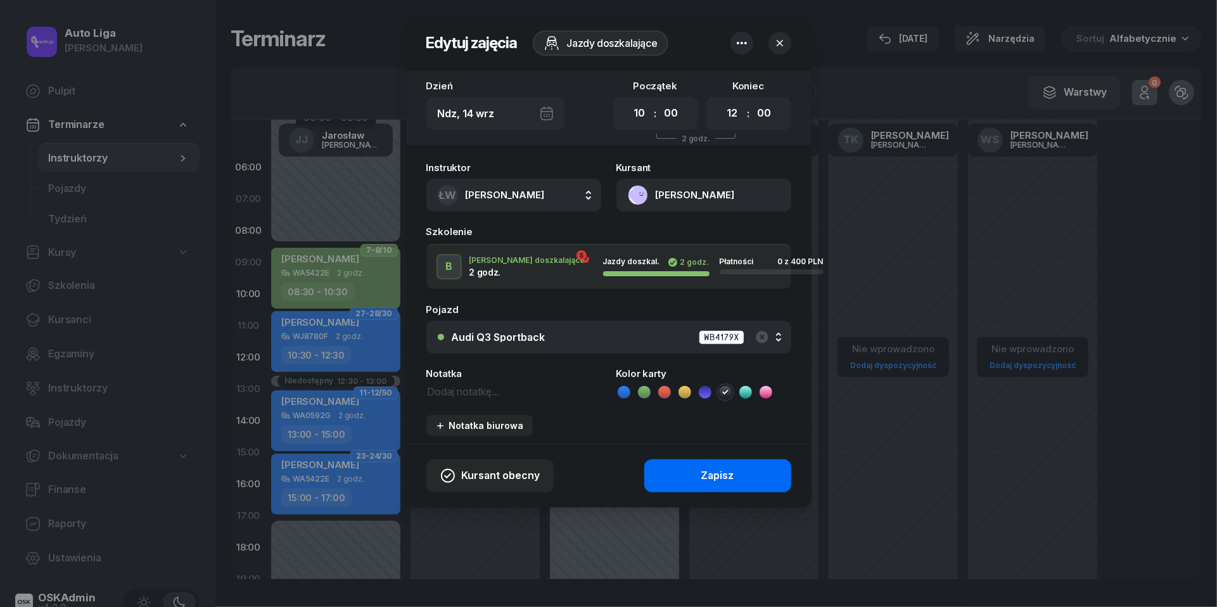
click at [718, 475] on div "Zapisz" at bounding box center [717, 476] width 33 height 16
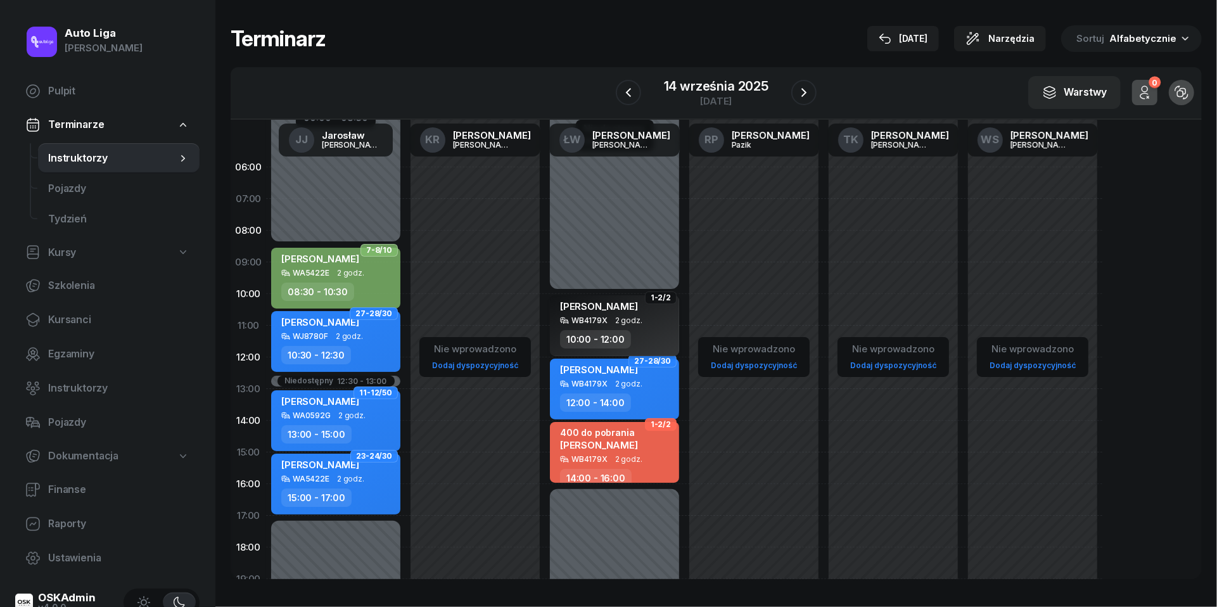
click at [616, 319] on span "2 godz." at bounding box center [628, 320] width 27 height 9
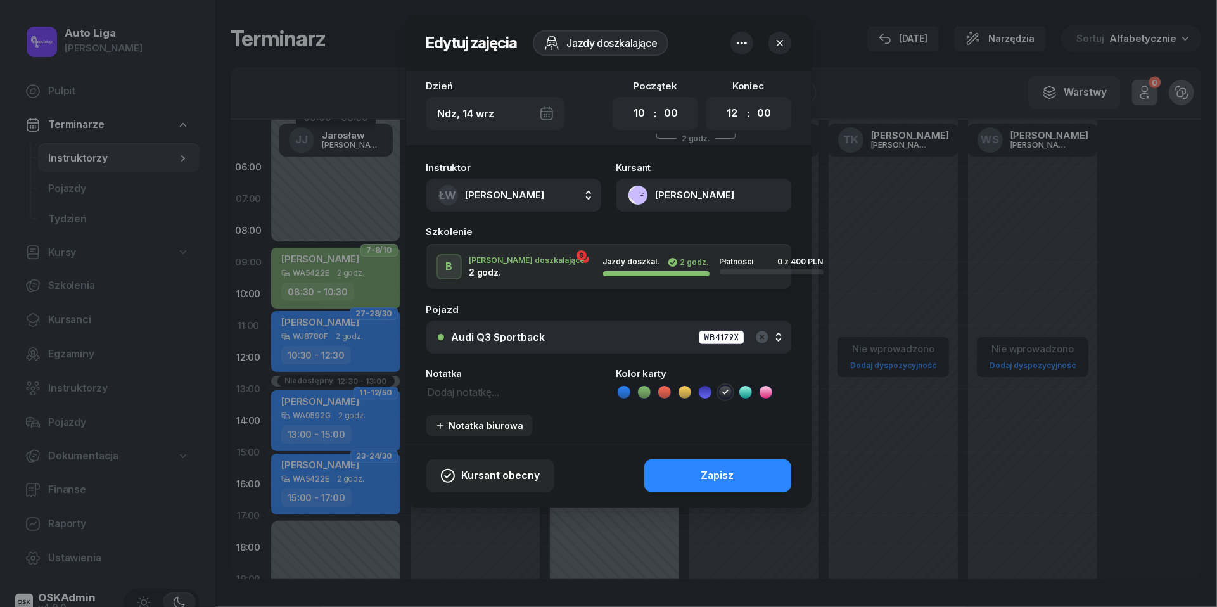
click at [637, 198] on button "[PERSON_NAME]" at bounding box center [703, 195] width 175 height 33
click at [639, 239] on div "Otwórz profil" at bounding box center [657, 239] width 61 height 16
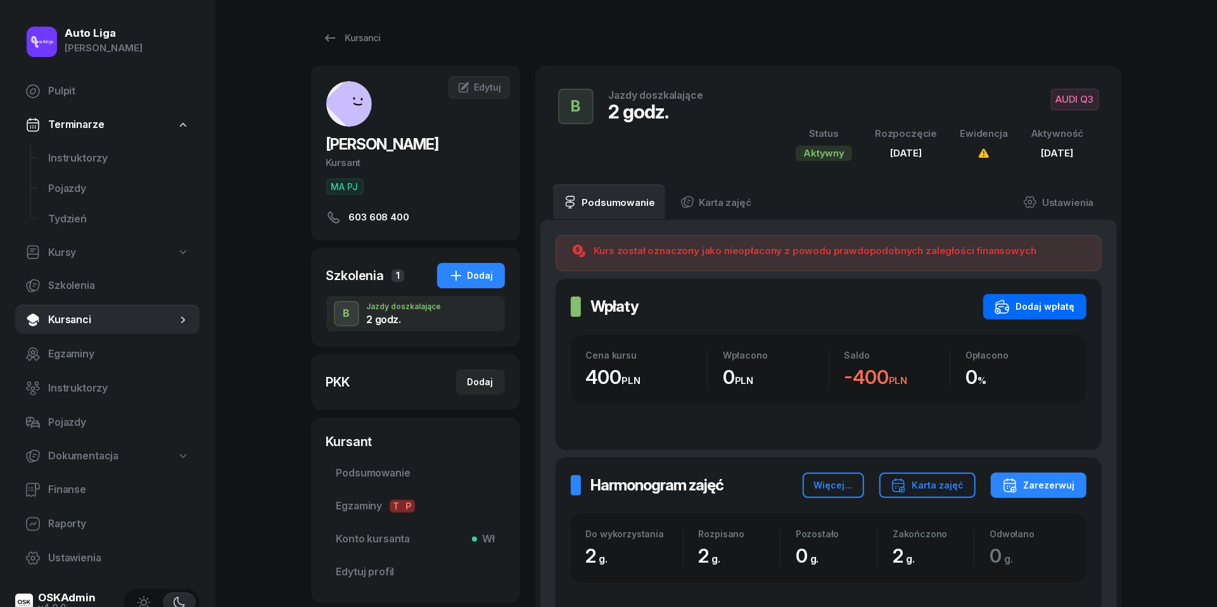
click at [1056, 312] on div "Dodaj wpłatę" at bounding box center [1035, 306] width 80 height 15
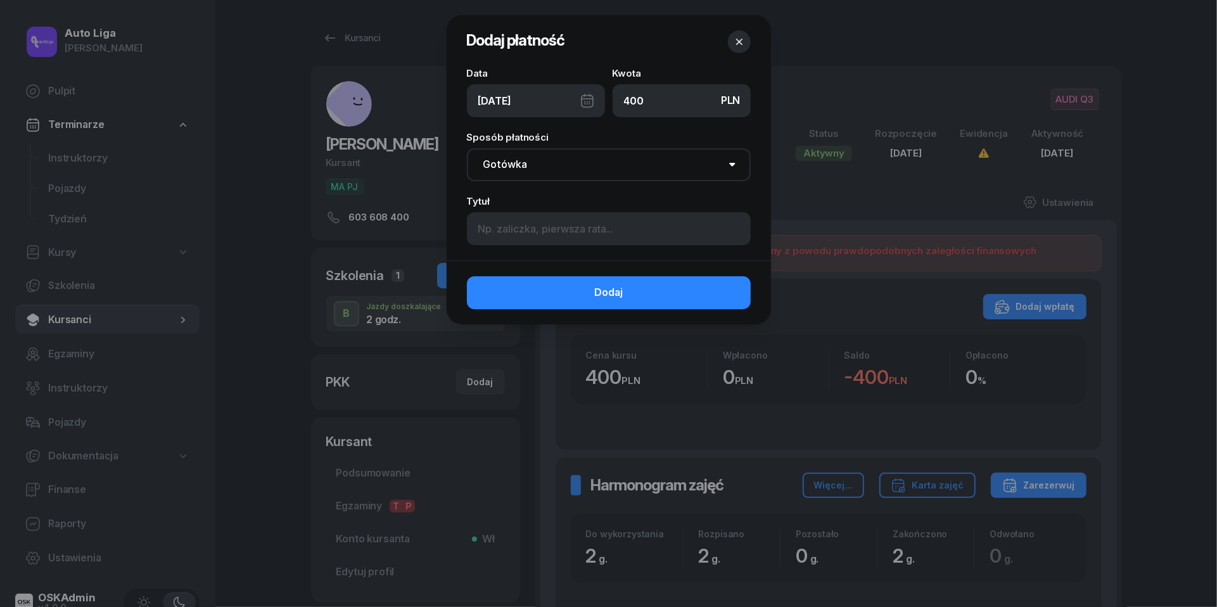
click at [585, 96] on div "[DATE]" at bounding box center [536, 100] width 138 height 33
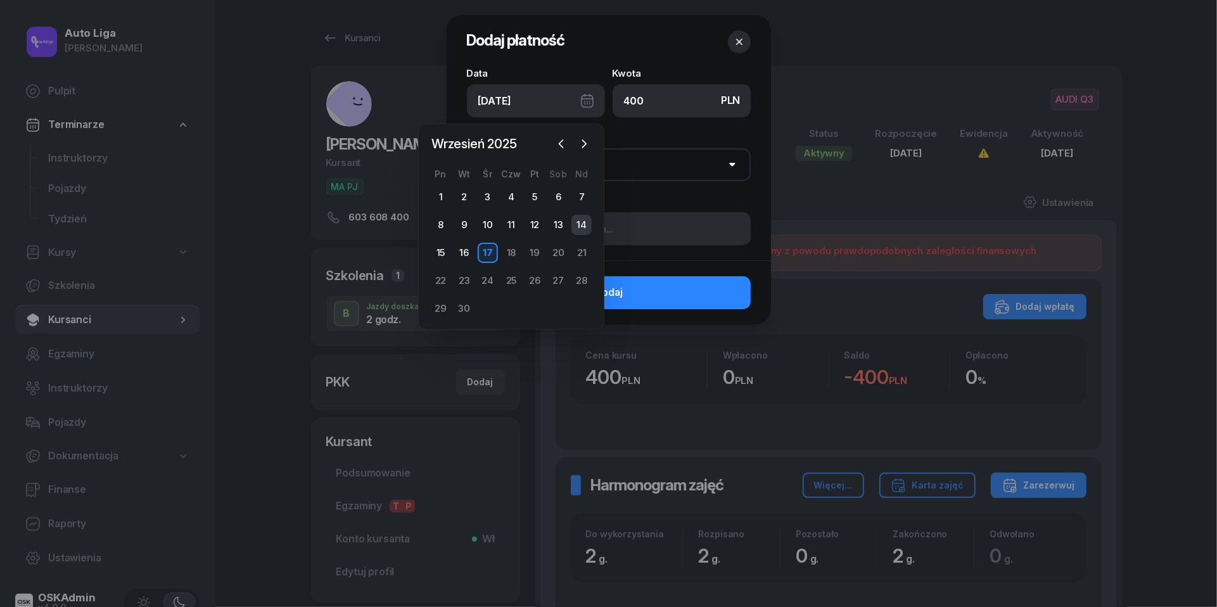
click at [585, 223] on div "14" at bounding box center [581, 225] width 20 height 20
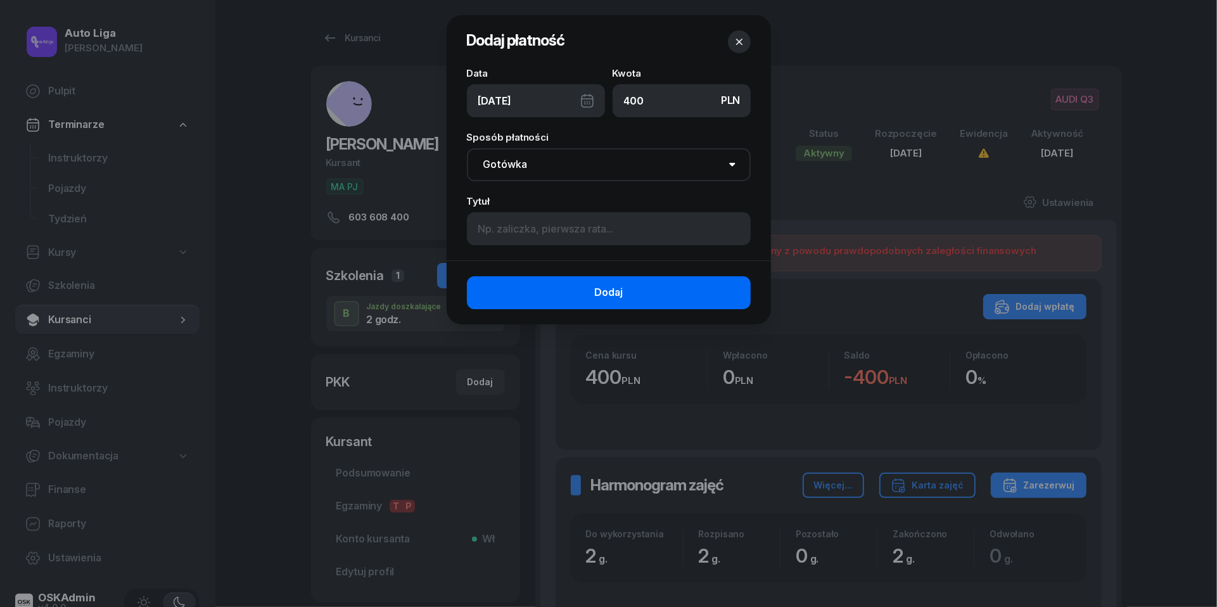
click at [570, 290] on button "Dodaj" at bounding box center [609, 292] width 284 height 33
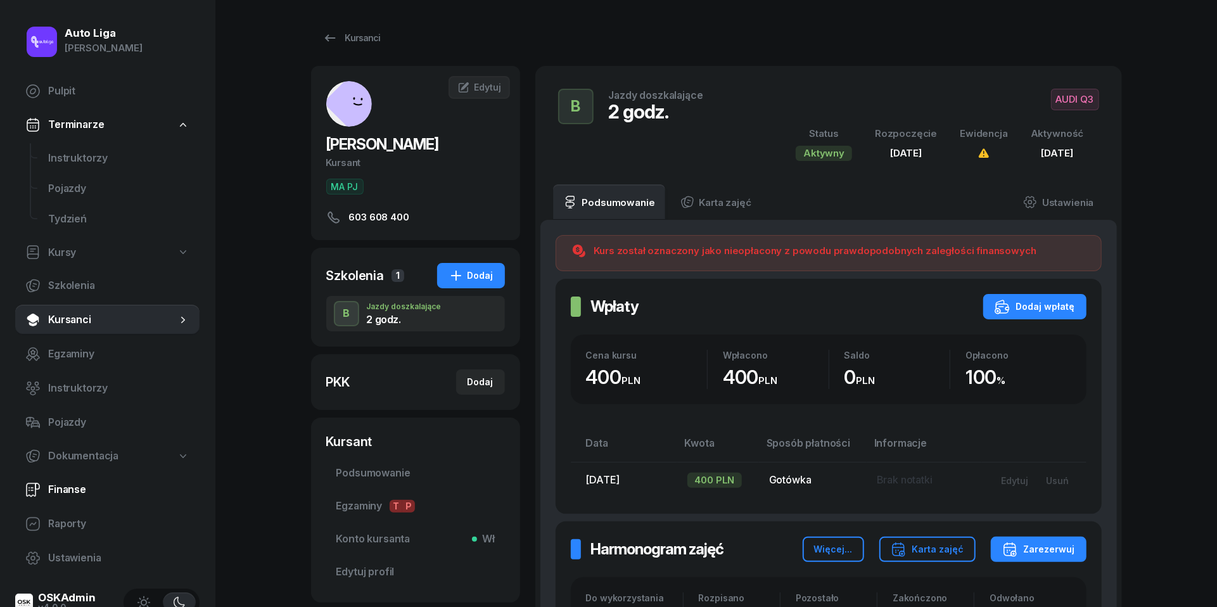
click at [72, 494] on span "Finanse" at bounding box center [118, 490] width 141 height 16
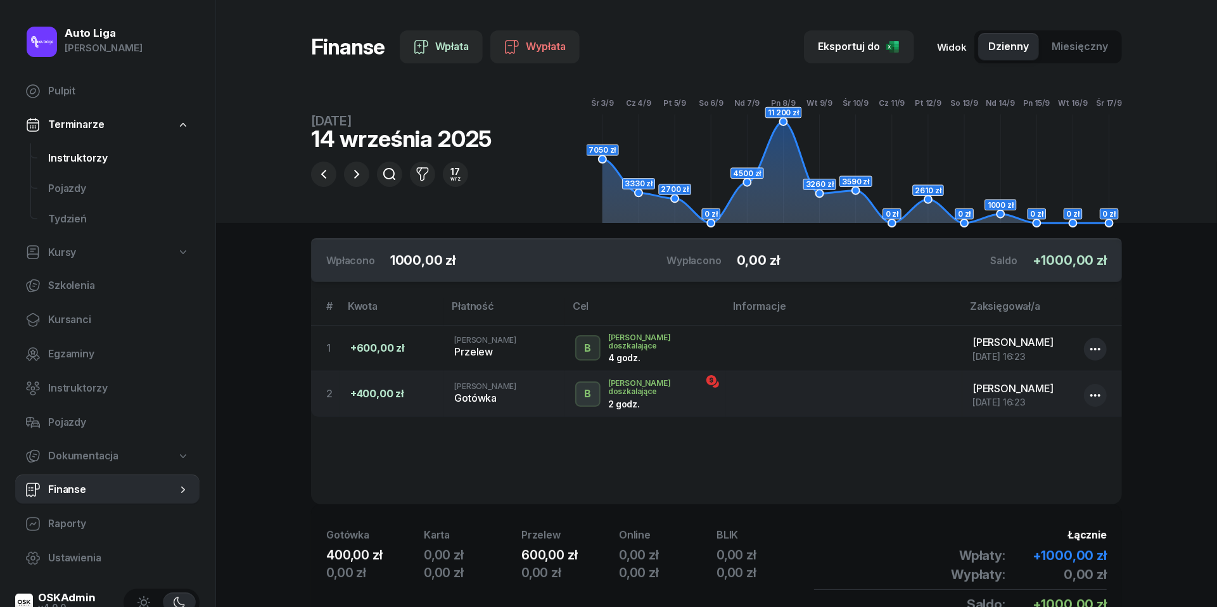
click at [65, 155] on span "Instruktorzy" at bounding box center [118, 158] width 141 height 16
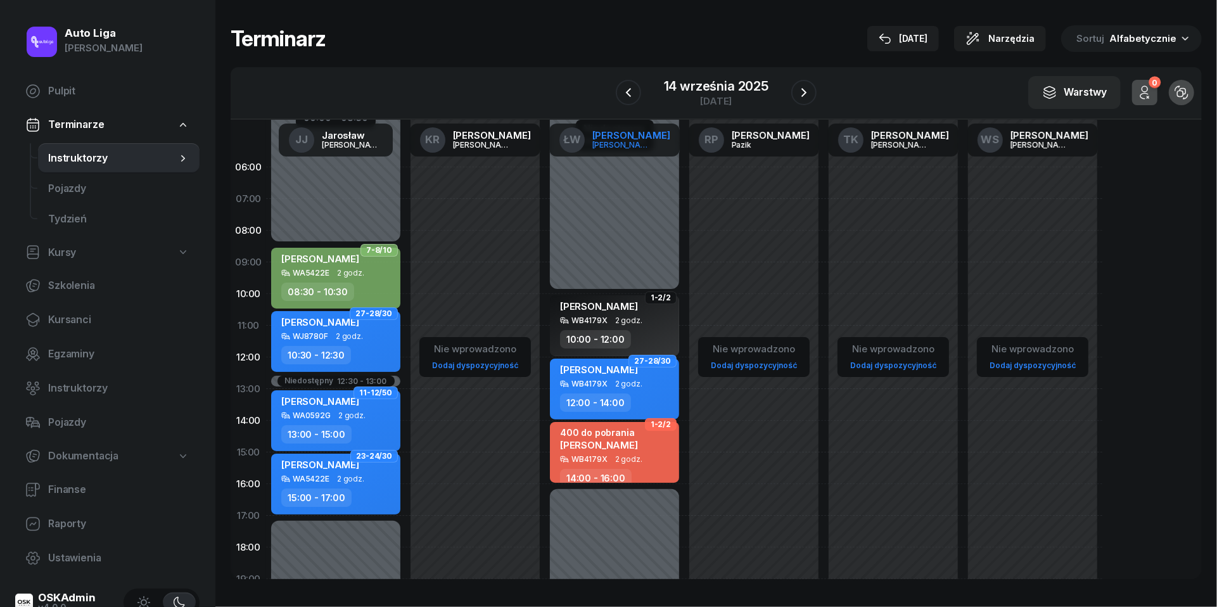
click at [614, 138] on div "[PERSON_NAME]" at bounding box center [631, 136] width 78 height 10
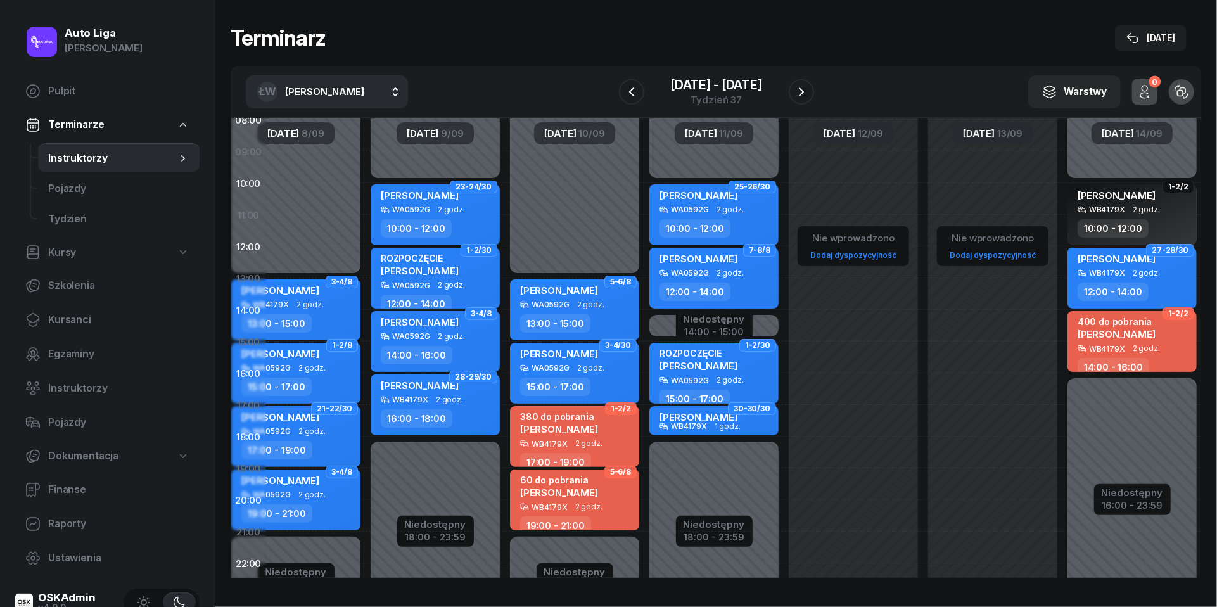
scroll to position [113, 47]
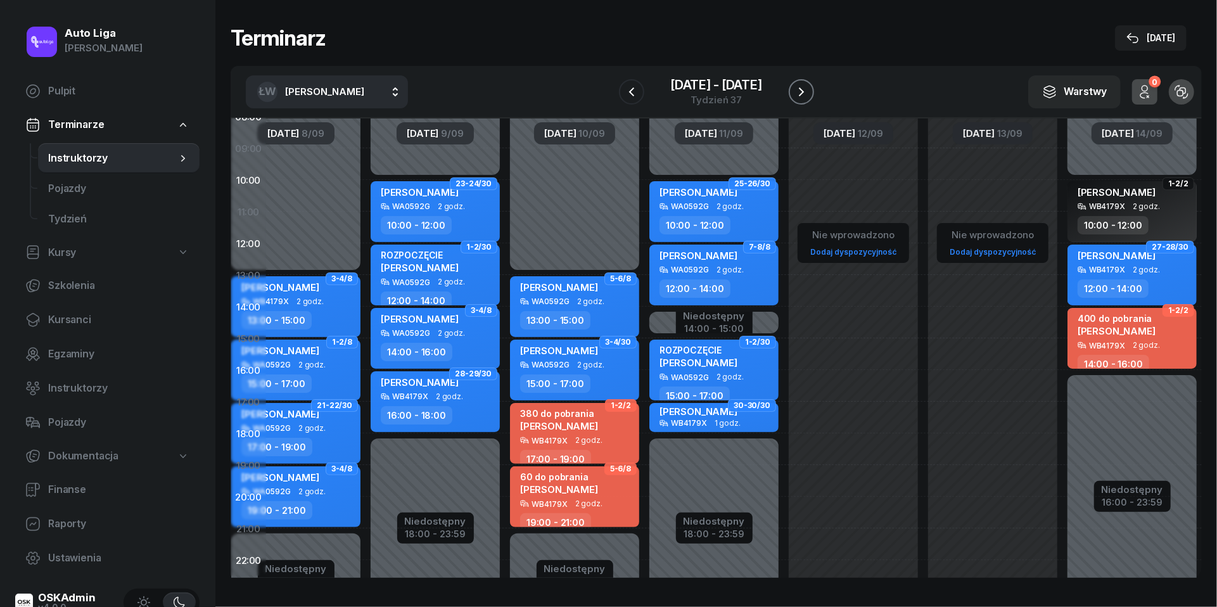
click at [802, 100] on button "button" at bounding box center [801, 91] width 25 height 25
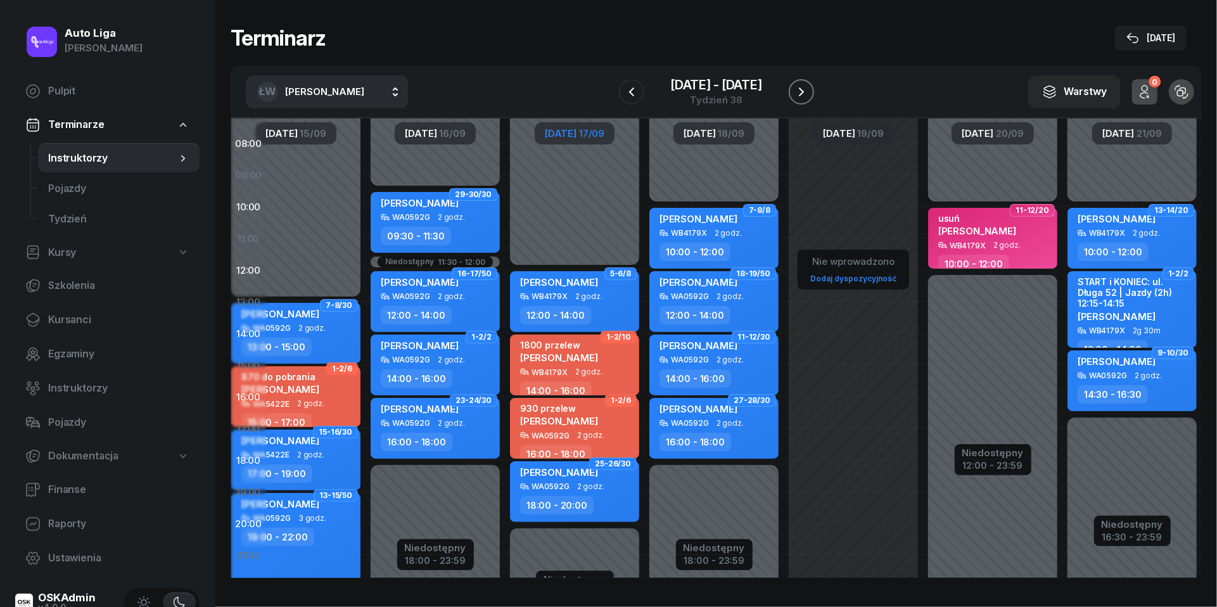
click at [802, 82] on button "button" at bounding box center [801, 91] width 25 height 25
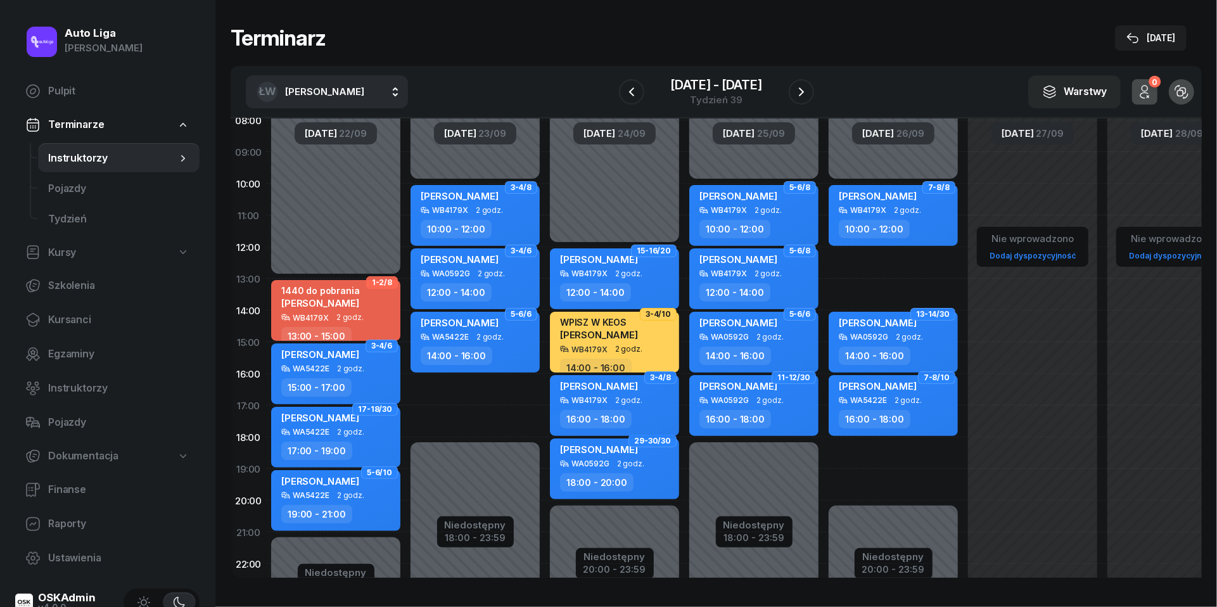
scroll to position [100, 0]
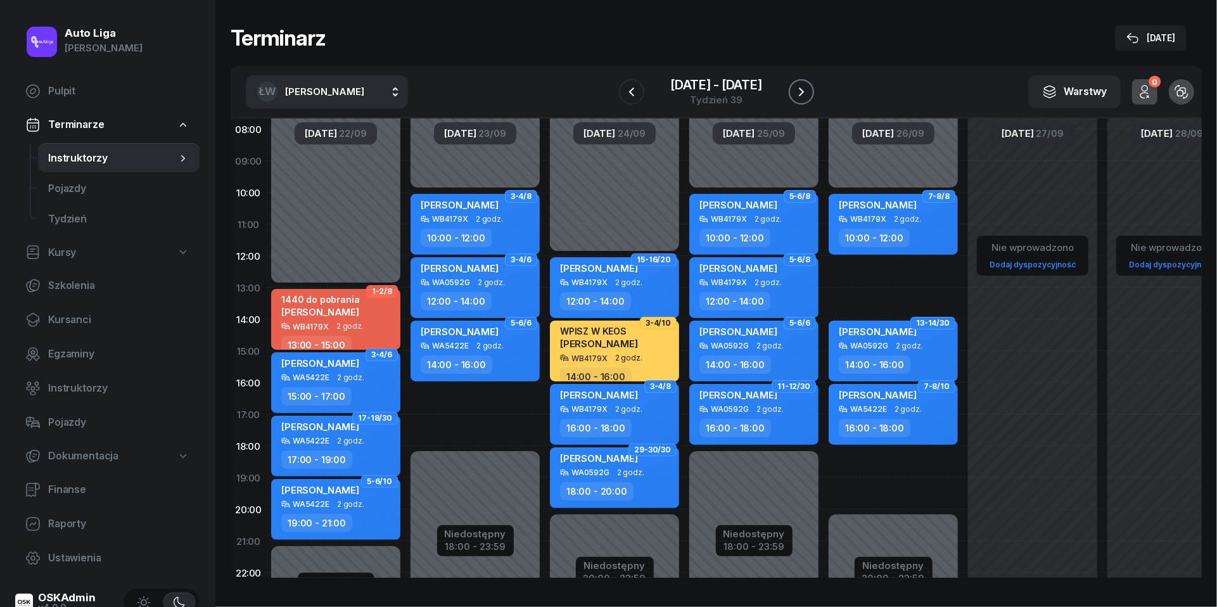
click at [796, 92] on icon "button" at bounding box center [801, 91] width 15 height 15
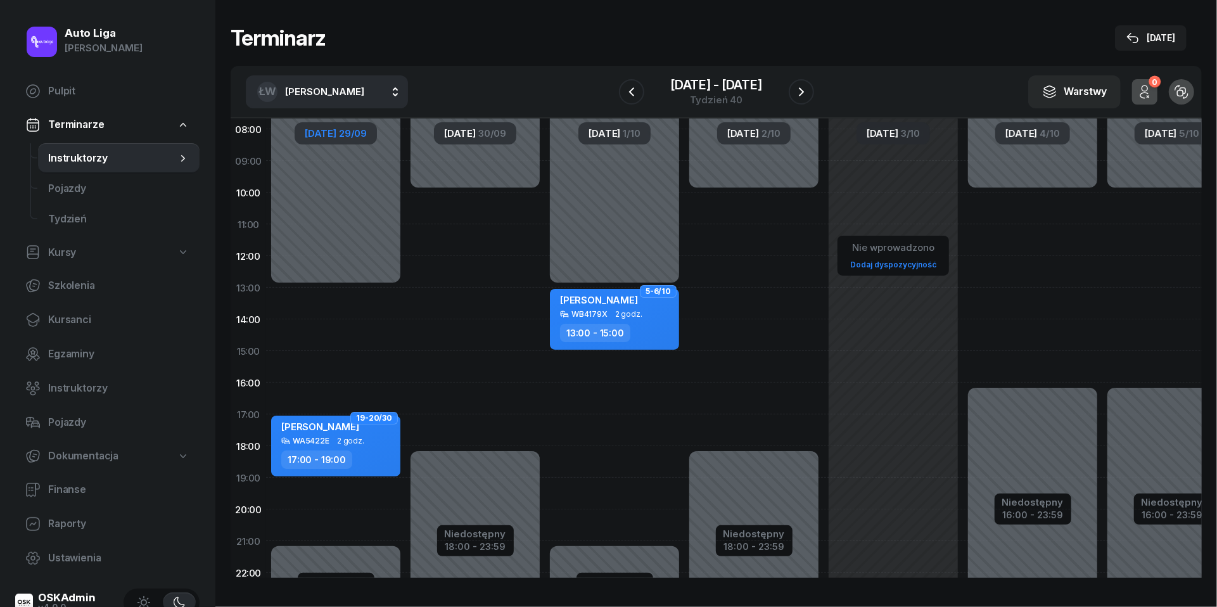
click at [352, 131] on span "29/09" at bounding box center [353, 134] width 28 height 10
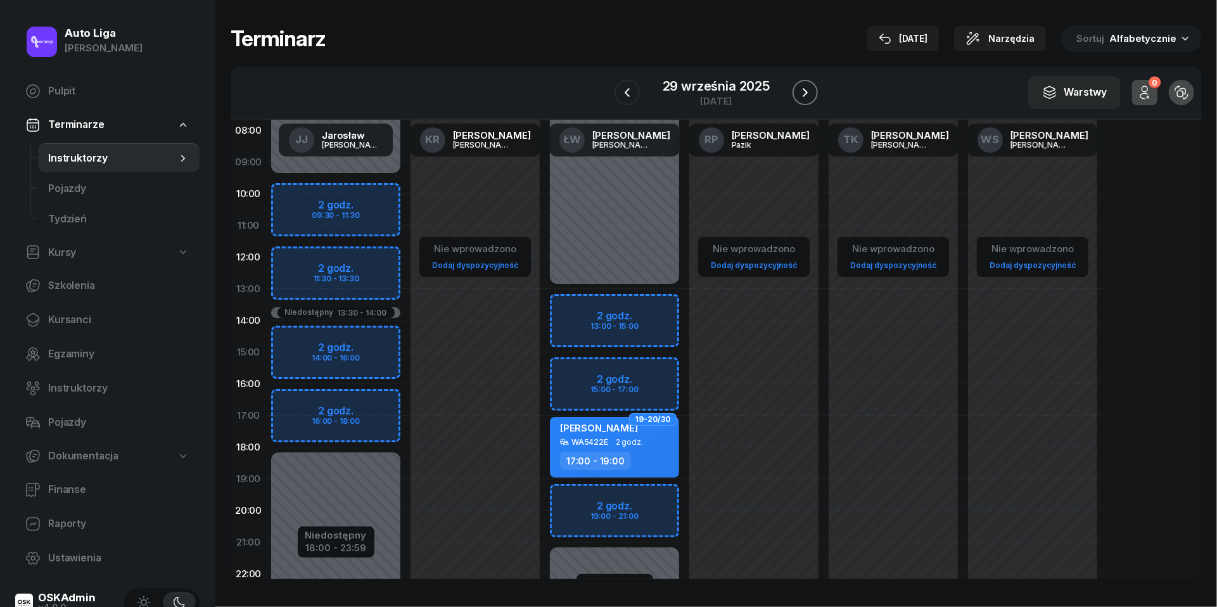
click at [814, 87] on button "button" at bounding box center [805, 92] width 25 height 25
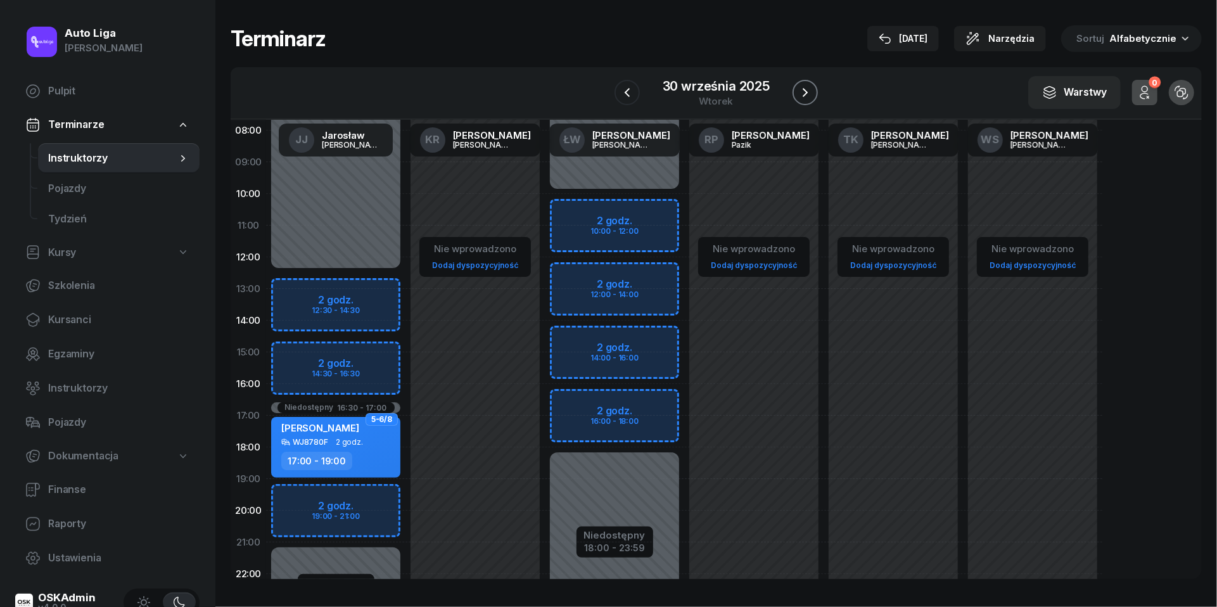
click at [814, 87] on button "button" at bounding box center [805, 92] width 25 height 25
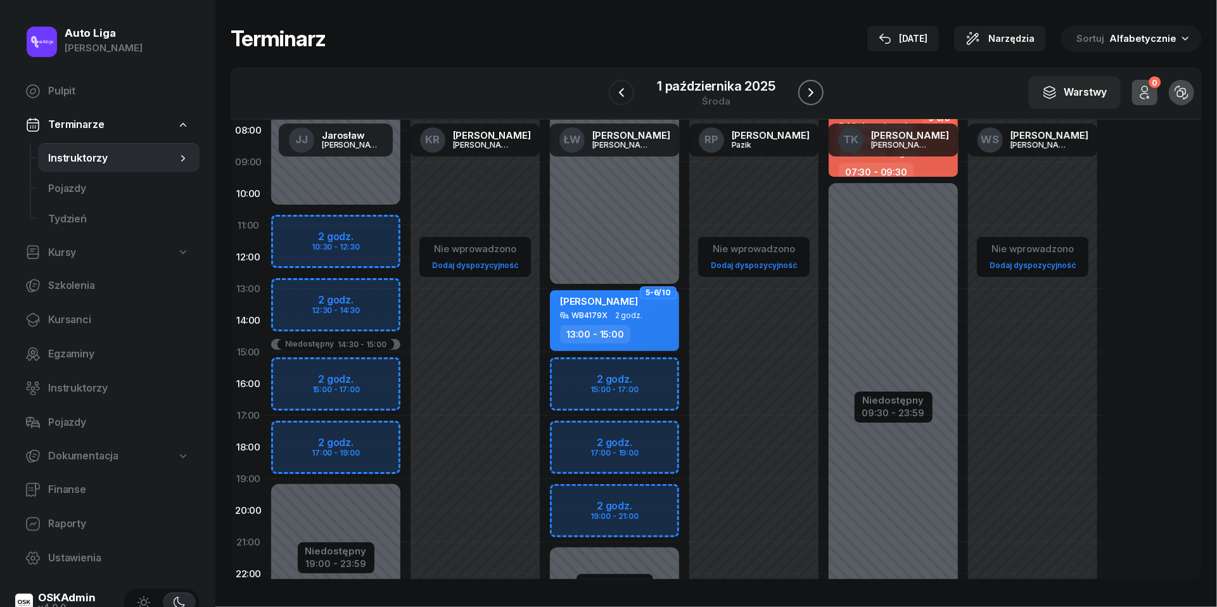
click at [814, 87] on icon "button" at bounding box center [810, 92] width 15 height 15
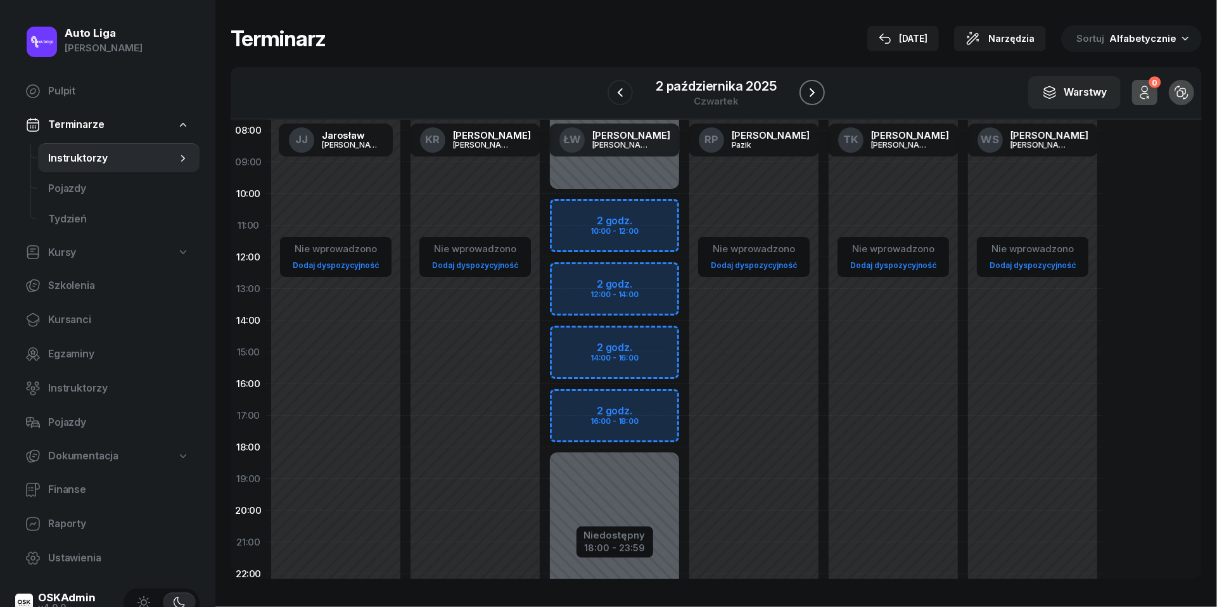
click at [814, 87] on icon "button" at bounding box center [812, 92] width 15 height 15
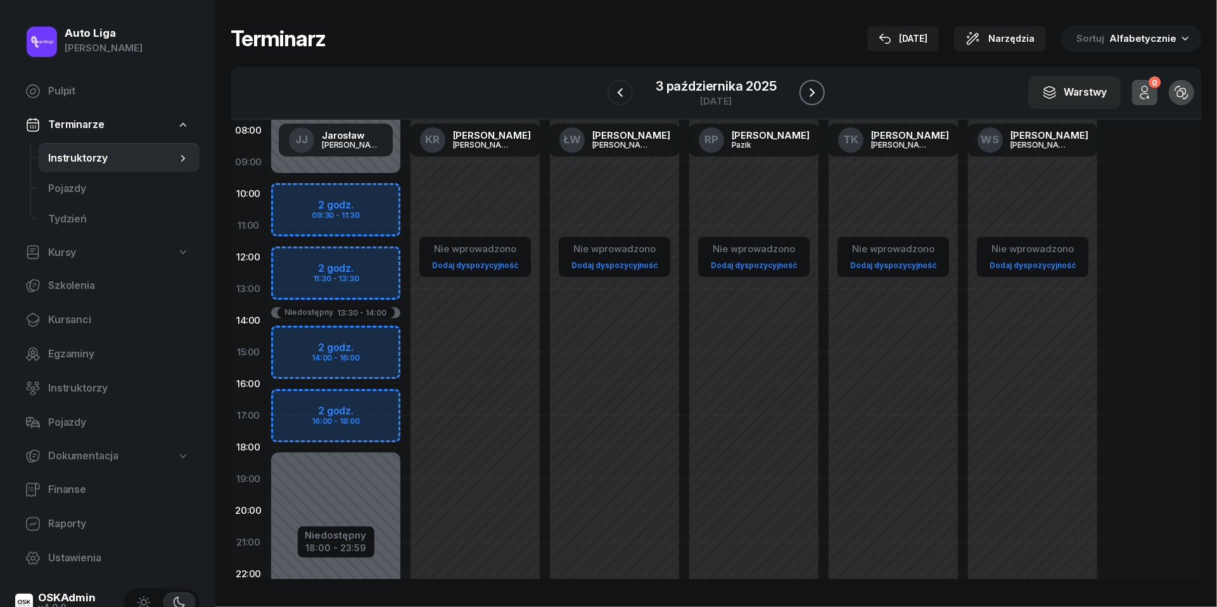
click at [814, 87] on icon "button" at bounding box center [812, 92] width 15 height 15
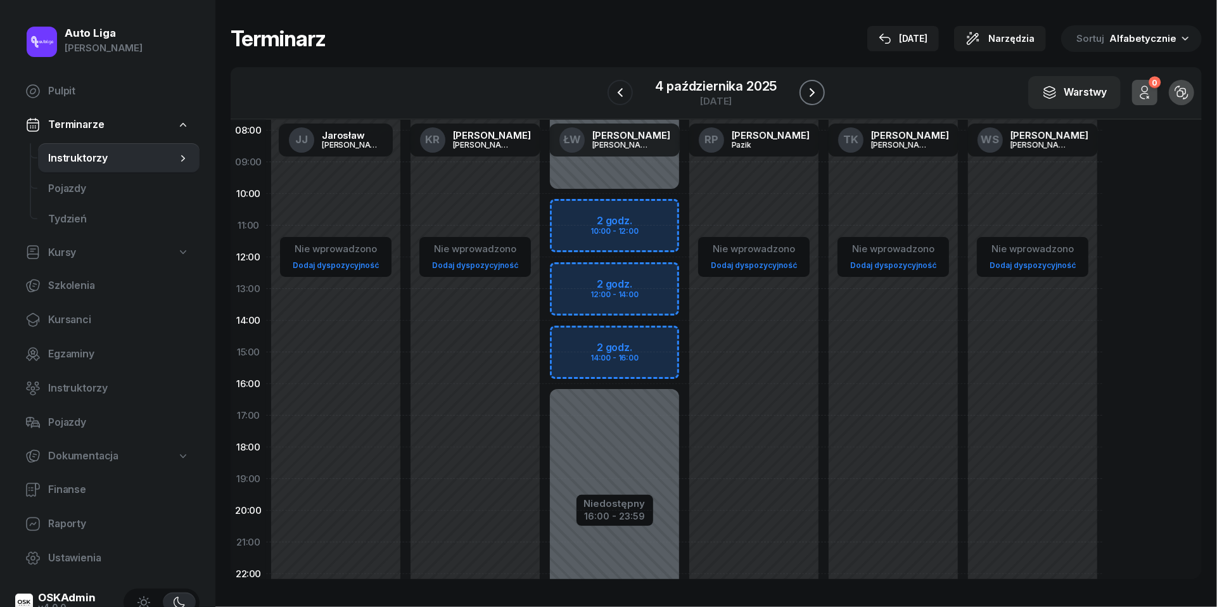
click at [814, 87] on icon "button" at bounding box center [812, 92] width 15 height 15
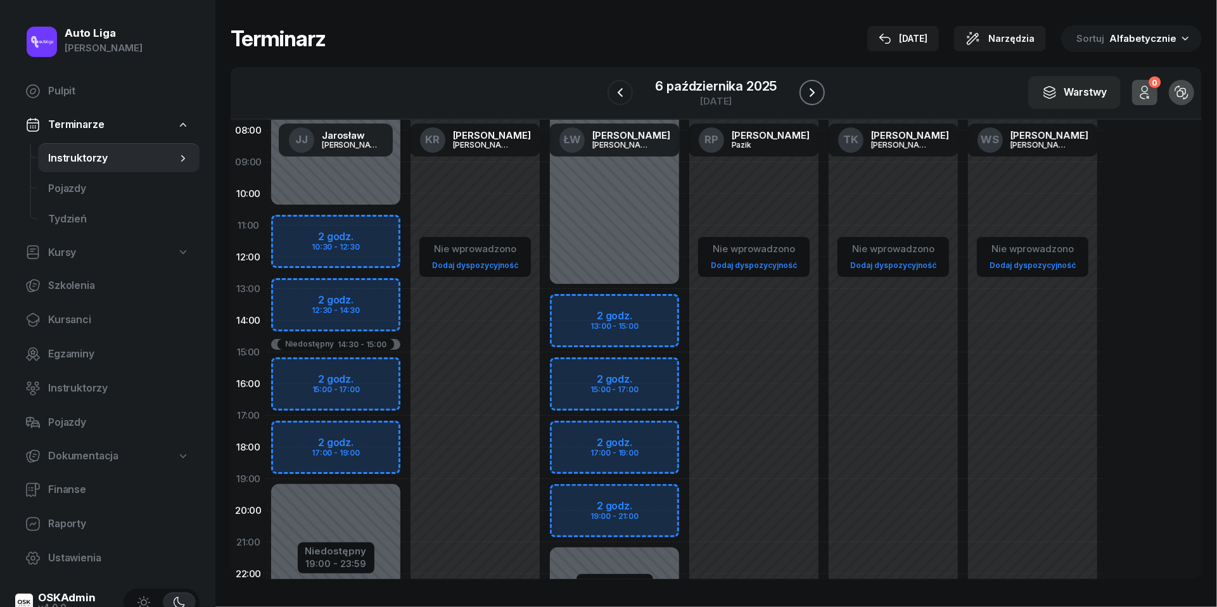
click at [814, 87] on icon "button" at bounding box center [812, 92] width 15 height 15
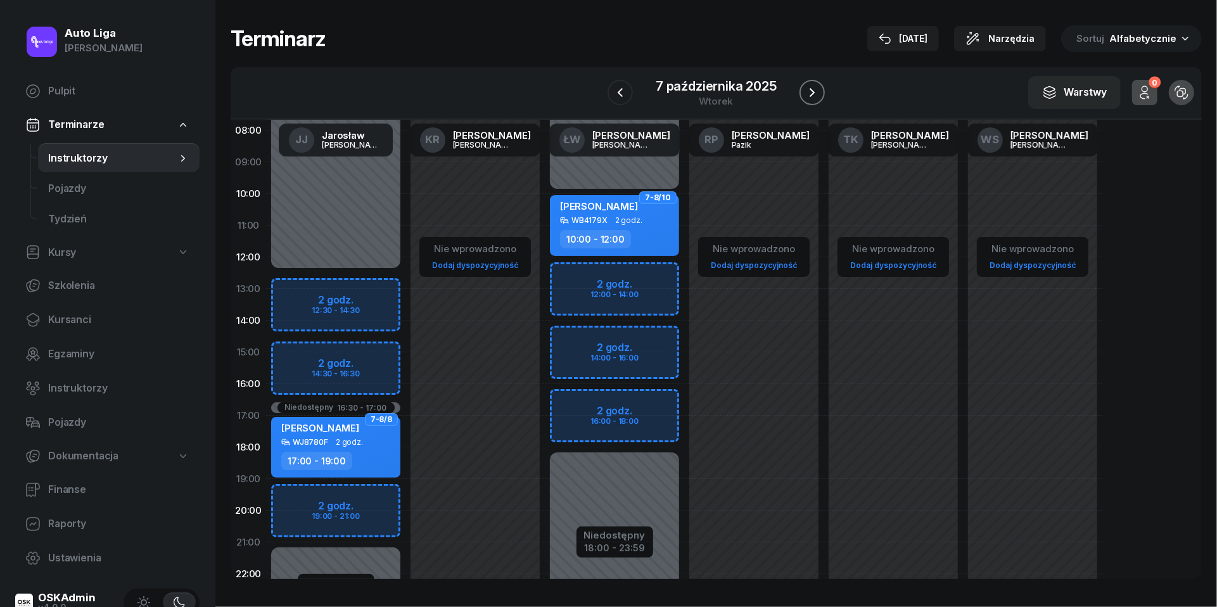
click at [814, 87] on icon "button" at bounding box center [812, 92] width 15 height 15
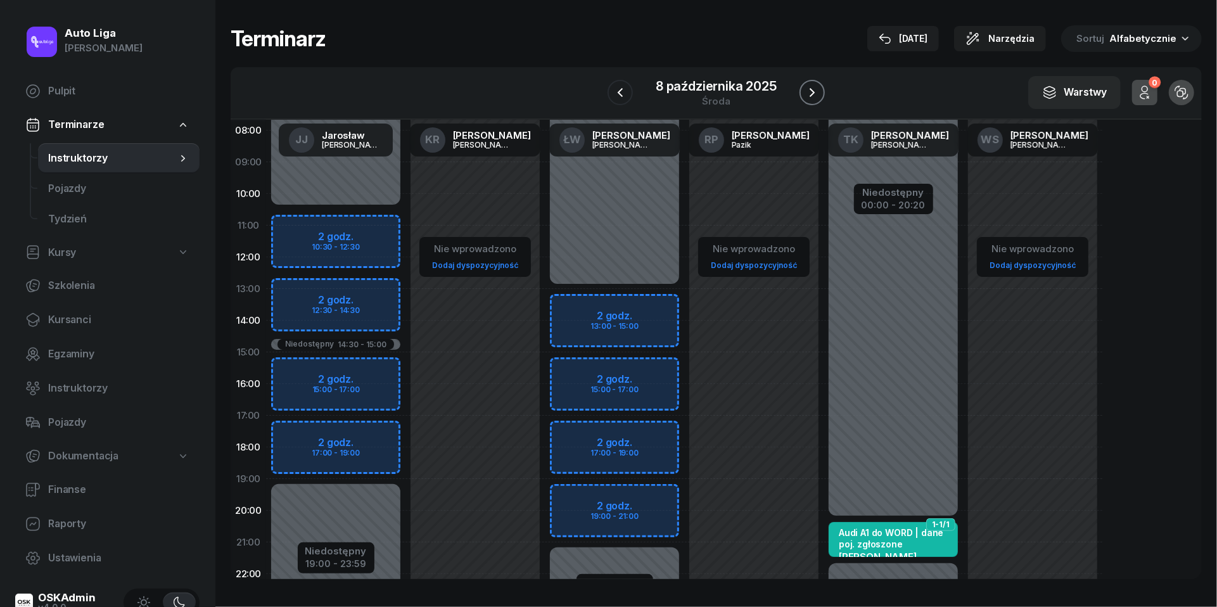
click at [814, 87] on icon "button" at bounding box center [812, 92] width 15 height 15
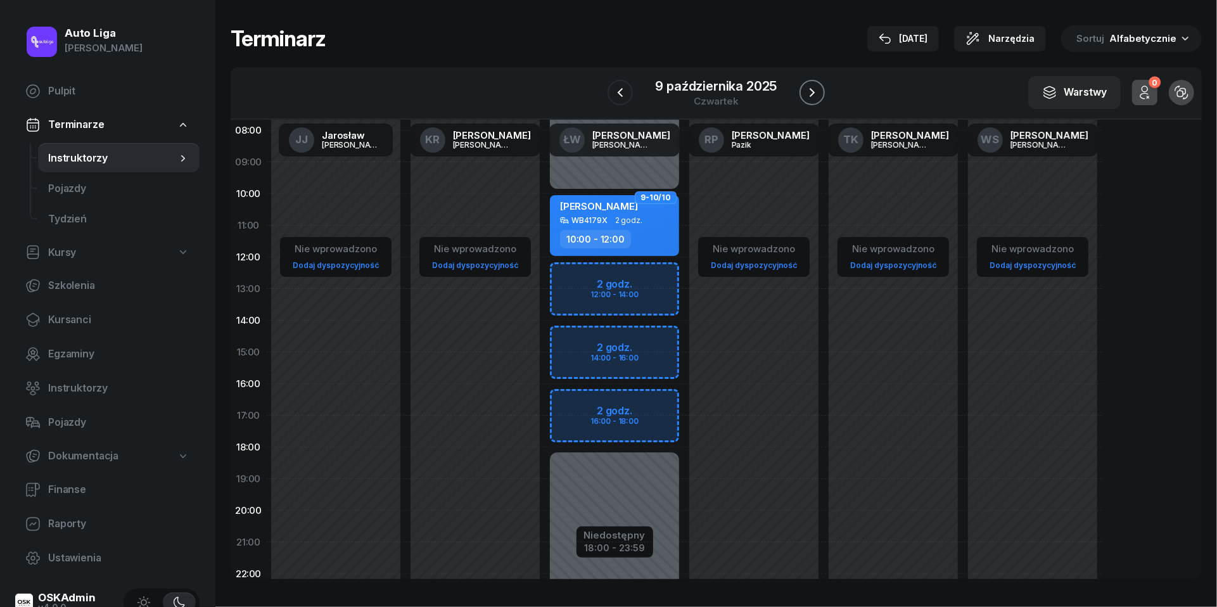
click at [814, 87] on icon "button" at bounding box center [812, 92] width 15 height 15
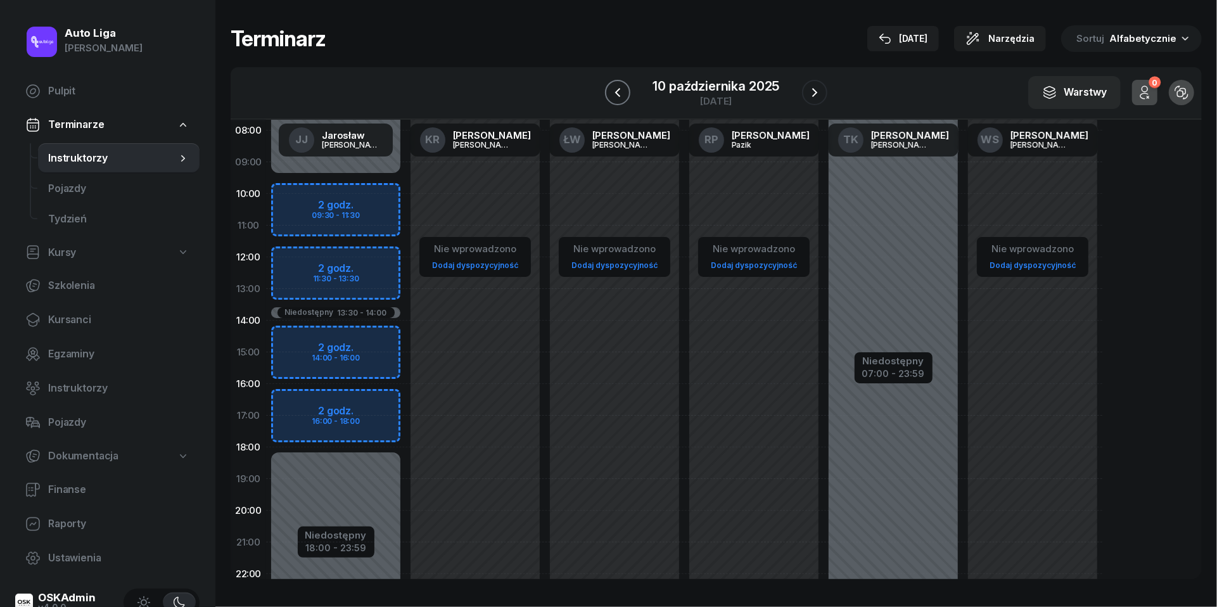
click at [619, 95] on icon "button" at bounding box center [617, 92] width 15 height 15
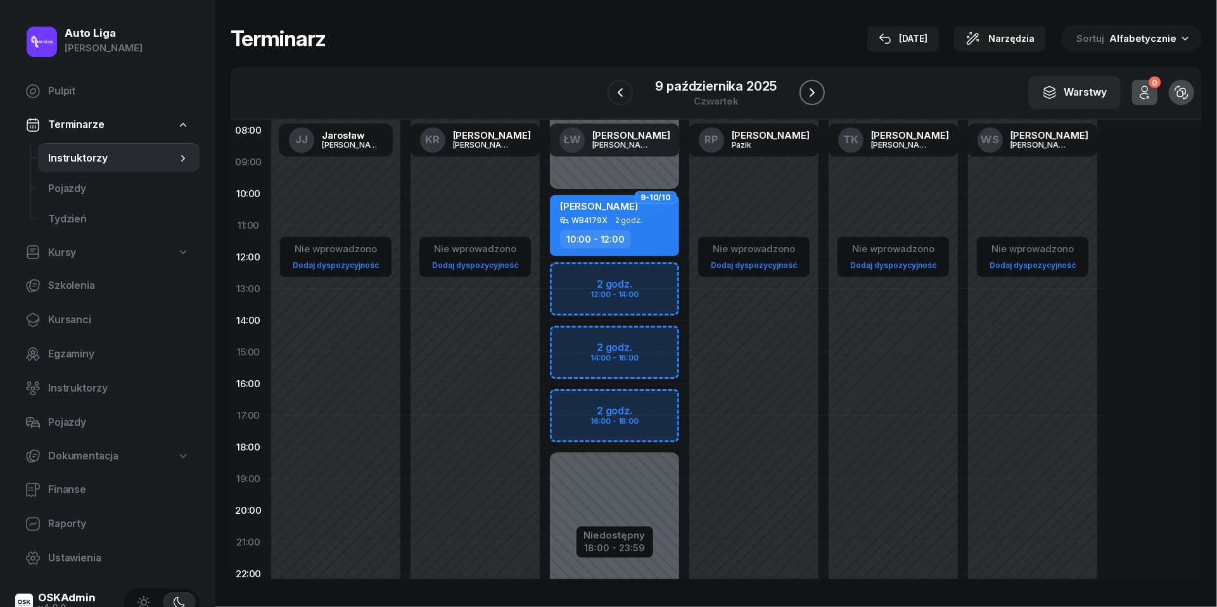
click at [819, 81] on button "button" at bounding box center [812, 92] width 25 height 25
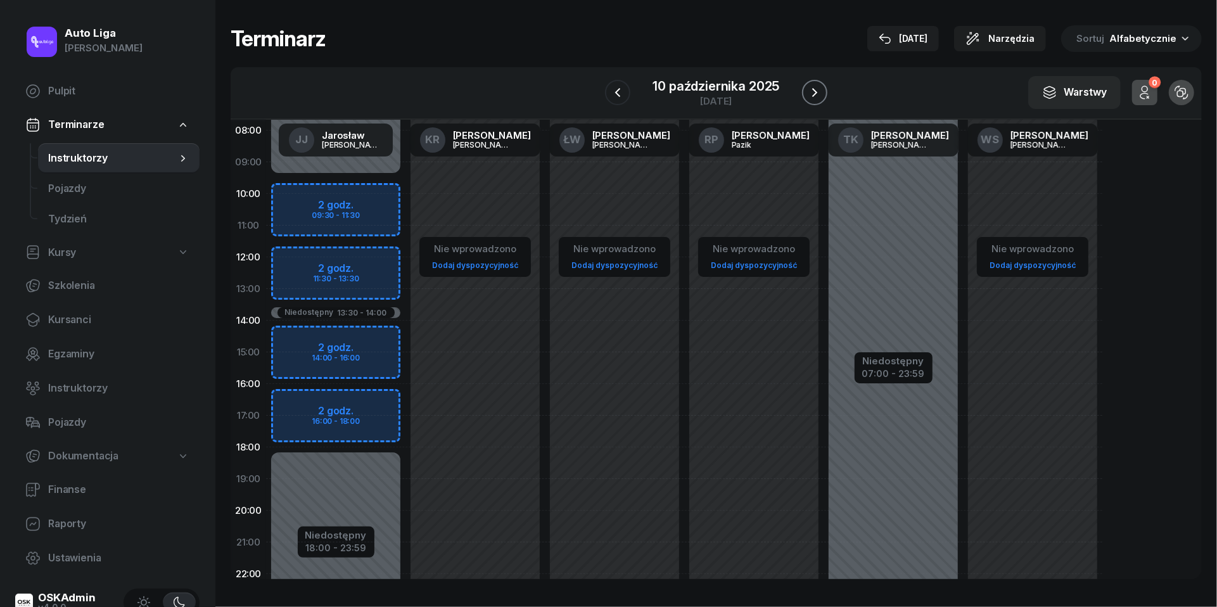
click at [819, 81] on button "button" at bounding box center [814, 92] width 25 height 25
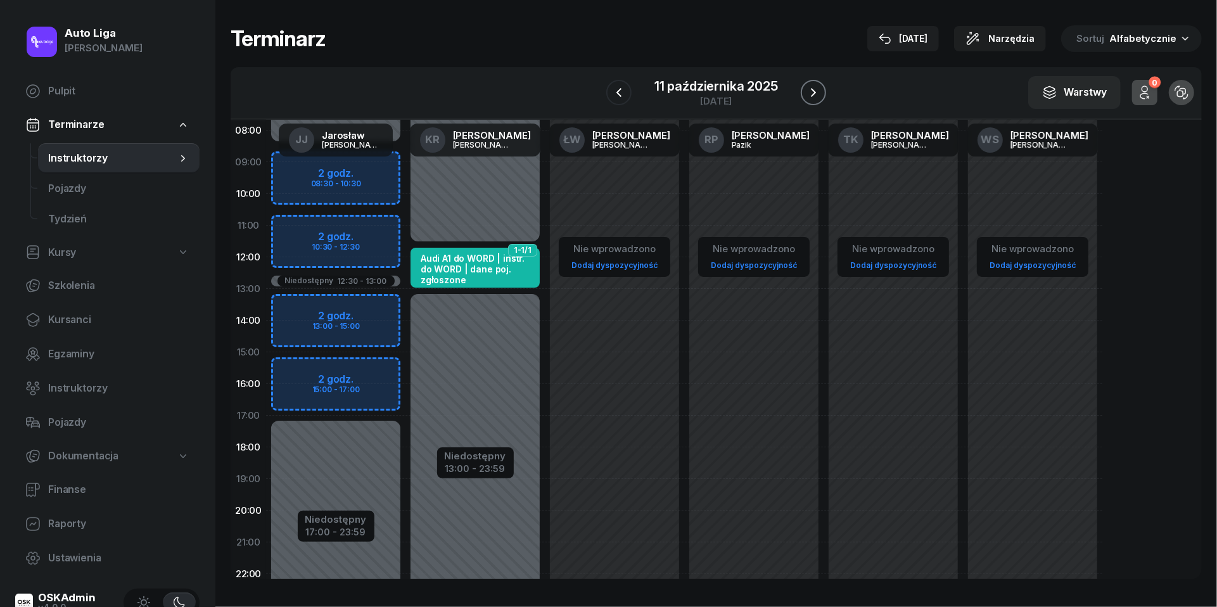
click at [819, 81] on button "button" at bounding box center [813, 92] width 25 height 25
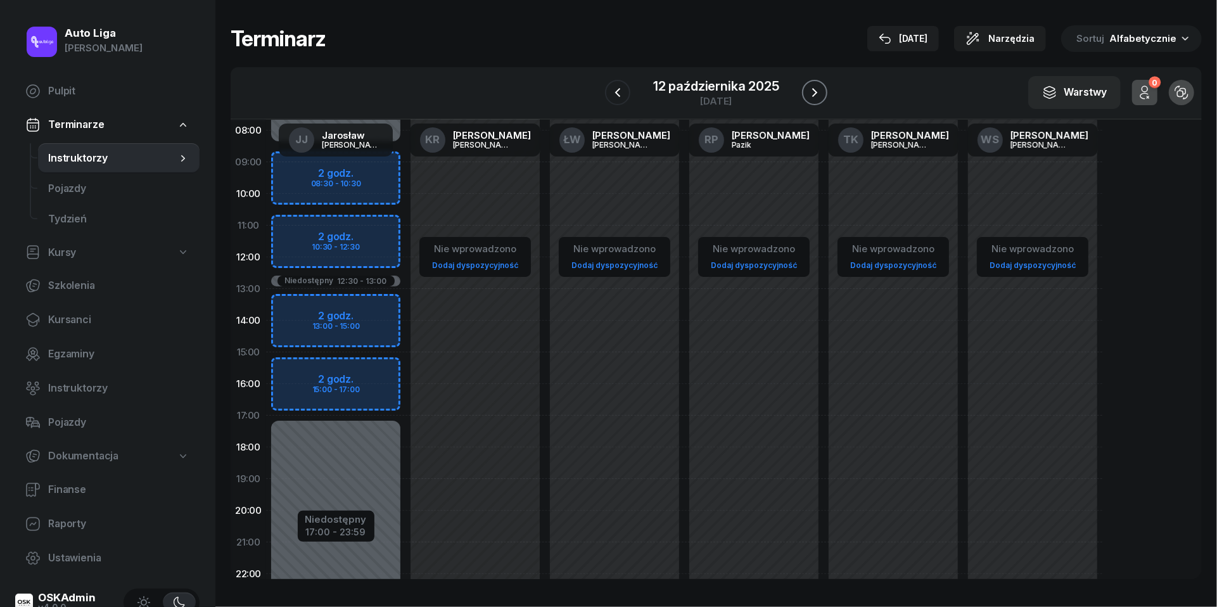
click at [819, 81] on button "button" at bounding box center [814, 92] width 25 height 25
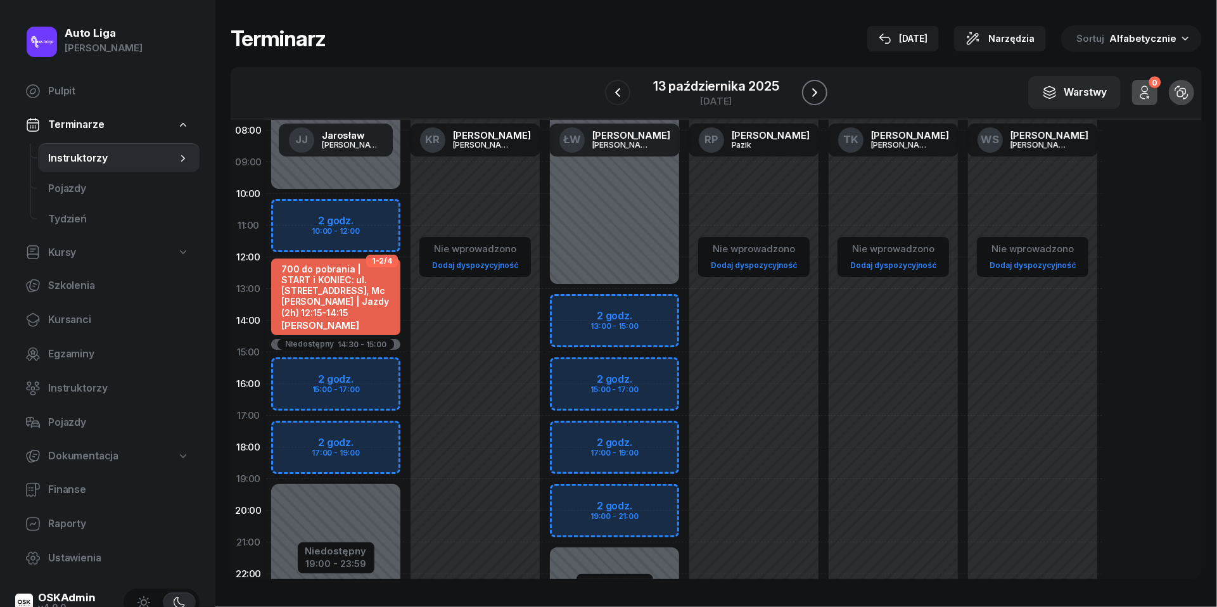
click at [819, 81] on button "button" at bounding box center [814, 92] width 25 height 25
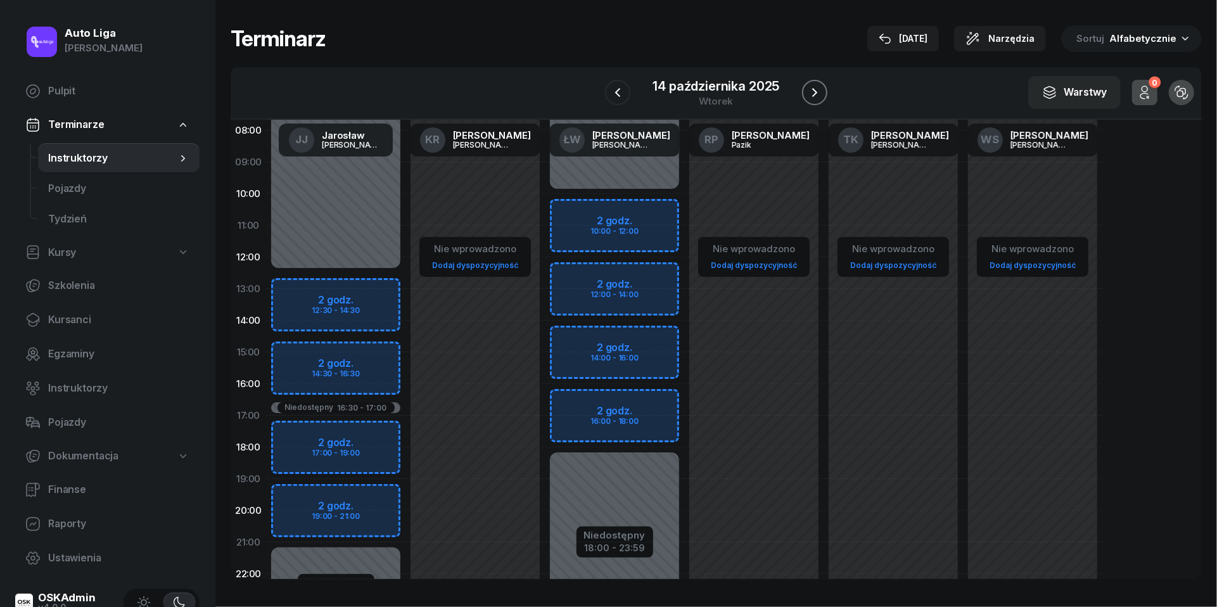
click at [819, 81] on button "button" at bounding box center [814, 92] width 25 height 25
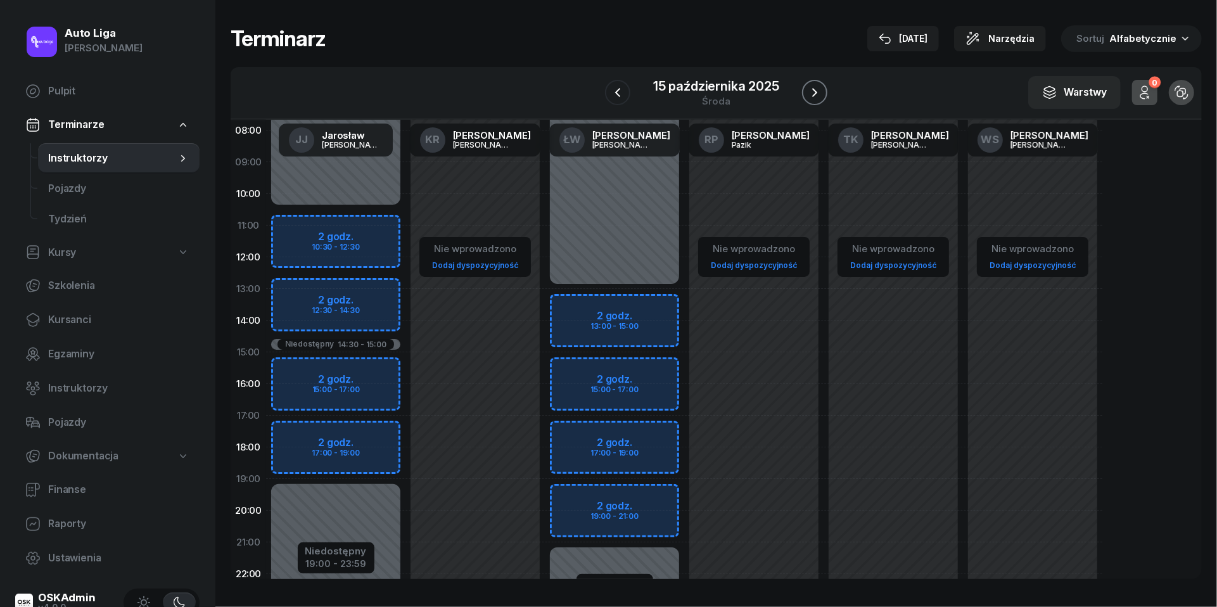
click at [819, 81] on button "button" at bounding box center [814, 92] width 25 height 25
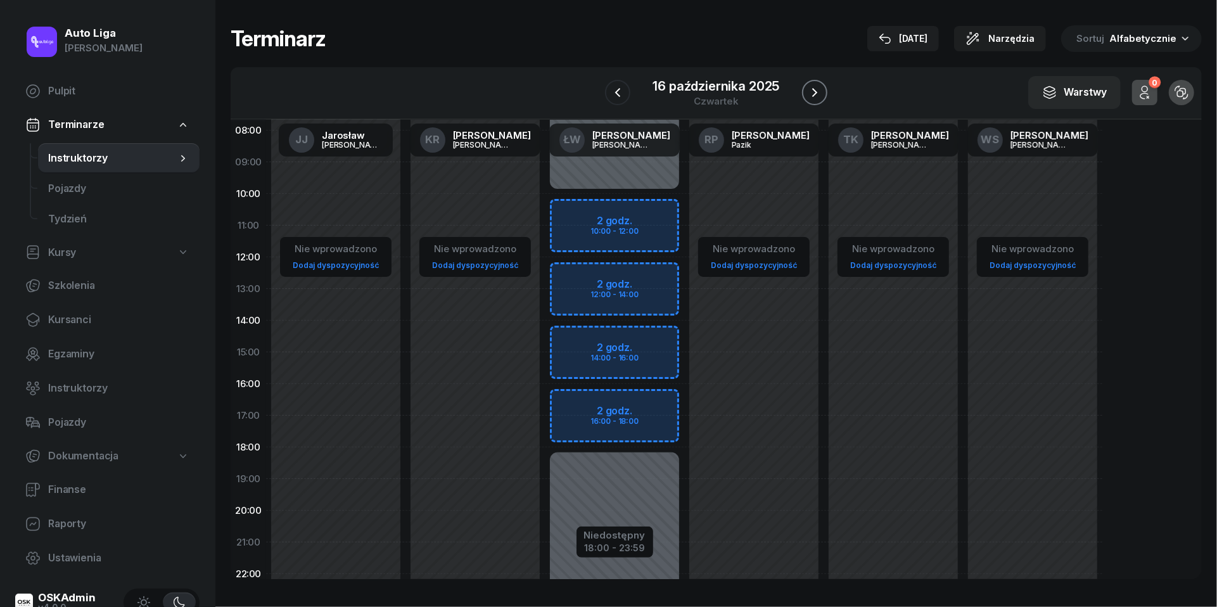
click at [819, 81] on button "button" at bounding box center [814, 92] width 25 height 25
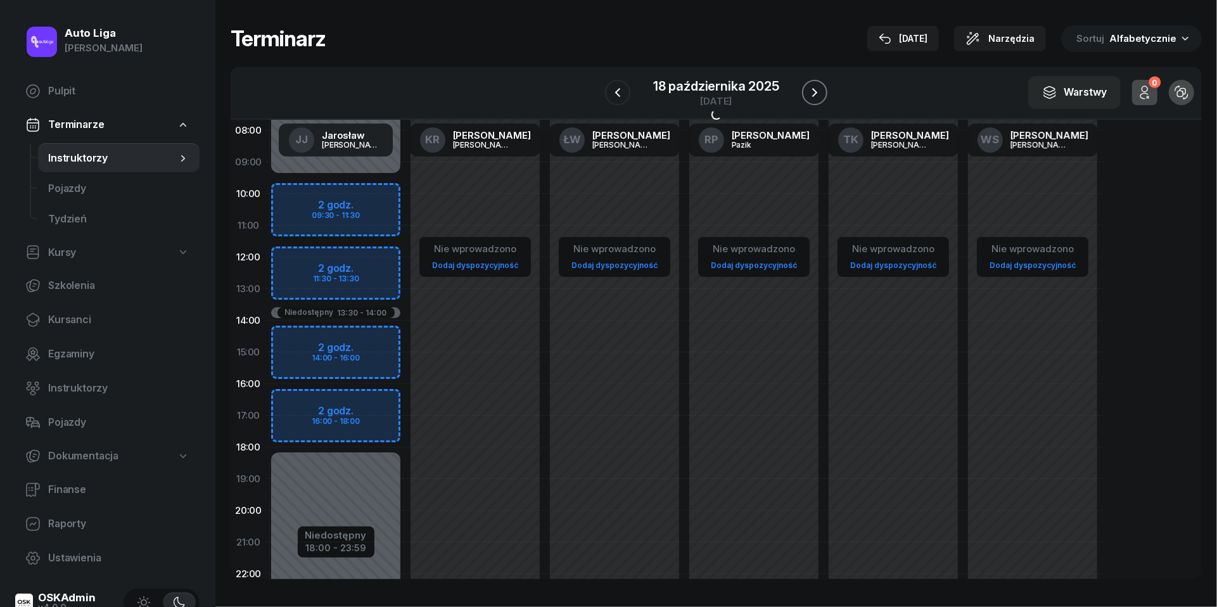
click at [819, 81] on button "button" at bounding box center [814, 92] width 25 height 25
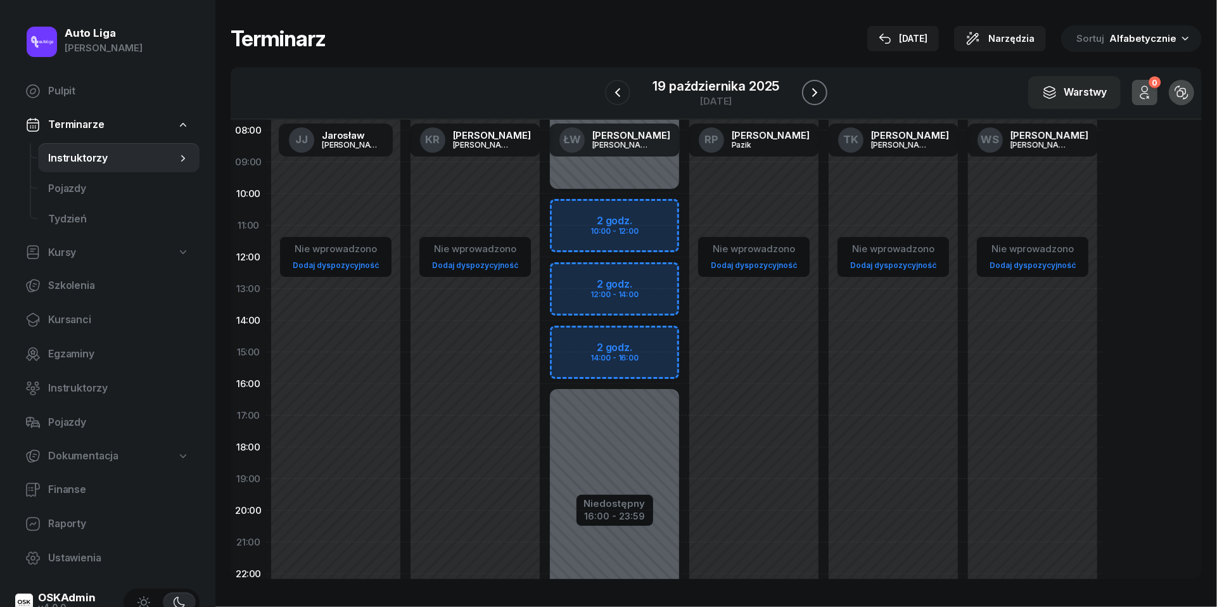
click at [819, 81] on button "button" at bounding box center [814, 92] width 25 height 25
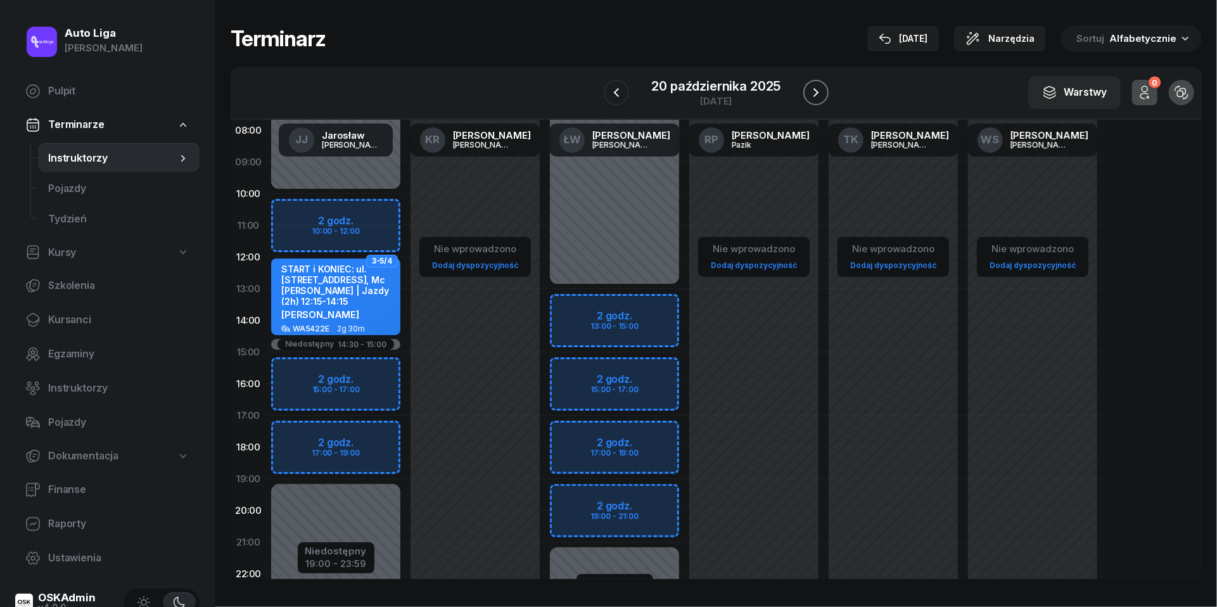
click at [819, 81] on button "button" at bounding box center [815, 92] width 25 height 25
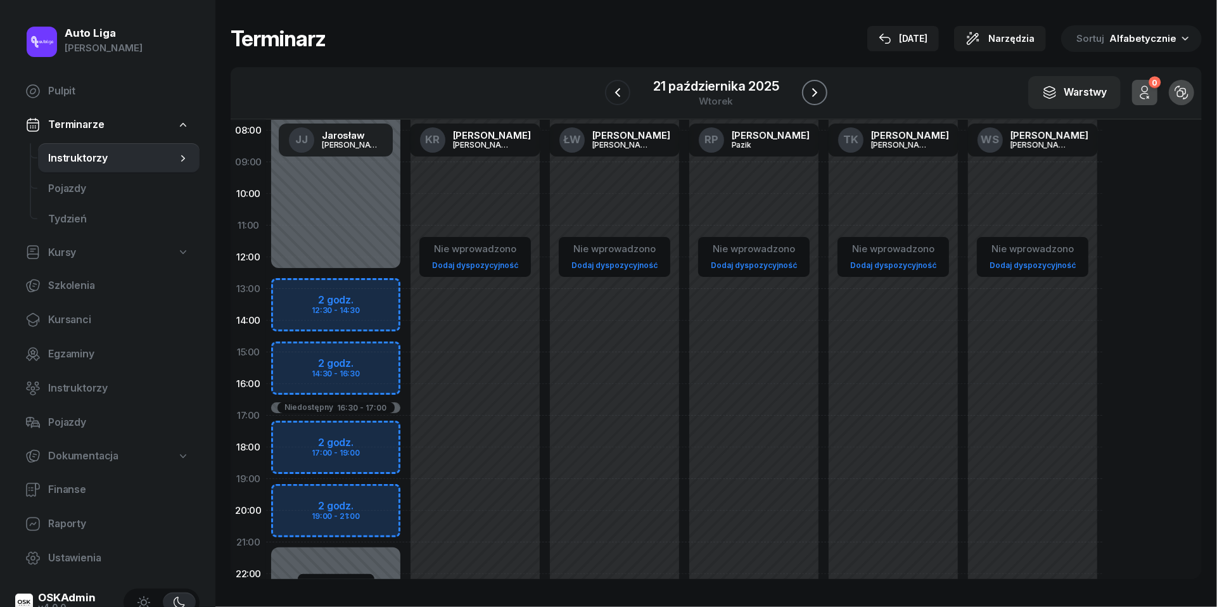
click at [819, 81] on button "button" at bounding box center [814, 92] width 25 height 25
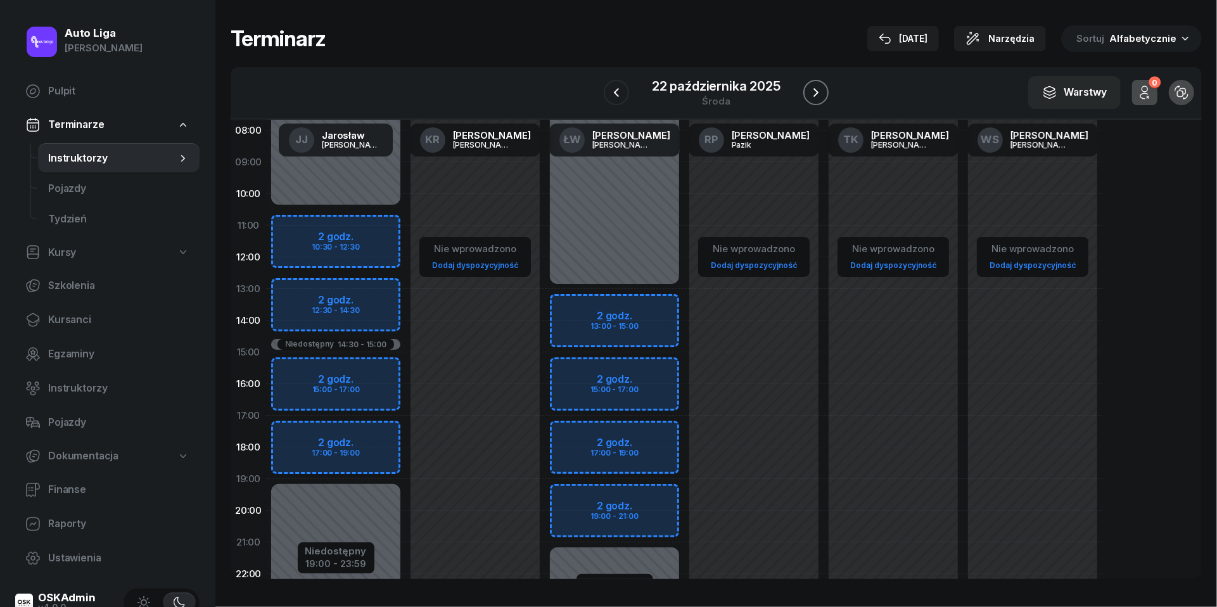
click at [819, 81] on button "button" at bounding box center [815, 92] width 25 height 25
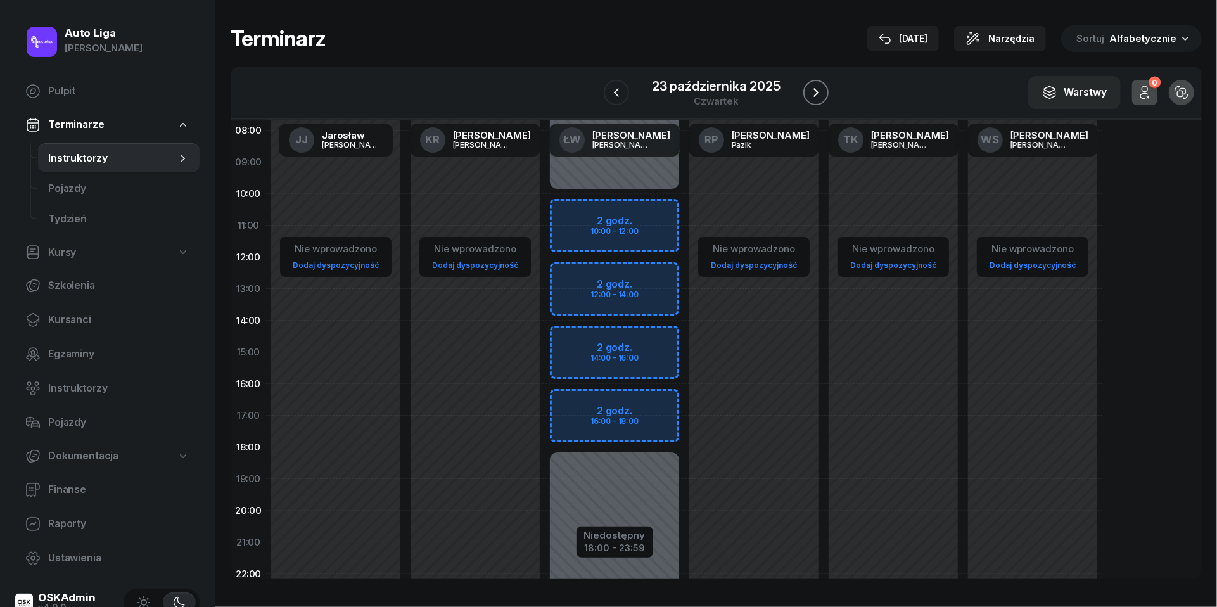
click at [819, 81] on button "button" at bounding box center [815, 92] width 25 height 25
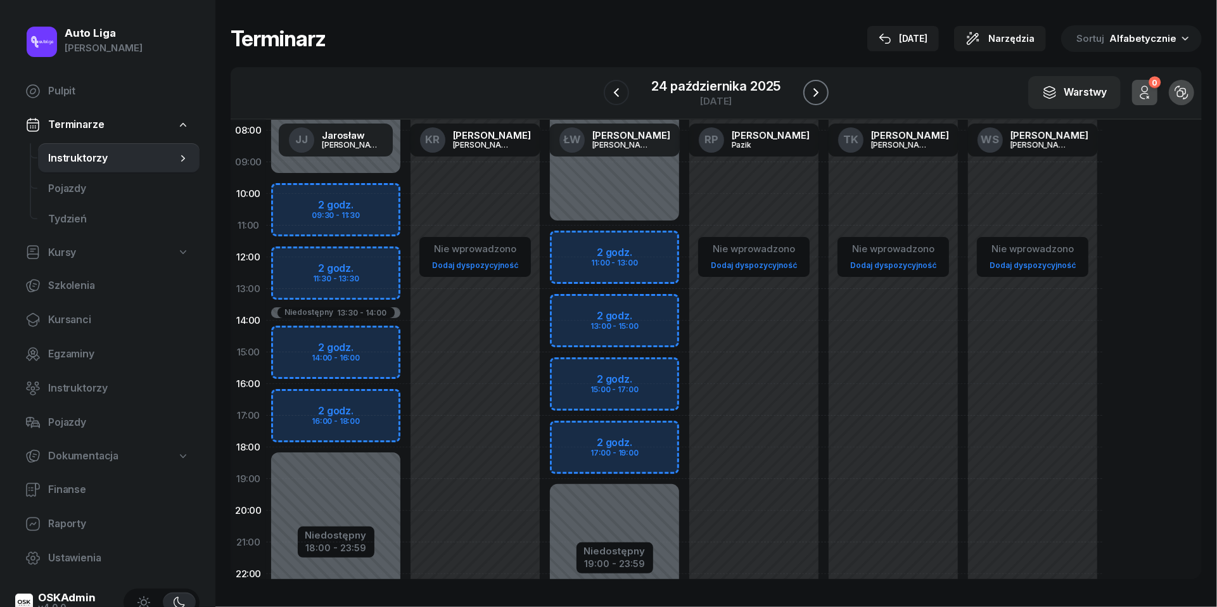
click at [819, 81] on button "button" at bounding box center [815, 92] width 25 height 25
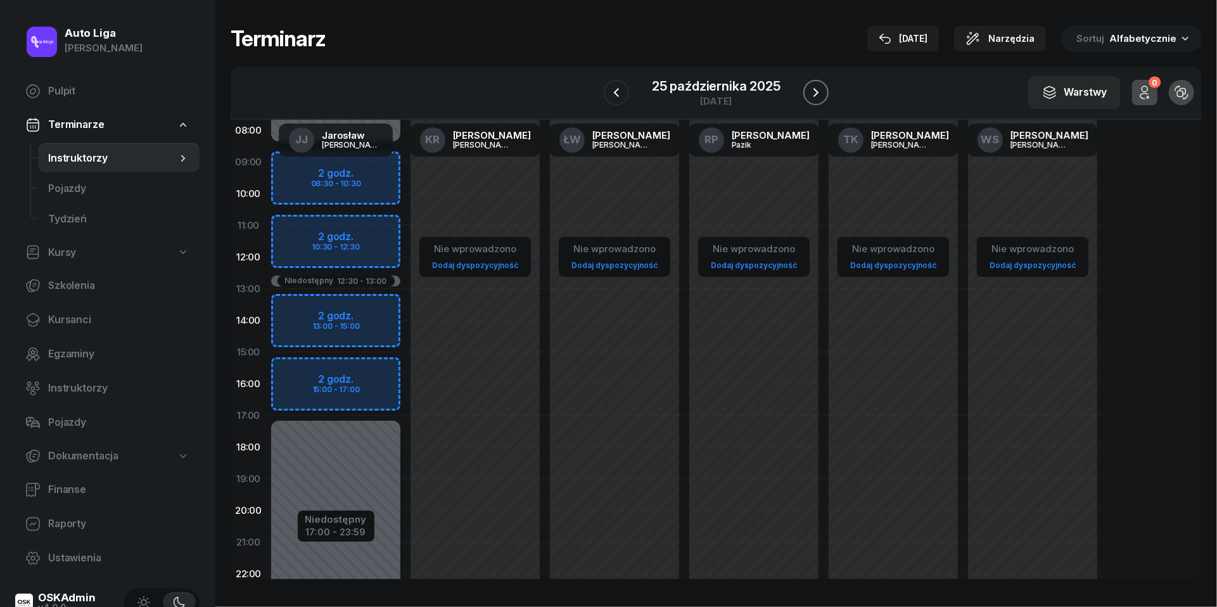
click at [819, 81] on button "button" at bounding box center [815, 92] width 25 height 25
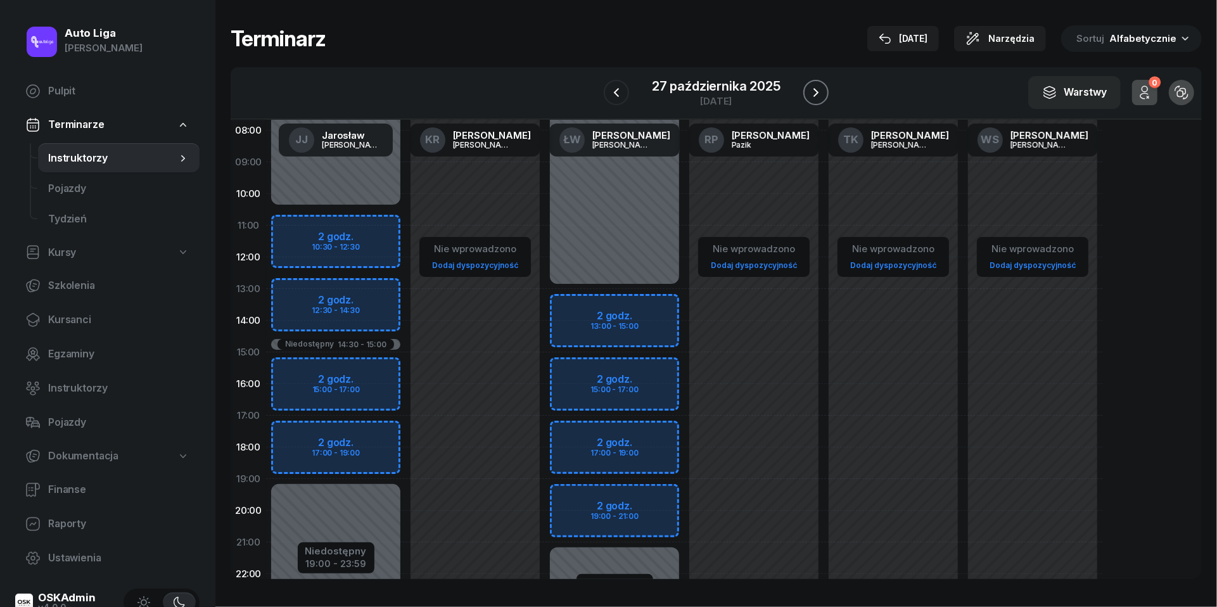
click at [819, 81] on button "button" at bounding box center [815, 92] width 25 height 25
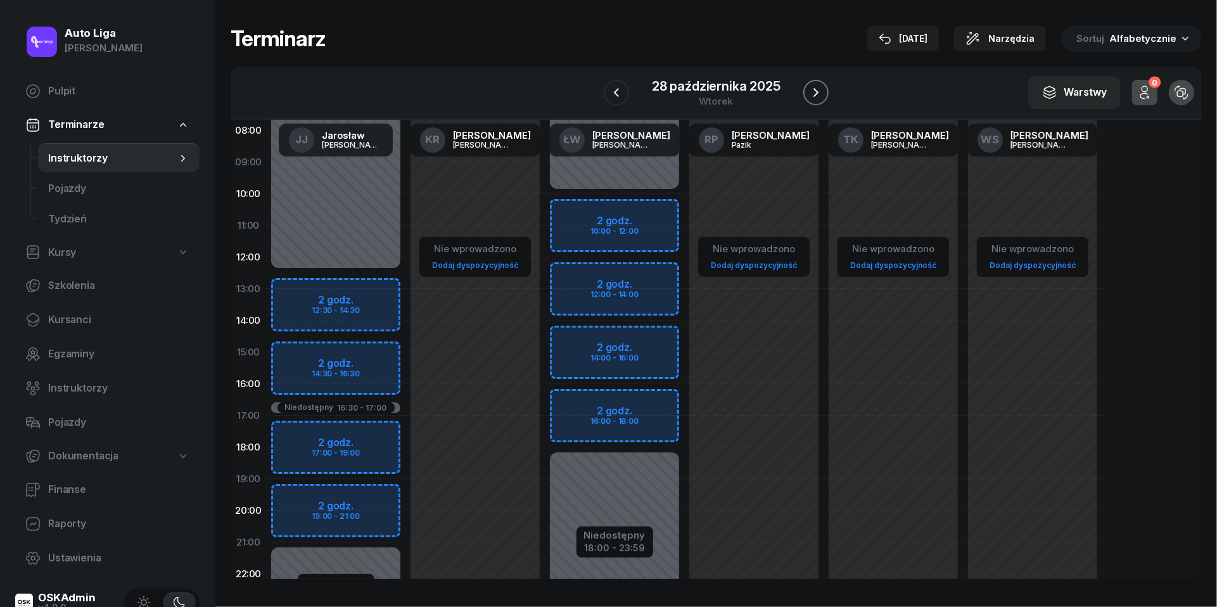
click at [819, 81] on button "button" at bounding box center [815, 92] width 25 height 25
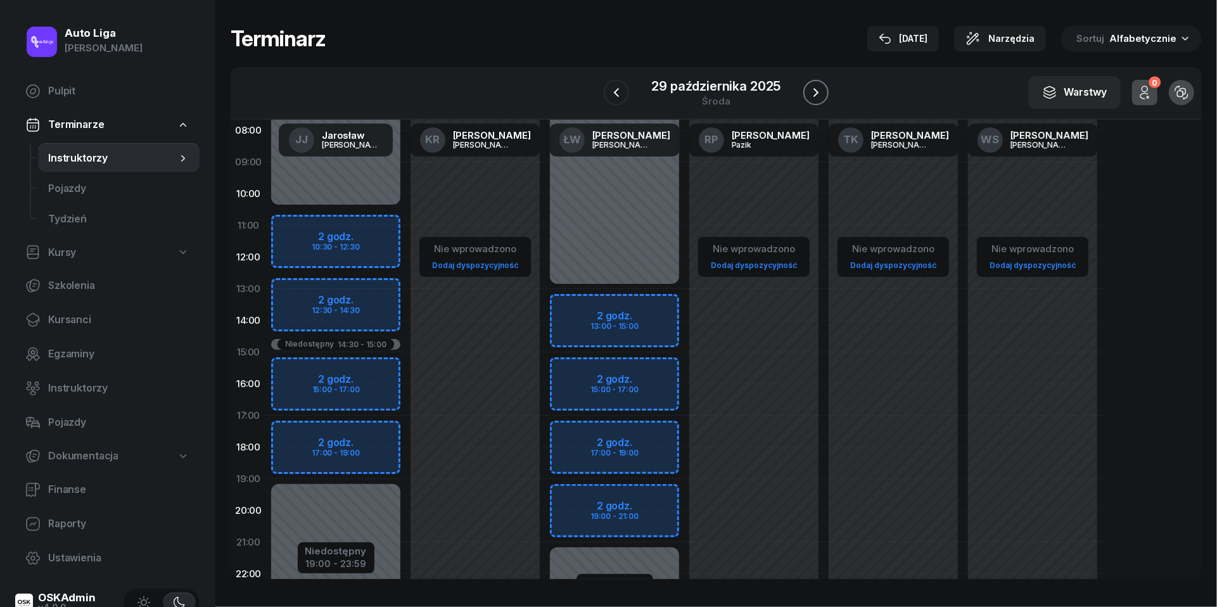
click at [819, 81] on button "button" at bounding box center [815, 92] width 25 height 25
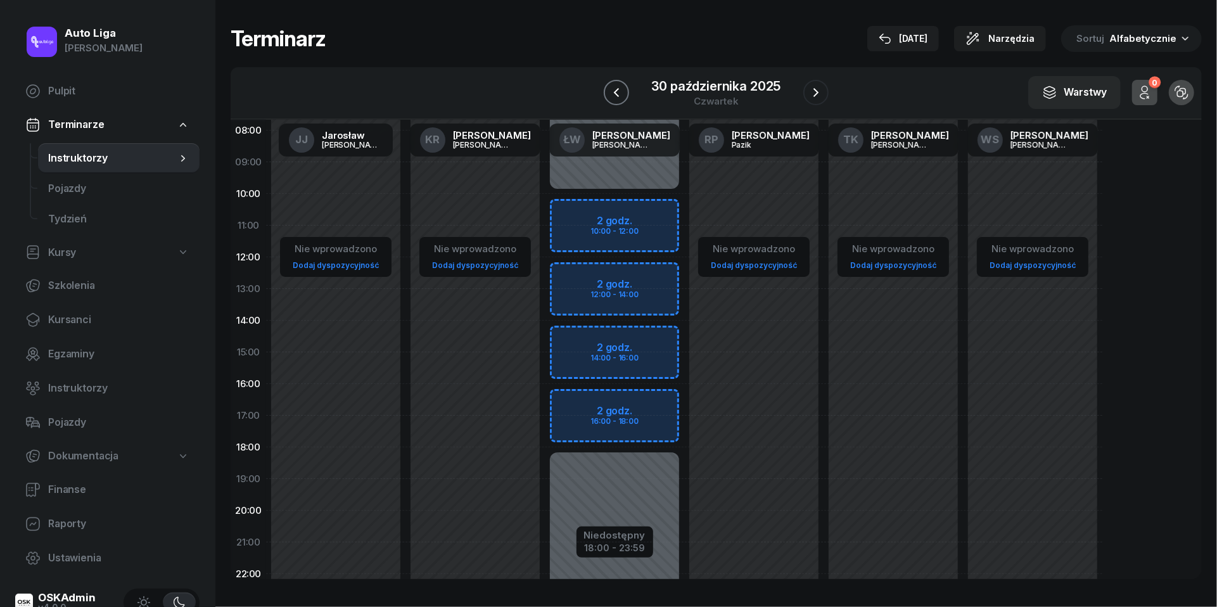
click at [617, 94] on icon "button" at bounding box center [616, 92] width 15 height 15
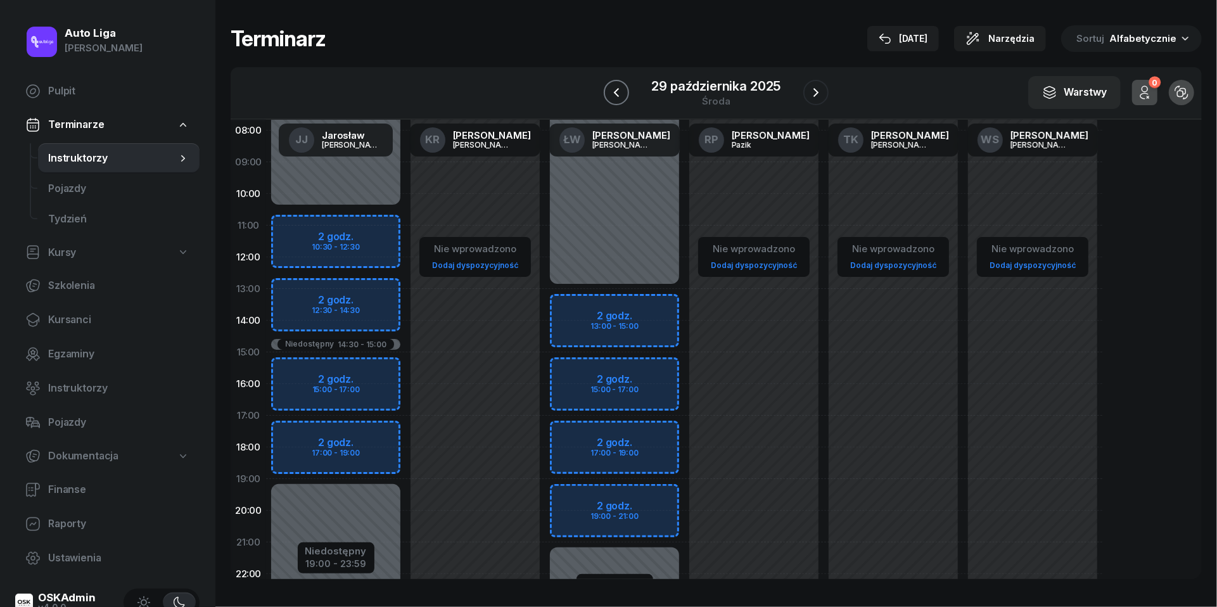
click at [617, 94] on icon "button" at bounding box center [616, 92] width 15 height 15
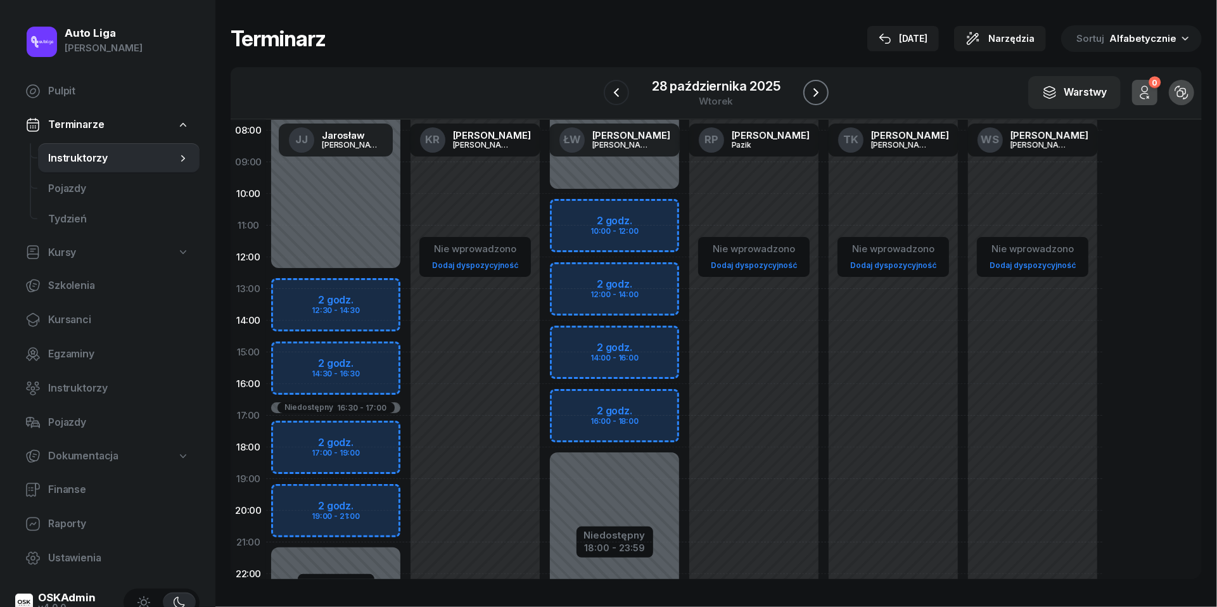
click at [810, 94] on icon "button" at bounding box center [815, 92] width 15 height 15
click at [812, 92] on icon "button" at bounding box center [815, 92] width 15 height 15
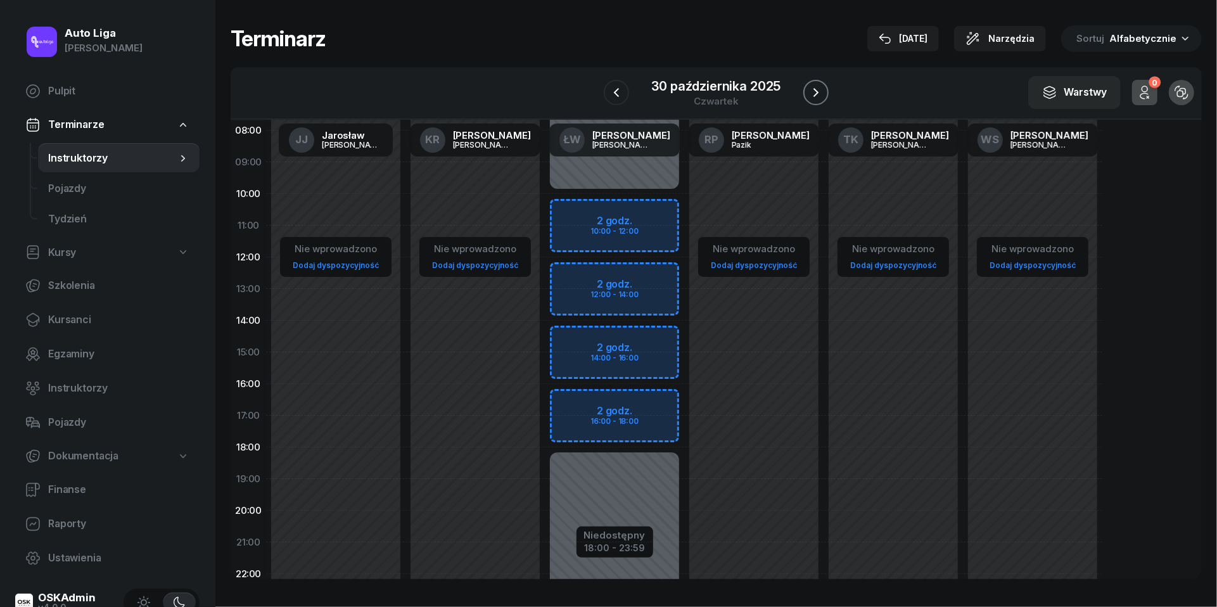
click at [812, 92] on icon "button" at bounding box center [815, 92] width 15 height 15
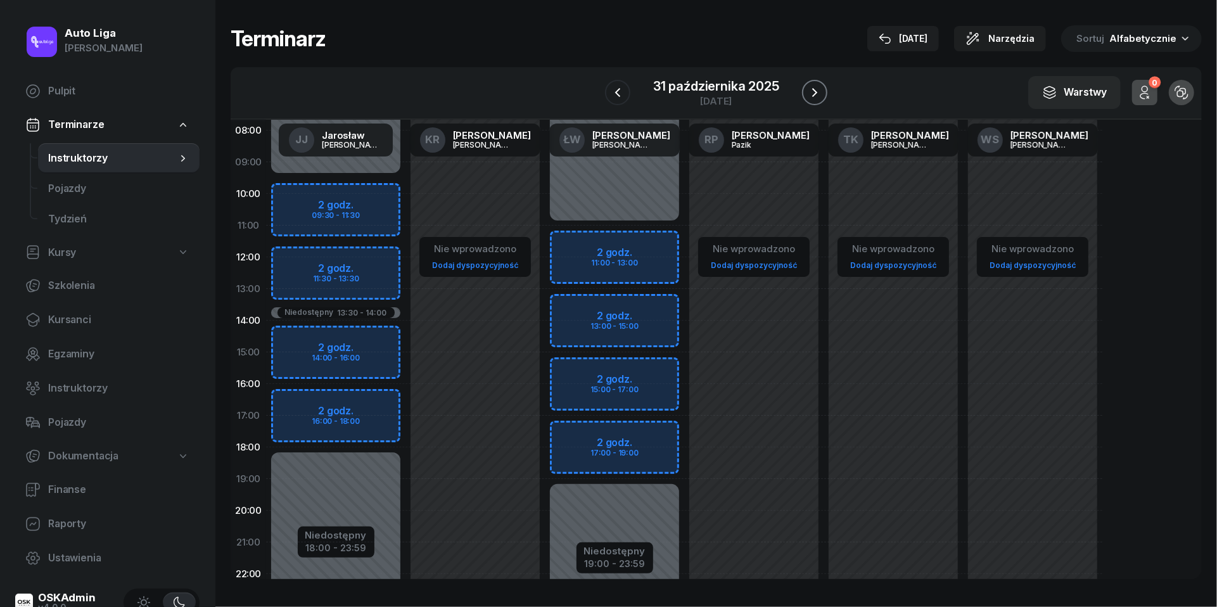
click at [812, 92] on icon "button" at bounding box center [814, 92] width 15 height 15
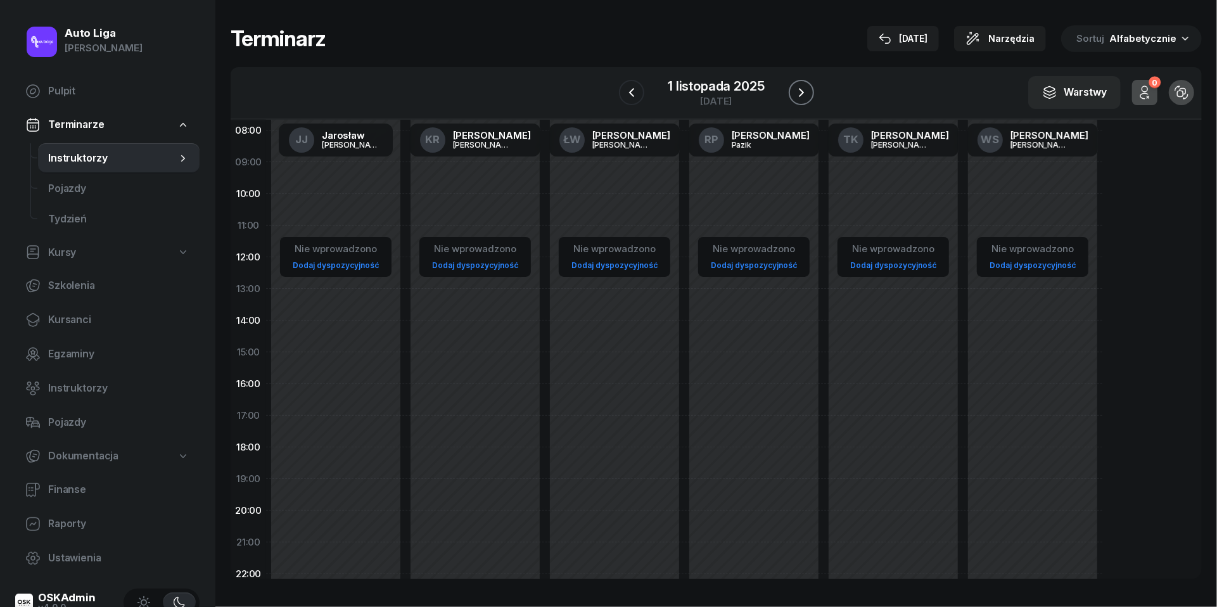
click at [810, 89] on button "button" at bounding box center [801, 92] width 25 height 25
click at [68, 485] on span "Finanse" at bounding box center [118, 490] width 141 height 16
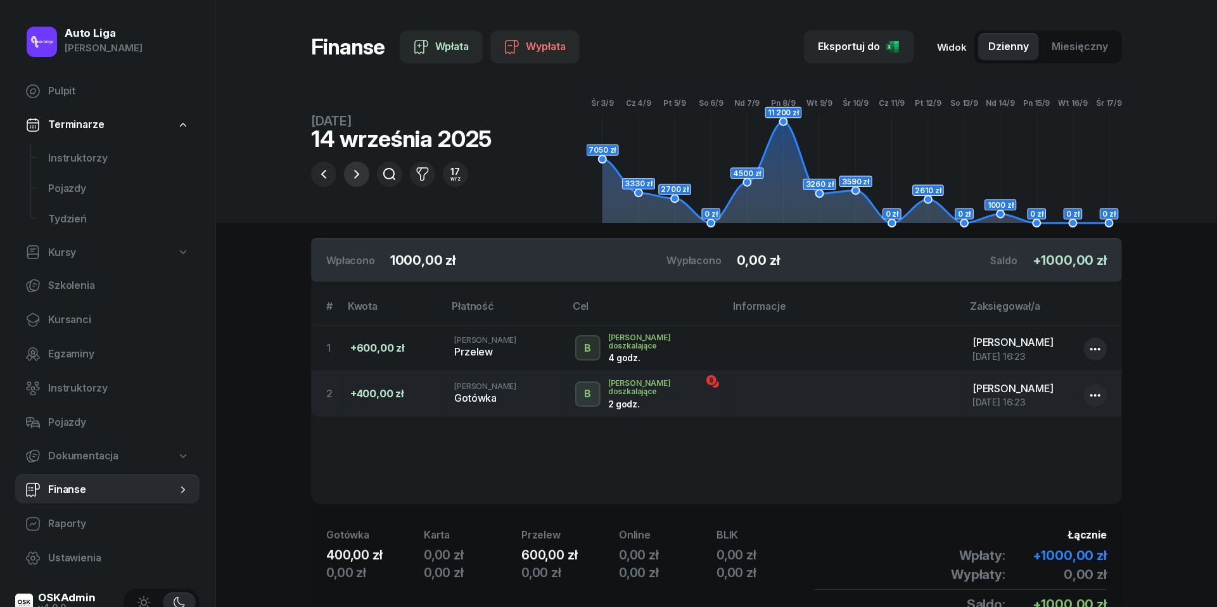
click at [360, 170] on icon "button" at bounding box center [356, 174] width 15 height 15
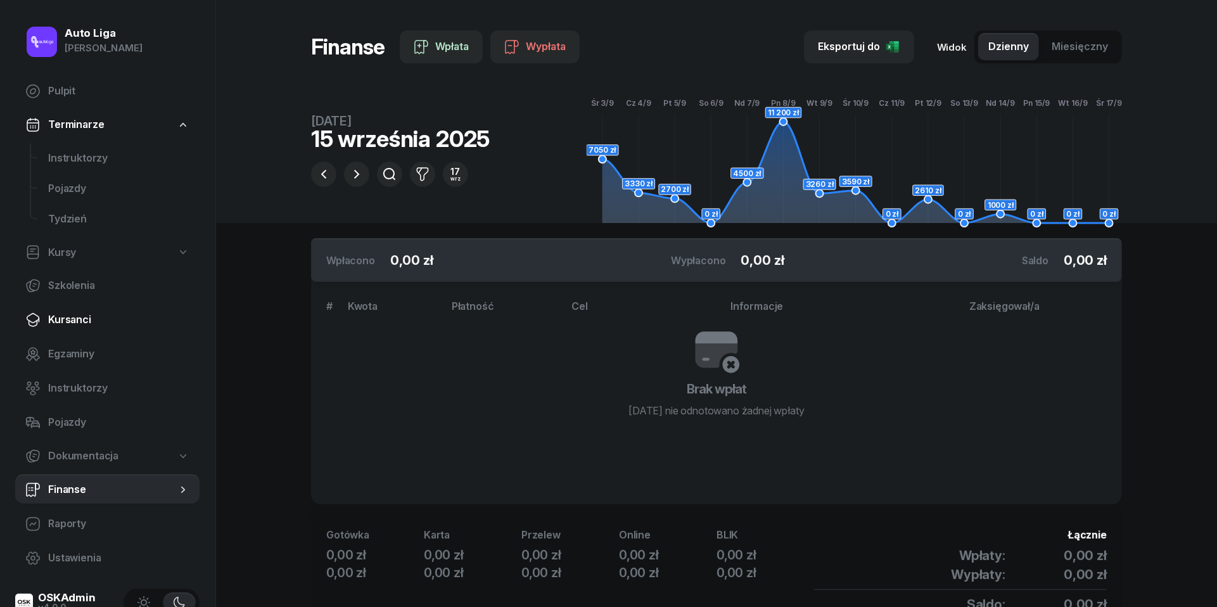
click at [72, 321] on span "Kursanci" at bounding box center [118, 320] width 141 height 16
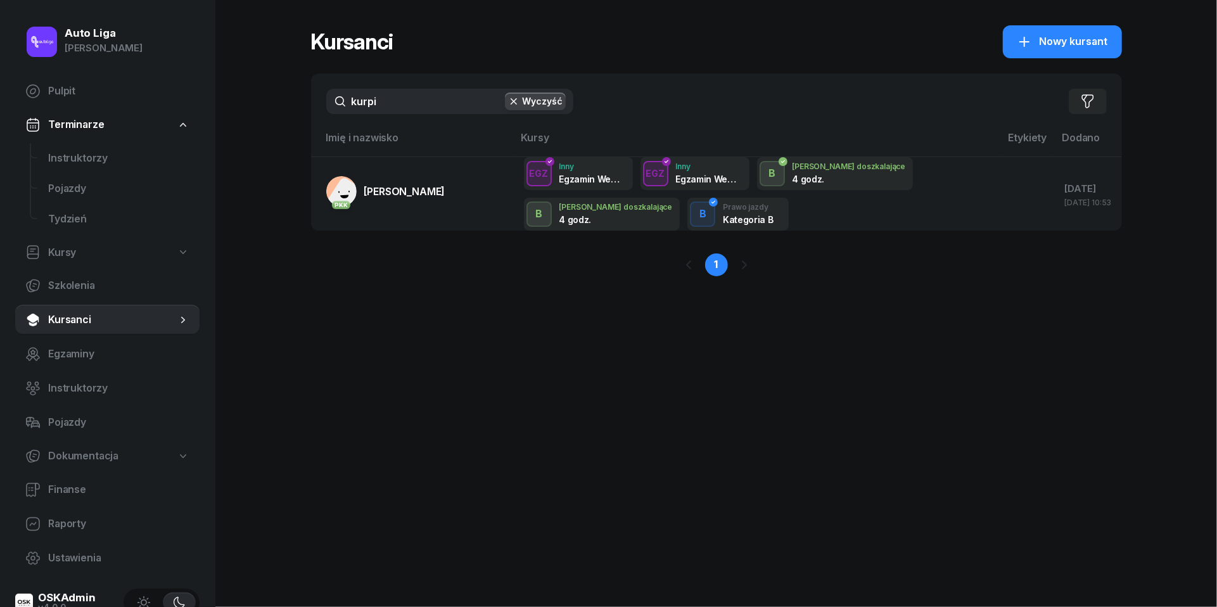
click at [395, 107] on input "kurpi" at bounding box center [449, 101] width 247 height 25
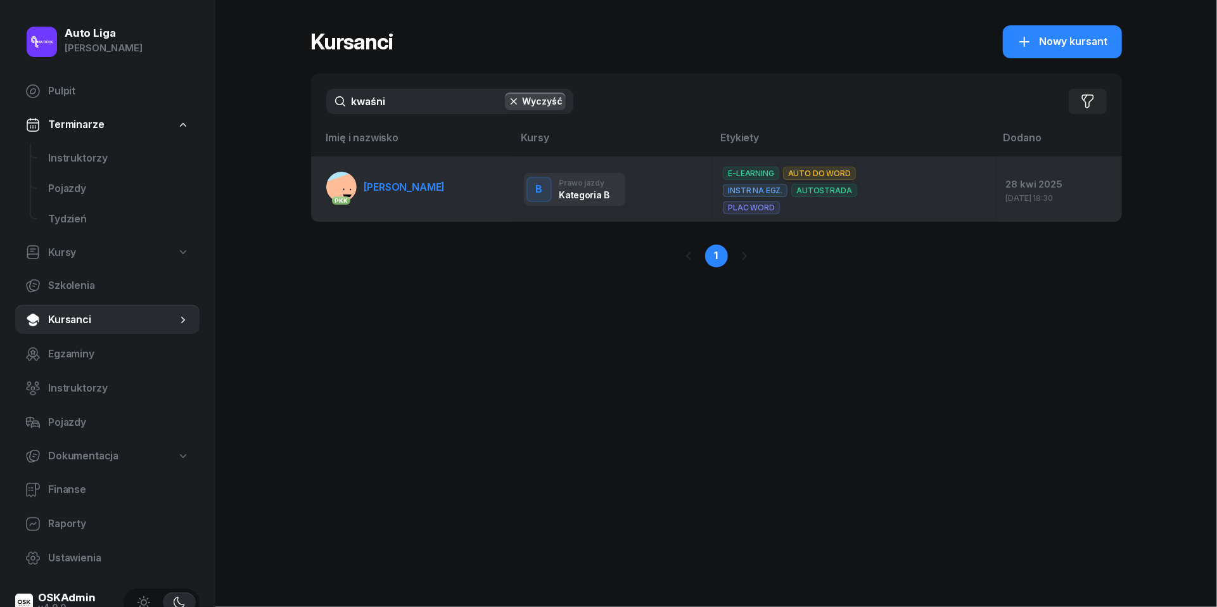
click at [429, 178] on link "PKK [PERSON_NAME]" at bounding box center [385, 187] width 119 height 30
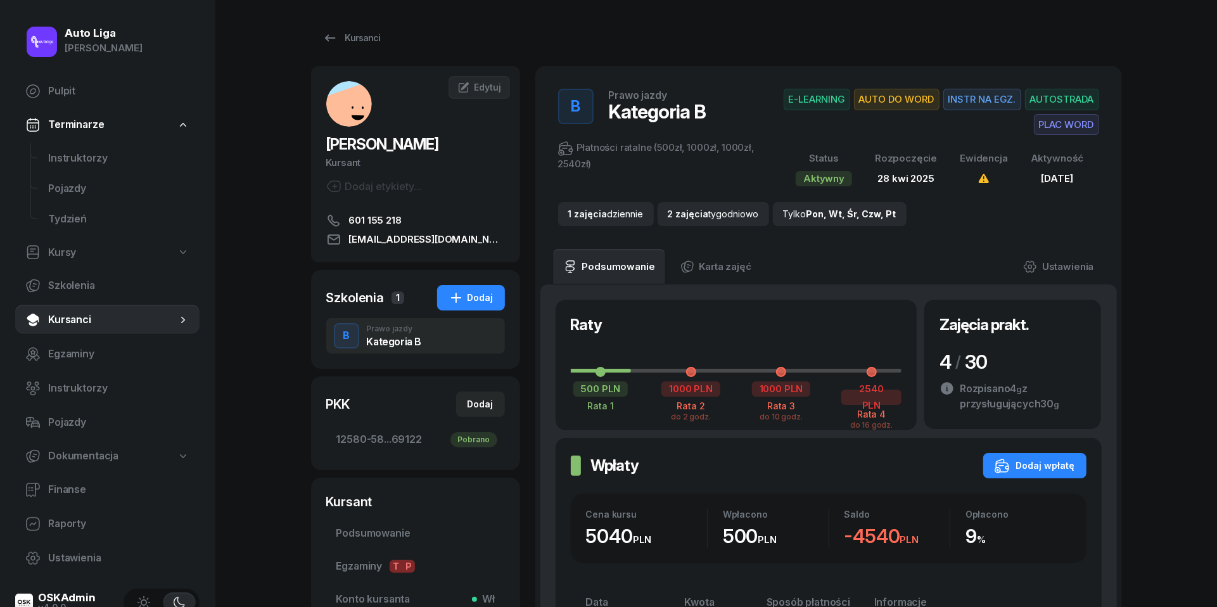
scroll to position [361, 0]
click at [1056, 458] on div "Dodaj wpłatę" at bounding box center [1035, 465] width 80 height 15
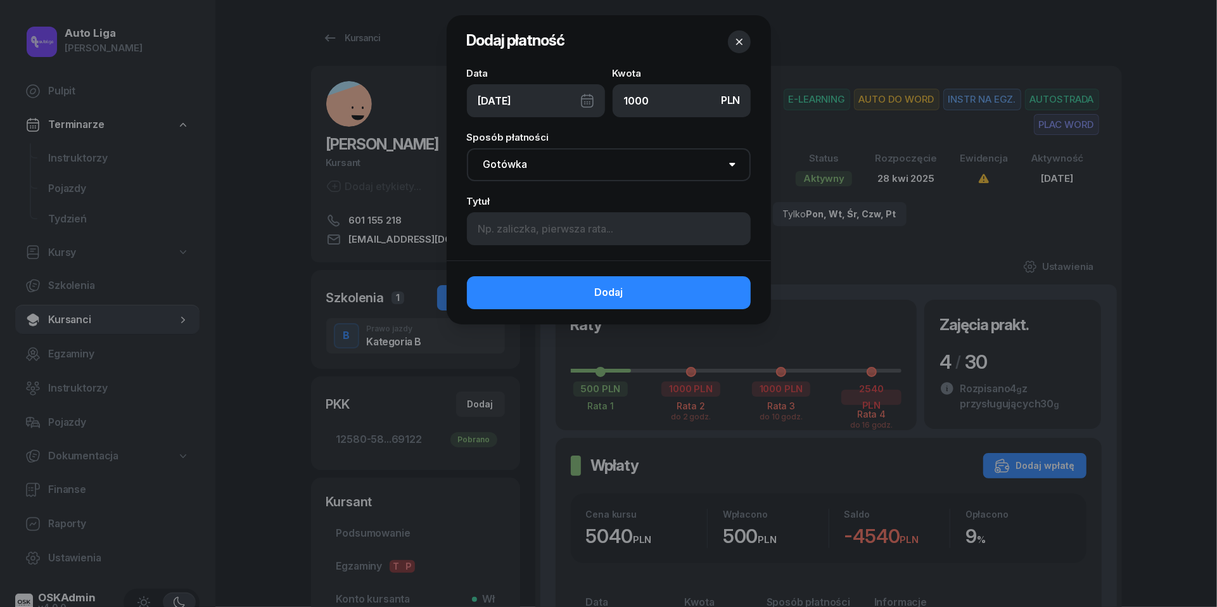
click at [586, 98] on div "[DATE]" at bounding box center [536, 100] width 138 height 33
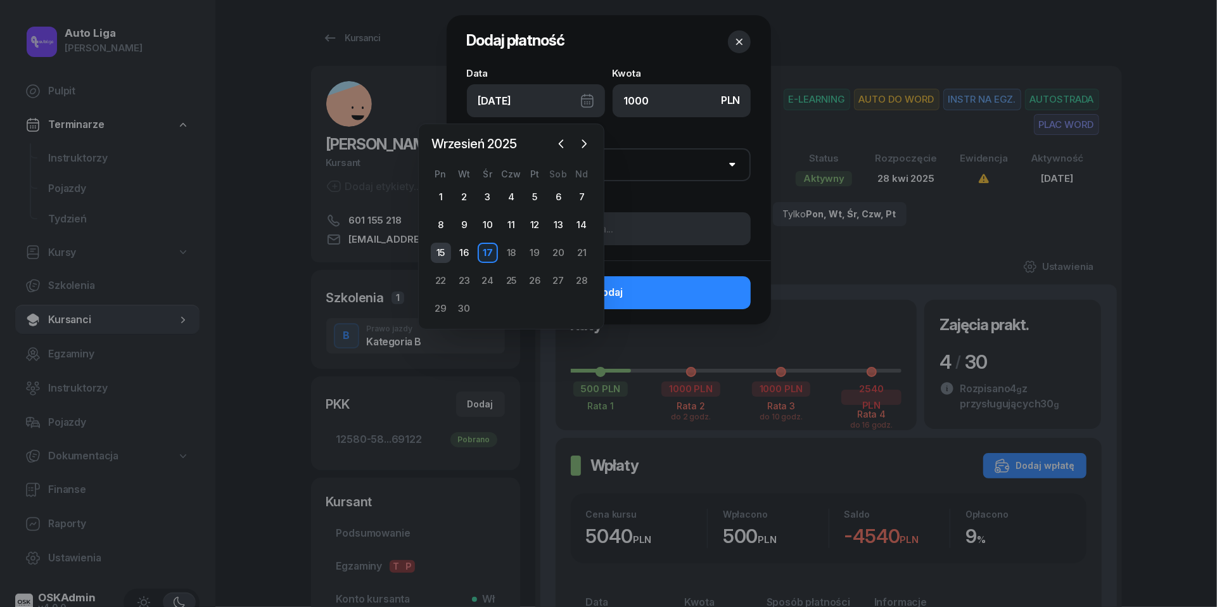
click at [442, 252] on div "15" at bounding box center [441, 253] width 20 height 20
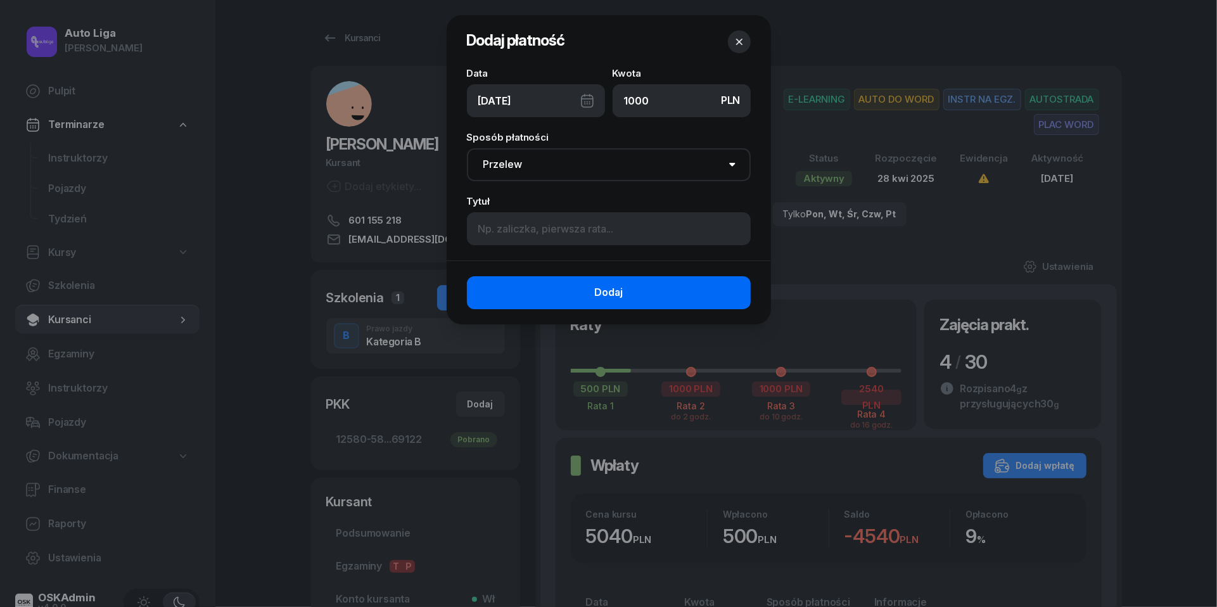
click at [588, 290] on button "Dodaj" at bounding box center [609, 292] width 284 height 33
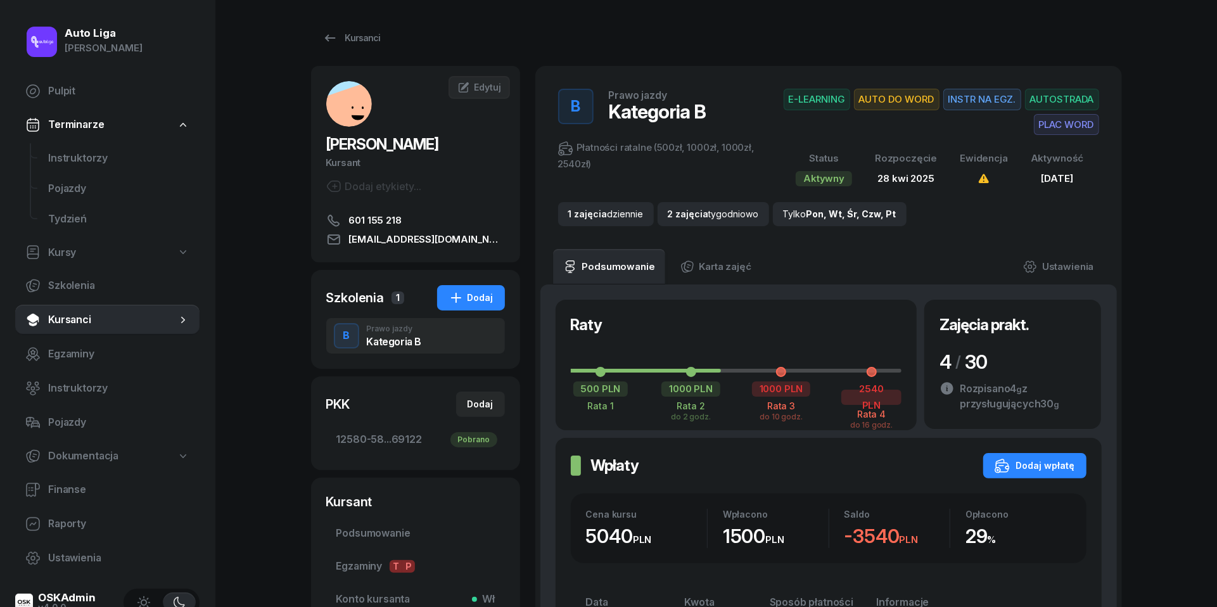
scroll to position [110, 0]
click at [122, 312] on span "Kursanci" at bounding box center [112, 320] width 129 height 16
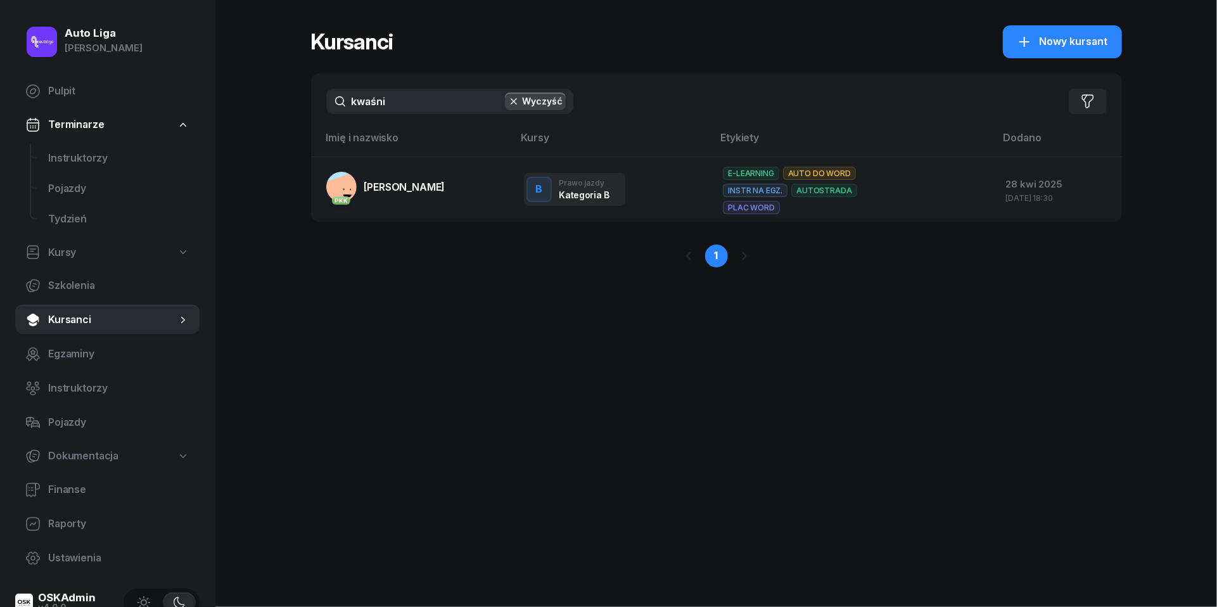
click at [414, 106] on input "kwaśni" at bounding box center [449, 101] width 247 height 25
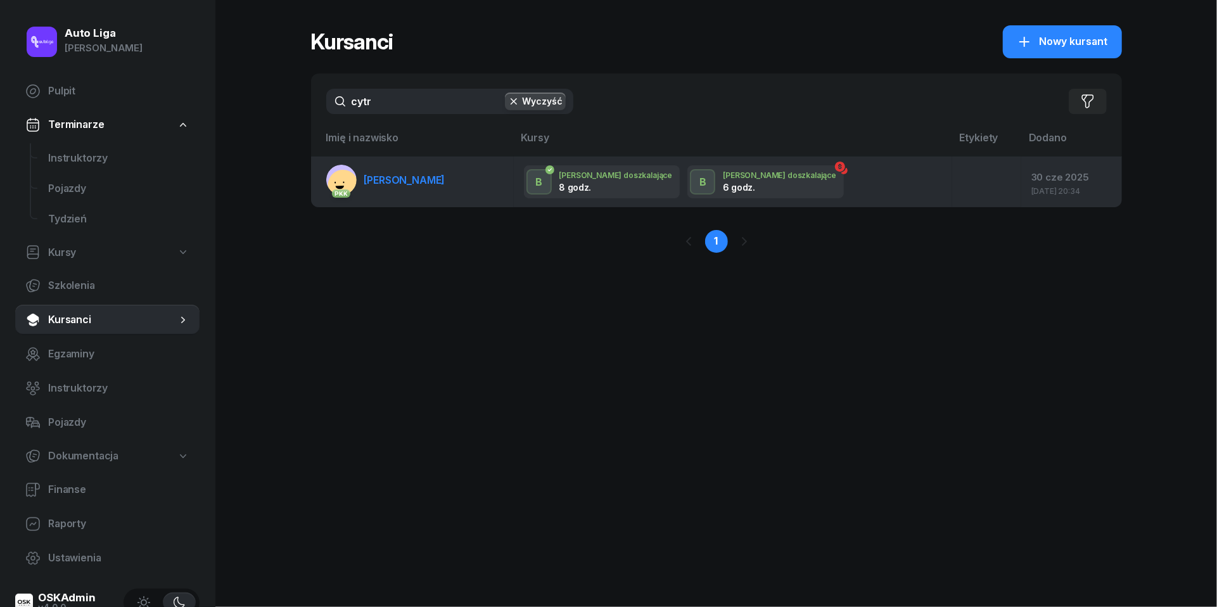
click at [411, 186] on link "PKK [PERSON_NAME]" at bounding box center [385, 180] width 119 height 30
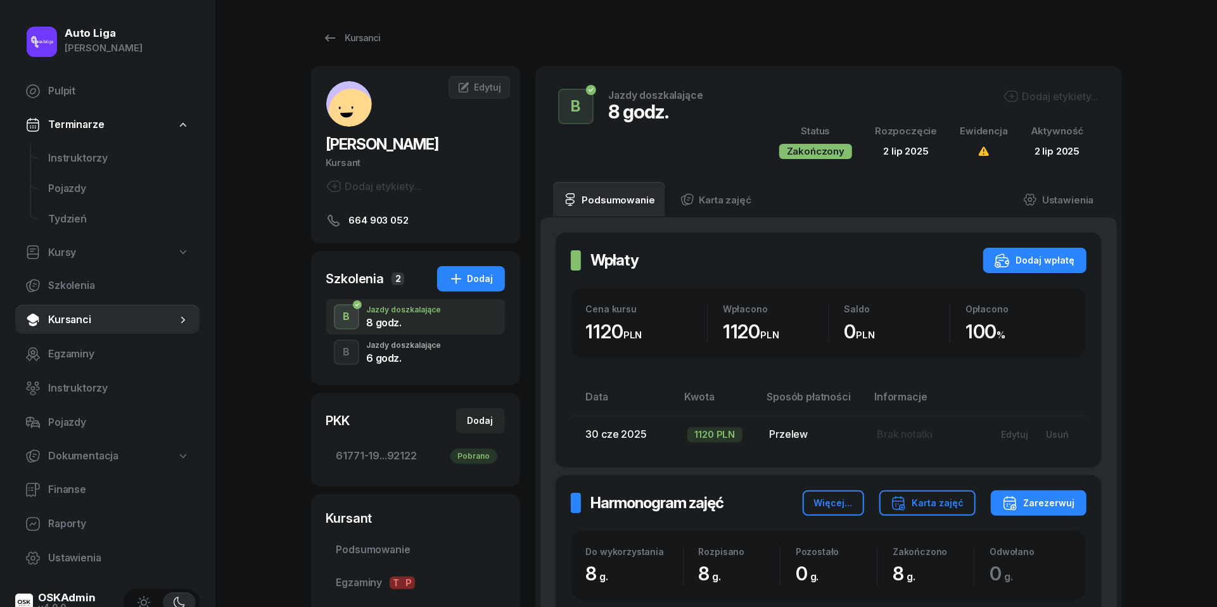
scroll to position [71, 0]
click at [398, 353] on div "6 godz." at bounding box center [404, 358] width 75 height 10
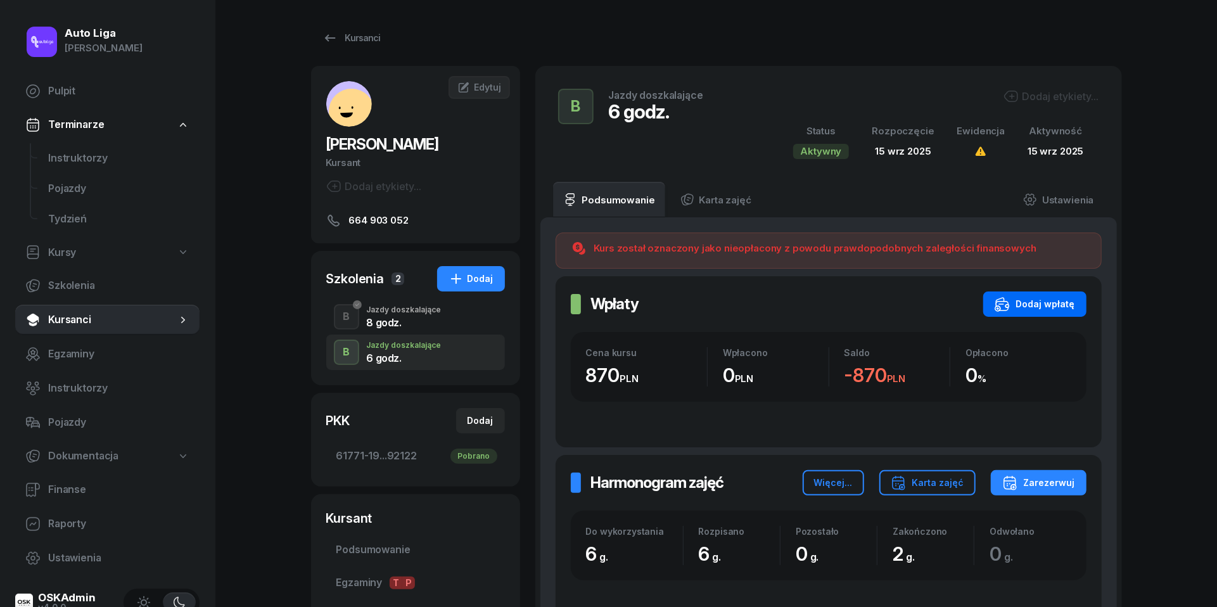
click at [1035, 307] on div "Dodaj wpłatę" at bounding box center [1035, 304] width 80 height 15
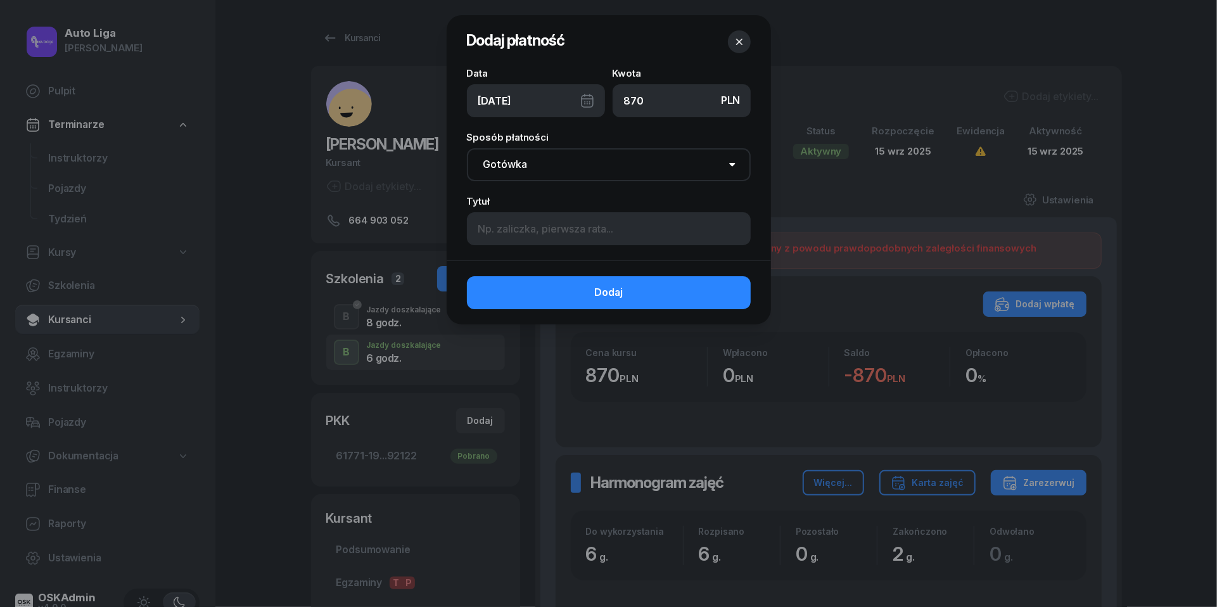
click at [585, 98] on div "[DATE]" at bounding box center [536, 100] width 138 height 33
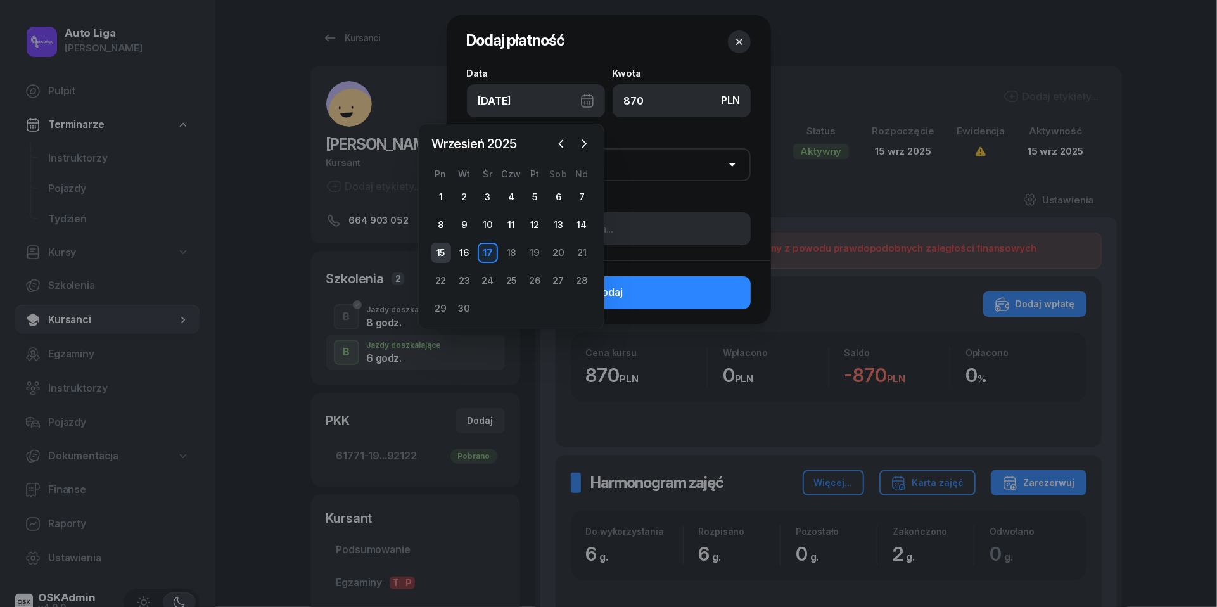
click at [443, 252] on div "15" at bounding box center [441, 253] width 20 height 20
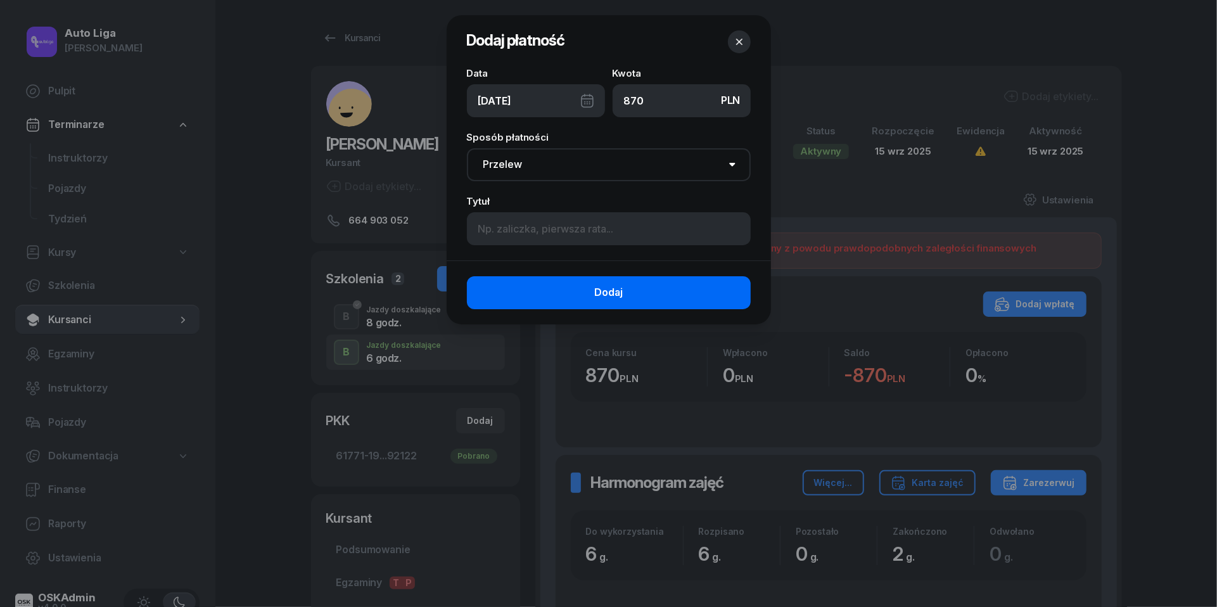
click at [607, 297] on span "Dodaj" at bounding box center [608, 292] width 29 height 16
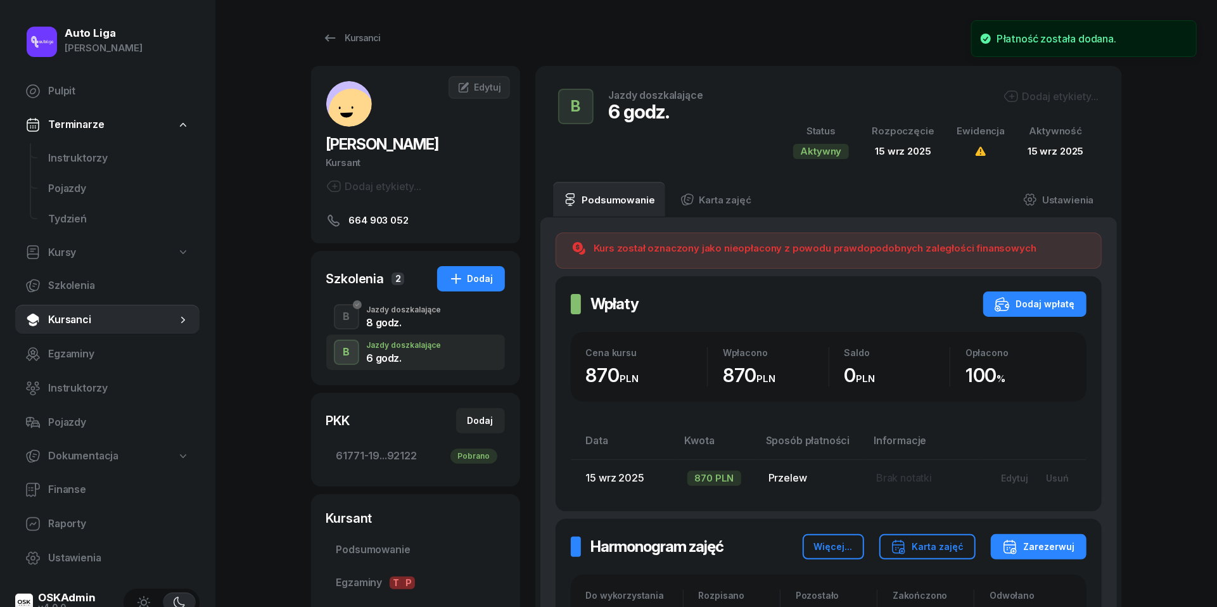
scroll to position [406, 0]
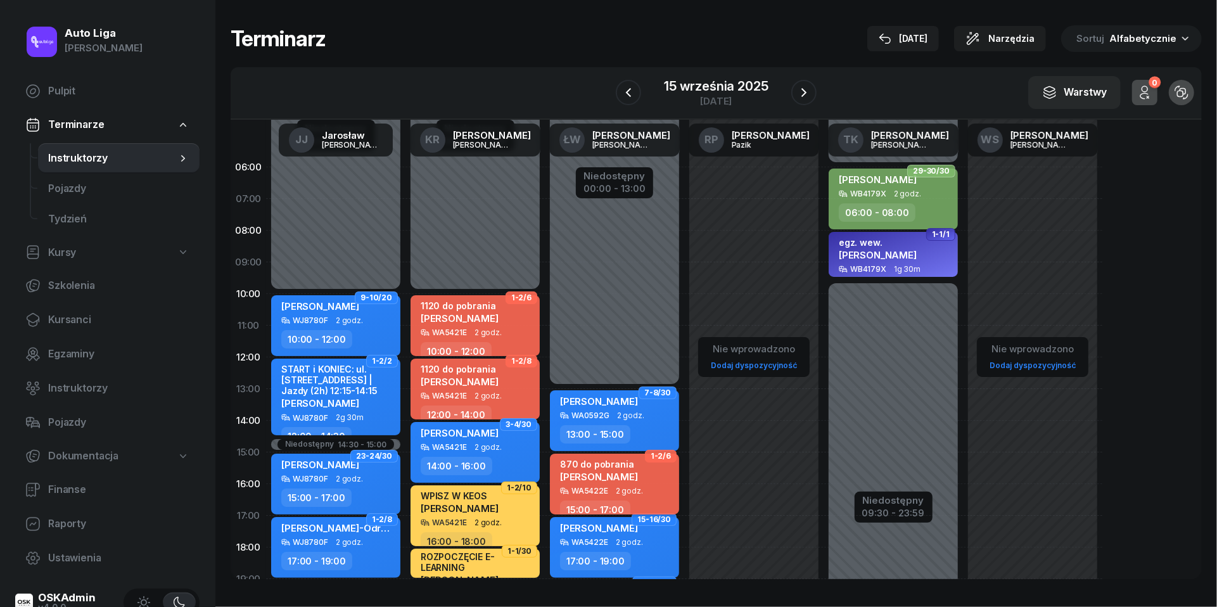
click at [601, 493] on div "WA5422E" at bounding box center [589, 491] width 37 height 8
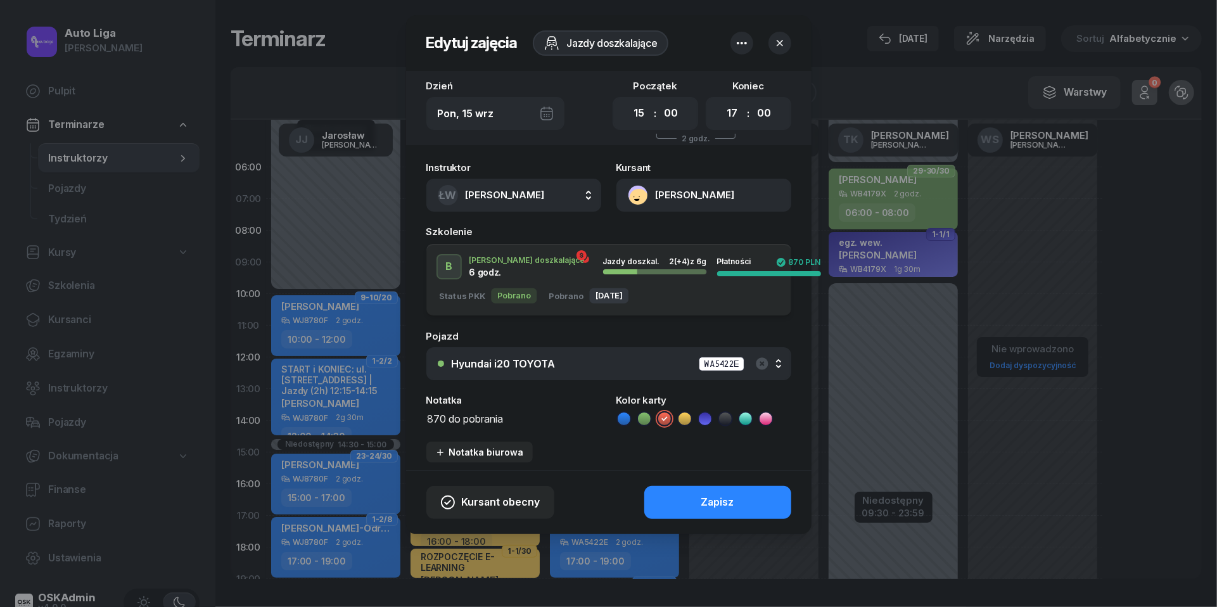
click at [480, 419] on textarea "870 do pobrania" at bounding box center [513, 418] width 175 height 16
click at [625, 414] on icon at bounding box center [624, 418] width 13 height 13
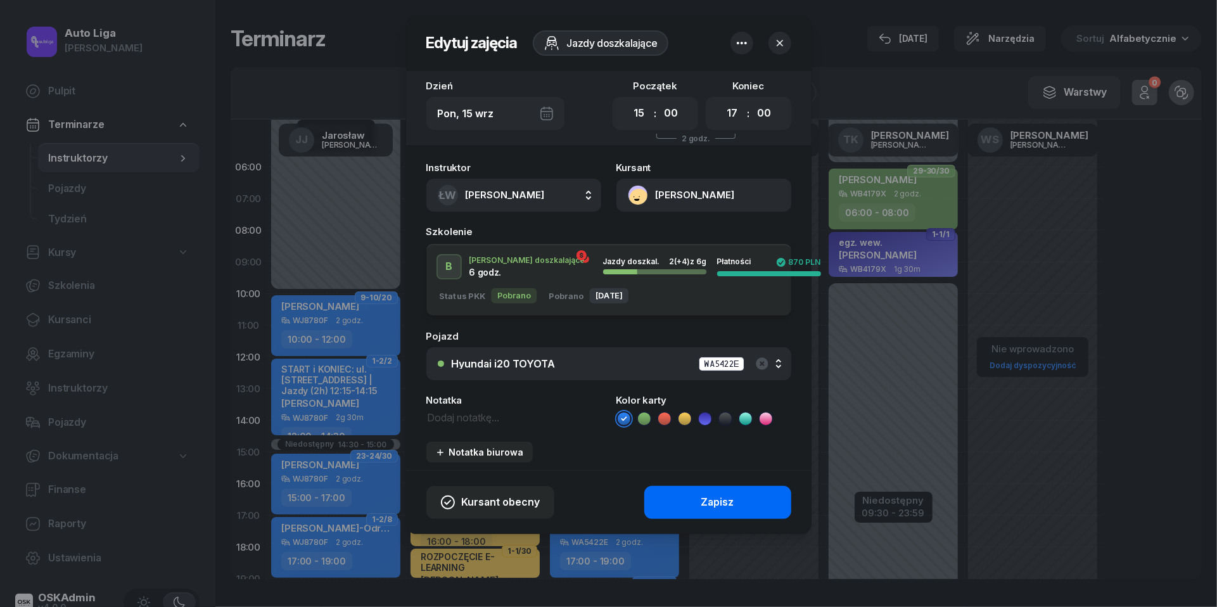
click at [721, 495] on div "Zapisz" at bounding box center [717, 502] width 33 height 16
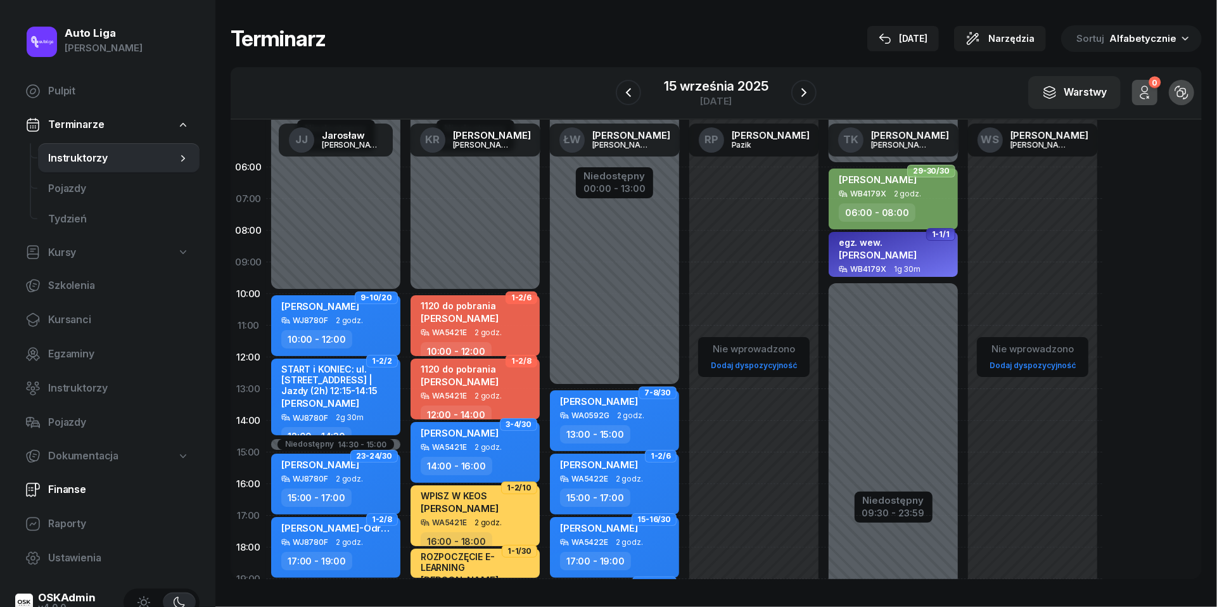
click at [63, 483] on span "Finanse" at bounding box center [118, 490] width 141 height 16
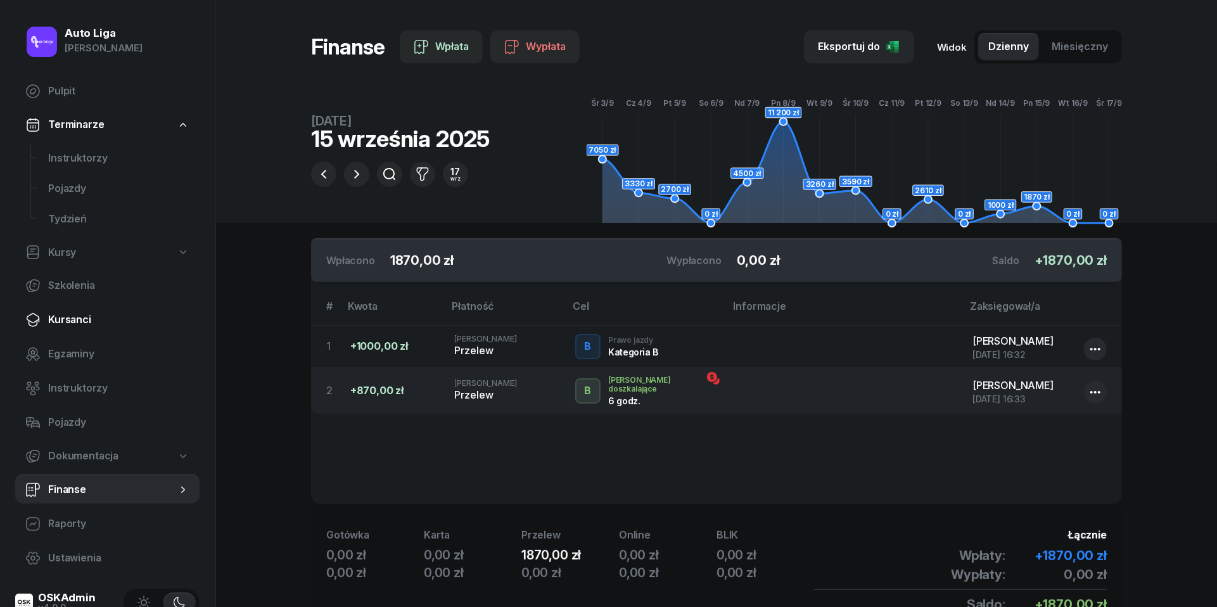
click at [84, 322] on span "Kursanci" at bounding box center [118, 320] width 141 height 16
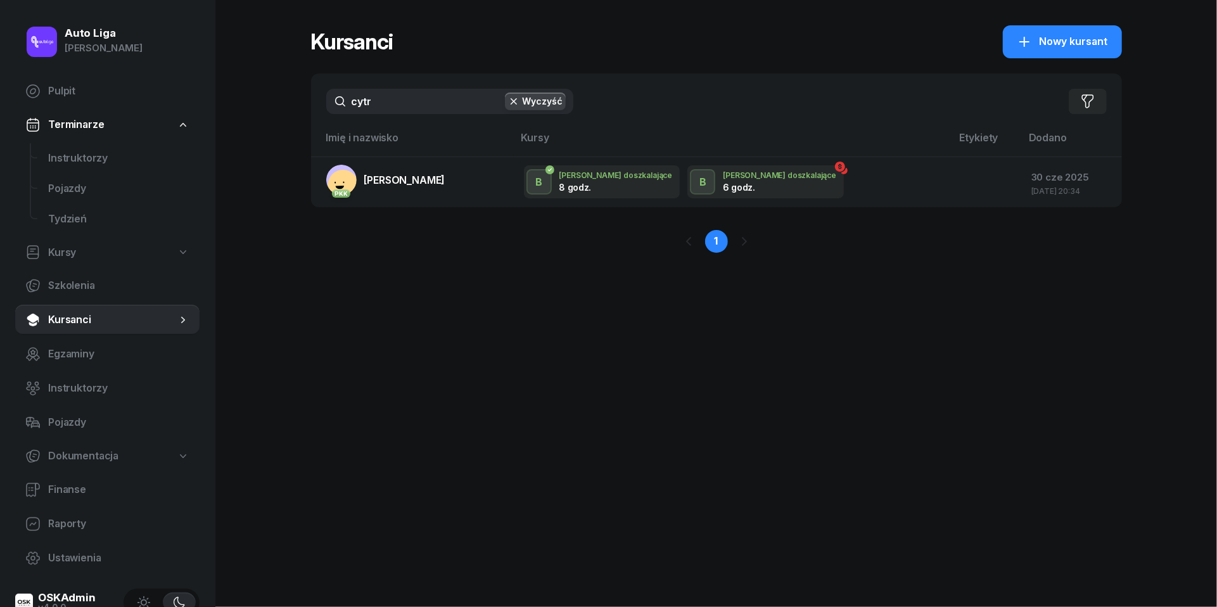
click at [397, 105] on input "cytr" at bounding box center [449, 101] width 247 height 25
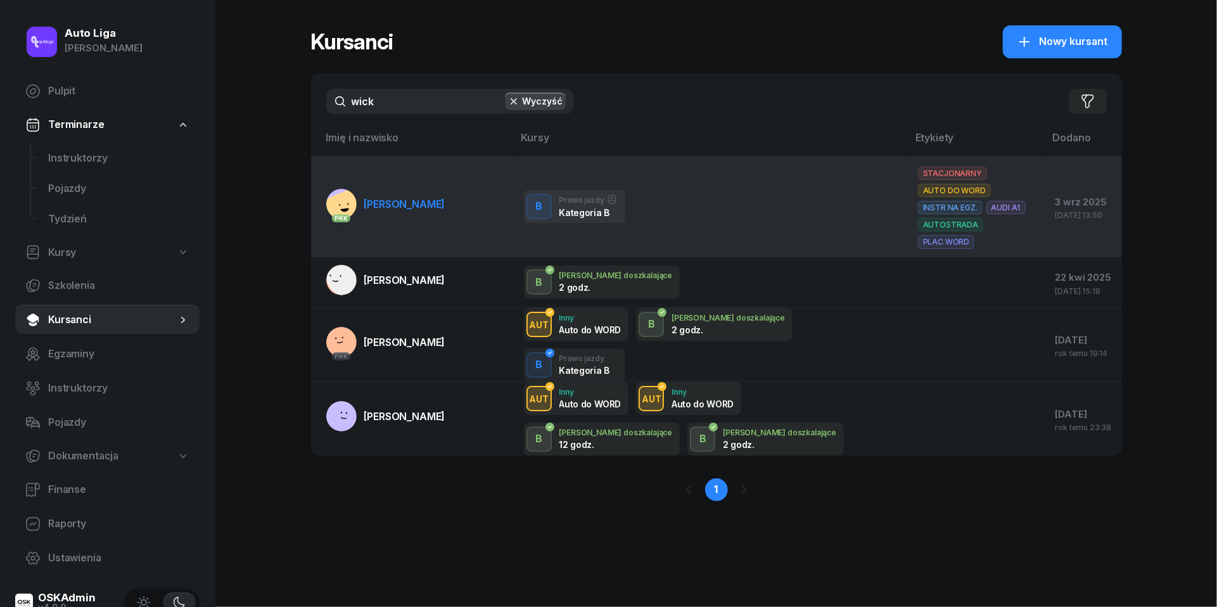
click at [399, 198] on span "[PERSON_NAME]" at bounding box center [404, 204] width 81 height 13
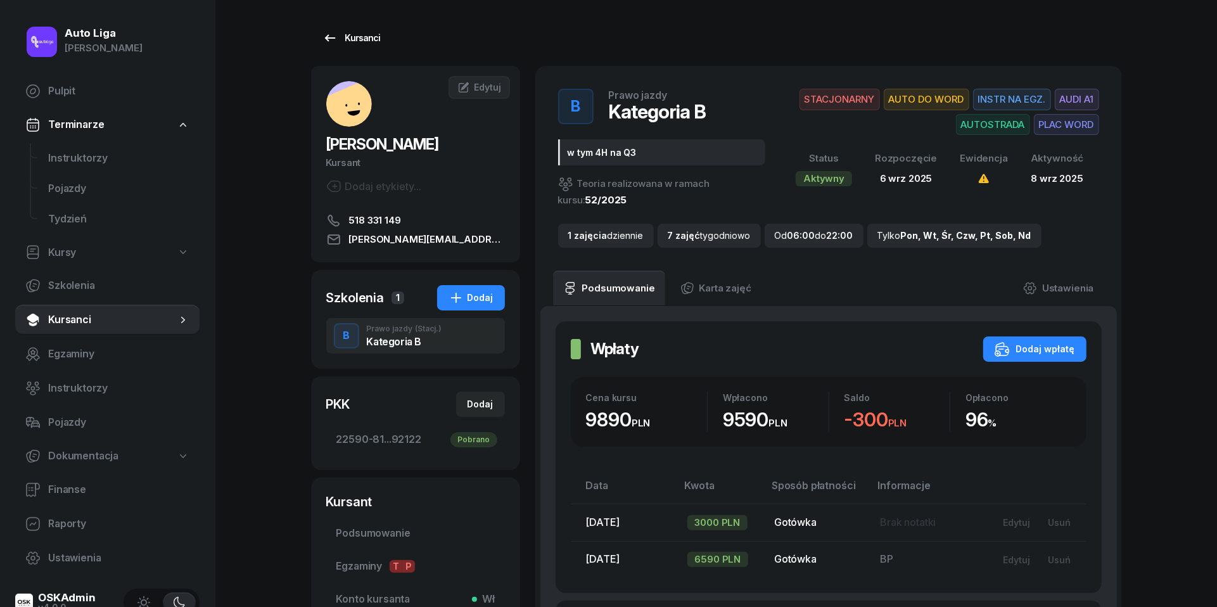
click at [327, 37] on icon at bounding box center [329, 37] width 11 height 7
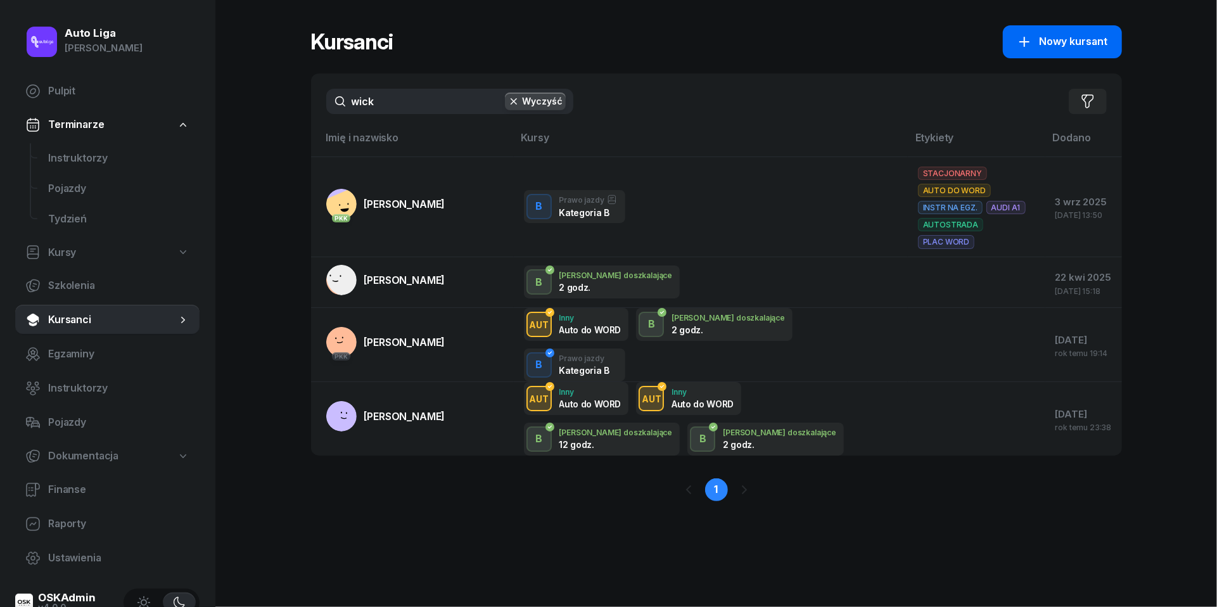
click at [1080, 44] on span "Nowy kursant" at bounding box center [1074, 42] width 68 height 16
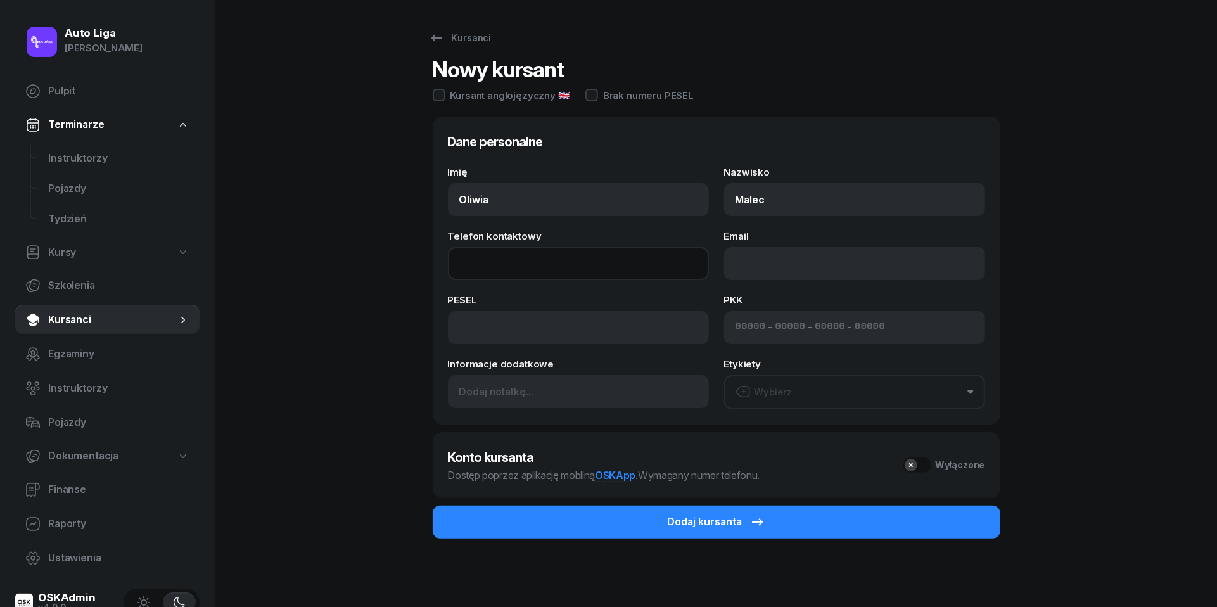
paste input "tel:[PHONE_NUMBER]"
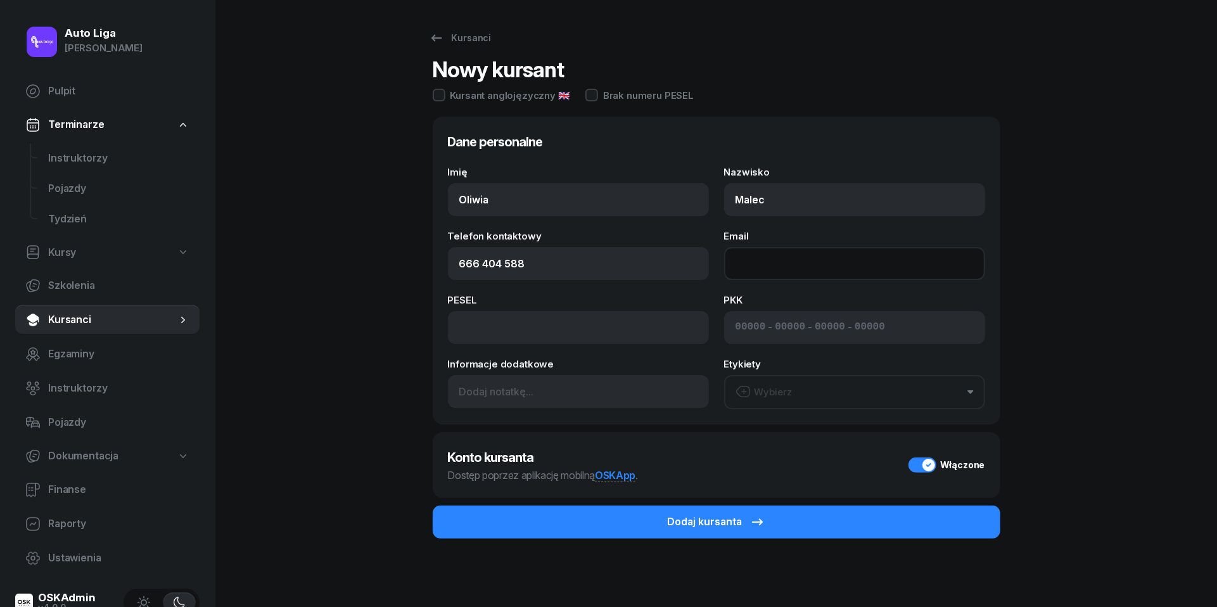
paste input "mailto:[EMAIL_ADDRESS][DOMAIN_NAME]"
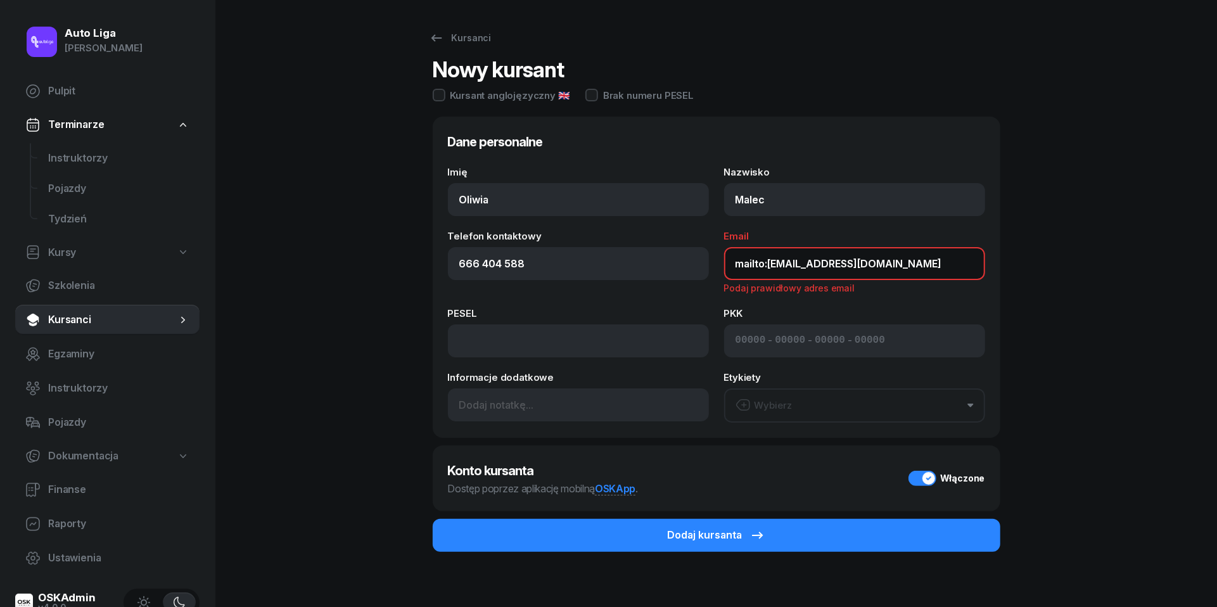
click at [769, 269] on input "mailto:[EMAIL_ADDRESS][DOMAIN_NAME]" at bounding box center [854, 263] width 261 height 33
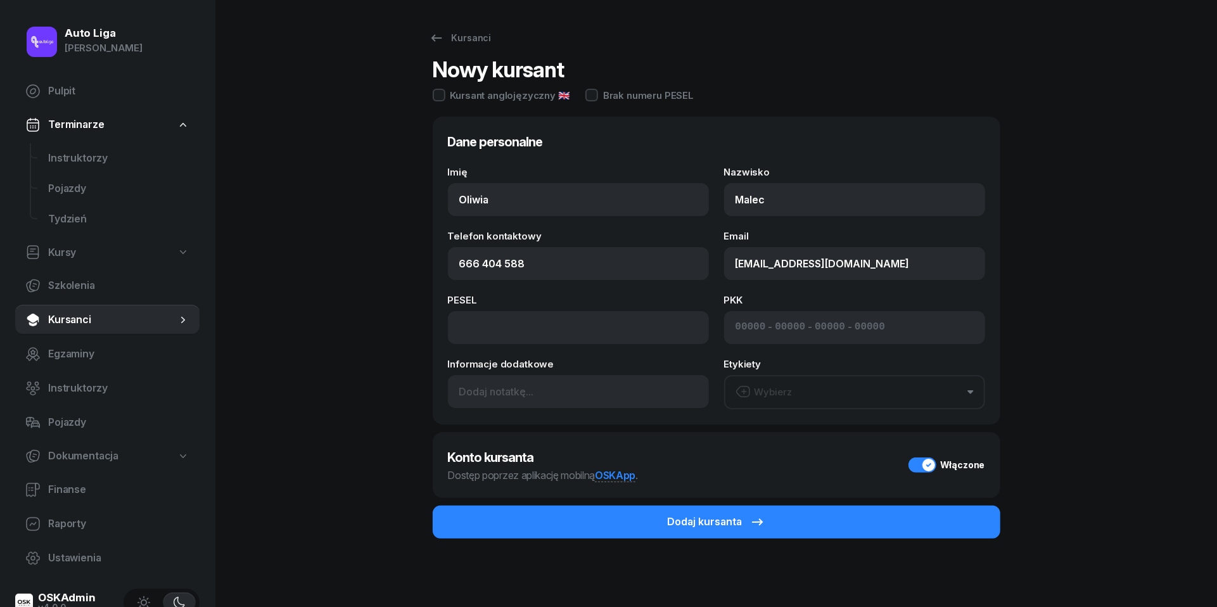
click at [783, 397] on div "Wybierz" at bounding box center [764, 392] width 57 height 16
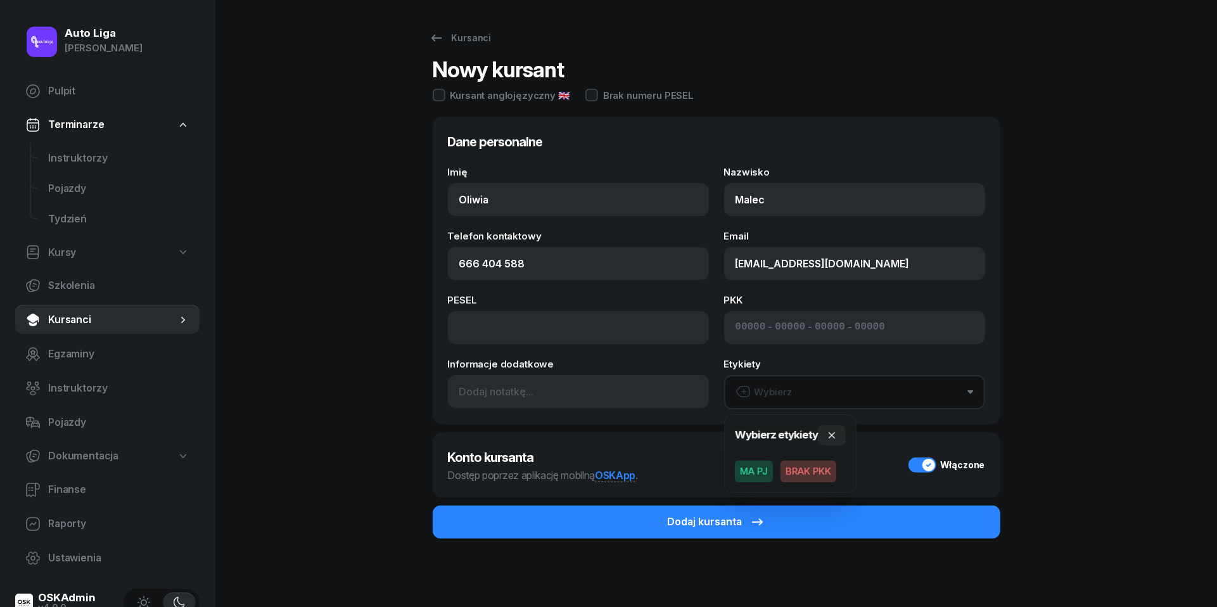
click at [812, 473] on span "BRAK PKK" at bounding box center [809, 472] width 56 height 22
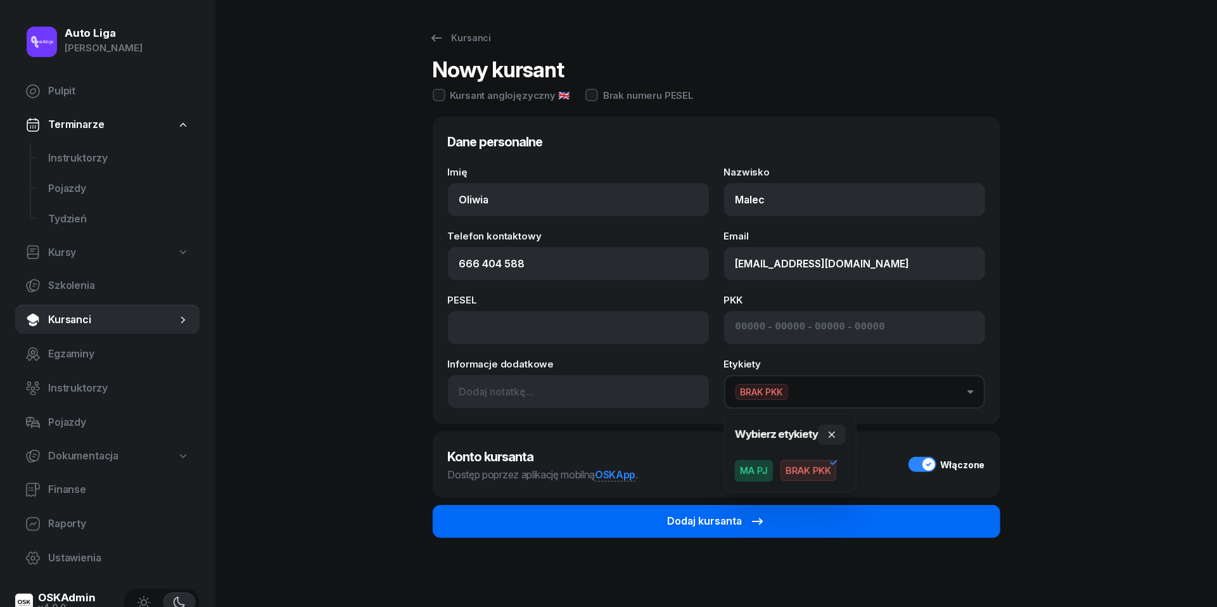
click at [772, 523] on button "Dodaj kursanta" at bounding box center [717, 521] width 568 height 33
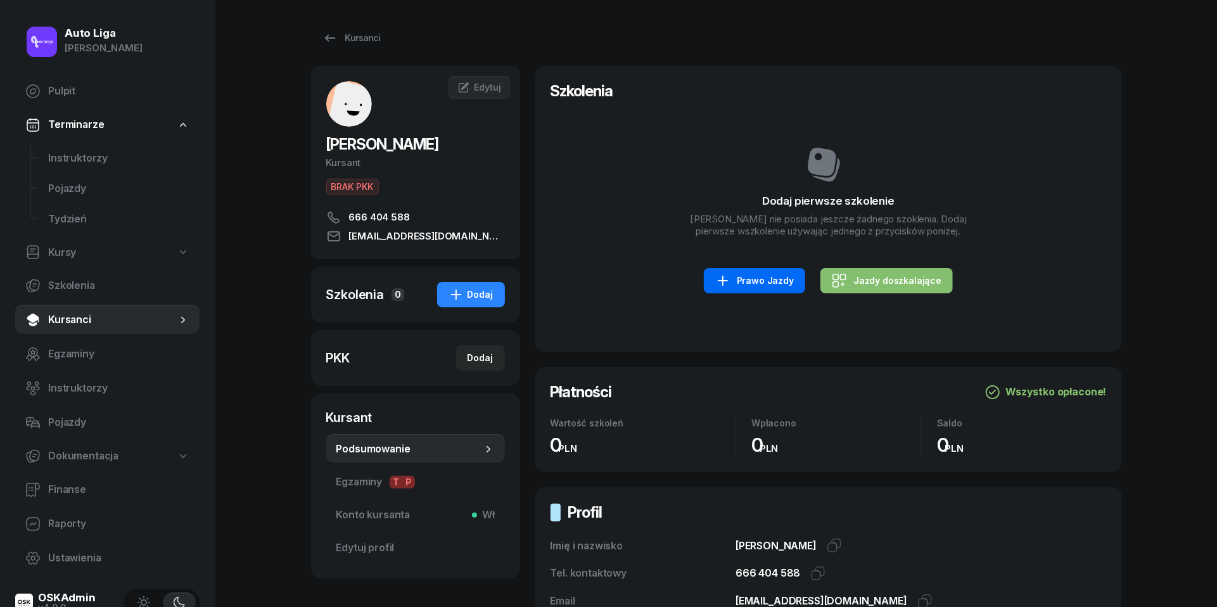
click at [771, 279] on div "Prawo Jazdy" at bounding box center [754, 280] width 79 height 15
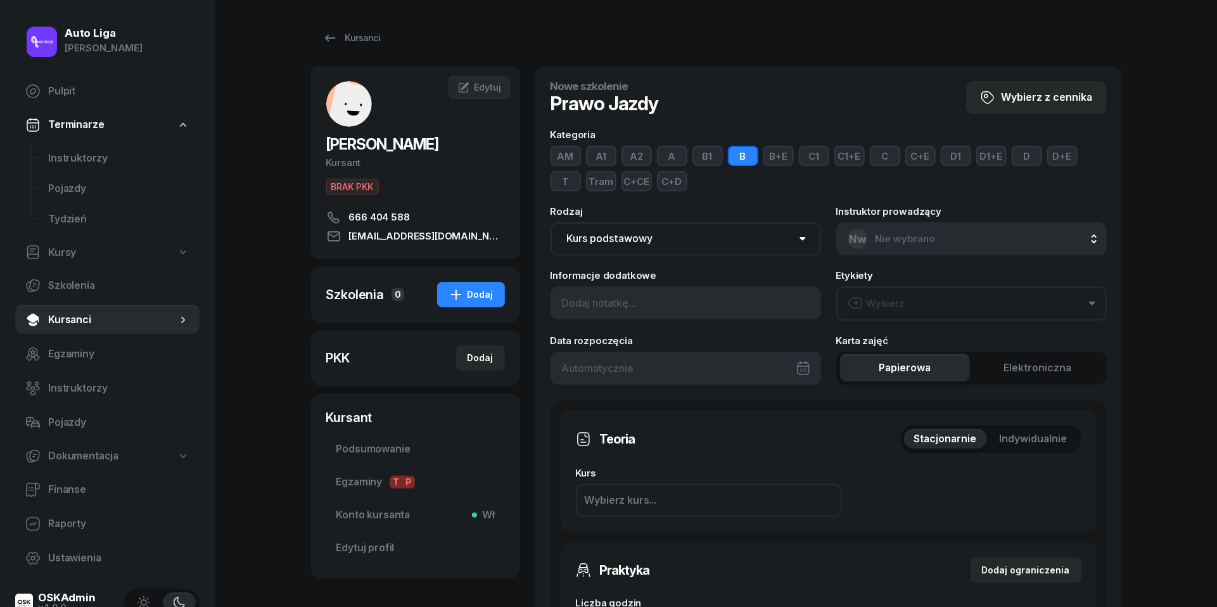
click at [905, 300] on button "Wybierz" at bounding box center [971, 303] width 271 height 34
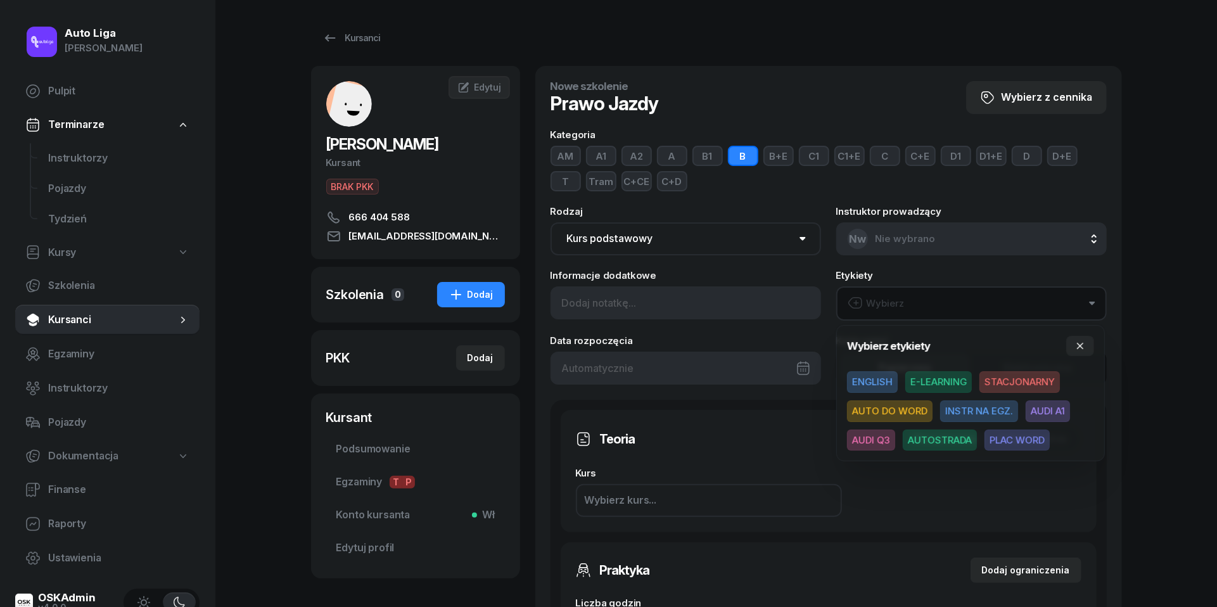
click at [1005, 386] on span "STACJONARNY" at bounding box center [1019, 382] width 80 height 22
click at [888, 411] on span "AUTO DO WORD" at bounding box center [890, 411] width 86 height 22
click at [1080, 340] on button "button" at bounding box center [1080, 345] width 28 height 20
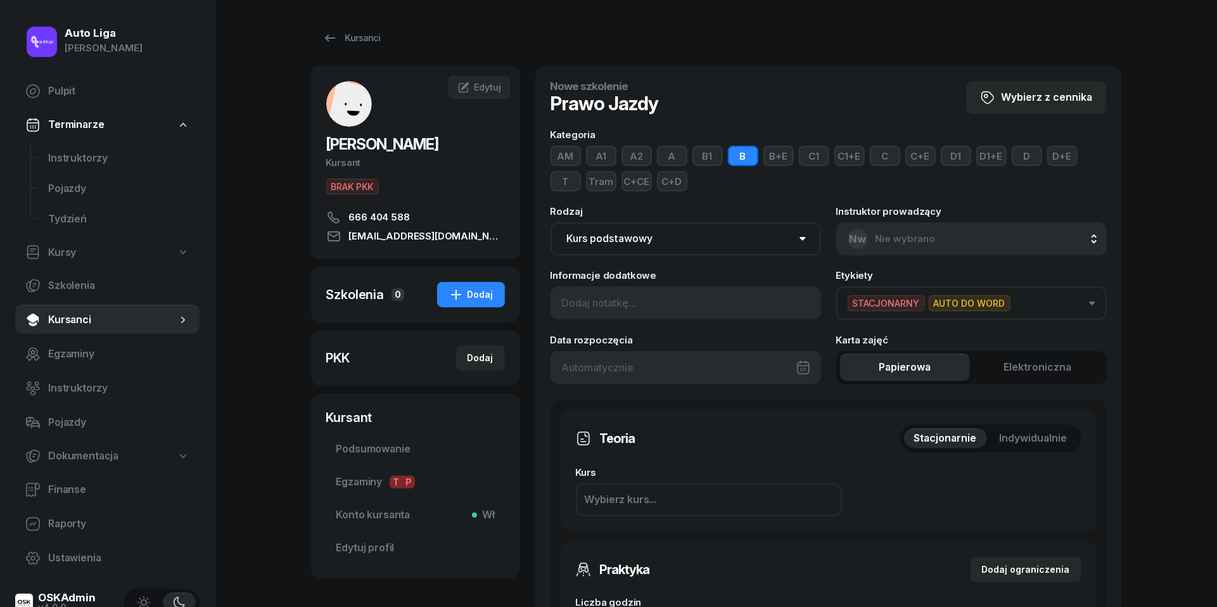
scroll to position [138, 0]
click at [1011, 562] on div "Dodaj ograniczenia" at bounding box center [1026, 569] width 88 height 15
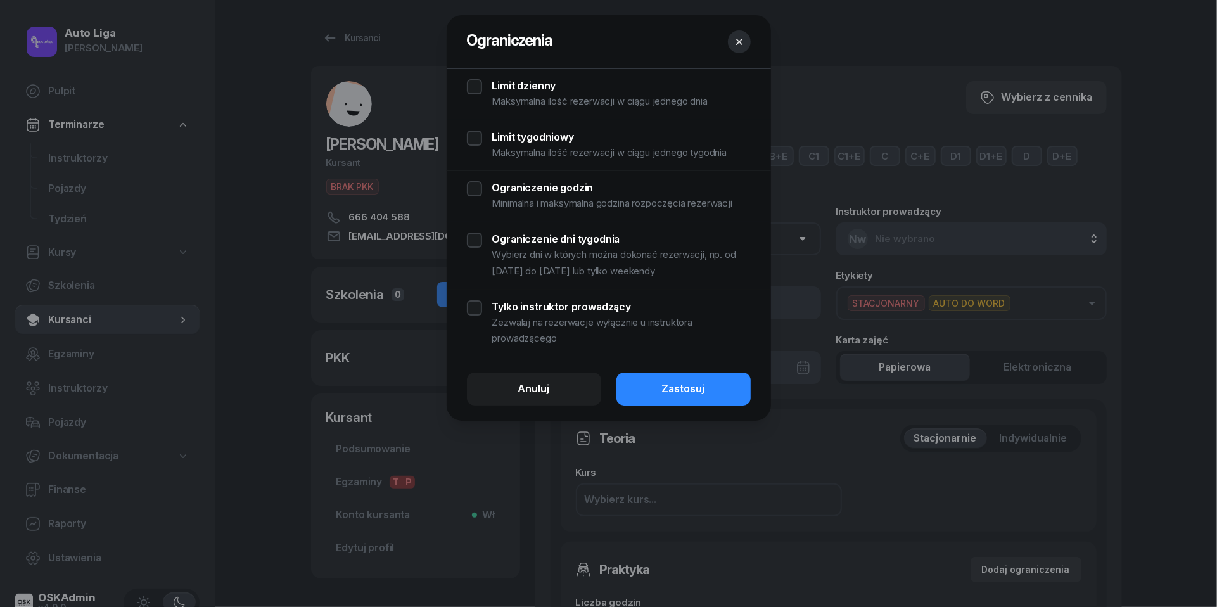
click at [479, 90] on div "Limit dzienny Maksymalna ilość rezerwacji w ciągu jednego dnia" at bounding box center [609, 94] width 284 height 30
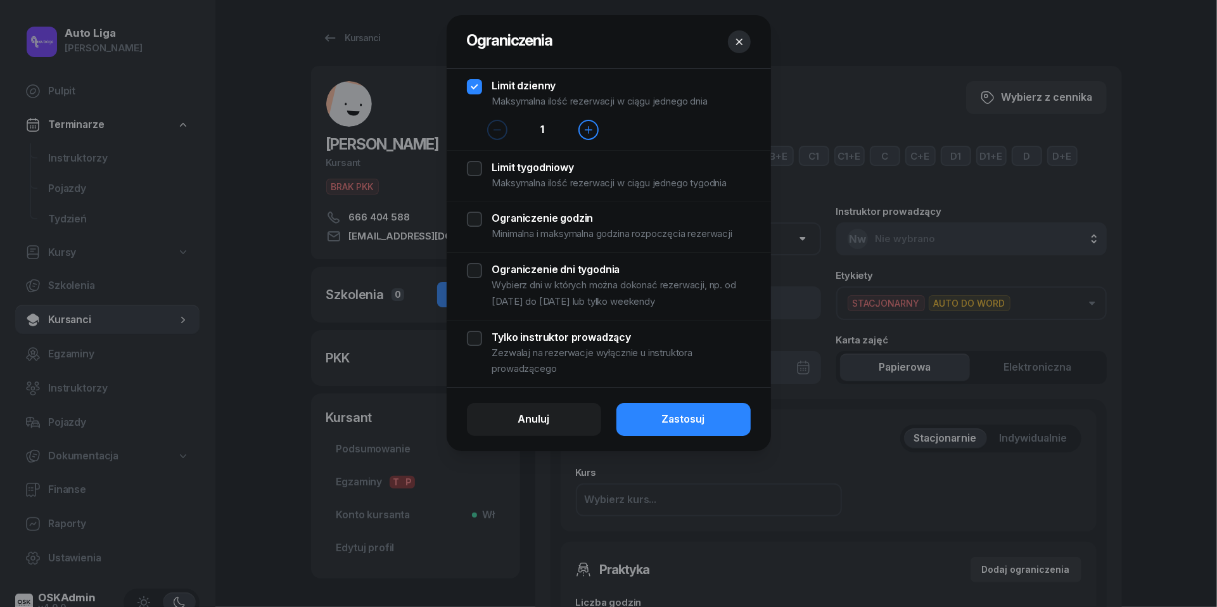
click at [480, 167] on div "Limit tygodniowy Maksymalna ilość rezerwacji w ciągu jednego tygodnia" at bounding box center [609, 176] width 284 height 30
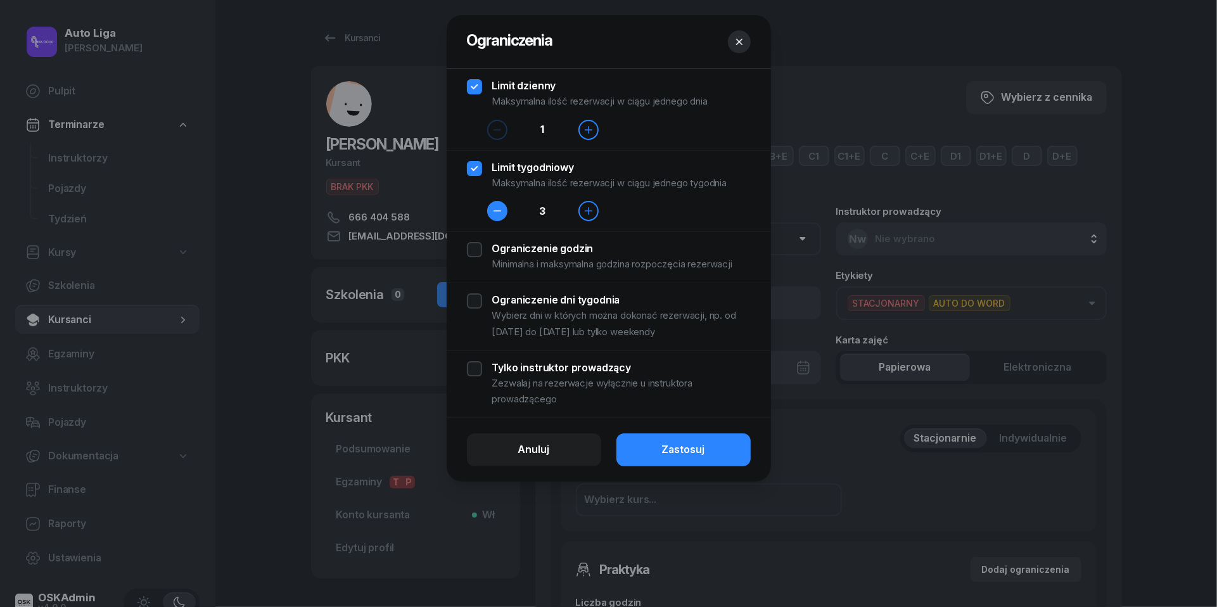
click at [495, 215] on icon "button" at bounding box center [497, 211] width 10 height 10
click at [480, 252] on div "Ograniczenie godzin Minimalna i maksymalna godzina rozpoczęcia rezerwacji" at bounding box center [609, 257] width 284 height 30
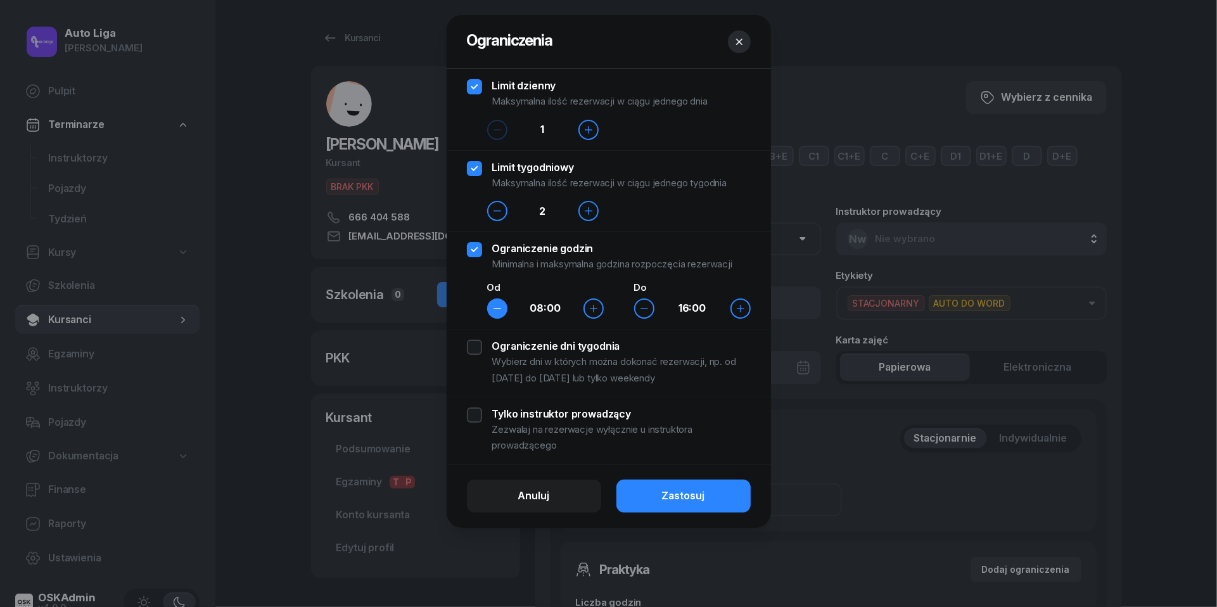
click at [490, 309] on button "button" at bounding box center [497, 308] width 20 height 20
click at [475, 346] on div "Ograniczenie dni tygodnia Wybierz dni w których można dokonać rezerwacji, np. o…" at bounding box center [609, 363] width 284 height 46
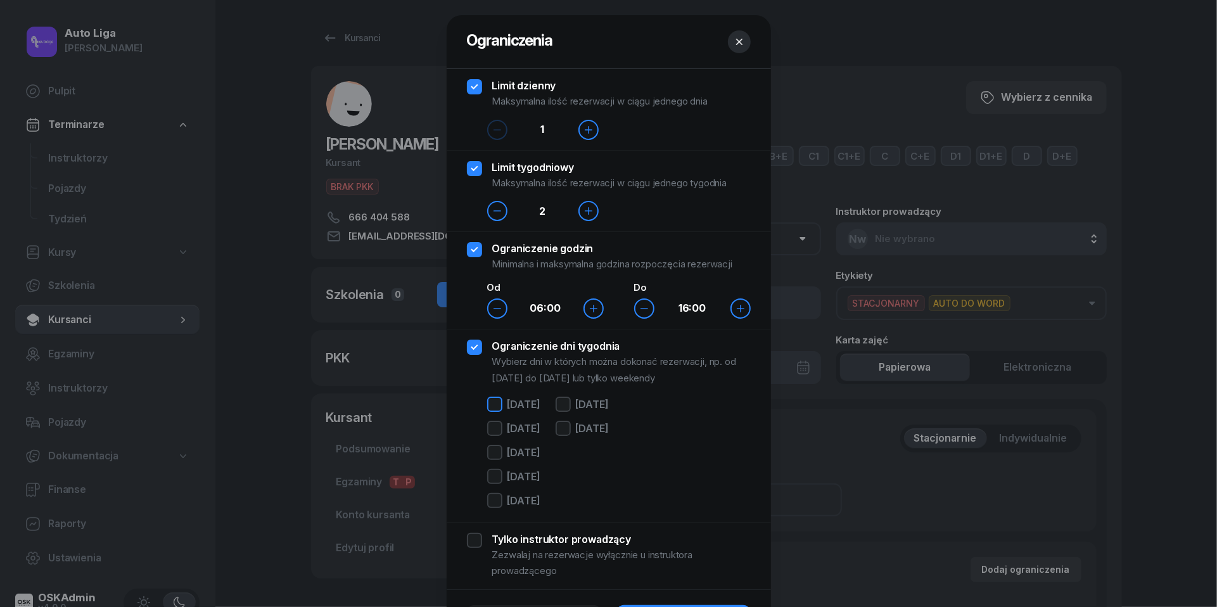
click at [495, 407] on div at bounding box center [494, 404] width 15 height 15
click at [495, 433] on div at bounding box center [494, 428] width 15 height 15
click at [495, 450] on div at bounding box center [494, 452] width 15 height 15
click at [495, 476] on div at bounding box center [494, 476] width 15 height 15
click at [495, 509] on div "[DATE]" at bounding box center [513, 502] width 53 height 19
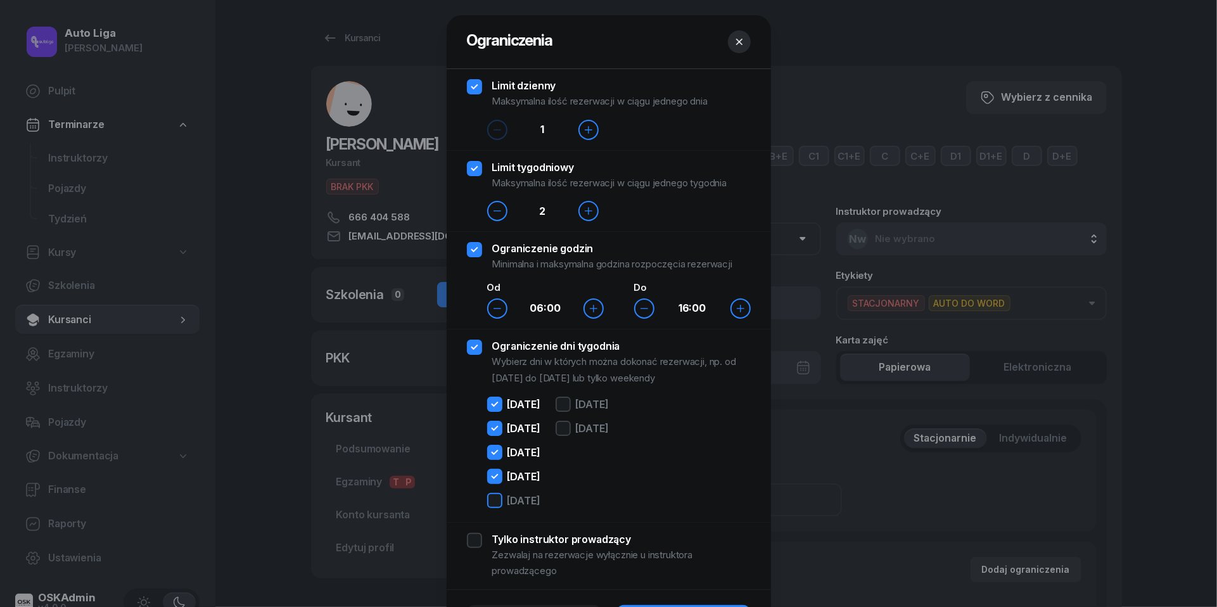
click at [497, 506] on div at bounding box center [494, 500] width 15 height 15
click at [740, 310] on icon "button" at bounding box center [740, 308] width 7 height 7
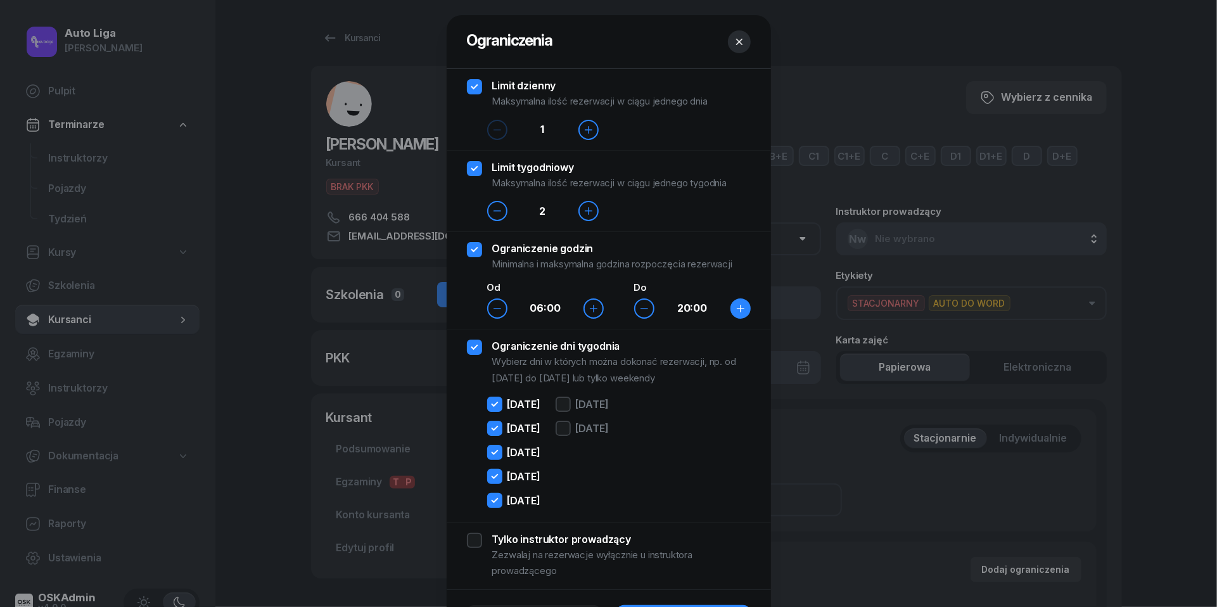
click at [740, 310] on icon "button" at bounding box center [740, 308] width 7 height 7
click at [647, 310] on icon "button" at bounding box center [644, 308] width 10 height 10
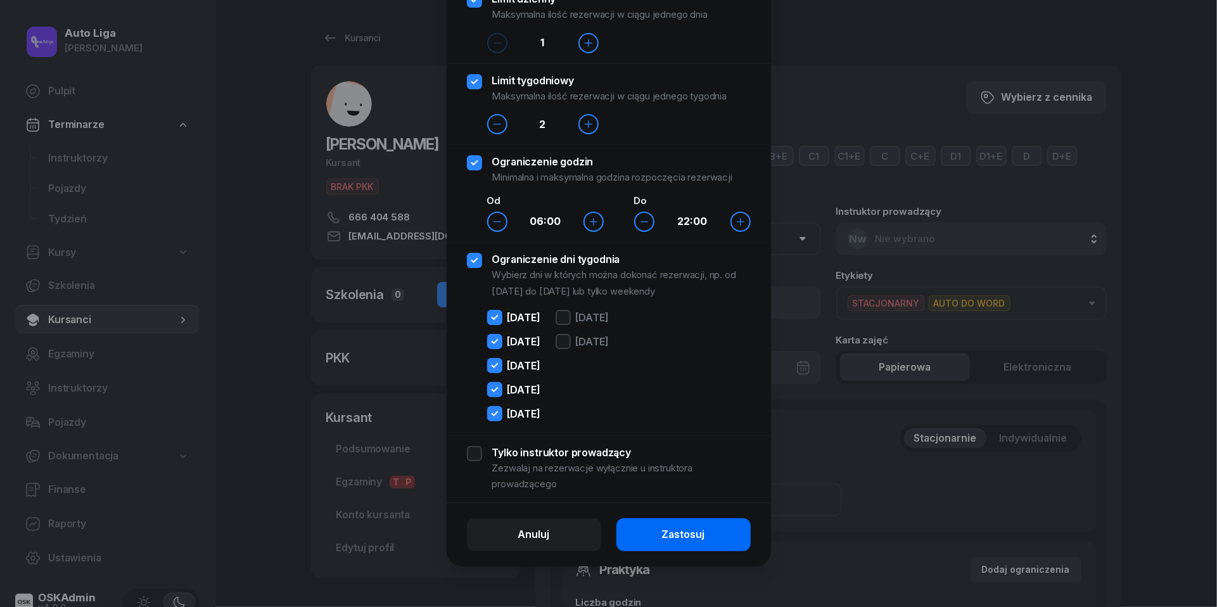
scroll to position [87, 0]
click at [715, 542] on button "Zastosuj" at bounding box center [683, 534] width 134 height 33
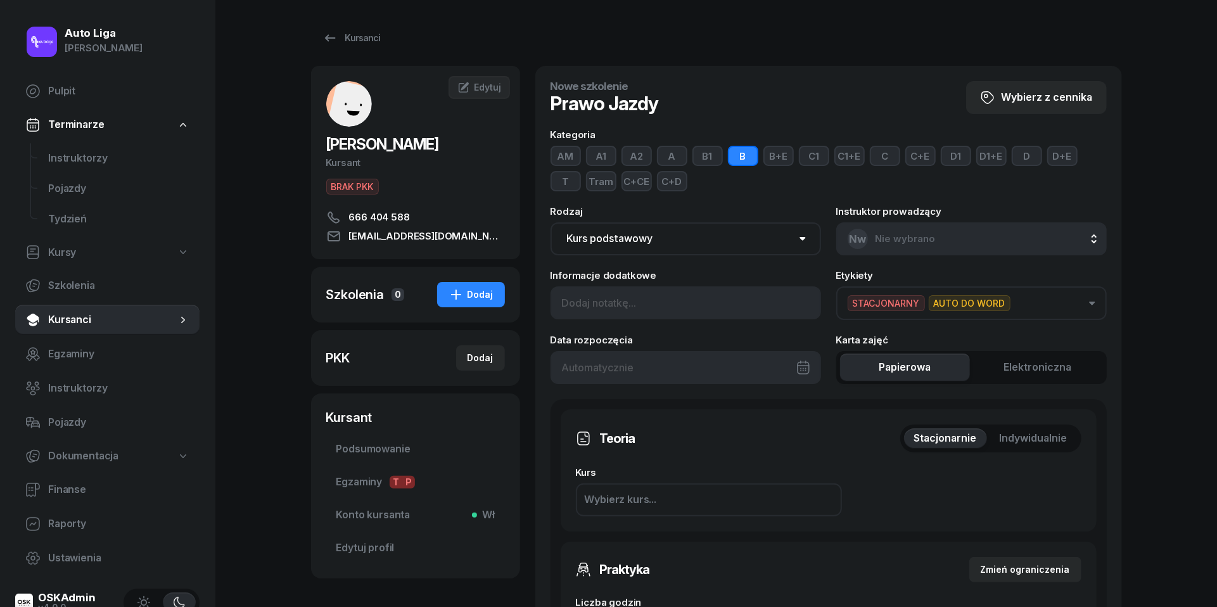
scroll to position [669, 0]
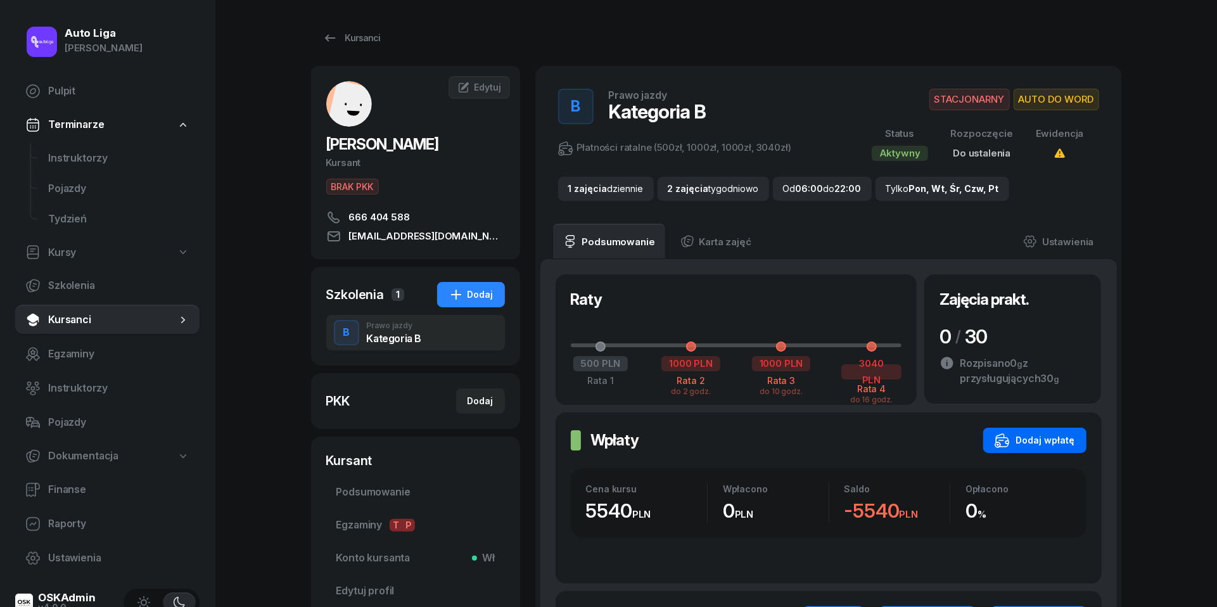
click at [1054, 441] on div "Dodaj wpłatę" at bounding box center [1035, 440] width 80 height 15
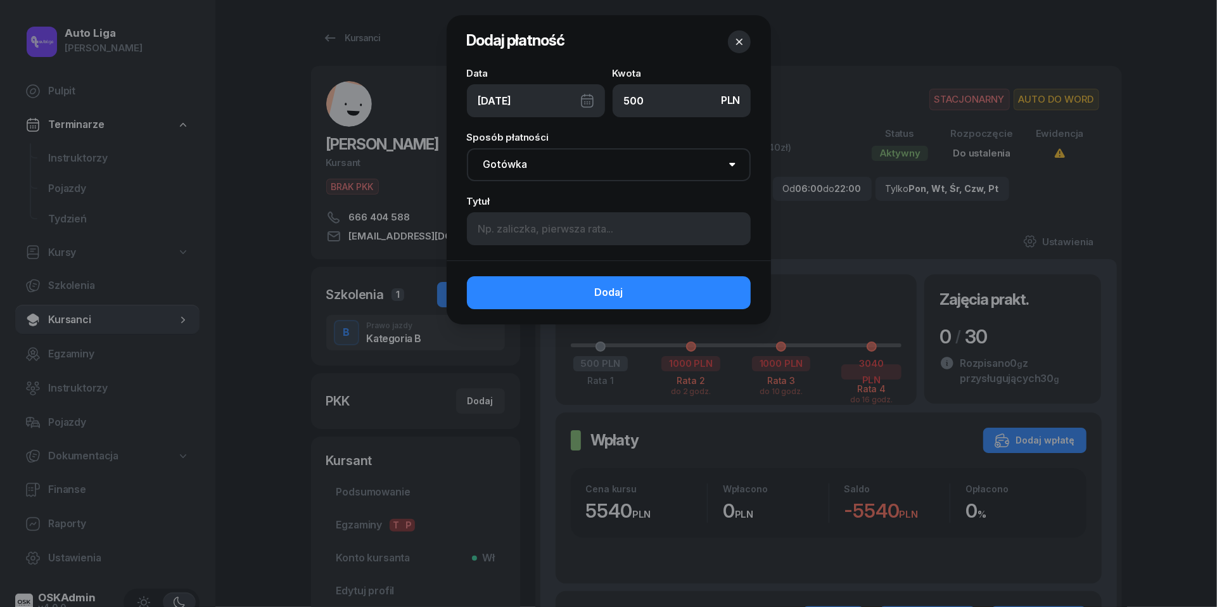
click at [589, 92] on div "[DATE]" at bounding box center [536, 100] width 138 height 33
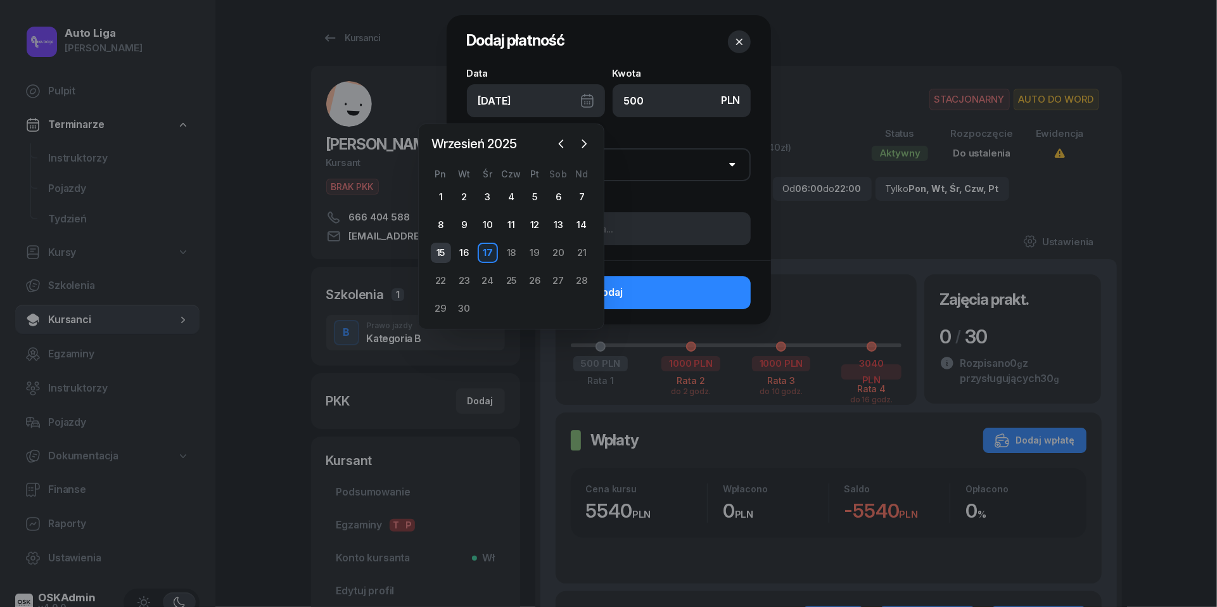
click at [447, 250] on div "15" at bounding box center [441, 253] width 20 height 20
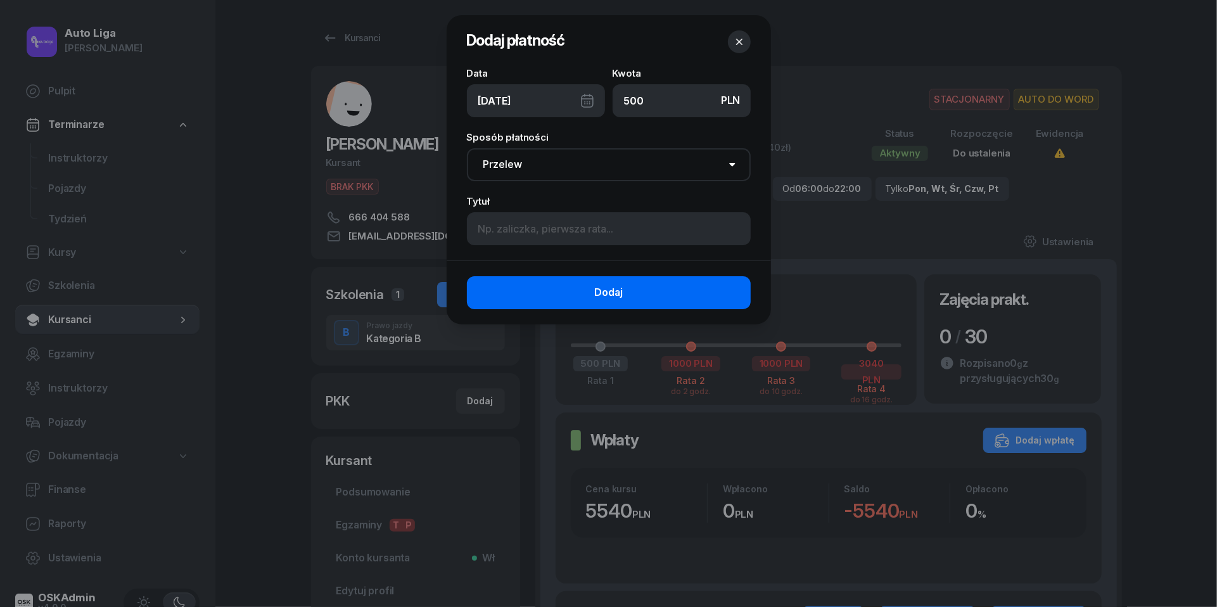
click at [594, 290] on span "Dodaj" at bounding box center [608, 292] width 29 height 16
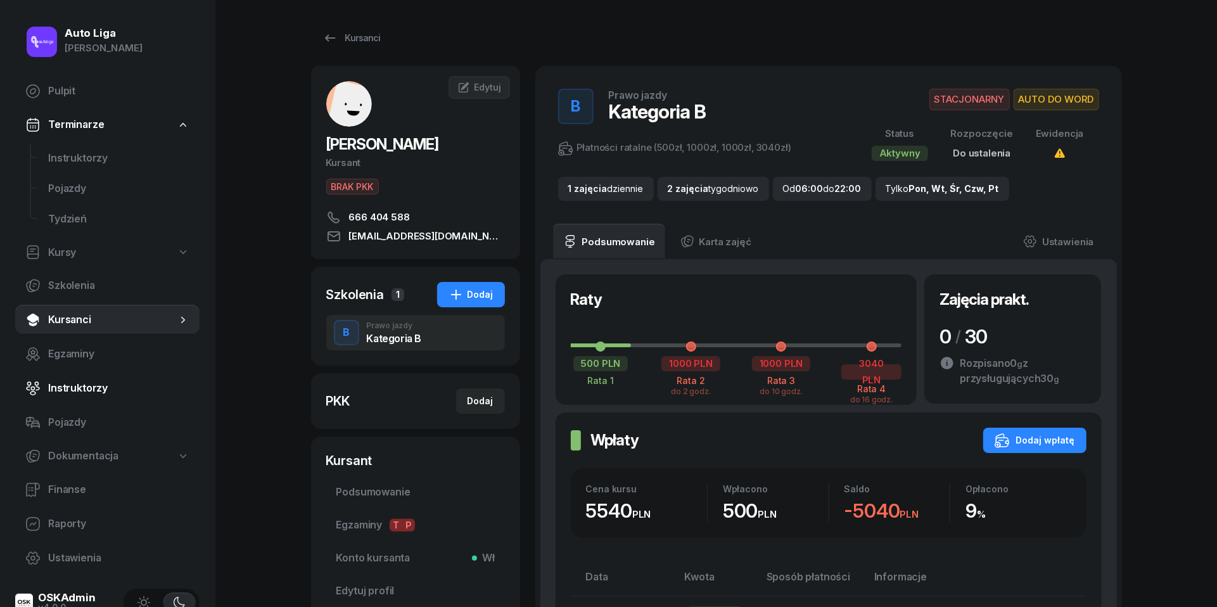
scroll to position [158, 0]
click at [71, 516] on span "Raporty" at bounding box center [118, 524] width 141 height 16
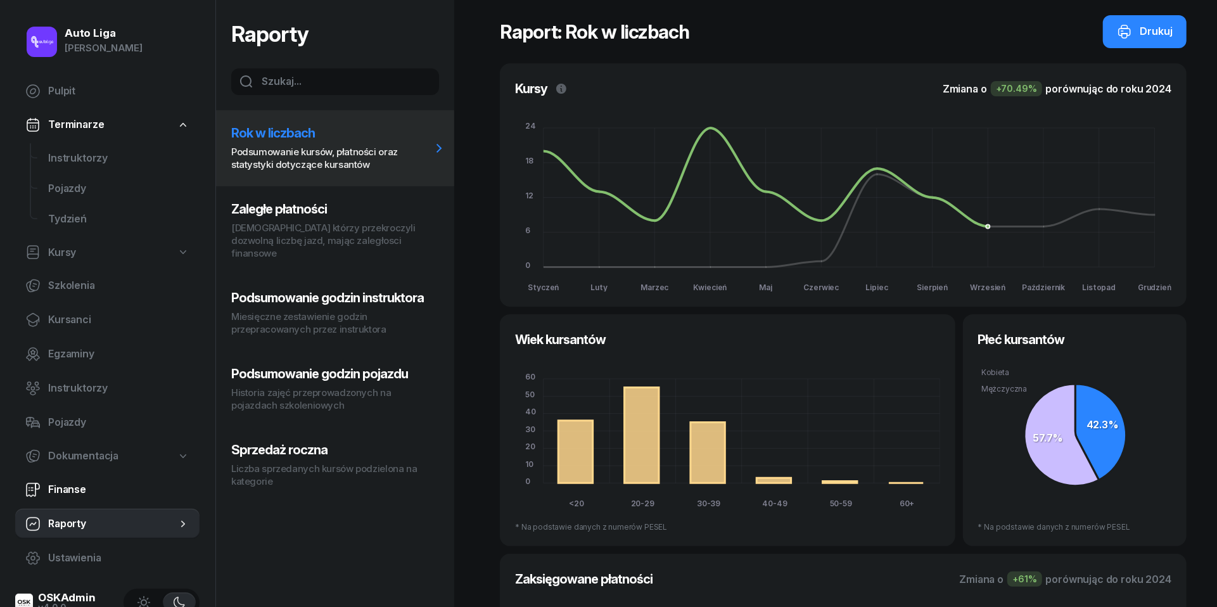
click at [89, 487] on span "Finanse" at bounding box center [118, 490] width 141 height 16
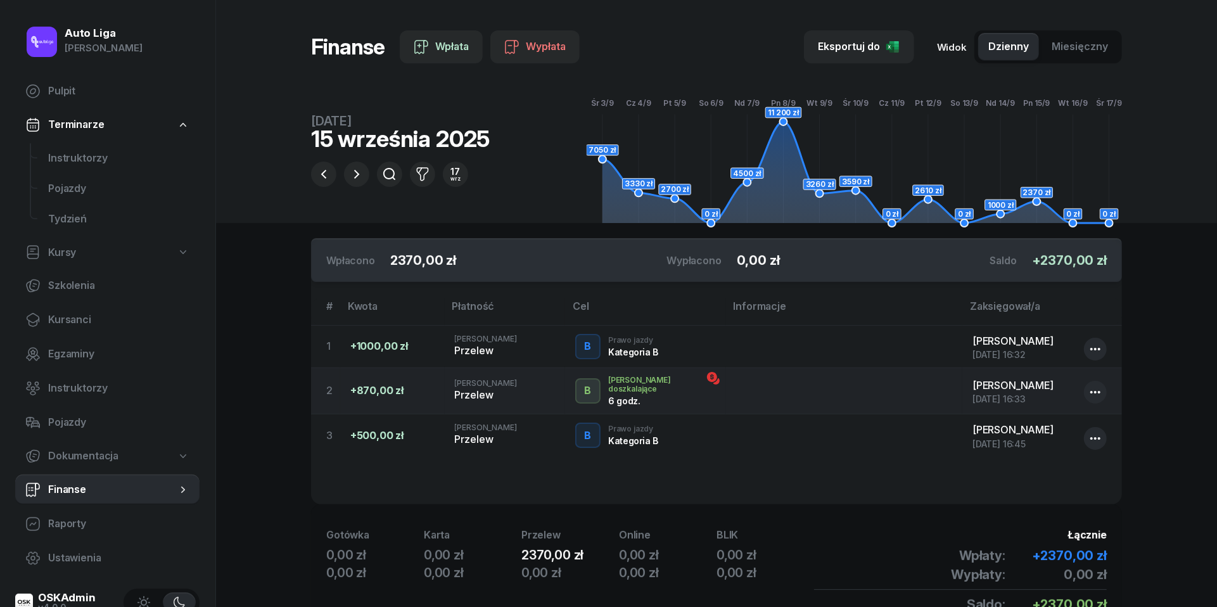
click at [180, 488] on icon at bounding box center [183, 489] width 13 height 13
click at [180, 461] on icon at bounding box center [183, 456] width 13 height 13
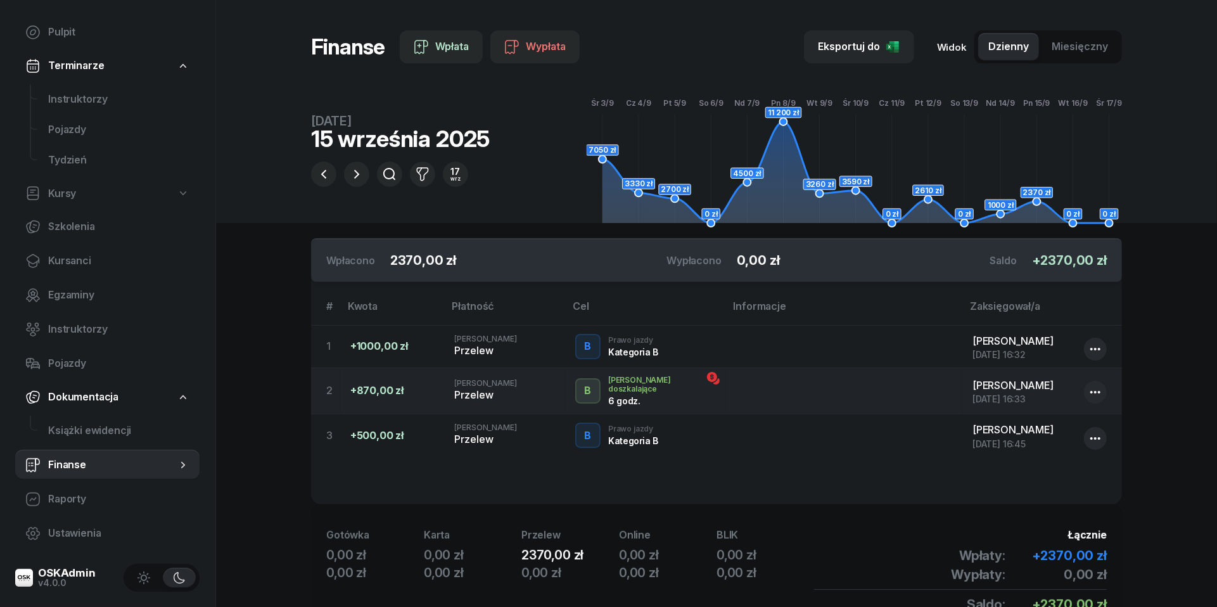
scroll to position [58, 0]
click at [79, 261] on span "Kursanci" at bounding box center [118, 261] width 141 height 16
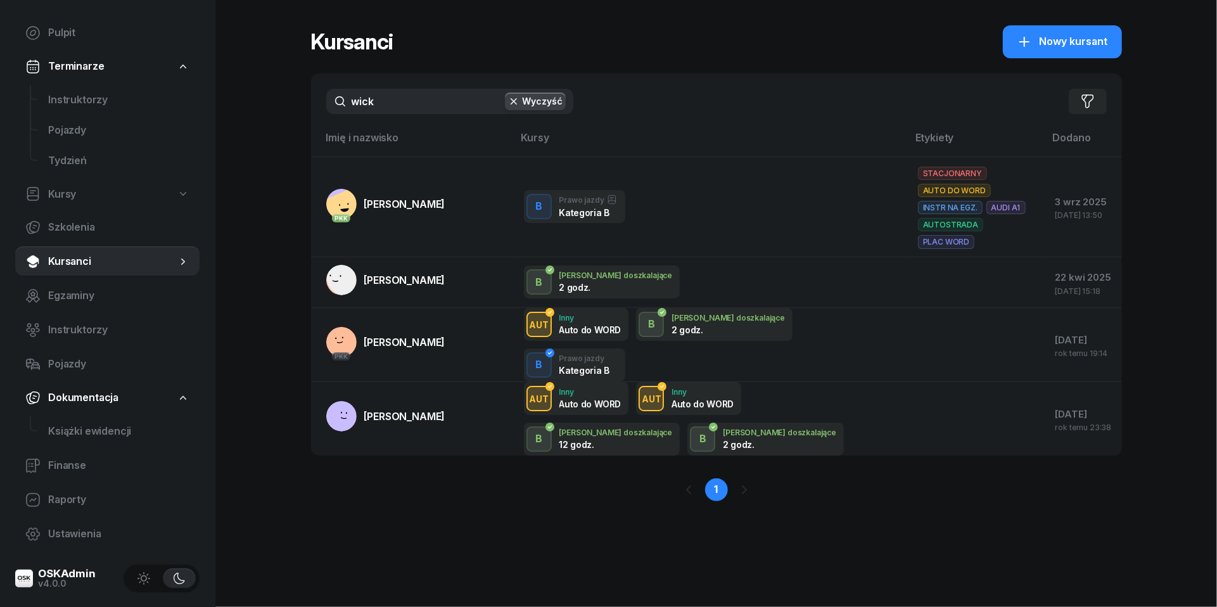
click at [399, 104] on input "wick" at bounding box center [449, 101] width 247 height 25
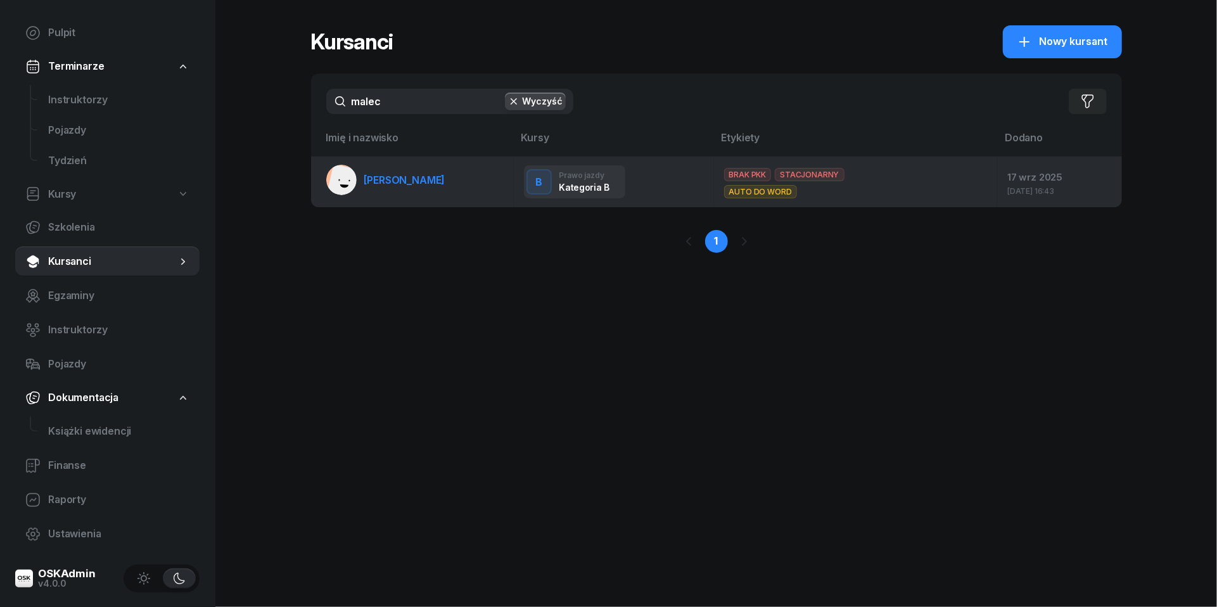
click at [398, 168] on link "[PERSON_NAME]" at bounding box center [385, 180] width 119 height 30
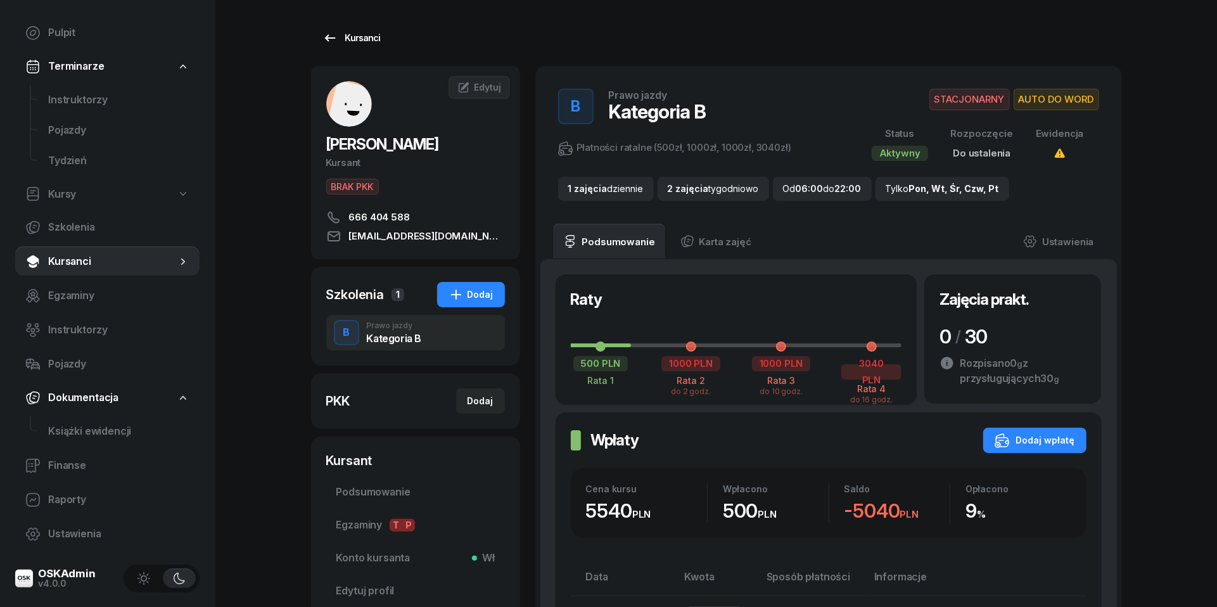
click at [335, 38] on icon at bounding box center [329, 37] width 11 height 7
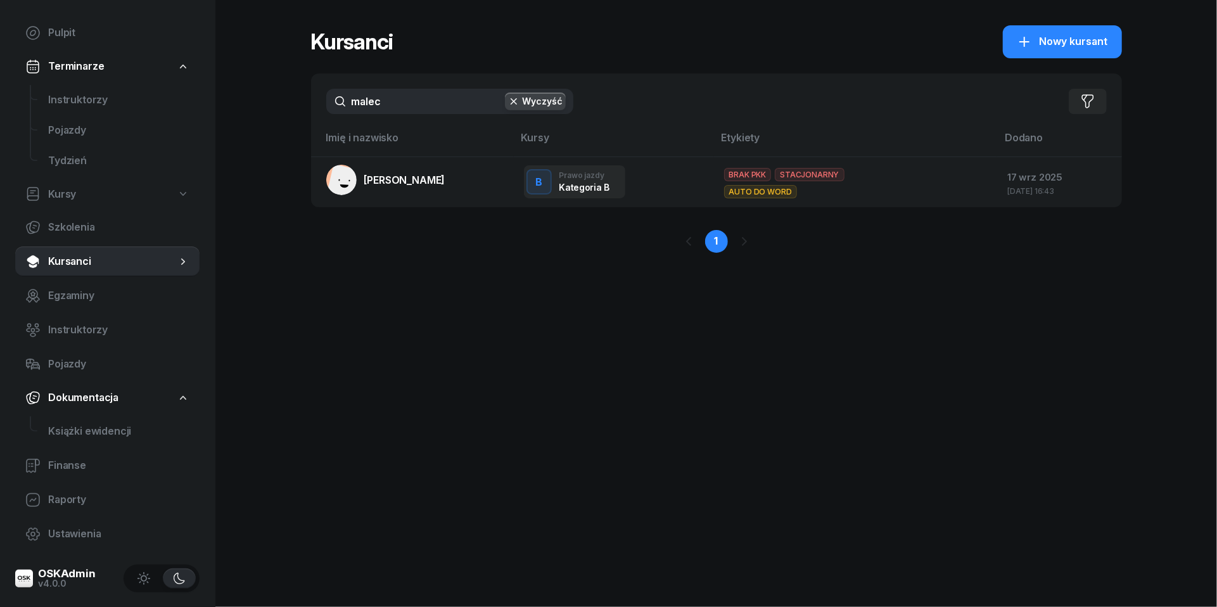
click at [517, 108] on button "Wyczyść" at bounding box center [535, 101] width 61 height 18
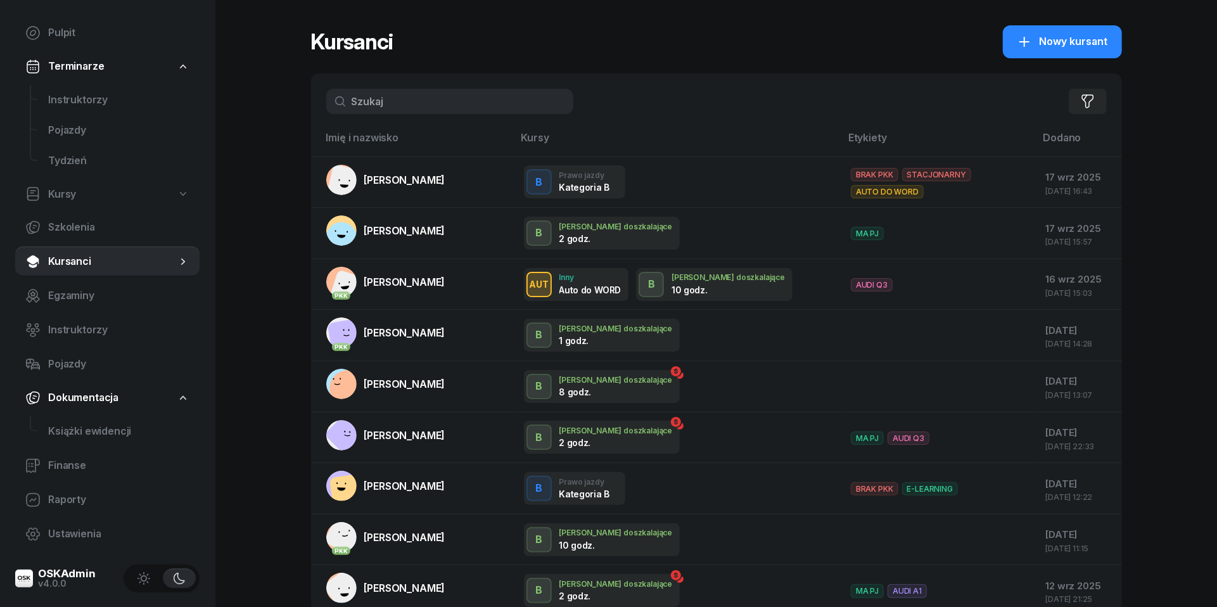
click at [446, 99] on input "text" at bounding box center [449, 101] width 247 height 25
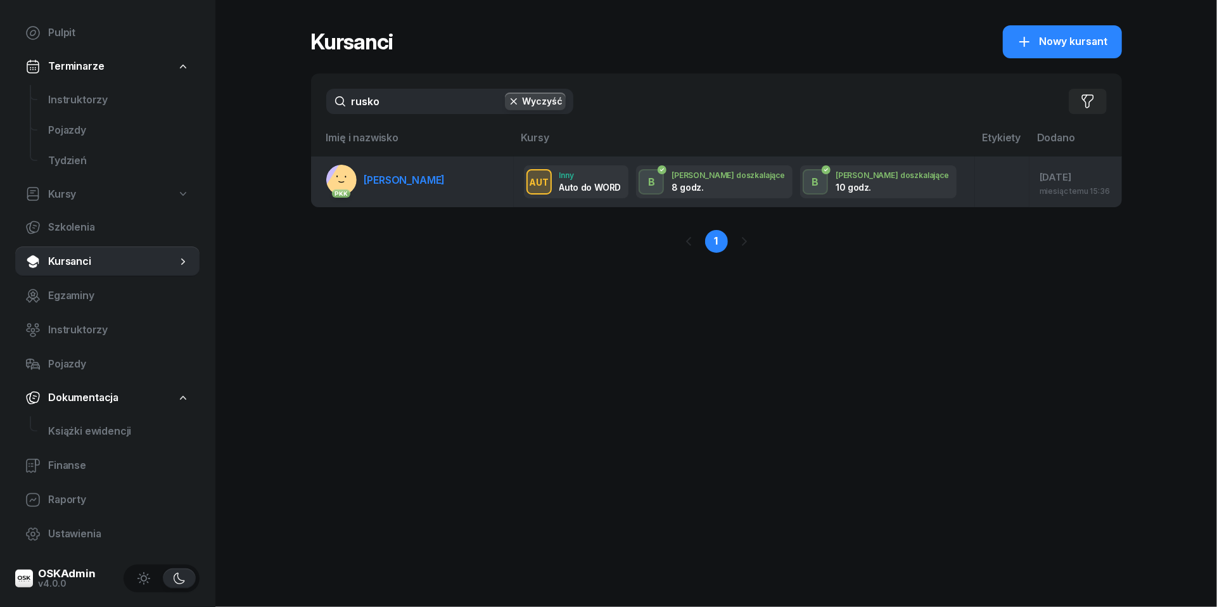
drag, startPoint x: 446, startPoint y: 99, endPoint x: 424, endPoint y: 186, distance: 90.0
click at [424, 186] on link "PKK [GEOGRAPHIC_DATA][PERSON_NAME][GEOGRAPHIC_DATA]" at bounding box center [385, 180] width 119 height 30
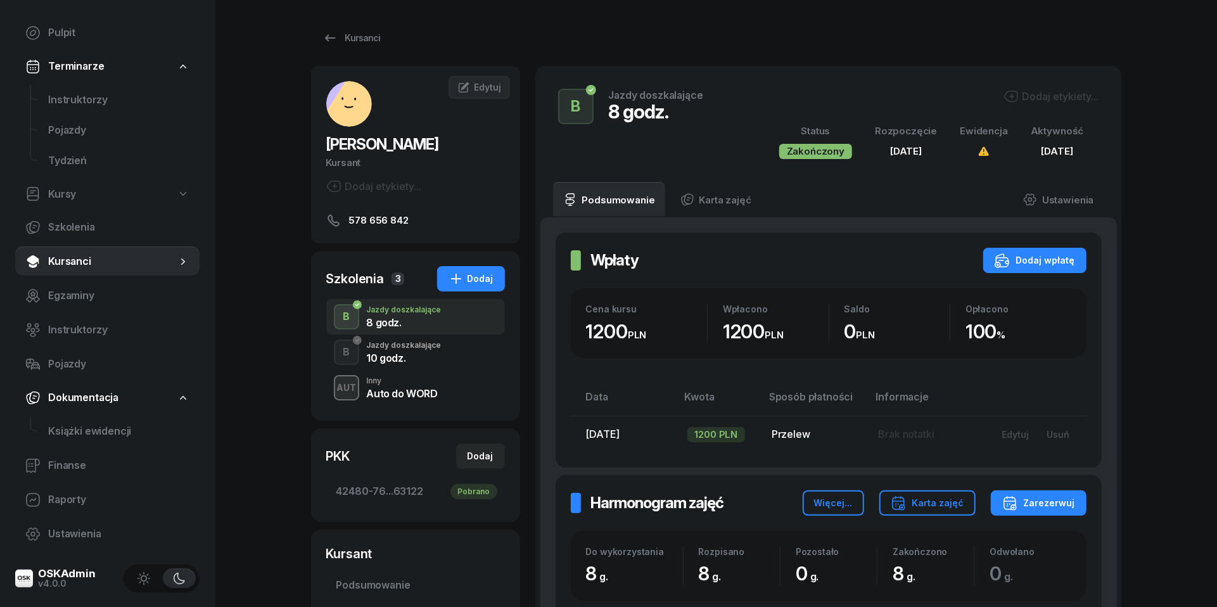
click at [399, 355] on div "10 godz." at bounding box center [404, 358] width 75 height 10
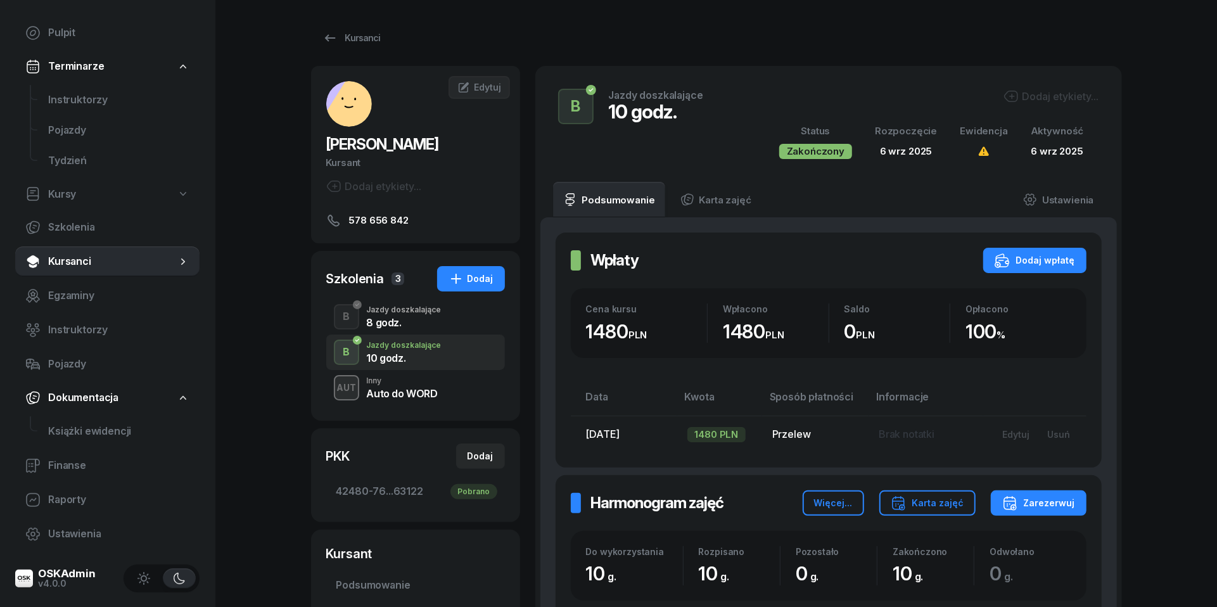
click at [401, 388] on div "Auto do WORD" at bounding box center [402, 393] width 71 height 10
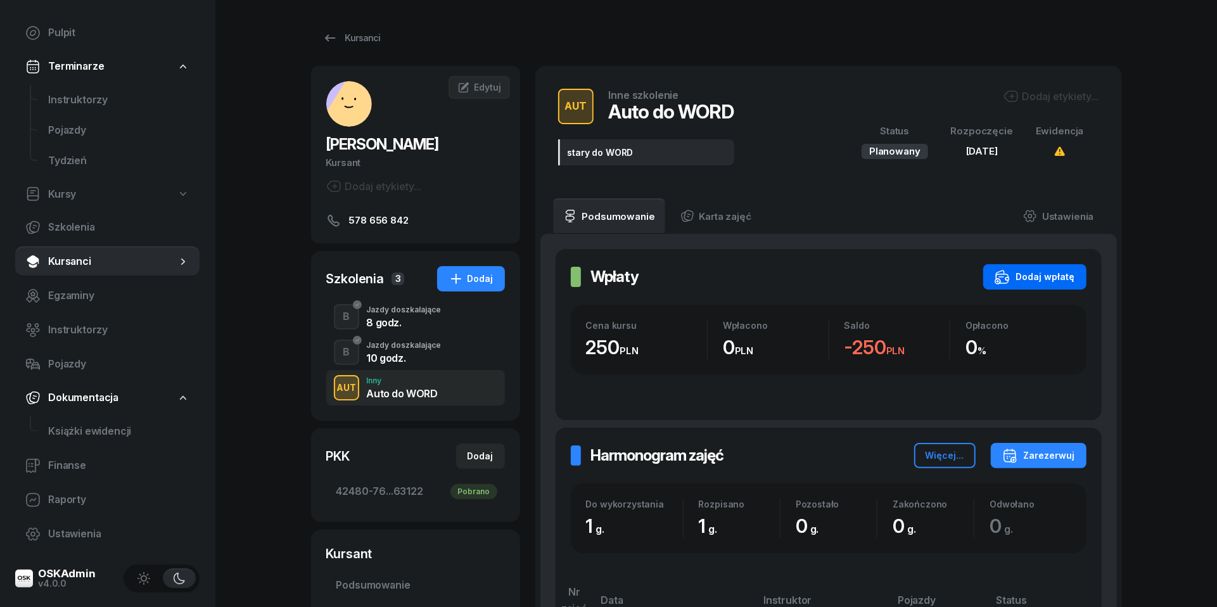
click at [1035, 277] on div "Dodaj wpłatę" at bounding box center [1035, 276] width 80 height 15
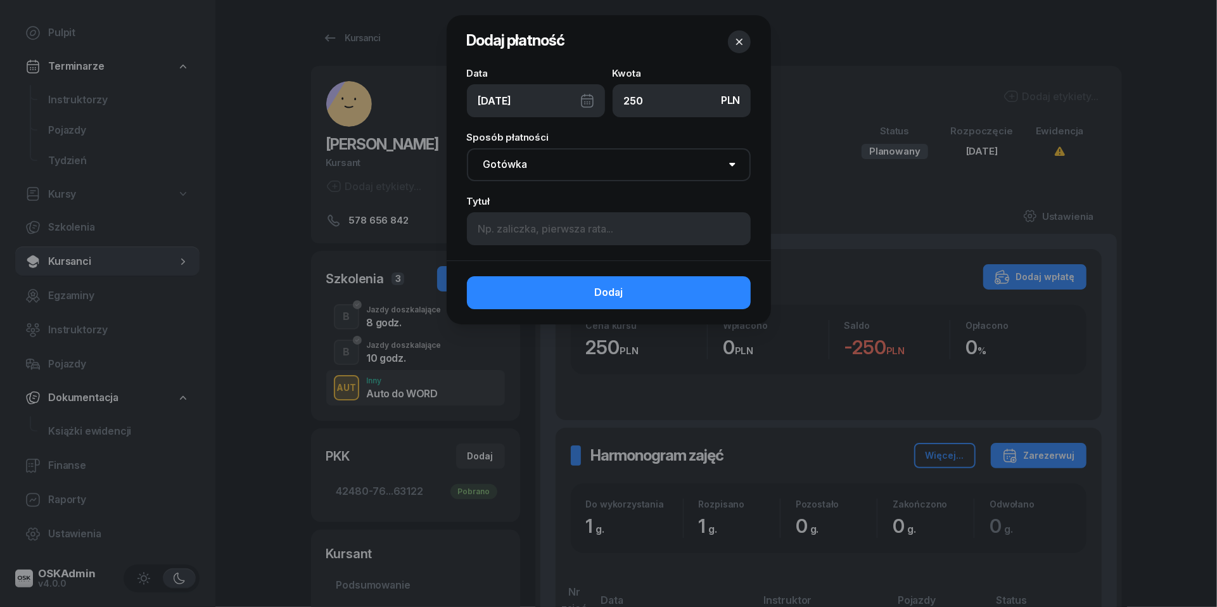
click at [587, 101] on div "[DATE]" at bounding box center [536, 100] width 138 height 33
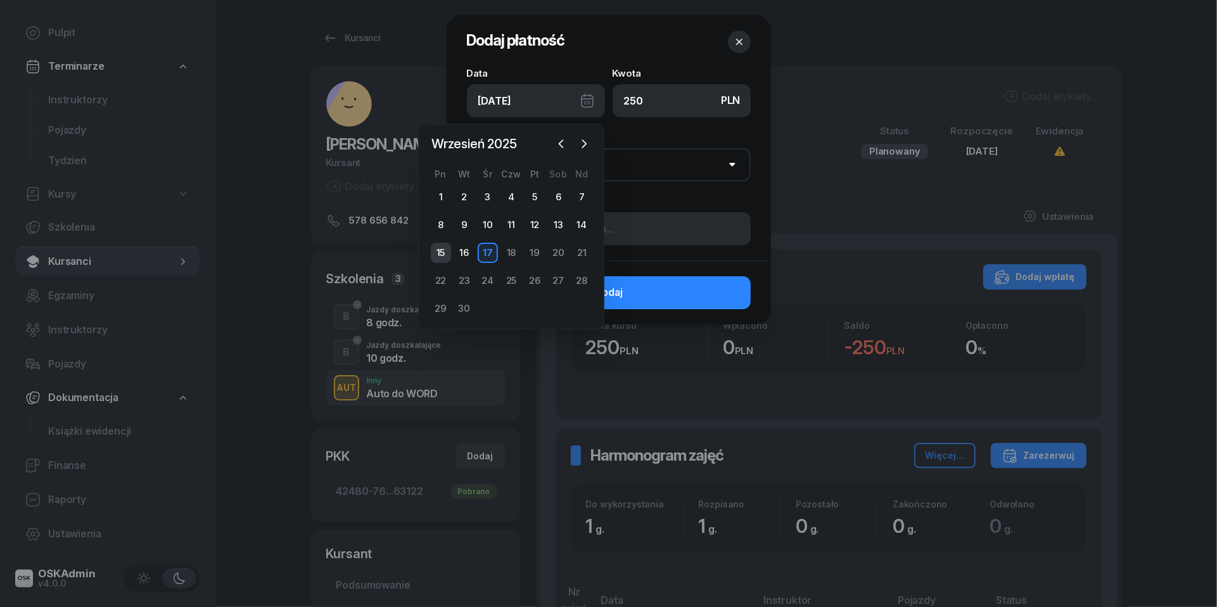
click at [442, 251] on div "15" at bounding box center [441, 253] width 20 height 20
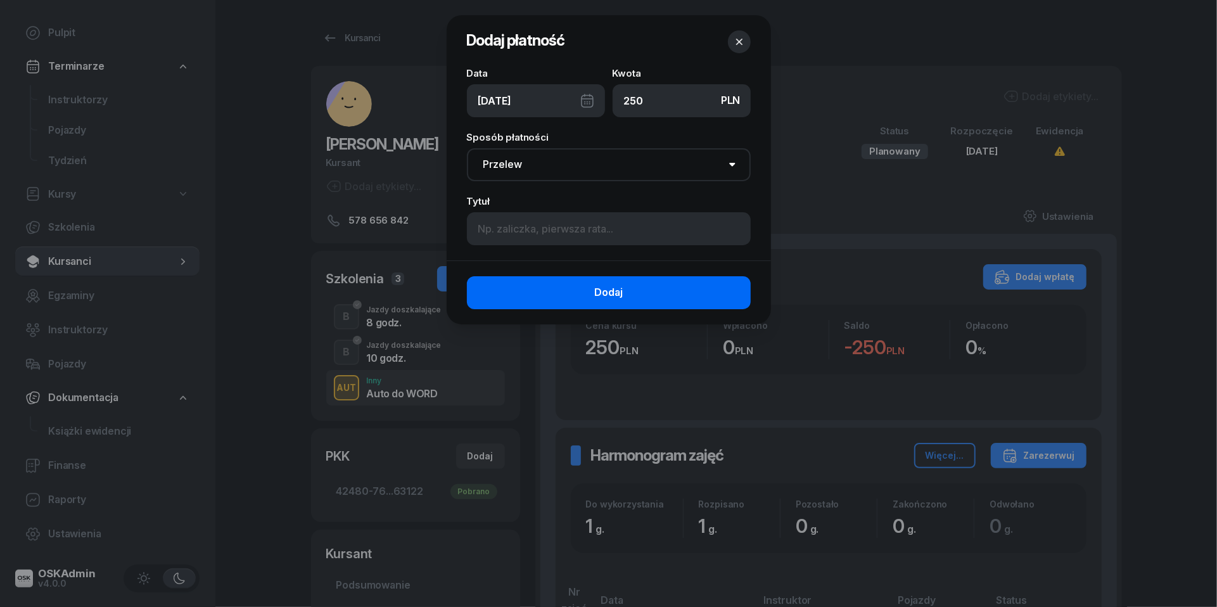
click at [596, 284] on span "Dodaj" at bounding box center [608, 292] width 29 height 16
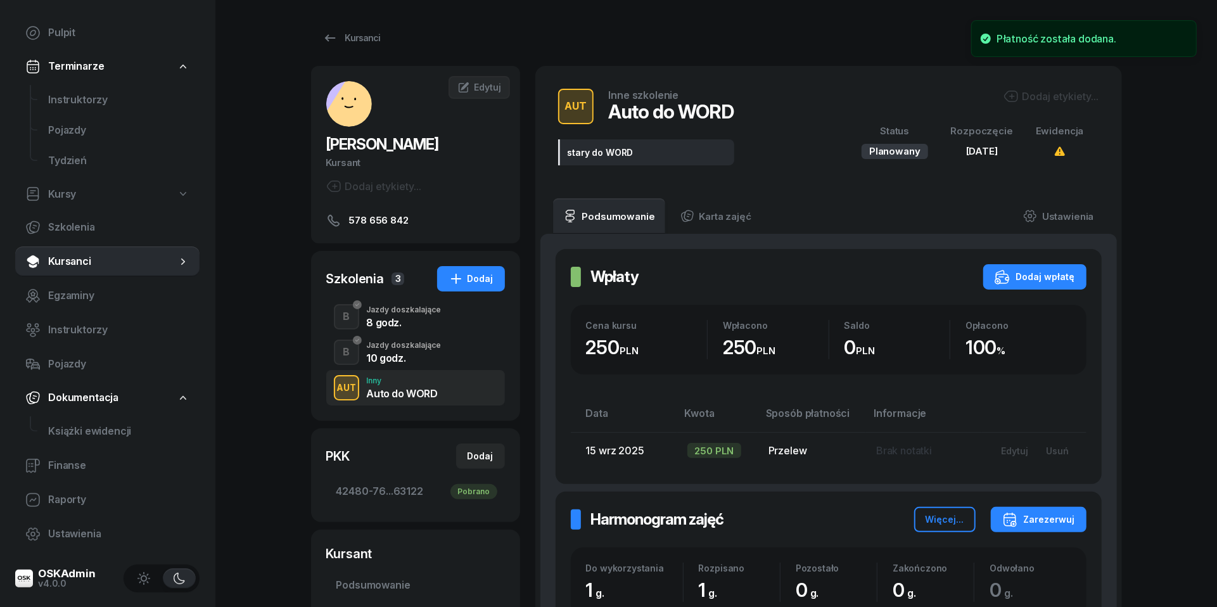
scroll to position [303, 0]
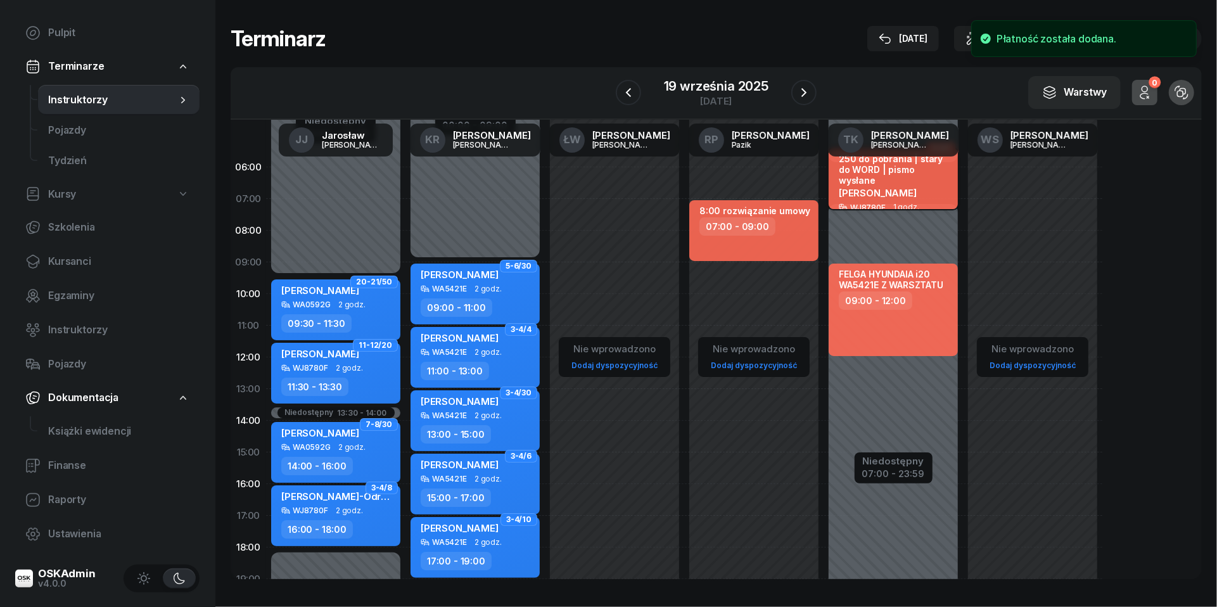
click at [867, 187] on span "[PERSON_NAME]" at bounding box center [878, 193] width 78 height 12
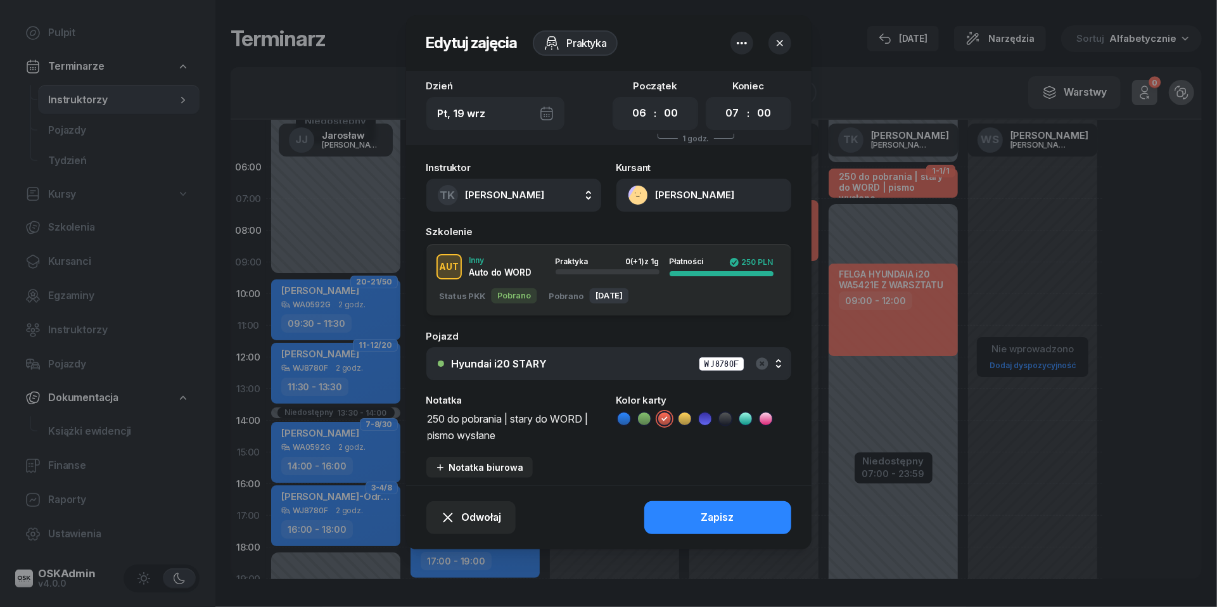
drag, startPoint x: 516, startPoint y: 421, endPoint x: 303, endPoint y: 421, distance: 212.9
click at [303, 421] on div "Edytuj zajęcia Praktyka Dzień Pt, [DATE] Początek 00 01 02 03 04 05 06 07 08 09…" at bounding box center [608, 303] width 1217 height 607
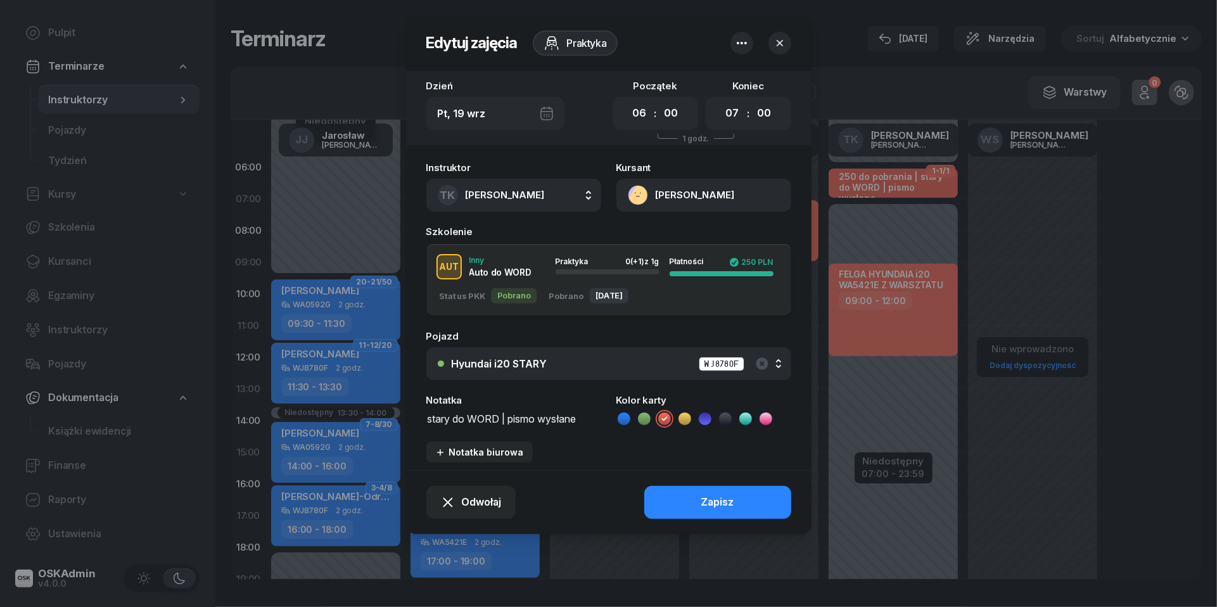
scroll to position [1, 0]
click at [748, 419] on icon at bounding box center [745, 418] width 13 height 13
click at [735, 502] on button "Zapisz" at bounding box center [717, 502] width 147 height 33
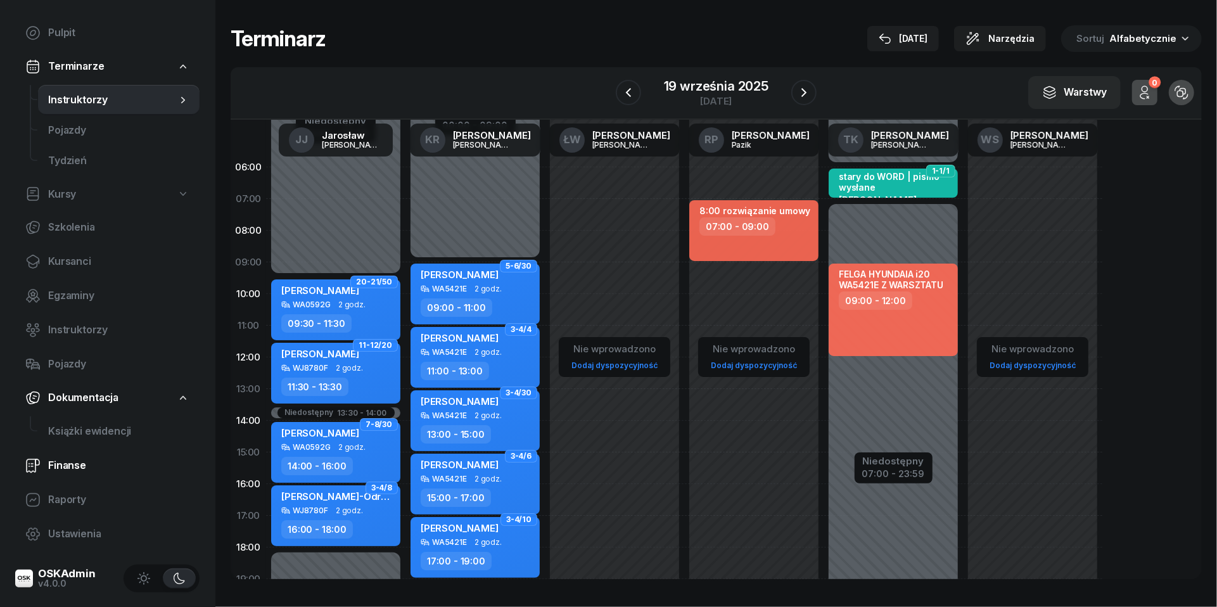
click at [73, 470] on span "Finanse" at bounding box center [118, 465] width 141 height 16
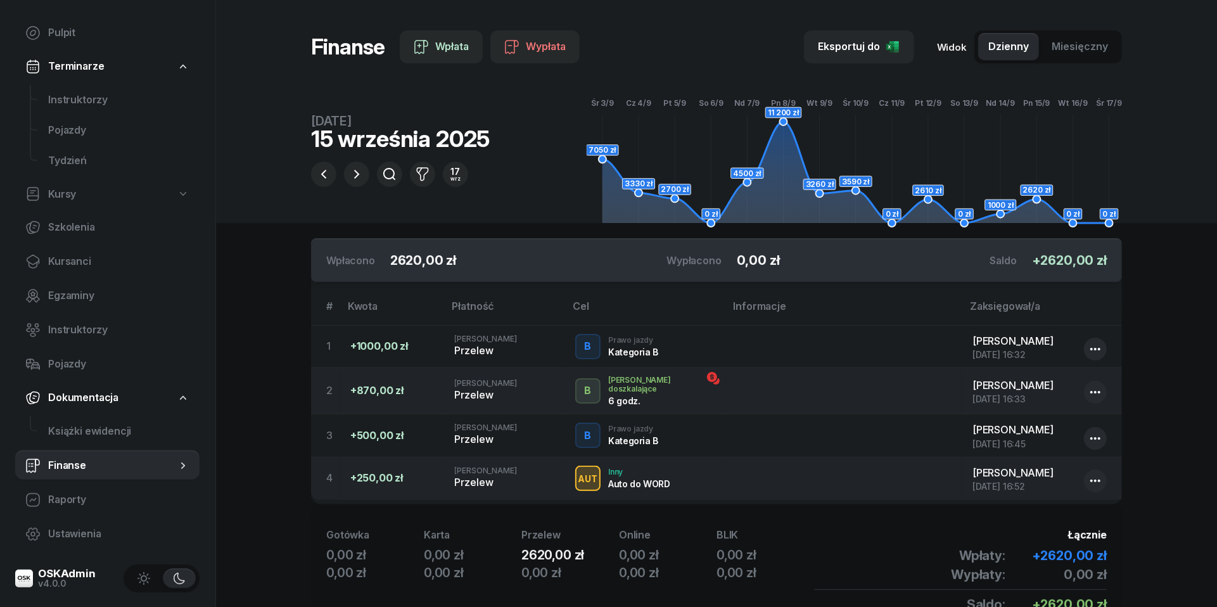
scroll to position [48, 0]
click at [67, 92] on span "Instruktorzy" at bounding box center [118, 100] width 141 height 16
